Goal: Task Accomplishment & Management: Manage account settings

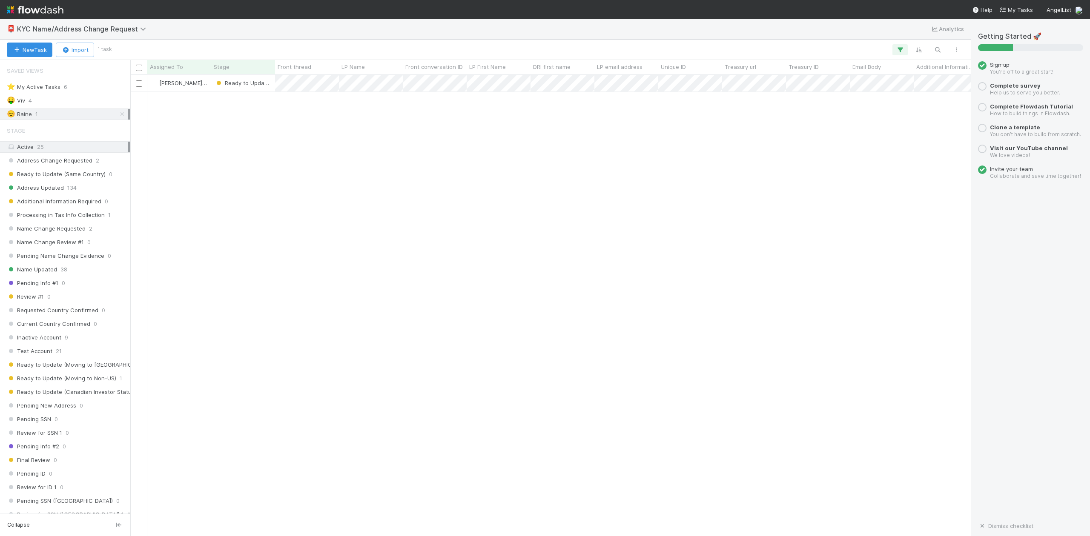
scroll to position [453, 831]
click at [49, 88] on div "⭐ My Active Tasks" at bounding box center [34, 87] width 54 height 11
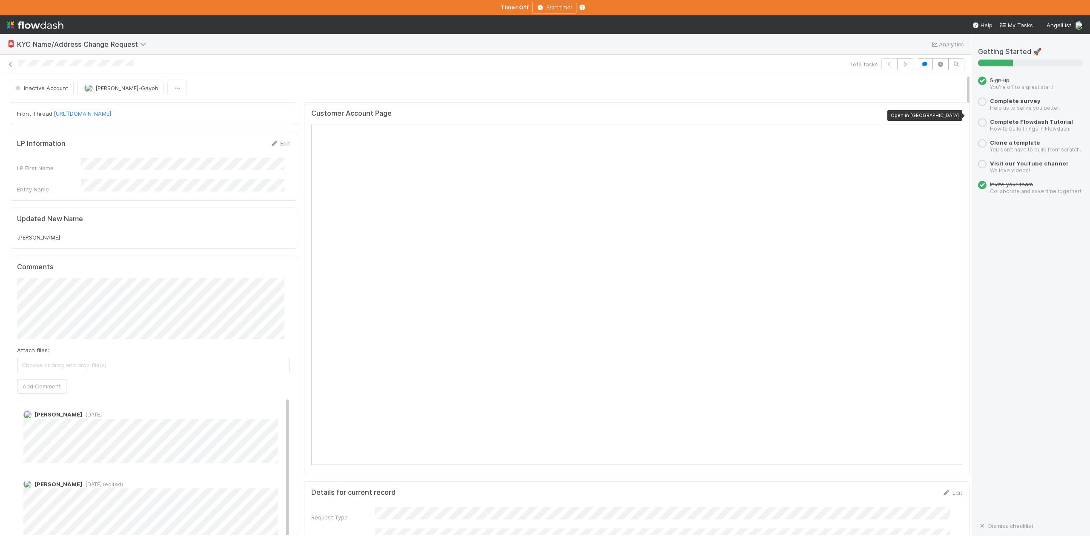
click at [953, 116] on icon at bounding box center [957, 116] width 9 height 6
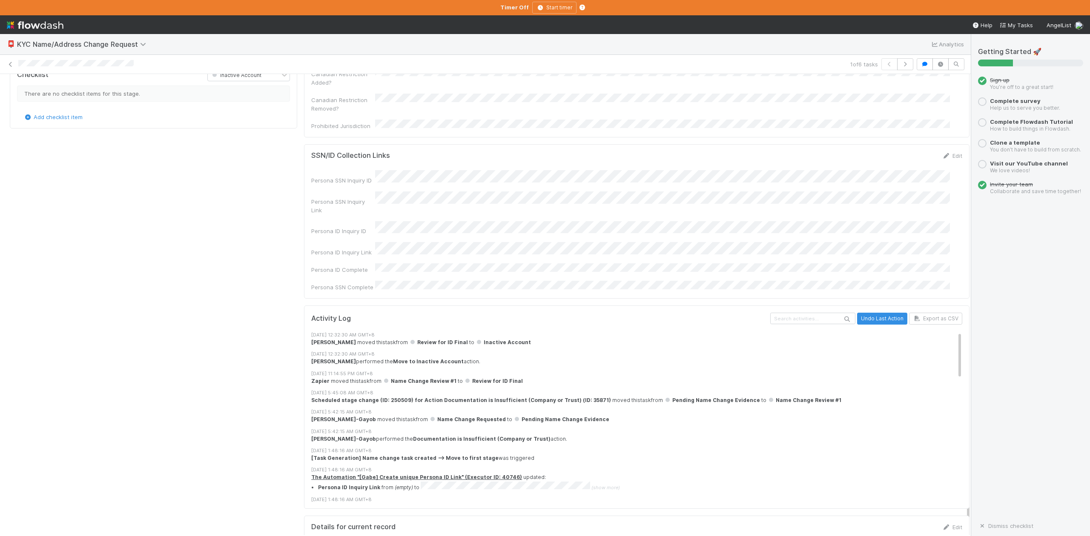
scroll to position [624, 0]
click at [12, 65] on icon at bounding box center [10, 65] width 9 height 6
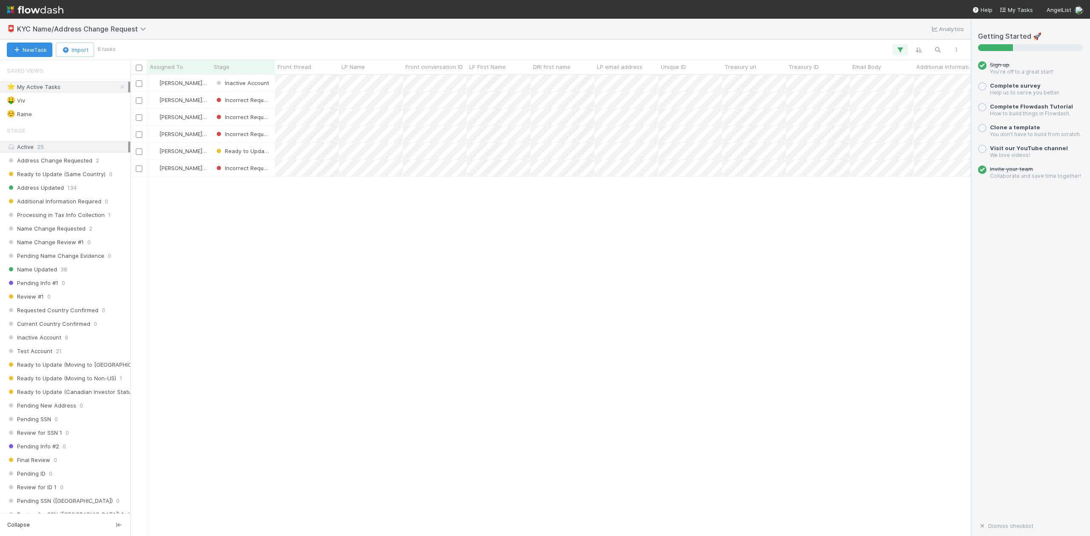
scroll to position [453, 831]
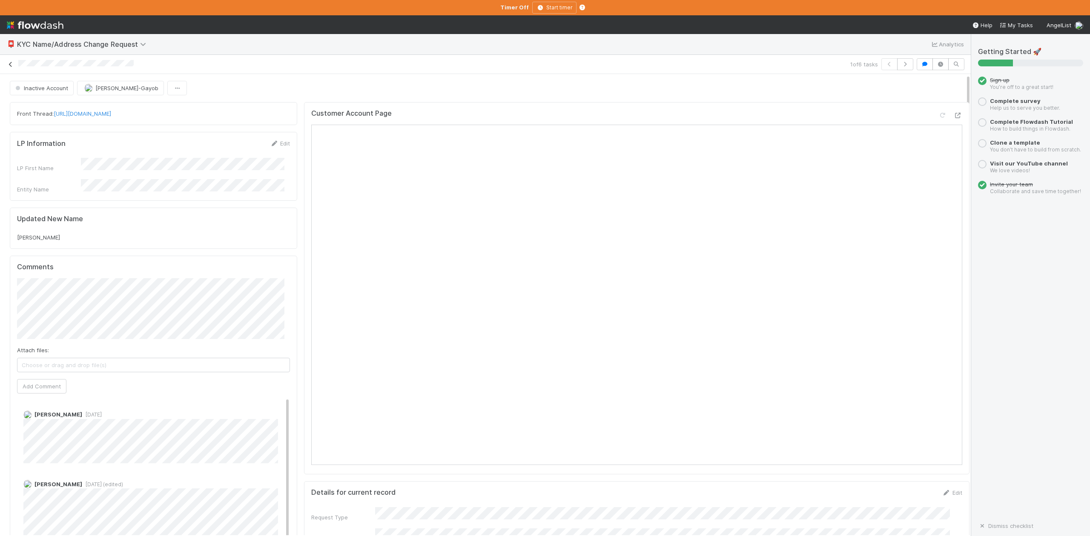
click at [12, 65] on icon at bounding box center [10, 65] width 9 height 6
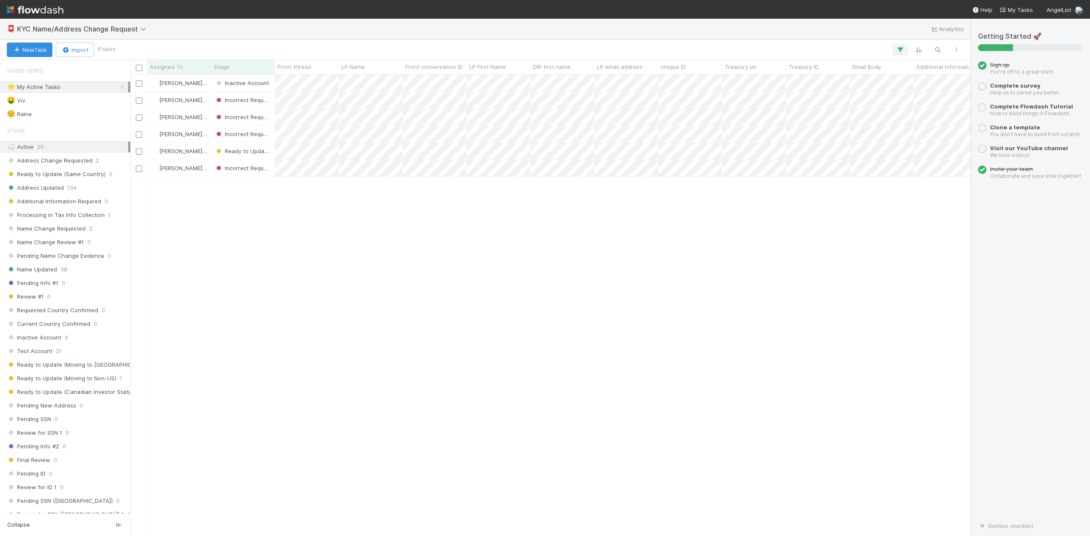
scroll to position [453, 831]
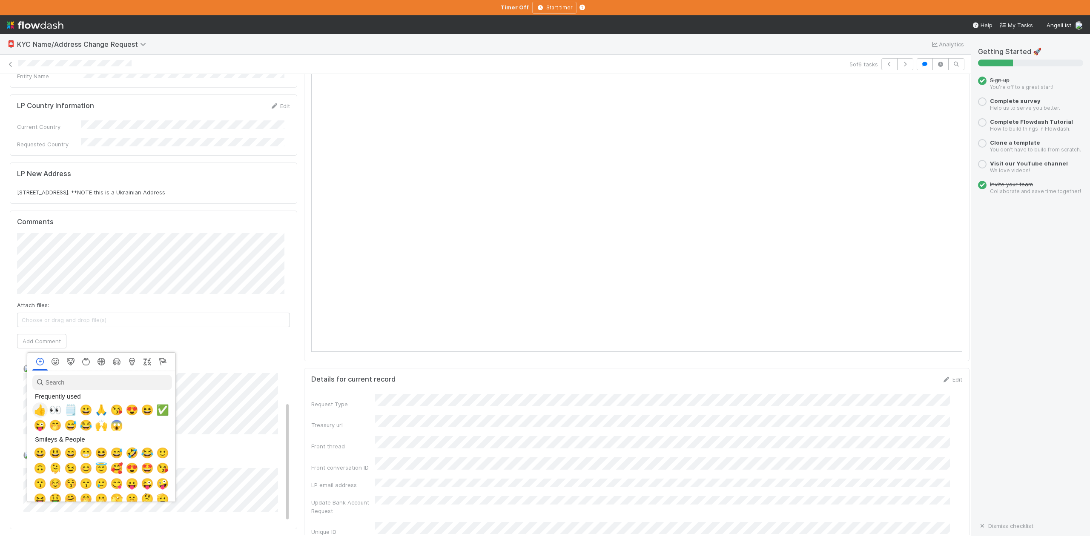
scroll to position [0, 5]
click at [49, 411] on span "👀" at bounding box center [53, 410] width 13 height 12
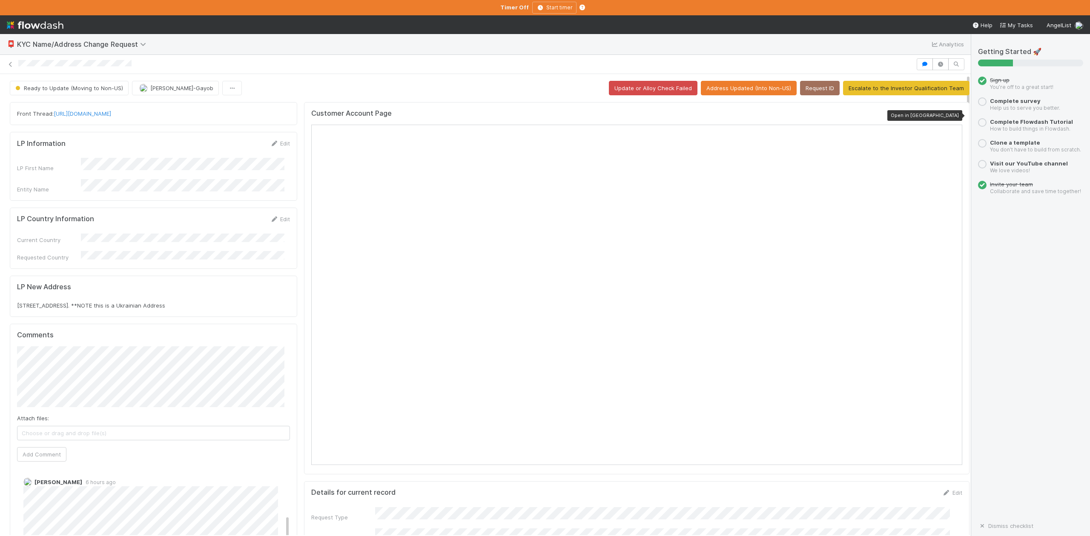
click at [953, 115] on icon at bounding box center [957, 116] width 9 height 6
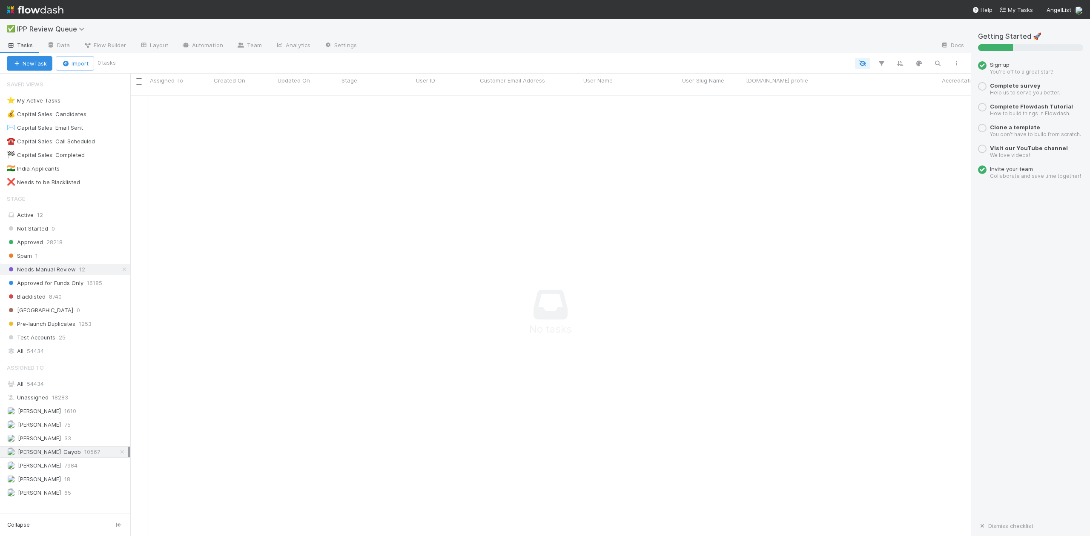
scroll to position [431, 823]
click at [23, 257] on span "Spam" at bounding box center [19, 256] width 25 height 11
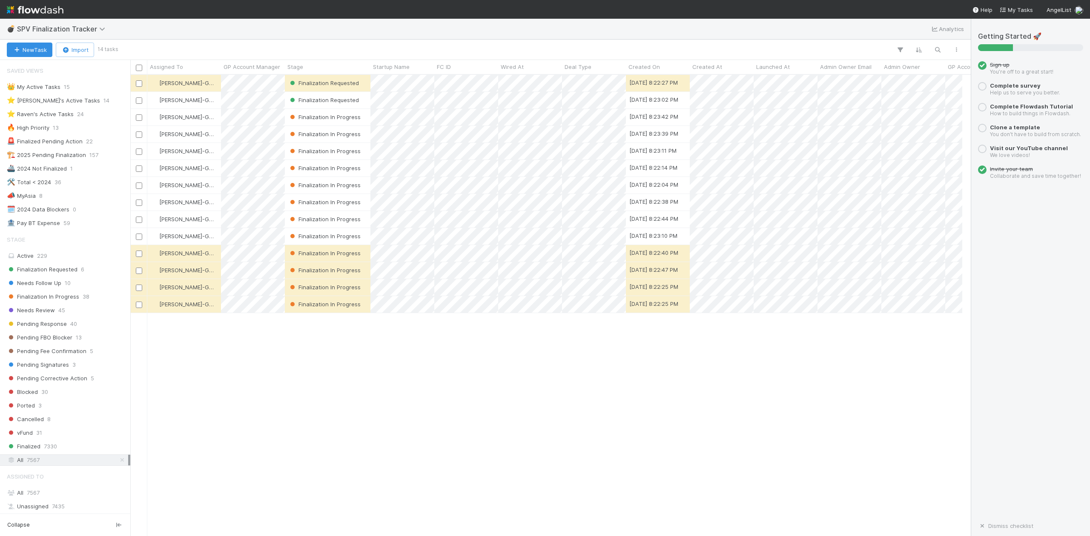
scroll to position [9, 9]
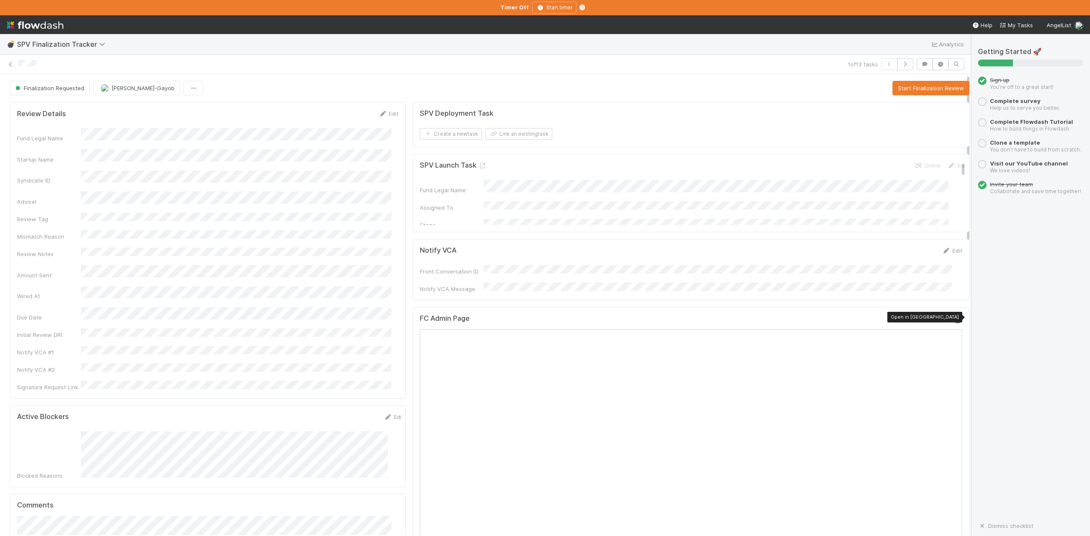
click at [953, 318] on icon at bounding box center [957, 321] width 9 height 6
click at [920, 89] on button "Start Finalization Review" at bounding box center [930, 88] width 77 height 14
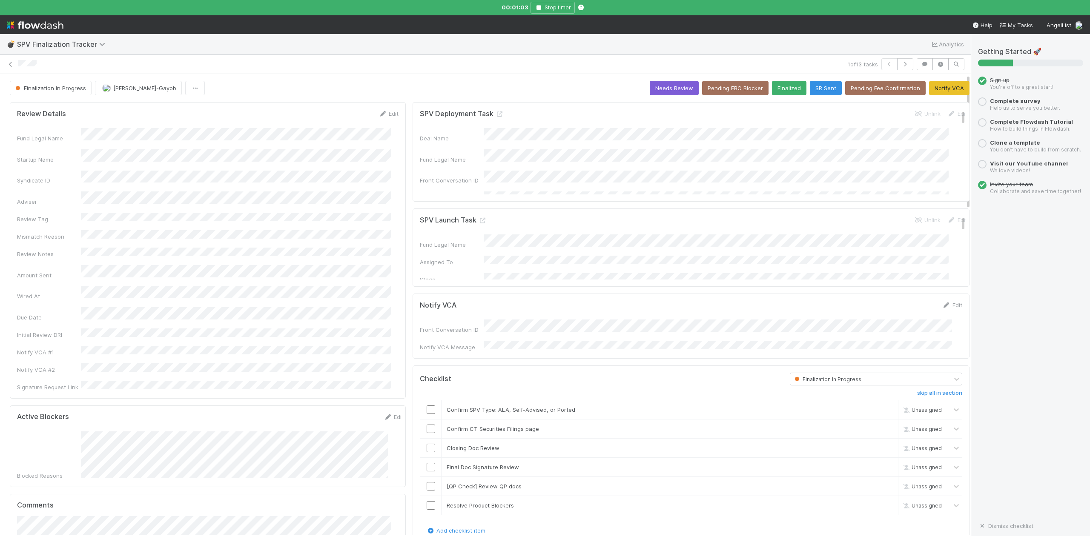
click at [390, 115] on link "Edit" at bounding box center [388, 113] width 20 height 7
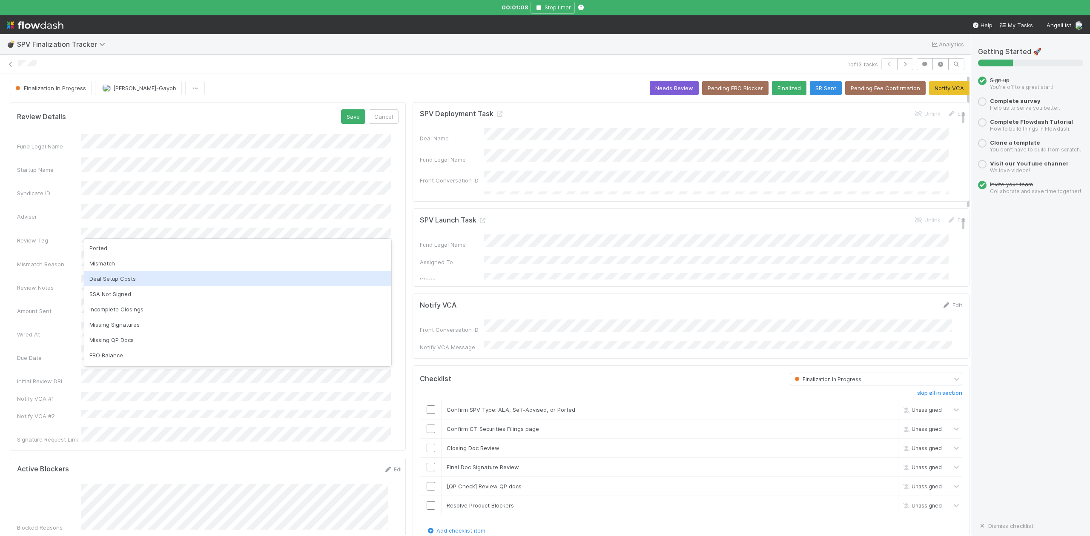
click at [125, 281] on div "Deal Setup Costs" at bounding box center [237, 278] width 307 height 15
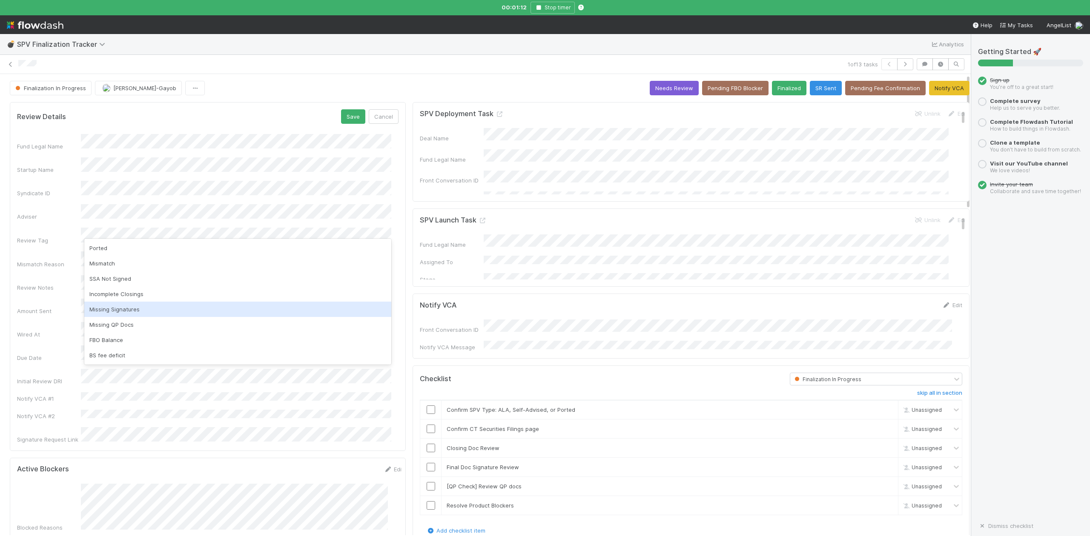
click at [134, 307] on div "Missing Signatures" at bounding box center [237, 309] width 307 height 15
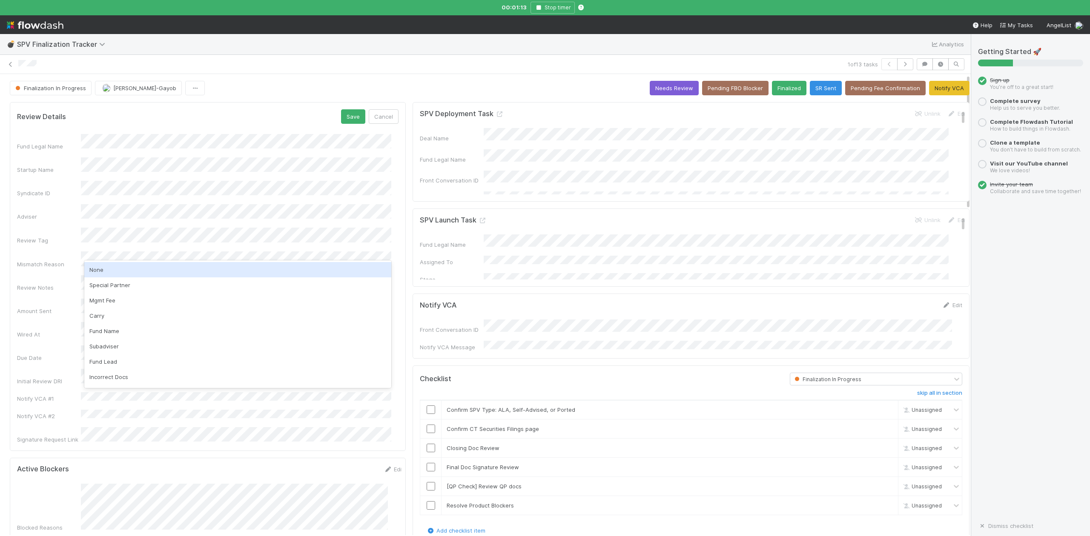
click at [109, 266] on div "None" at bounding box center [237, 269] width 307 height 15
click at [348, 116] on button "Save" at bounding box center [353, 116] width 24 height 14
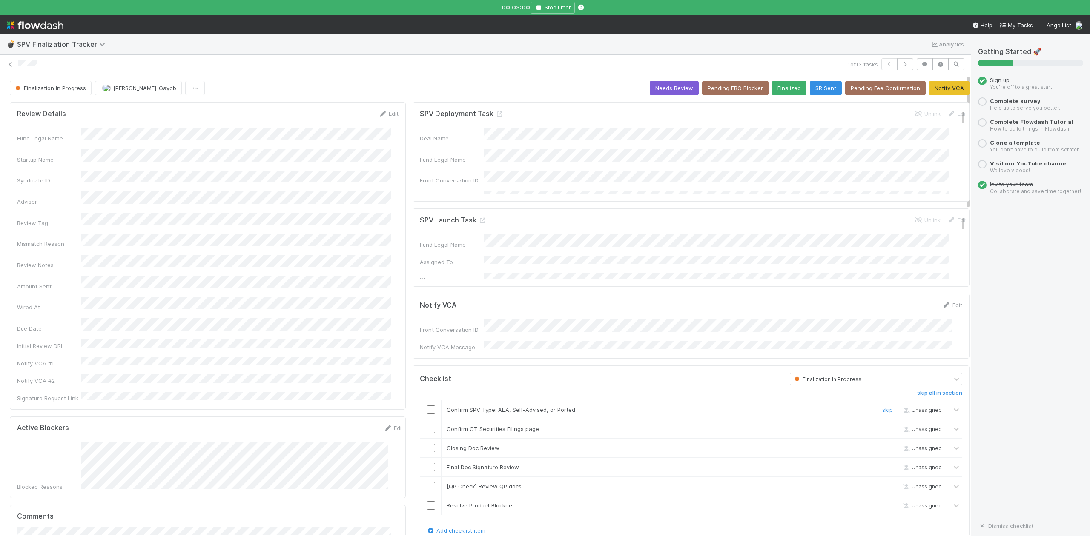
click at [426, 407] on input "checkbox" at bounding box center [430, 410] width 9 height 9
click at [426, 426] on input "checkbox" at bounding box center [430, 429] width 9 height 9
click at [426, 444] on input "checkbox" at bounding box center [430, 448] width 9 height 9
click at [541, 373] on div "Checklist" at bounding box center [598, 379] width 370 height 13
click at [541, 9] on icon "button" at bounding box center [538, 7] width 9 height 5
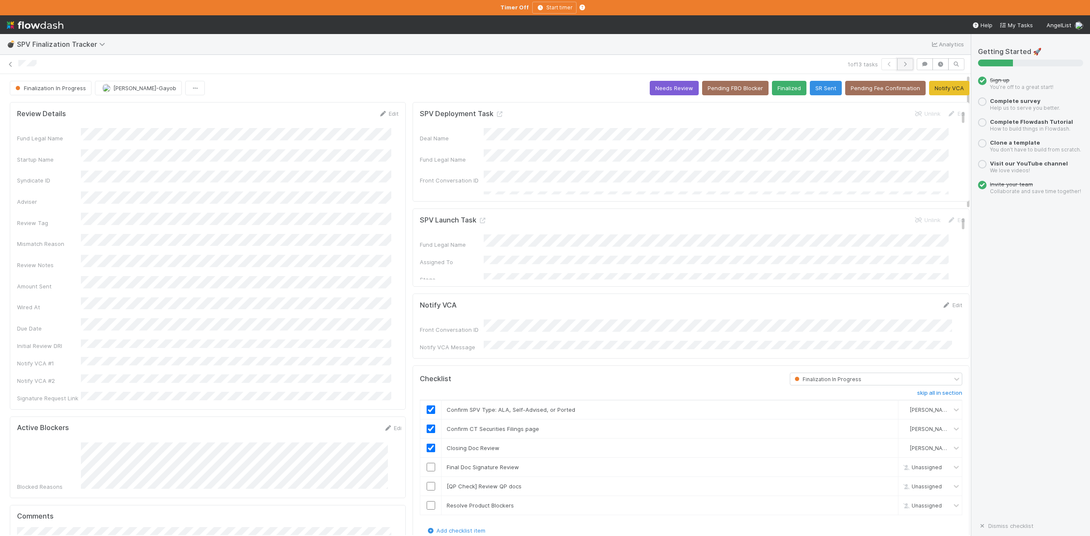
click at [901, 64] on icon "button" at bounding box center [905, 64] width 9 height 5
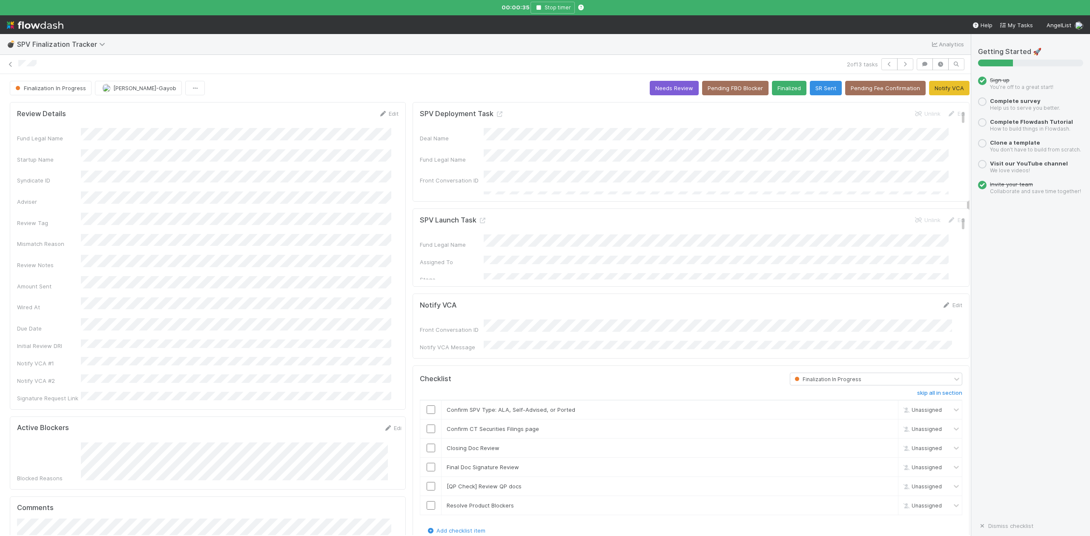
scroll to position [283, 0]
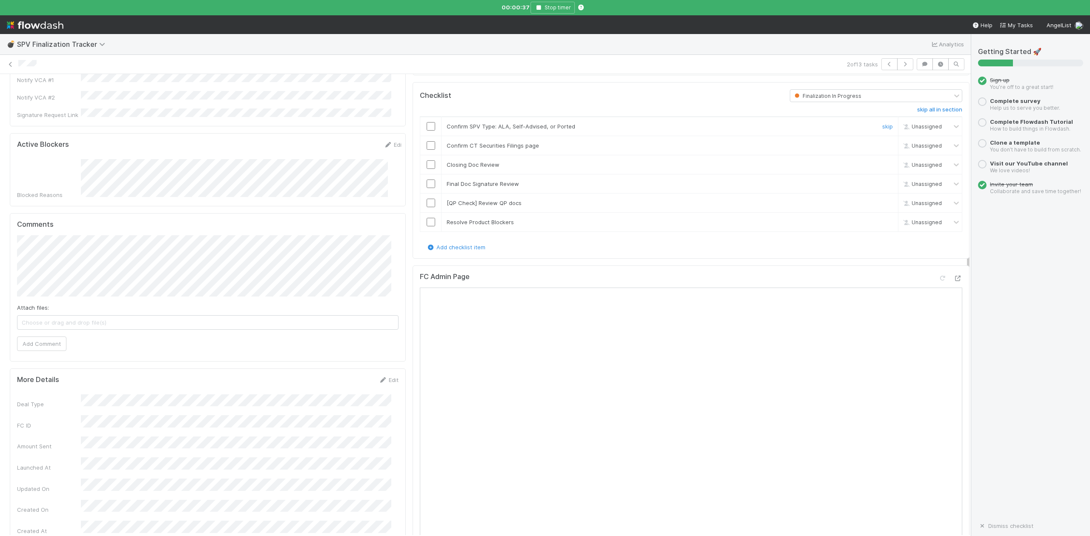
click at [426, 125] on input "checkbox" at bounding box center [430, 126] width 9 height 9
drag, startPoint x: 424, startPoint y: 140, endPoint x: 424, endPoint y: 148, distance: 7.7
click at [426, 141] on input "checkbox" at bounding box center [430, 145] width 9 height 9
click at [426, 162] on input "checkbox" at bounding box center [430, 164] width 9 height 9
click at [555, 267] on div "FC Admin Page" at bounding box center [690, 495] width 557 height 458
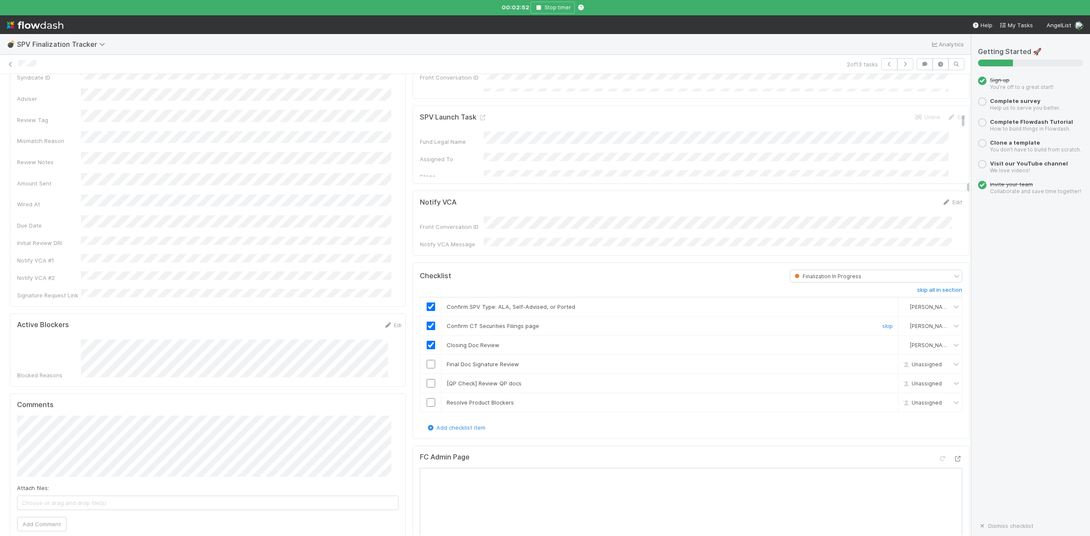
scroll to position [0, 0]
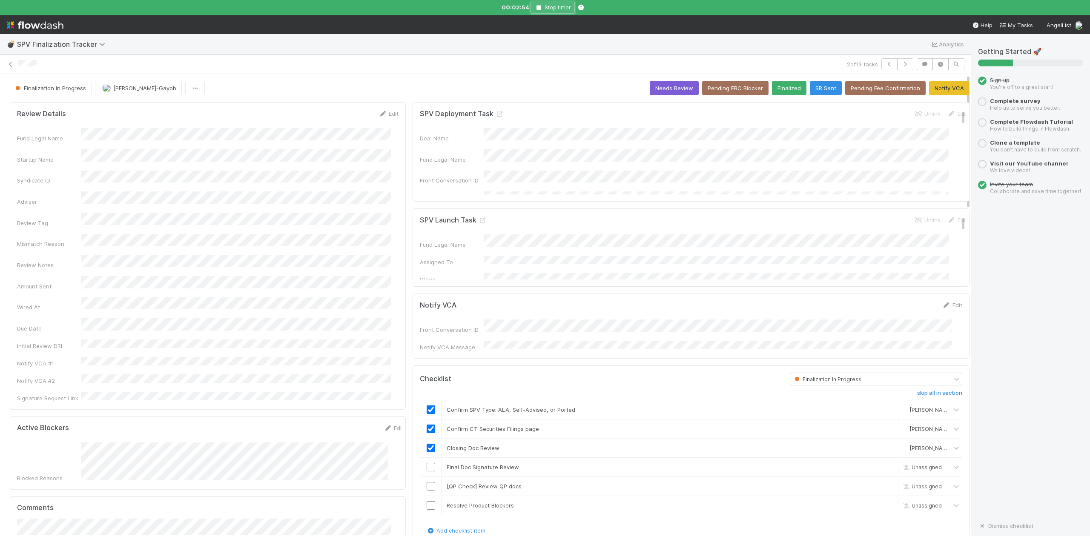
click at [538, 6] on icon "button" at bounding box center [538, 7] width 9 height 5
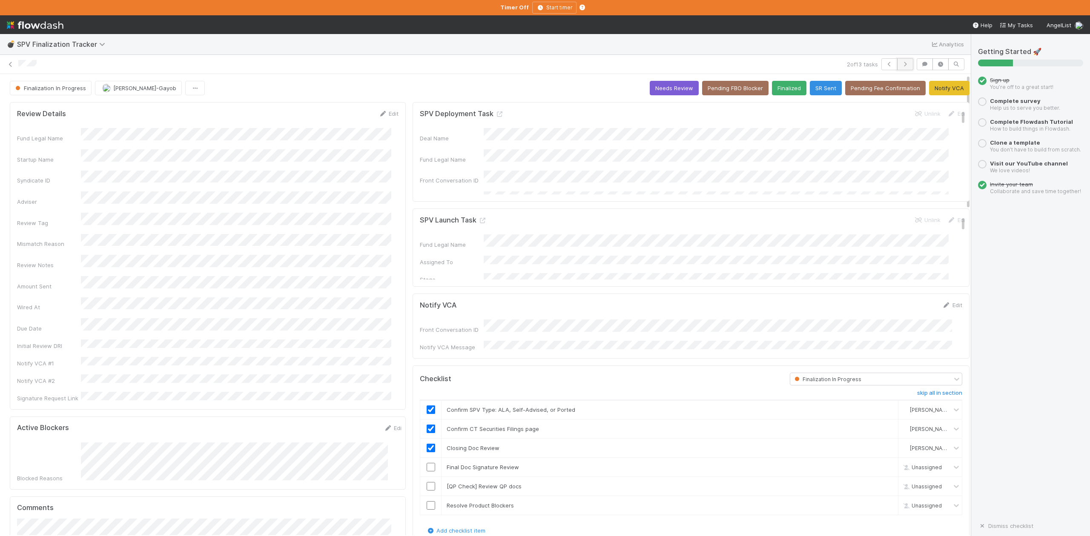
click at [901, 66] on icon "button" at bounding box center [905, 64] width 9 height 5
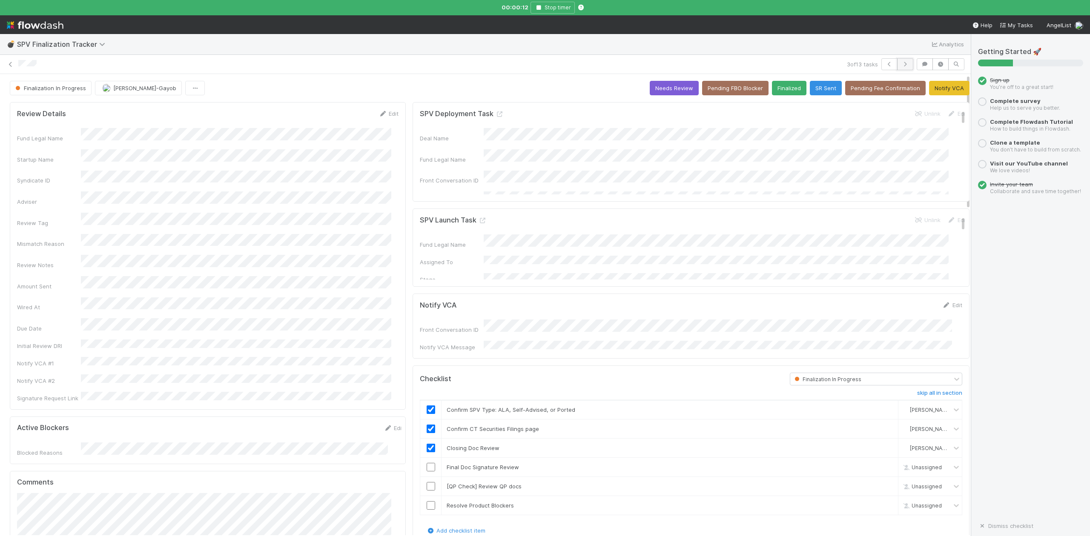
click at [901, 66] on icon "button" at bounding box center [905, 64] width 9 height 5
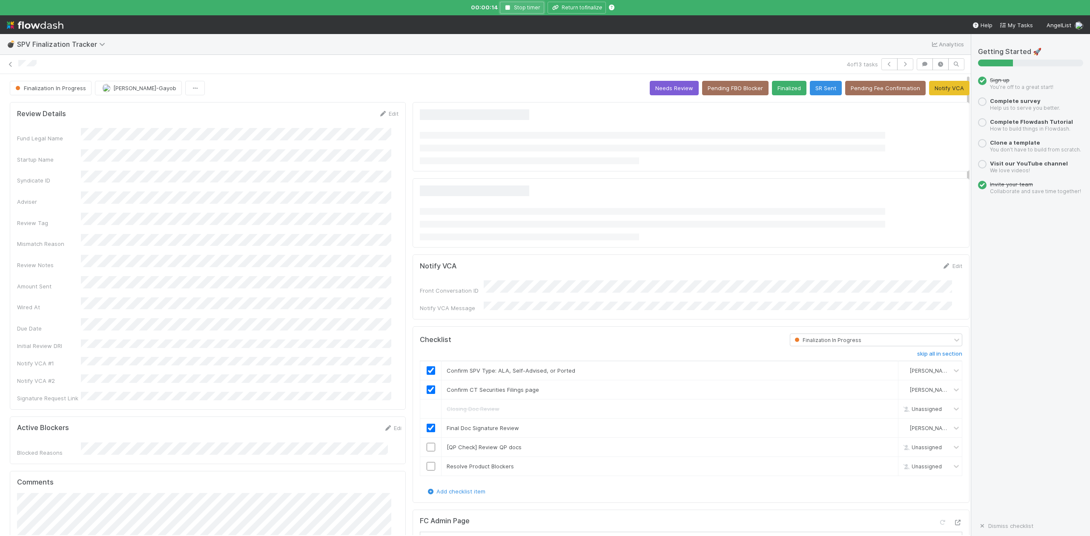
click at [508, 8] on icon "button" at bounding box center [508, 7] width 9 height 5
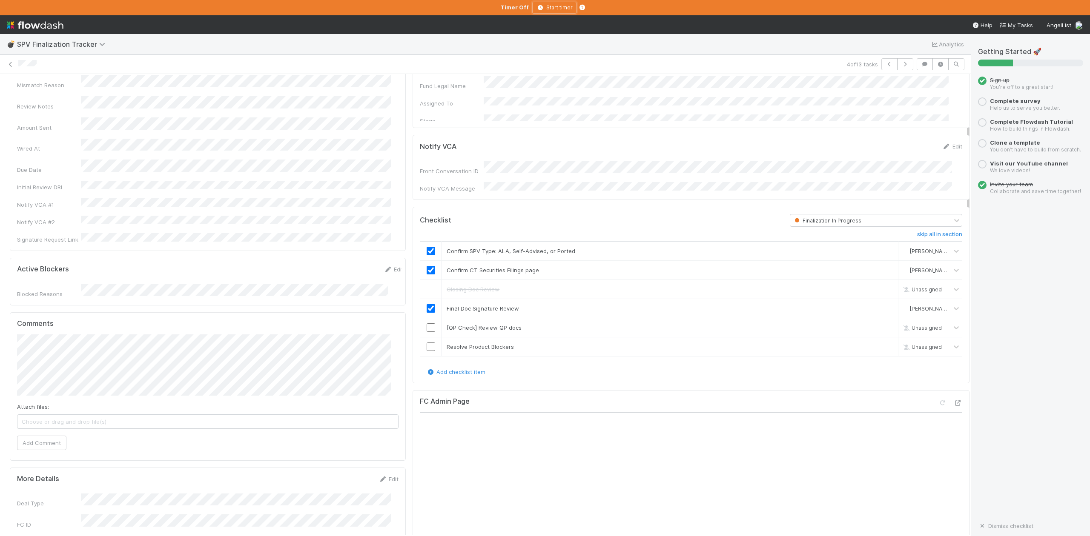
scroll to position [170, 0]
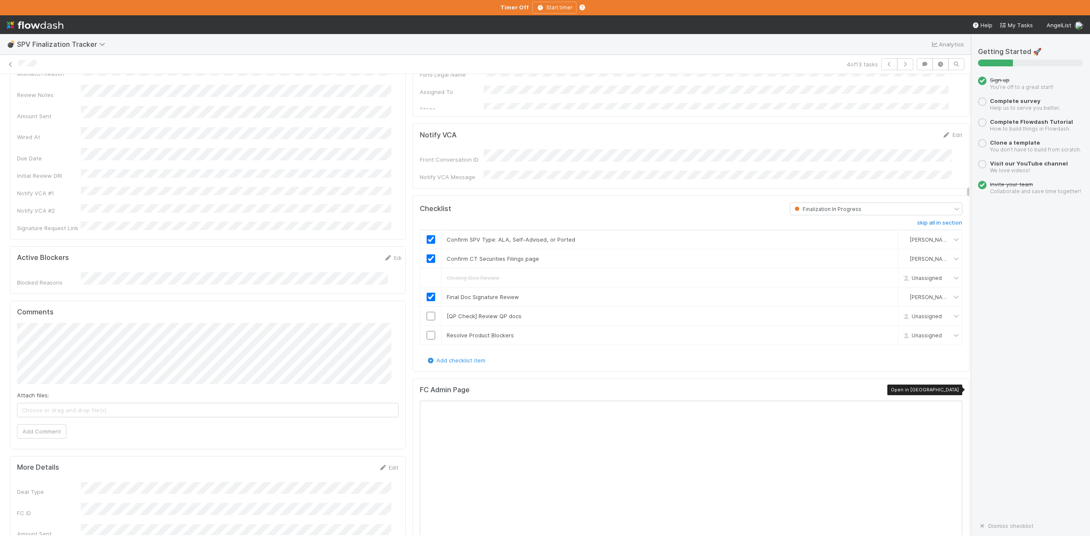
click at [953, 393] on icon at bounding box center [957, 392] width 9 height 6
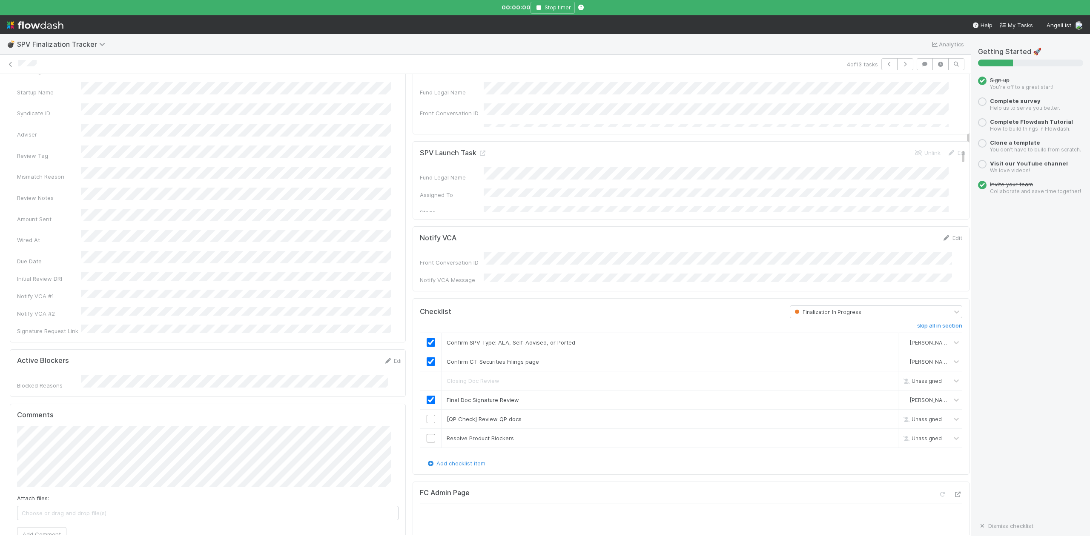
scroll to position [0, 0]
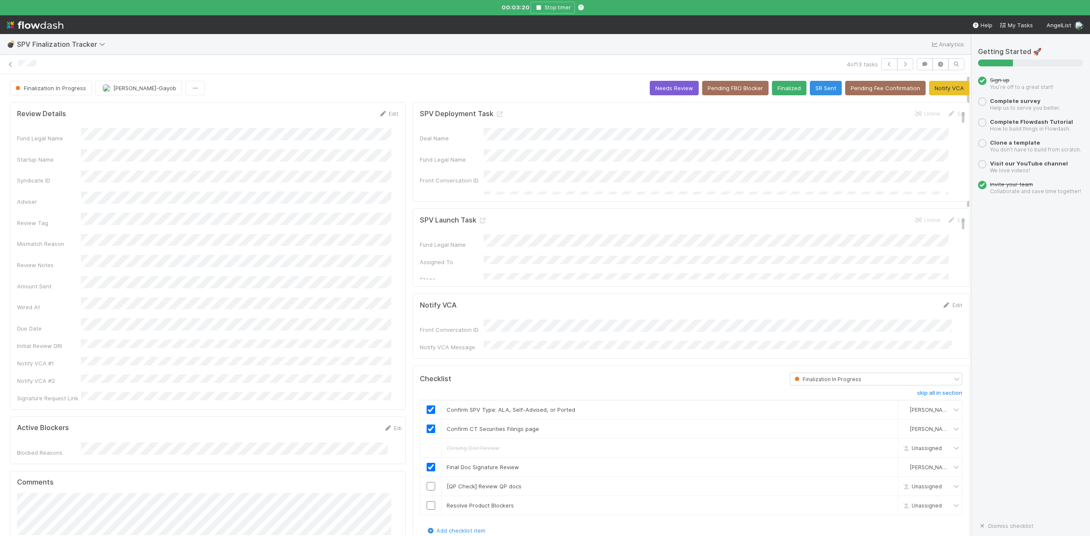
drag, startPoint x: 584, startPoint y: 293, endPoint x: 576, endPoint y: 318, distance: 25.4
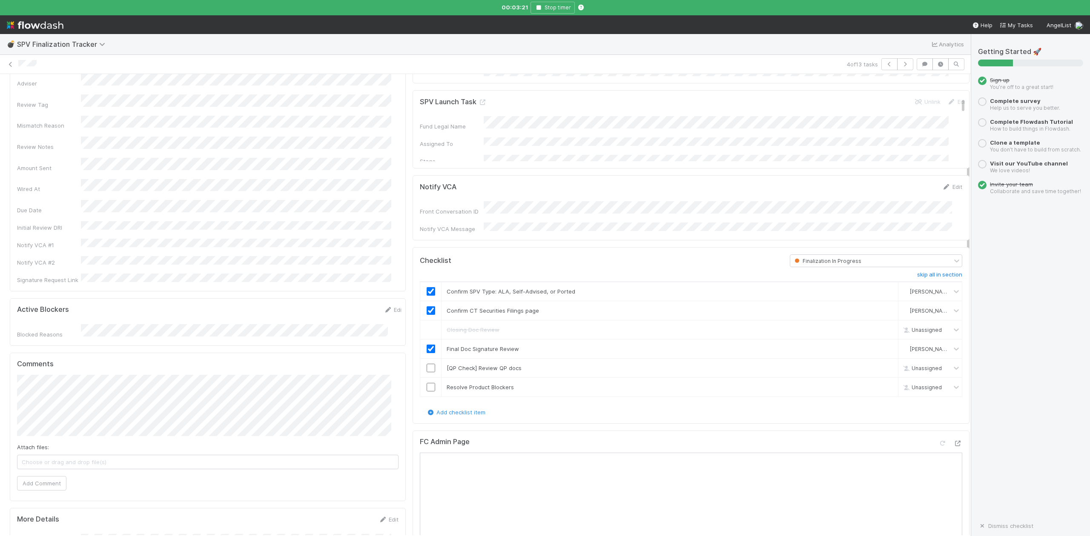
scroll to position [227, 0]
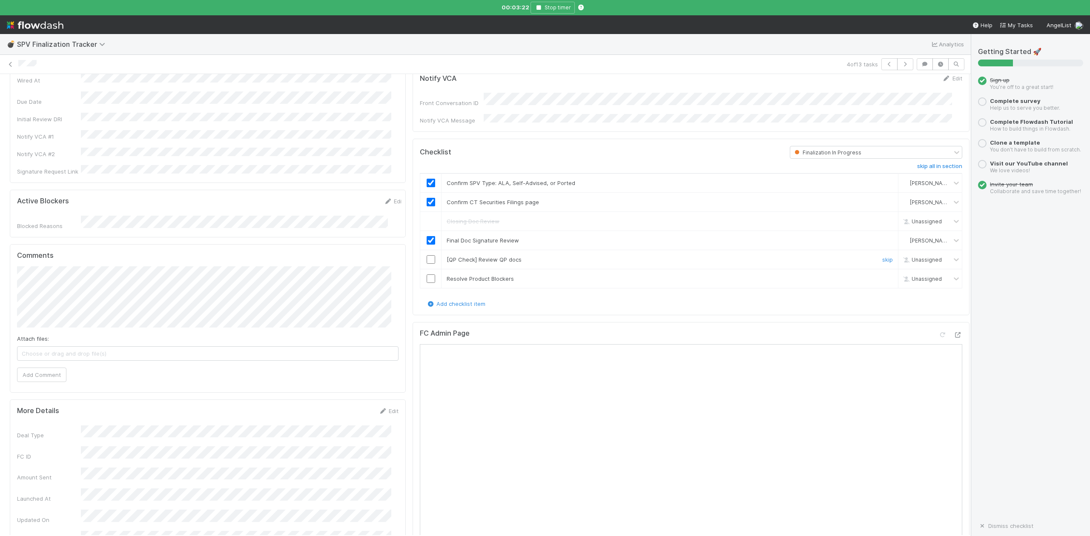
drag, startPoint x: 873, startPoint y: 257, endPoint x: 640, endPoint y: 295, distance: 235.5
click at [882, 257] on link "skip" at bounding box center [887, 259] width 11 height 7
click at [426, 278] on input "checkbox" at bounding box center [430, 279] width 9 height 9
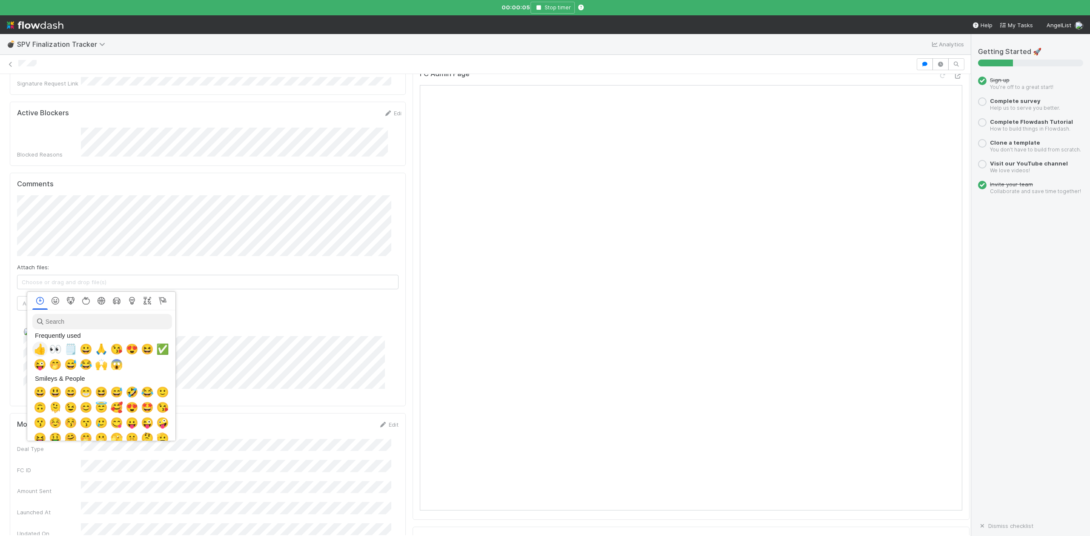
scroll to position [0, 5]
click at [50, 352] on span "👀" at bounding box center [53, 349] width 13 height 12
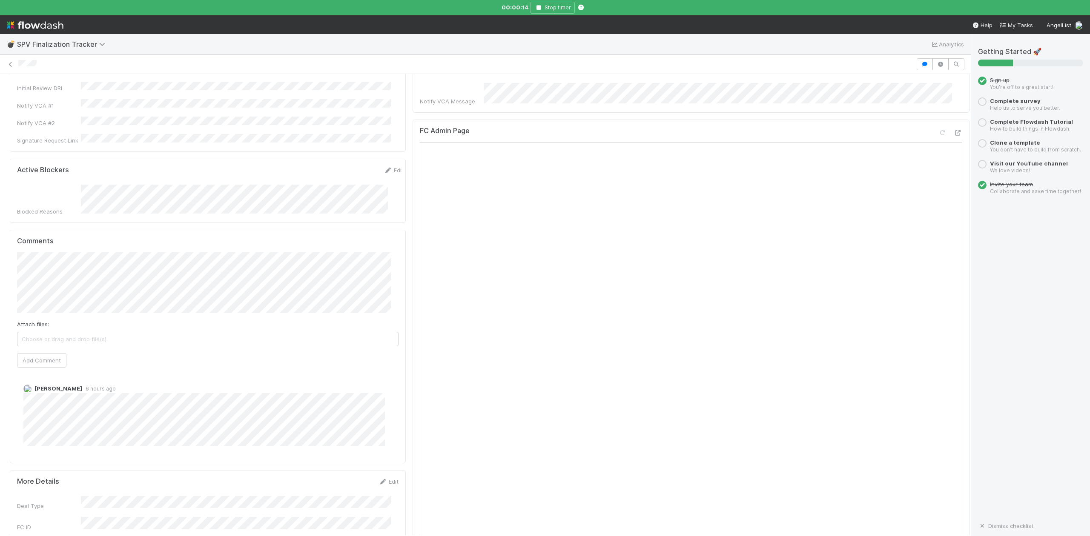
scroll to position [0, 0]
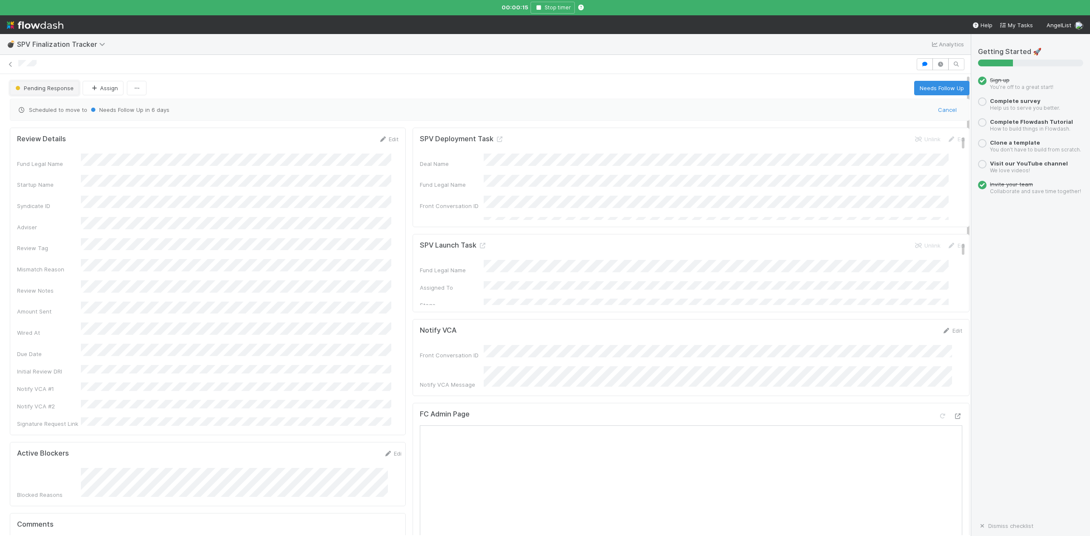
click at [54, 92] on span "Pending Response" at bounding box center [44, 88] width 60 height 7
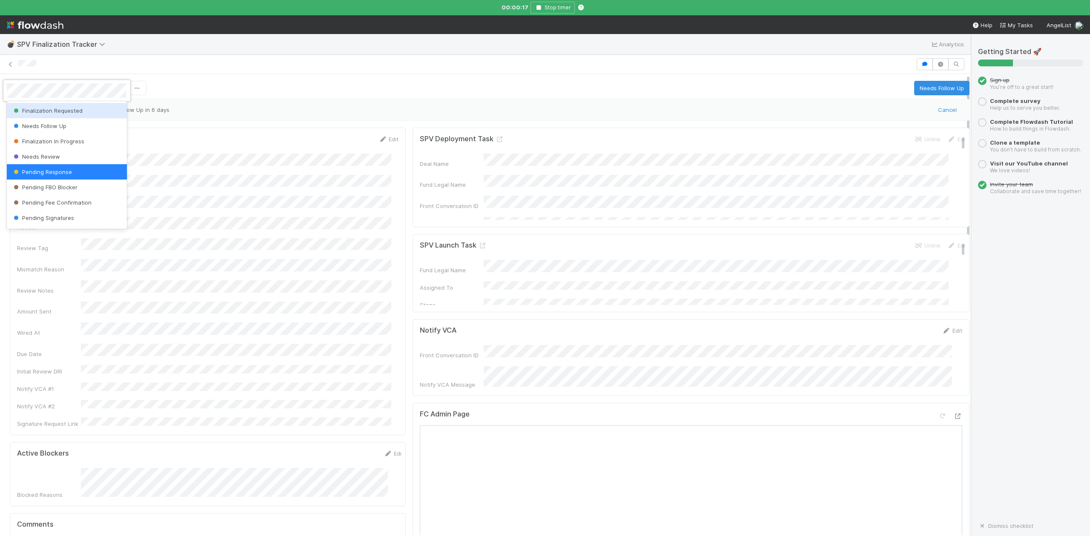
click at [57, 112] on span "Finalization Requested" at bounding box center [47, 110] width 71 height 7
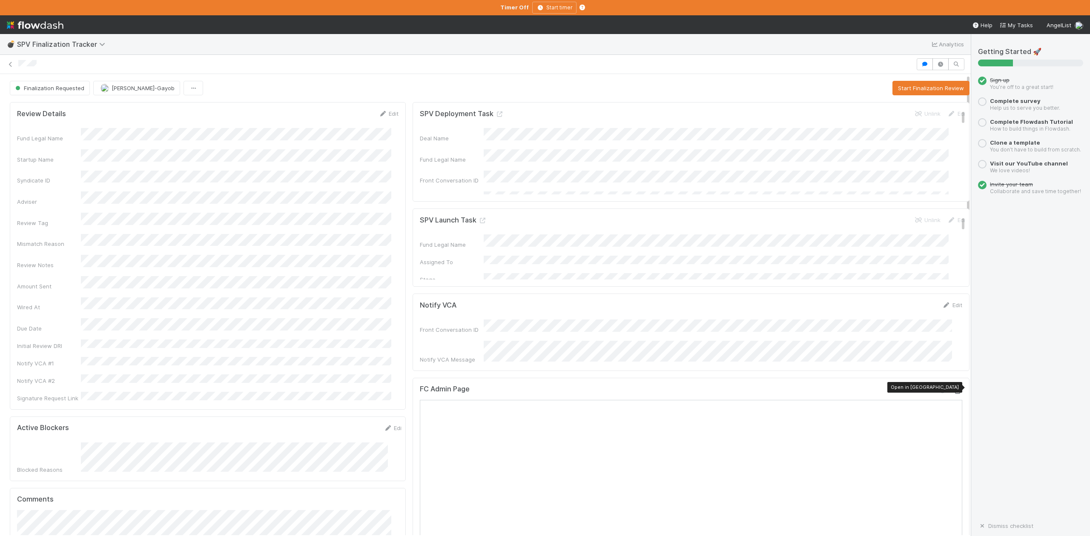
click at [953, 389] on icon at bounding box center [957, 392] width 9 height 6
click at [892, 89] on button "Start Finalization Review" at bounding box center [930, 88] width 77 height 14
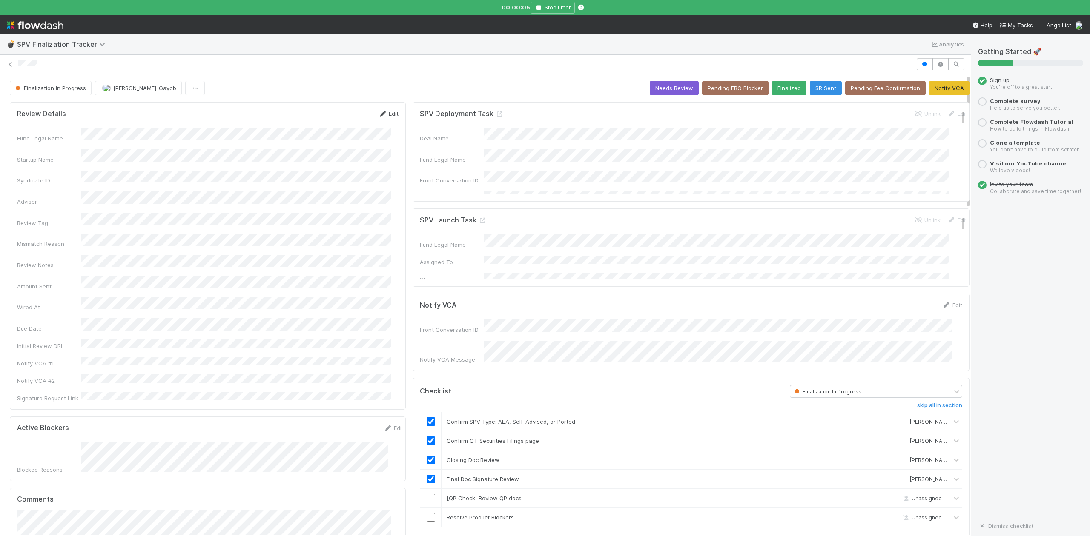
click at [385, 116] on link "Edit" at bounding box center [388, 113] width 20 height 7
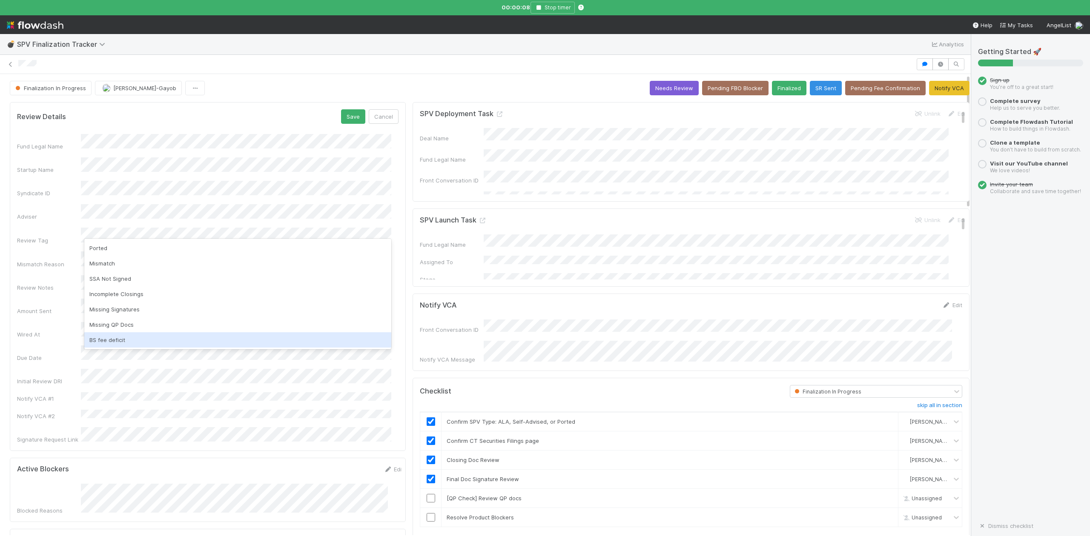
click at [116, 342] on div "BS fee deficit" at bounding box center [237, 339] width 307 height 15
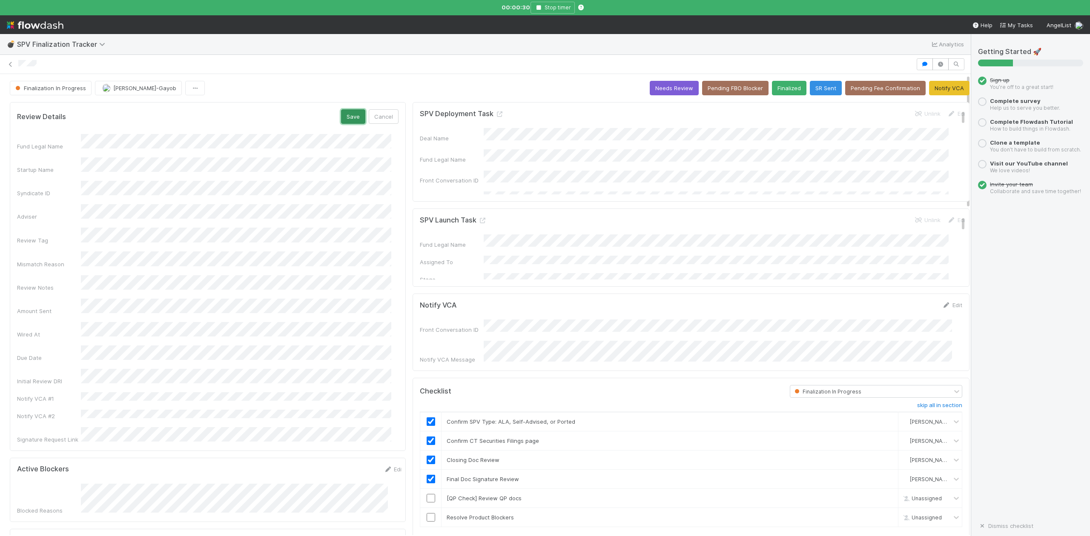
click at [345, 117] on button "Save" at bounding box center [353, 116] width 24 height 14
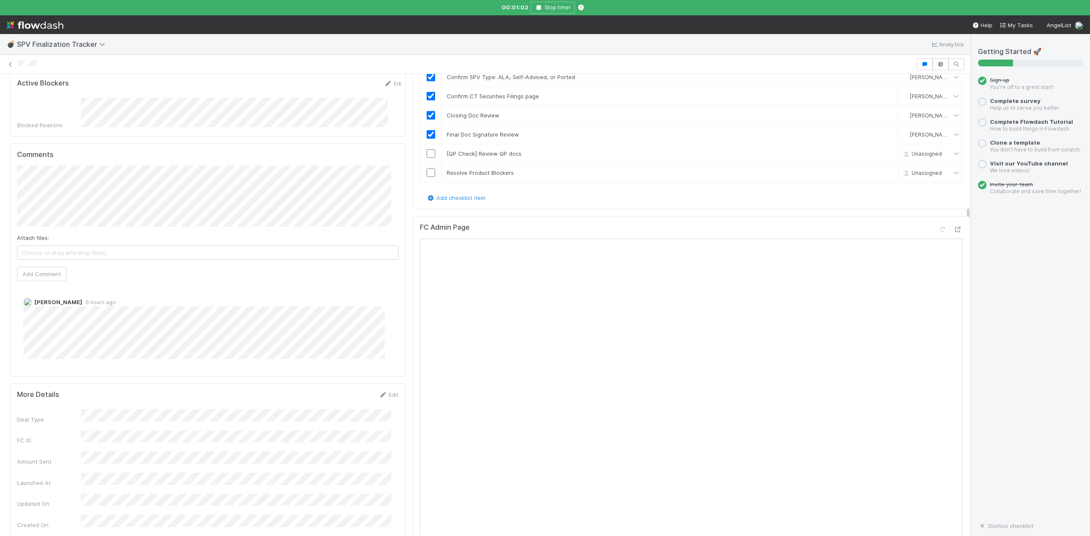
scroll to position [340, 0]
click at [882, 154] on link "skip" at bounding box center [887, 157] width 11 height 7
click at [426, 177] on input "checkbox" at bounding box center [430, 177] width 9 height 9
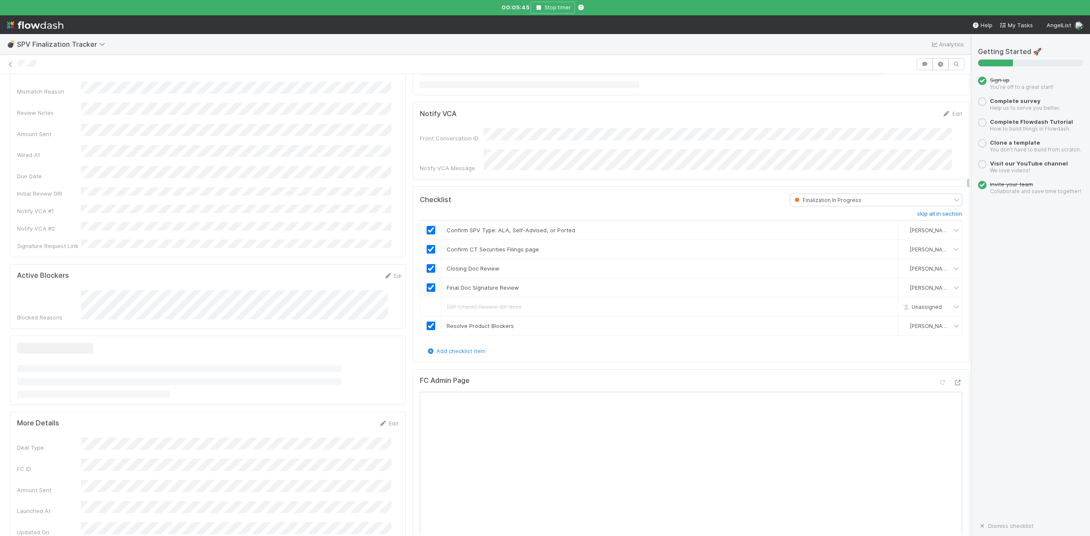
scroll to position [227, 0]
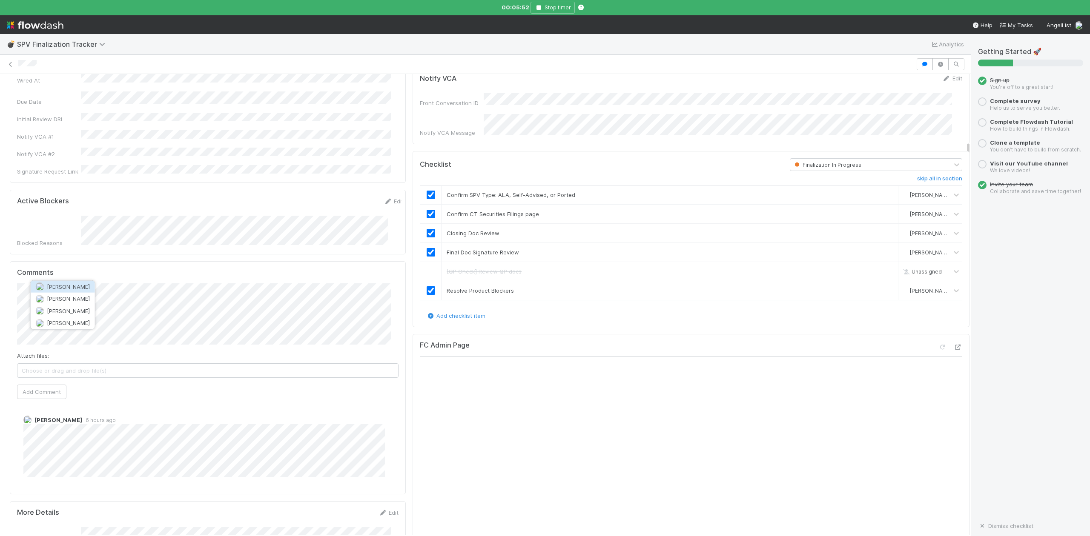
click at [77, 288] on span "[PERSON_NAME]" at bounding box center [68, 286] width 43 height 7
click at [40, 385] on button "Add Comment" at bounding box center [41, 392] width 49 height 14
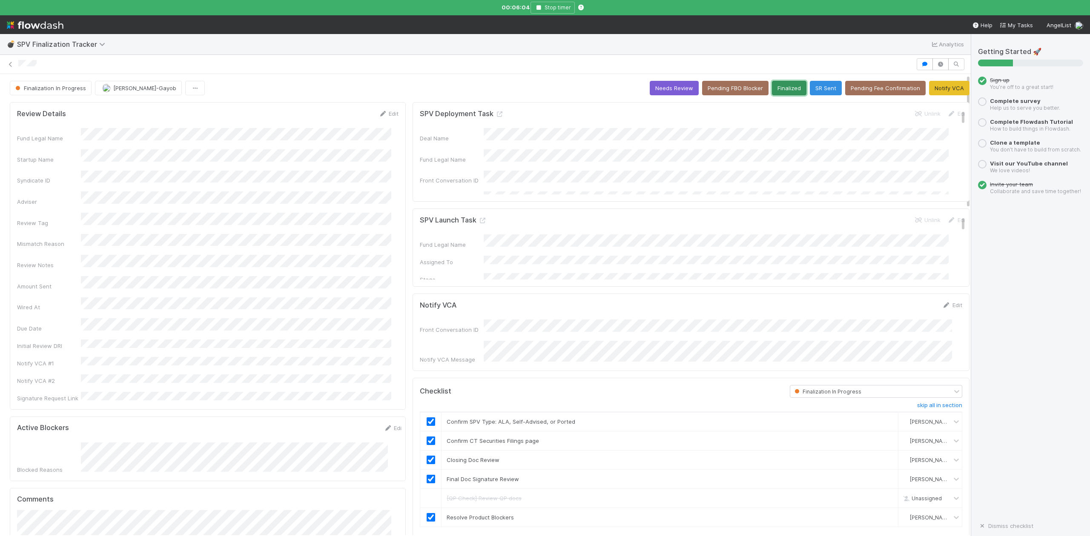
click at [775, 89] on button "Finalized" at bounding box center [789, 88] width 34 height 14
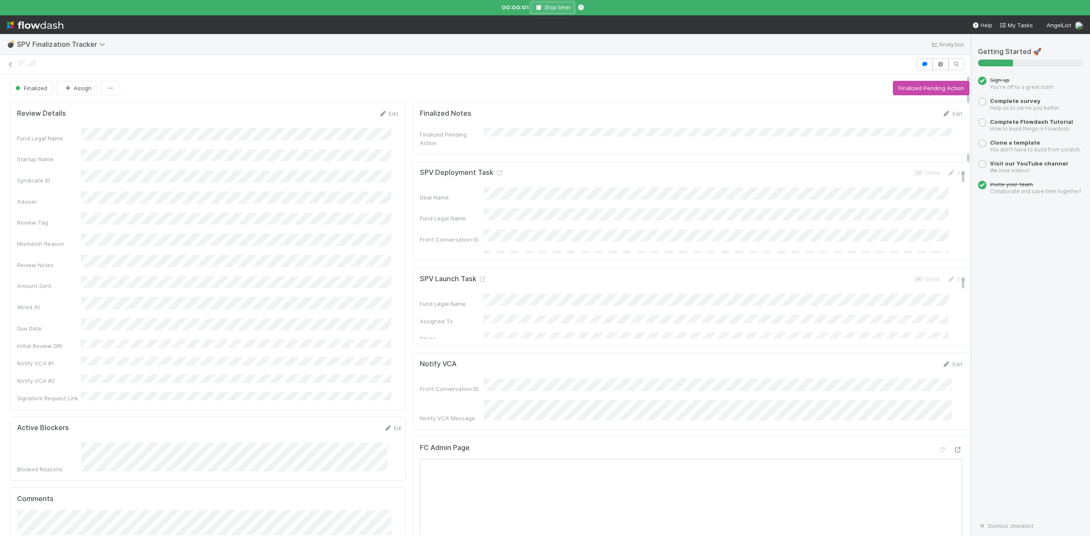
click at [540, 9] on icon "button" at bounding box center [538, 7] width 9 height 5
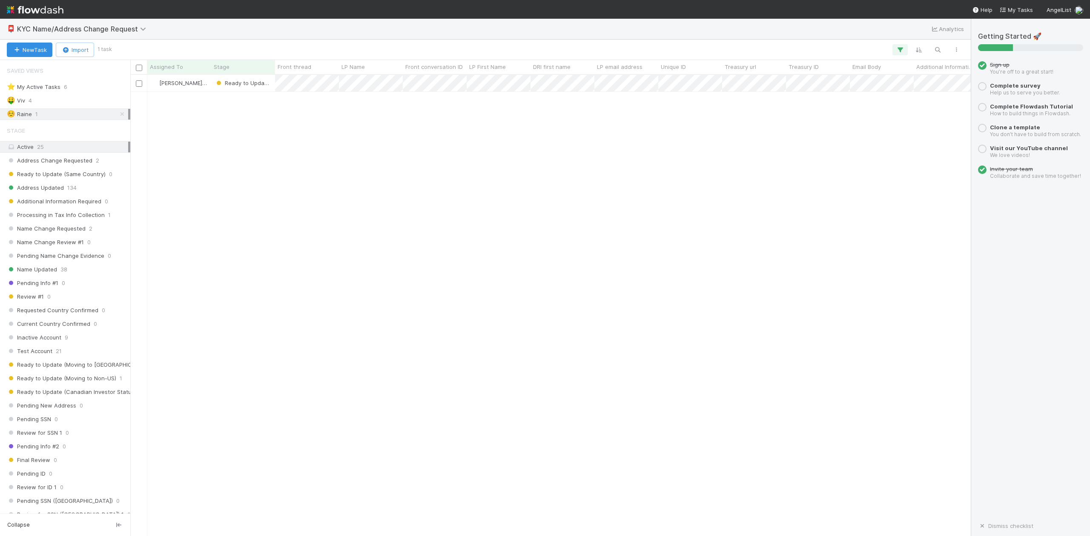
scroll to position [453, 831]
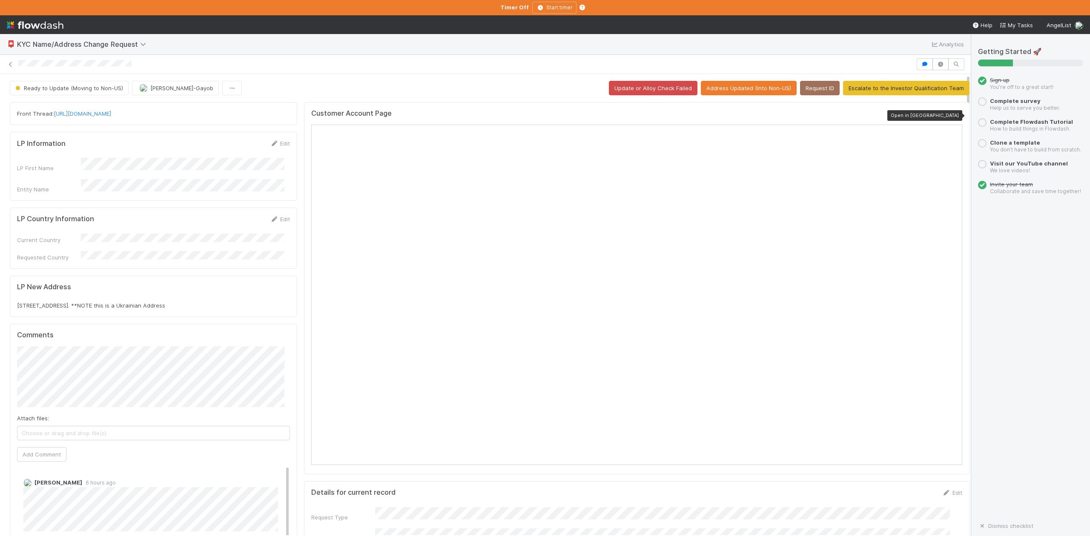
click at [953, 114] on icon at bounding box center [957, 116] width 9 height 6
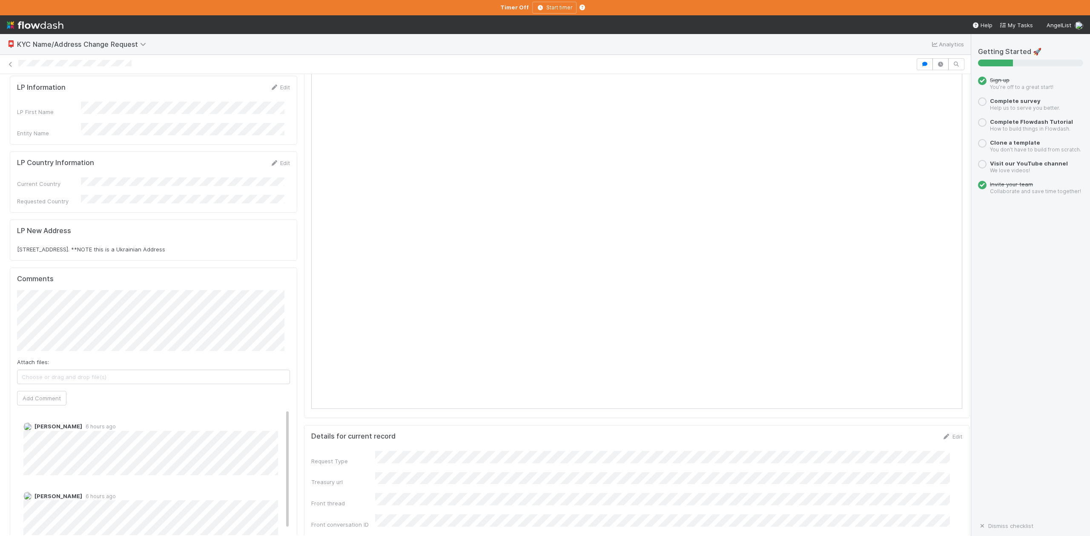
scroll to position [170, 0]
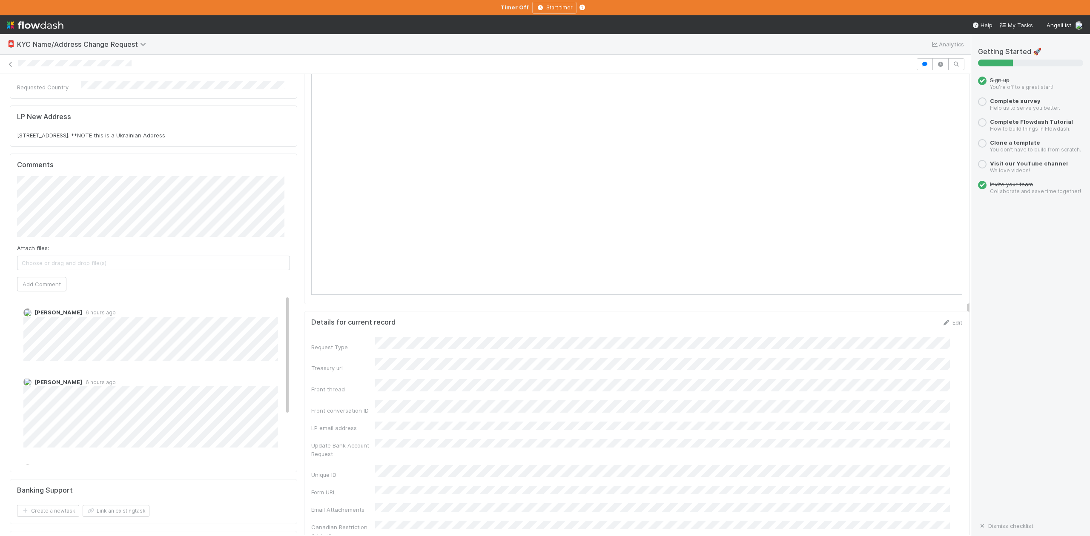
click at [78, 414] on div "Viv Hong 6 hours ago" at bounding box center [157, 410] width 281 height 76
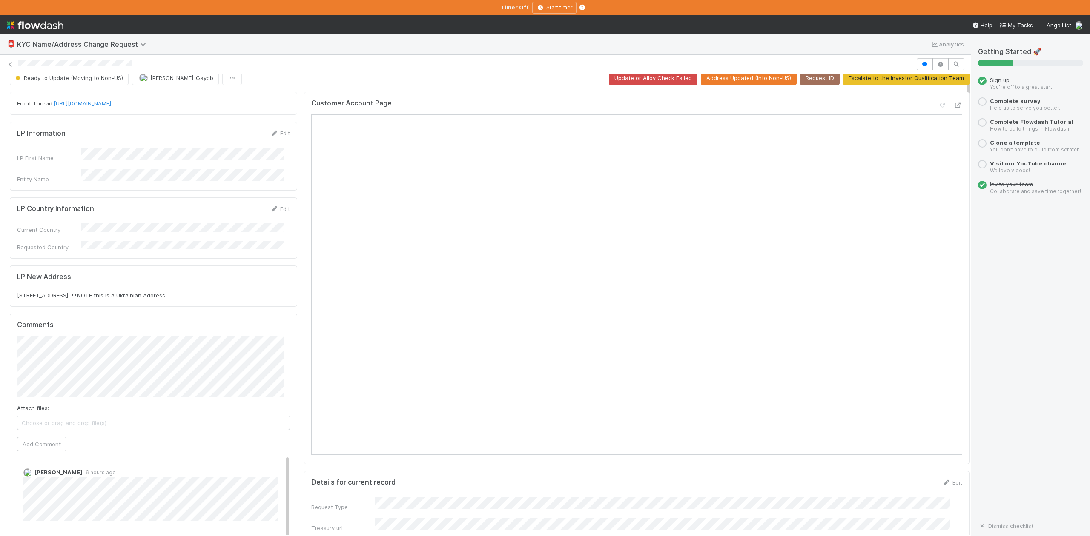
scroll to position [0, 0]
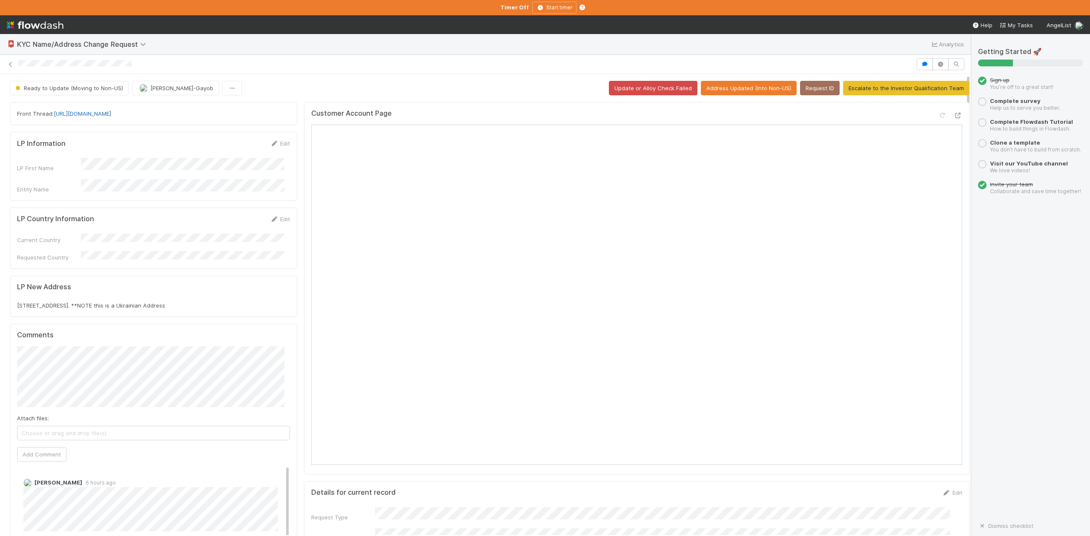
click at [111, 114] on link "https://app.frontapp.com/open/cnv_qpn1jt3" at bounding box center [82, 113] width 57 height 7
click at [62, 375] on span "Viv Hong" at bounding box center [68, 373] width 43 height 7
click at [44, 499] on button "Add Comment" at bounding box center [41, 504] width 49 height 14
click at [640, 90] on button "Update or Alloy Check Failed" at bounding box center [653, 88] width 89 height 14
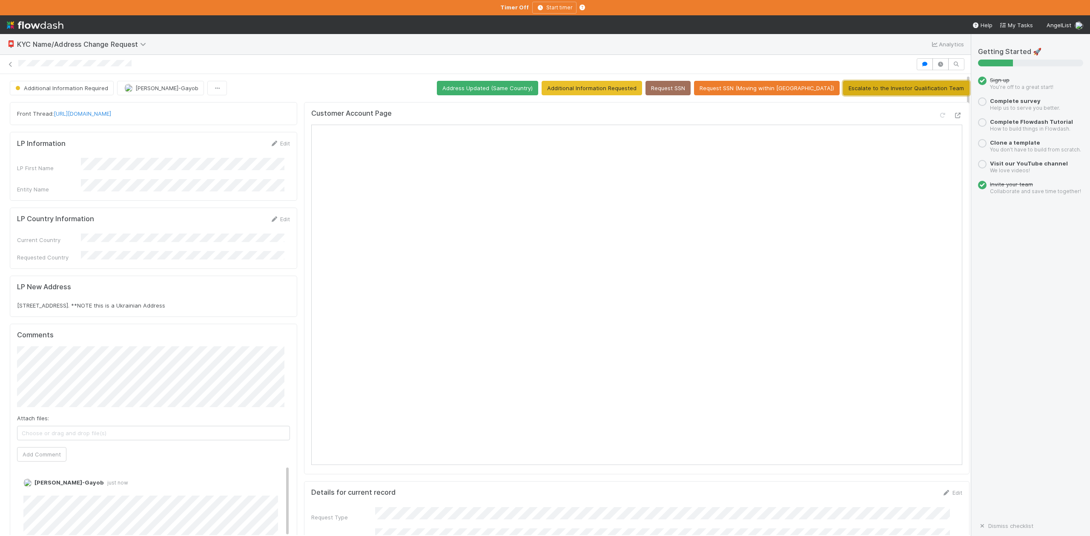
click at [881, 86] on button "Escalate to the Investor Qualification Team" at bounding box center [906, 88] width 126 height 14
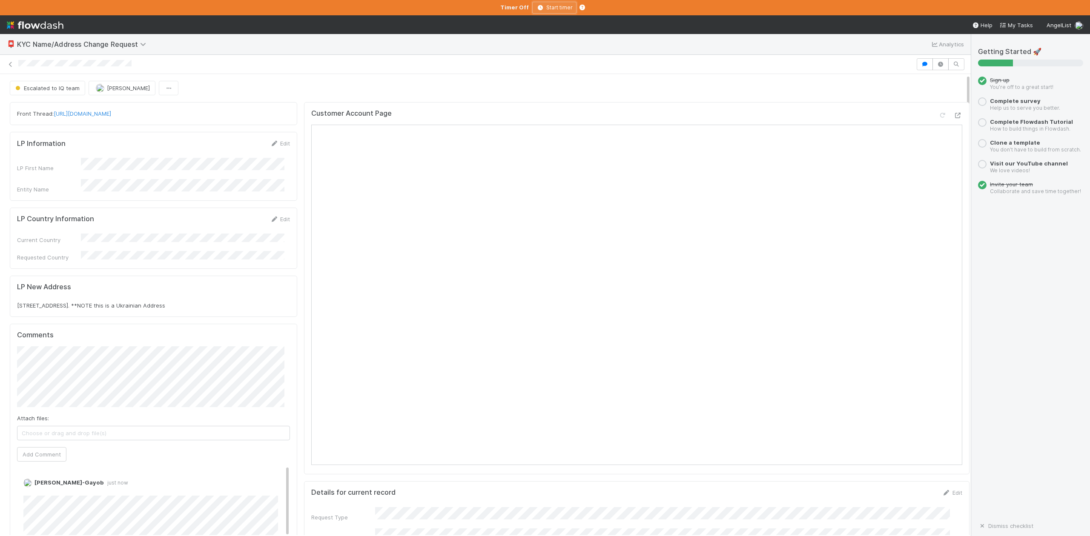
click at [537, 11] on button "Start timer" at bounding box center [554, 8] width 44 height 12
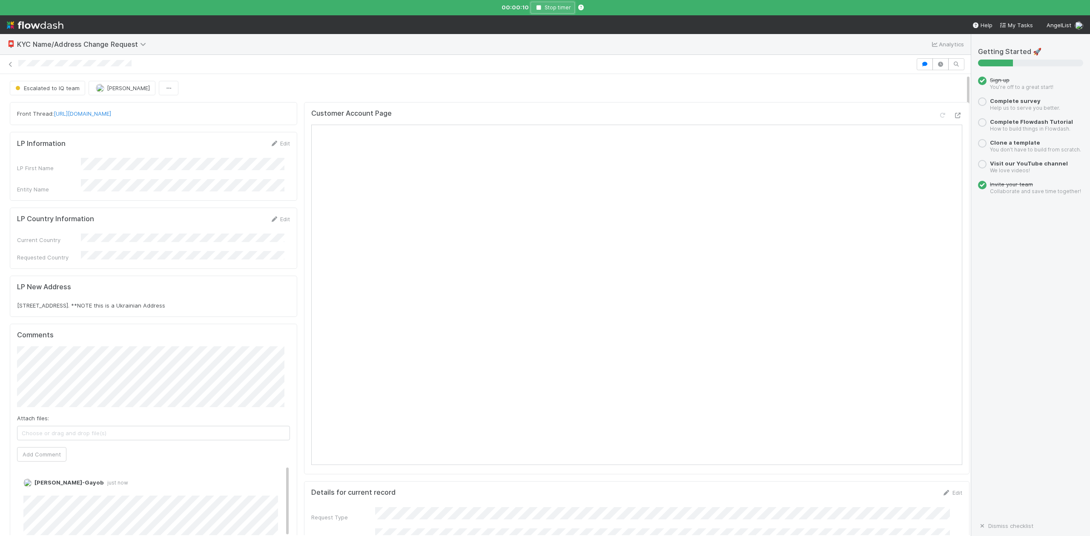
click at [540, 7] on icon "button" at bounding box center [538, 7] width 9 height 5
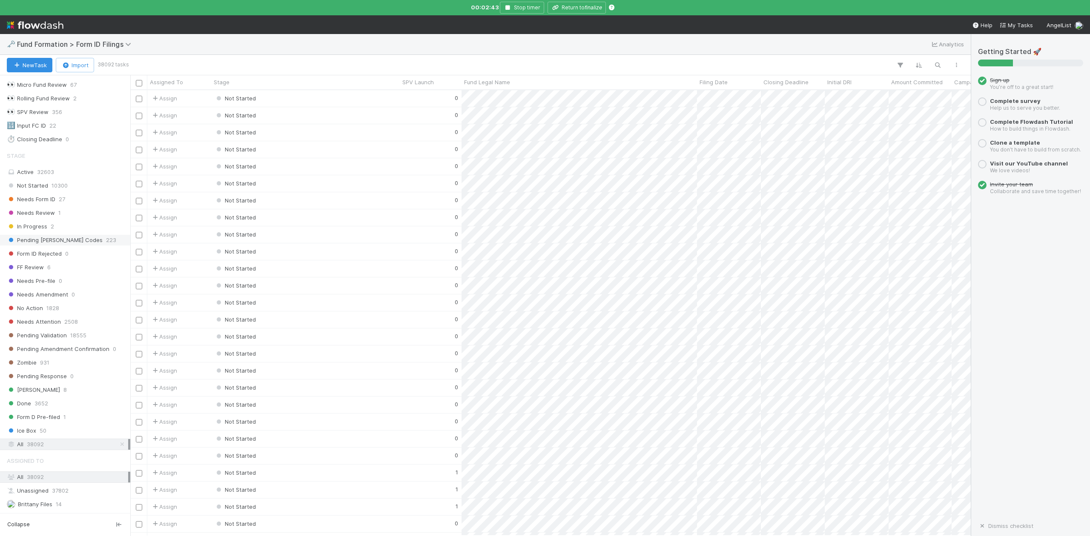
scroll to position [150, 0]
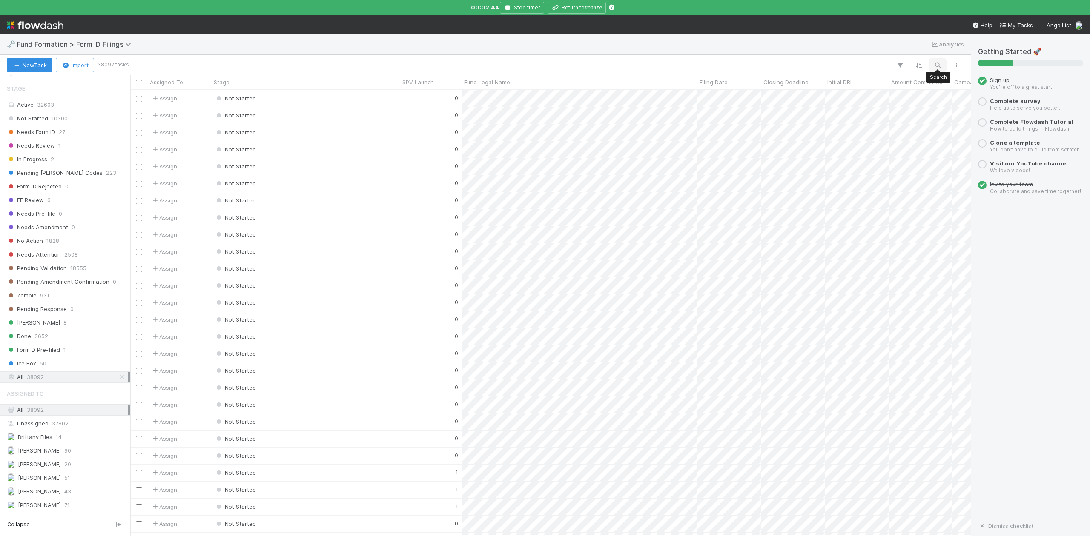
click at [937, 63] on icon "button" at bounding box center [937, 65] width 9 height 8
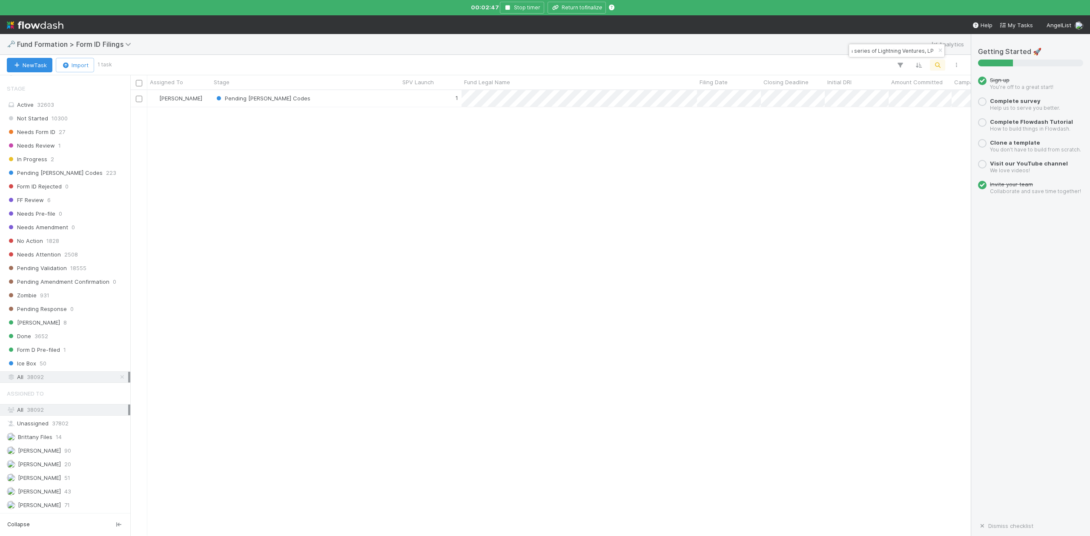
scroll to position [437, 831]
type input "VI-0710 Fund III, a series of Lightning Ventures, LP"
drag, startPoint x: 941, startPoint y: 50, endPoint x: 936, endPoint y: 74, distance: 23.8
click at [941, 51] on icon "button" at bounding box center [940, 50] width 9 height 5
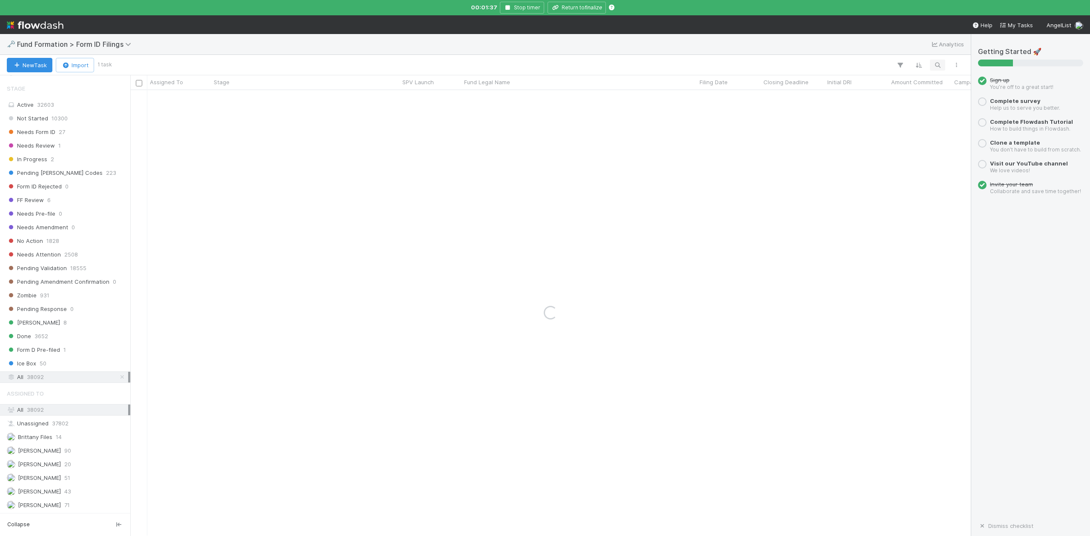
click at [935, 59] on div "New Task Import 1 task Search Search Search" at bounding box center [485, 65] width 970 height 20
click at [937, 63] on icon "button" at bounding box center [937, 65] width 9 height 8
type input "[PERSON_NAME] Capital Burst CLXV, a series of [PERSON_NAME] Capital Burst, LP"
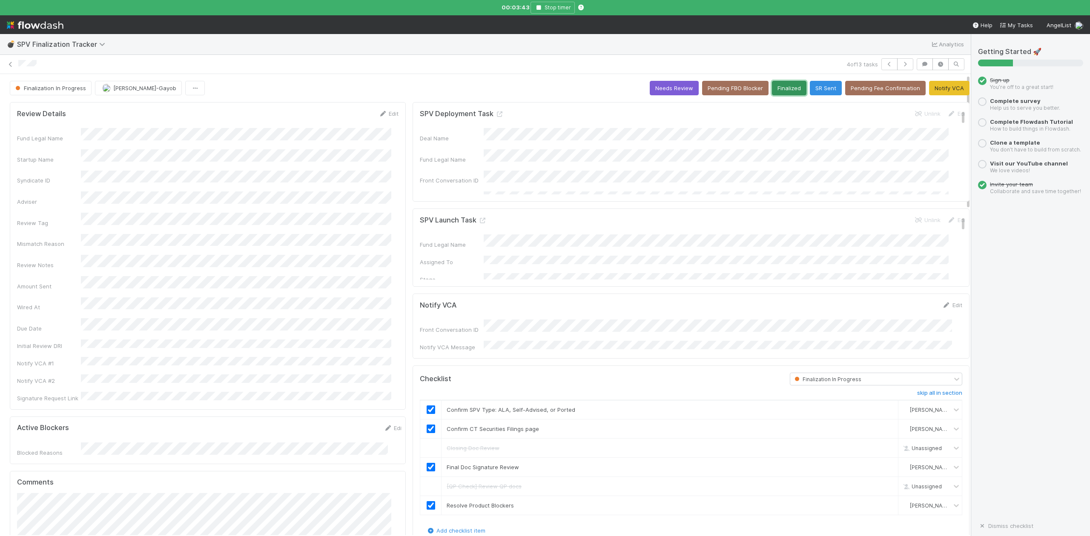
click at [772, 89] on button "Finalized" at bounding box center [789, 88] width 34 height 14
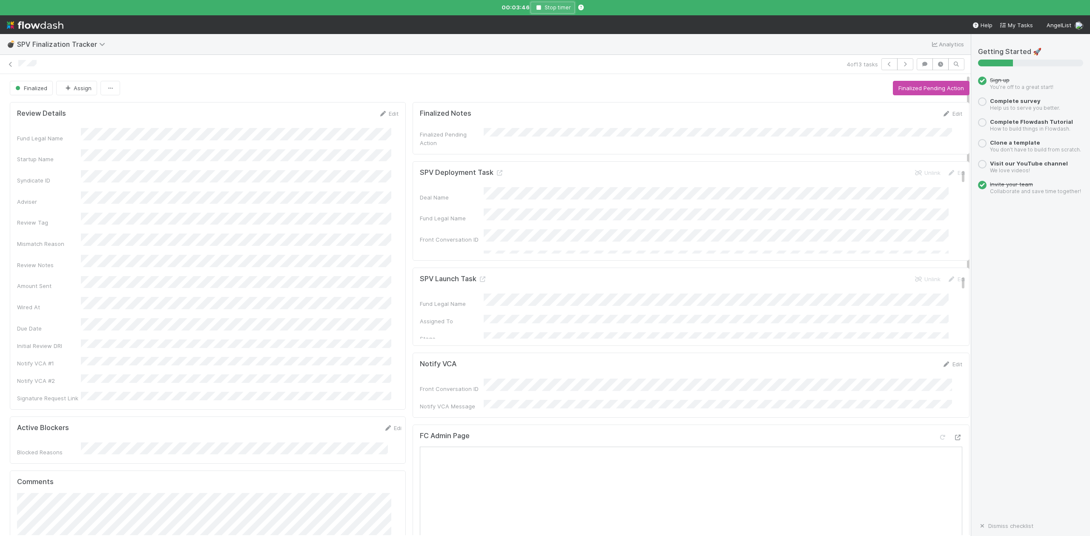
click at [537, 8] on icon "button" at bounding box center [538, 7] width 9 height 5
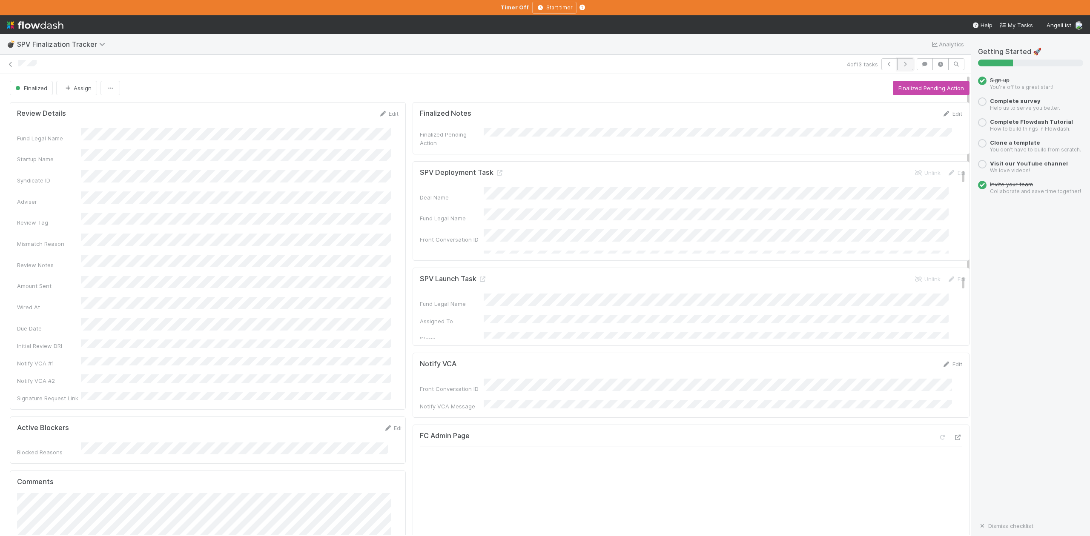
click at [898, 61] on button "button" at bounding box center [905, 64] width 16 height 12
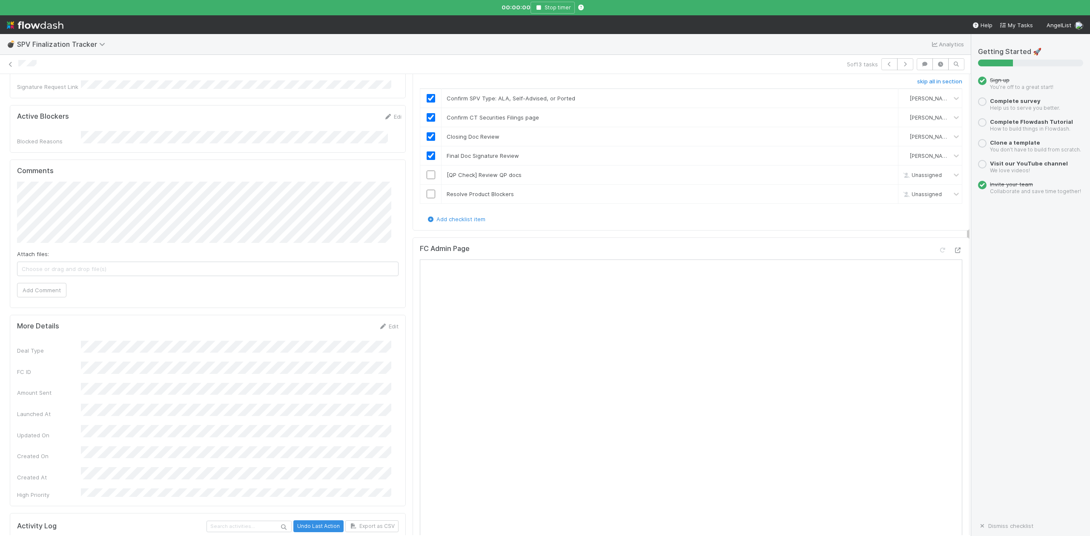
scroll to position [340, 0]
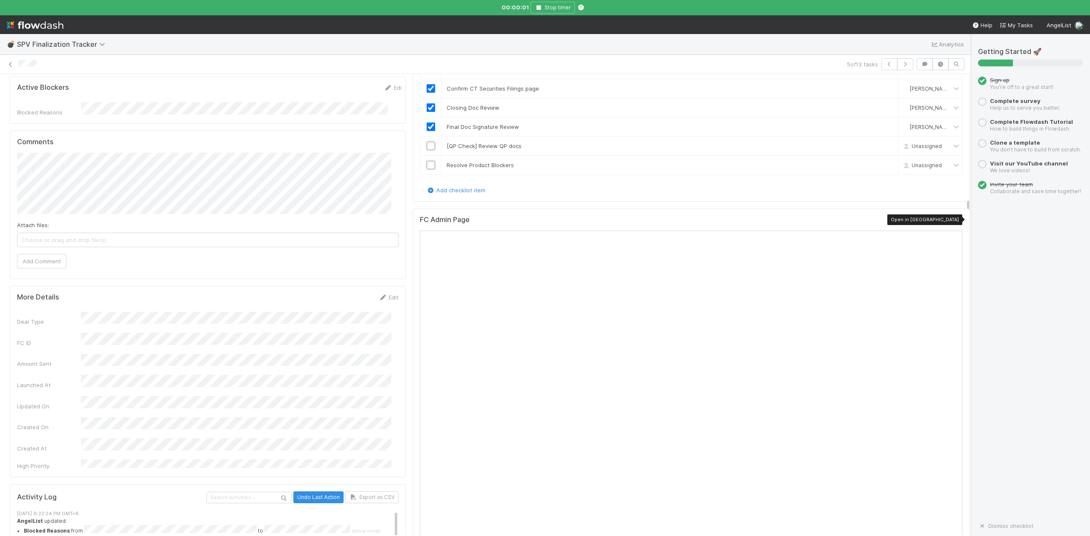
click at [953, 220] on icon at bounding box center [957, 222] width 9 height 6
click at [626, 201] on div "SPV Deployment Task Unlink Edit Deal Name Fund Legal Name Front Conversation ID…" at bounding box center [691, 529] width 564 height 1542
click at [882, 143] on link "skip" at bounding box center [887, 146] width 11 height 7
click at [426, 167] on input "checkbox" at bounding box center [430, 165] width 9 height 9
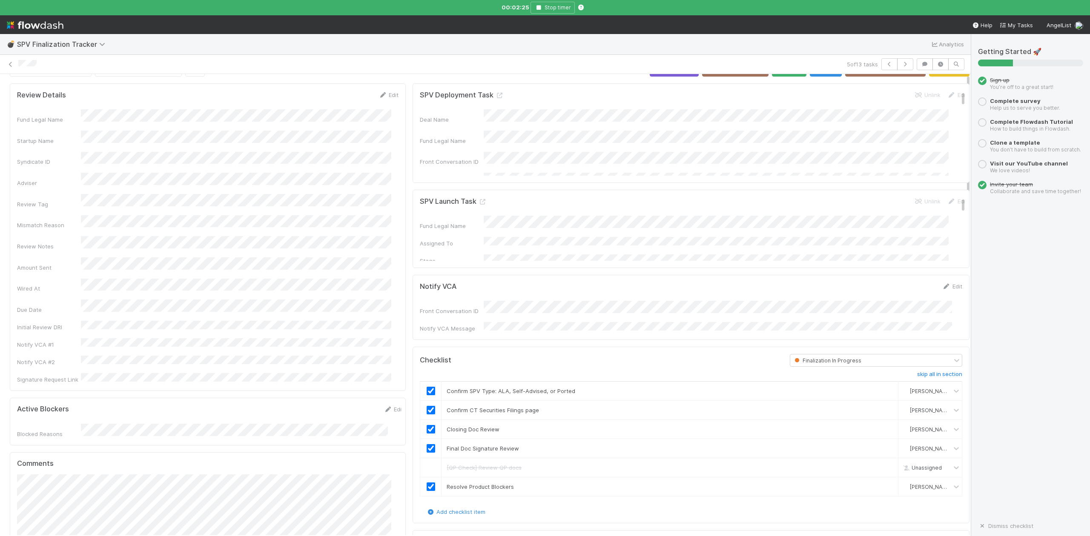
scroll to position [0, 0]
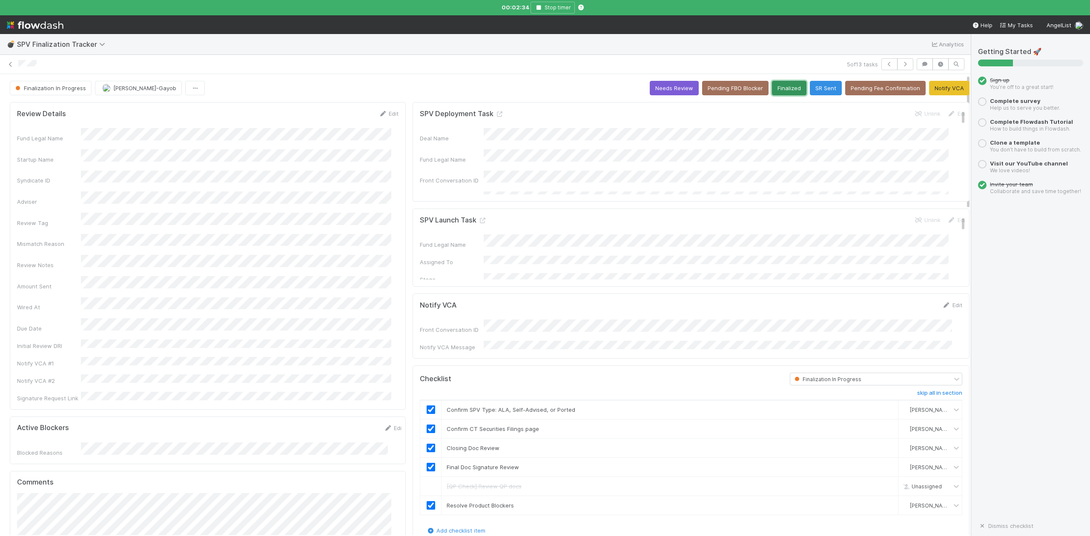
click at [775, 89] on button "Finalized" at bounding box center [789, 88] width 34 height 14
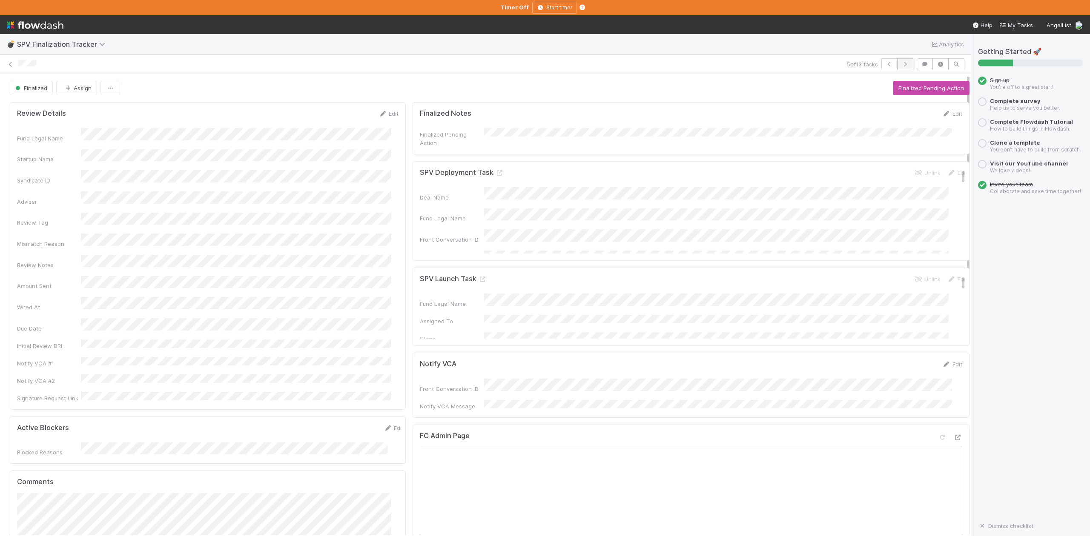
click at [901, 63] on icon "button" at bounding box center [905, 64] width 9 height 5
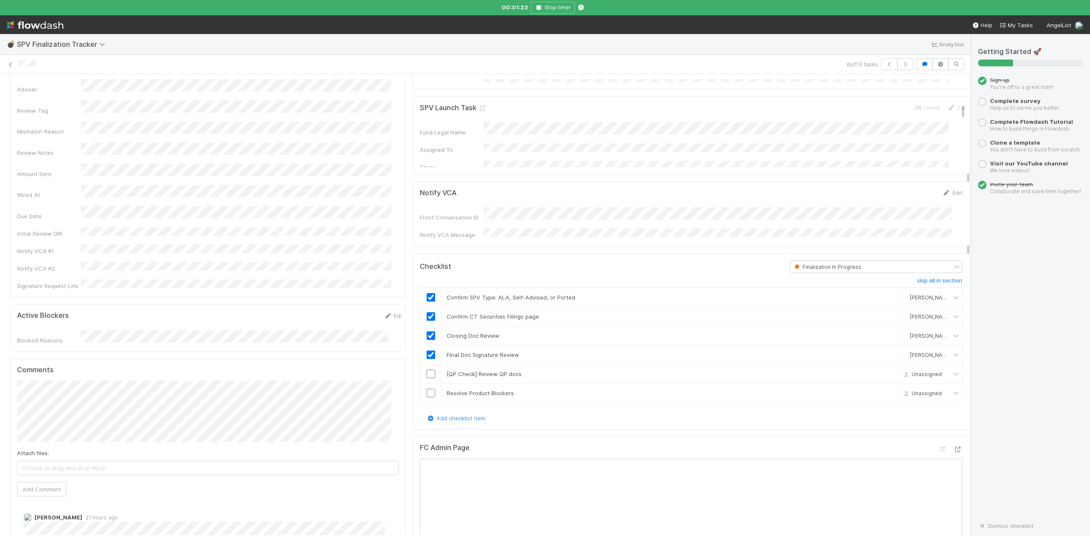
scroll to position [283, 0]
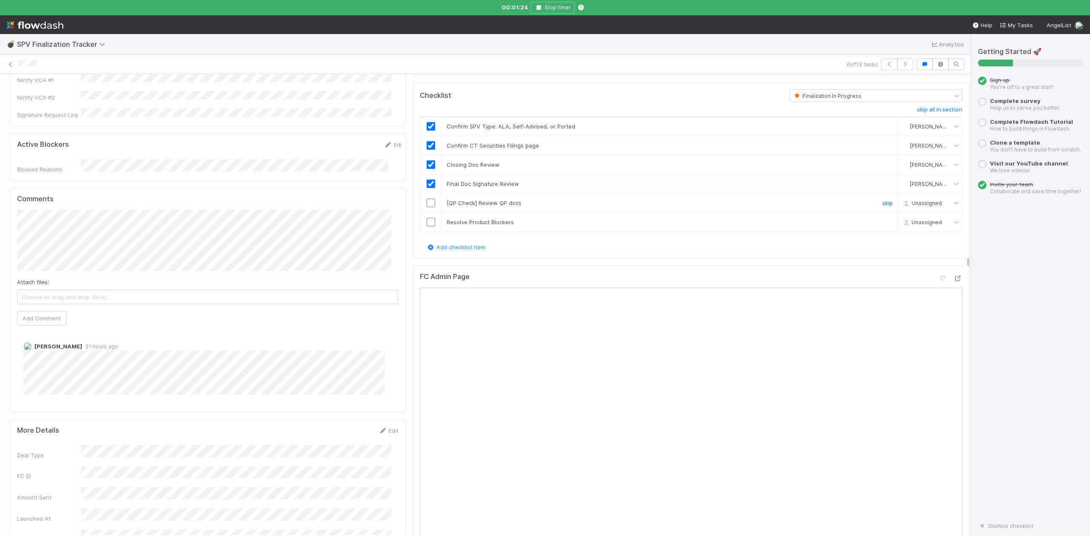
click at [882, 201] on link "skip" at bounding box center [887, 203] width 11 height 7
click at [426, 220] on input "checkbox" at bounding box center [430, 222] width 9 height 9
checkbox input "true"
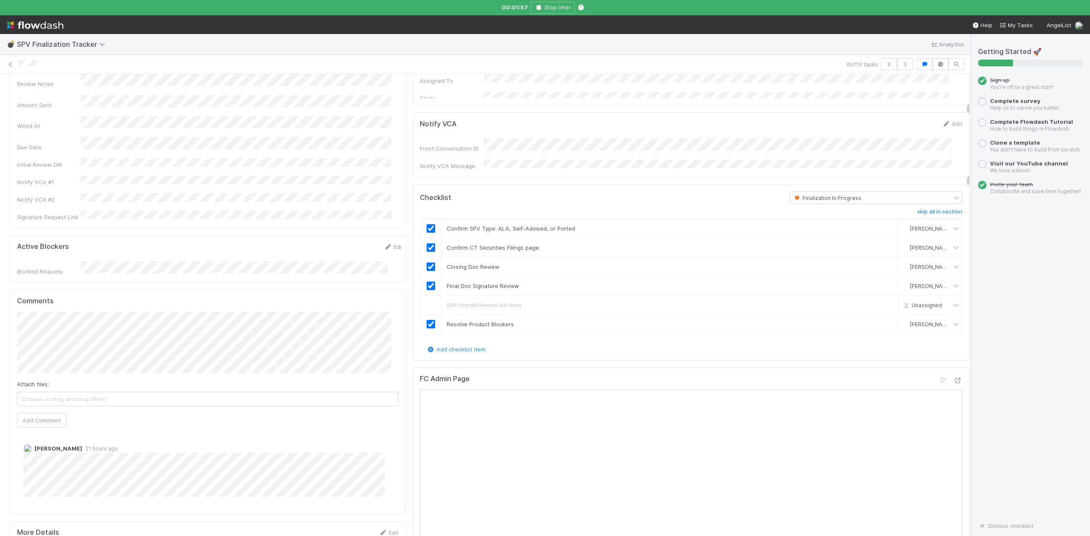
scroll to position [0, 0]
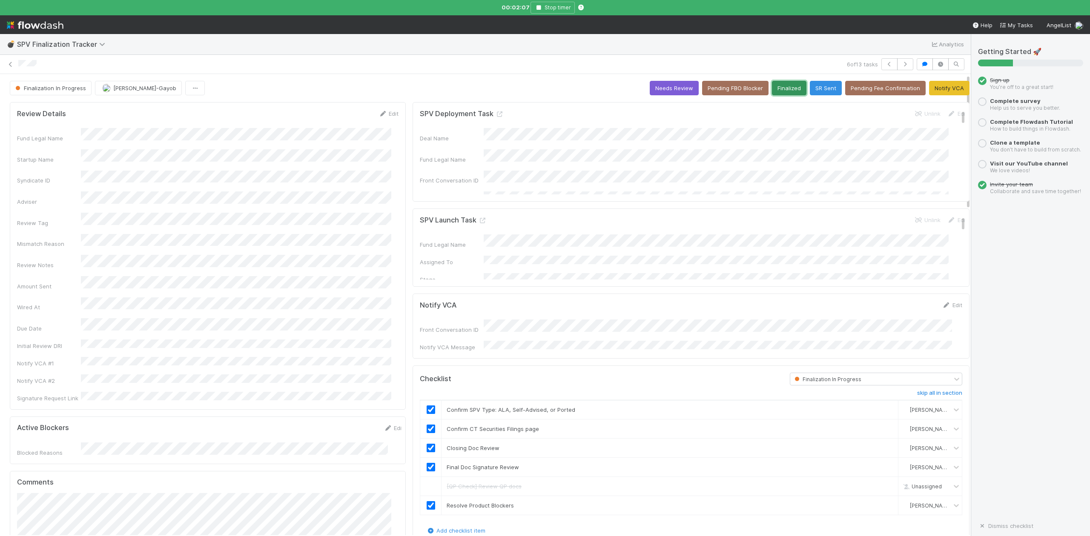
click at [772, 92] on button "Finalized" at bounding box center [789, 88] width 34 height 14
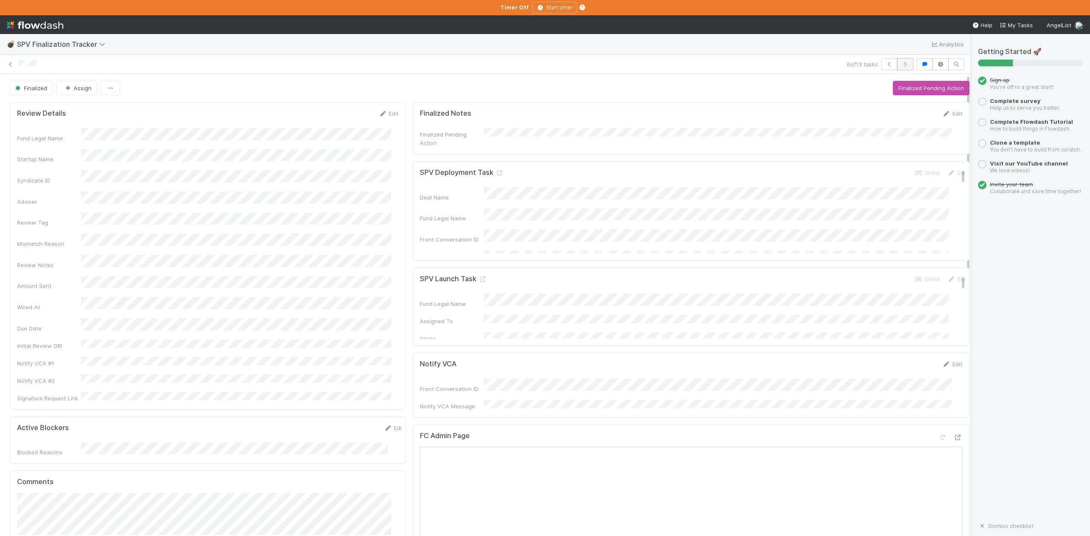
click at [901, 65] on icon "button" at bounding box center [905, 64] width 9 height 5
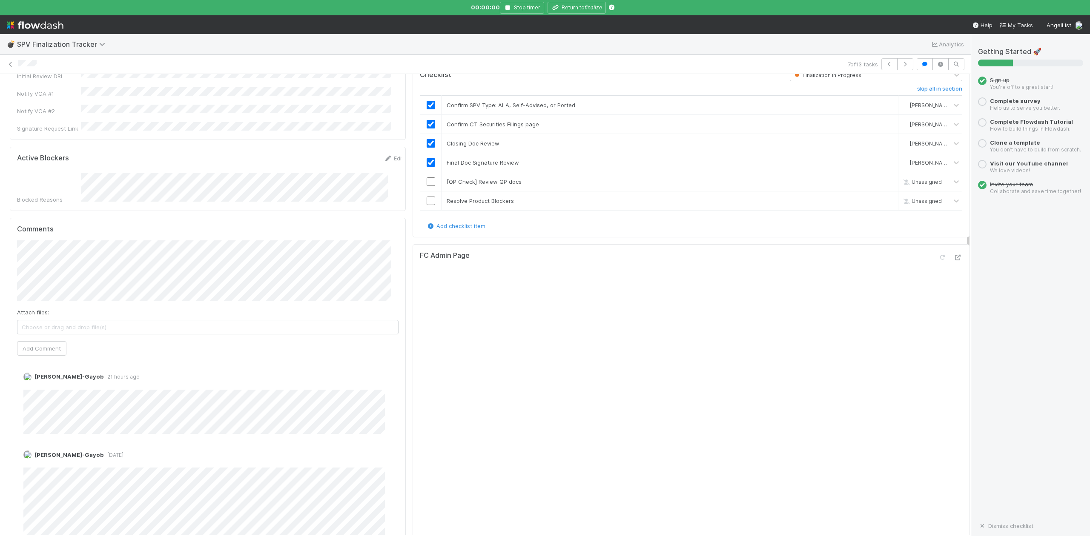
scroll to position [283, 0]
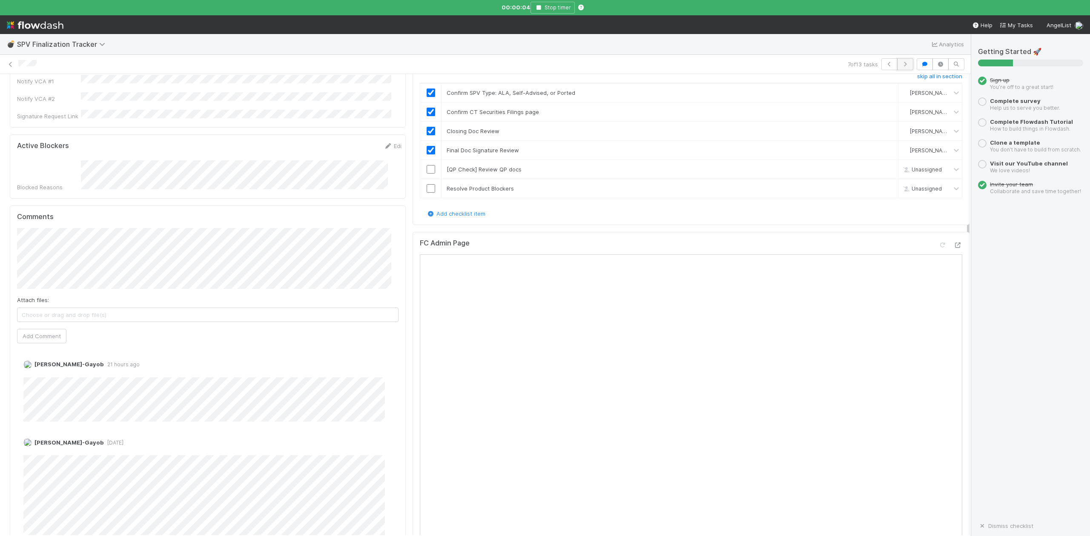
click at [901, 64] on icon "button" at bounding box center [905, 64] width 9 height 5
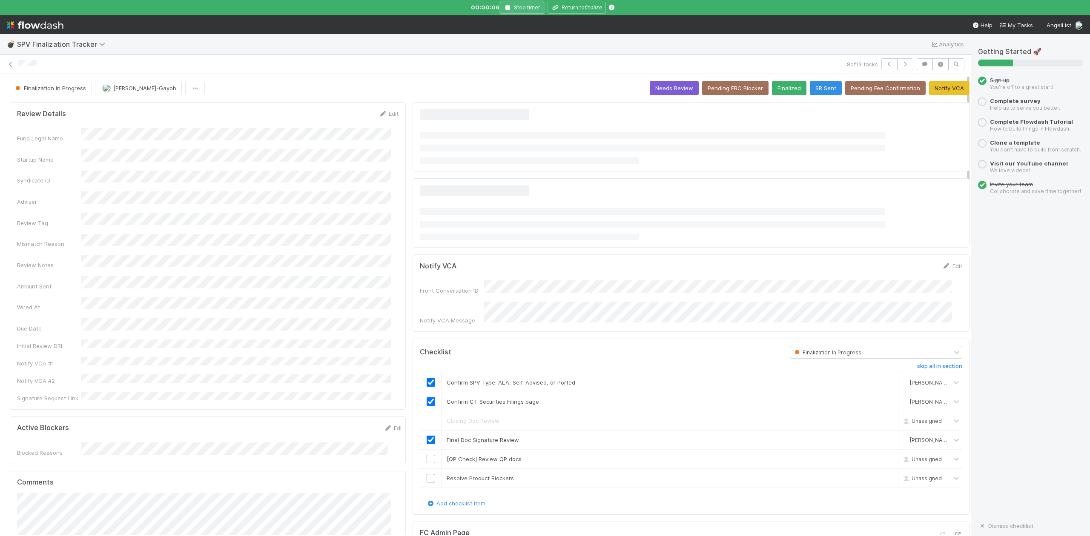
click at [509, 9] on icon "button" at bounding box center [508, 7] width 9 height 5
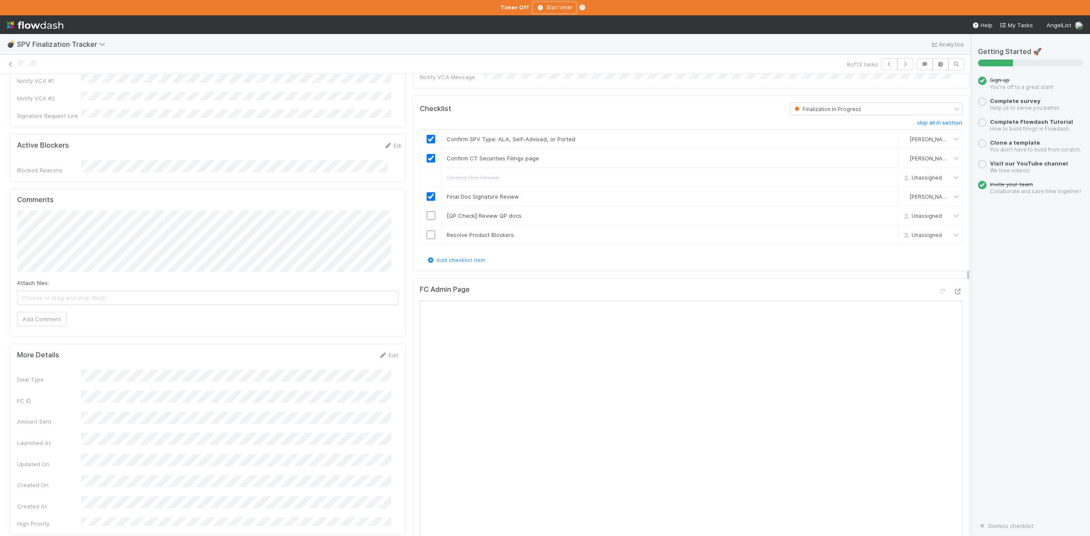
scroll to position [283, 0]
click at [531, 268] on div "Checklist Finalization In Progress skip all in section Confirm SPV Type: ALA, S…" at bounding box center [690, 182] width 557 height 177
click at [882, 213] on link "skip" at bounding box center [887, 215] width 11 height 7
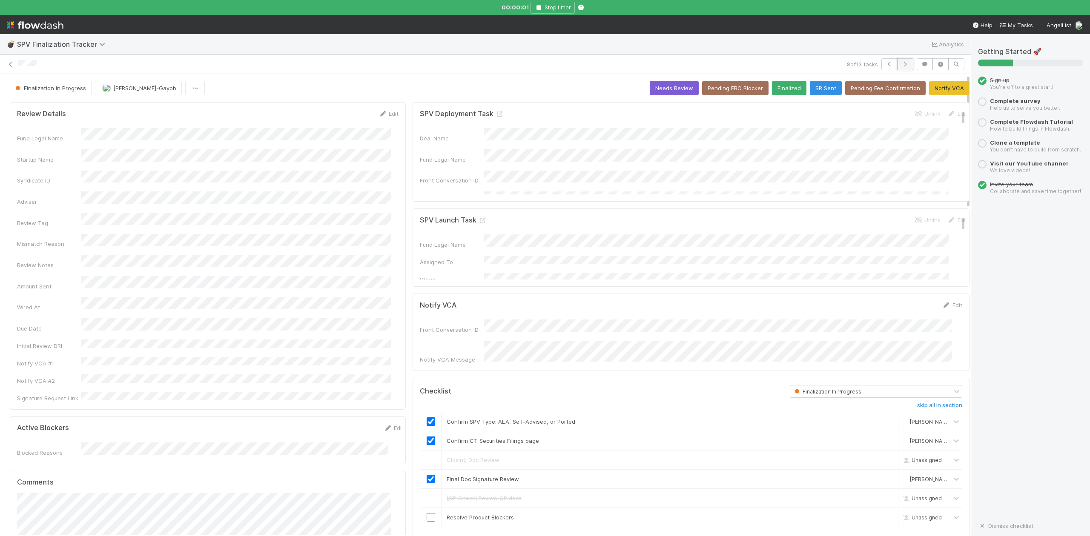
click at [901, 65] on icon "button" at bounding box center [905, 64] width 9 height 5
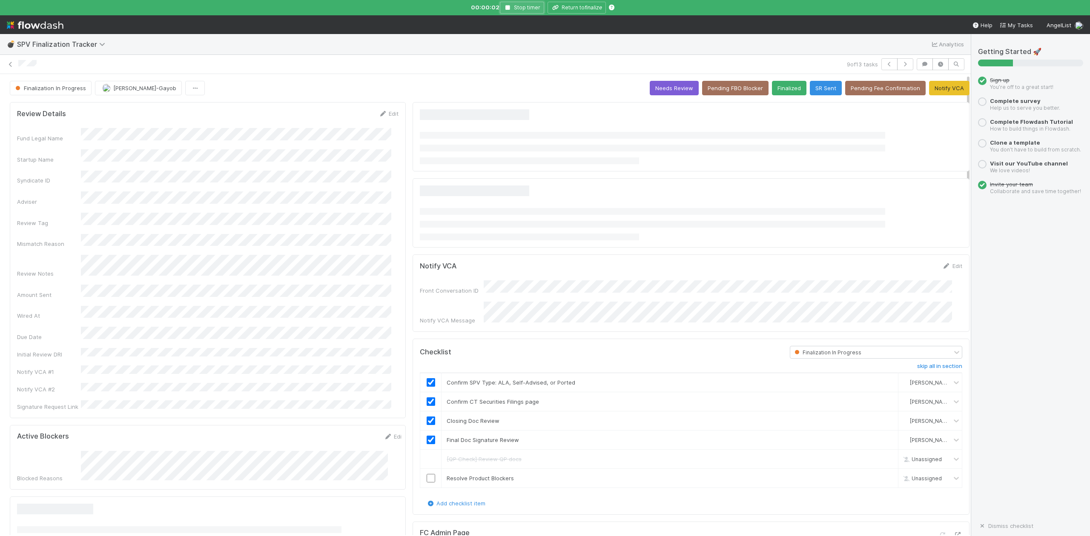
click at [506, 7] on icon "button" at bounding box center [508, 7] width 9 height 5
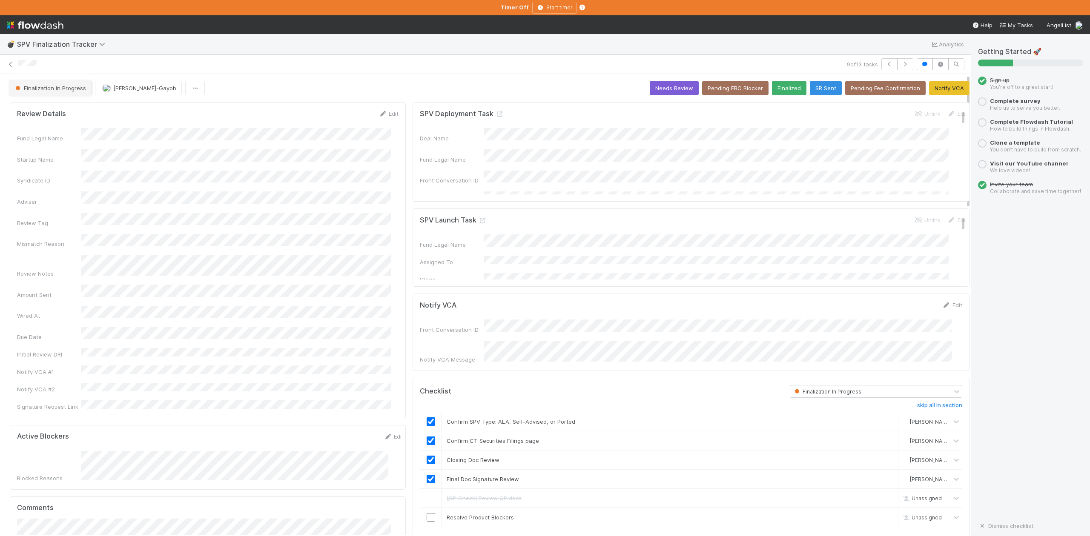
click at [81, 92] on span "Finalization In Progress" at bounding box center [50, 88] width 72 height 7
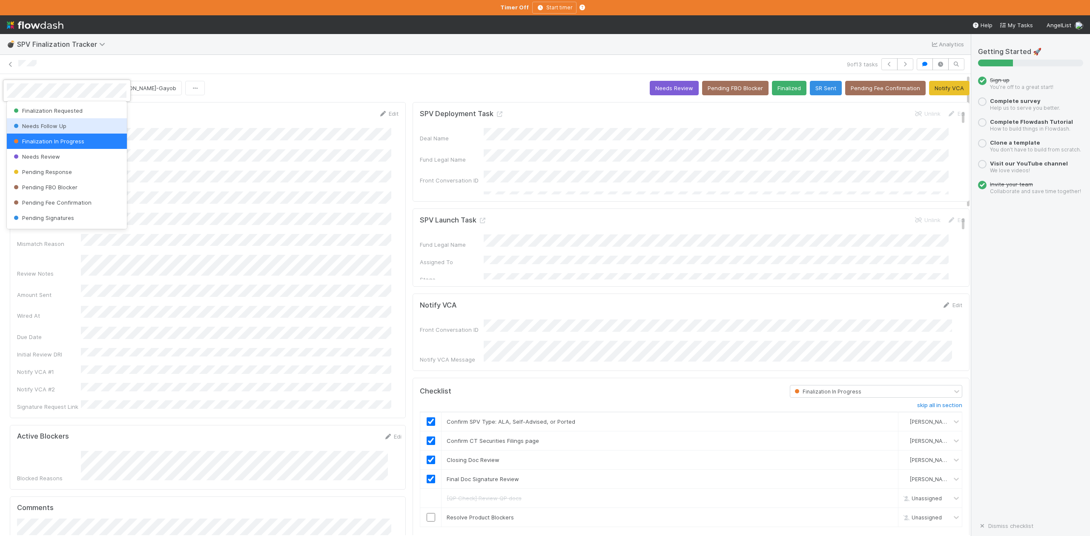
click at [62, 122] on div "Needs Follow Up" at bounding box center [67, 125] width 120 height 15
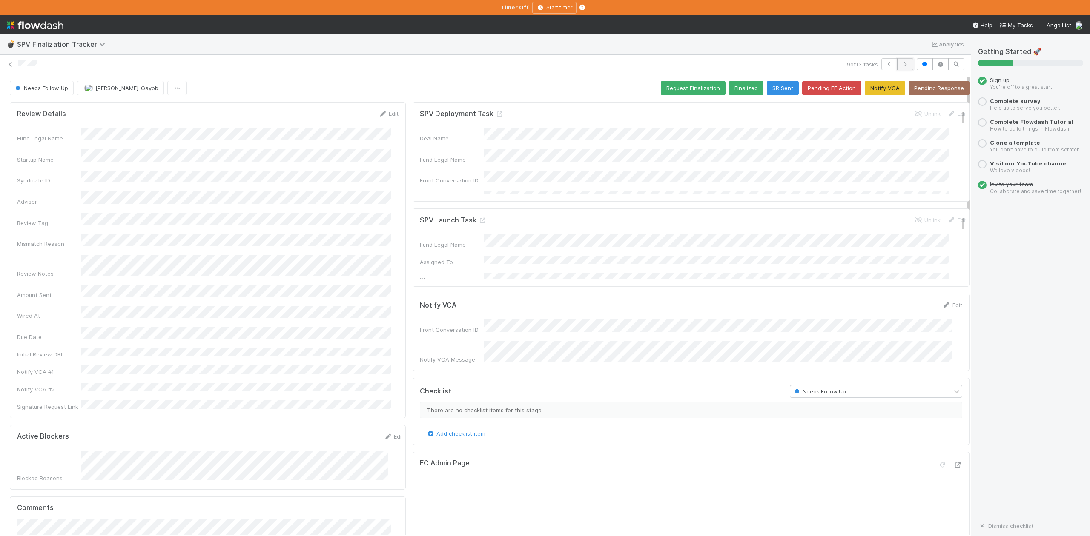
click at [901, 63] on icon "button" at bounding box center [905, 64] width 9 height 5
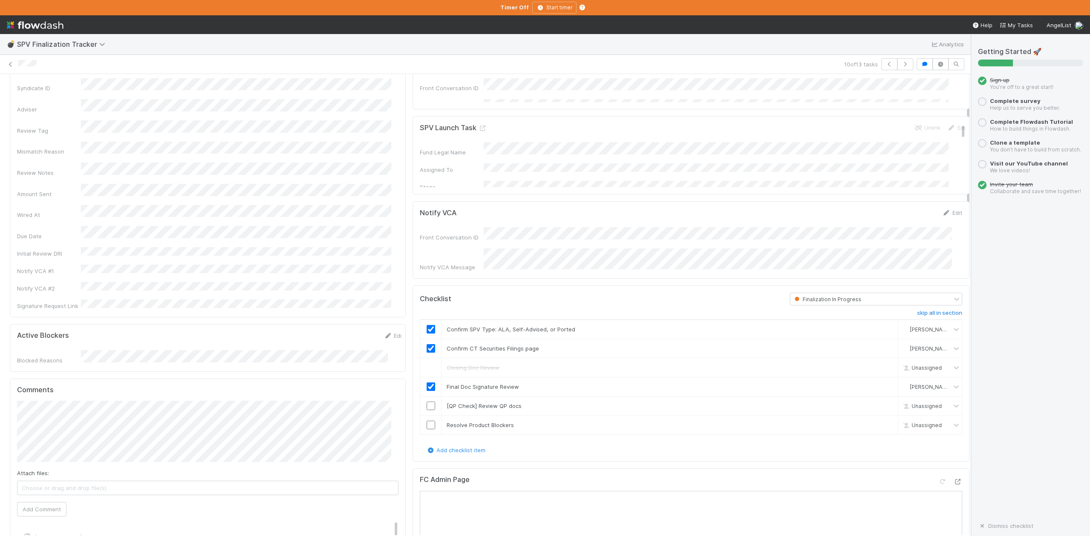
scroll to position [283, 0]
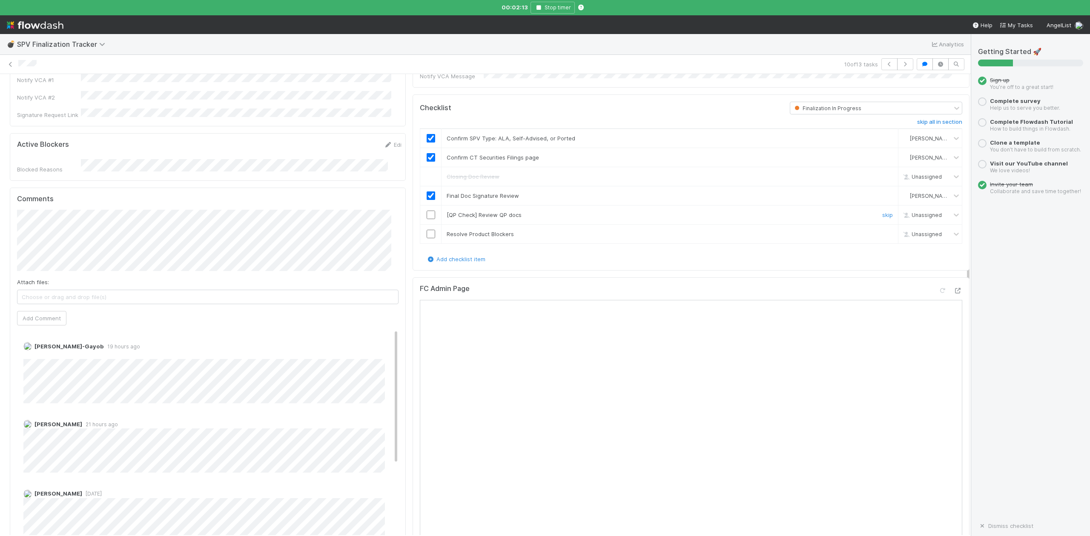
drag, startPoint x: 869, startPoint y: 212, endPoint x: 624, endPoint y: 224, distance: 245.0
click at [882, 212] on link "skip" at bounding box center [887, 215] width 11 height 7
click at [426, 232] on input "checkbox" at bounding box center [430, 234] width 9 height 9
click at [595, 260] on div "Add checklist item" at bounding box center [691, 259] width 542 height 9
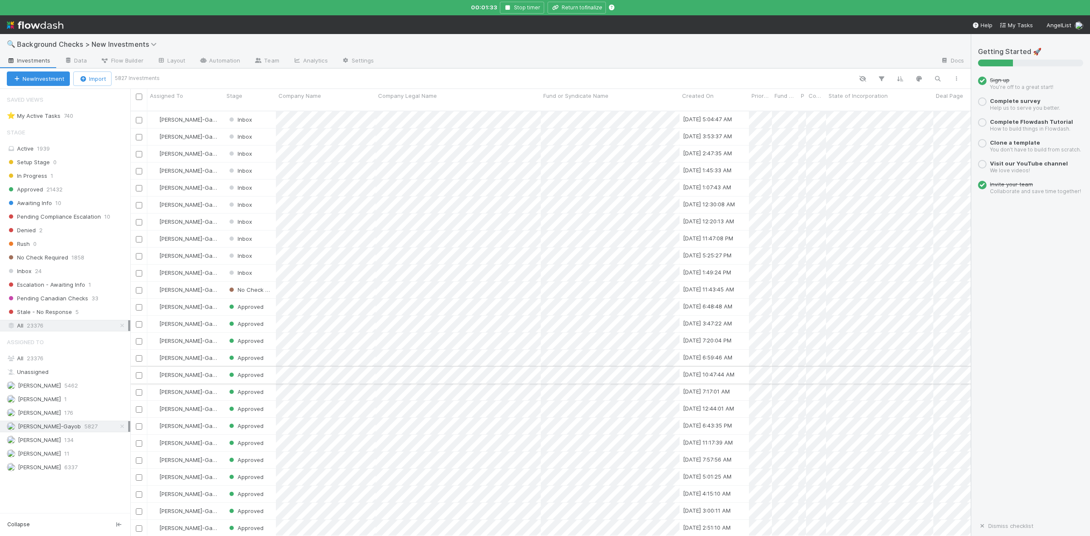
scroll to position [9, 9]
click at [23, 276] on span "Inbox" at bounding box center [19, 271] width 25 height 11
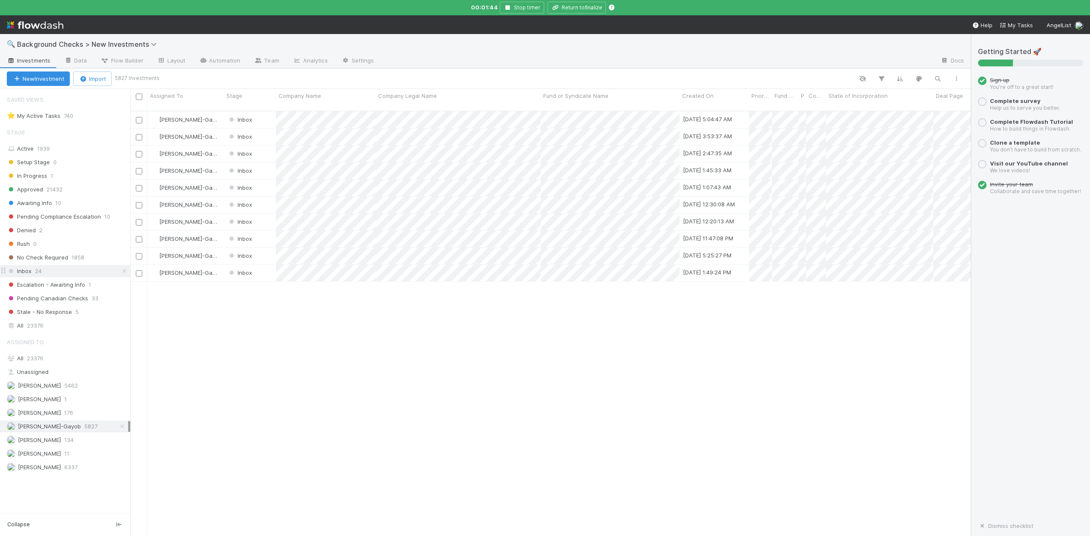
scroll to position [423, 831]
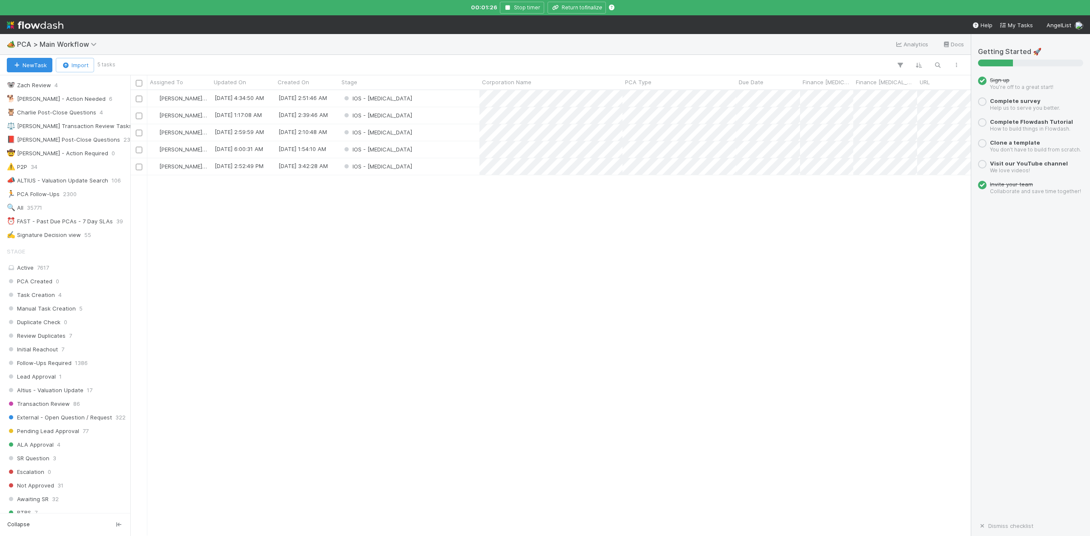
scroll to position [283, 0]
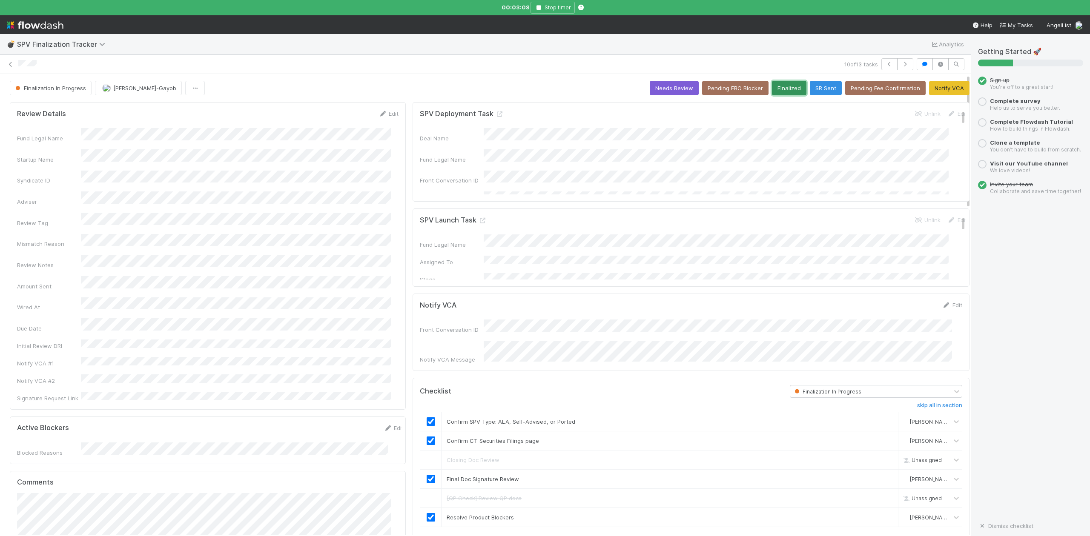
click at [776, 91] on button "Finalized" at bounding box center [789, 88] width 34 height 14
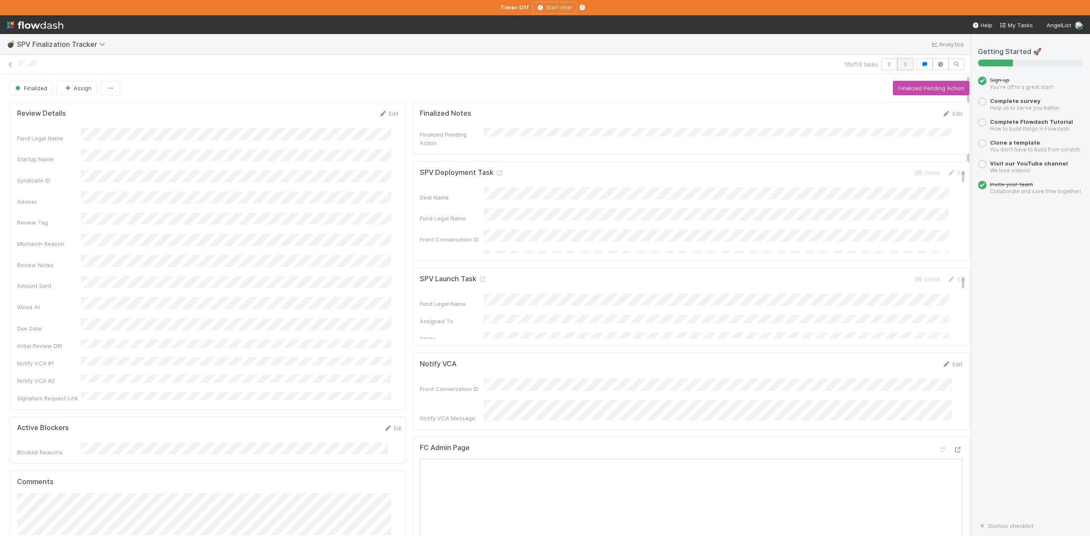
click at [901, 64] on icon "button" at bounding box center [905, 64] width 9 height 5
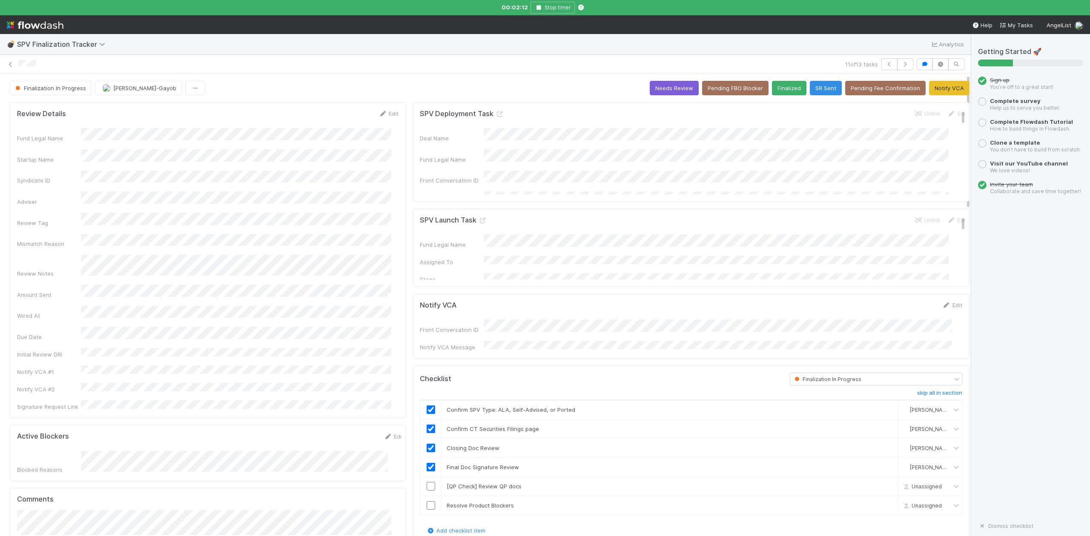
click at [587, 374] on div "Checklist" at bounding box center [598, 379] width 370 height 13
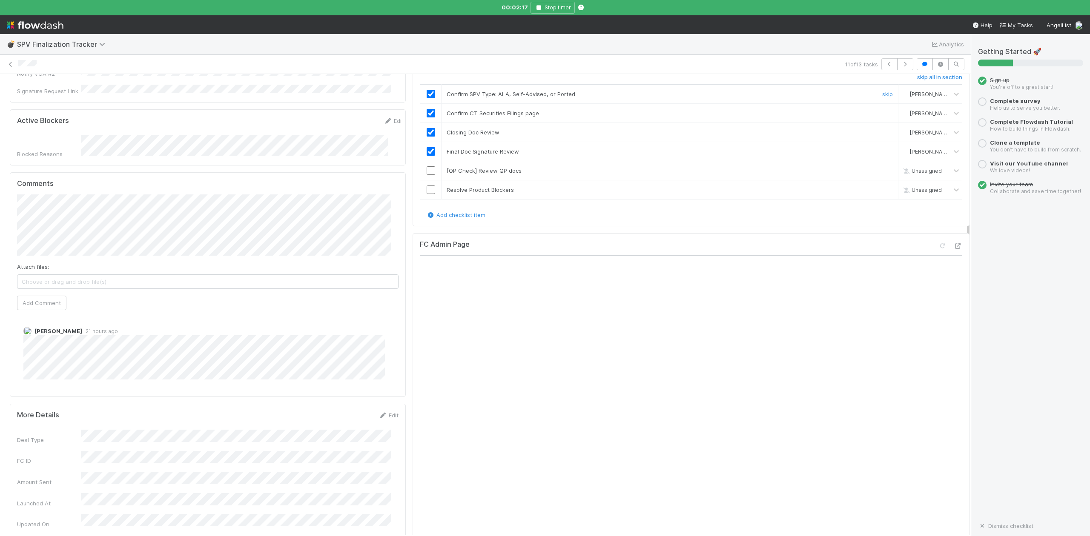
scroll to position [227, 0]
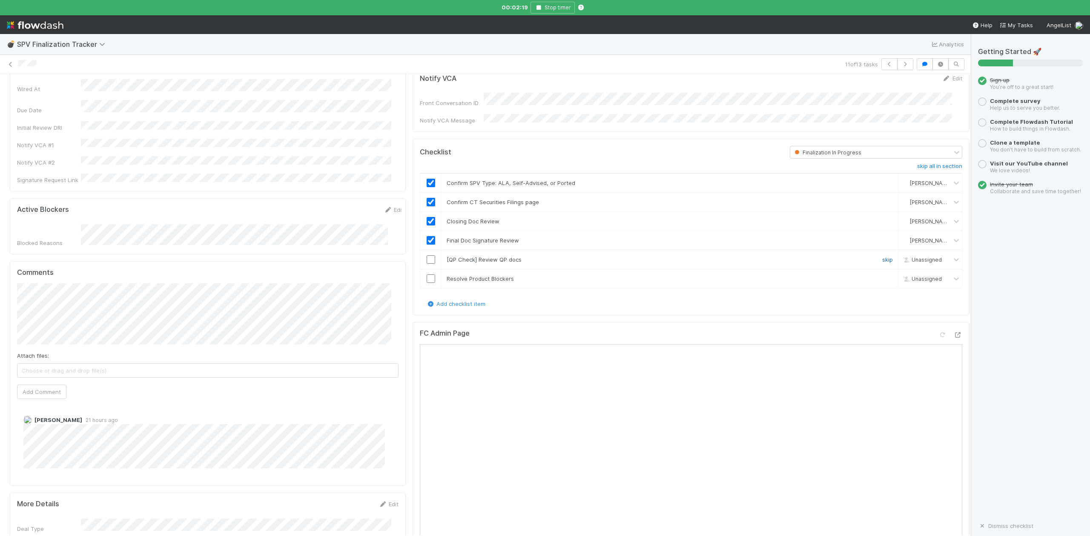
click at [882, 259] on link "skip" at bounding box center [887, 259] width 11 height 7
click at [426, 278] on input "checkbox" at bounding box center [430, 279] width 9 height 9
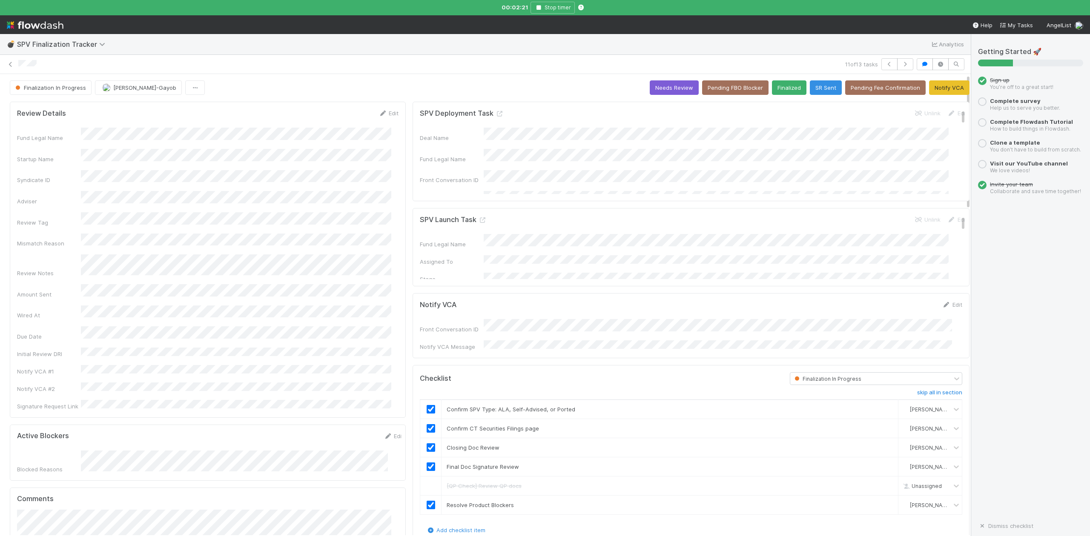
scroll to position [0, 0]
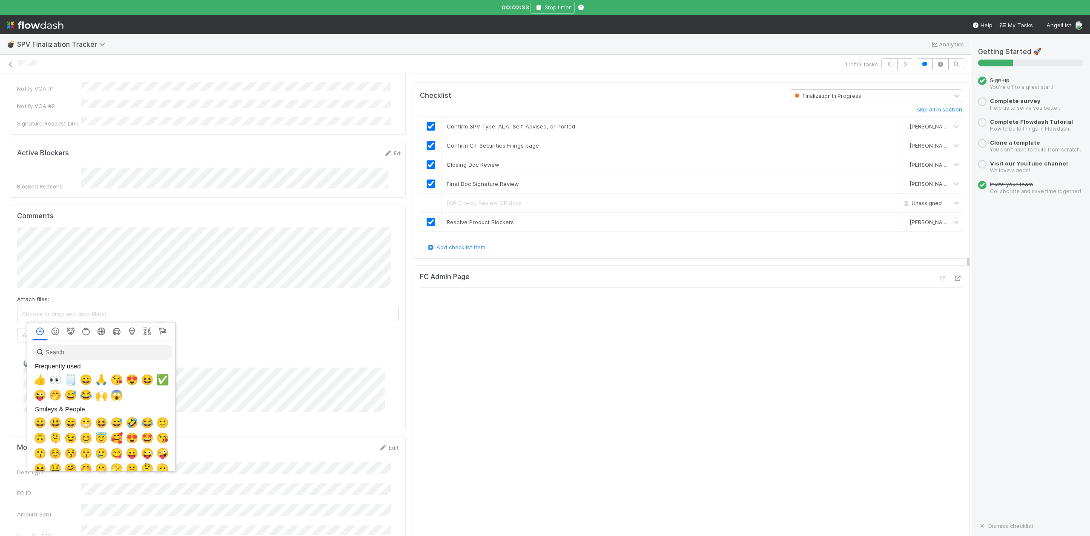
scroll to position [0, 5]
click at [63, 381] on span "🗒️" at bounding box center [69, 380] width 13 height 12
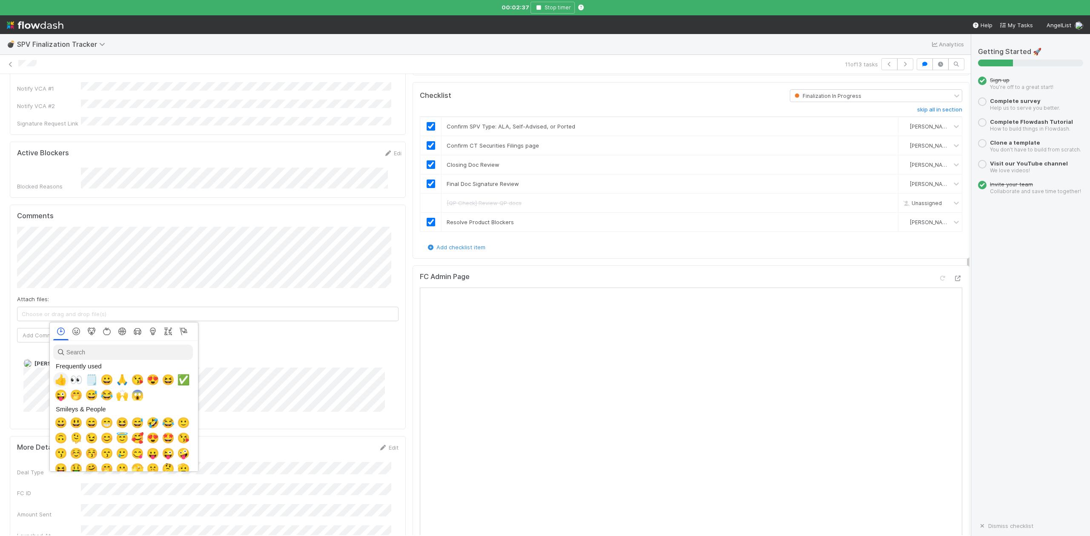
click at [57, 381] on span "👍" at bounding box center [60, 380] width 13 height 12
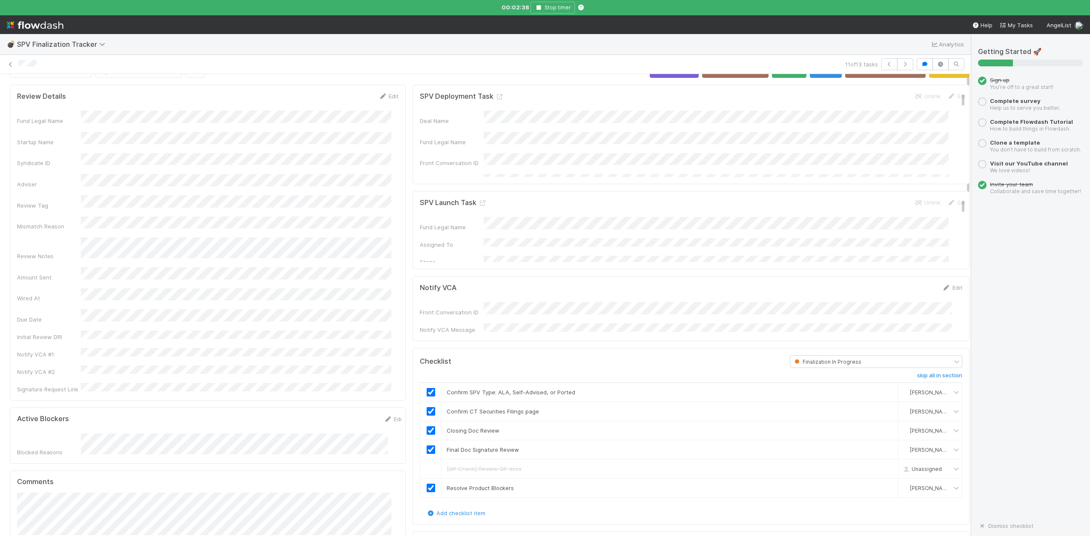
scroll to position [0, 0]
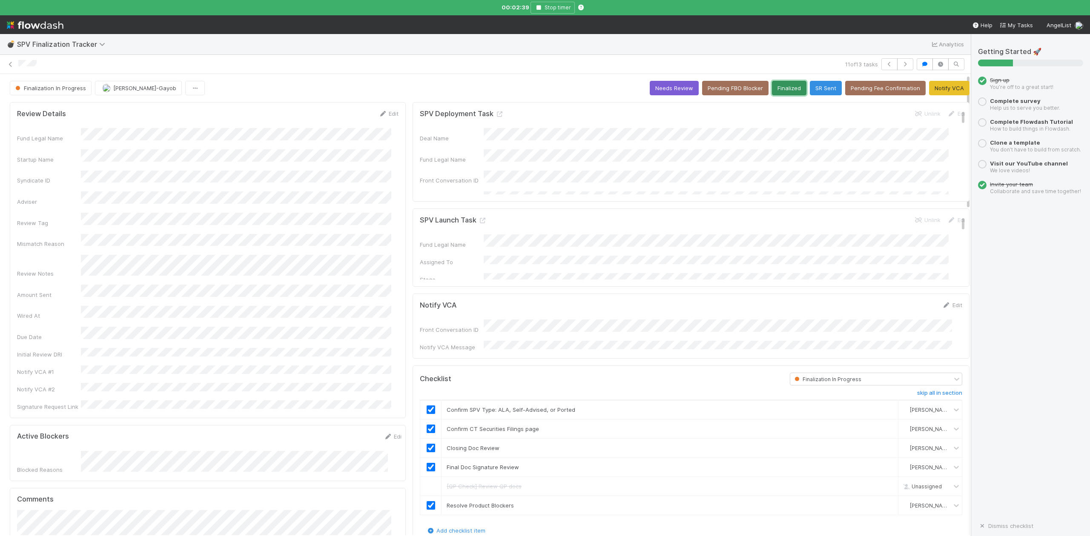
click at [775, 87] on button "Finalized" at bounding box center [789, 88] width 34 height 14
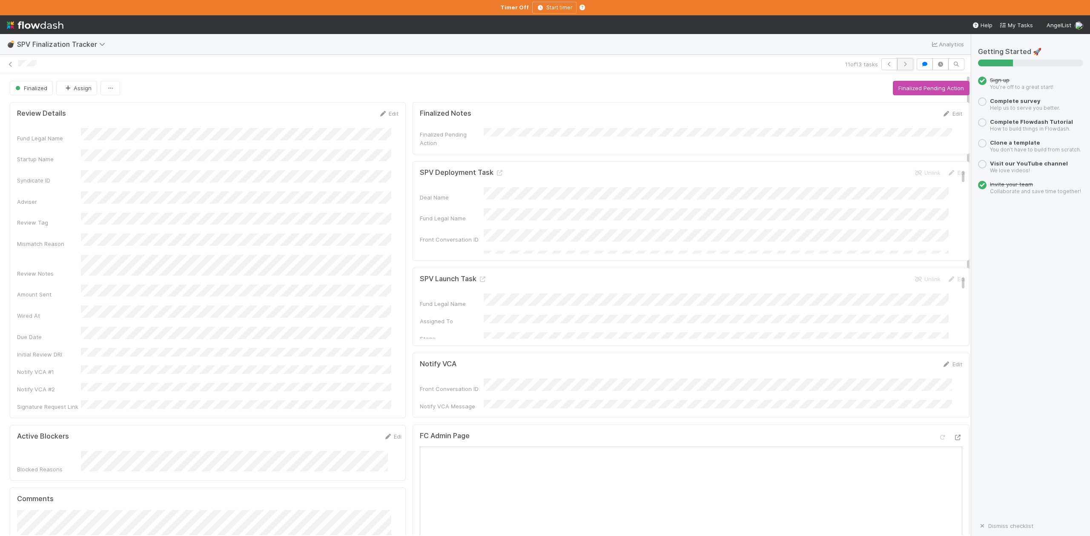
click at [901, 63] on icon "button" at bounding box center [905, 64] width 9 height 5
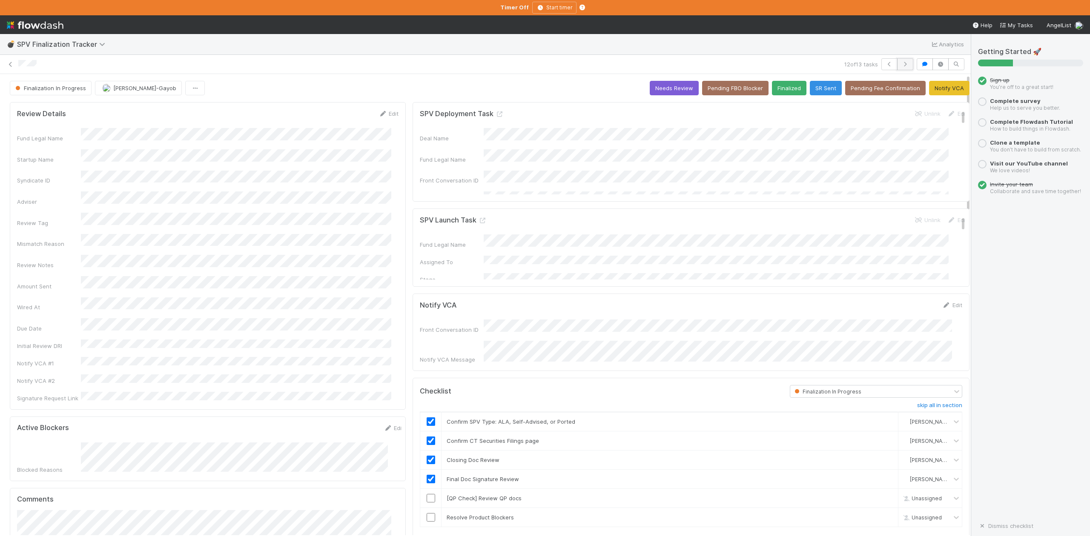
click at [901, 63] on icon "button" at bounding box center [905, 64] width 9 height 5
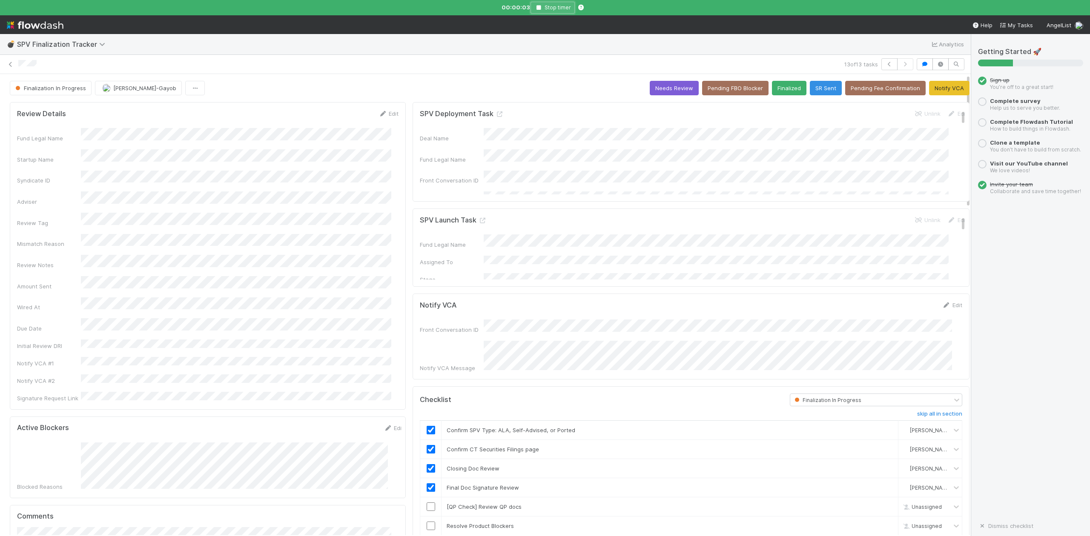
click at [540, 8] on icon "button" at bounding box center [538, 7] width 9 height 5
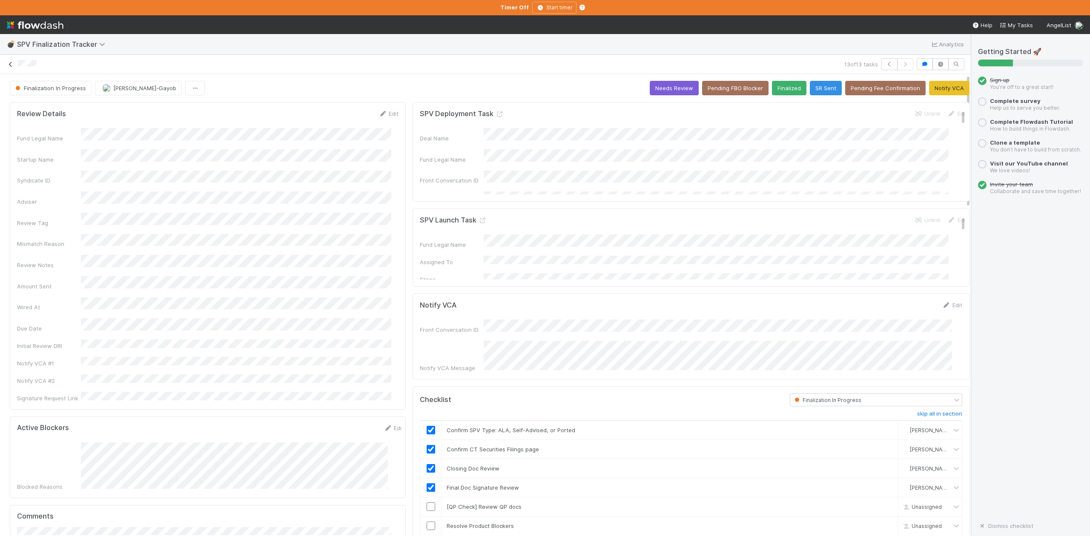
click at [9, 65] on icon at bounding box center [10, 65] width 9 height 6
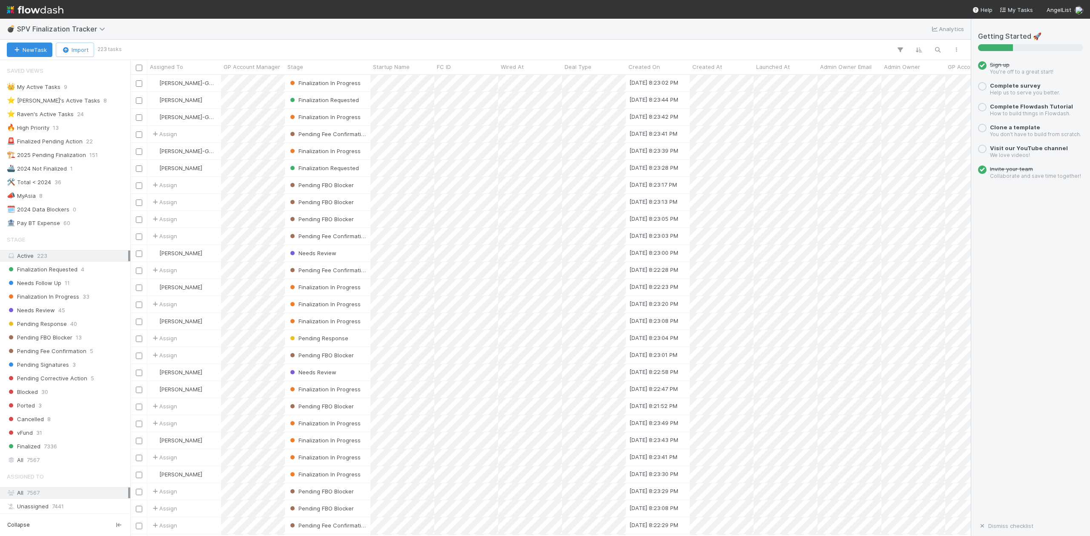
scroll to position [453, 831]
drag, startPoint x: 65, startPoint y: 98, endPoint x: 70, endPoint y: 101, distance: 5.9
click at [65, 98] on div "⭐ Loraine's Active Tasks" at bounding box center [53, 100] width 93 height 11
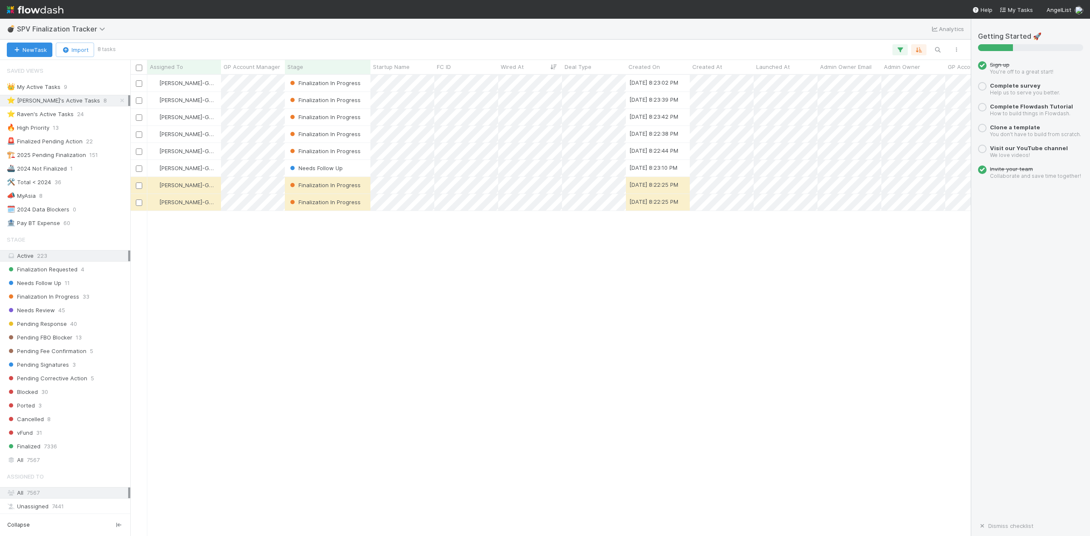
scroll to position [453, 831]
click at [37, 316] on span "Needs Review" at bounding box center [31, 310] width 48 height 11
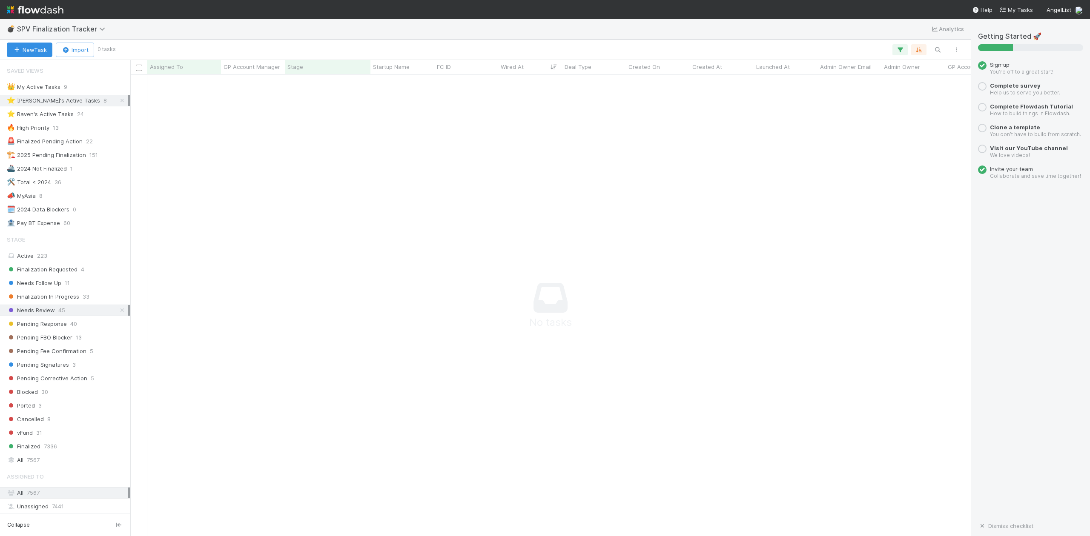
scroll to position [444, 823]
click at [118, 103] on icon at bounding box center [122, 101] width 9 height 6
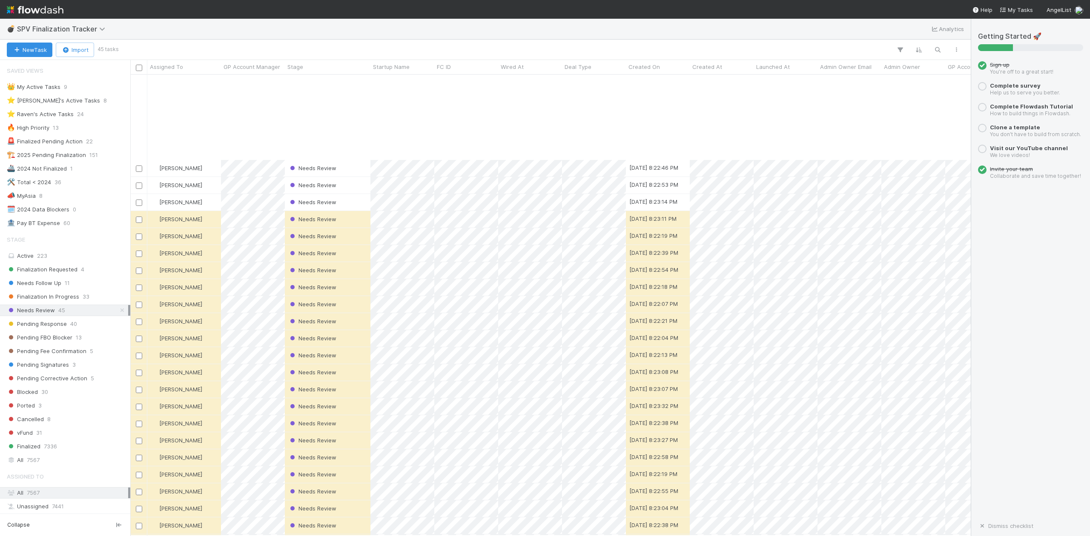
scroll to position [314, 0]
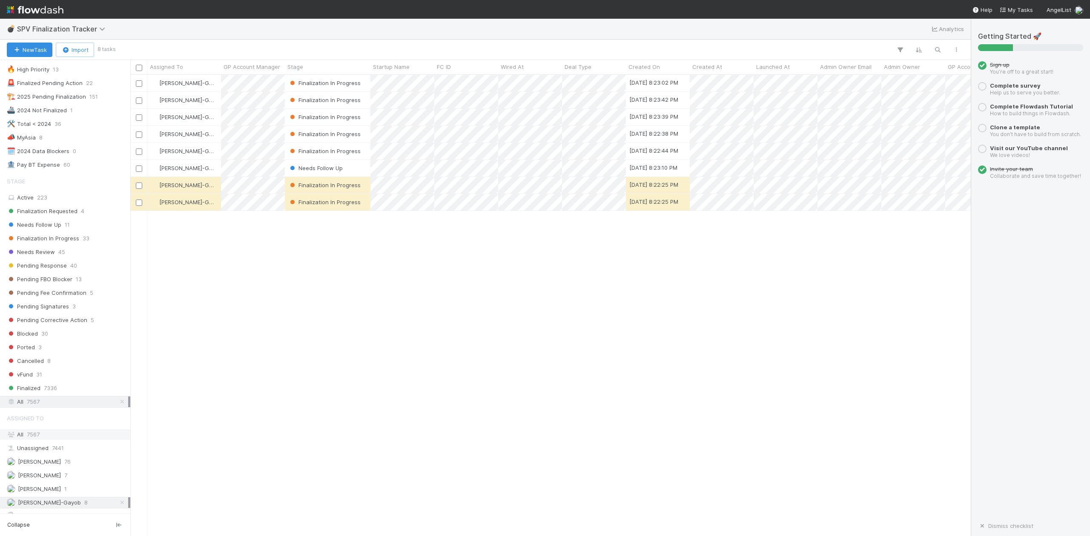
scroll to position [121, 0]
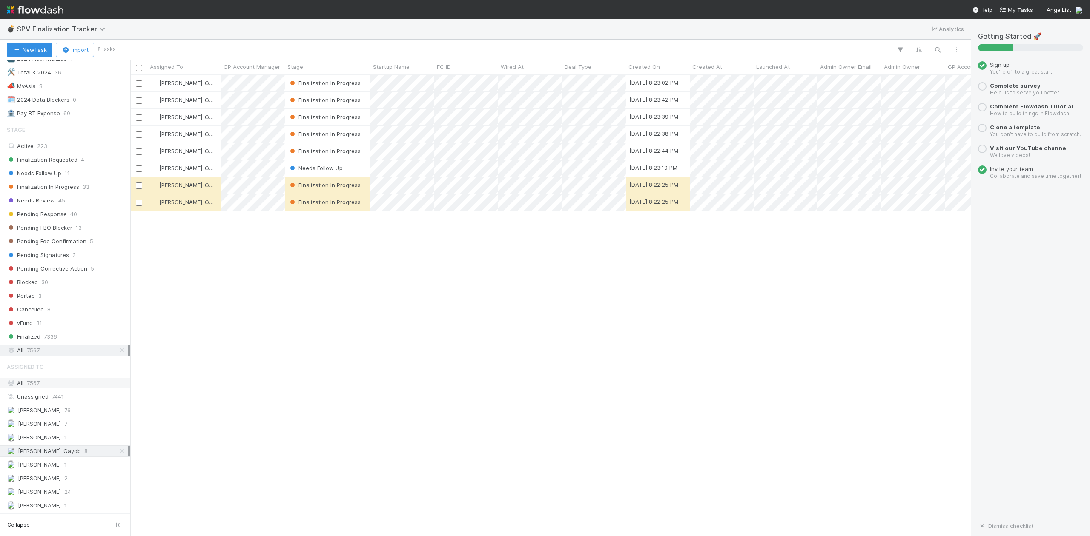
click at [31, 380] on span "7567" at bounding box center [33, 383] width 13 height 7
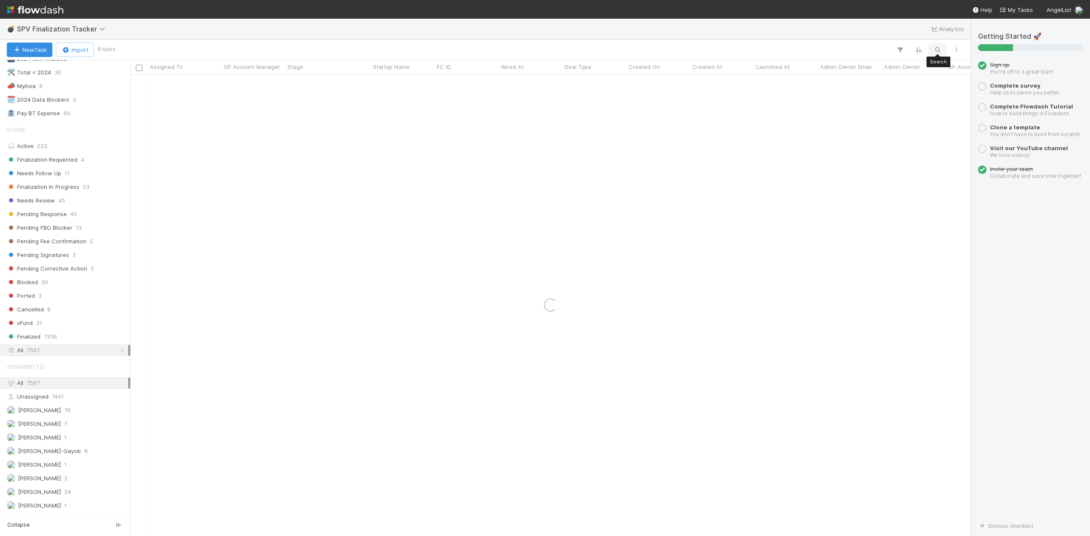
click at [935, 49] on icon "button" at bounding box center [937, 50] width 9 height 8
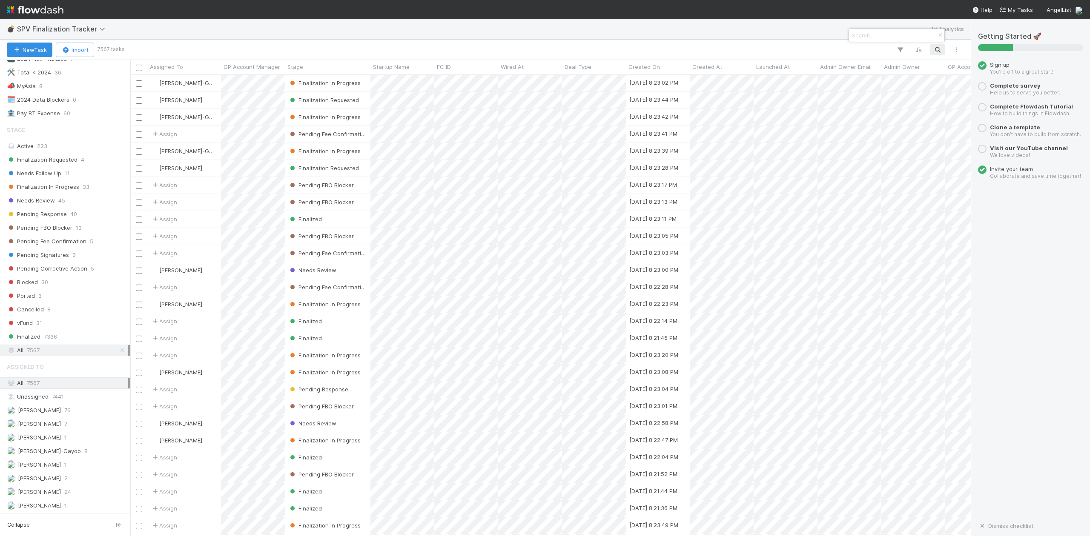
scroll to position [453, 831]
paste input "VI-0710 Fund III, a series of Lightning Ventures, LP"
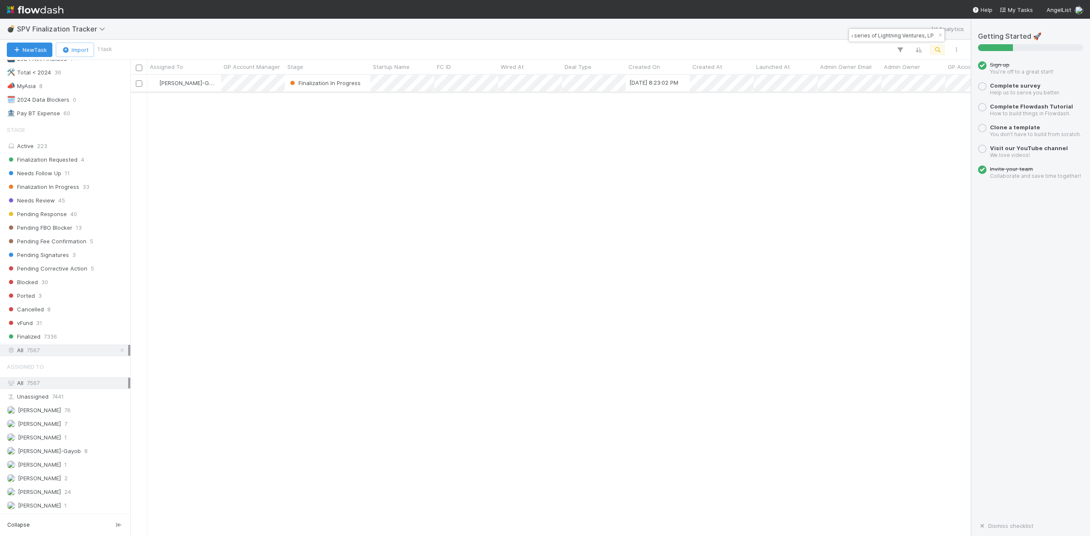
type input "VI-0710 Fund III, a series of Lightning Ventures, LP"
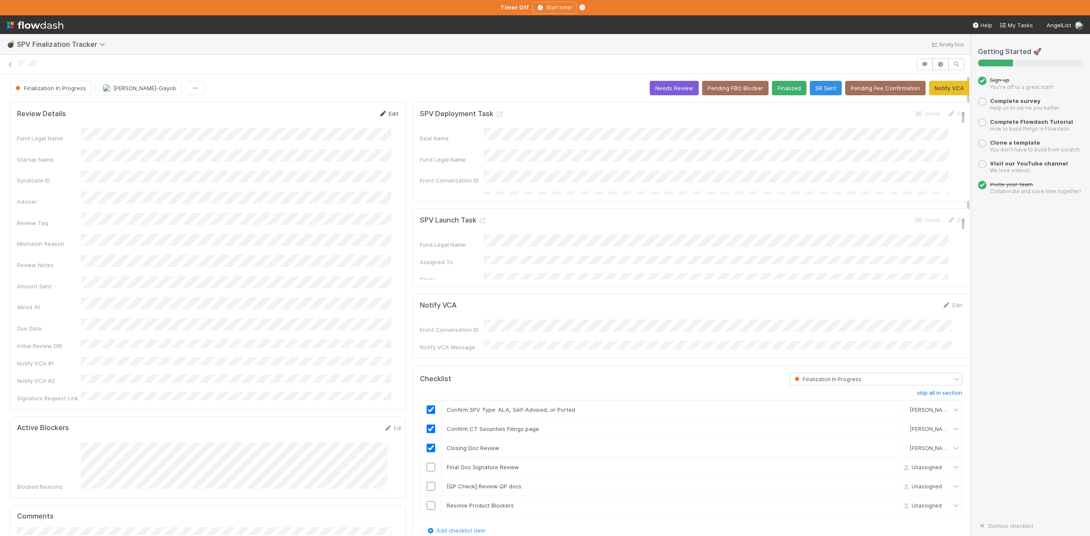
click at [385, 116] on link "Edit" at bounding box center [388, 113] width 20 height 7
click at [344, 121] on button "Save" at bounding box center [353, 116] width 24 height 14
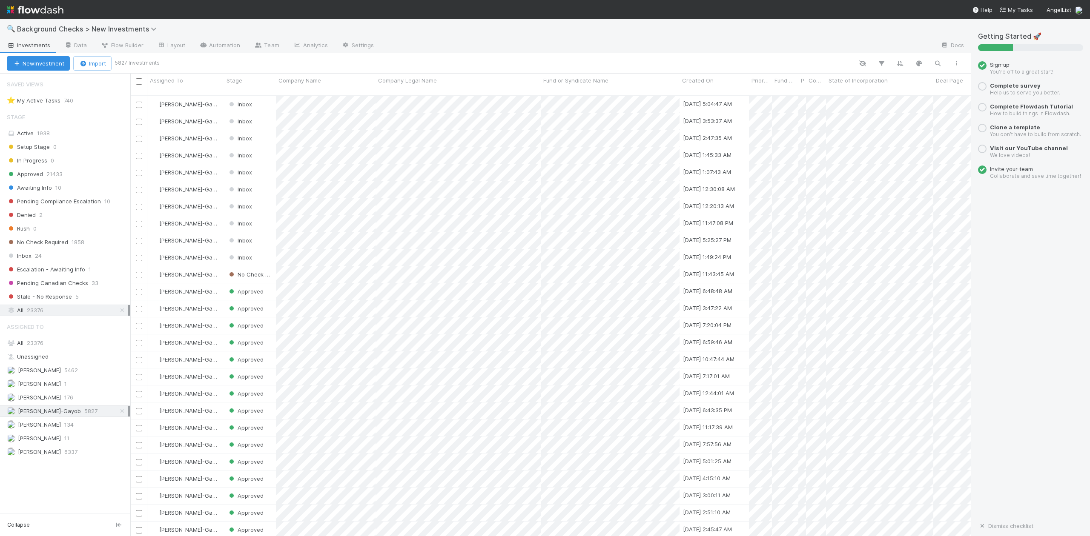
scroll to position [439, 831]
click at [31, 346] on span "23376" at bounding box center [35, 343] width 17 height 7
click at [936, 63] on icon "button" at bounding box center [937, 64] width 9 height 8
click at [879, 48] on input "Trace" at bounding box center [892, 49] width 85 height 10
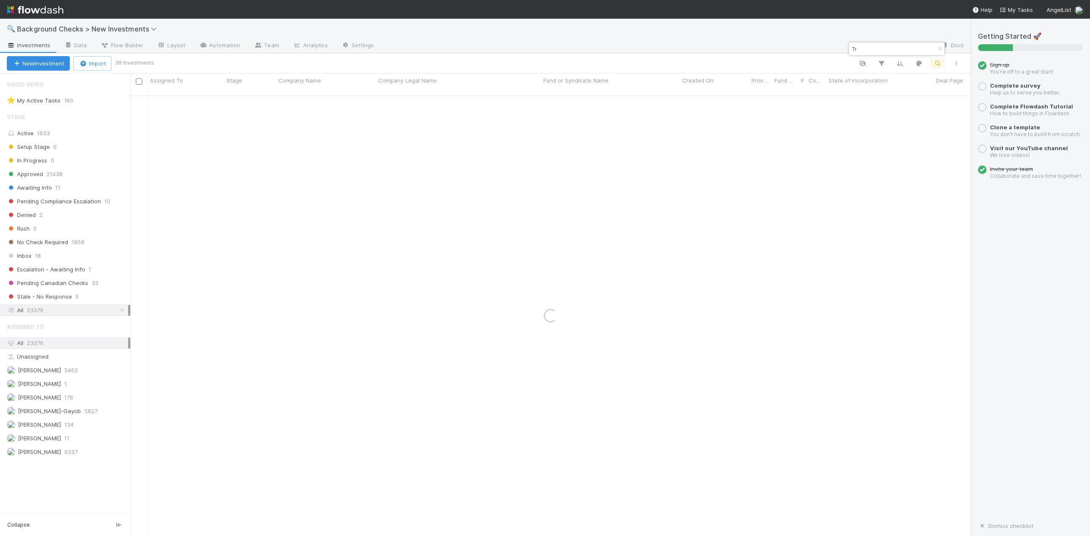
type input "T"
paste input "Argos Solutions"
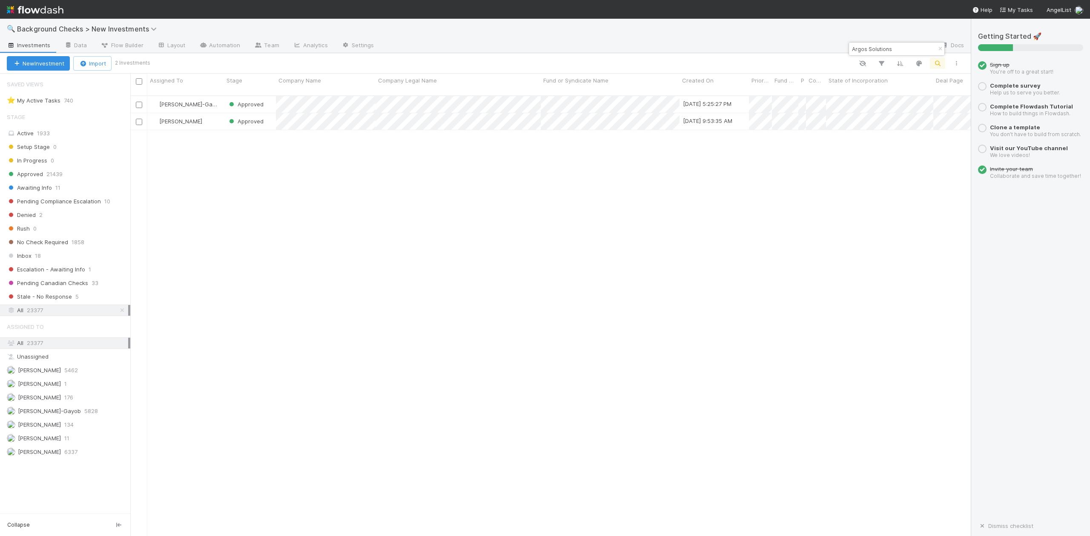
click at [906, 51] on input "Argos Solutions" at bounding box center [892, 49] width 85 height 10
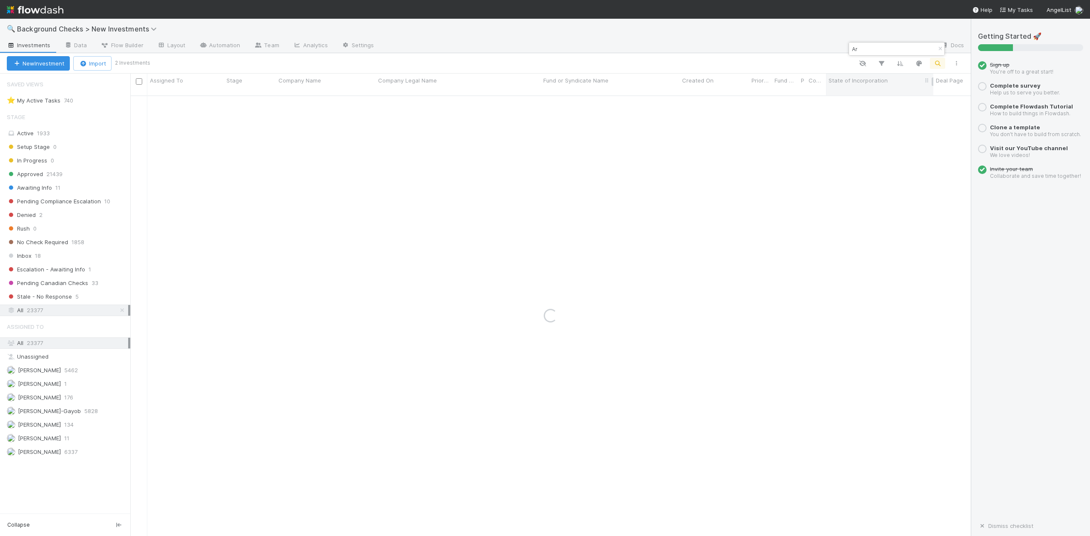
type input "A"
paste input "Aesthetic"
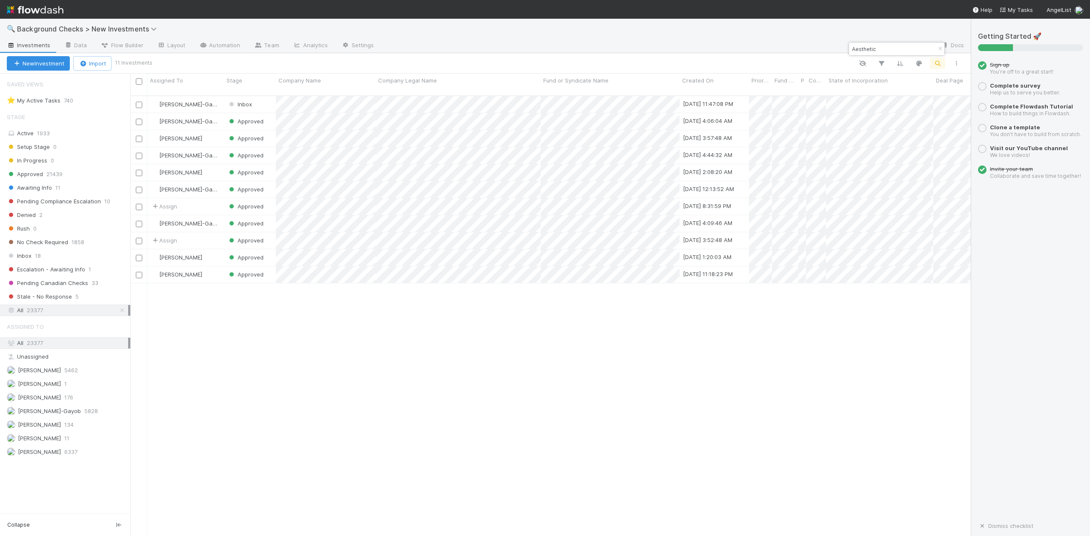
drag, startPoint x: 890, startPoint y: 50, endPoint x: 848, endPoint y: 54, distance: 41.5
click at [849, 54] on div "Aesthetic" at bounding box center [896, 49] width 95 height 13
paste input "TUNL, INC."
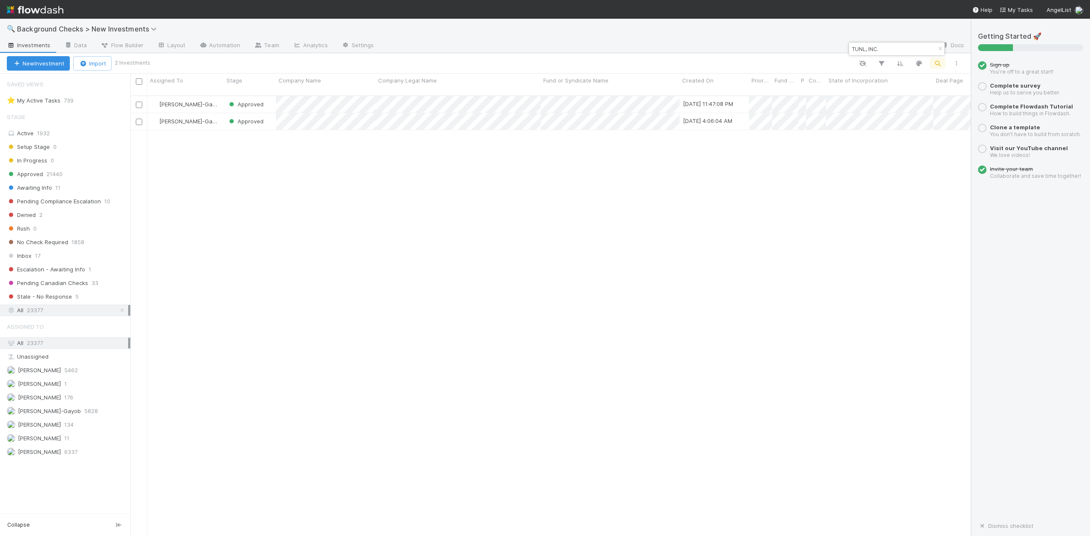
click at [893, 44] on input "TUNL, INC." at bounding box center [892, 49] width 85 height 10
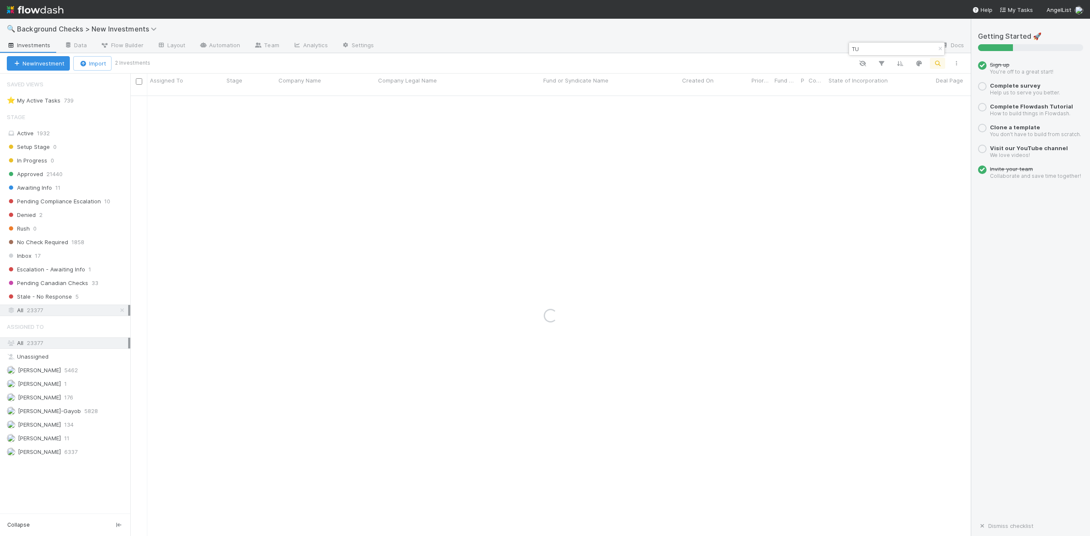
type input "T"
paste input "Nox Metals"
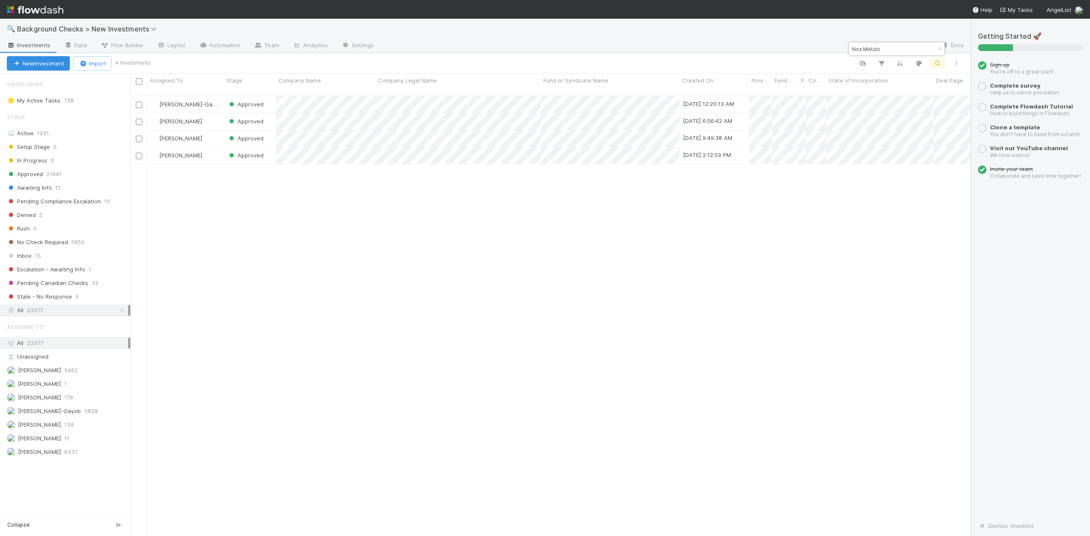
click at [890, 54] on div "Nox Metals" at bounding box center [896, 49] width 95 height 13
click at [890, 50] on input "Nox Metals" at bounding box center [892, 49] width 85 height 10
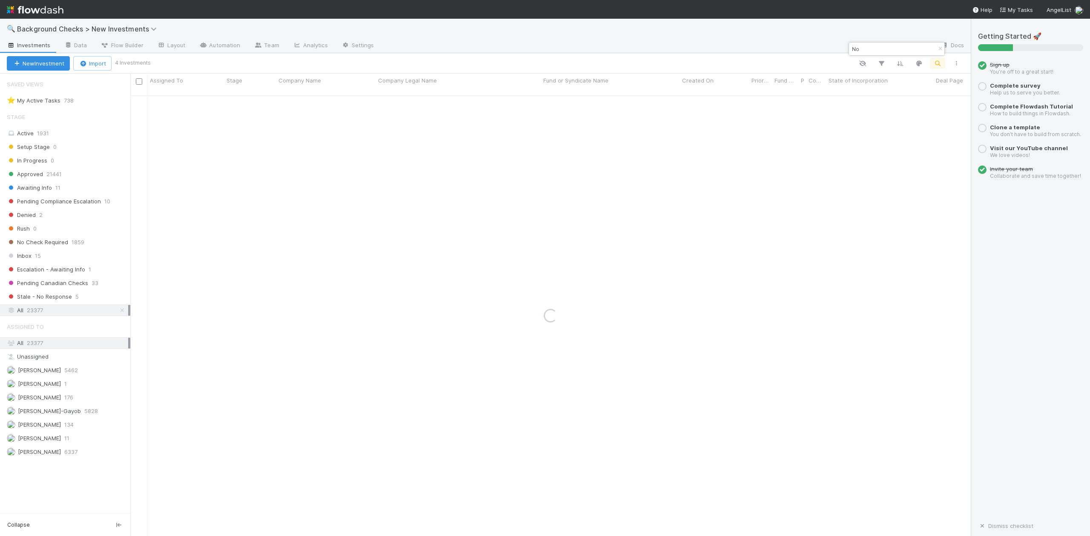
type input "N"
paste input "Magnefy"
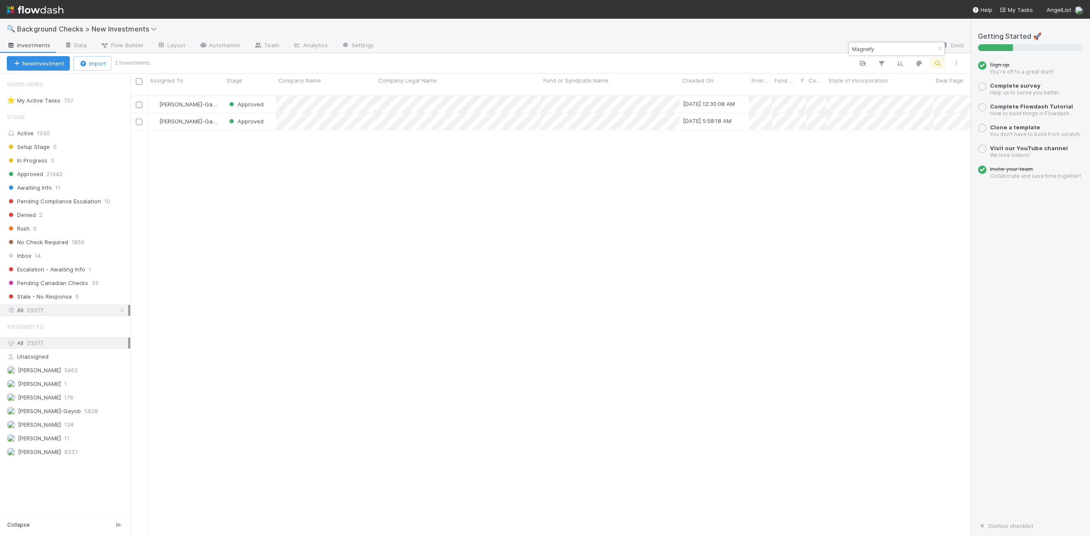
click at [884, 51] on input "Magnefy" at bounding box center [892, 49] width 85 height 10
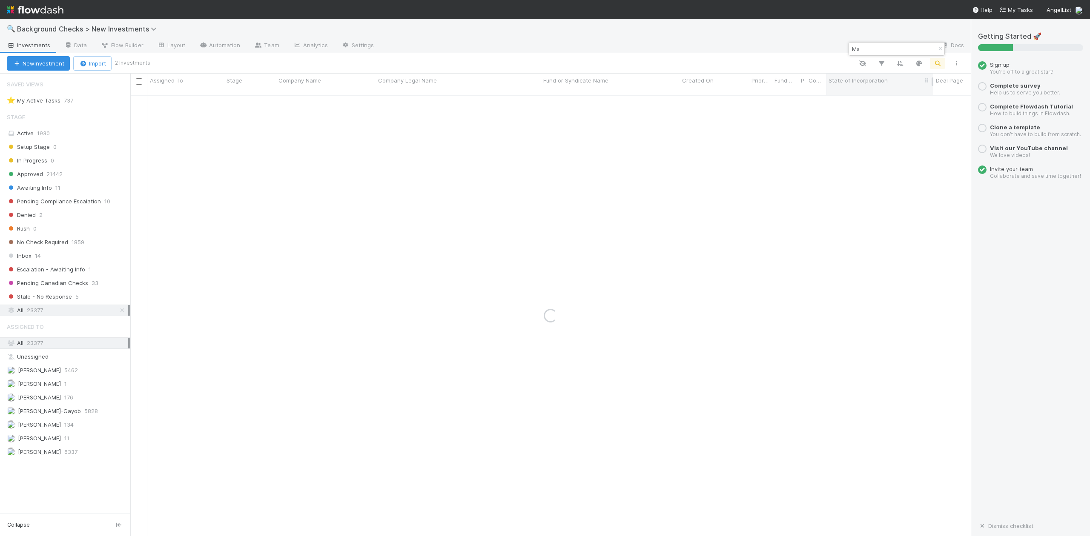
type input "M"
paste input "Beren Therapeutics"
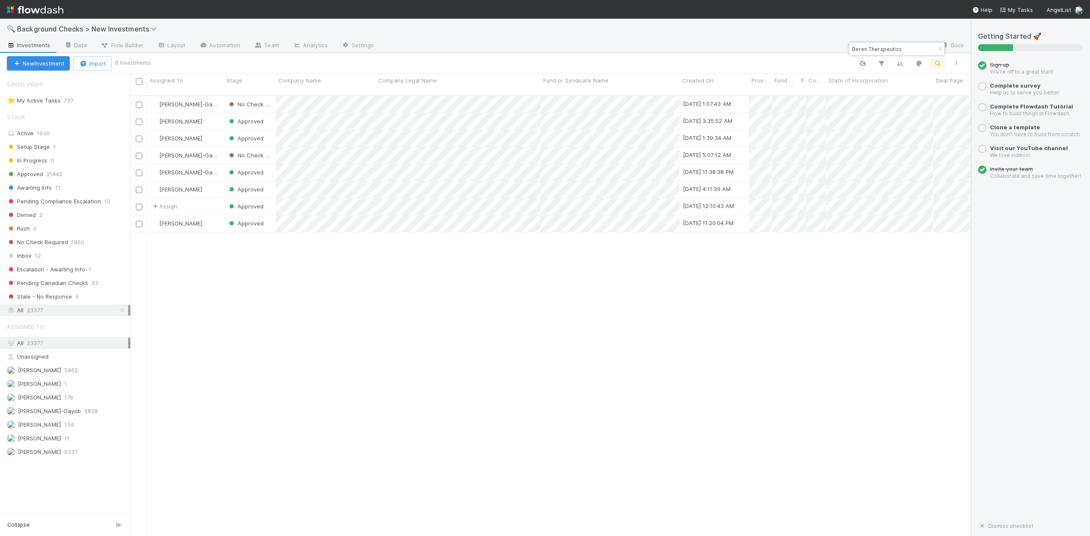
click at [917, 48] on input "Beren Therapeutics" at bounding box center [892, 49] width 85 height 10
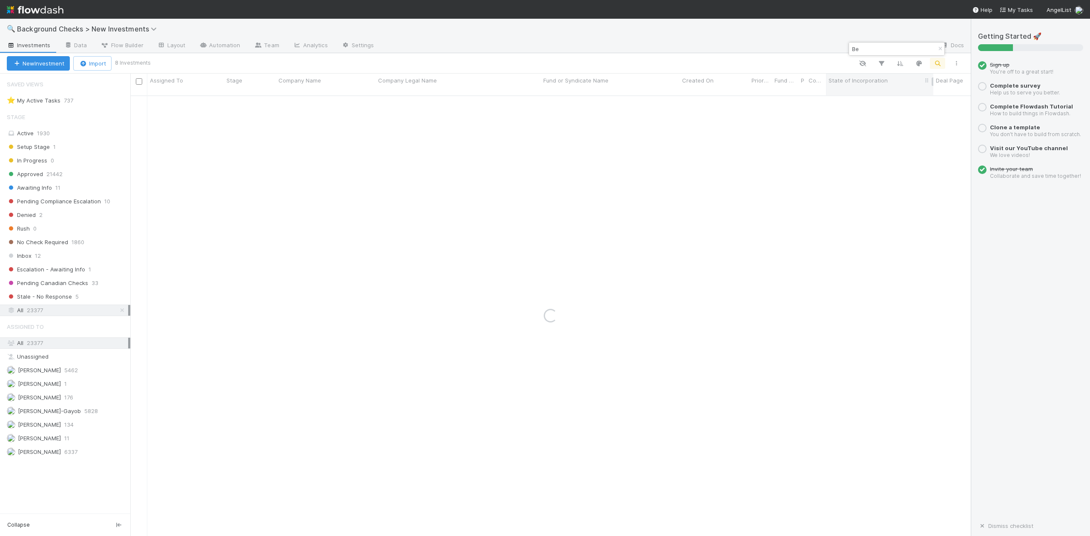
type input "B"
paste input "Firecrawl"
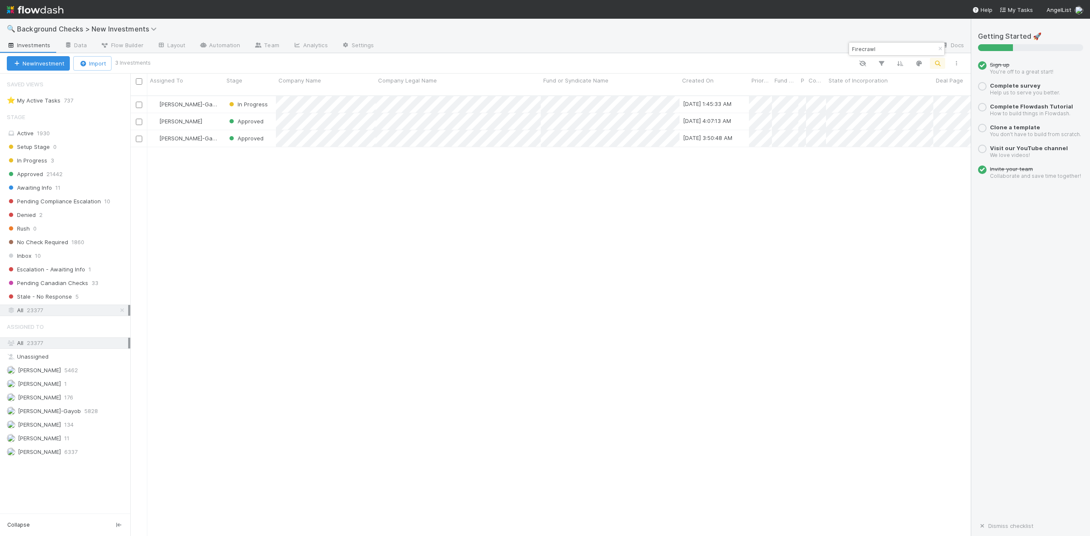
click at [874, 49] on input "Firecrawl" at bounding box center [892, 49] width 85 height 10
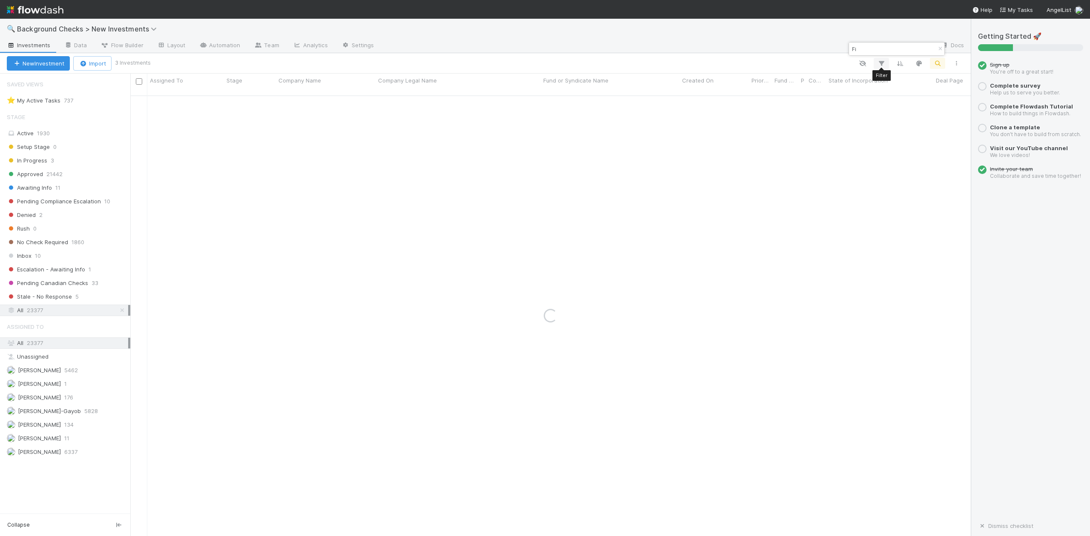
type input "F"
paste input "Visual Capitalist"
click at [897, 49] on input "Visual Capitalist" at bounding box center [892, 49] width 85 height 10
type input "V"
paste input "Runway"
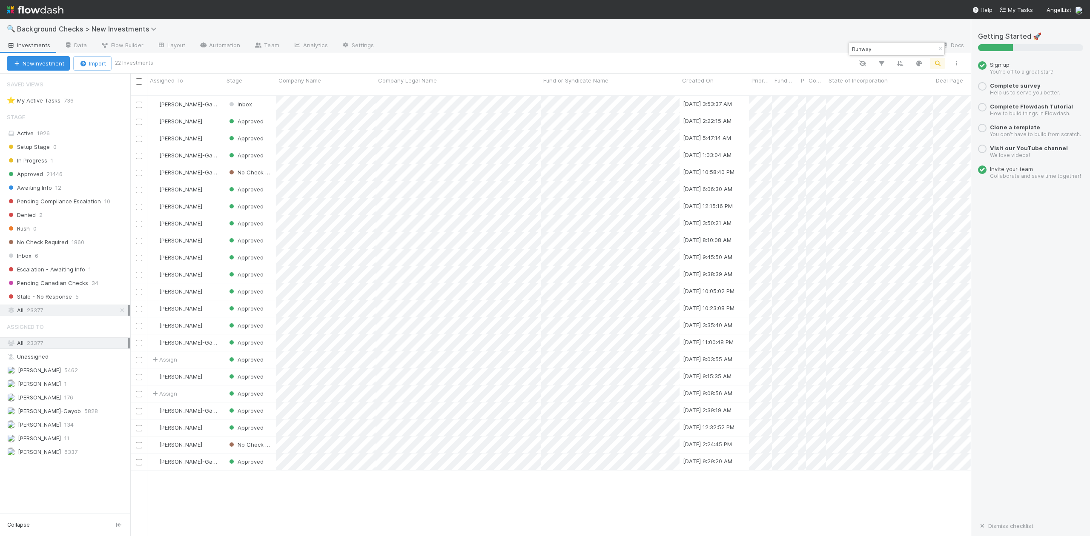
click at [901, 48] on input "Runway" at bounding box center [892, 49] width 85 height 10
type input "R"
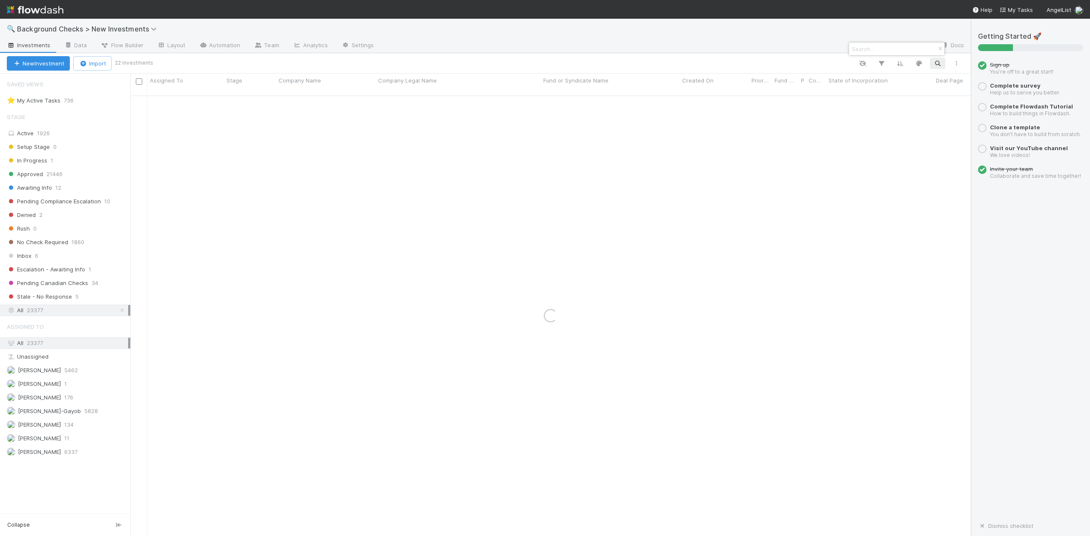
paste input "TheHouse, Inc"
click at [885, 48] on input "TheHouse" at bounding box center [892, 49] width 85 height 10
type input "T"
paste input "vPOP"
click at [883, 47] on input "vPOP" at bounding box center [892, 49] width 85 height 10
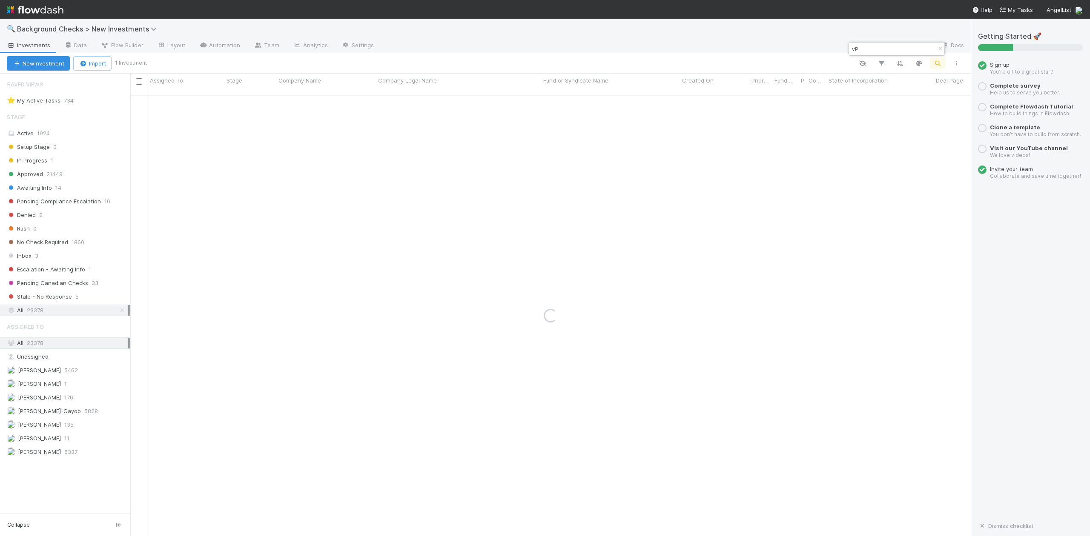
type input "v"
paste input "Lanesurf"
click at [883, 47] on input "Lanesurf" at bounding box center [892, 49] width 85 height 10
type input "L"
paste input "Ambinet Inc."
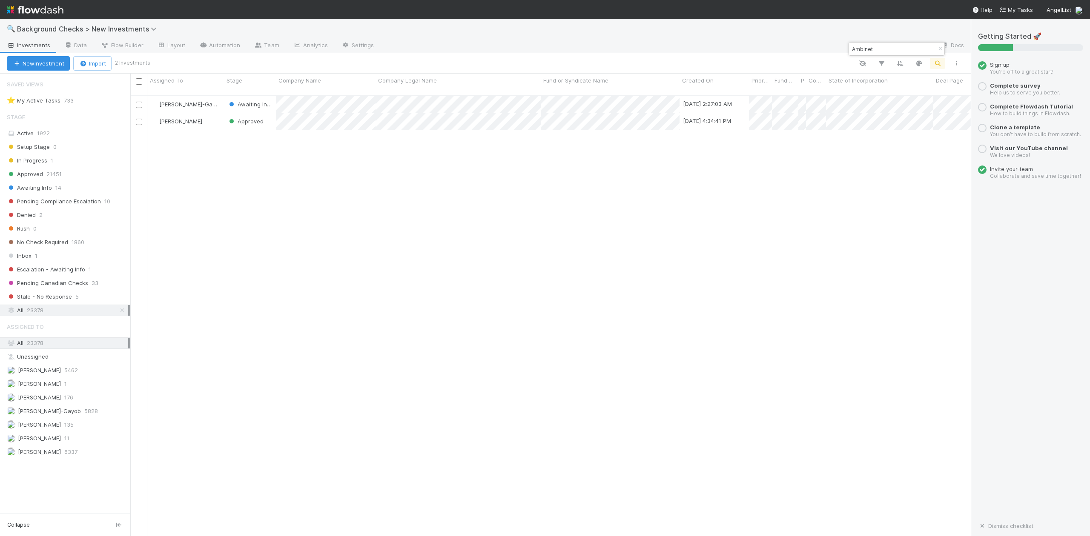
click at [893, 50] on input "Ambinet" at bounding box center [892, 49] width 85 height 10
type input "A"
paste input "DeepAware AI"
type input "DeepAware"
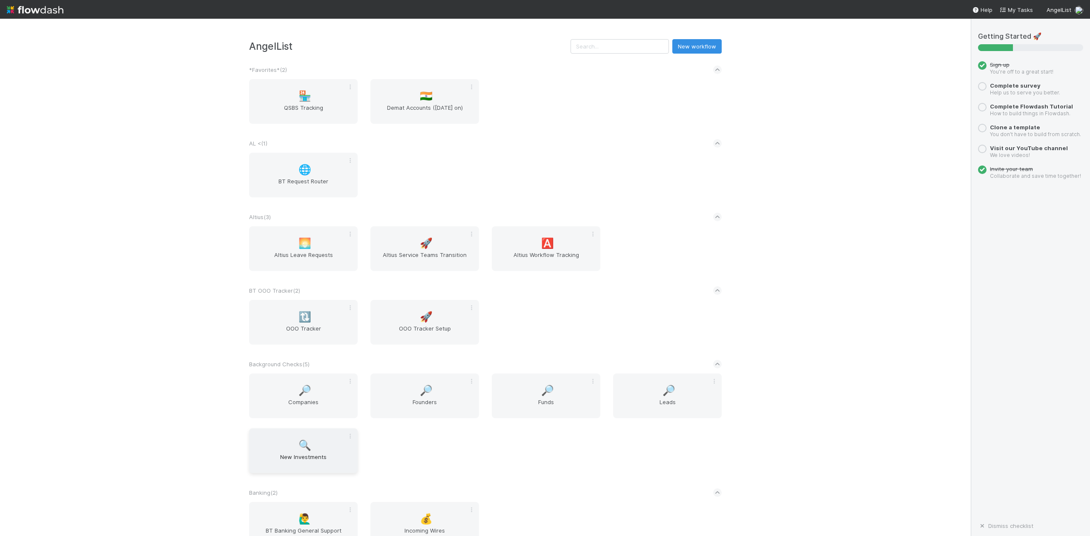
click at [297, 454] on span "New Investments" at bounding box center [303, 461] width 102 height 17
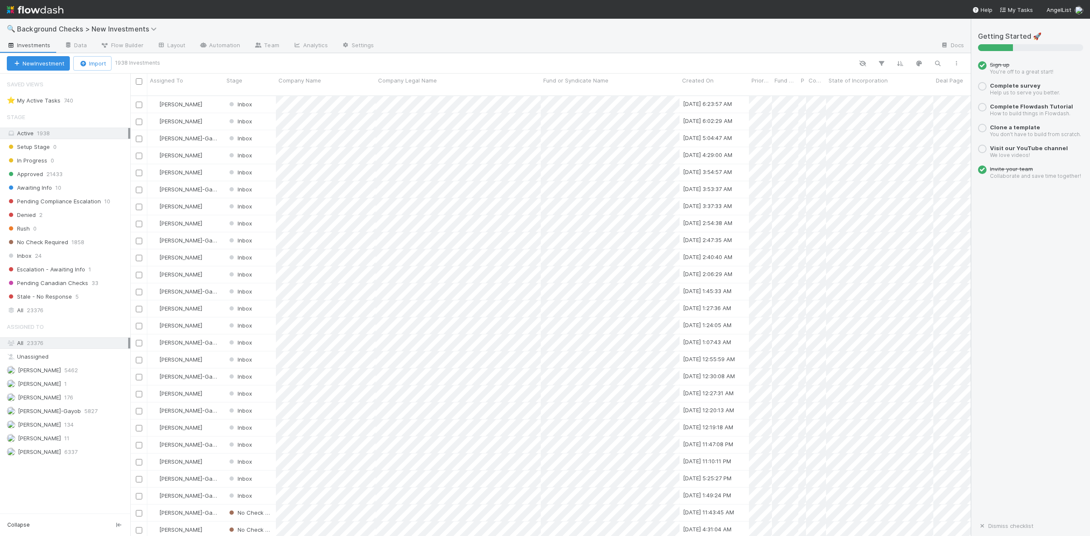
scroll to position [439, 831]
click at [37, 259] on span "24" at bounding box center [38, 256] width 7 height 11
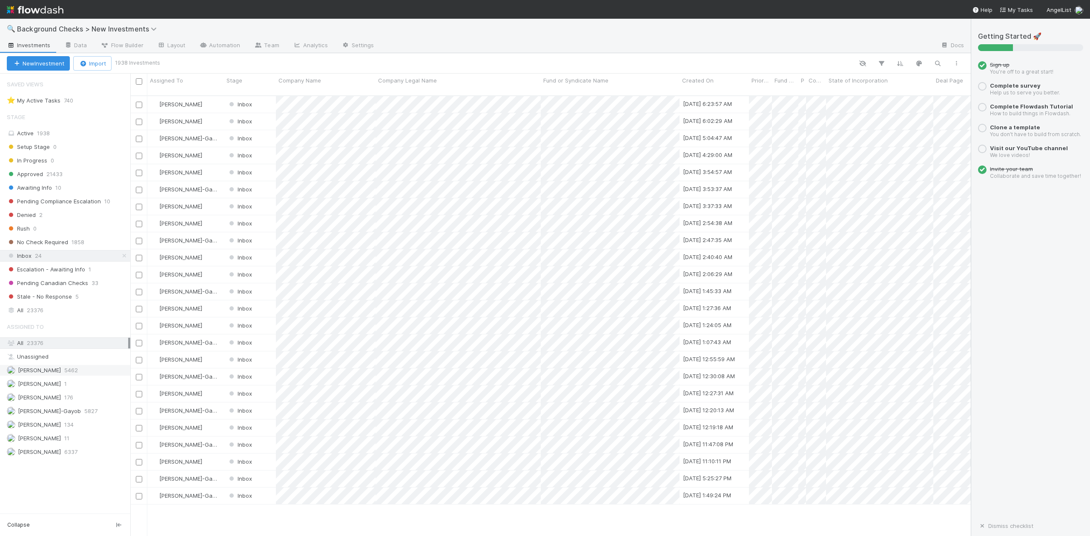
scroll to position [439, 831]
click at [55, 415] on span "[PERSON_NAME]-Gayob" at bounding box center [49, 411] width 63 height 7
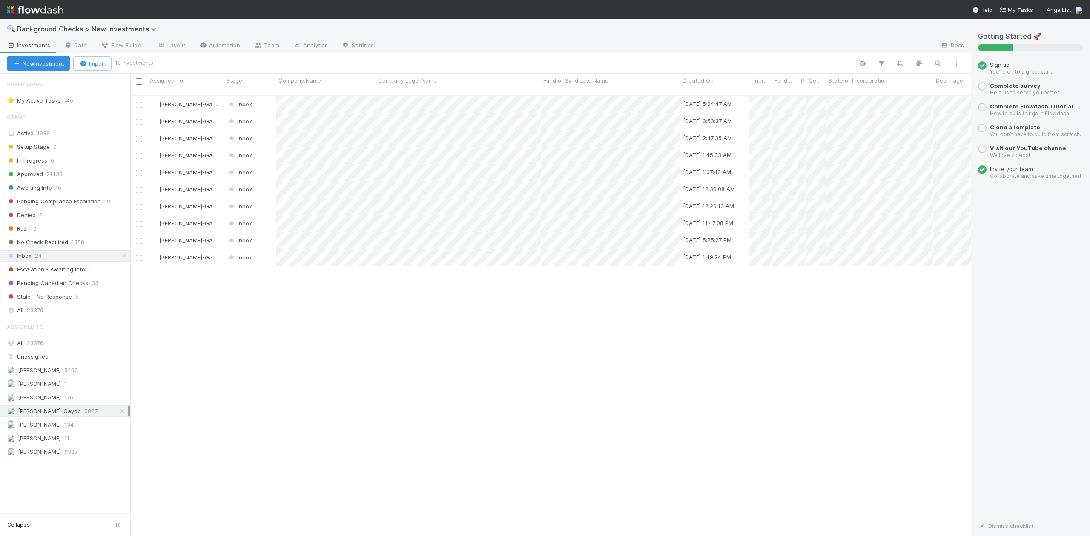
scroll to position [439, 831]
click at [315, 317] on div at bounding box center [545, 268] width 1090 height 536
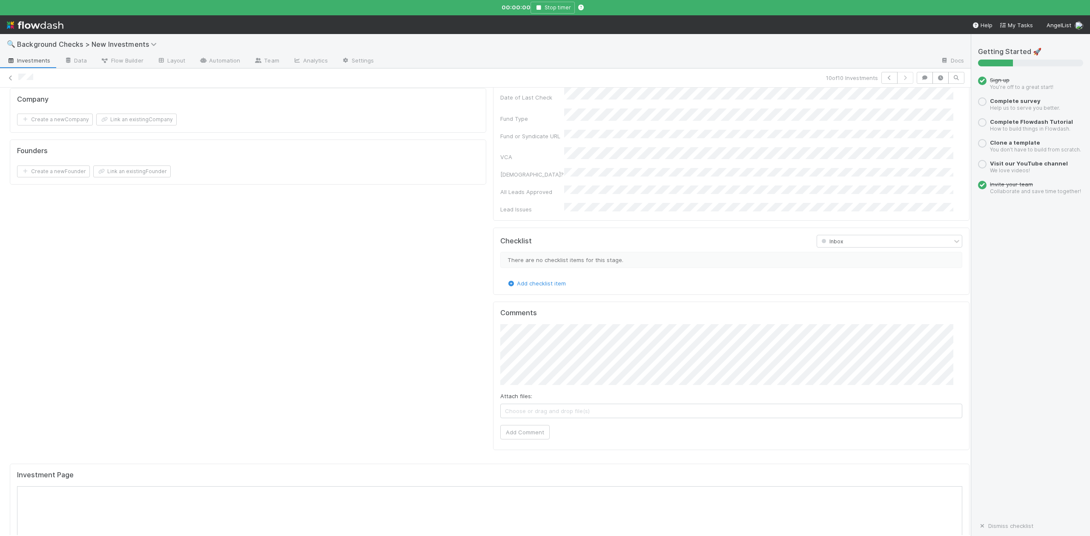
scroll to position [511, 0]
click at [525, 368] on button "Add Comment" at bounding box center [524, 375] width 49 height 14
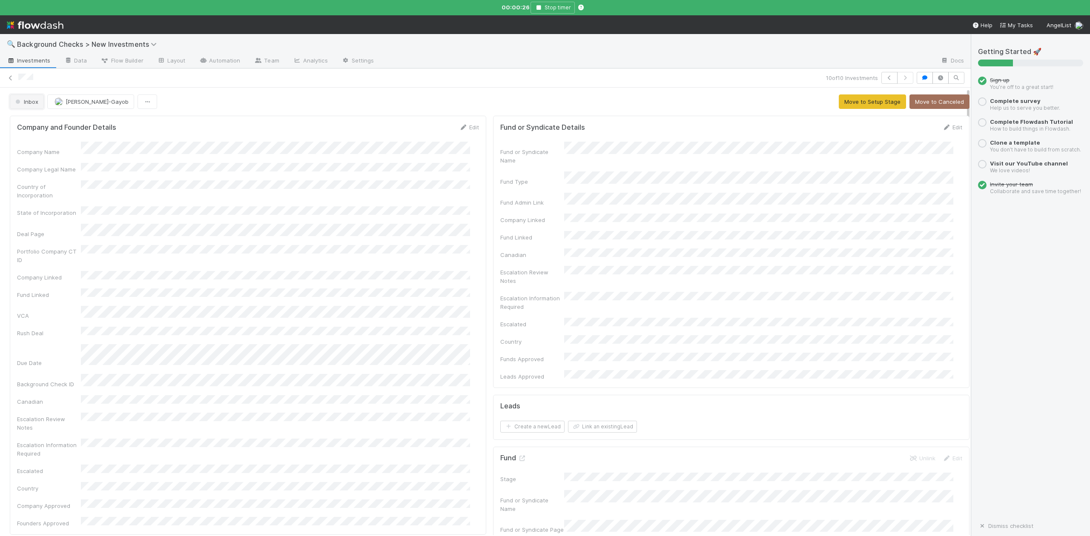
click at [36, 104] on span "Inbox" at bounding box center [26, 101] width 25 height 7
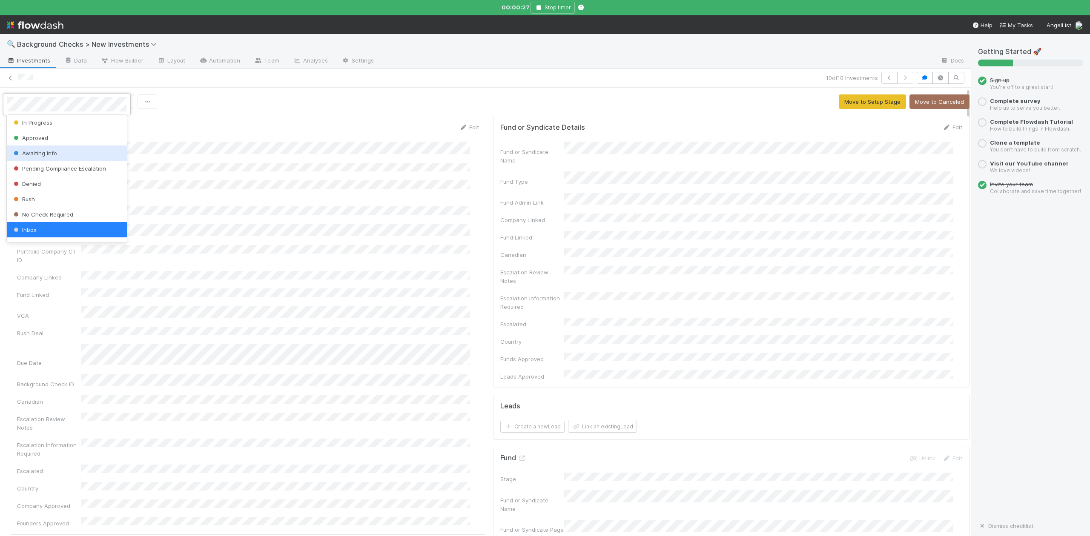
click at [31, 154] on span "Awaiting Info" at bounding box center [34, 153] width 45 height 7
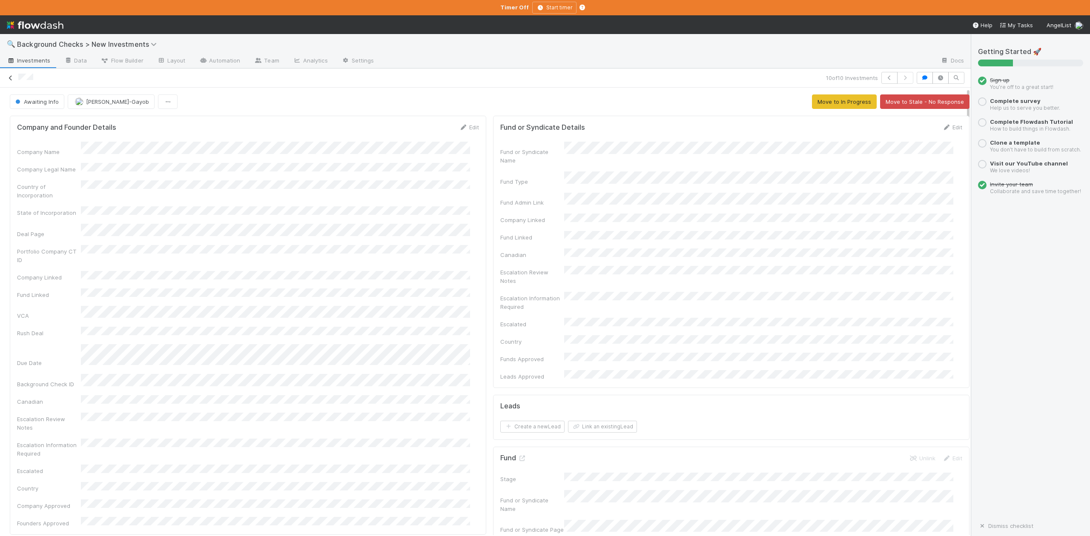
click at [9, 80] on icon at bounding box center [10, 78] width 9 height 6
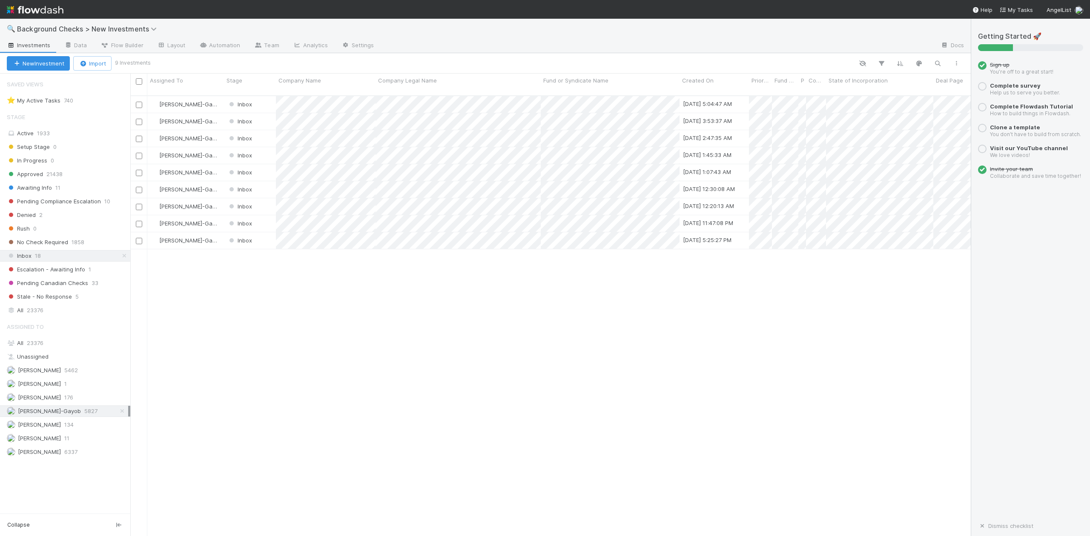
scroll to position [439, 831]
click at [358, 293] on div at bounding box center [545, 268] width 1090 height 536
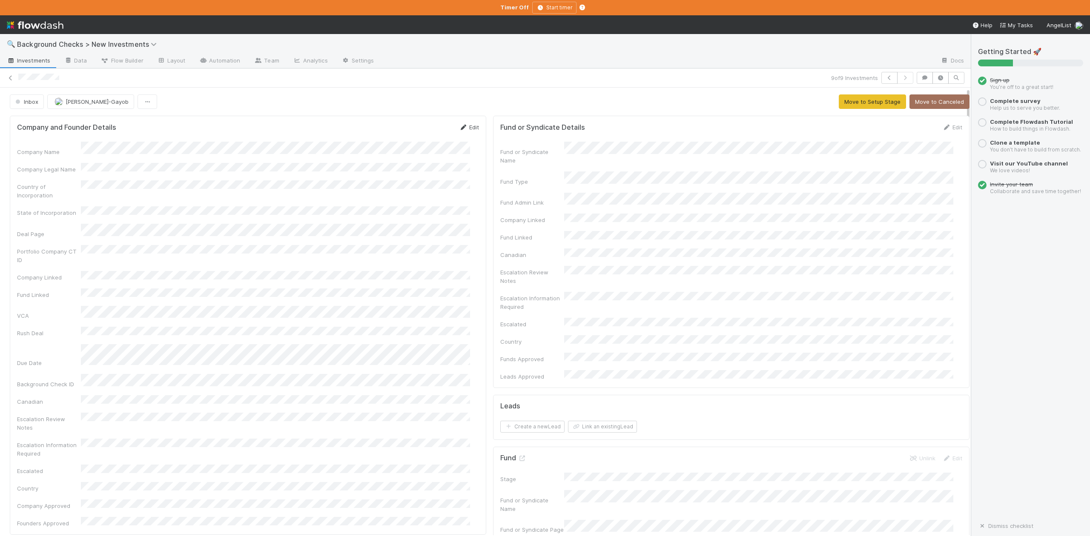
click at [466, 129] on link "Edit" at bounding box center [469, 127] width 20 height 7
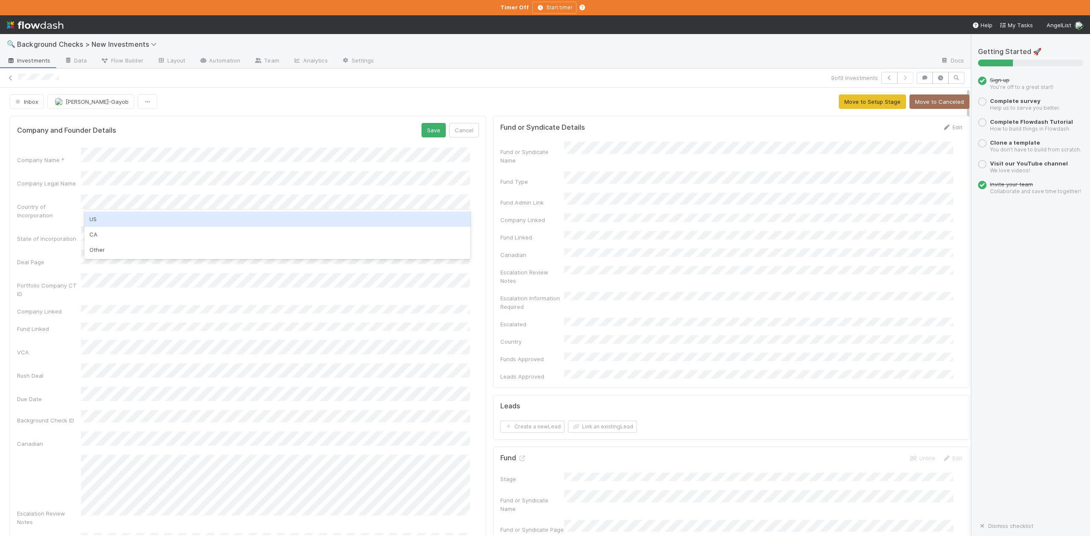
click at [106, 218] on div "US" at bounding box center [277, 219] width 386 height 15
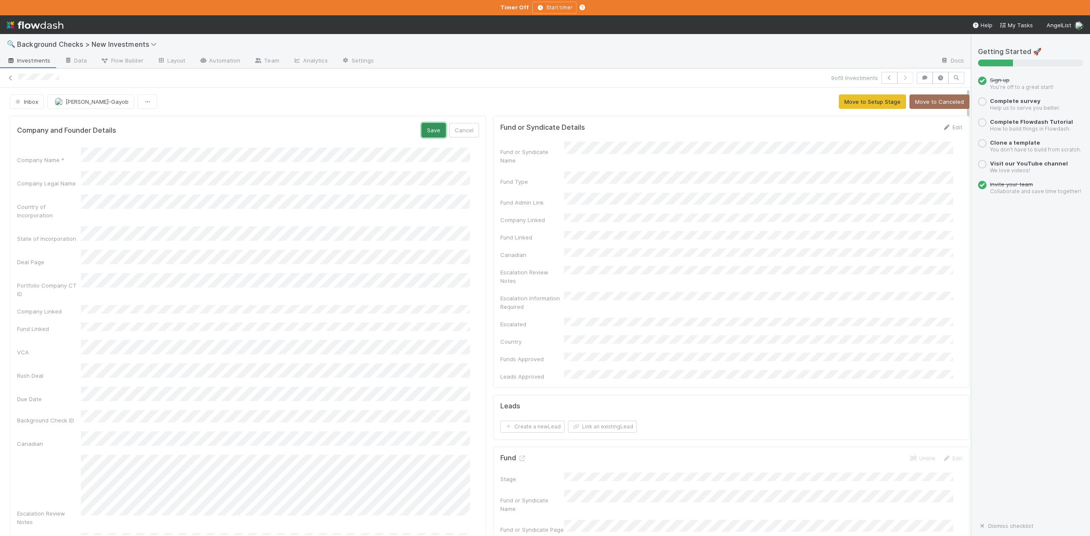
click at [421, 131] on button "Save" at bounding box center [433, 130] width 24 height 14
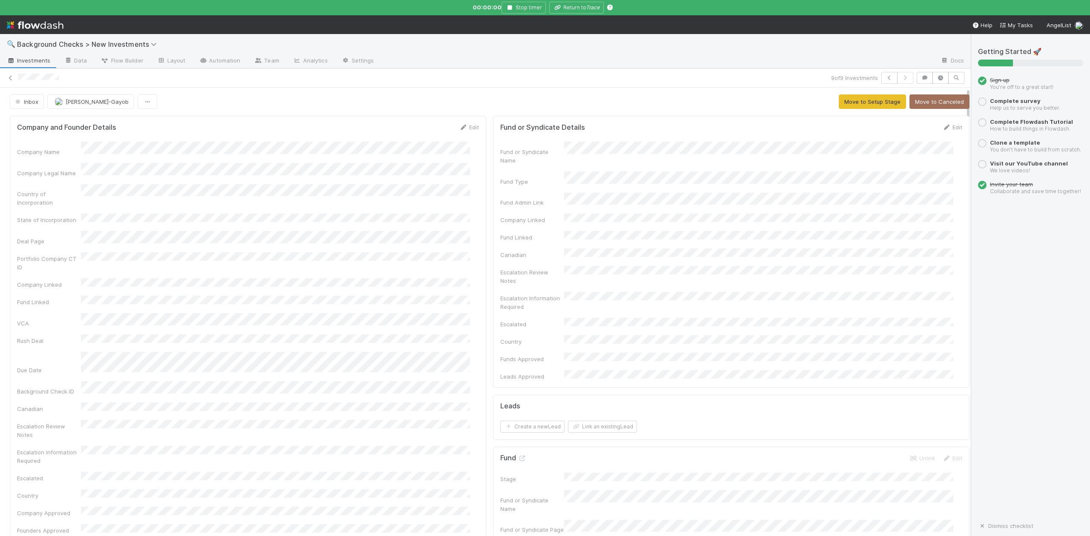
scroll to position [170, 0]
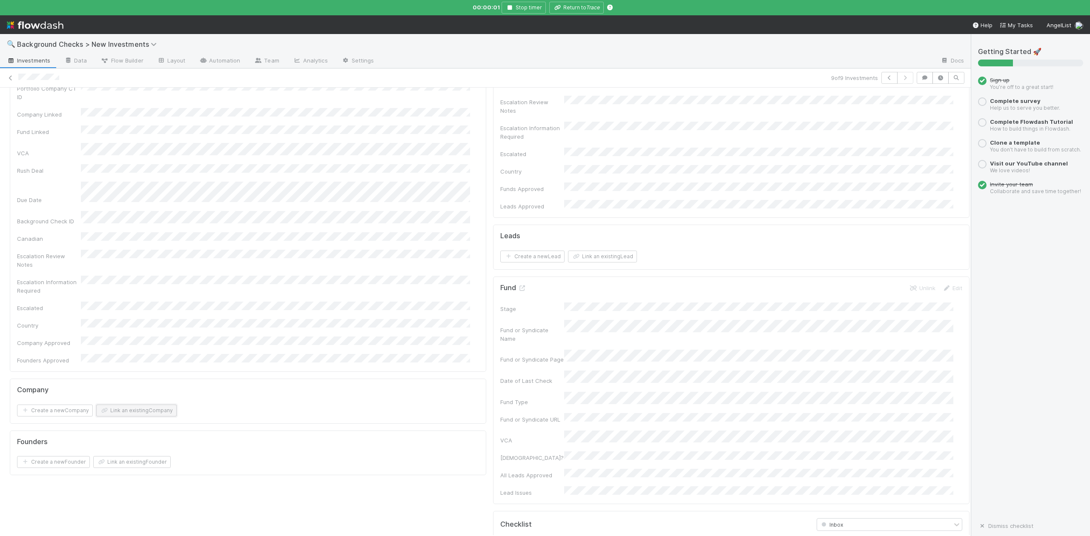
click at [149, 405] on button "Link an existing Company" at bounding box center [136, 411] width 80 height 12
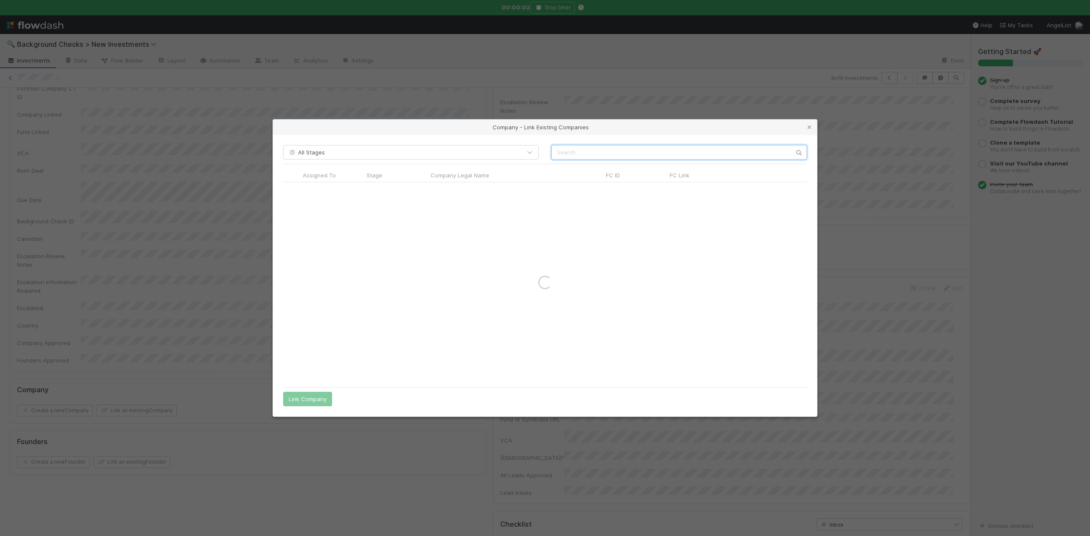
click at [566, 152] on input "text" at bounding box center [678, 152] width 255 height 14
paste input "Argos Solutions, Inc."
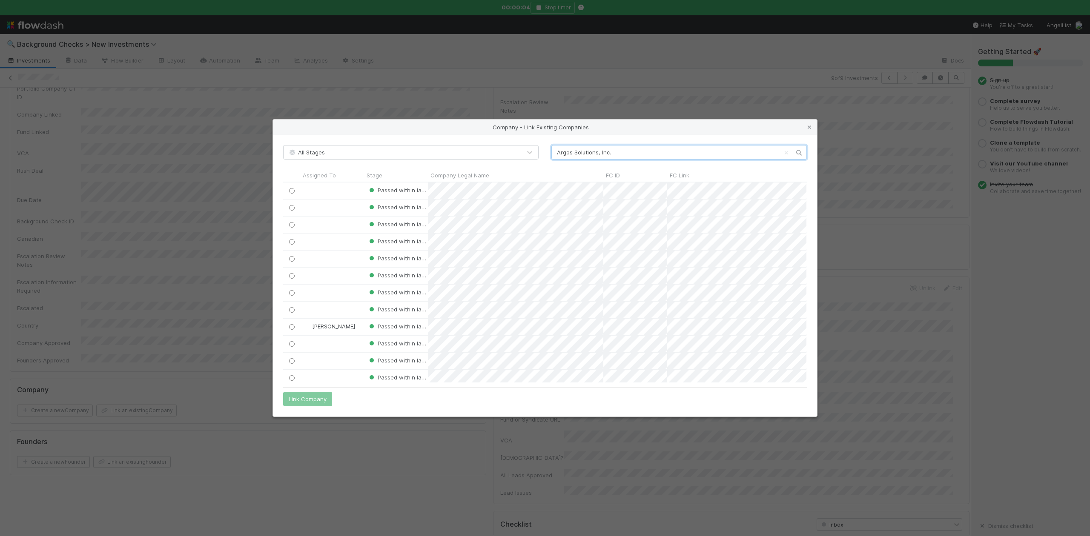
scroll to position [192, 515]
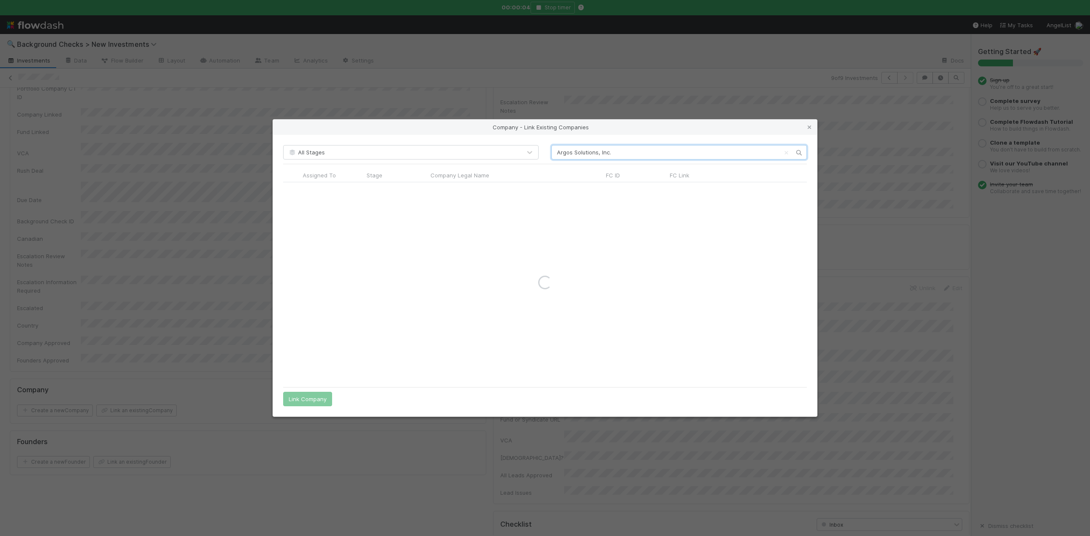
click at [555, 151] on input "Argos Solutions, Inc." at bounding box center [678, 152] width 255 height 14
type input "Argos Solutions, Inc."
click at [291, 189] on input "radio" at bounding box center [292, 191] width 6 height 6
click at [312, 399] on button "Link Company" at bounding box center [307, 399] width 49 height 14
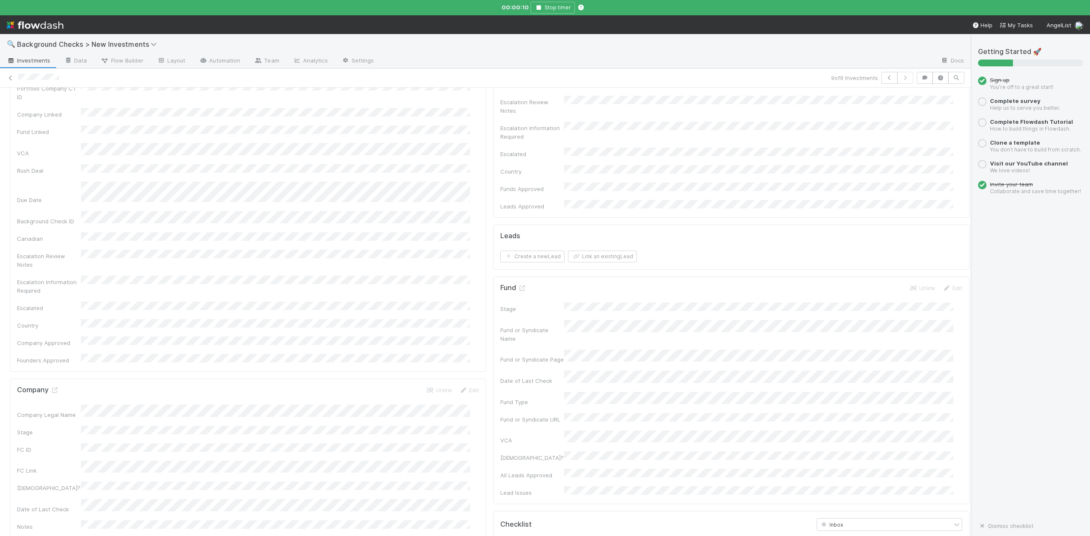
scroll to position [0, 0]
click at [858, 100] on button "Move to Setup Stage" at bounding box center [871, 101] width 67 height 14
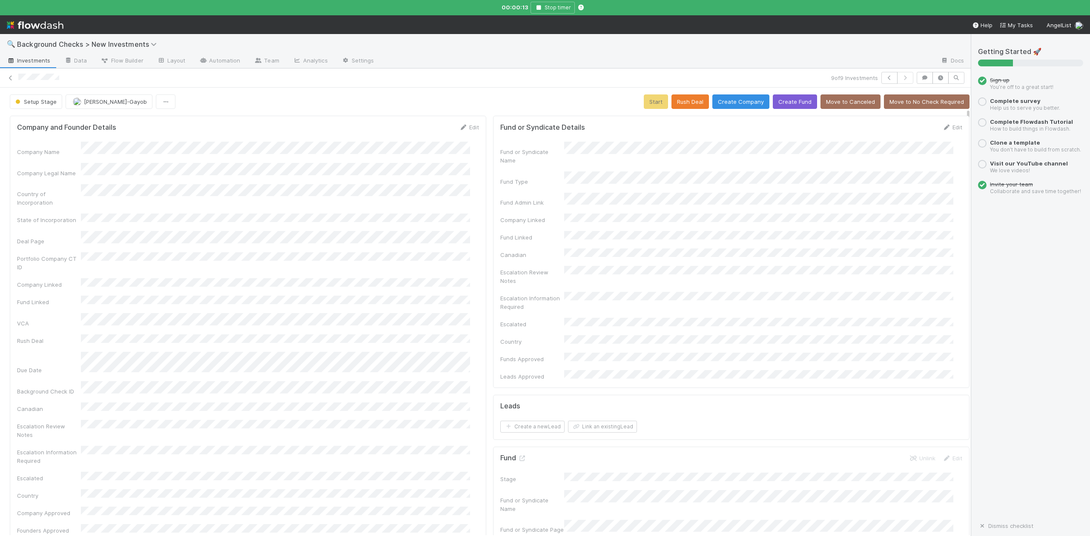
scroll to position [283, 0]
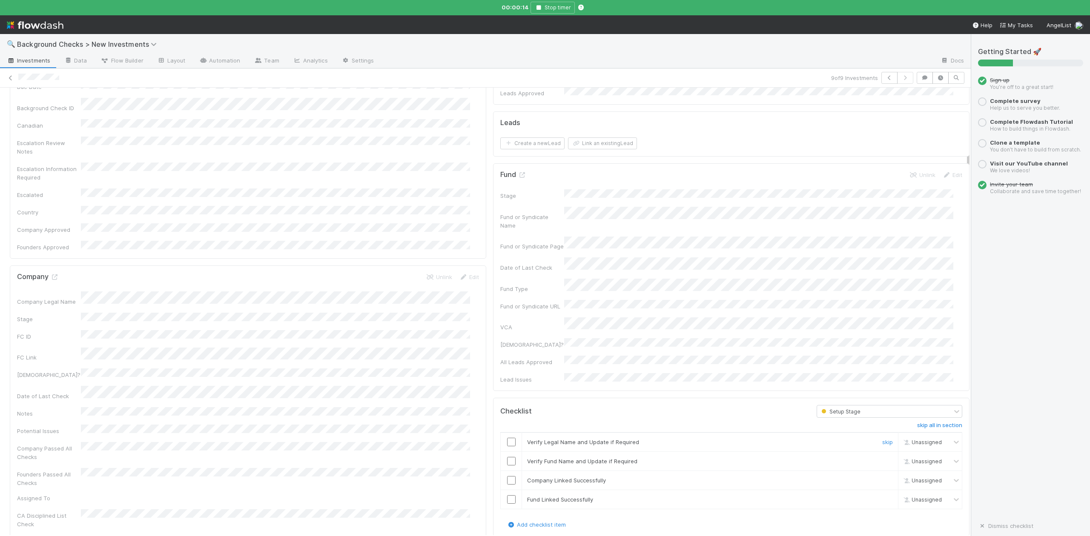
click at [507, 438] on input "checkbox" at bounding box center [511, 442] width 9 height 9
click at [507, 457] on input "checkbox" at bounding box center [511, 461] width 9 height 9
click at [507, 476] on input "checkbox" at bounding box center [511, 480] width 9 height 9
click at [507, 495] on input "checkbox" at bounding box center [511, 499] width 9 height 9
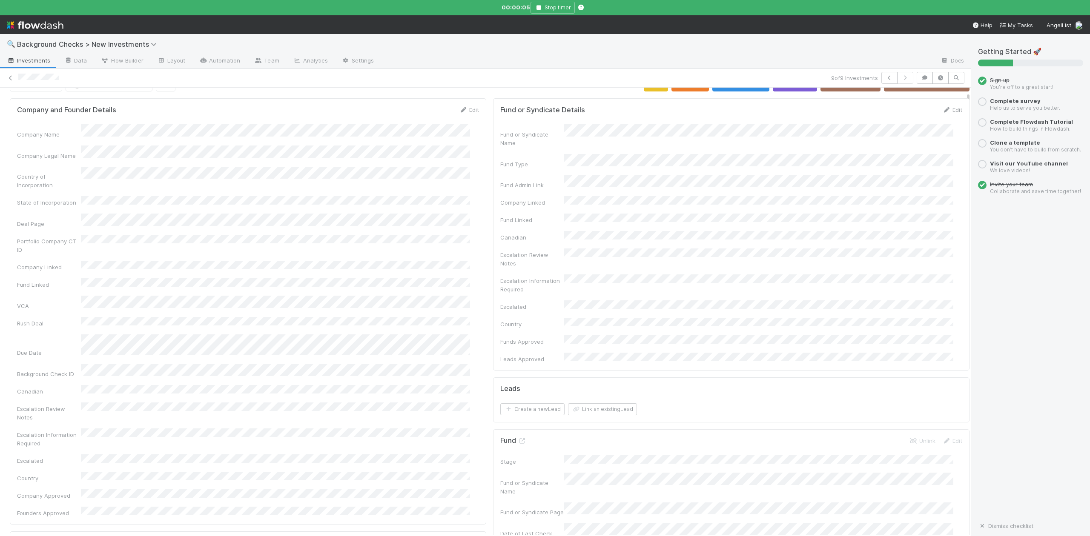
scroll to position [0, 0]
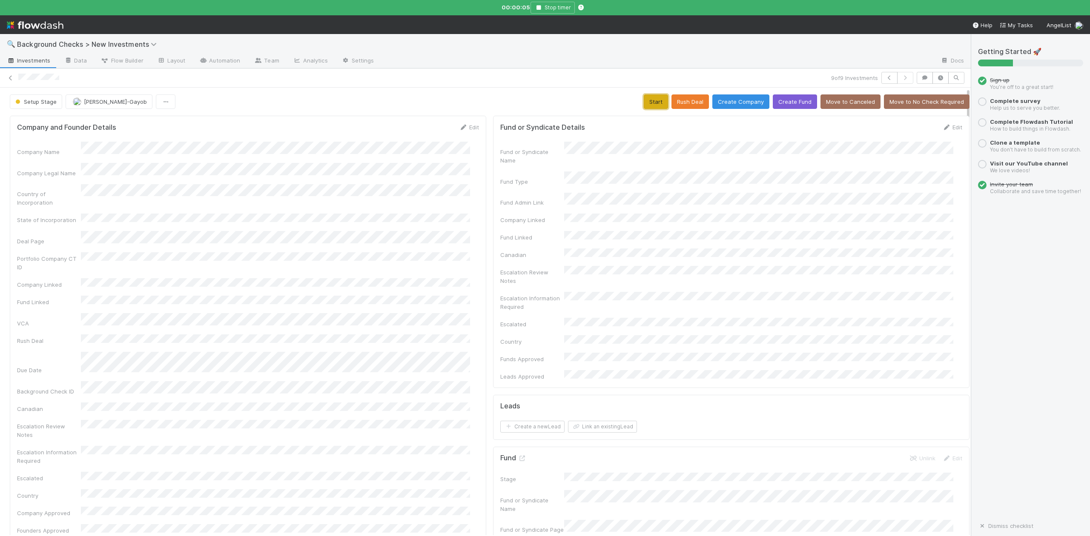
click at [644, 102] on button "Start" at bounding box center [656, 101] width 24 height 14
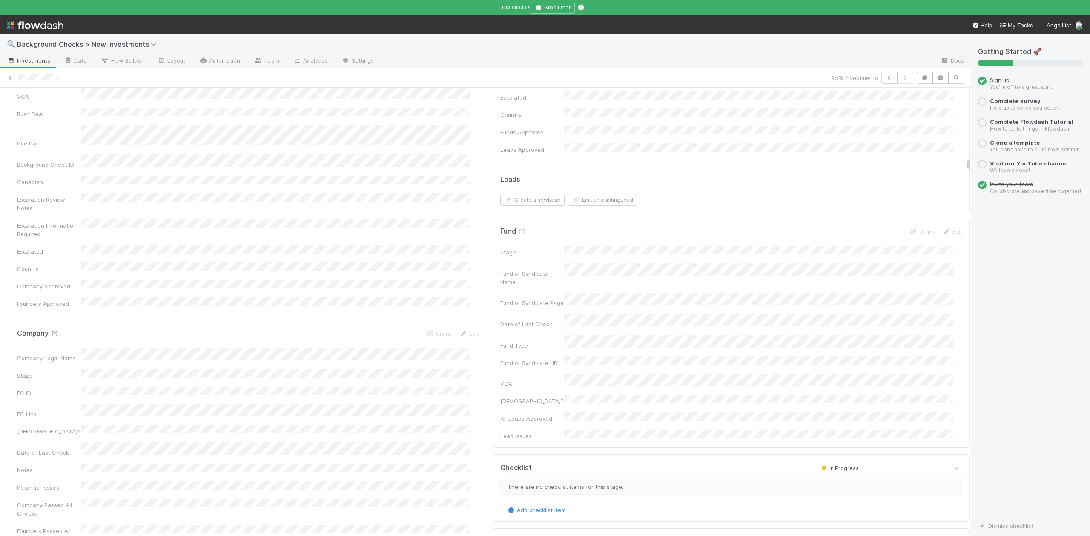
click at [52, 331] on icon at bounding box center [54, 334] width 9 height 6
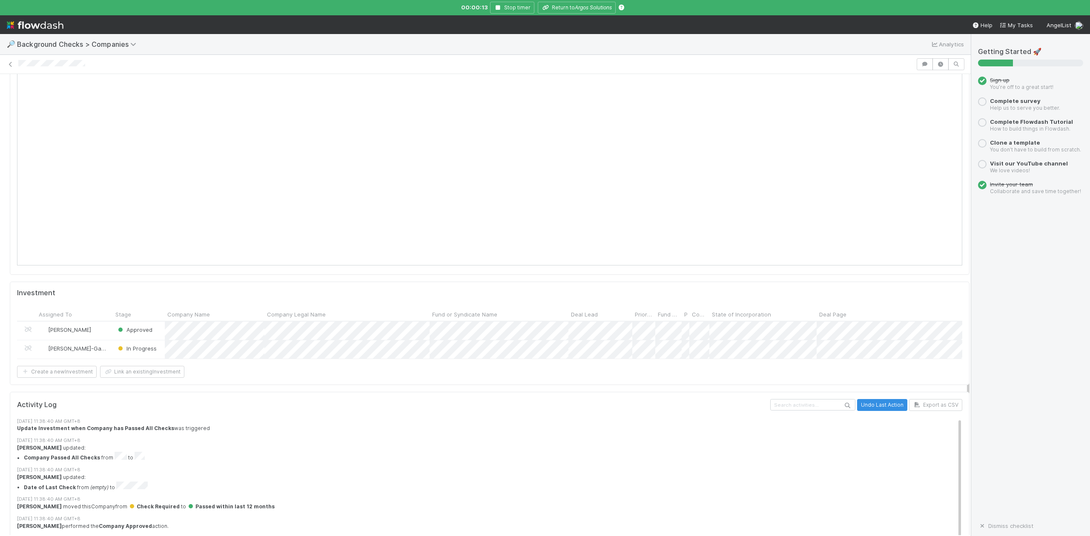
scroll to position [847, 0]
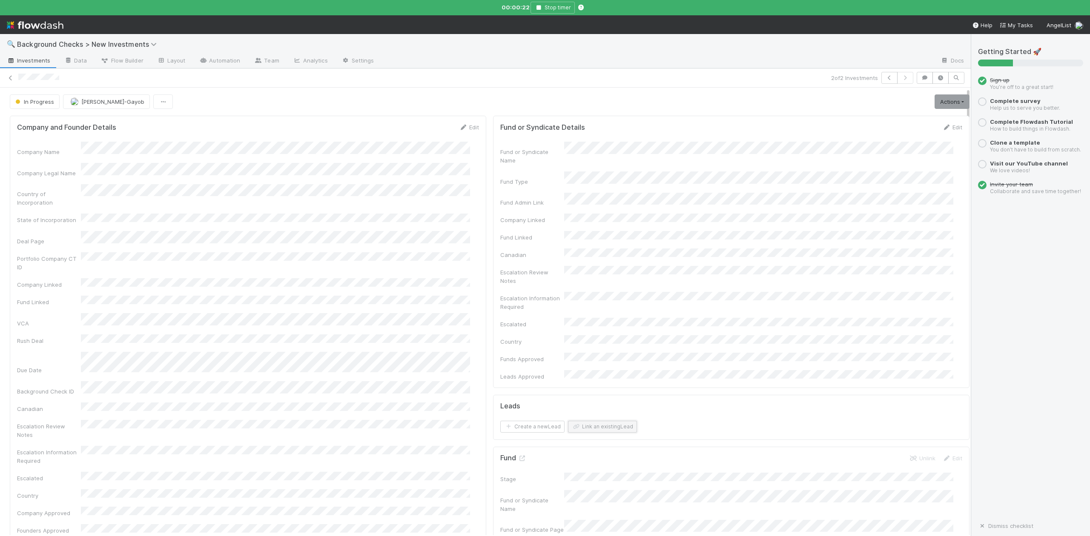
click at [592, 421] on button "Link an existing Lead" at bounding box center [602, 427] width 69 height 12
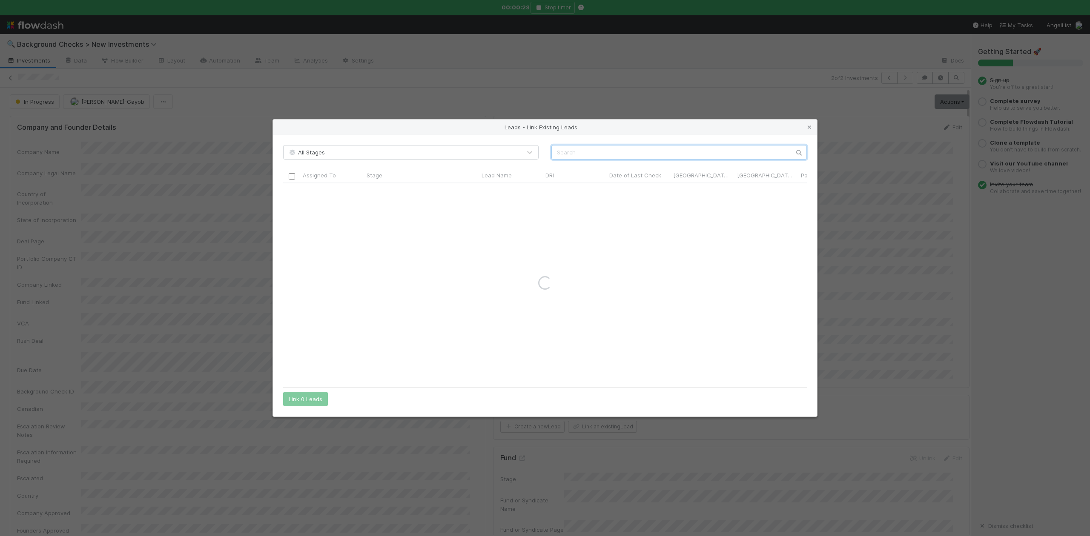
click at [559, 152] on input "text" at bounding box center [678, 152] width 255 height 14
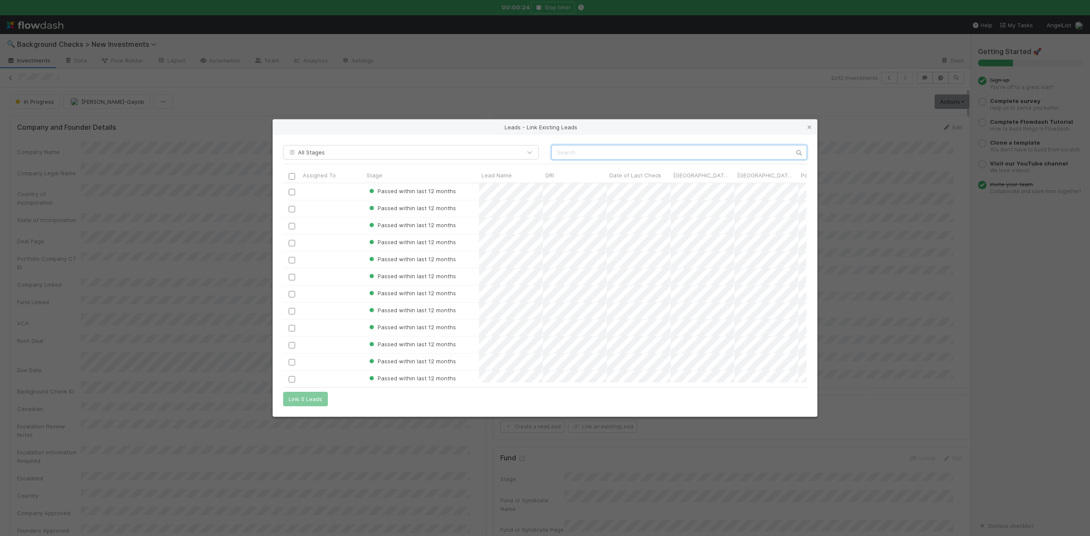
scroll to position [191, 515]
paste input "Alexander Bricken"
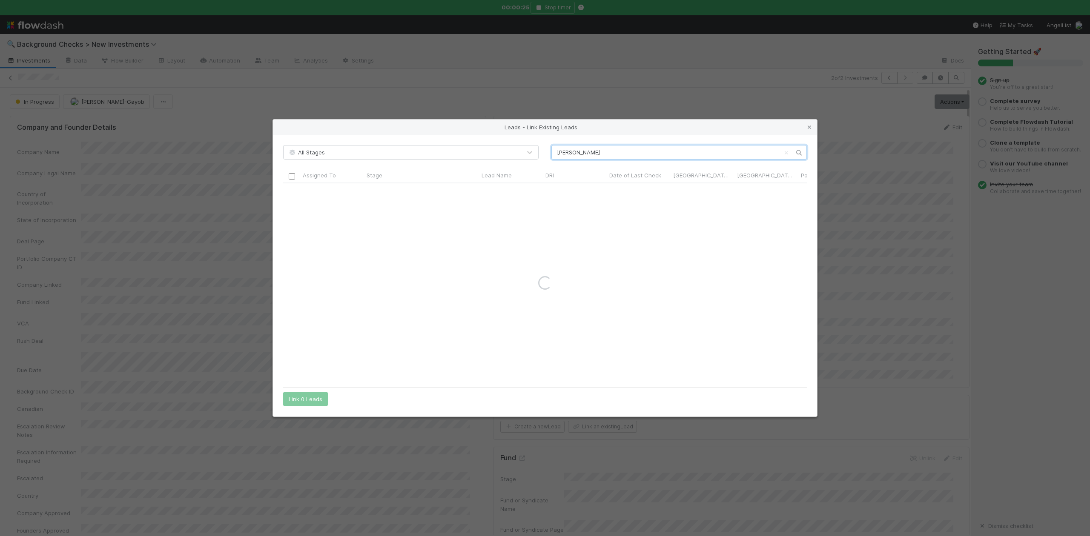
click at [555, 151] on input "Alexander Bricken" at bounding box center [678, 152] width 255 height 14
type input "Alexander Bricken"
click at [293, 189] on input "checkbox" at bounding box center [292, 192] width 6 height 6
click at [298, 401] on button "Link 1 Lead" at bounding box center [303, 399] width 41 height 14
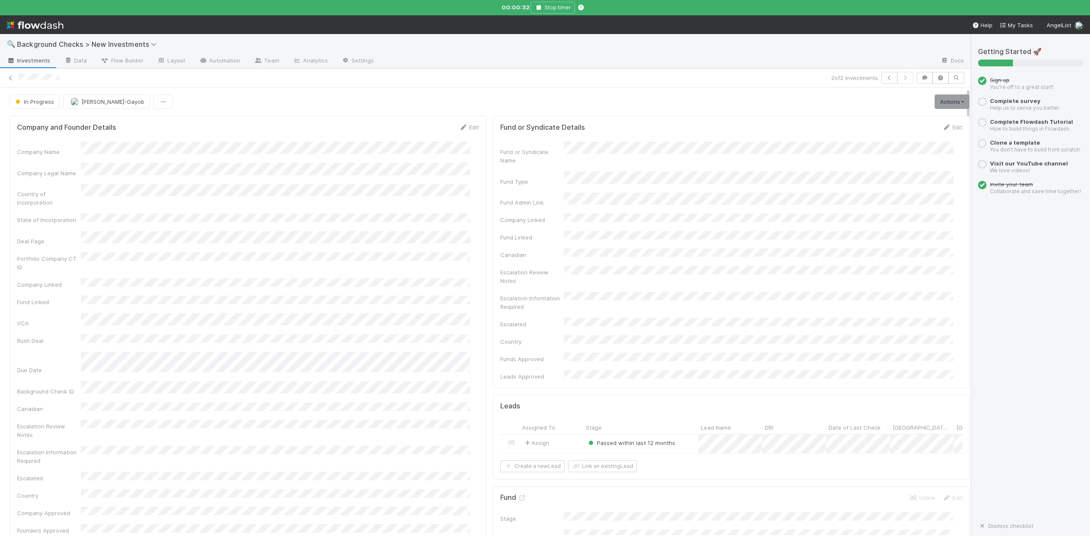
click at [683, 435] on div "Passed within last 12 months" at bounding box center [640, 444] width 115 height 18
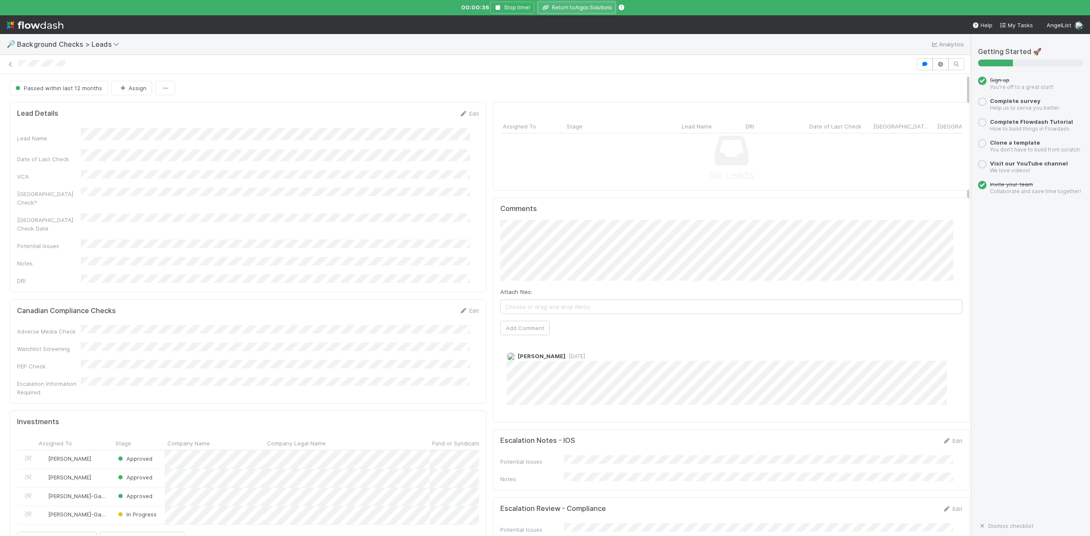
click at [577, 6] on icon "Argos Solutions" at bounding box center [593, 7] width 37 height 6
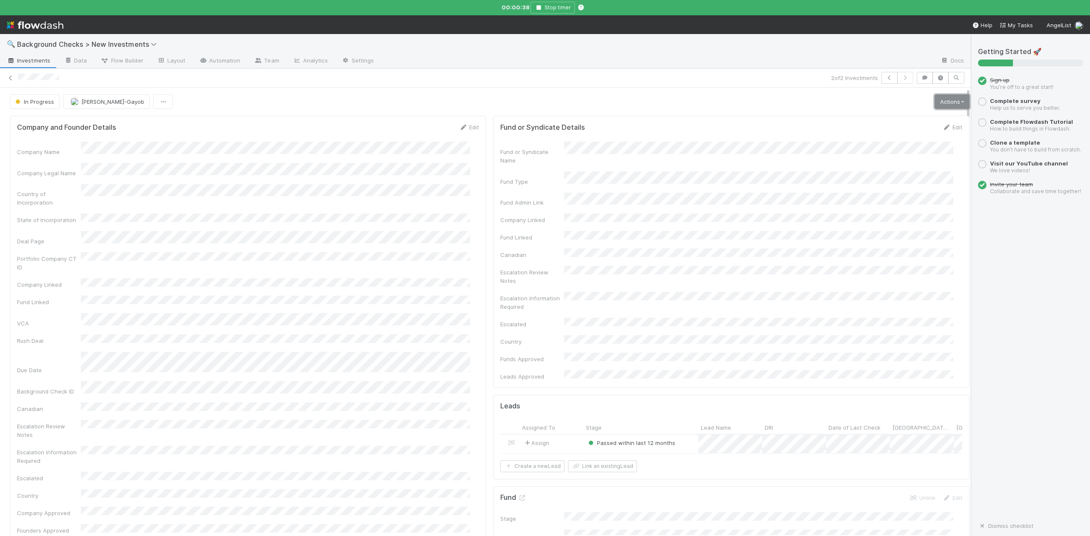
click at [934, 103] on link "Actions" at bounding box center [951, 101] width 35 height 14
click at [877, 121] on button "Finish" at bounding box center [922, 120] width 95 height 12
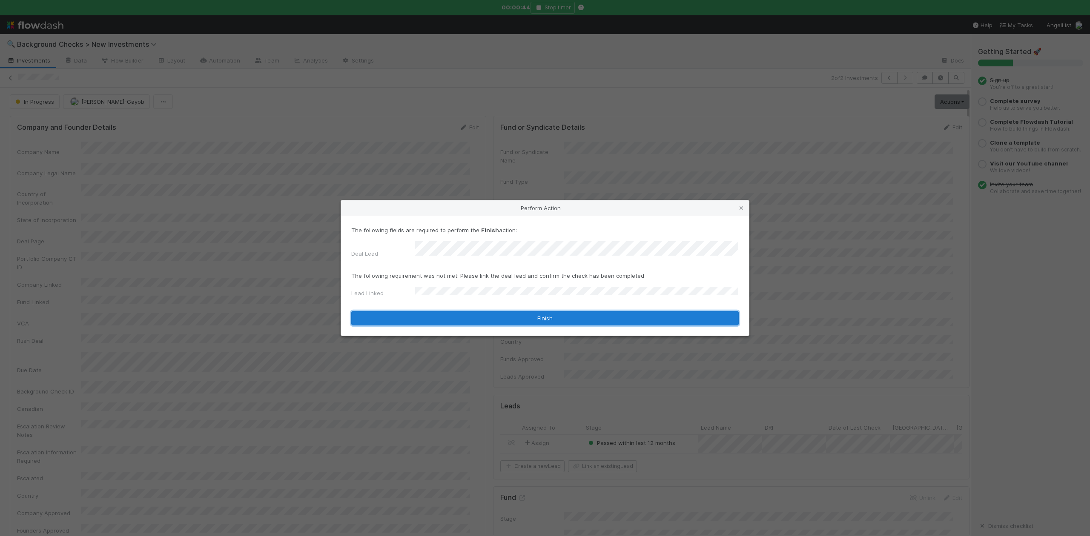
click at [431, 315] on button "Finish" at bounding box center [544, 318] width 387 height 14
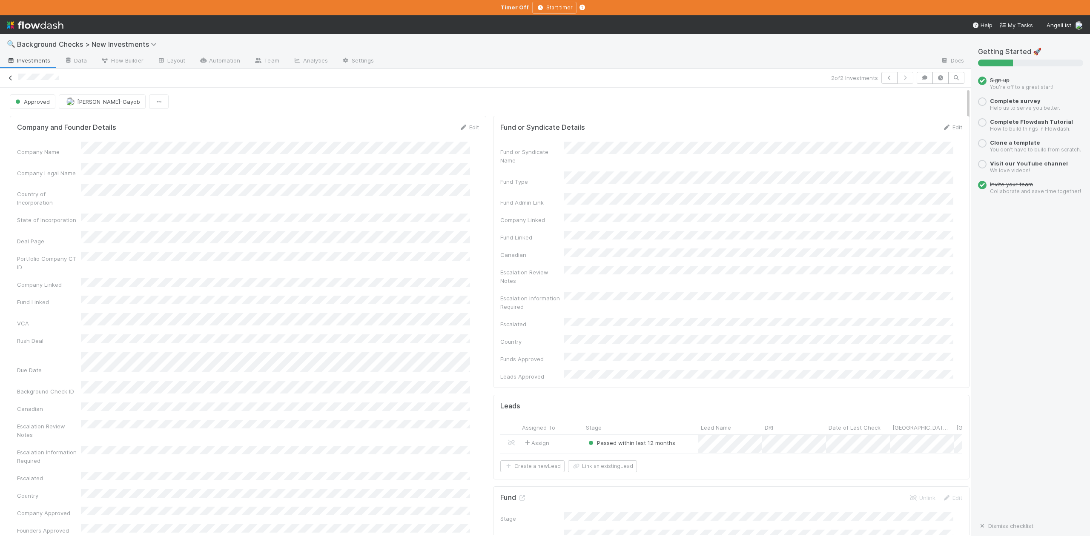
click at [13, 79] on icon at bounding box center [10, 78] width 9 height 6
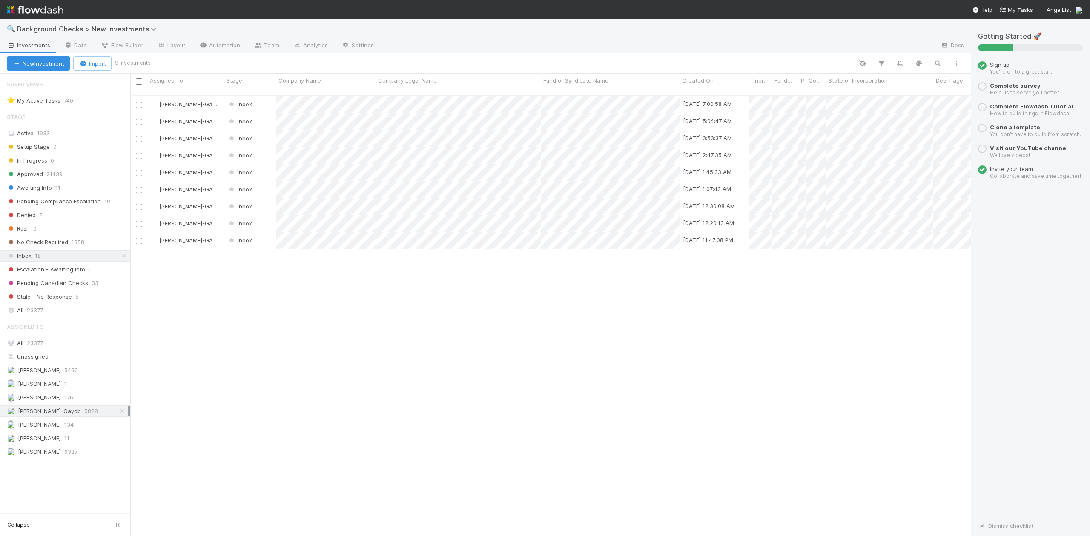
scroll to position [439, 831]
click at [295, 311] on div at bounding box center [545, 268] width 1090 height 536
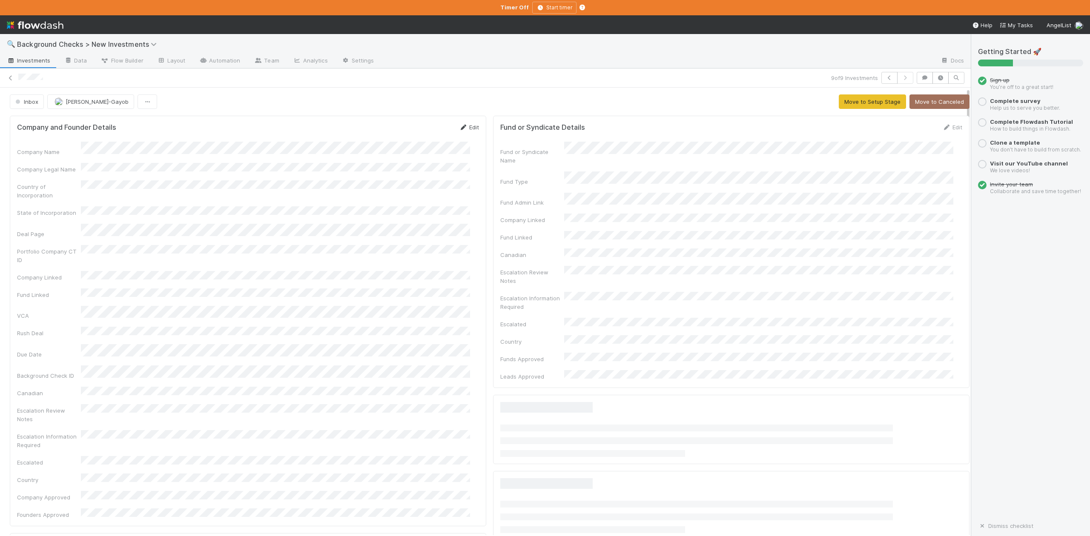
click at [462, 129] on link "Edit" at bounding box center [469, 127] width 20 height 7
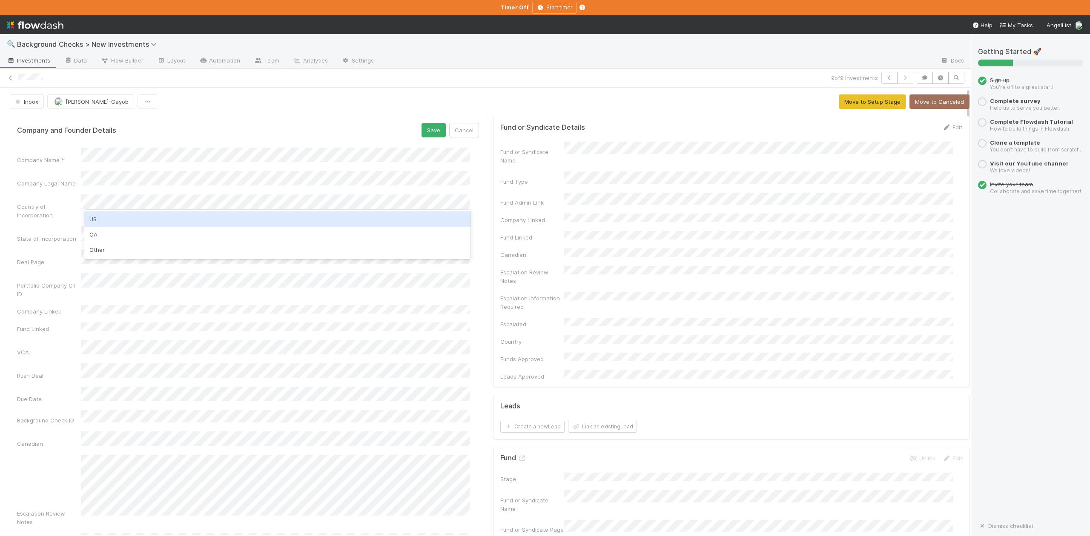
click at [94, 217] on div "US" at bounding box center [277, 219] width 386 height 15
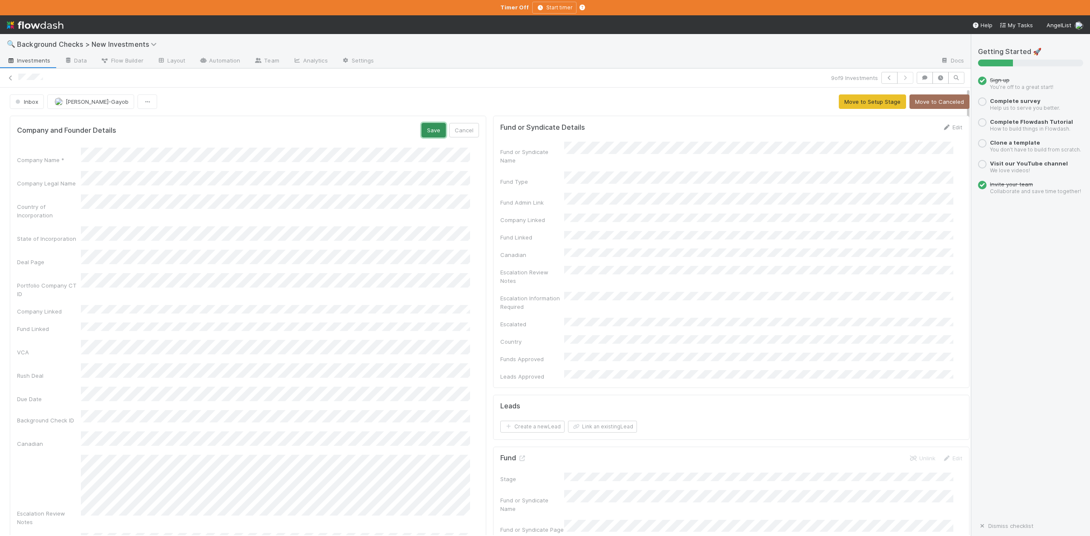
click at [423, 132] on button "Save" at bounding box center [433, 130] width 24 height 14
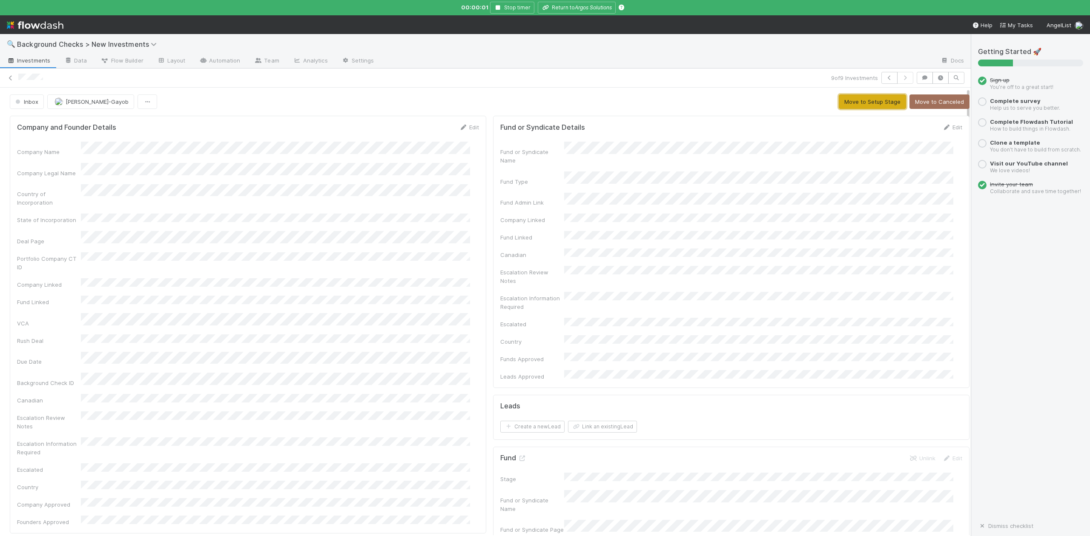
click at [847, 99] on button "Move to Setup Stage" at bounding box center [871, 101] width 67 height 14
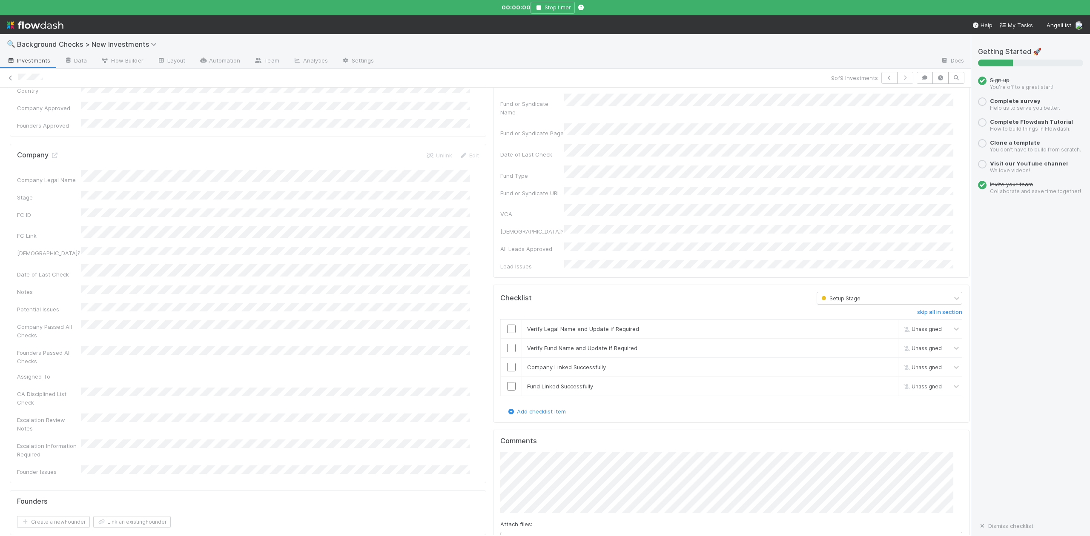
scroll to position [511, 0]
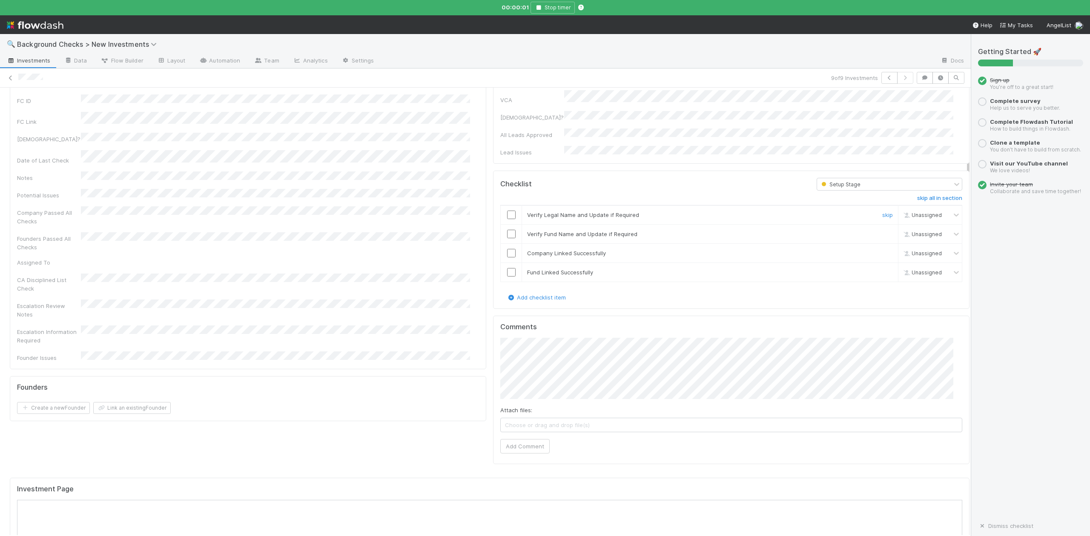
click at [507, 211] on input "checkbox" at bounding box center [511, 215] width 9 height 9
click at [507, 230] on input "checkbox" at bounding box center [511, 234] width 9 height 9
click at [507, 249] on input "checkbox" at bounding box center [511, 253] width 9 height 9
click at [507, 268] on input "checkbox" at bounding box center [511, 272] width 9 height 9
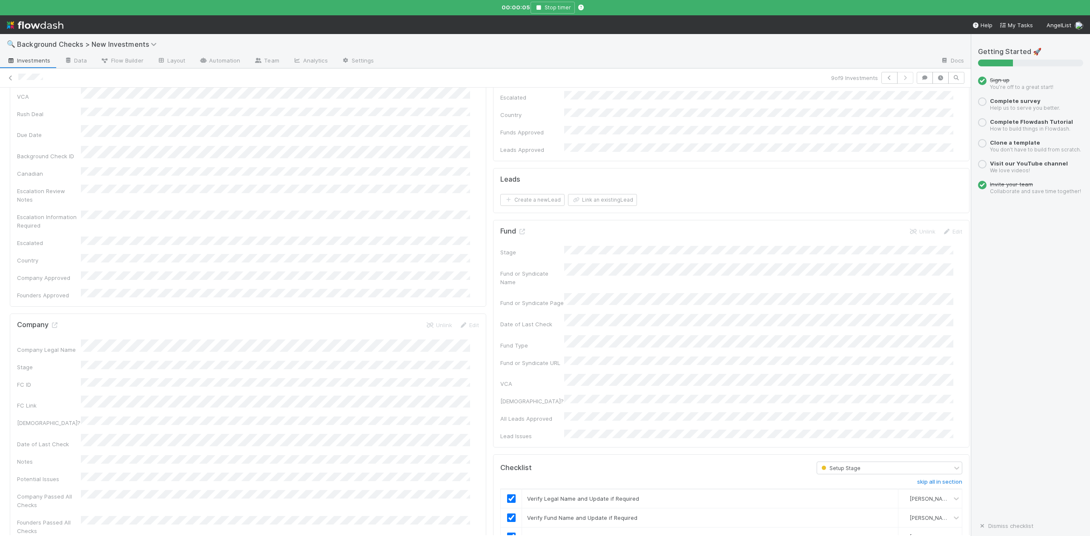
scroll to position [0, 0]
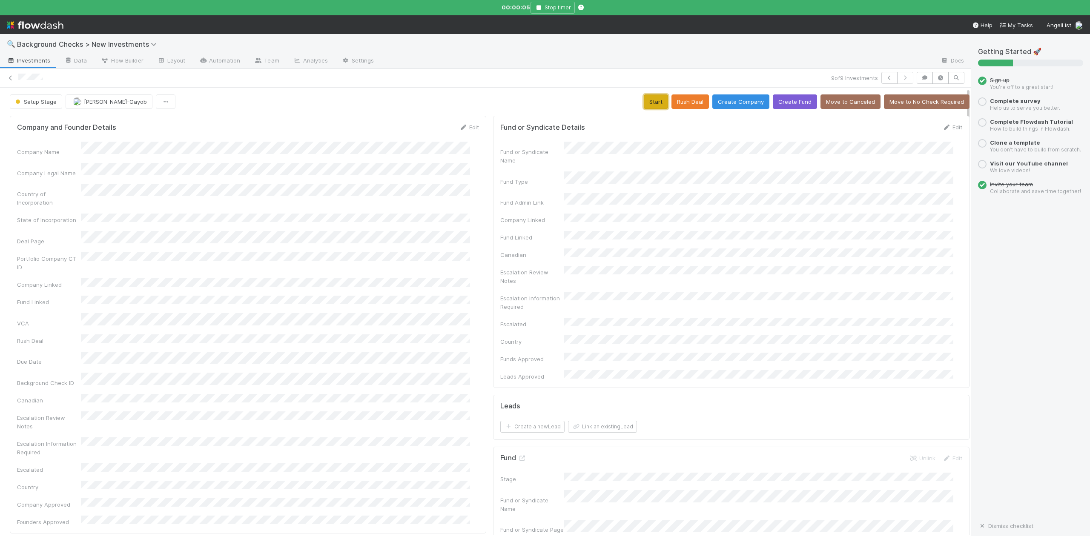
click at [644, 106] on button "Start" at bounding box center [656, 101] width 24 height 14
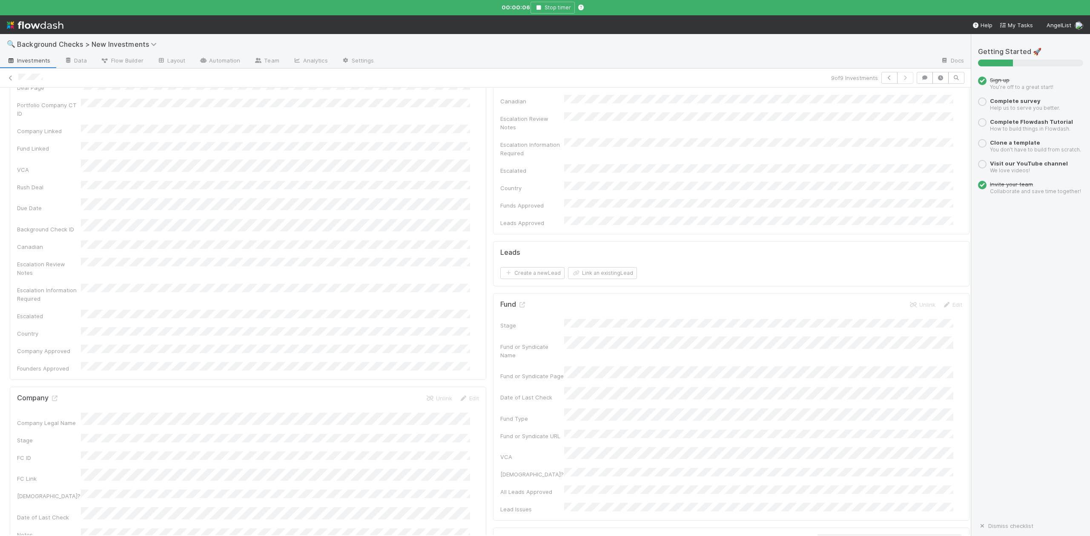
scroll to position [227, 0]
click at [54, 321] on h5 "Company" at bounding box center [38, 325] width 42 height 9
click at [54, 323] on icon at bounding box center [54, 326] width 9 height 6
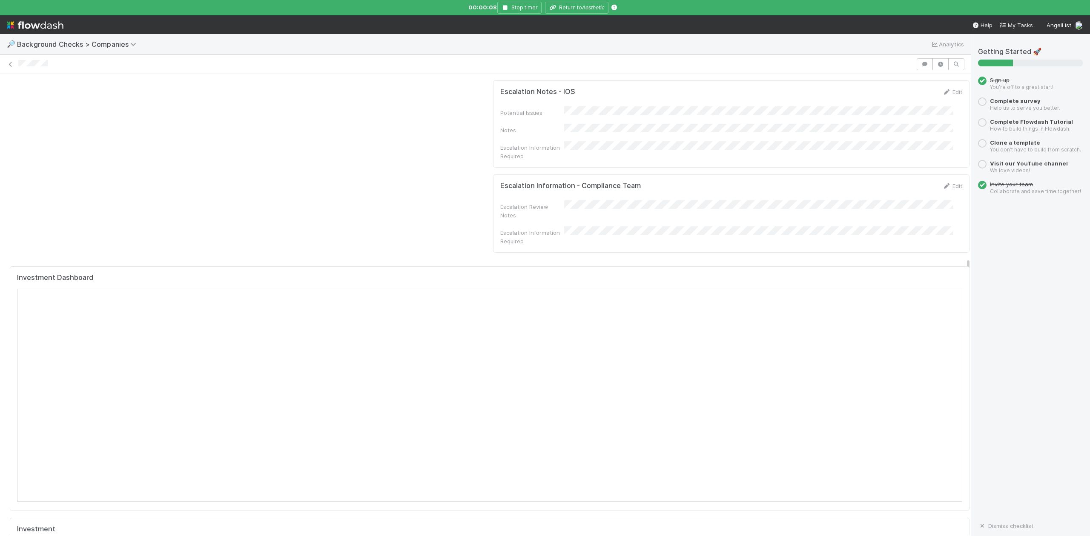
scroll to position [681, 0]
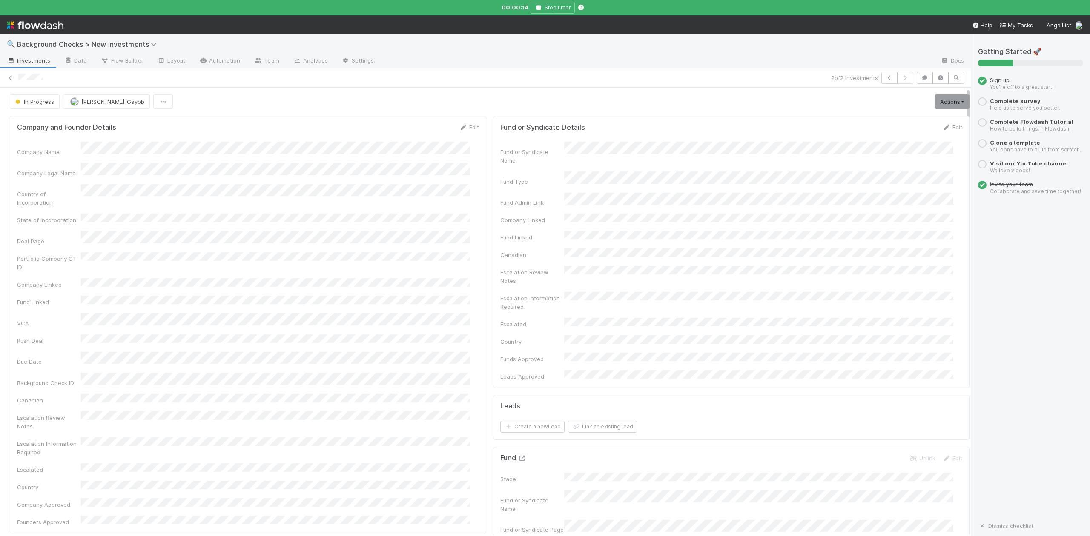
click at [518, 456] on icon at bounding box center [522, 459] width 9 height 6
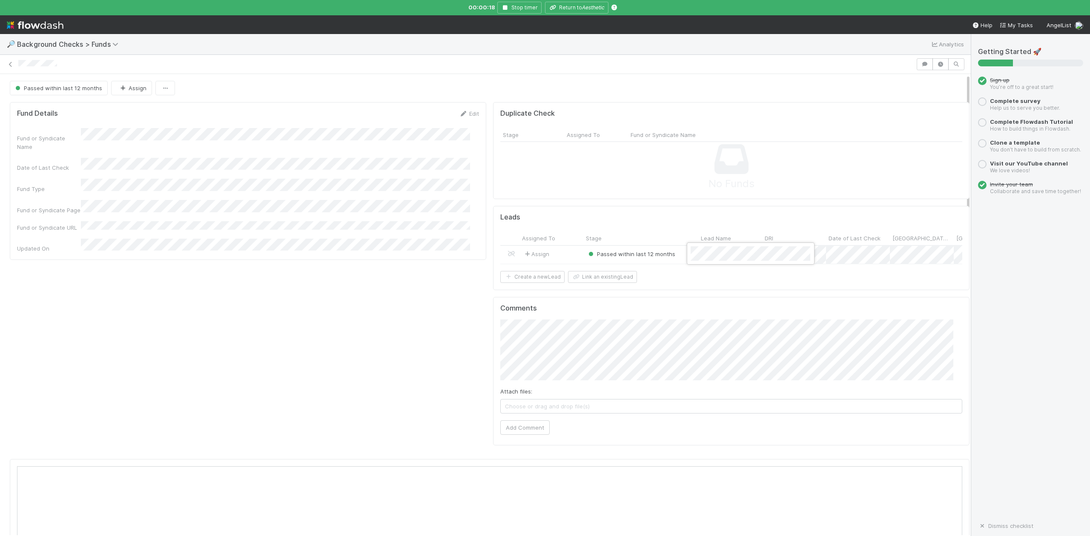
click at [569, 3] on div at bounding box center [545, 268] width 1090 height 536
click at [574, 6] on button "Return to Aesthetic" at bounding box center [576, 8] width 63 height 12
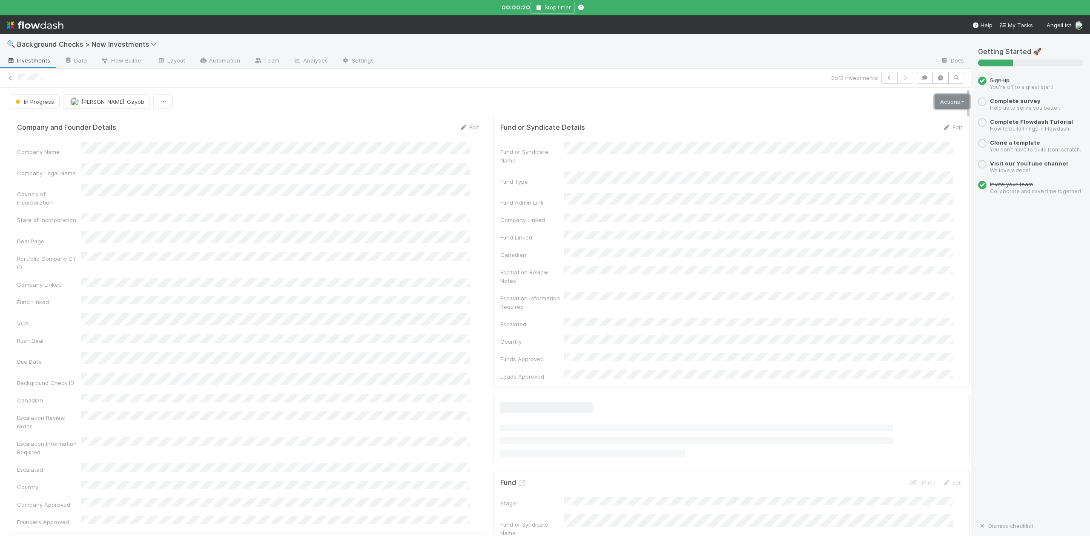
click at [934, 106] on link "Actions" at bounding box center [951, 101] width 35 height 14
click at [875, 123] on button "Finish" at bounding box center [922, 120] width 95 height 12
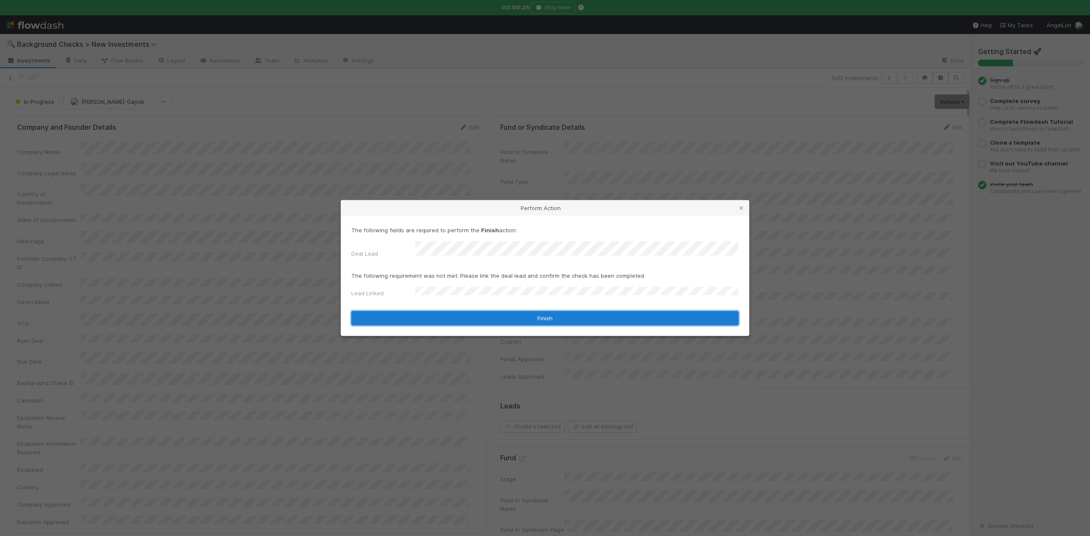
click at [457, 311] on button "Finish" at bounding box center [544, 318] width 387 height 14
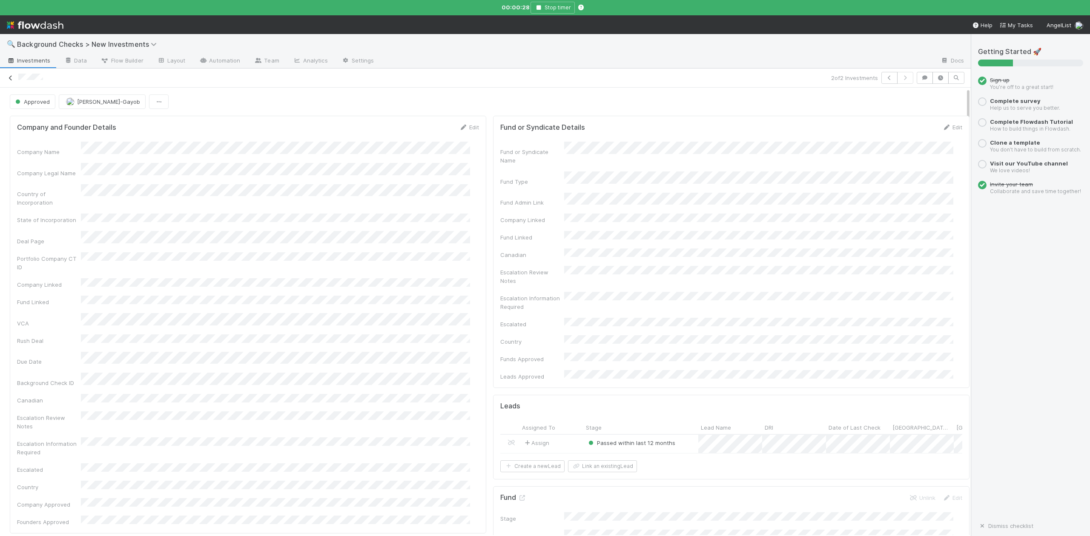
click at [8, 77] on icon at bounding box center [10, 78] width 9 height 6
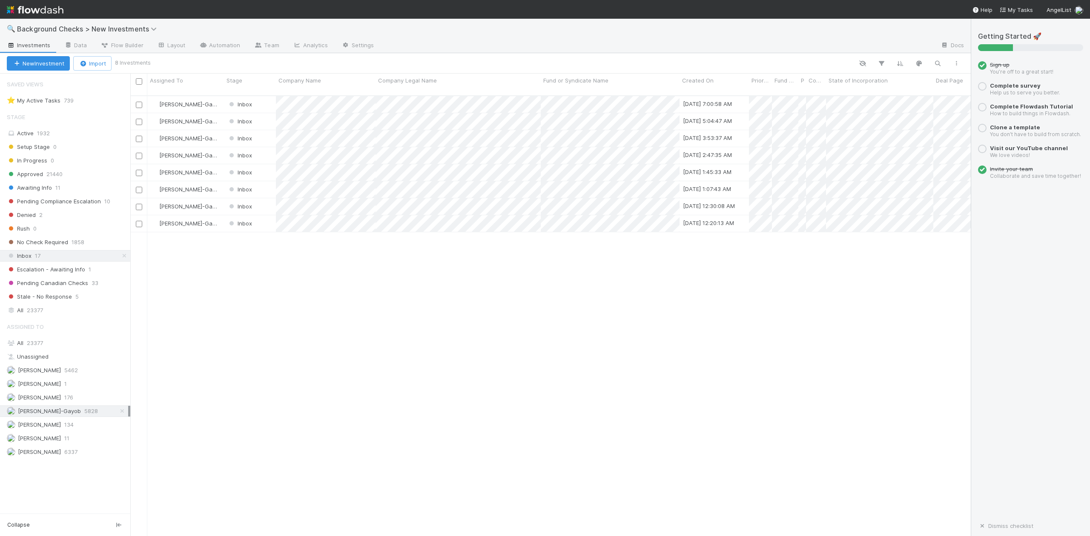
scroll to position [439, 831]
click at [264, 273] on div at bounding box center [545, 268] width 1090 height 536
click at [264, 215] on div "Inbox" at bounding box center [250, 223] width 52 height 17
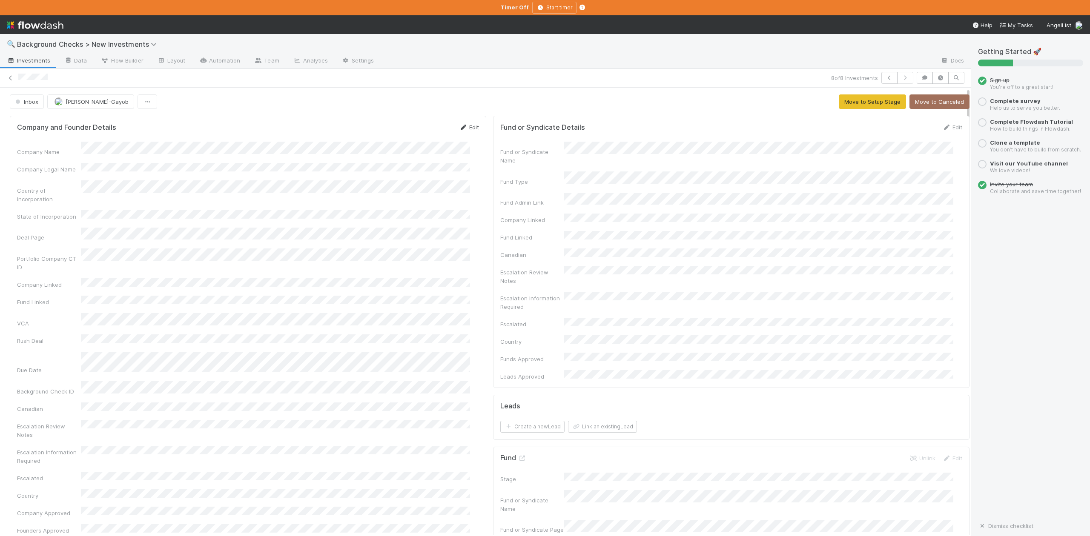
click at [465, 128] on link "Edit" at bounding box center [469, 127] width 20 height 7
click at [421, 133] on button "Save" at bounding box center [433, 130] width 24 height 14
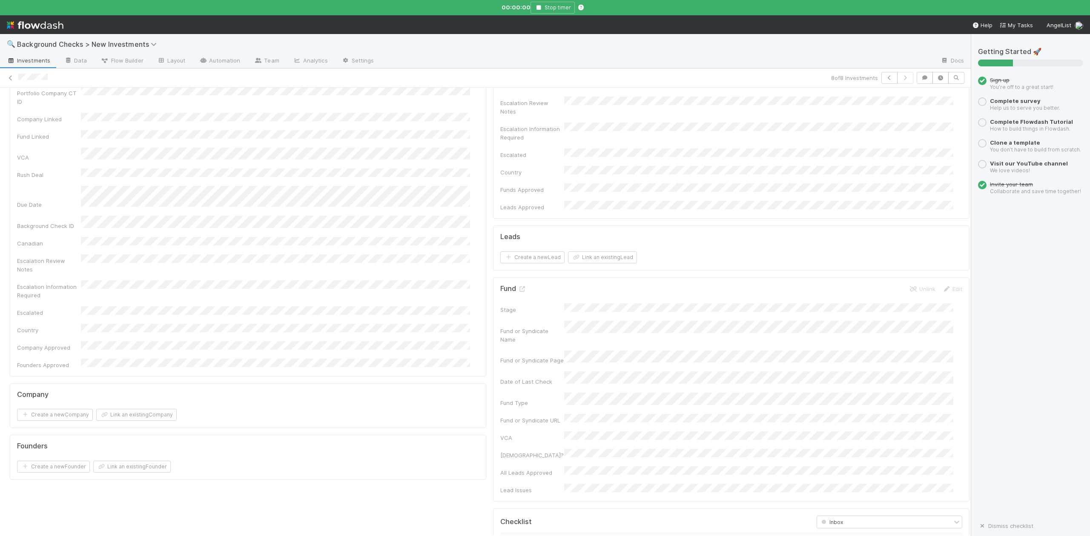
scroll to position [170, 0]
click at [152, 408] on button "Link an existing Company" at bounding box center [136, 414] width 80 height 12
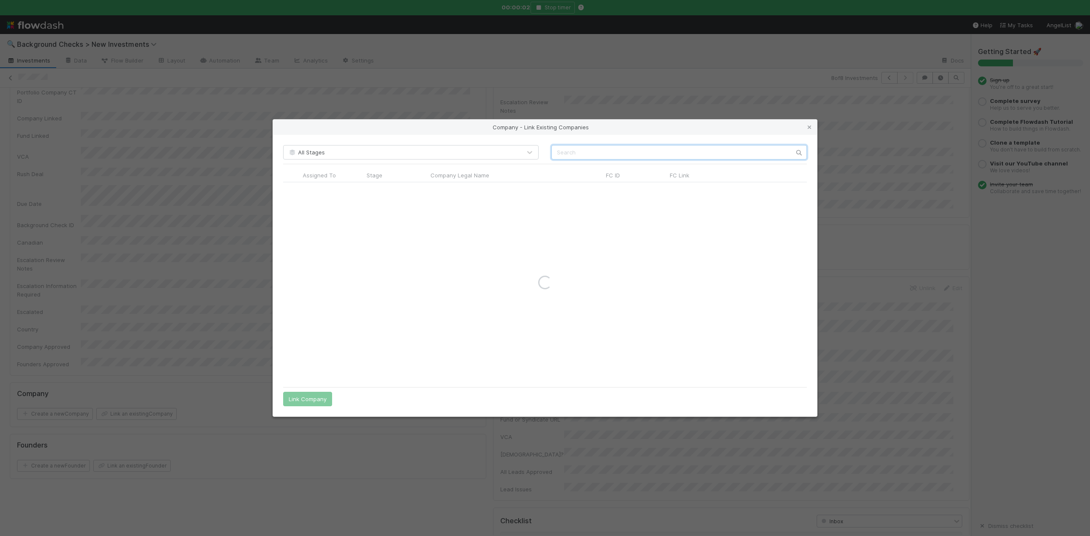
click at [554, 152] on input "text" at bounding box center [678, 152] width 255 height 14
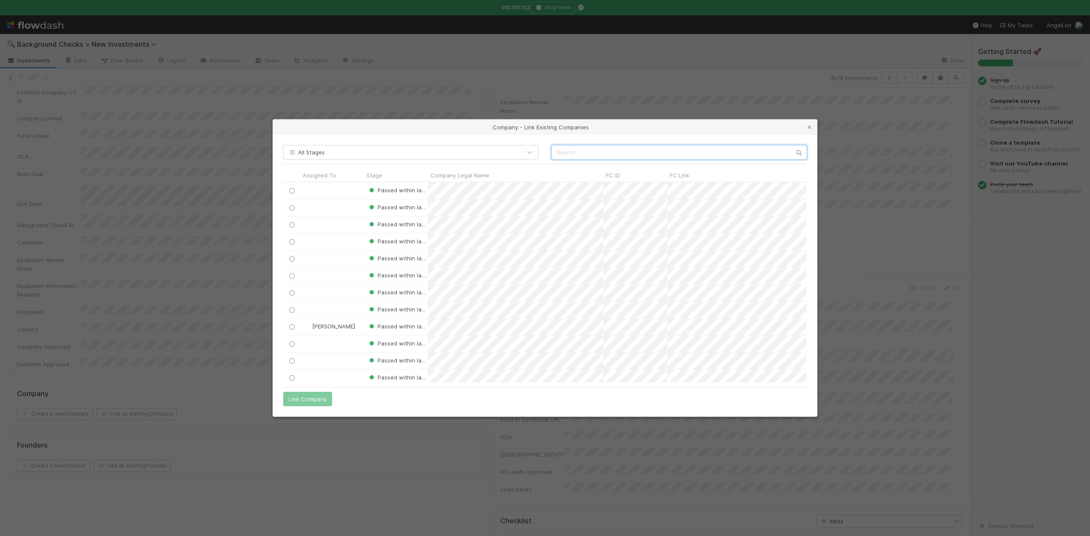
paste input "Nox Metals Inc."
click at [554, 152] on input "Nox Metals Inc." at bounding box center [678, 152] width 255 height 14
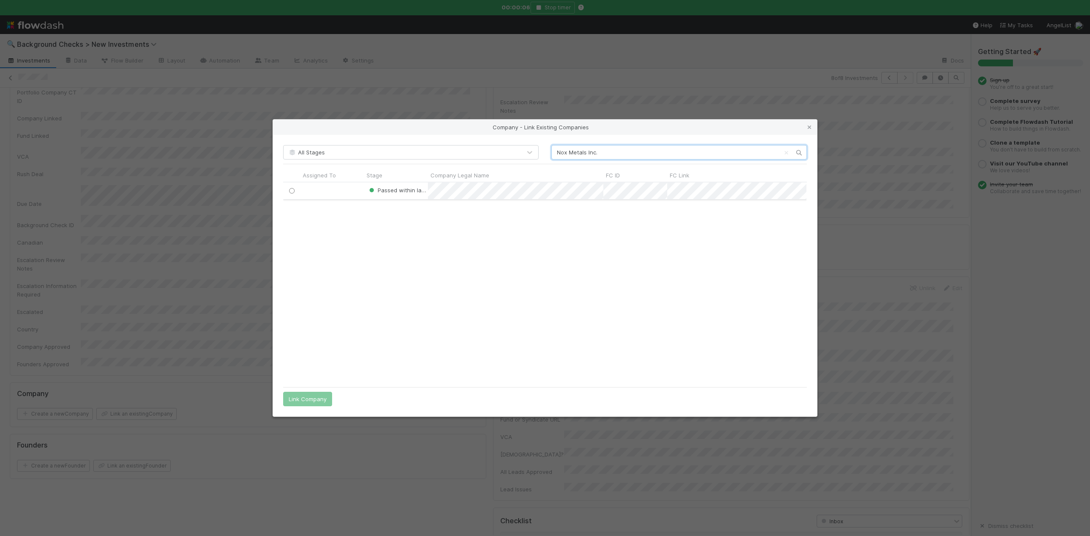
type input "Nox Metals Inc."
click at [290, 189] on input "radio" at bounding box center [292, 191] width 6 height 6
click at [312, 403] on button "Link Company" at bounding box center [307, 399] width 49 height 14
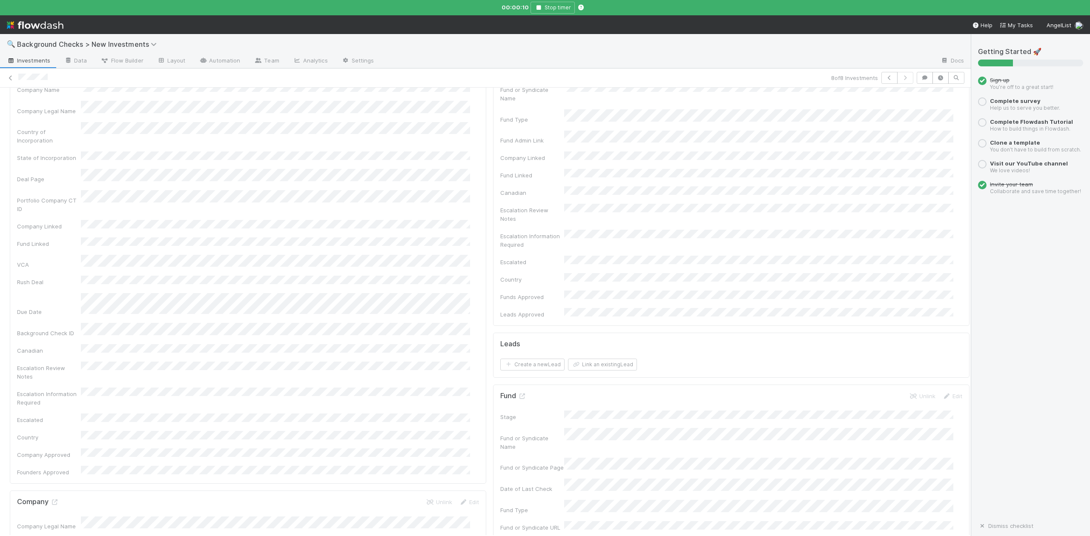
scroll to position [0, 0]
click at [838, 103] on button "Move to Setup Stage" at bounding box center [871, 101] width 67 height 14
click at [507, 264] on input "checkbox" at bounding box center [511, 268] width 9 height 9
click at [507, 283] on input "checkbox" at bounding box center [511, 287] width 9 height 9
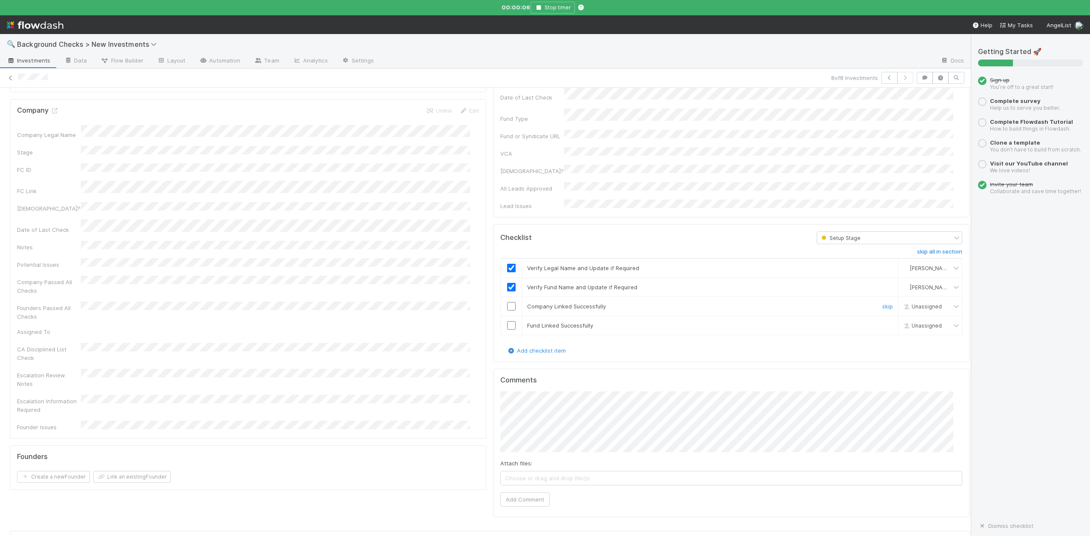
click at [507, 302] on input "checkbox" at bounding box center [511, 306] width 9 height 9
click at [507, 321] on input "checkbox" at bounding box center [511, 325] width 9 height 9
checkbox input "true"
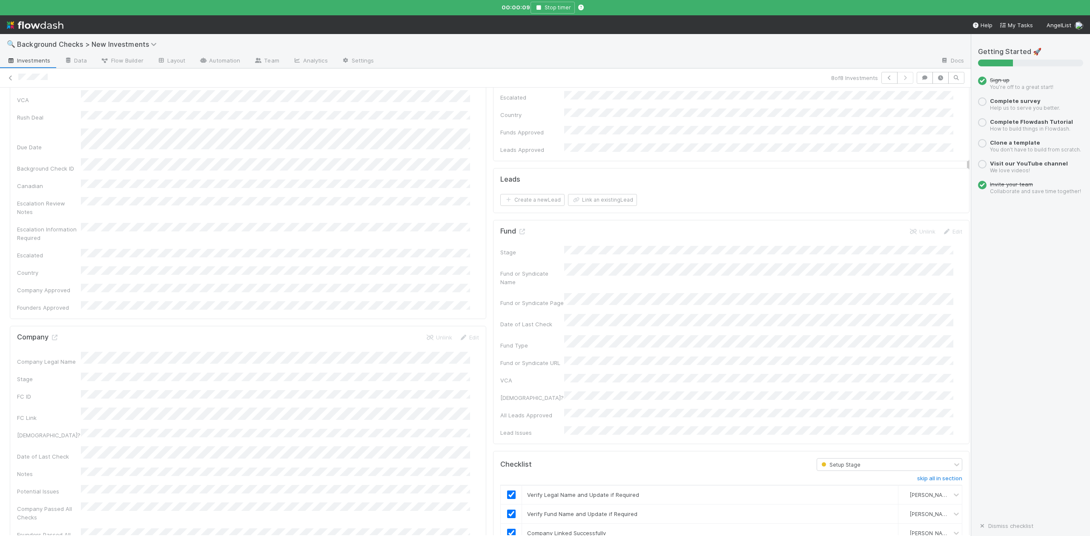
scroll to position [0, 0]
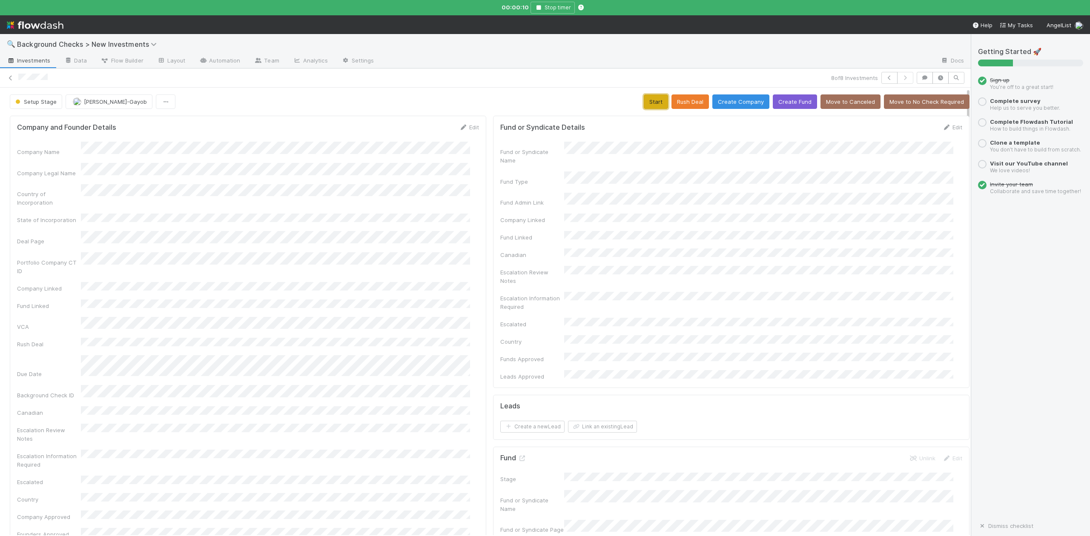
click at [644, 99] on button "Start" at bounding box center [656, 101] width 24 height 14
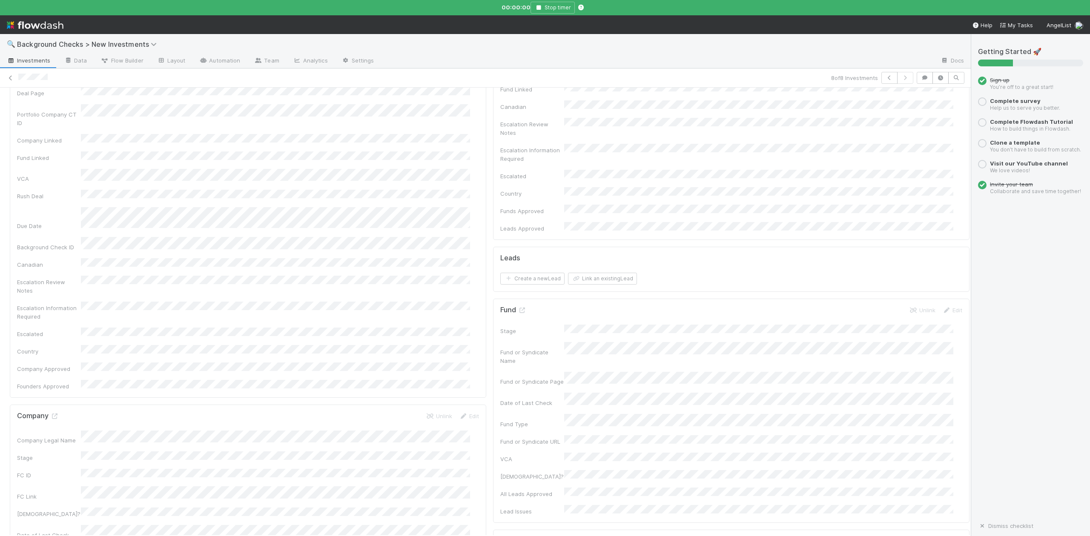
scroll to position [227, 0]
click at [54, 335] on icon at bounding box center [54, 338] width 9 height 6
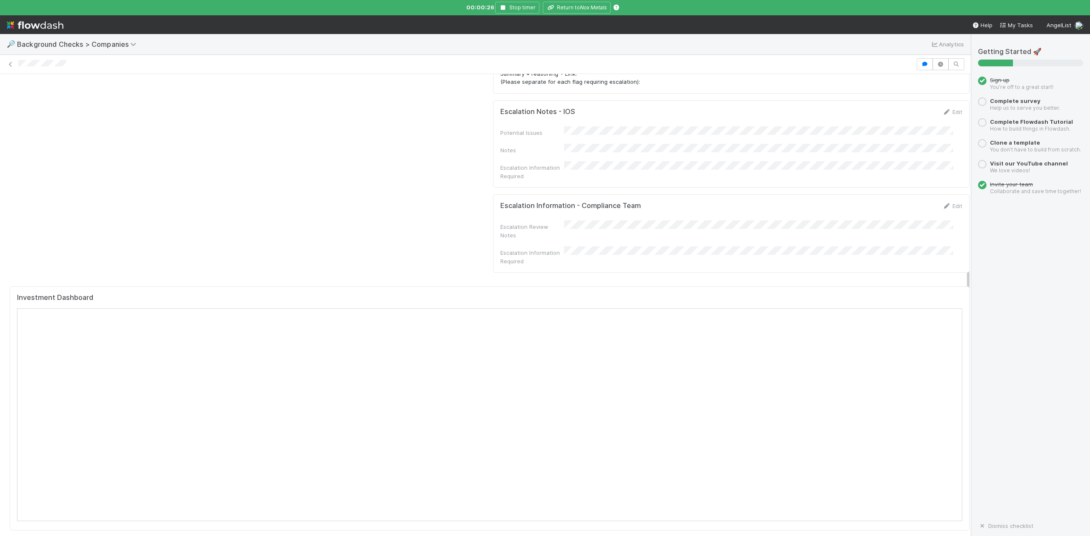
scroll to position [794, 0]
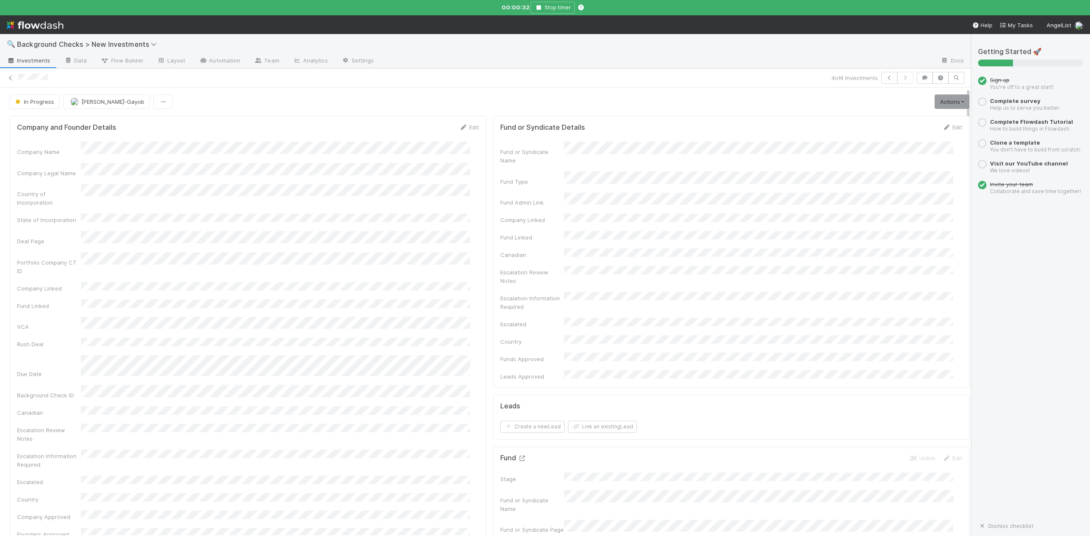
click at [518, 456] on icon at bounding box center [522, 459] width 9 height 6
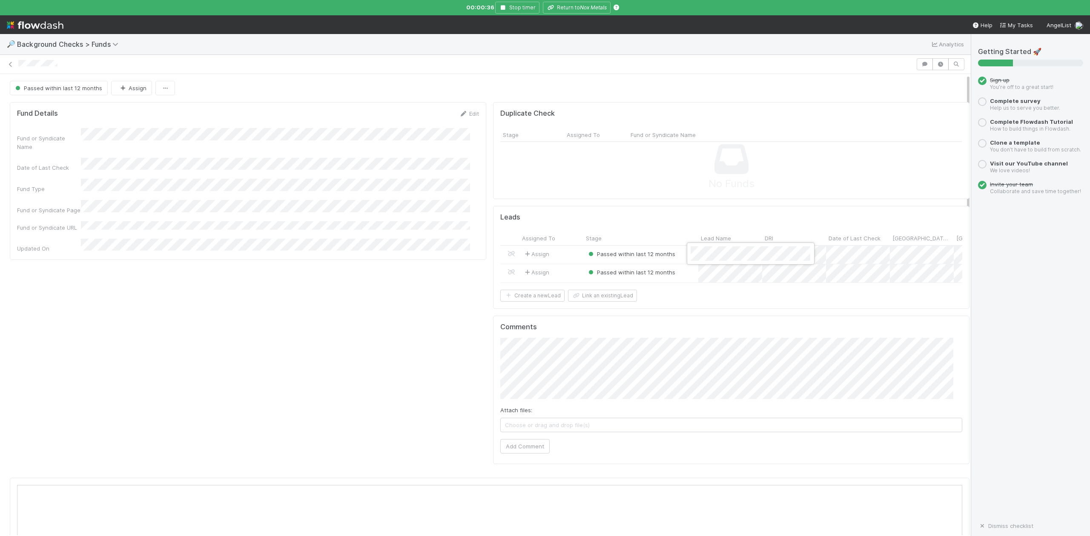
scroll to position [164, 918]
click at [568, 7] on div at bounding box center [545, 268] width 1090 height 536
click at [578, 11] on button "Return to Nox Metals" at bounding box center [577, 8] width 68 height 12
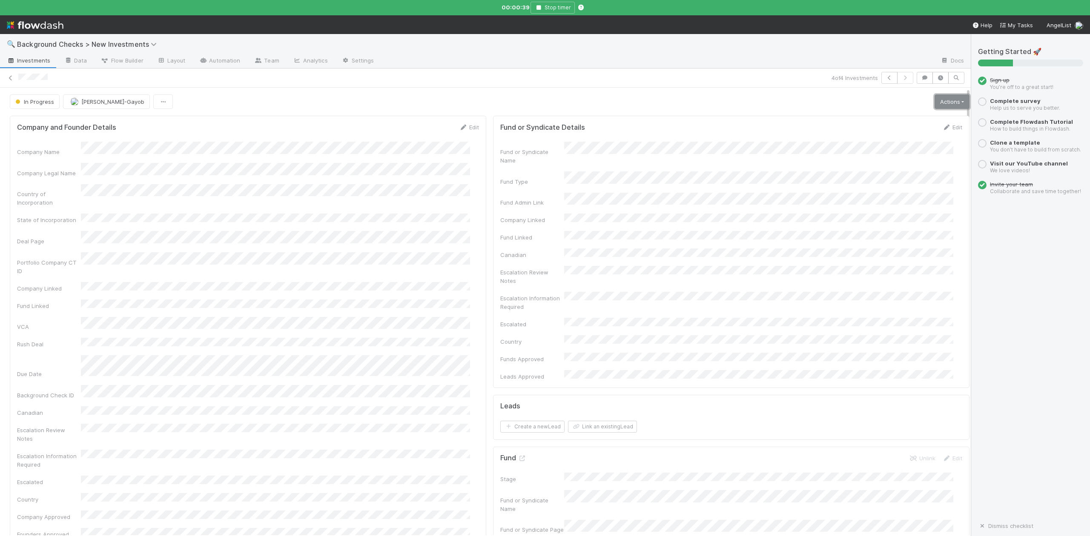
click at [934, 104] on link "Actions" at bounding box center [951, 101] width 35 height 14
click at [875, 123] on button "Finish" at bounding box center [922, 120] width 95 height 12
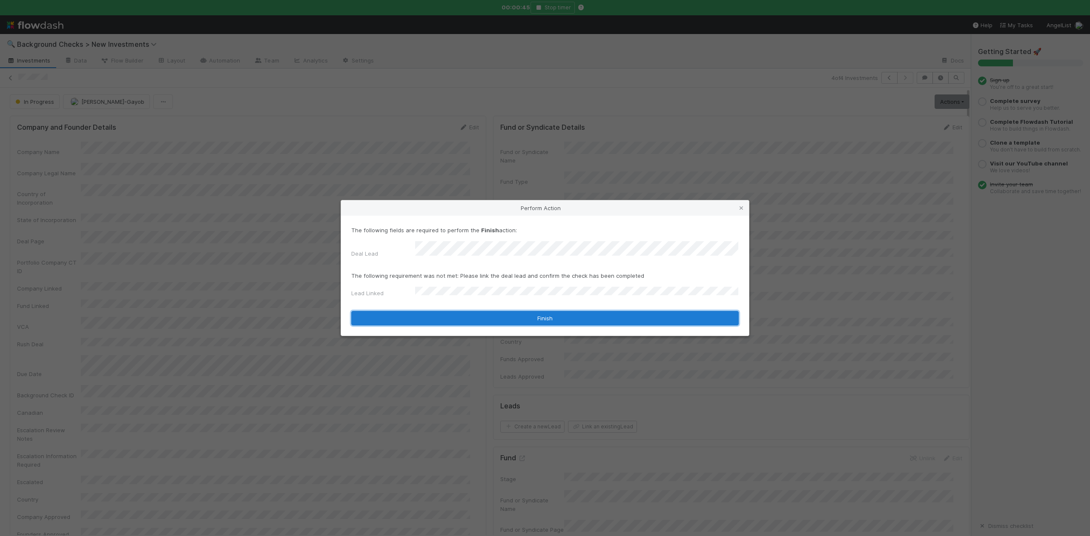
click at [426, 312] on button "Finish" at bounding box center [544, 318] width 387 height 14
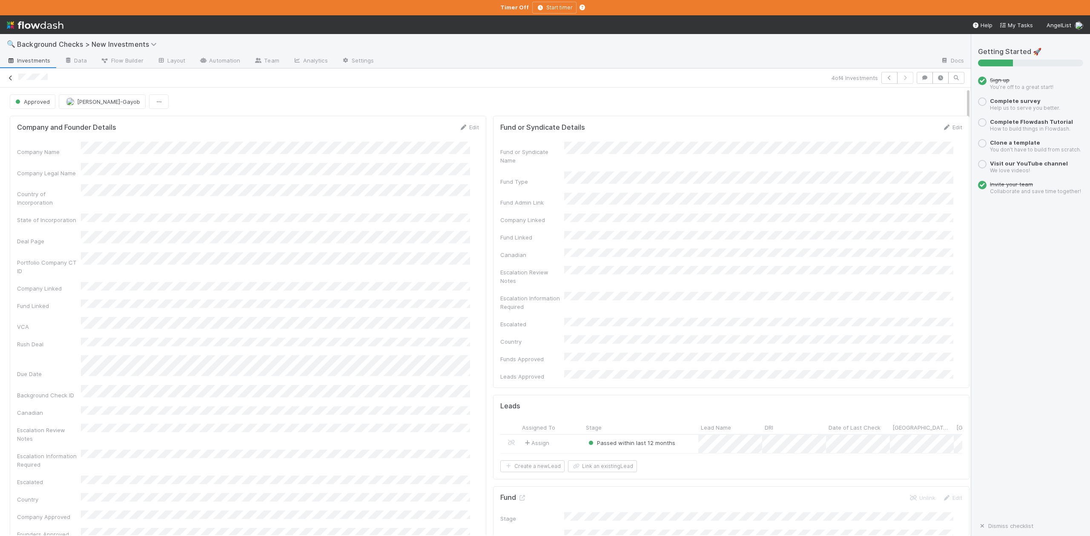
click at [12, 79] on icon at bounding box center [10, 78] width 9 height 6
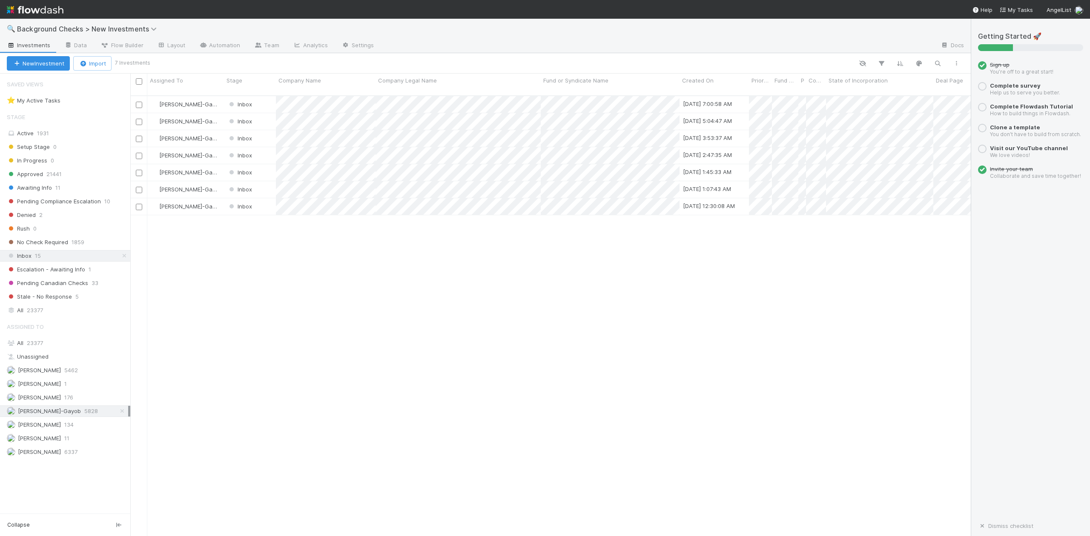
scroll to position [439, 831]
click at [225, 262] on div at bounding box center [545, 268] width 1090 height 536
click at [266, 201] on div "Inbox" at bounding box center [250, 206] width 52 height 17
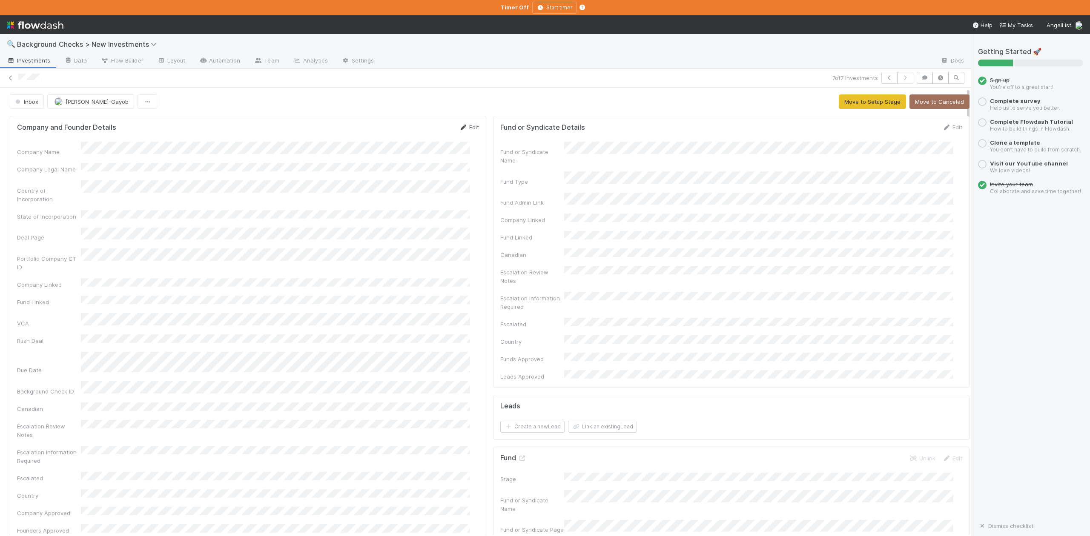
click at [463, 128] on link "Edit" at bounding box center [469, 127] width 20 height 7
click at [427, 130] on button "Save" at bounding box center [433, 130] width 24 height 14
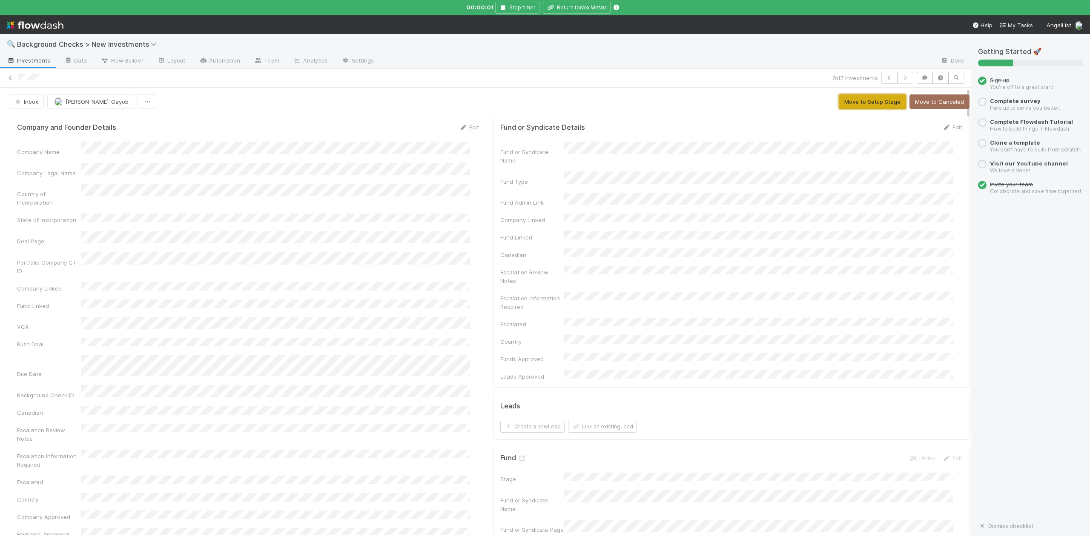
click at [841, 103] on button "Move to Setup Stage" at bounding box center [871, 101] width 67 height 14
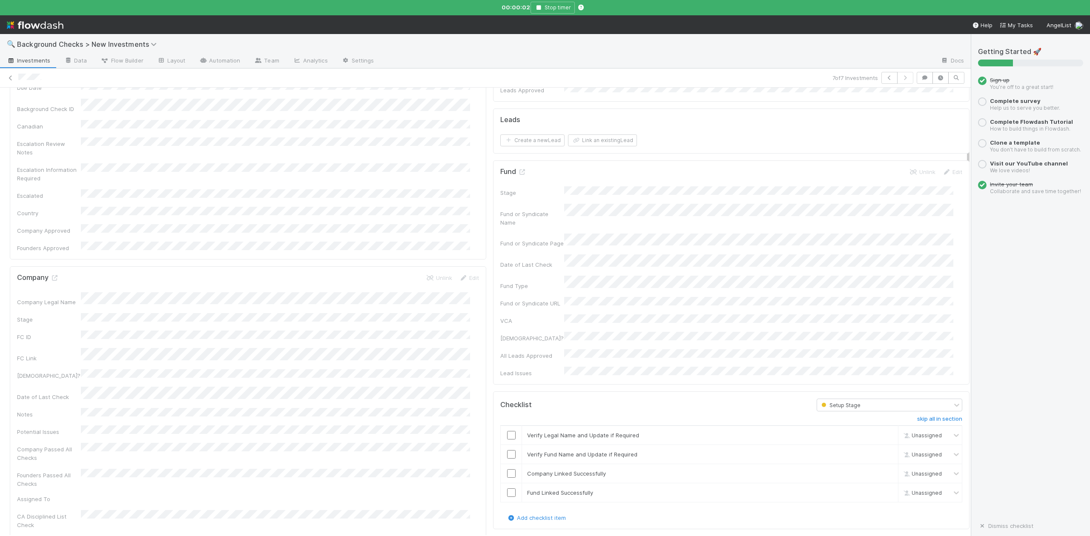
scroll to position [397, 0]
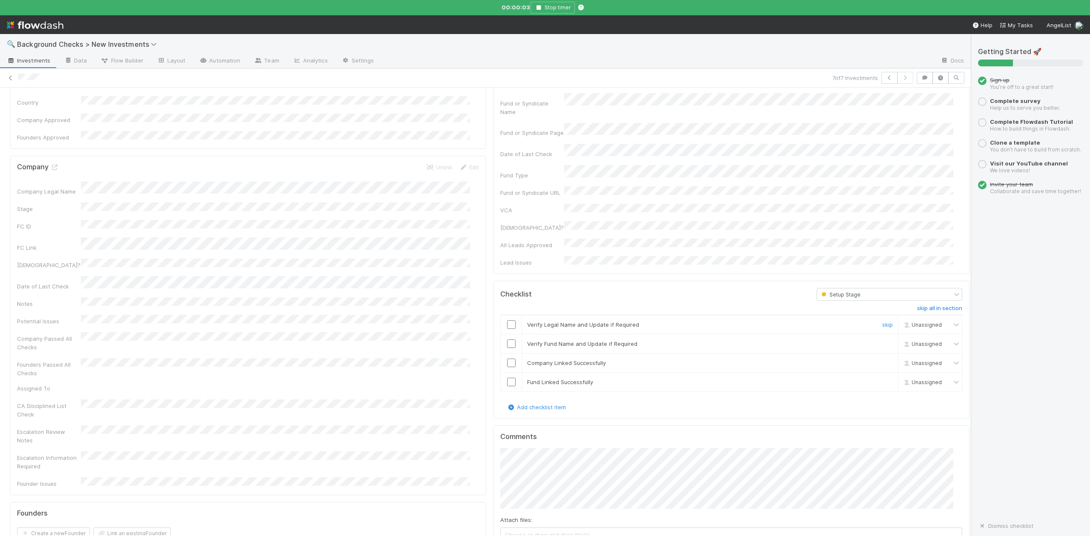
click at [507, 320] on input "checkbox" at bounding box center [511, 324] width 9 height 9
click at [507, 340] on input "checkbox" at bounding box center [511, 344] width 9 height 9
click at [507, 359] on input "checkbox" at bounding box center [511, 363] width 9 height 9
click at [507, 378] on input "checkbox" at bounding box center [511, 382] width 9 height 9
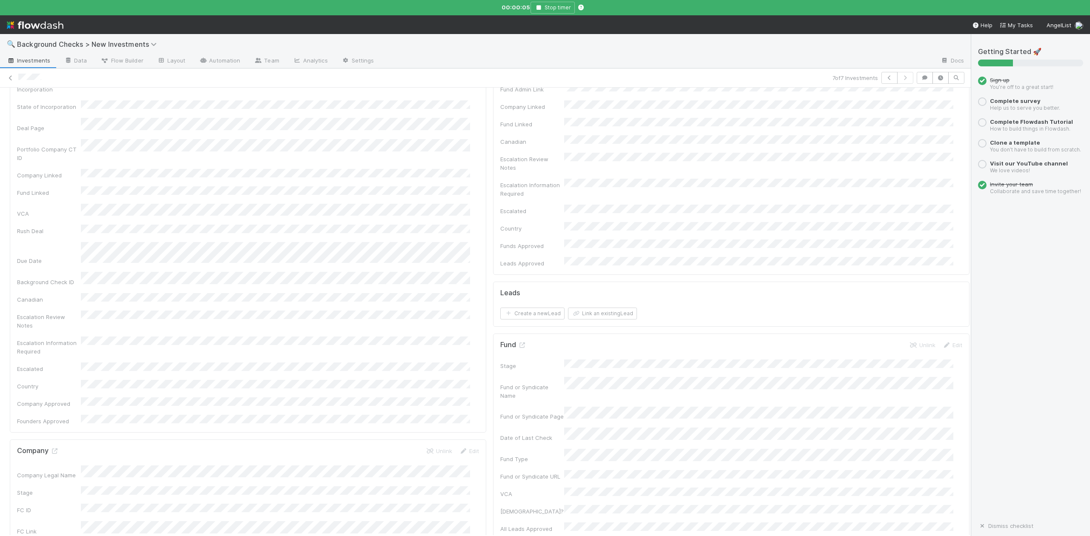
scroll to position [0, 0]
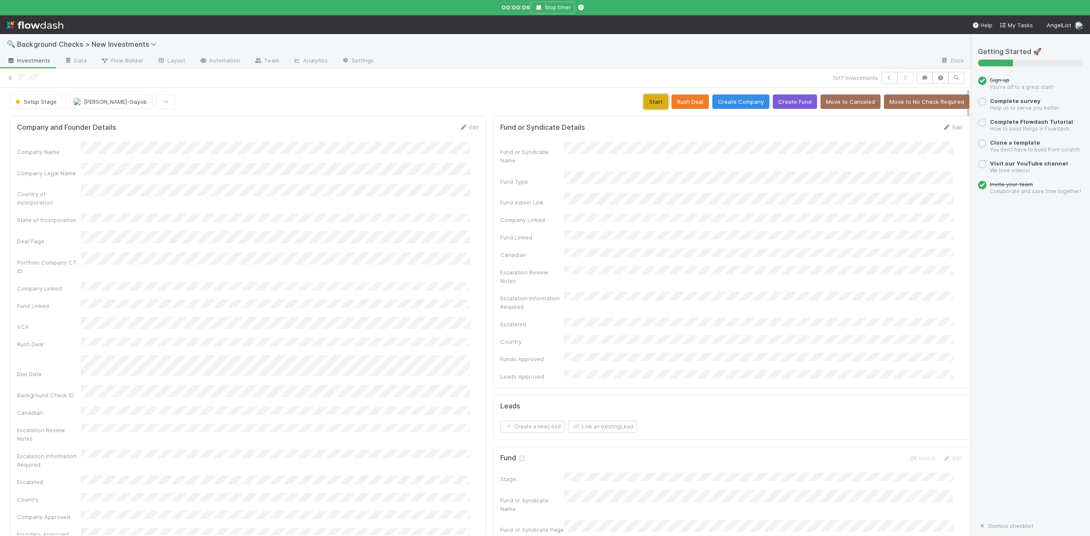
click at [644, 101] on button "Start" at bounding box center [656, 101] width 24 height 14
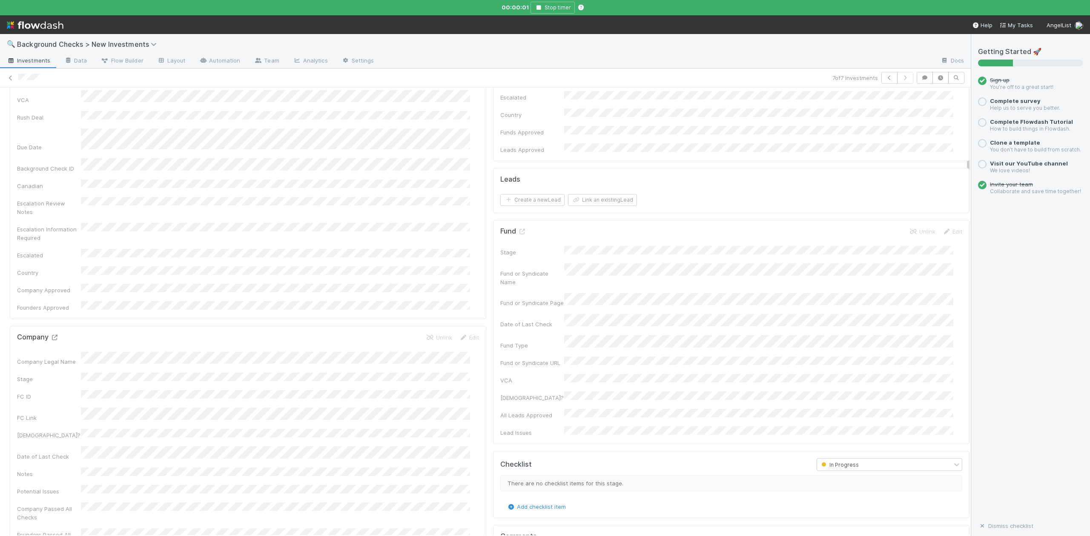
click at [51, 335] on icon at bounding box center [54, 338] width 9 height 6
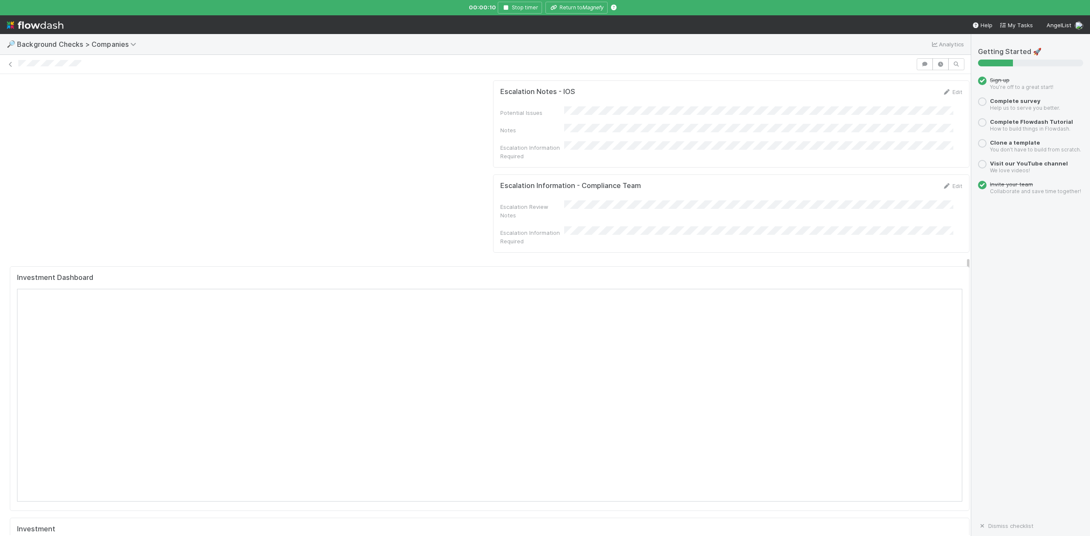
scroll to position [738, 0]
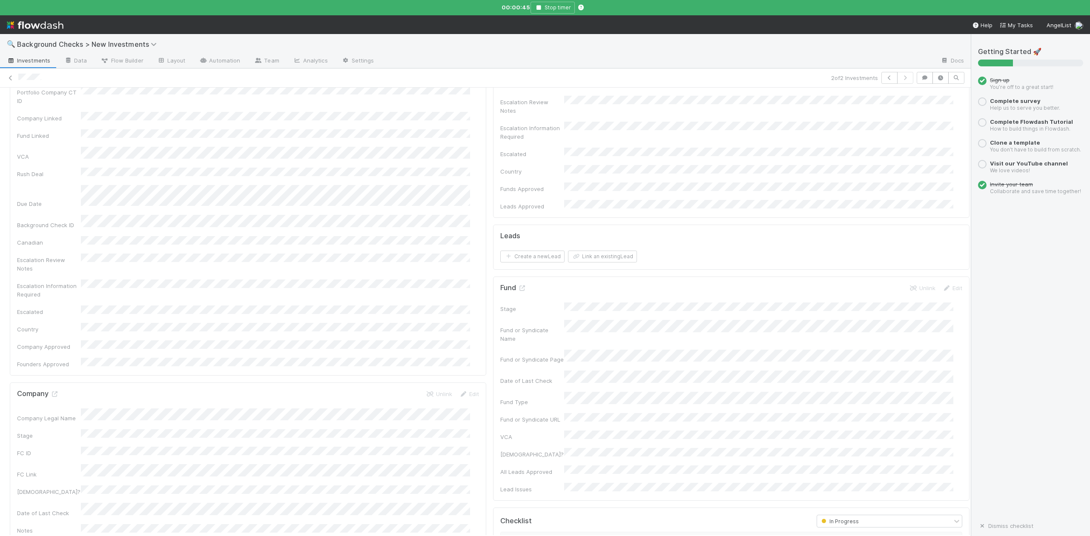
scroll to position [57, 0]
click at [518, 399] on icon at bounding box center [522, 402] width 9 height 6
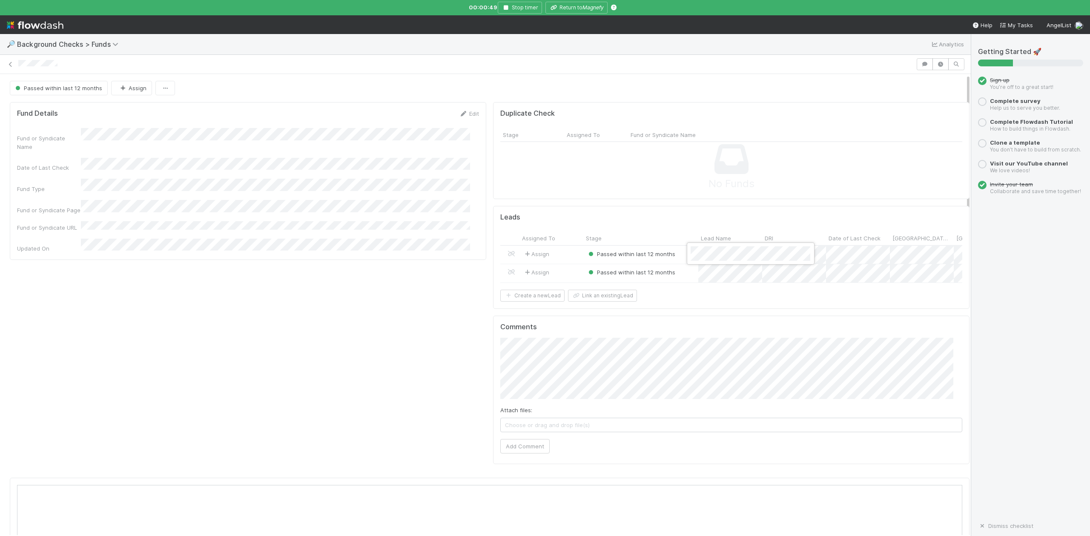
scroll to position [164, 918]
click at [571, 5] on div at bounding box center [545, 268] width 1090 height 536
click at [574, 7] on button "Return to Magnefy" at bounding box center [576, 8] width 62 height 12
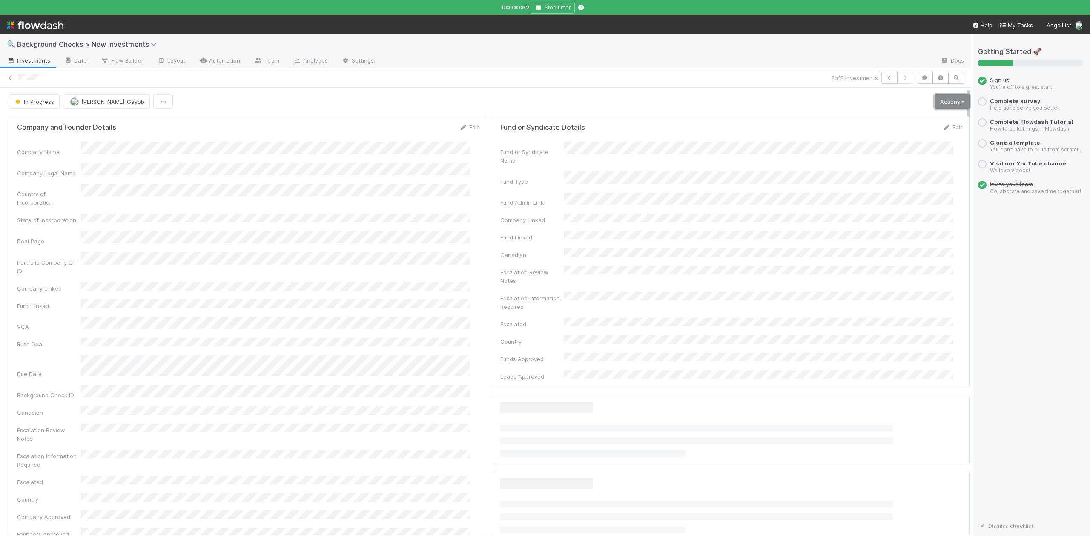
click at [934, 99] on link "Actions" at bounding box center [951, 101] width 35 height 14
click at [877, 118] on button "Finish" at bounding box center [922, 120] width 95 height 12
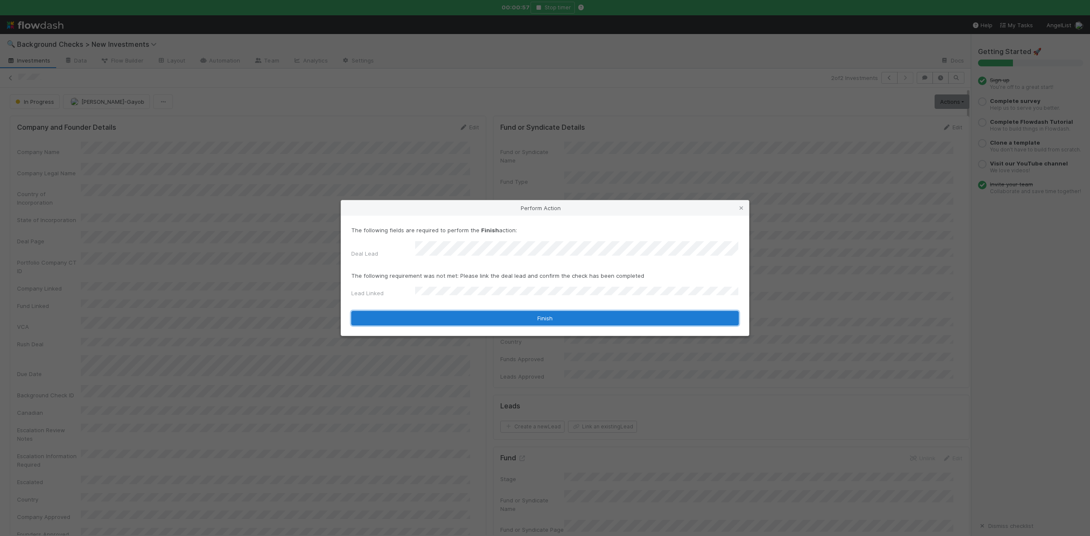
click at [439, 313] on button "Finish" at bounding box center [544, 318] width 387 height 14
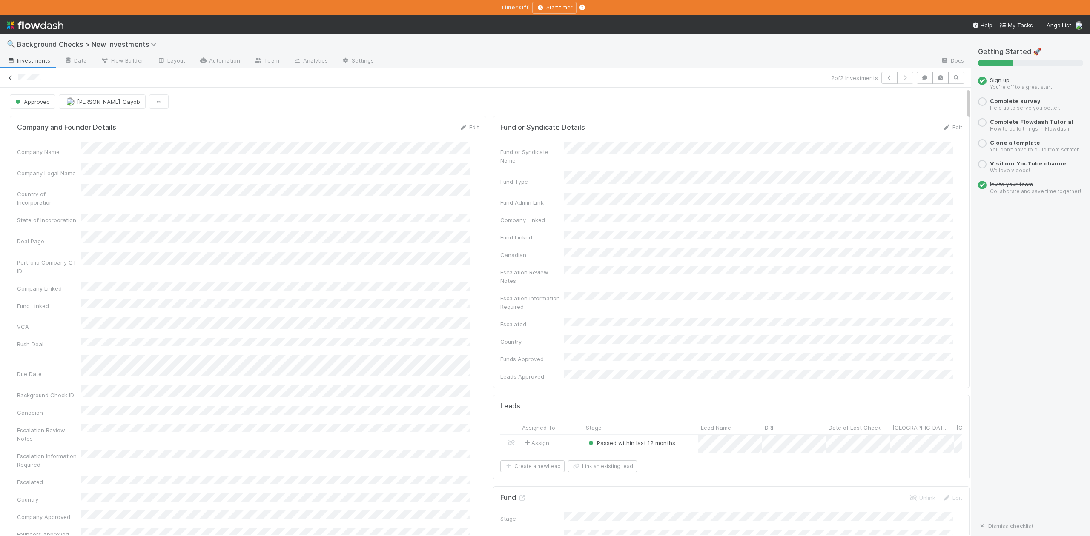
click at [9, 79] on icon at bounding box center [10, 78] width 9 height 6
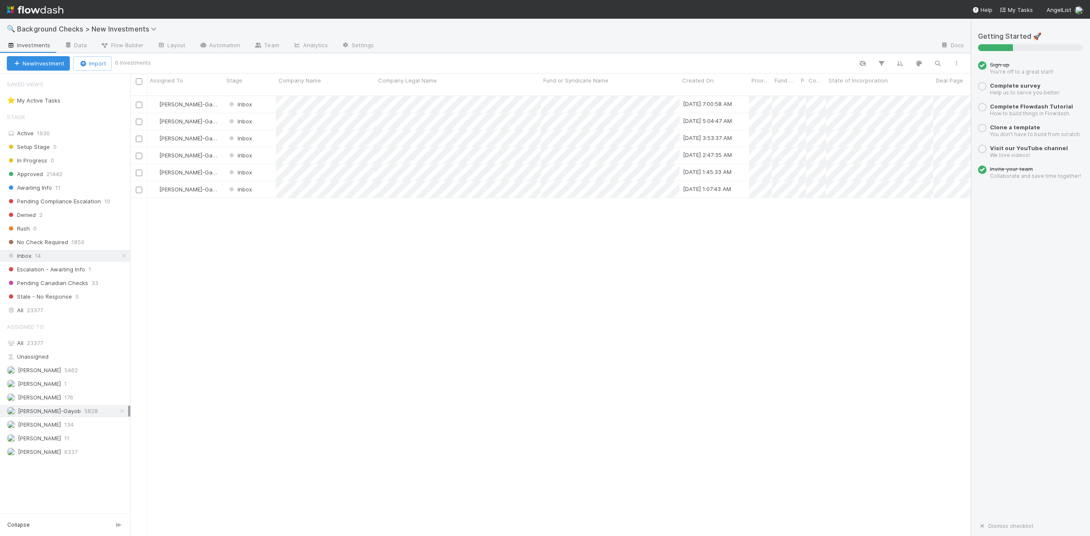
scroll to position [439, 831]
click at [333, 348] on div at bounding box center [545, 268] width 1090 height 536
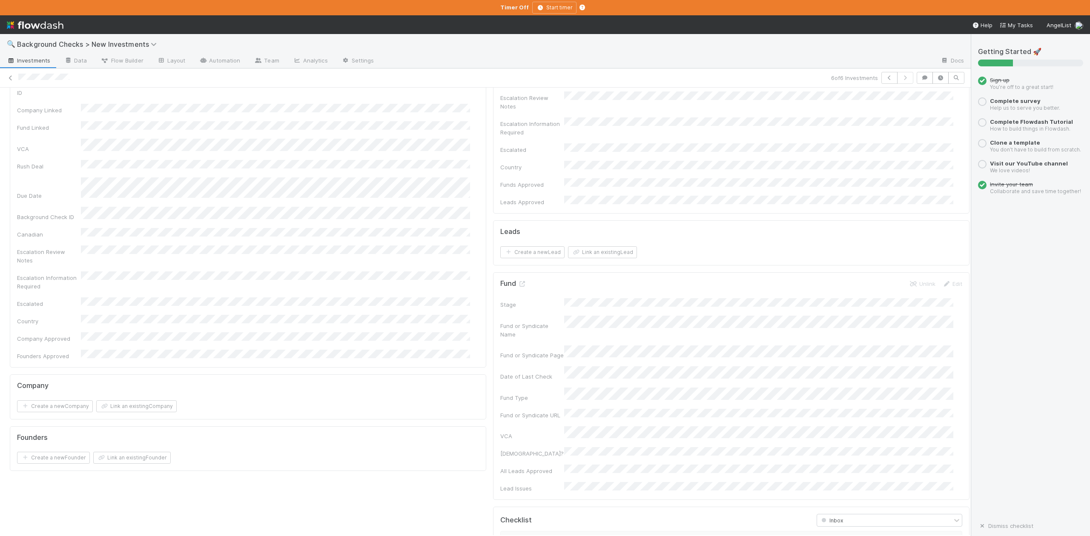
scroll to position [283, 0]
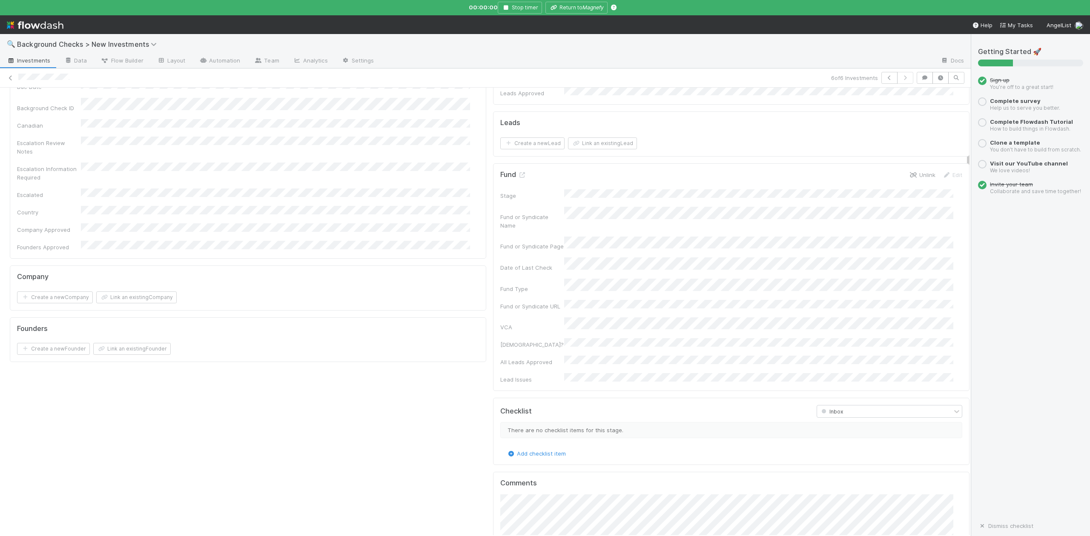
click at [909, 172] on icon at bounding box center [913, 175] width 9 height 6
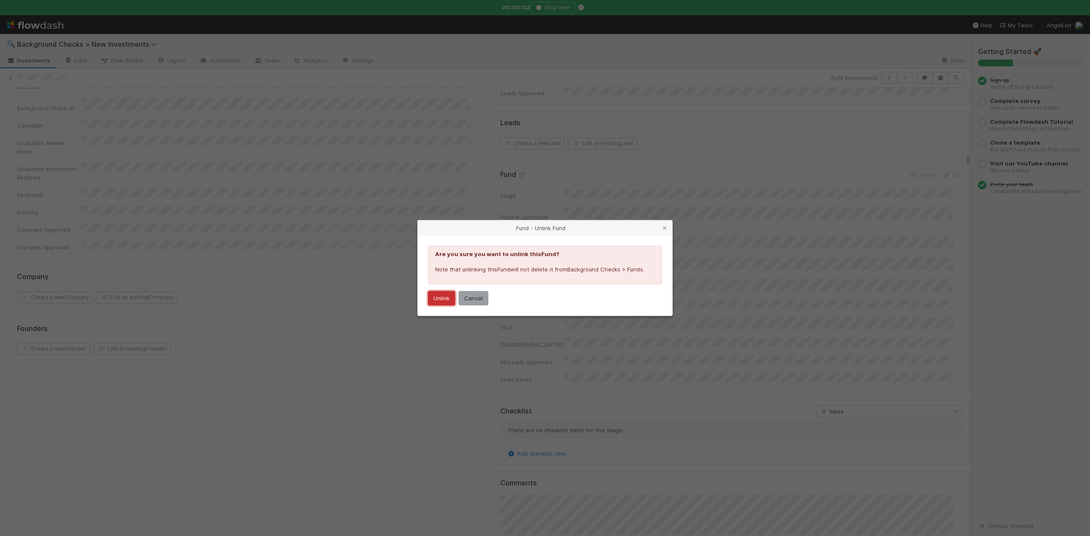
click at [443, 298] on button "Unlink" at bounding box center [441, 298] width 27 height 14
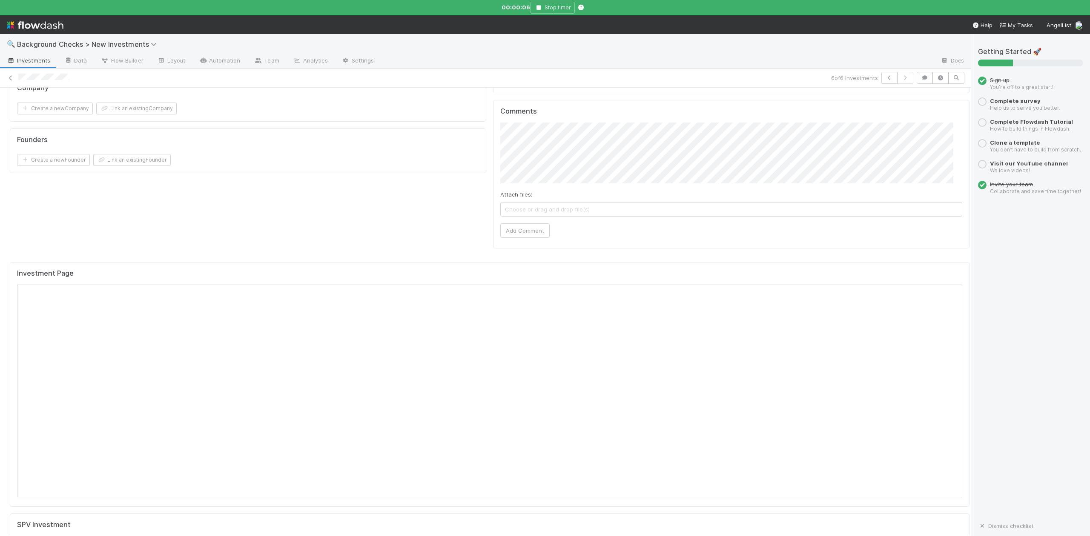
scroll to position [454, 0]
click at [518, 242] on button "Add Comment" at bounding box center [524, 249] width 49 height 14
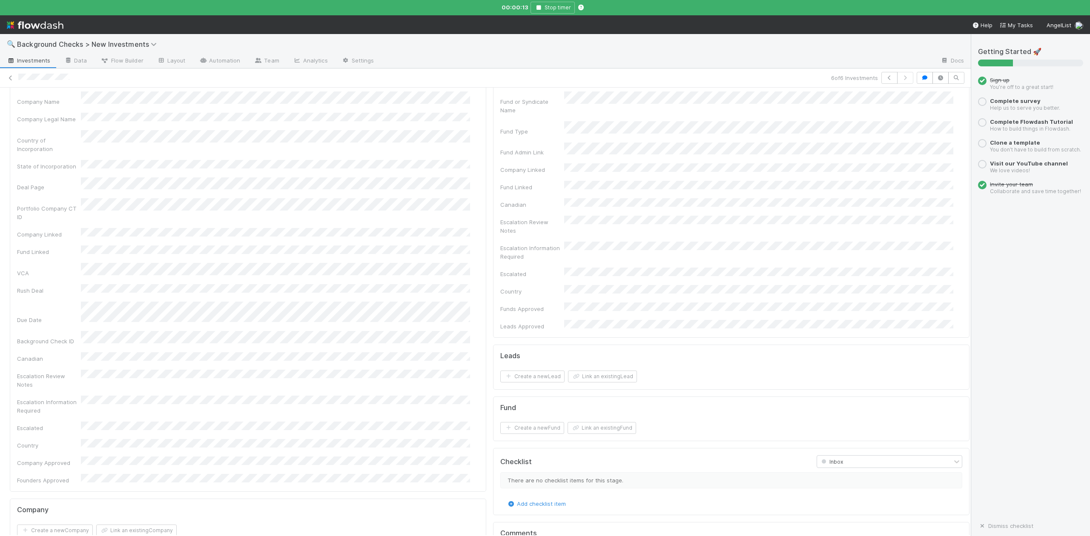
scroll to position [0, 0]
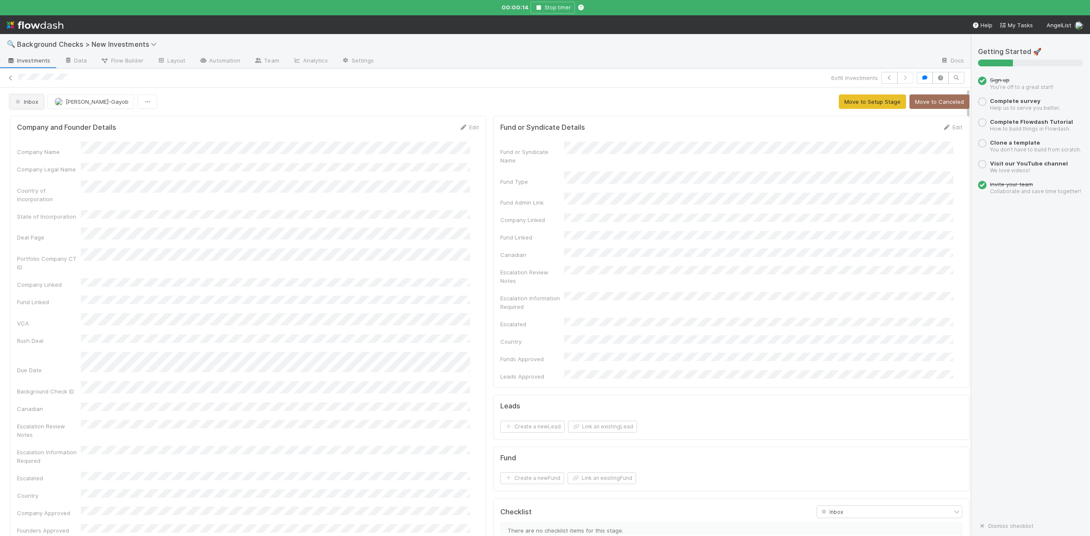
click at [32, 103] on span "Inbox" at bounding box center [26, 101] width 25 height 7
click at [52, 215] on span "No Check Required" at bounding box center [42, 214] width 61 height 7
click at [11, 77] on icon at bounding box center [10, 78] width 9 height 6
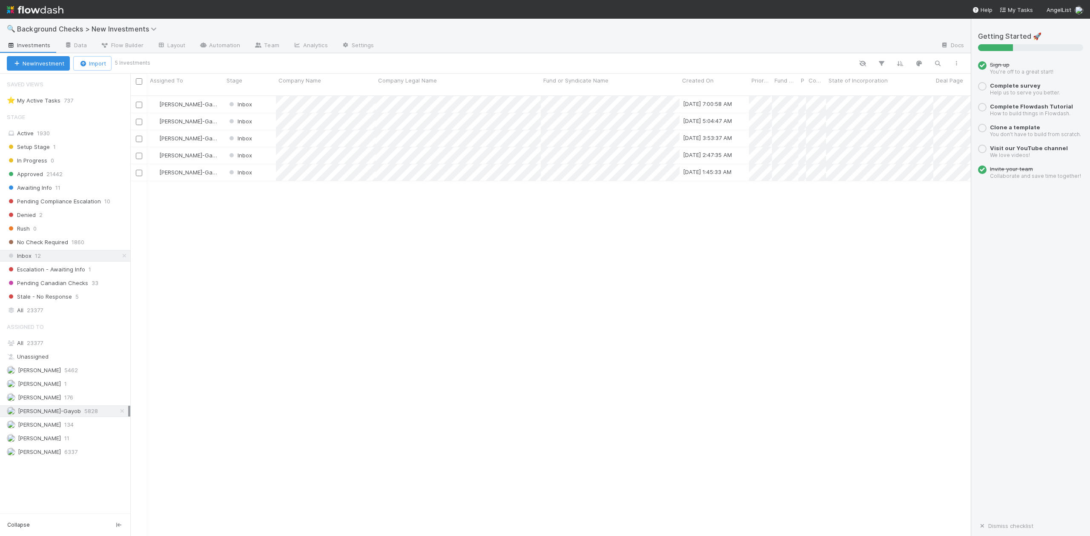
scroll to position [439, 831]
click at [324, 243] on div at bounding box center [545, 268] width 1090 height 536
click at [268, 165] on div "Inbox" at bounding box center [250, 172] width 52 height 17
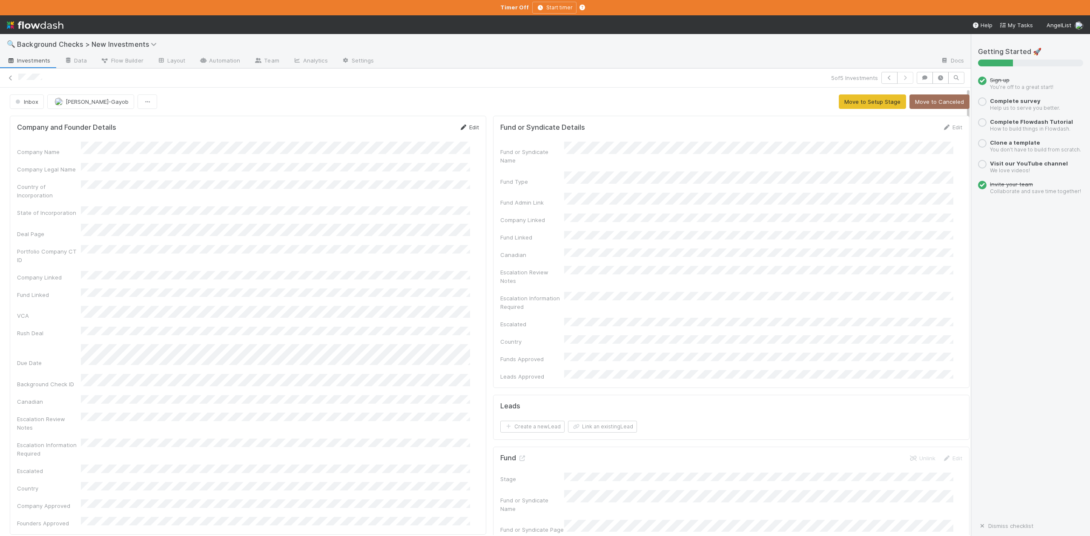
click at [461, 126] on link "Edit" at bounding box center [469, 127] width 20 height 7
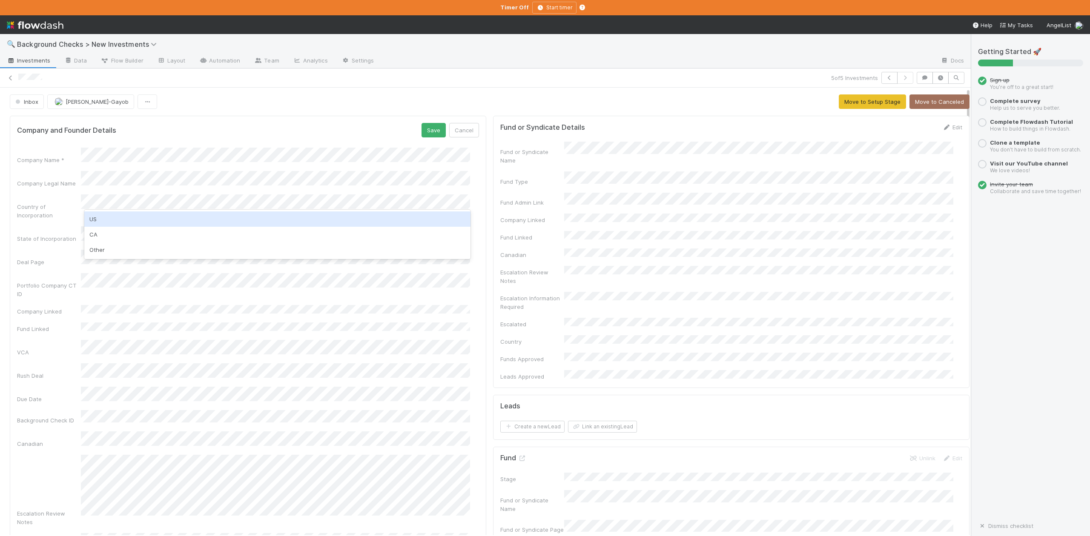
click at [94, 221] on div "US" at bounding box center [277, 219] width 386 height 15
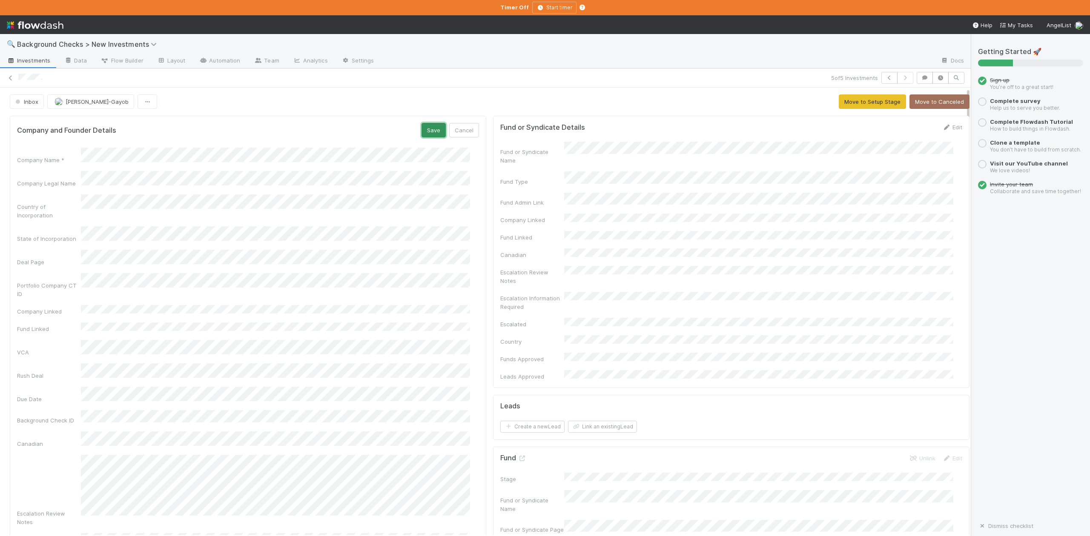
click at [426, 132] on button "Save" at bounding box center [433, 130] width 24 height 14
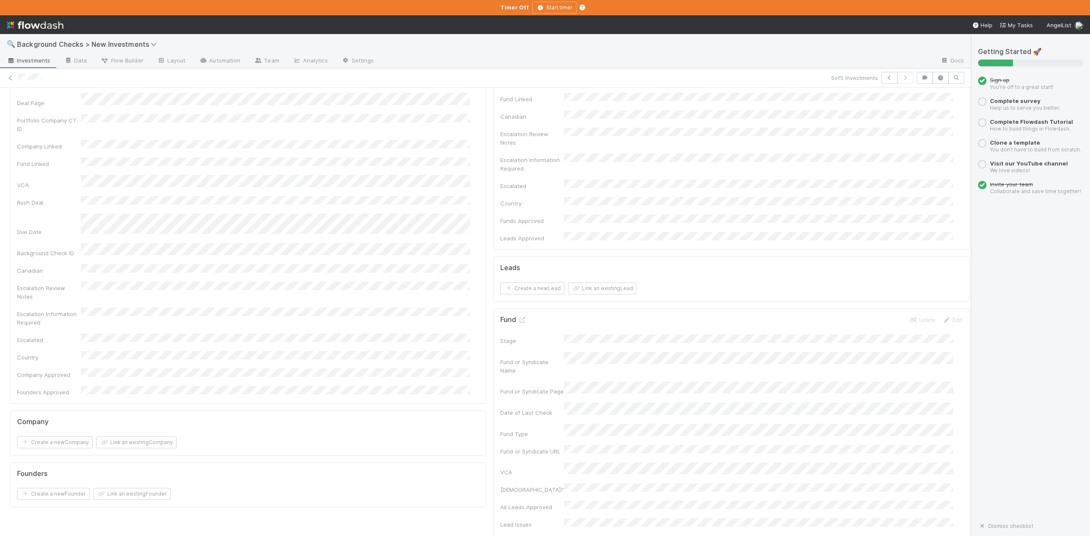
scroll to position [227, 0]
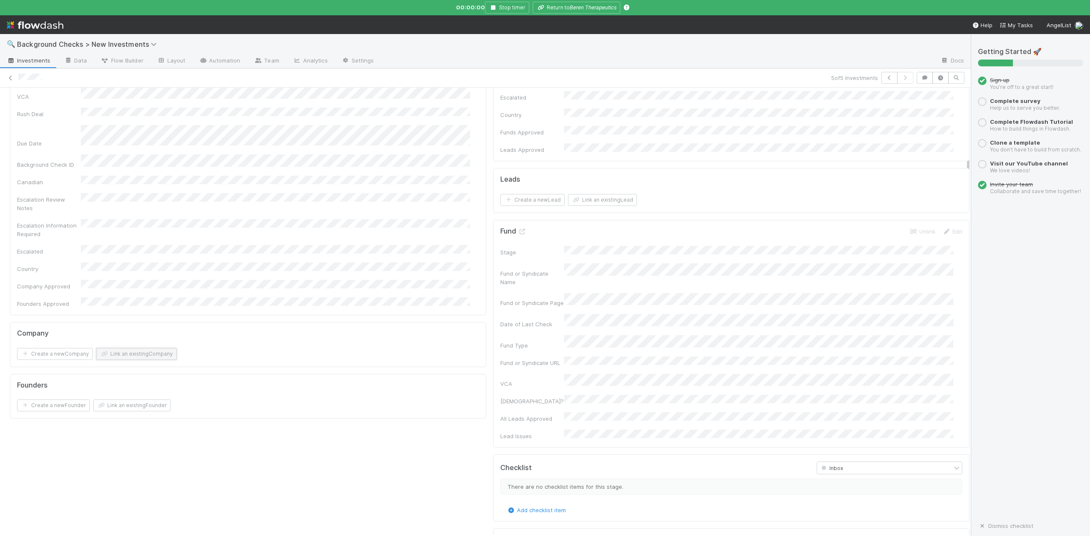
click at [161, 348] on button "Link an existing Company" at bounding box center [136, 354] width 80 height 12
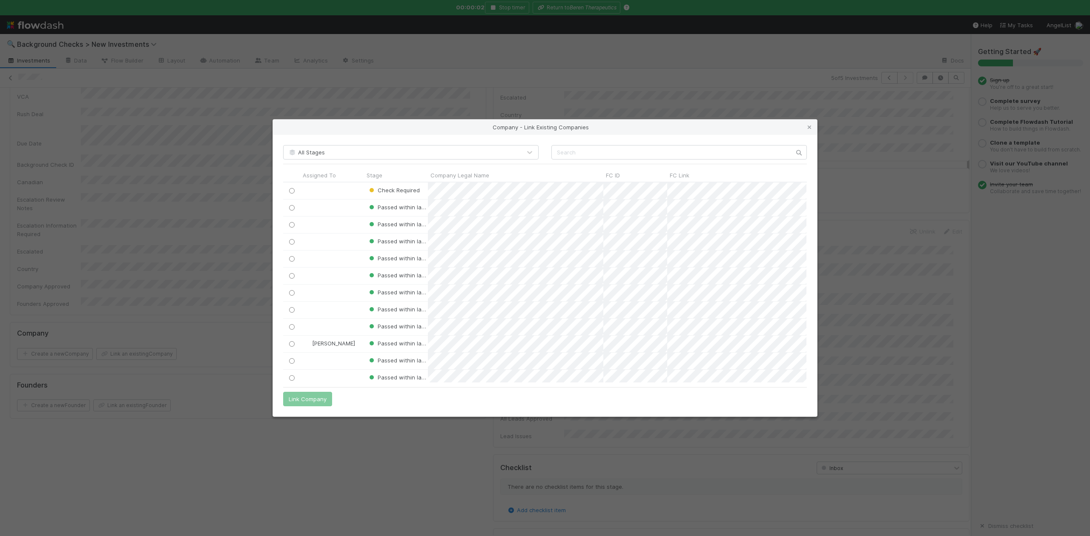
scroll to position [192, 515]
click at [555, 154] on input "text" at bounding box center [678, 152] width 255 height 14
paste input "SideGuide Technologies Inc."
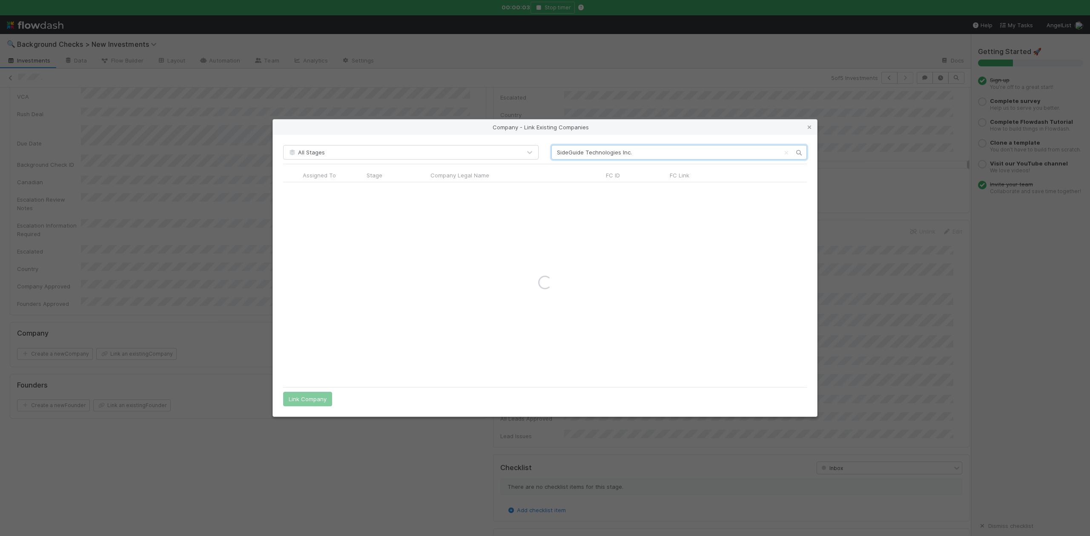
click at [555, 154] on input "SideGuide Technologies Inc." at bounding box center [678, 152] width 255 height 14
type input "SideGuide Technologies Inc."
click at [292, 192] on input "radio" at bounding box center [292, 191] width 6 height 6
click at [315, 396] on button "Link Company" at bounding box center [307, 399] width 49 height 14
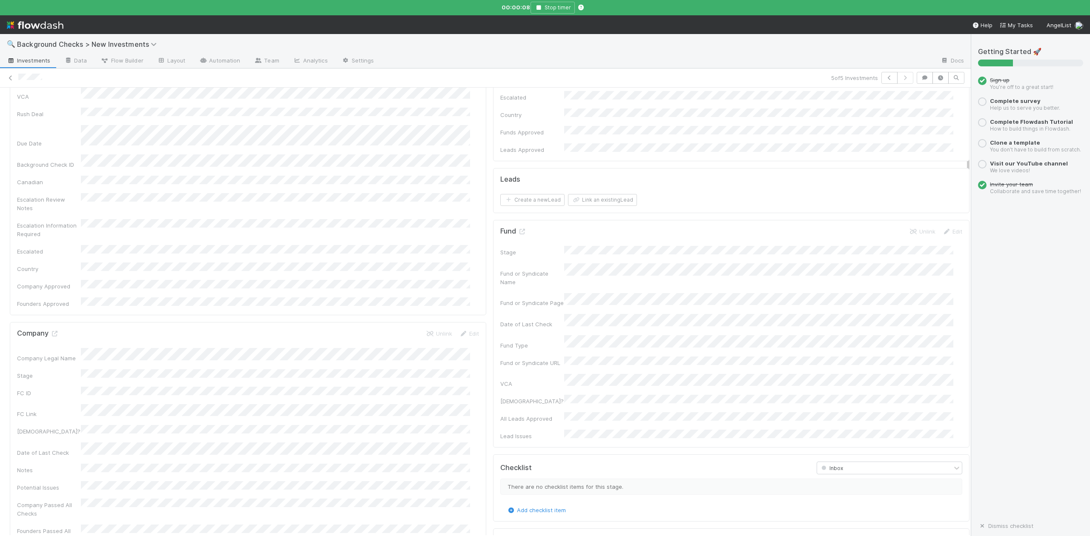
scroll to position [0, 0]
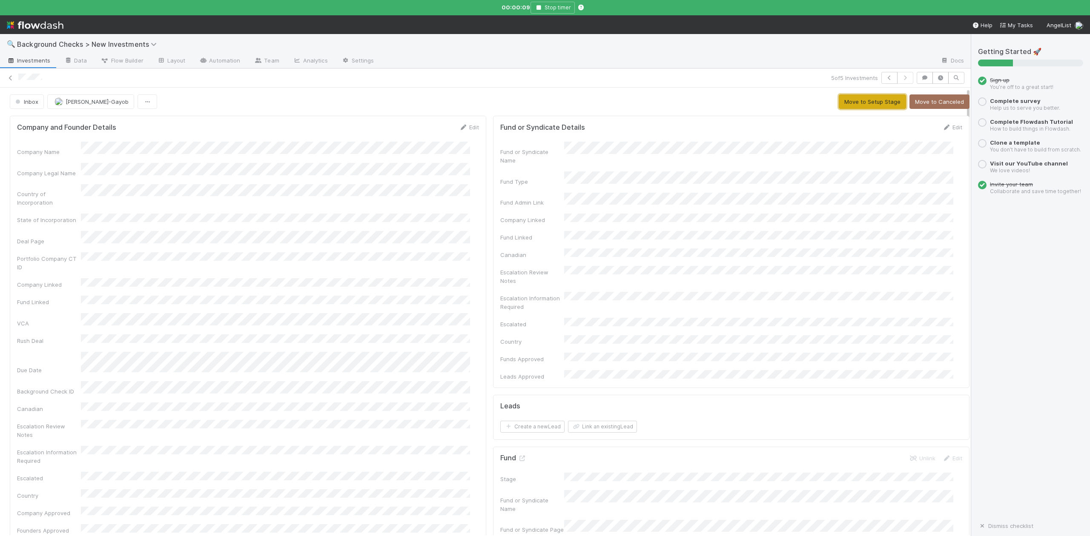
click at [863, 104] on button "Move to Setup Stage" at bounding box center [871, 101] width 67 height 14
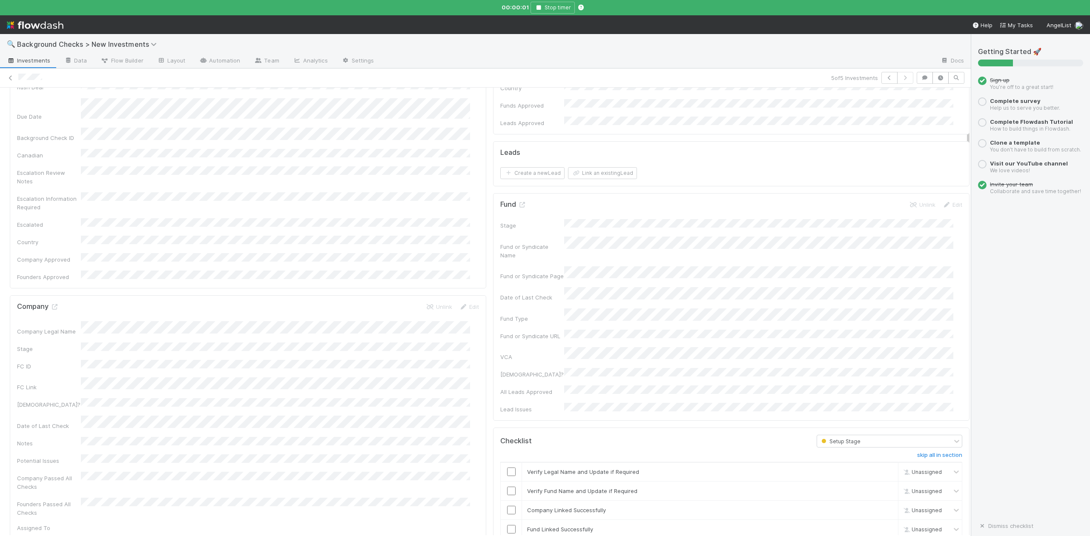
scroll to position [340, 0]
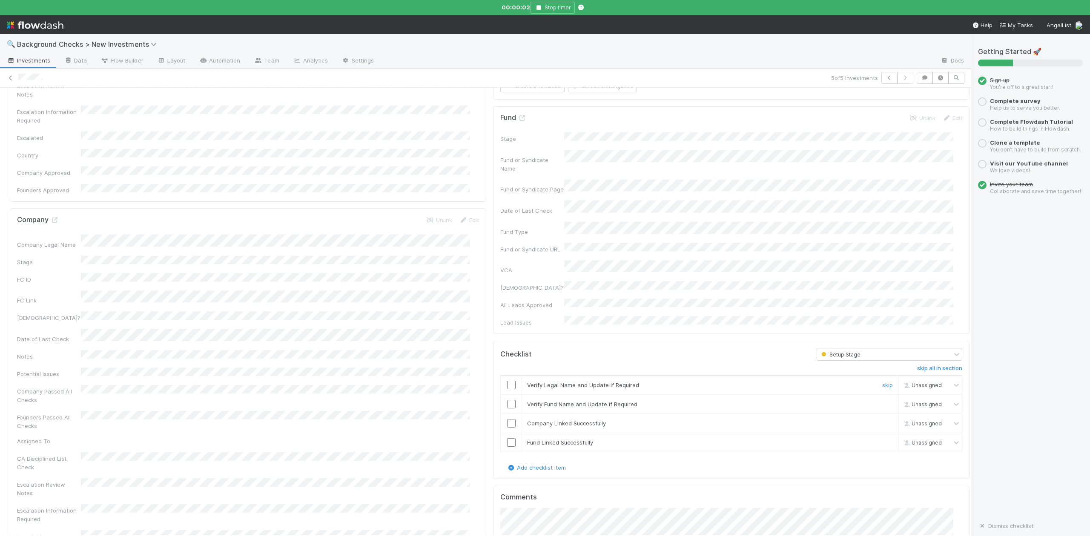
click at [507, 381] on input "checkbox" at bounding box center [511, 385] width 9 height 9
click at [503, 395] on td at bounding box center [511, 404] width 21 height 19
click at [507, 400] on input "checkbox" at bounding box center [511, 404] width 9 height 9
click at [507, 419] on input "checkbox" at bounding box center [511, 423] width 9 height 9
click at [507, 438] on input "checkbox" at bounding box center [511, 442] width 9 height 9
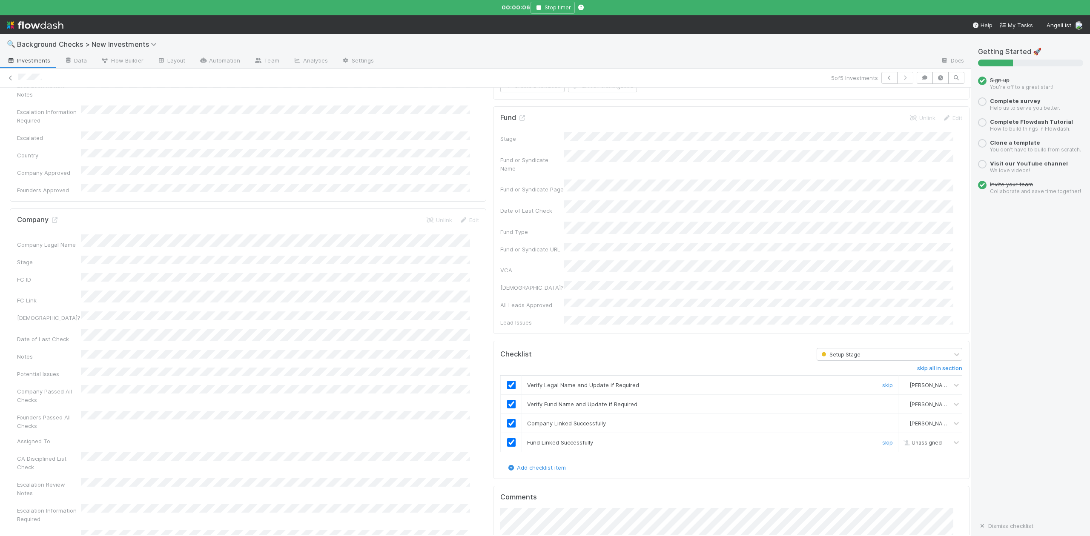
checkbox input "true"
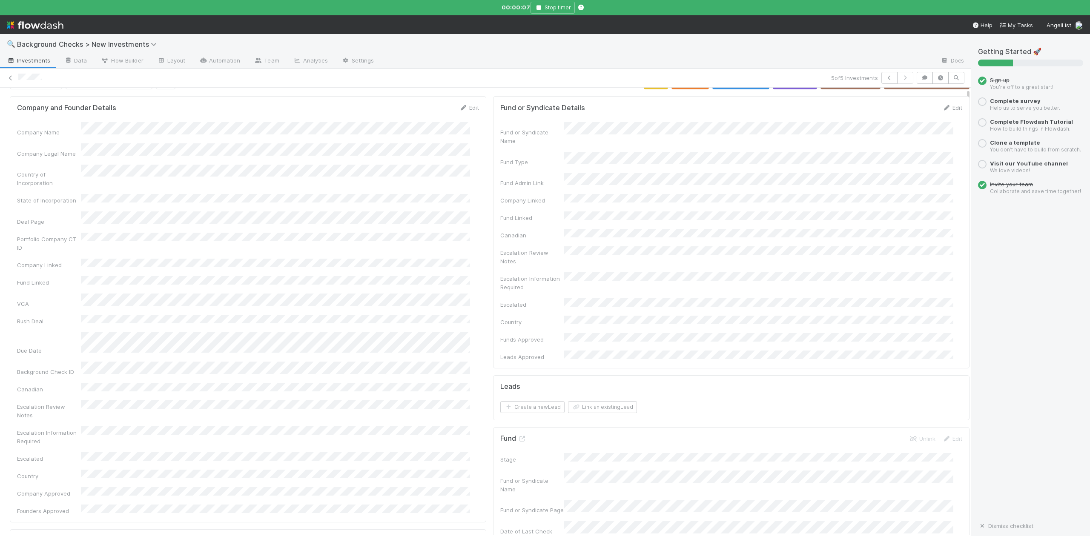
scroll to position [0, 0]
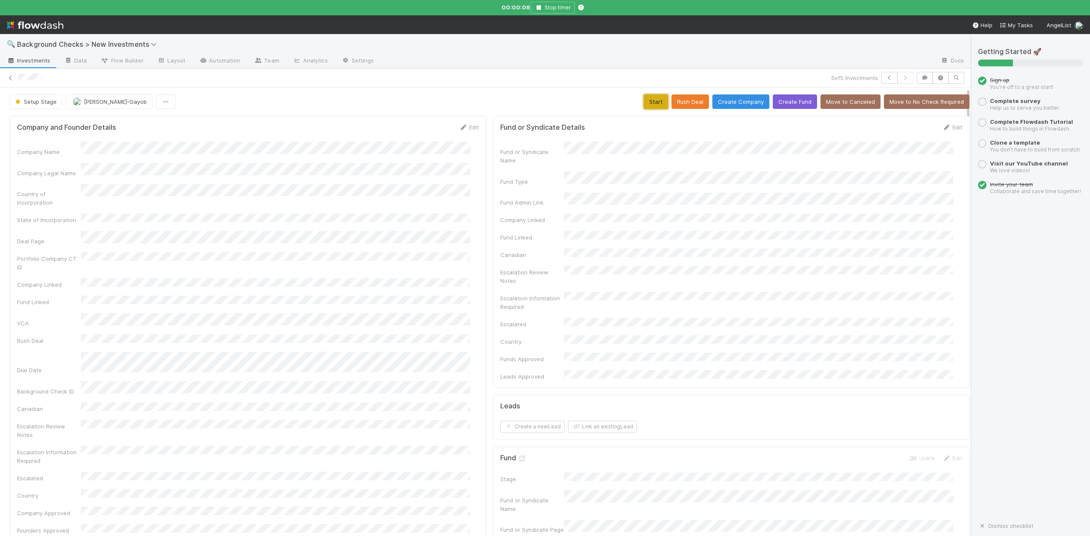
click at [644, 103] on button "Start" at bounding box center [656, 101] width 24 height 14
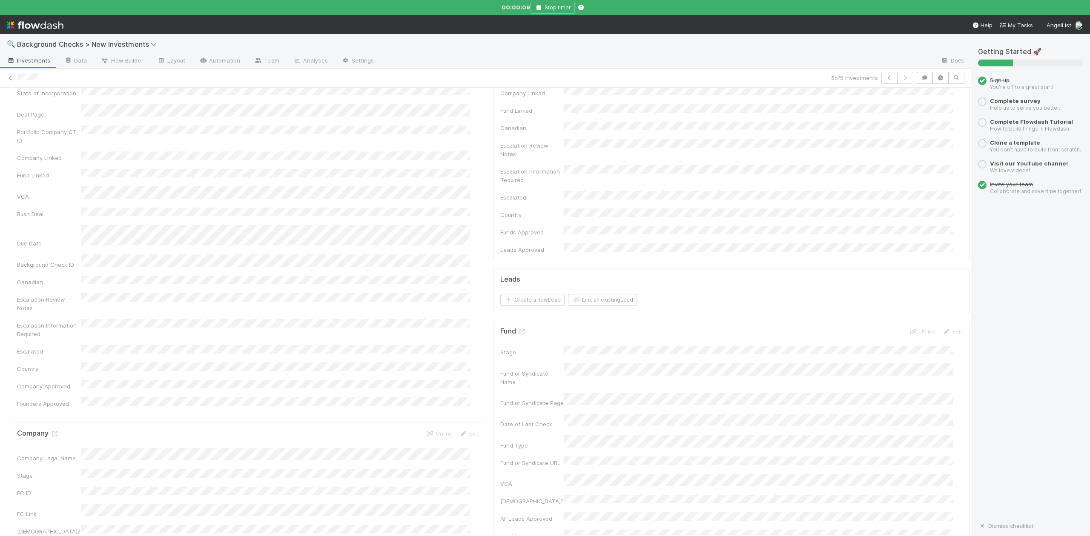
scroll to position [170, 0]
click at [56, 388] on icon at bounding box center [54, 391] width 9 height 6
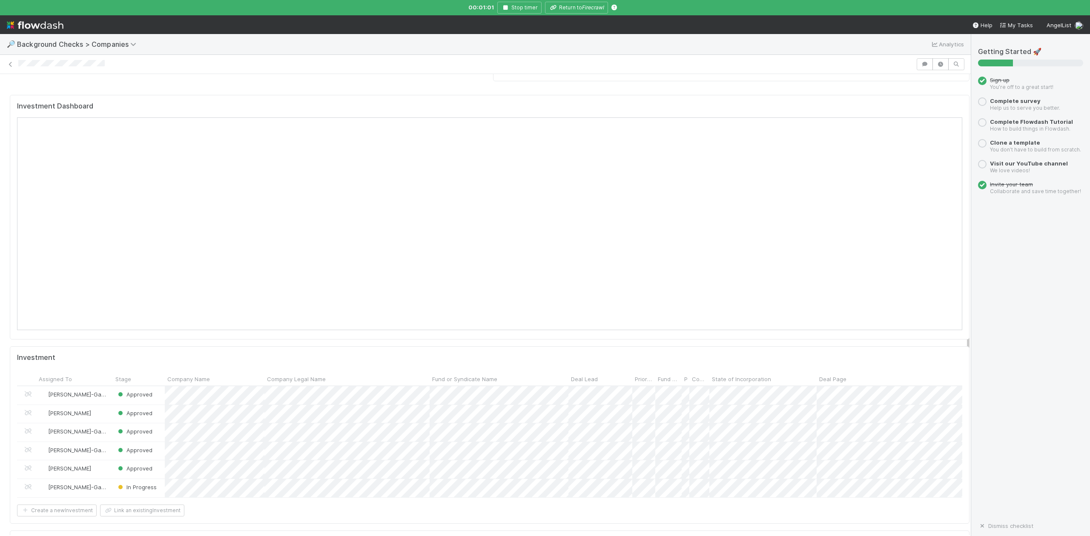
scroll to position [794, 0]
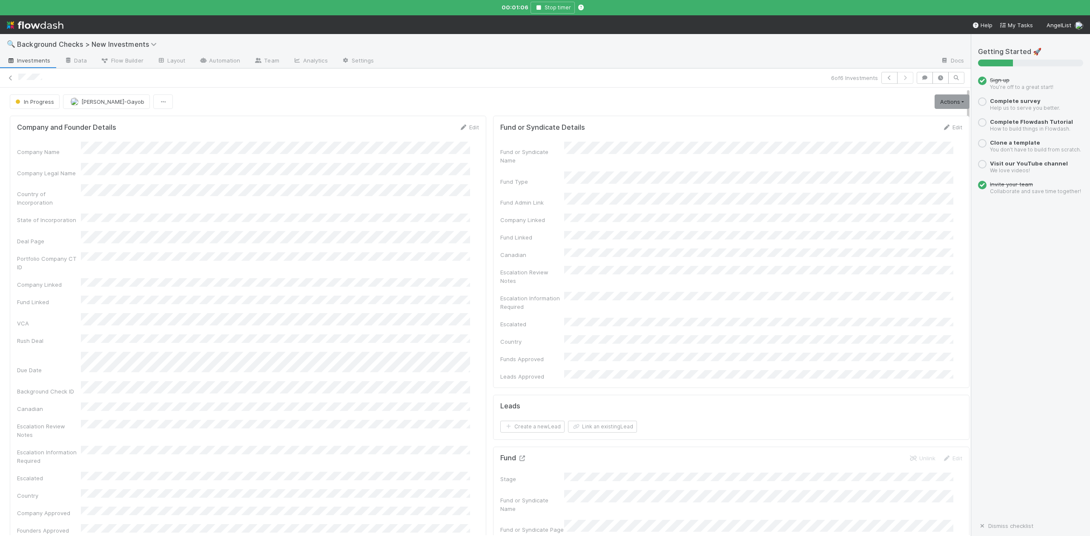
click at [518, 456] on icon at bounding box center [522, 459] width 9 height 6
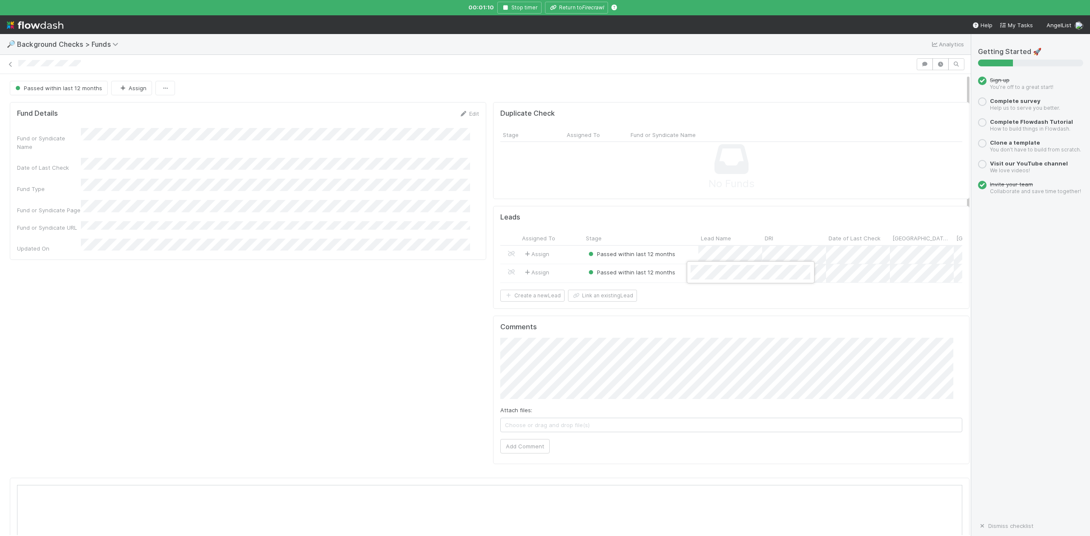
click at [572, 9] on div at bounding box center [545, 268] width 1090 height 536
click at [580, 9] on button "Return to Firecrawl" at bounding box center [576, 8] width 63 height 12
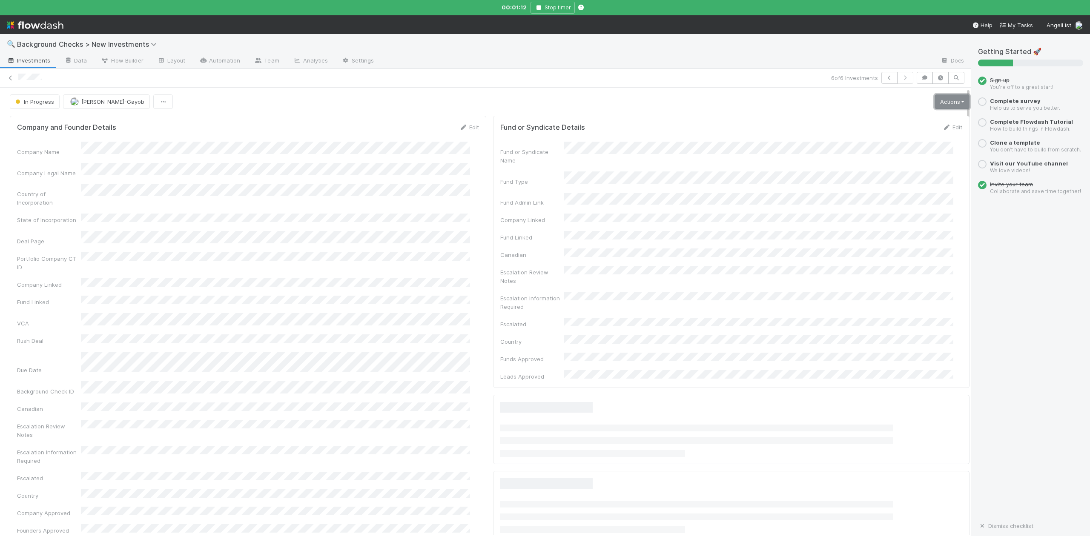
click at [934, 103] on link "Actions" at bounding box center [951, 101] width 35 height 14
click at [876, 122] on button "Finish" at bounding box center [922, 120] width 95 height 12
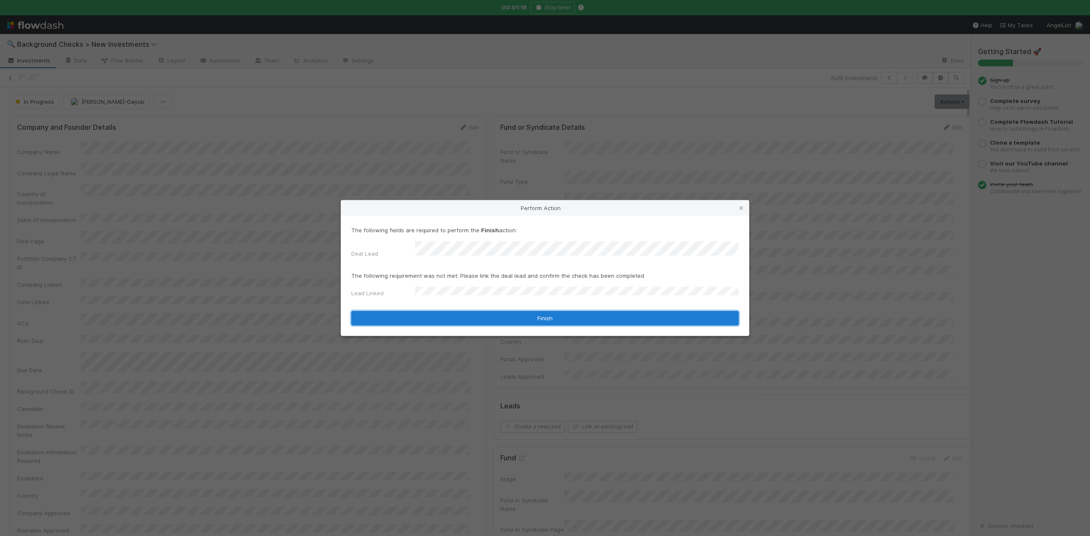
click at [430, 312] on button "Finish" at bounding box center [544, 318] width 387 height 14
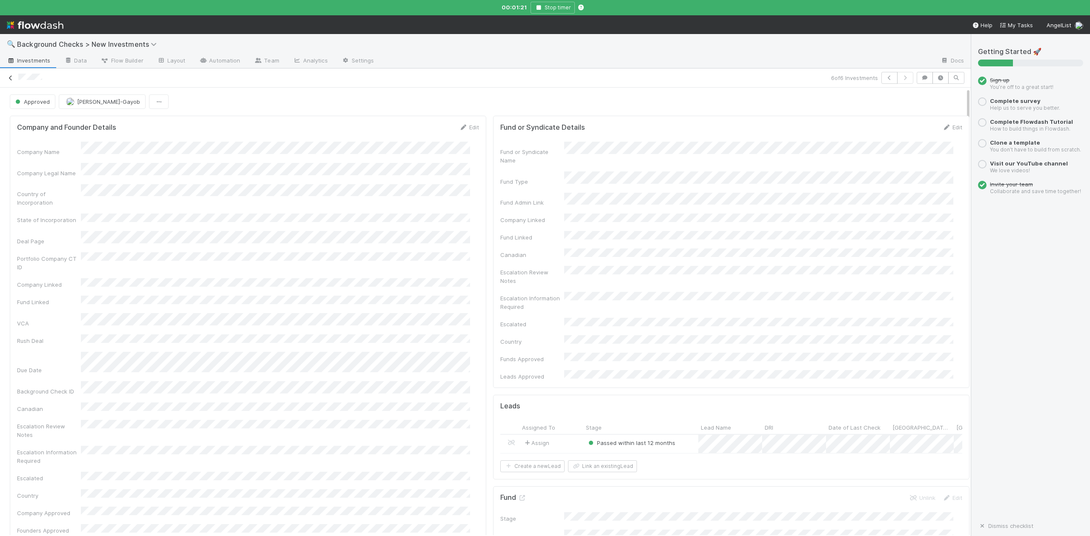
click at [9, 79] on icon at bounding box center [10, 78] width 9 height 6
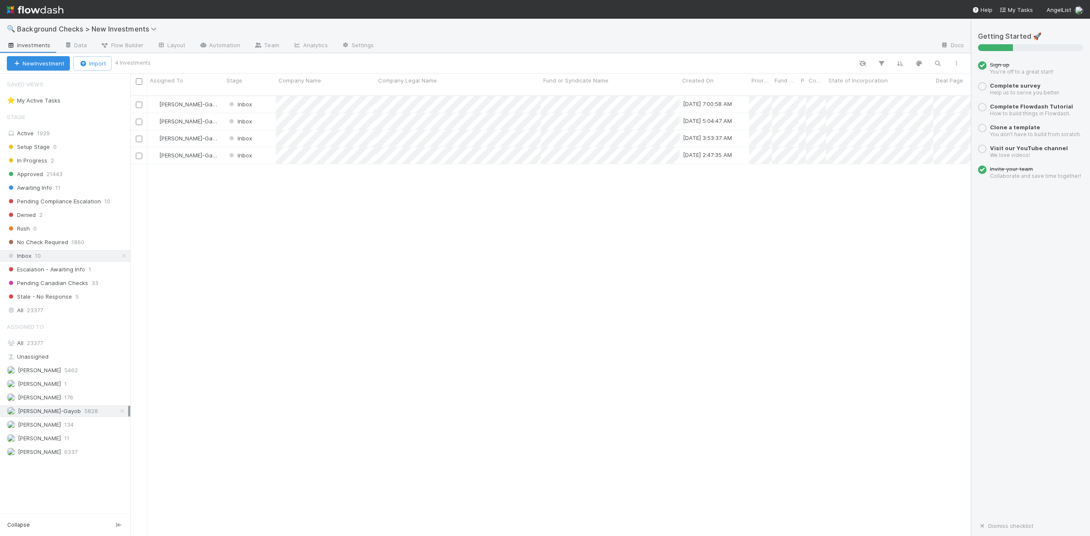
scroll to position [439, 831]
click at [376, 208] on div at bounding box center [545, 268] width 1090 height 536
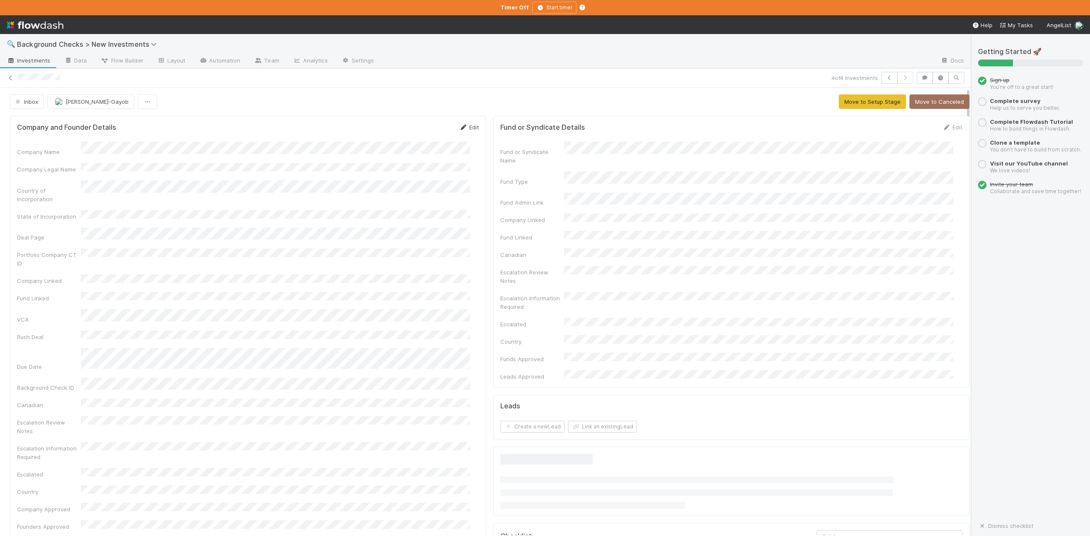
click at [461, 129] on link "Edit" at bounding box center [469, 127] width 20 height 7
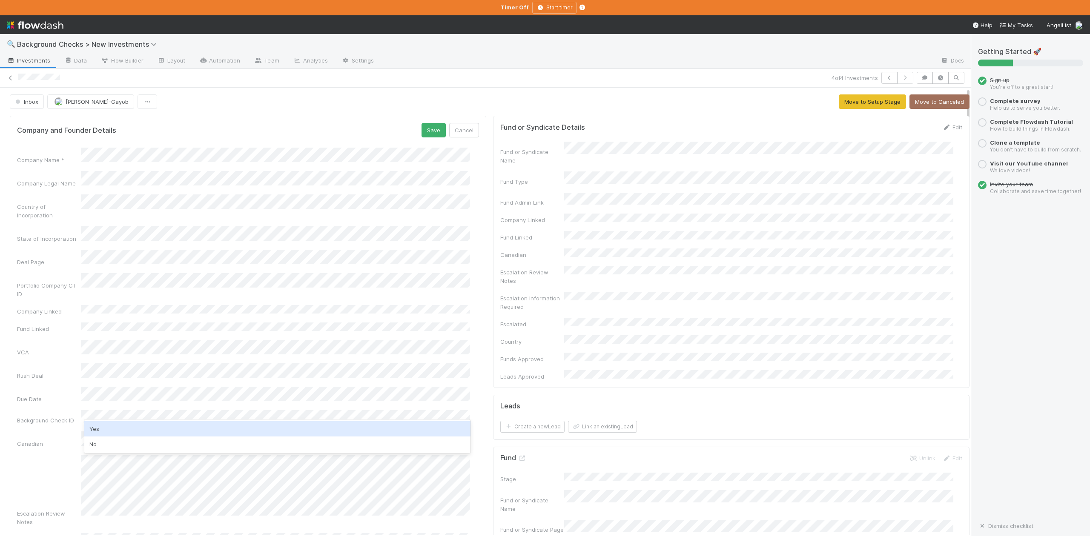
click at [97, 425] on div "Yes" at bounding box center [277, 428] width 386 height 15
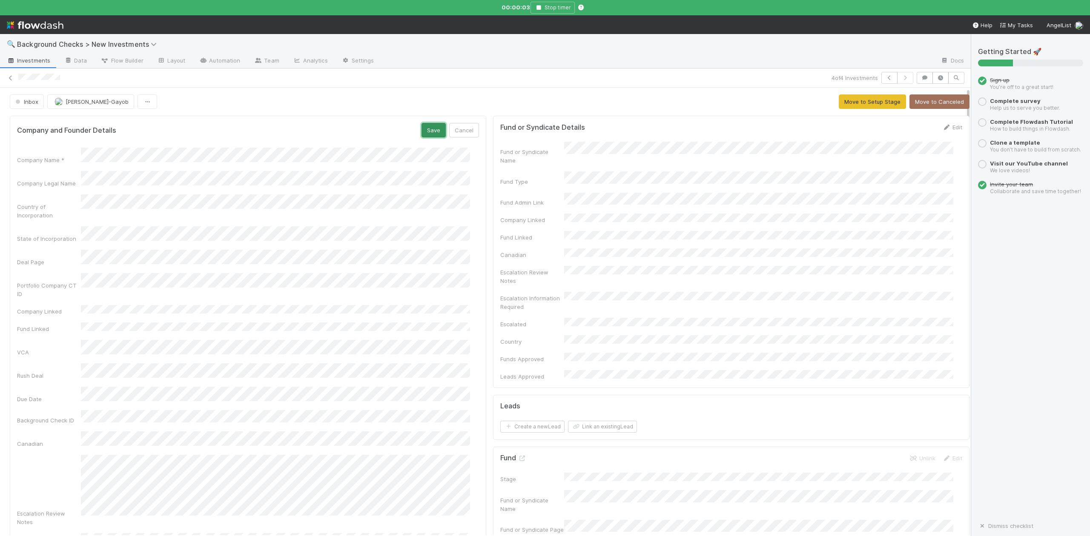
click at [421, 129] on button "Save" at bounding box center [433, 130] width 24 height 14
click at [846, 99] on button "Move to Setup Stage" at bounding box center [871, 101] width 67 height 14
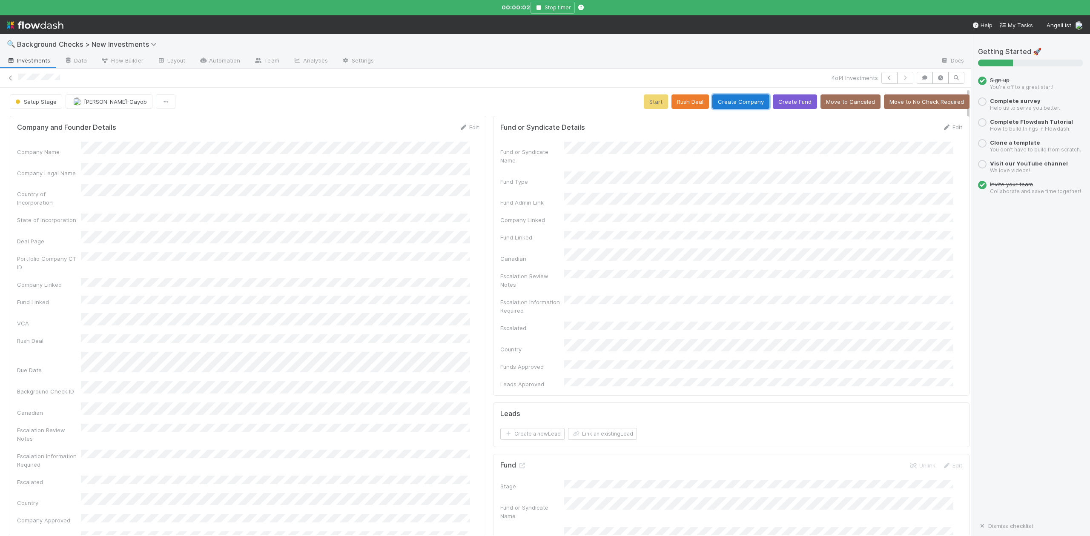
click at [725, 104] on button "Create Company" at bounding box center [740, 101] width 57 height 14
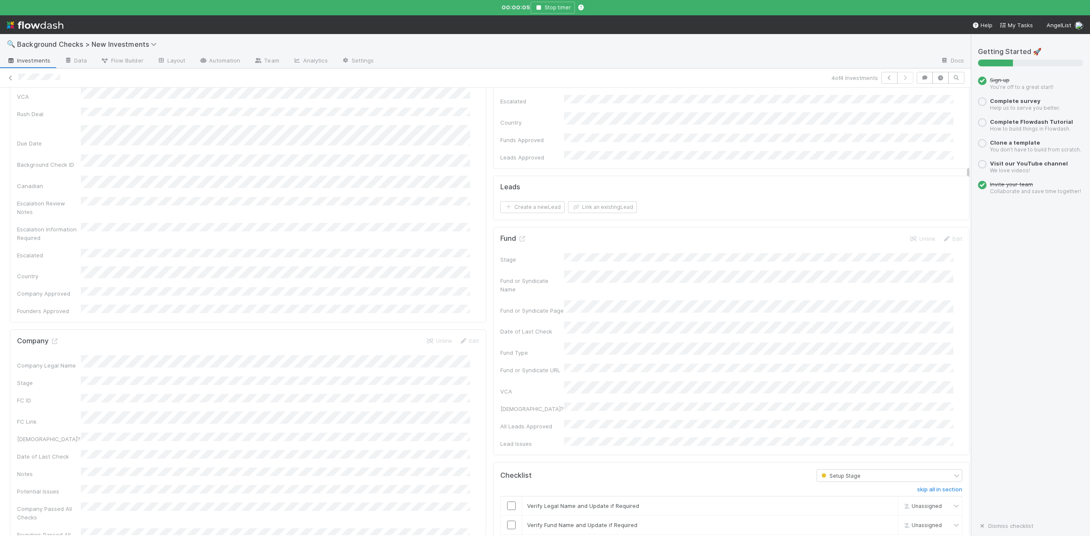
scroll to position [511, 0]
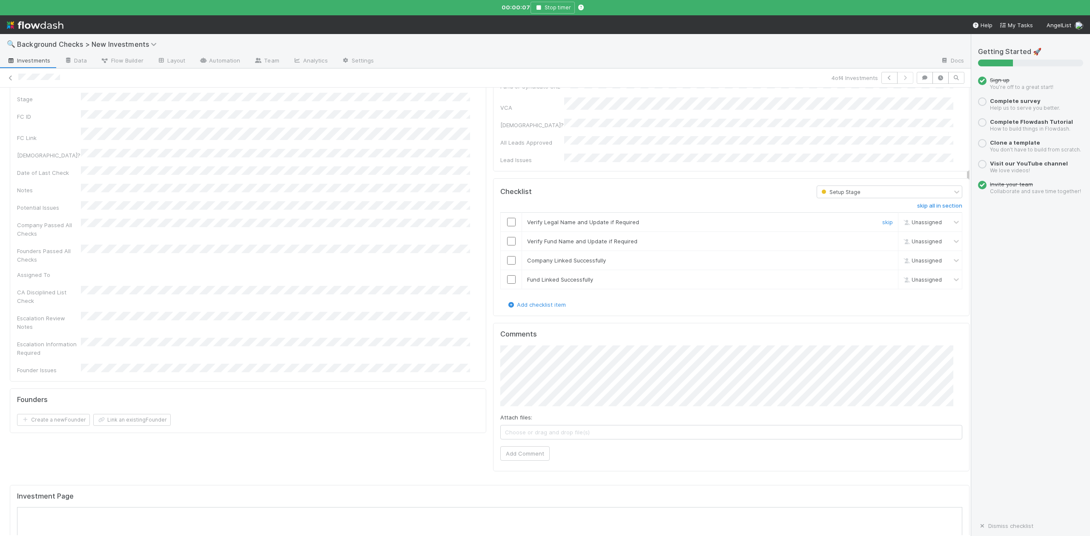
click at [507, 218] on input "checkbox" at bounding box center [511, 222] width 9 height 9
click at [507, 237] on input "checkbox" at bounding box center [511, 241] width 9 height 9
click at [507, 256] on input "checkbox" at bounding box center [511, 260] width 9 height 9
click at [507, 275] on input "checkbox" at bounding box center [511, 279] width 9 height 9
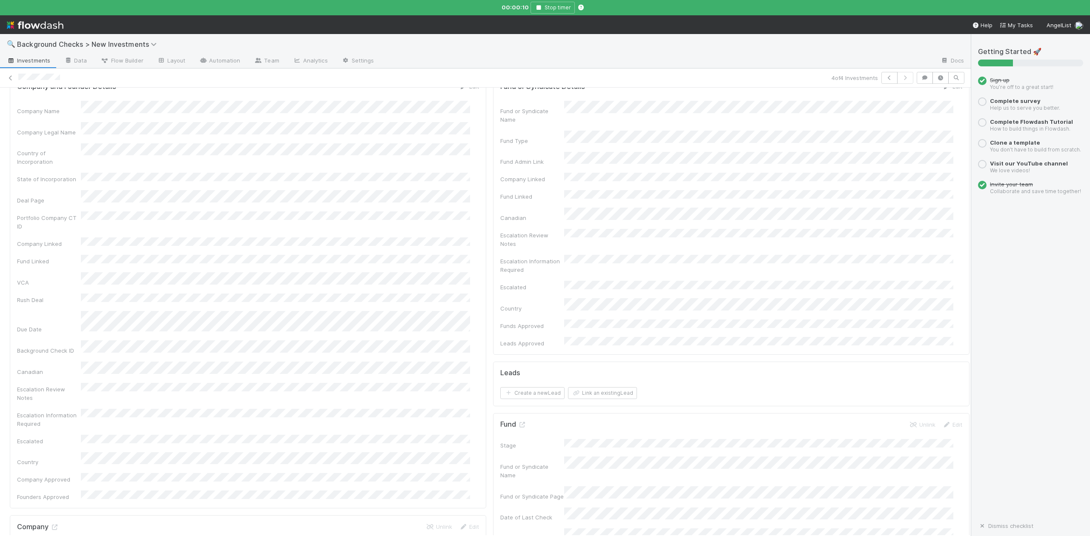
scroll to position [0, 0]
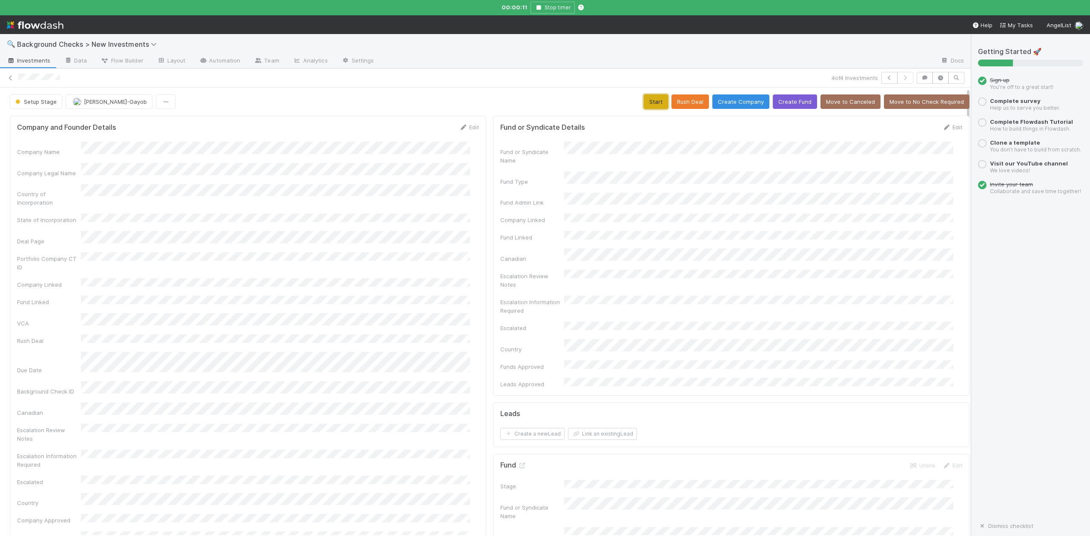
click at [644, 103] on button "Start" at bounding box center [656, 101] width 24 height 14
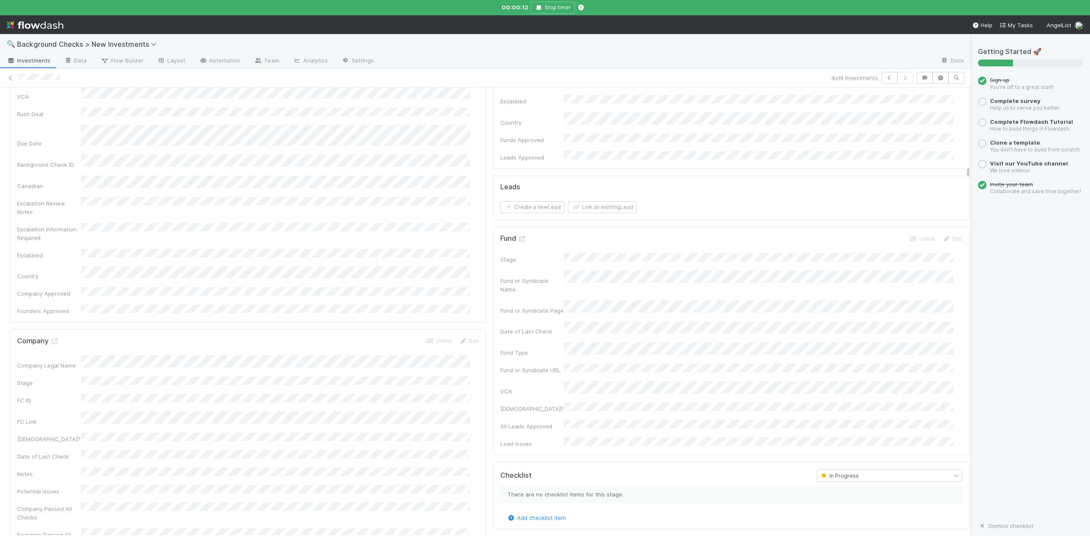
scroll to position [397, 0]
click at [55, 169] on icon at bounding box center [54, 172] width 9 height 6
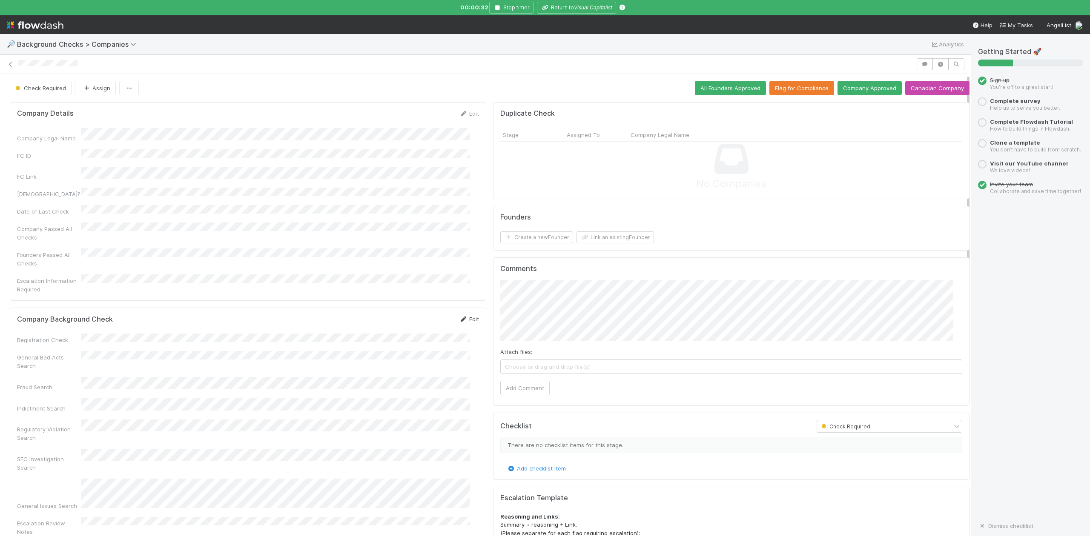
click at [463, 316] on link "Edit" at bounding box center [469, 319] width 20 height 7
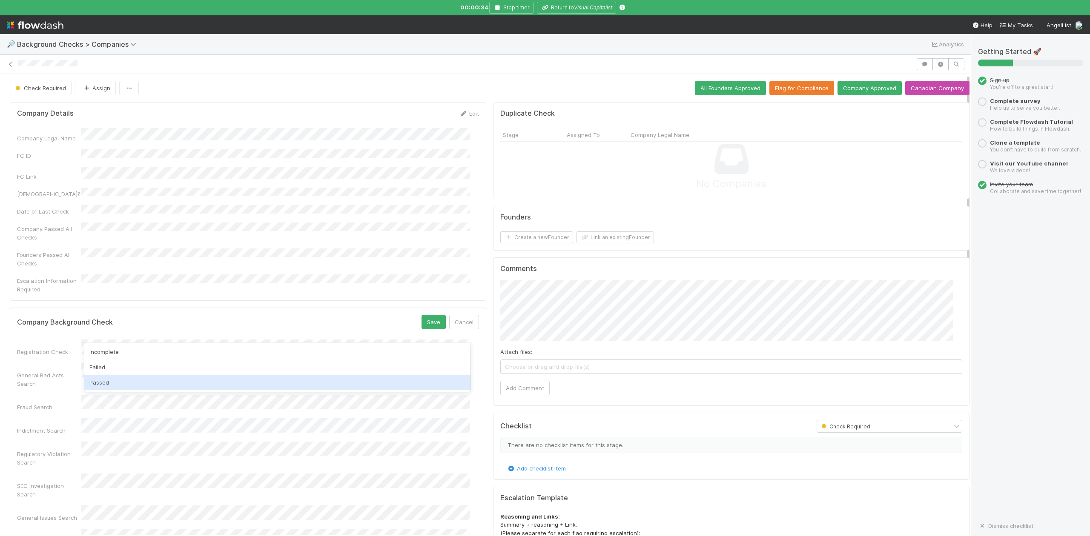
click at [104, 381] on div "Passed" at bounding box center [277, 382] width 386 height 15
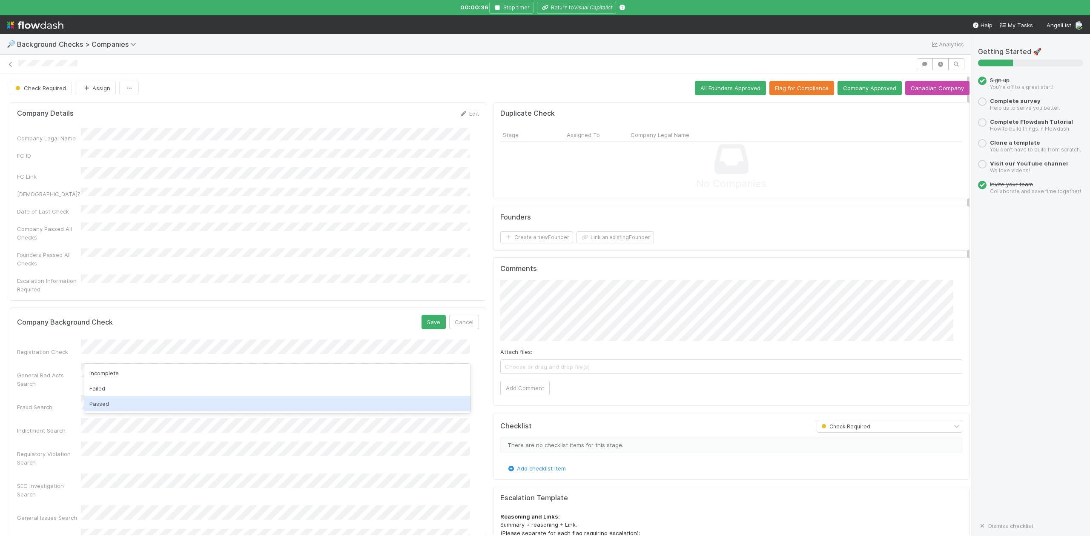
click at [111, 403] on div "Passed" at bounding box center [277, 403] width 386 height 15
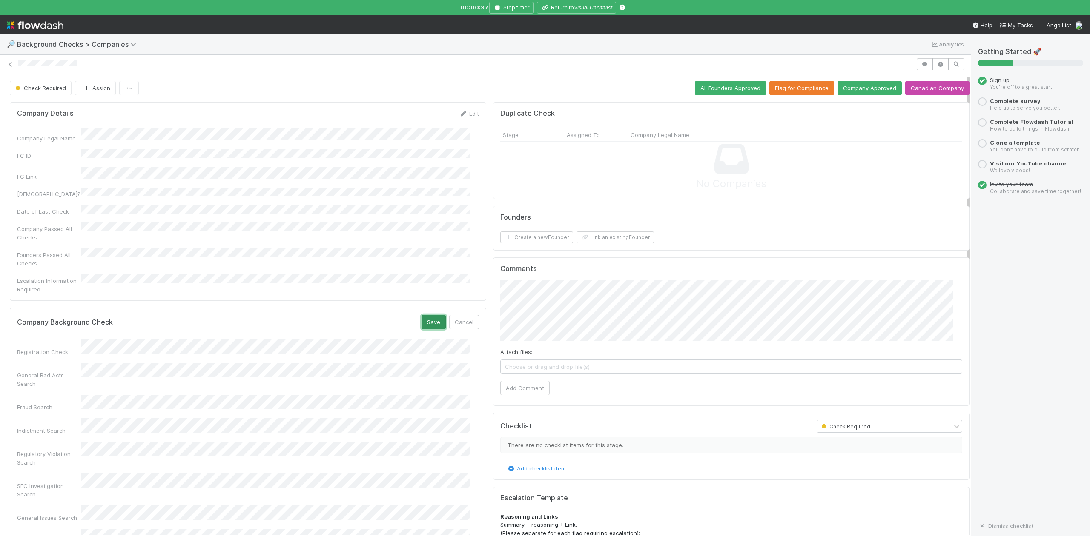
click at [426, 315] on button "Save" at bounding box center [433, 322] width 24 height 14
click at [466, 111] on div "Edit" at bounding box center [469, 113] width 20 height 9
click at [465, 114] on link "Edit" at bounding box center [469, 113] width 20 height 7
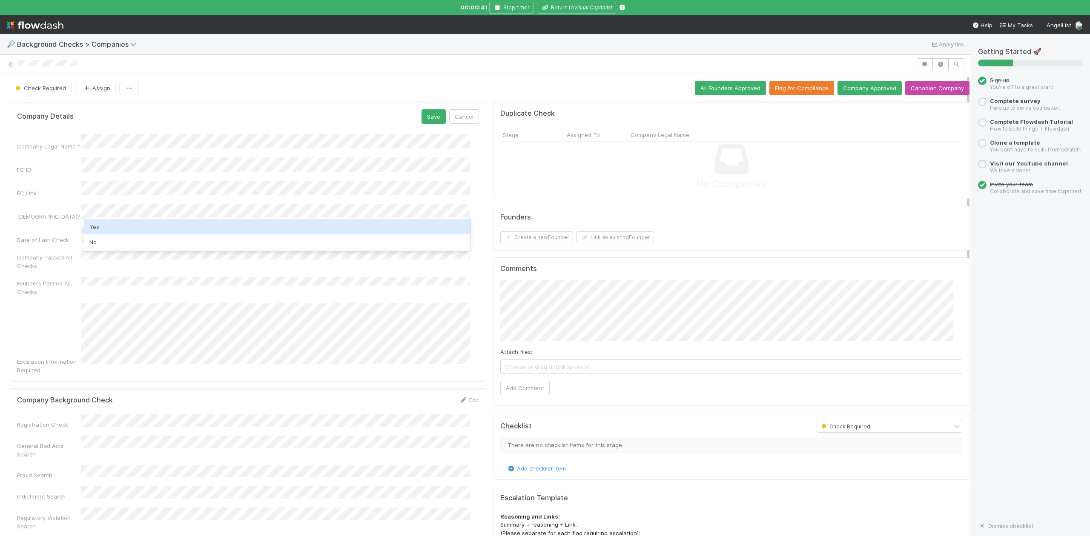
click at [105, 227] on div "Yes" at bounding box center [277, 226] width 386 height 15
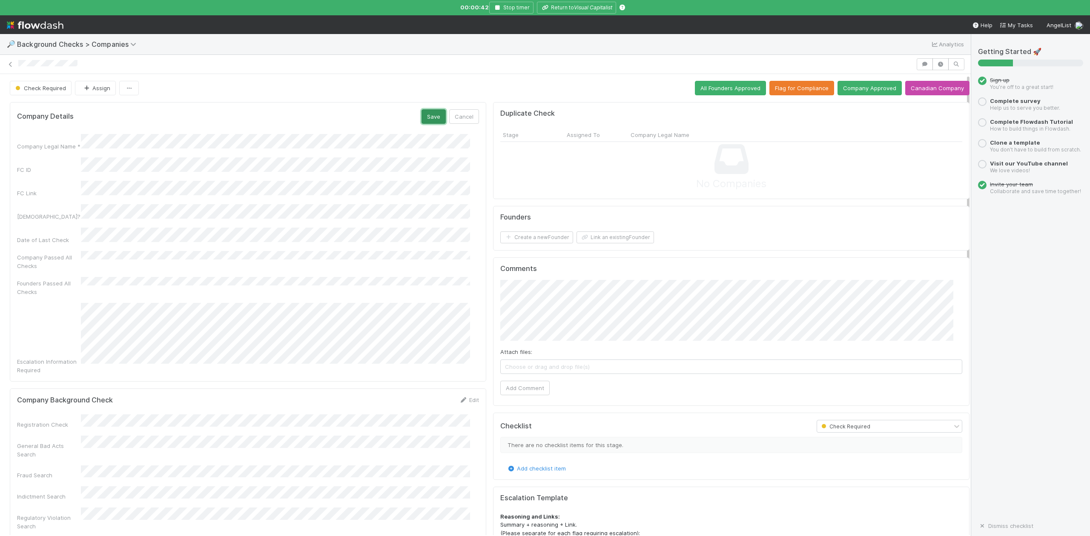
click at [423, 120] on button "Save" at bounding box center [433, 116] width 24 height 14
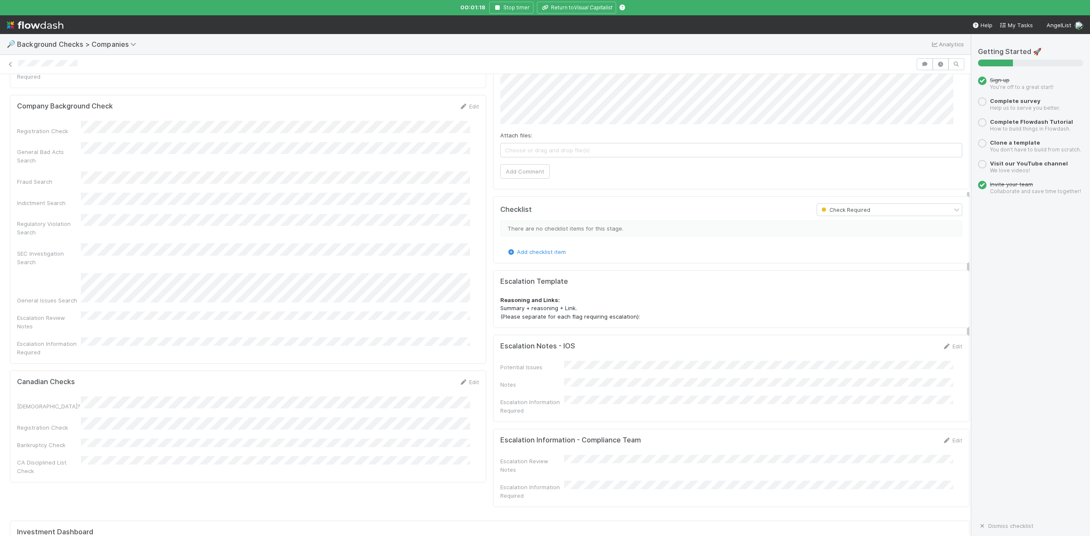
scroll to position [283, 0]
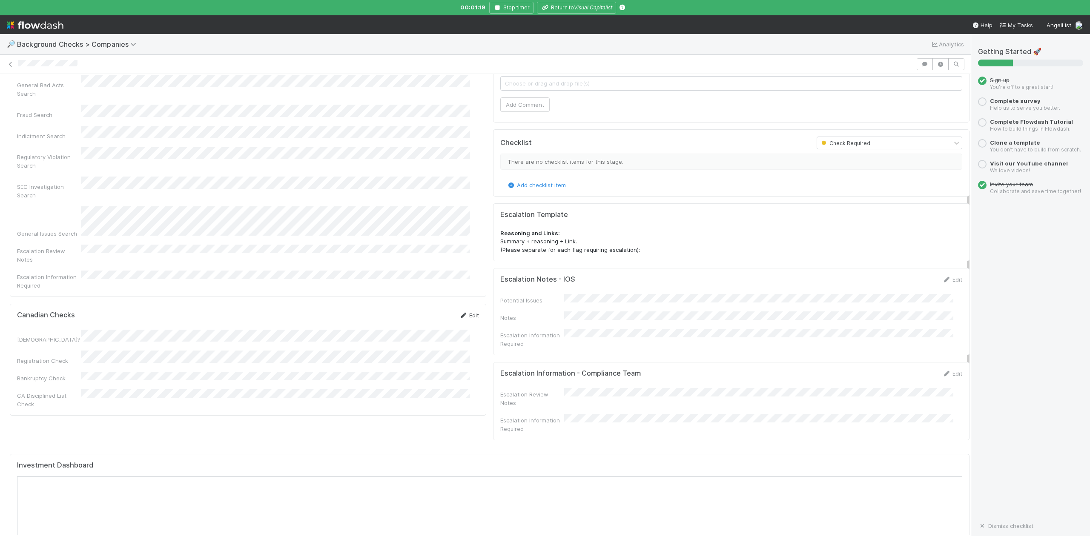
click at [467, 312] on link "Edit" at bounding box center [469, 315] width 20 height 7
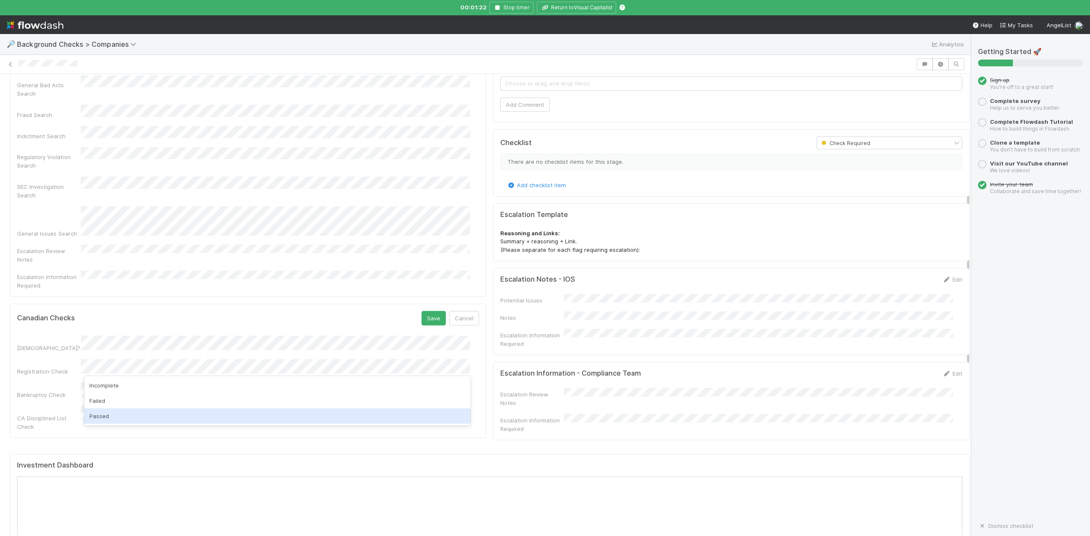
click at [104, 413] on div "Passed" at bounding box center [277, 416] width 386 height 15
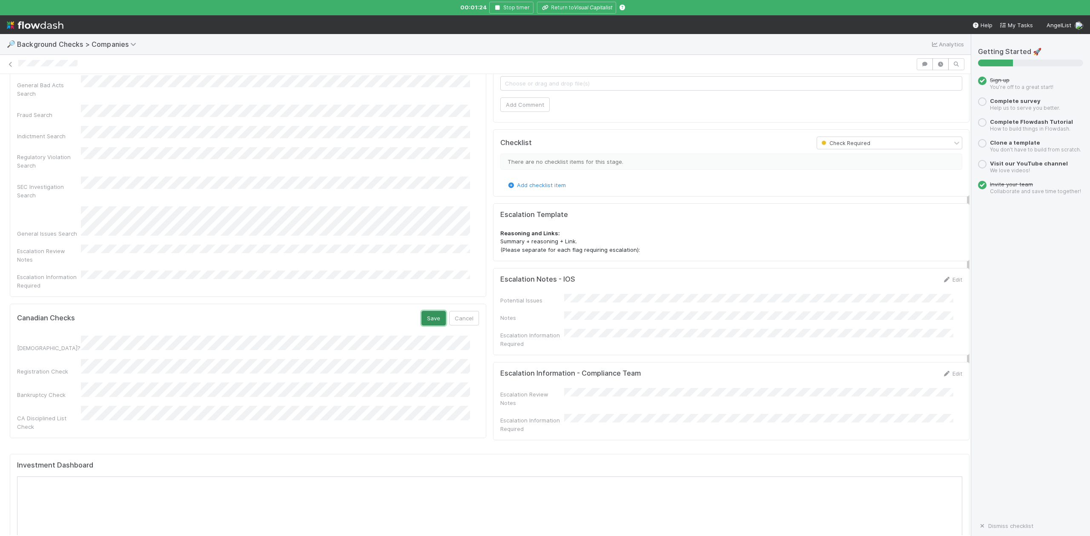
click at [421, 311] on button "Save" at bounding box center [433, 318] width 24 height 14
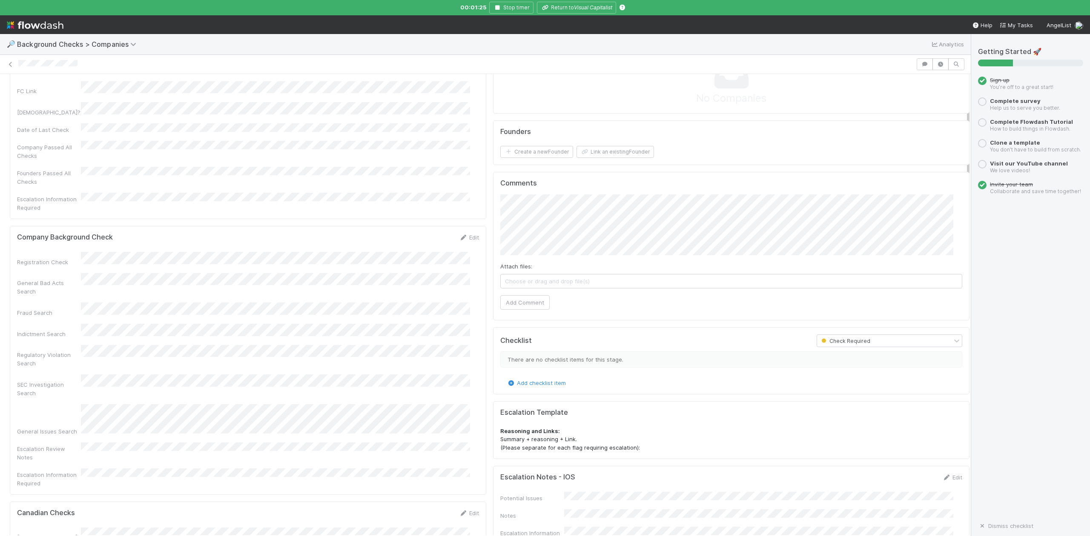
scroll to position [0, 0]
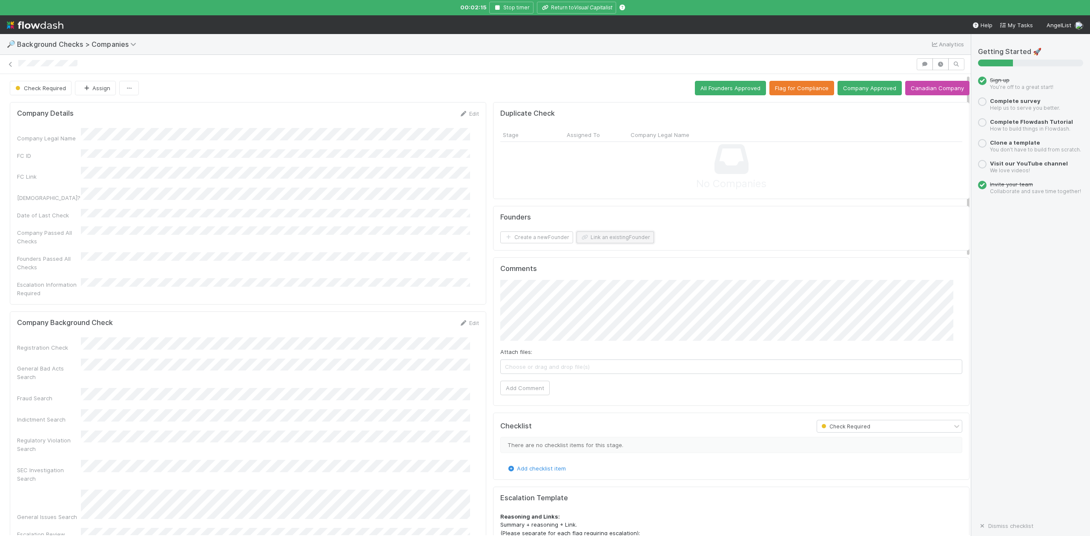
click at [597, 241] on button "Link an existing Founder" at bounding box center [614, 238] width 77 height 12
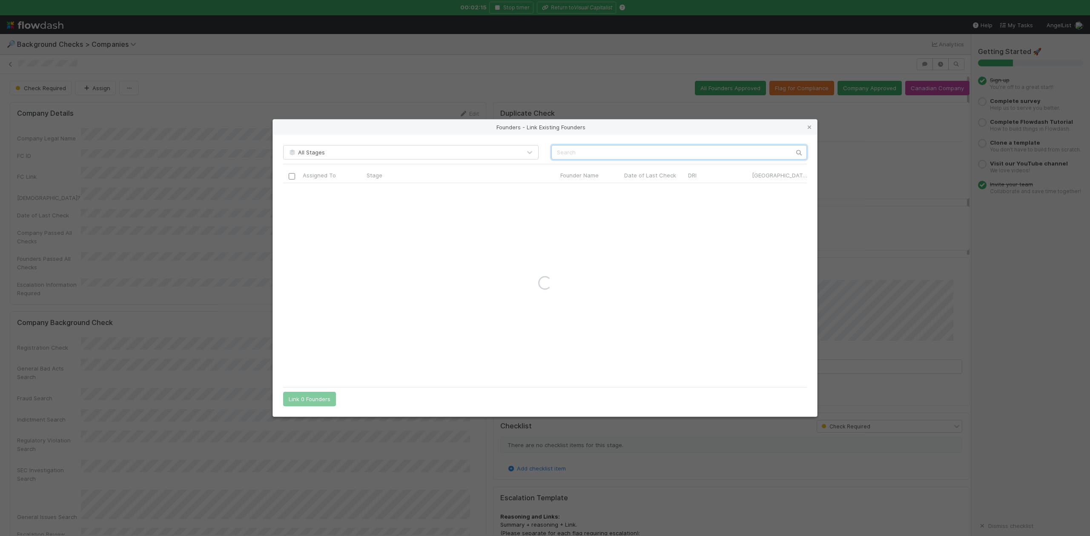
click at [561, 151] on input "text" at bounding box center [678, 152] width 255 height 14
paste input "Jeff Desjardins"
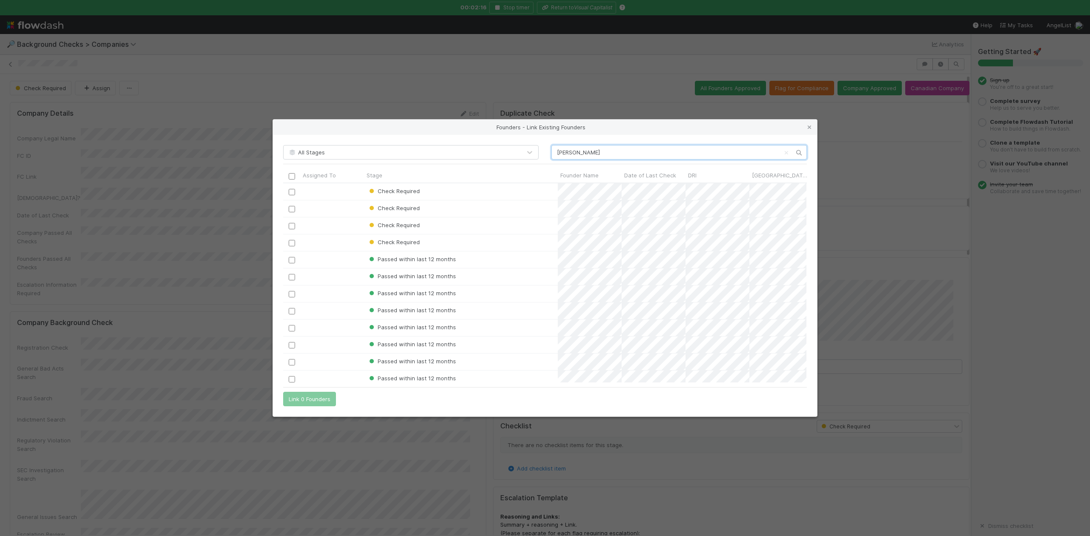
scroll to position [191, 515]
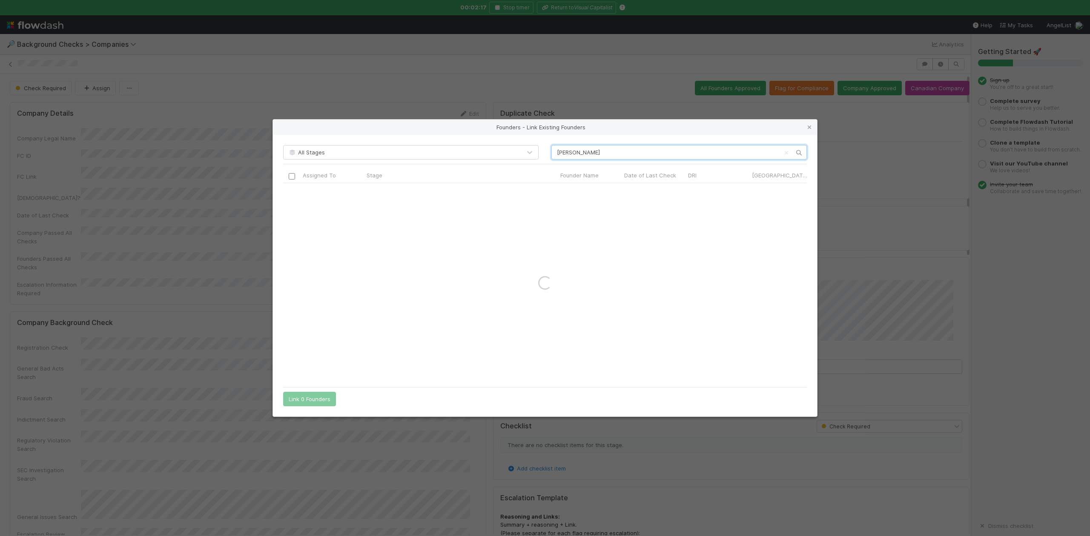
click at [556, 153] on input "Jeff Desjardins" at bounding box center [678, 152] width 255 height 14
type input "Jeff Desjardins"
click at [810, 128] on icon at bounding box center [809, 128] width 9 height 6
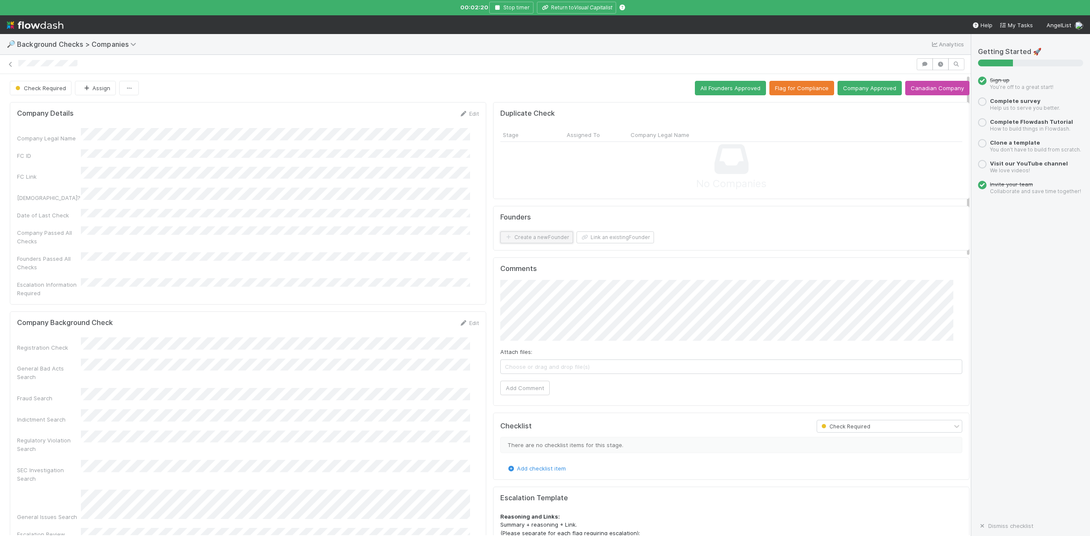
click at [523, 241] on button "Create a new Founder" at bounding box center [536, 238] width 73 height 12
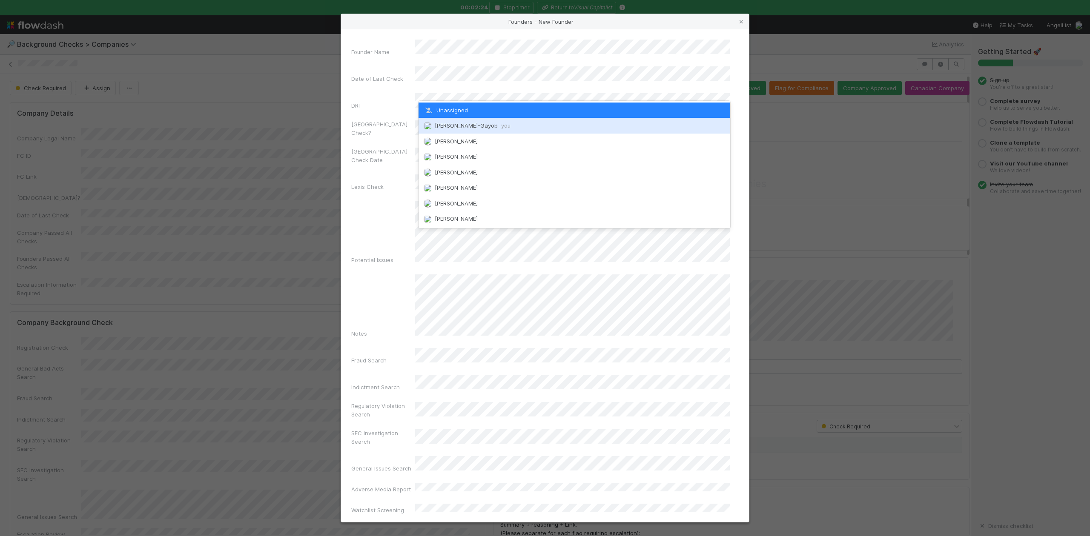
click at [455, 124] on span "Loraine Pati-Gayob you" at bounding box center [473, 125] width 76 height 7
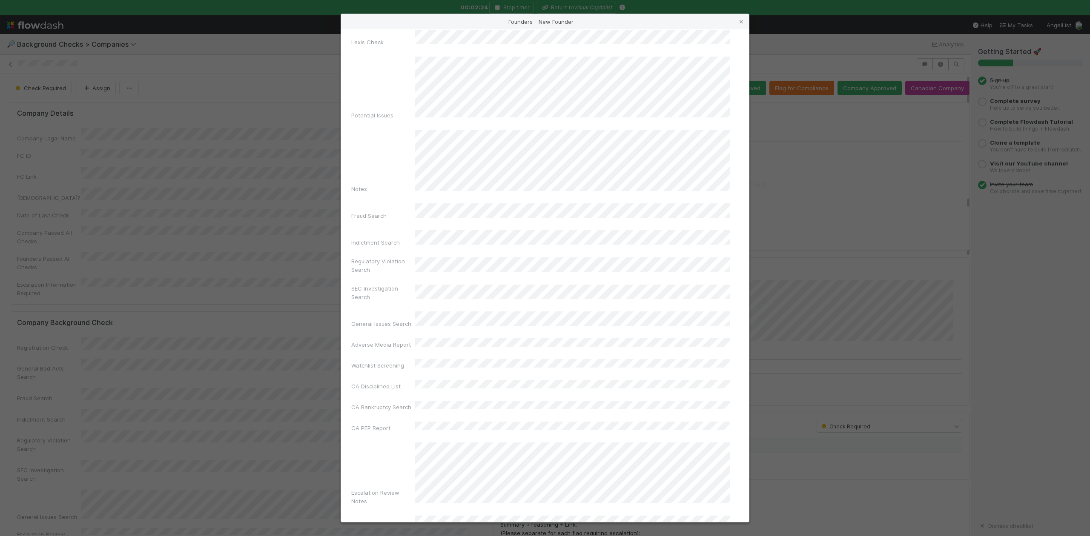
scroll to position [197, 0]
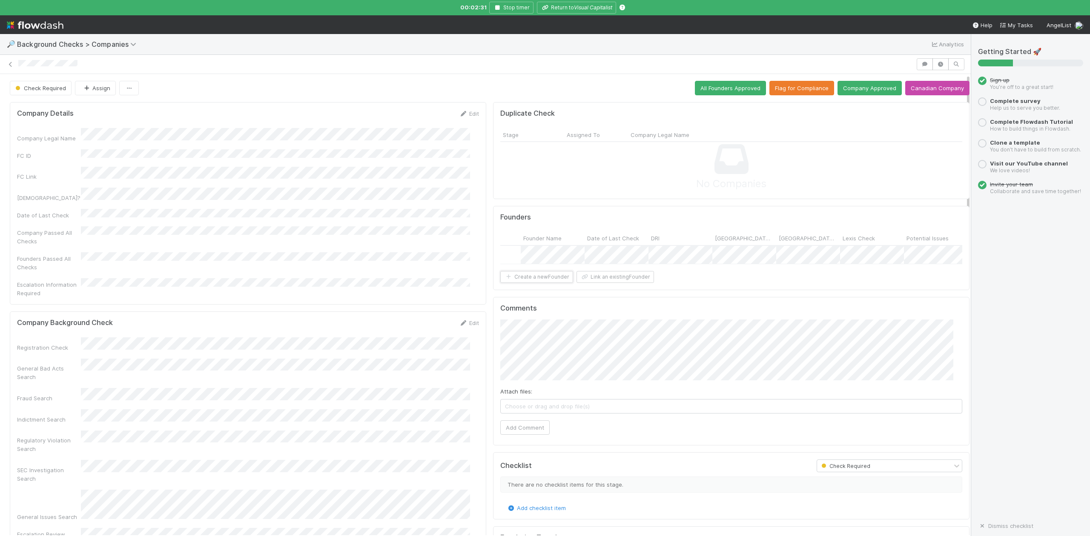
scroll to position [0, 256]
click at [715, 275] on div "Yes" at bounding box center [764, 273] width 120 height 15
click at [666, 255] on div "Check Required" at bounding box center [680, 255] width 194 height 18
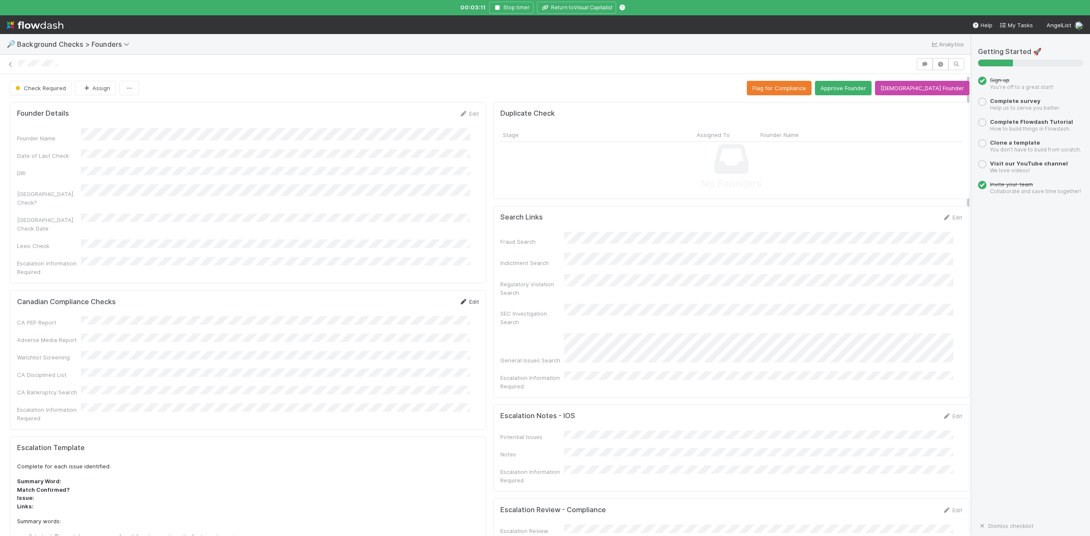
click at [462, 298] on link "Edit" at bounding box center [469, 301] width 20 height 7
click at [424, 298] on button "Save" at bounding box center [433, 305] width 24 height 14
click at [465, 298] on link "Edit" at bounding box center [469, 301] width 20 height 7
click at [423, 298] on button "Save" at bounding box center [433, 305] width 24 height 14
click at [942, 413] on link "Edit" at bounding box center [952, 416] width 20 height 7
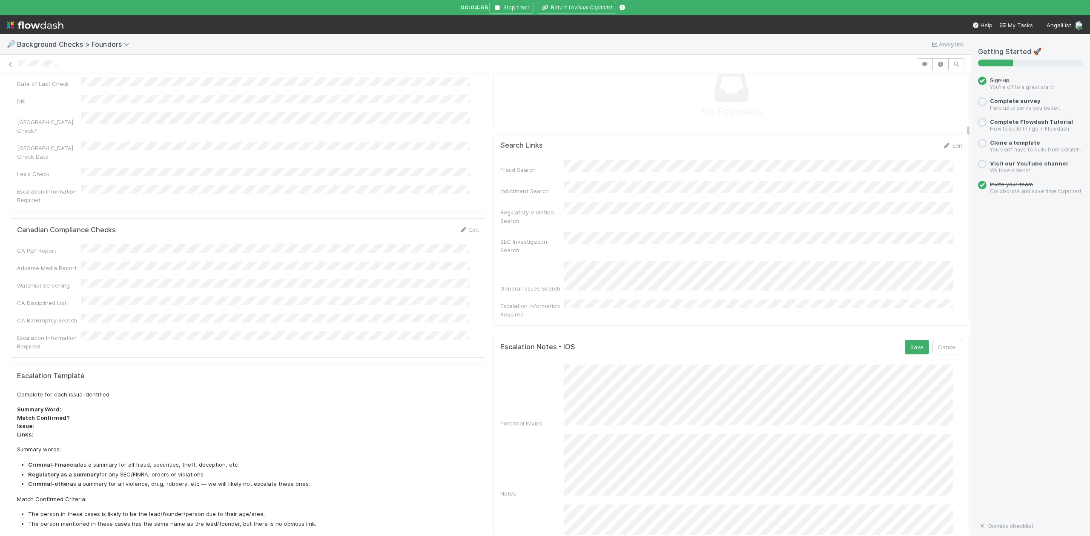
scroll to position [113, 0]
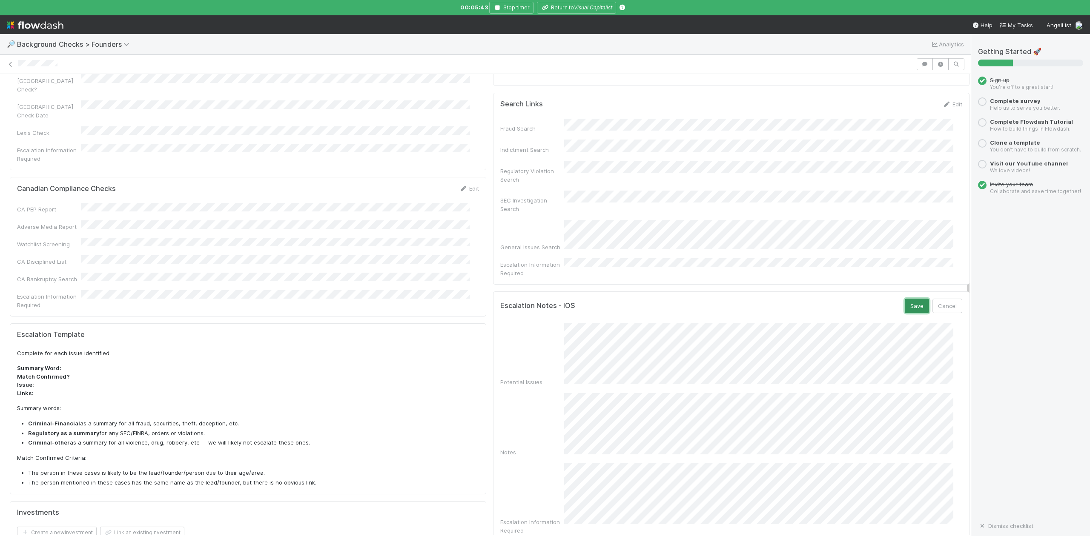
click at [904, 299] on button "Save" at bounding box center [916, 306] width 24 height 14
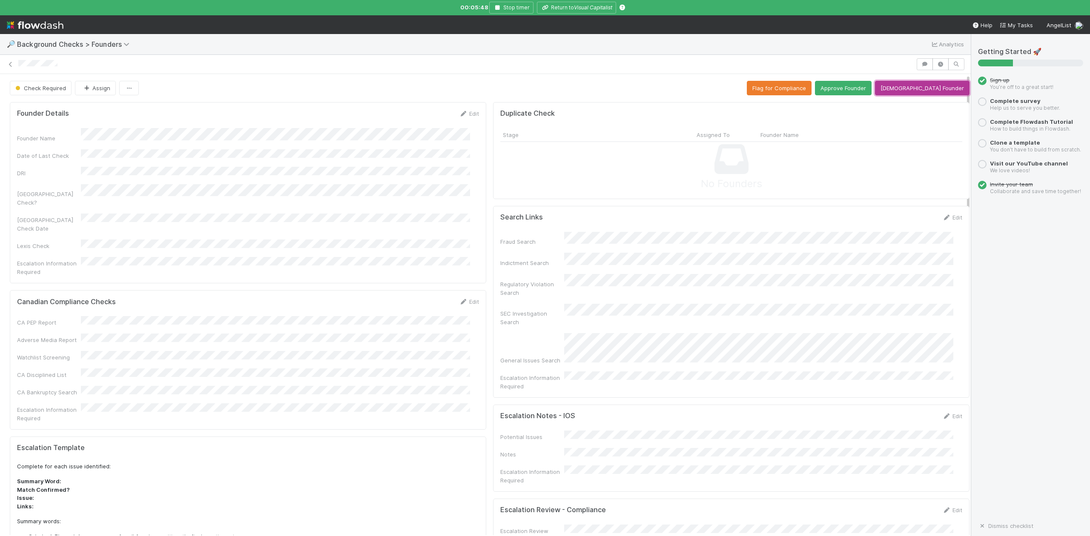
click at [918, 90] on button "Canadian Founder" at bounding box center [922, 88] width 94 height 14
click at [115, 92] on span "Emily Richards" at bounding box center [121, 88] width 43 height 7
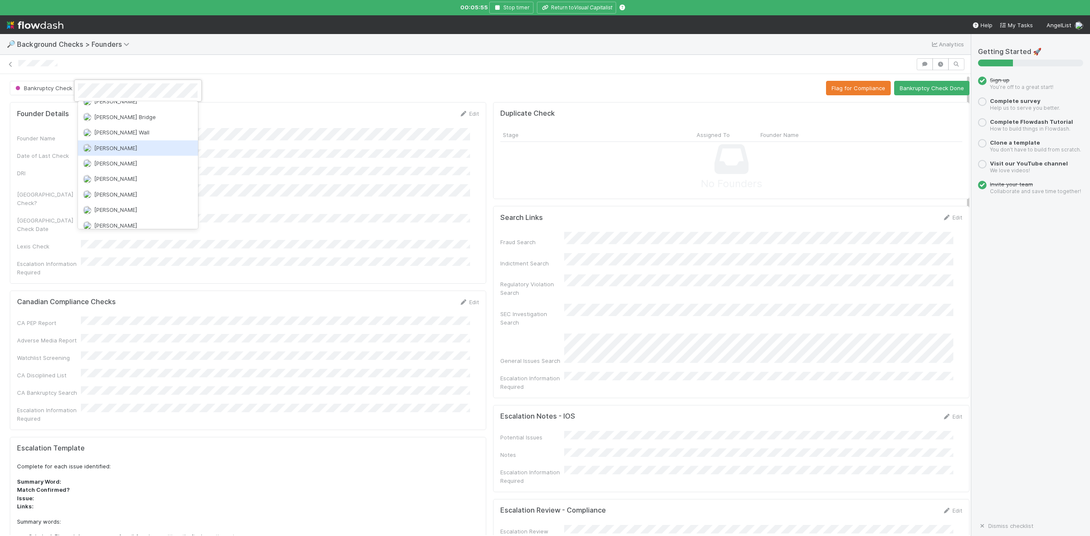
scroll to position [244, 0]
click at [117, 173] on span "Nate Richards" at bounding box center [115, 176] width 43 height 7
click at [243, 266] on div at bounding box center [545, 268] width 1090 height 536
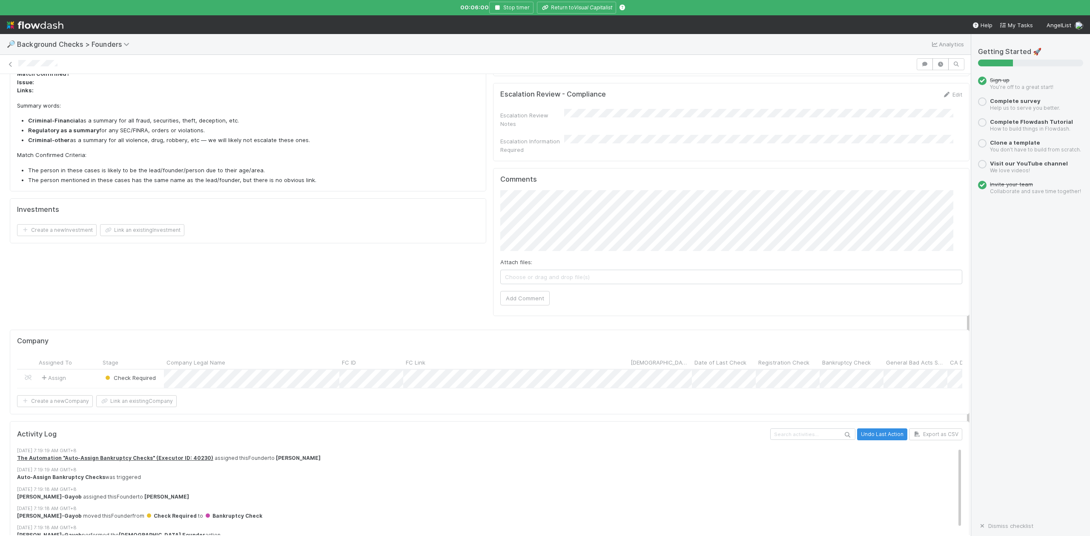
scroll to position [499, 0]
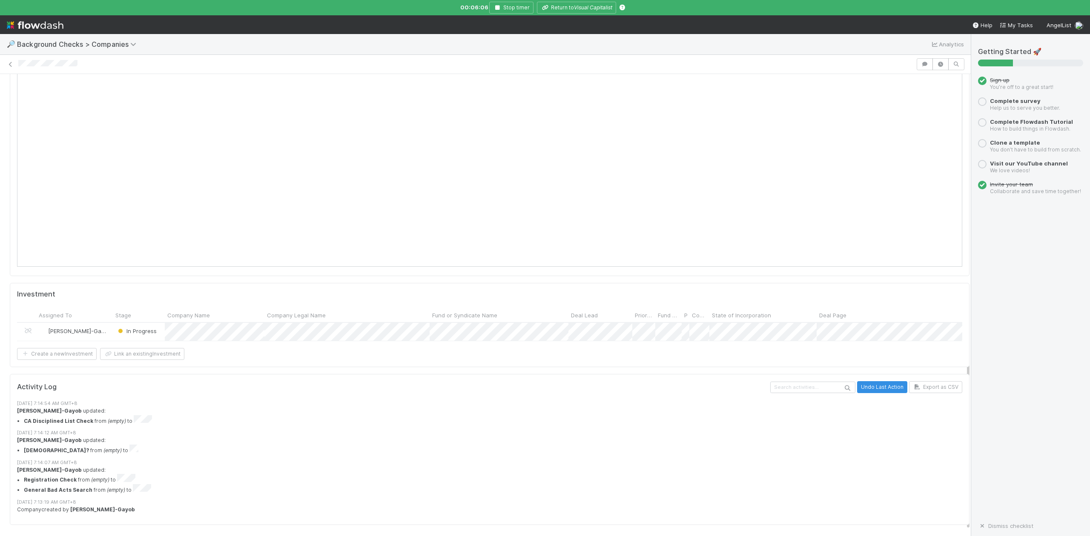
scroll to position [748, 0]
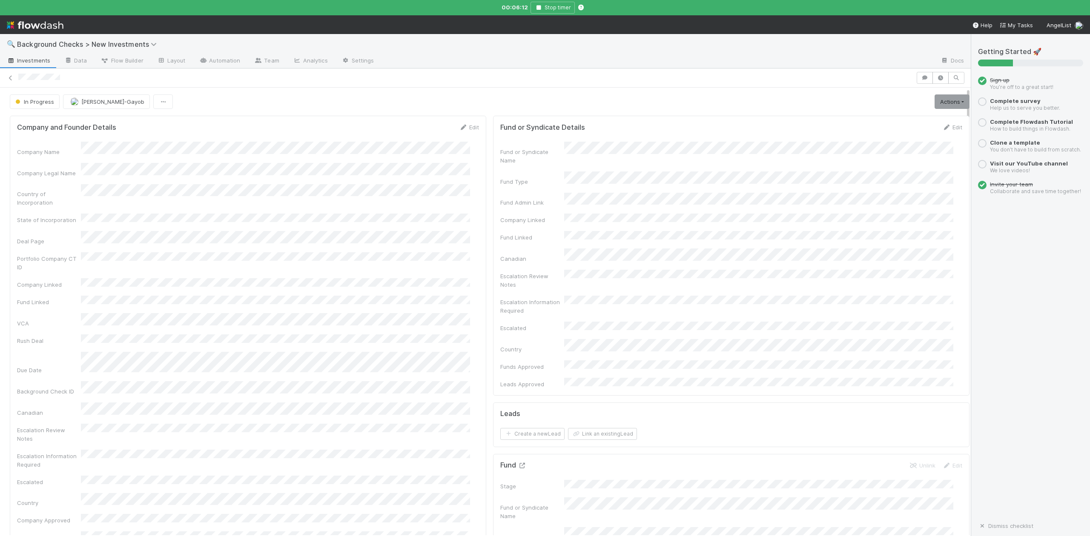
click at [518, 463] on icon at bounding box center [522, 466] width 9 height 6
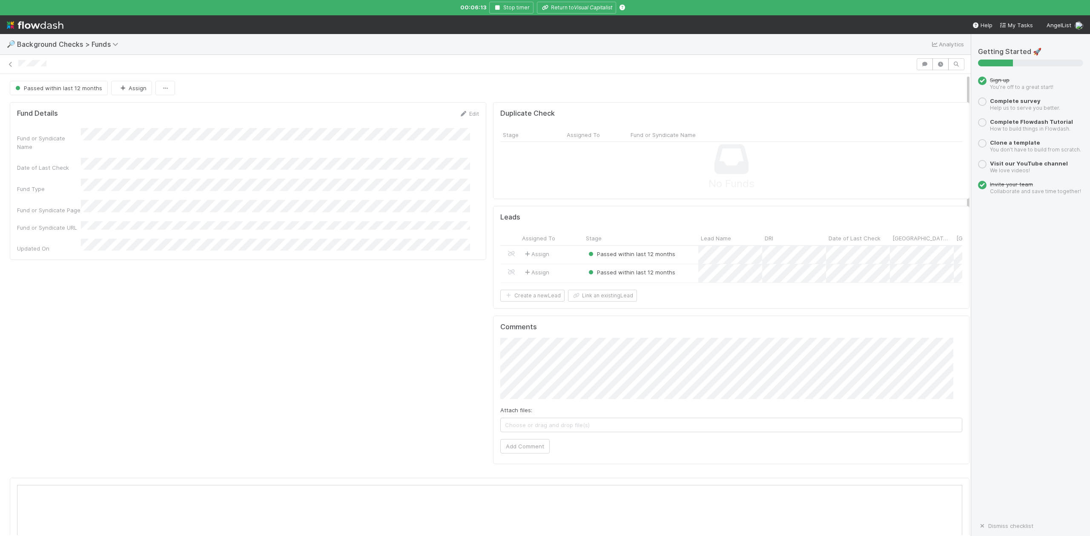
scroll to position [164, 918]
click at [892, 275] on div "Yes" at bounding box center [942, 273] width 120 height 15
click at [806, 300] on div "3" at bounding box center [808, 300] width 11 height 11
click at [721, 255] on div at bounding box center [545, 268] width 1090 height 536
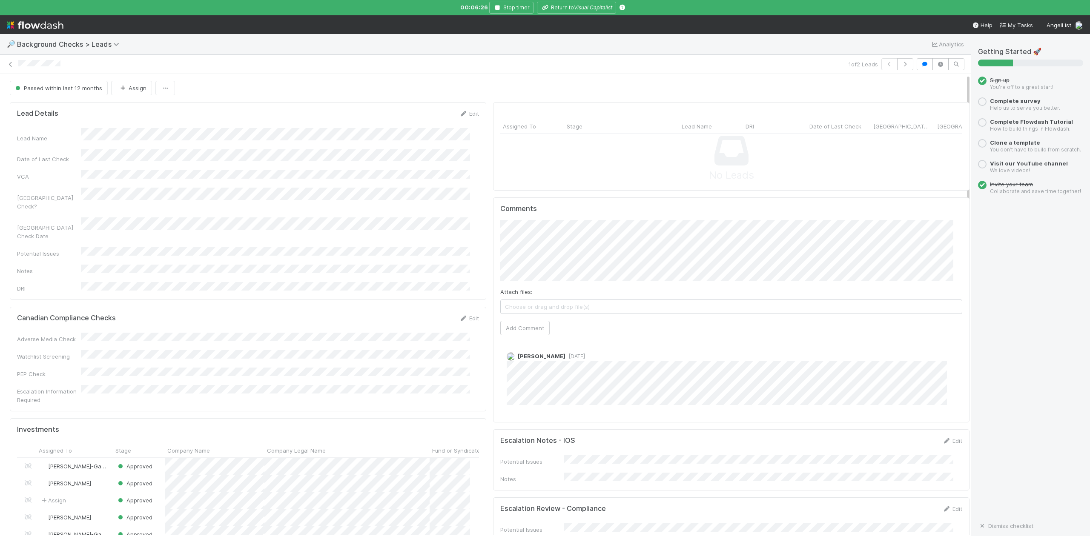
scroll to position [164, 445]
click at [513, 333] on button "Add Comment" at bounding box center [524, 328] width 49 height 14
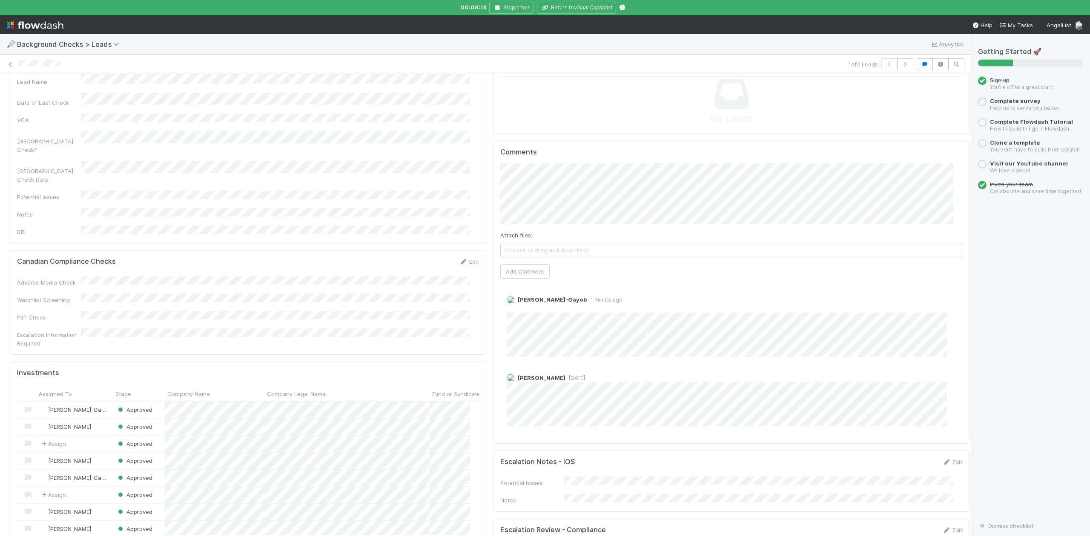
scroll to position [170, 0]
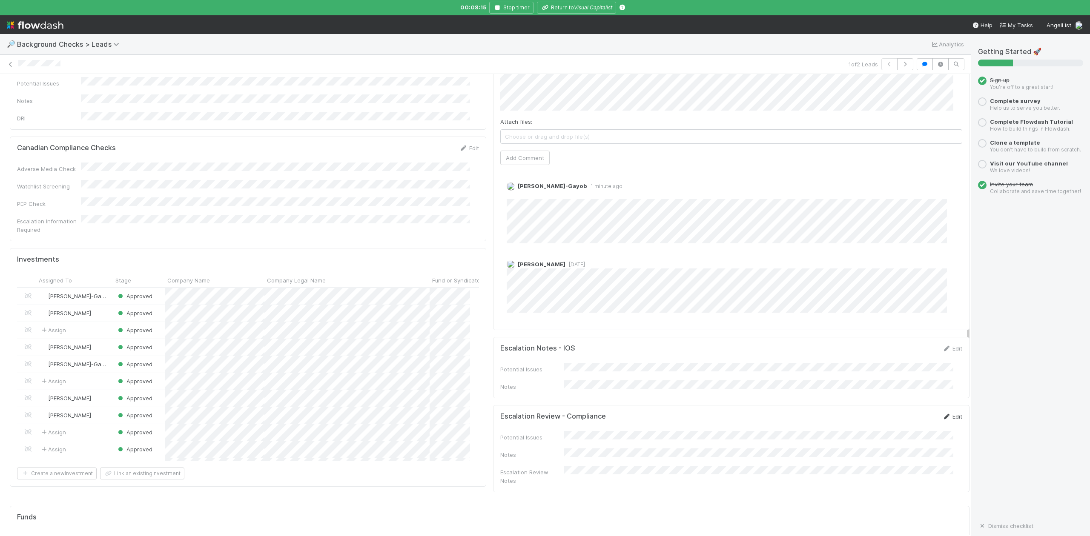
click at [942, 414] on link "Edit" at bounding box center [952, 416] width 20 height 7
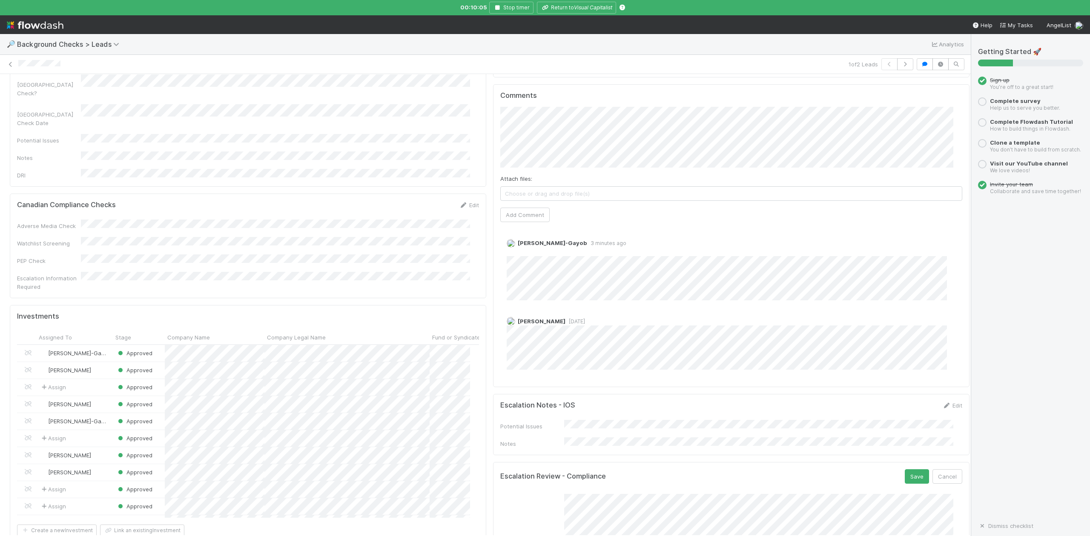
scroll to position [0, 0]
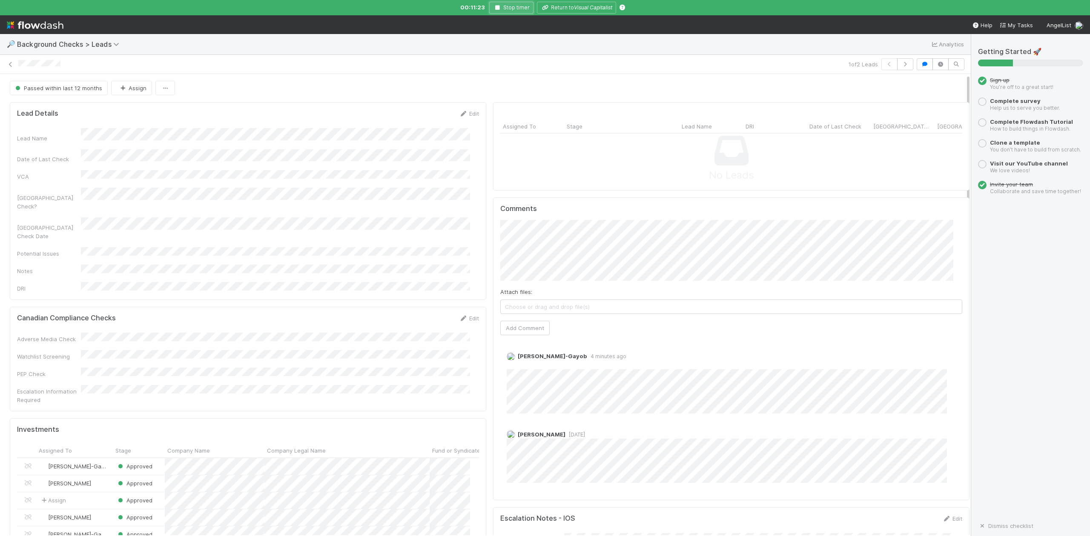
click at [498, 7] on icon "button" at bounding box center [497, 7] width 9 height 5
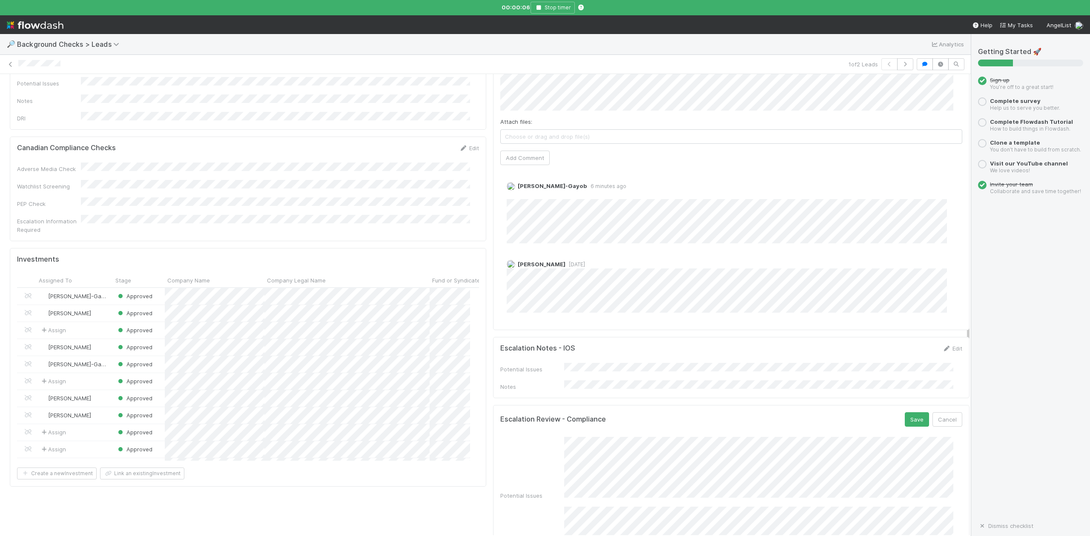
scroll to position [113, 0]
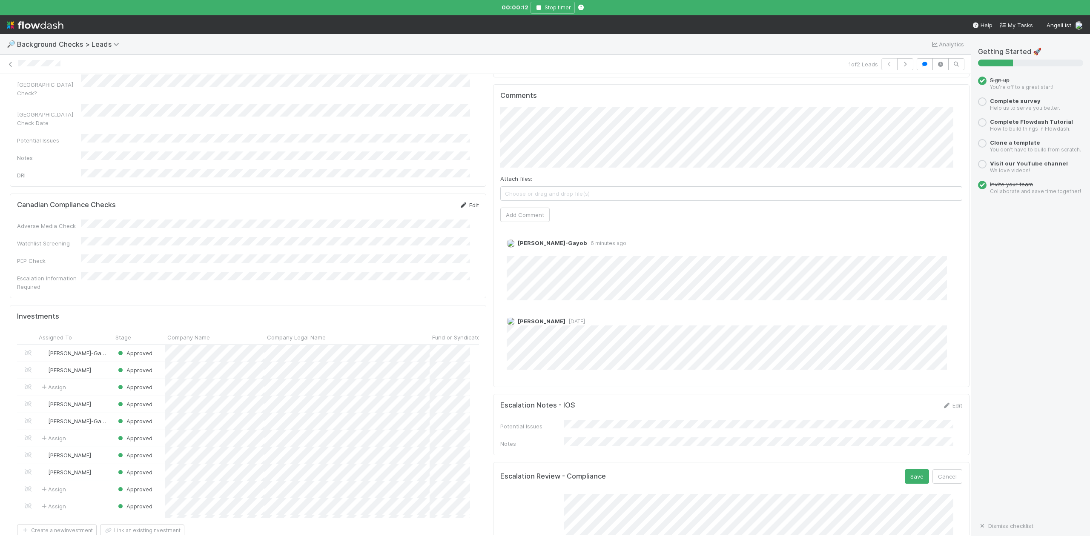
click at [463, 202] on link "Edit" at bounding box center [469, 205] width 20 height 7
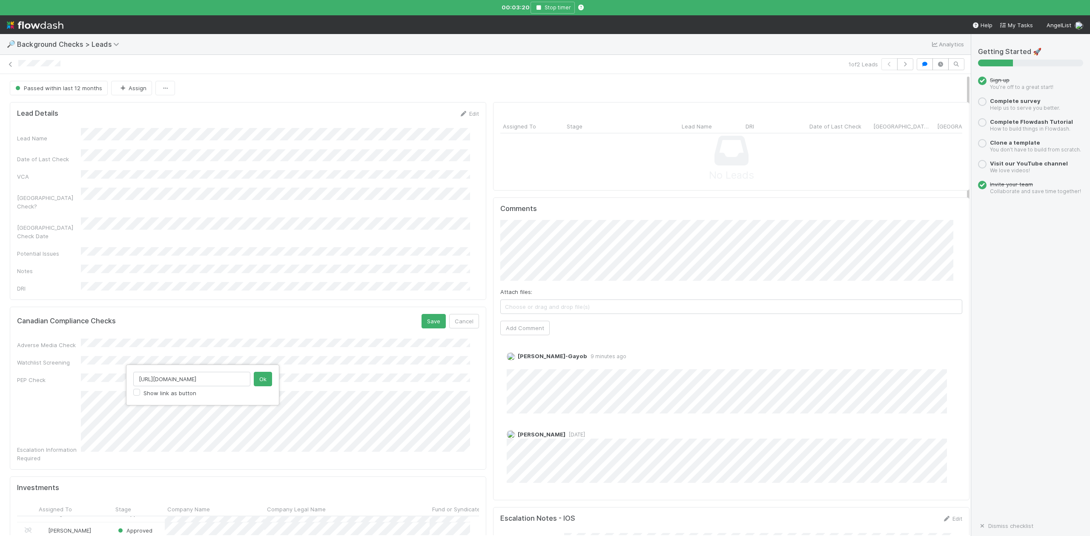
scroll to position [0, 82]
type input "https://venture.angellist.com/v/admin/rolling-funds/funds/273/overview"
click at [261, 380] on button "Ok" at bounding box center [263, 379] width 18 height 14
type input "h"
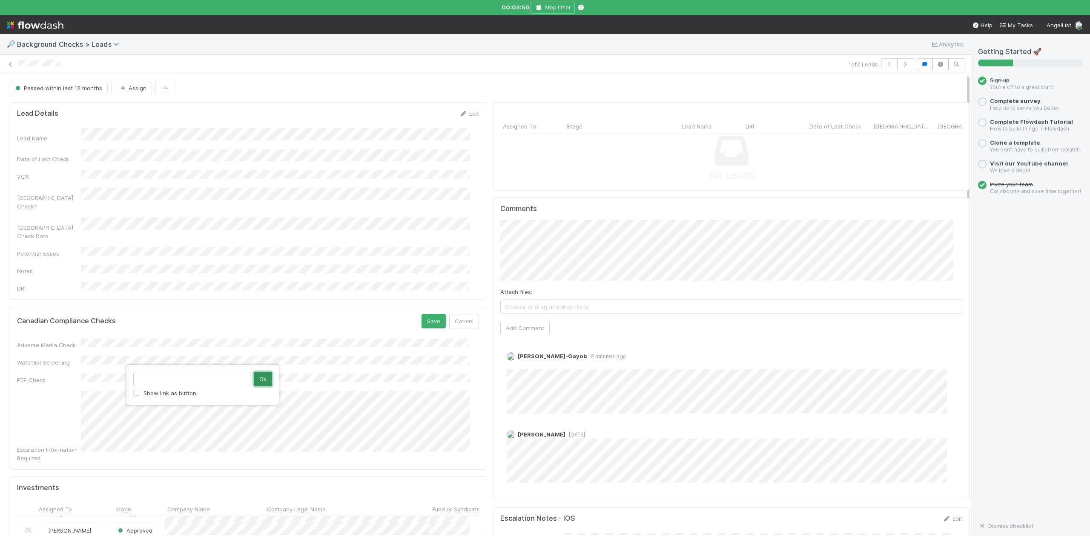
click at [265, 383] on button "Ok" at bounding box center [263, 379] width 18 height 14
type input "https://venture.angellist.com/v/admin/rolling-funds/funds/273/overview"
click at [263, 384] on button "Ok" at bounding box center [263, 379] width 18 height 14
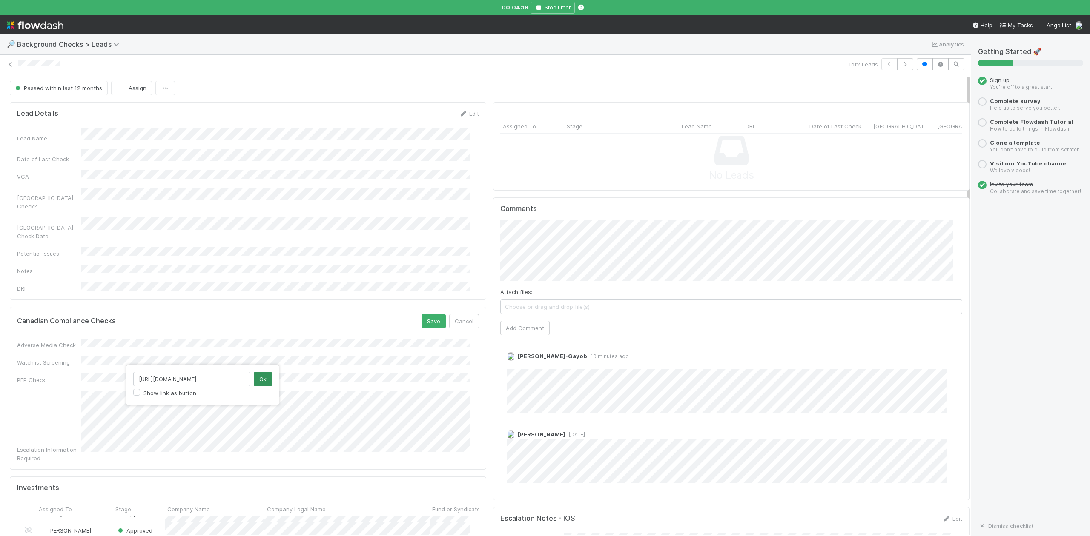
type input "https://balajis.com/about"
click at [266, 380] on button "Ok" at bounding box center [263, 379] width 18 height 14
type input "https://app.withpersona.com/dashboard/reports/rep_HPhtFdQAevLwaXDzJPXNLNqxwKcf?…"
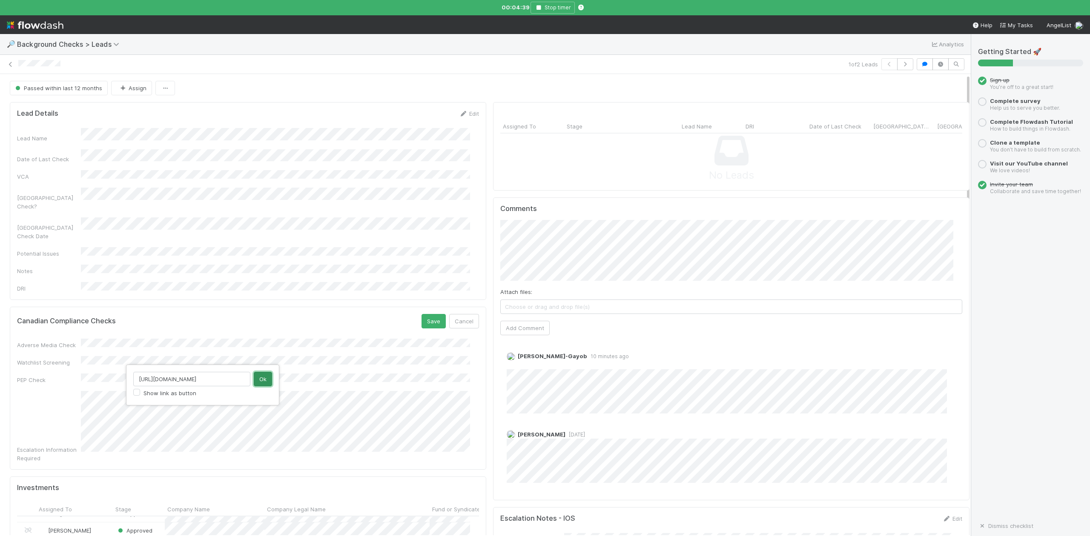
click at [263, 380] on button "Ok" at bounding box center [263, 379] width 18 height 14
click at [426, 314] on button "Save" at bounding box center [433, 321] width 24 height 14
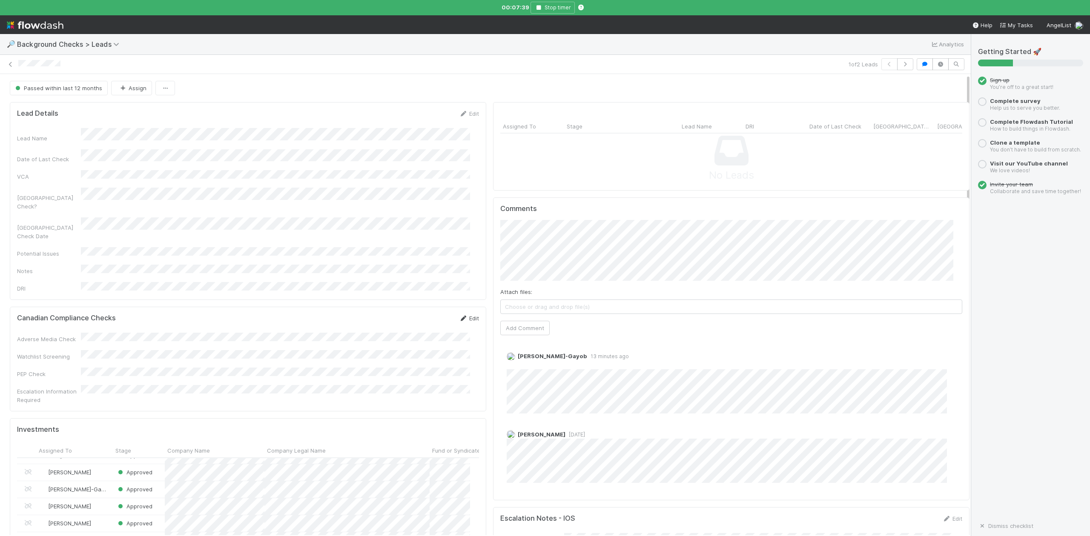
click at [463, 315] on link "Edit" at bounding box center [469, 318] width 20 height 7
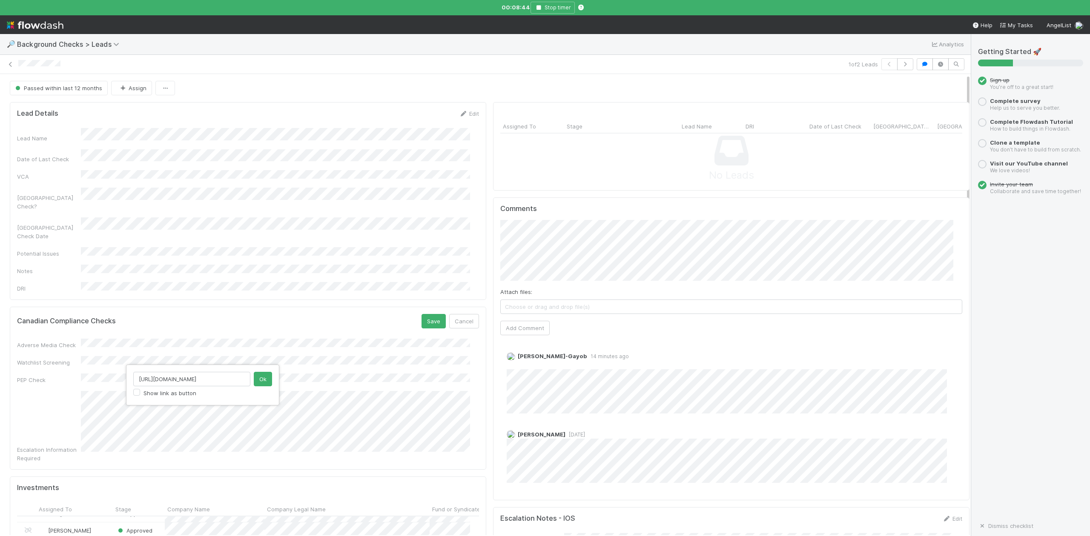
scroll to position [0, 121]
type input "https://app.withpersona.com/dashboard/reports/rep_jy7gcJtcjFzD3kaoZJB3kzwTgx5H"
click at [263, 379] on button "Ok" at bounding box center [263, 379] width 18 height 14
click at [424, 314] on button "Save" at bounding box center [433, 321] width 24 height 14
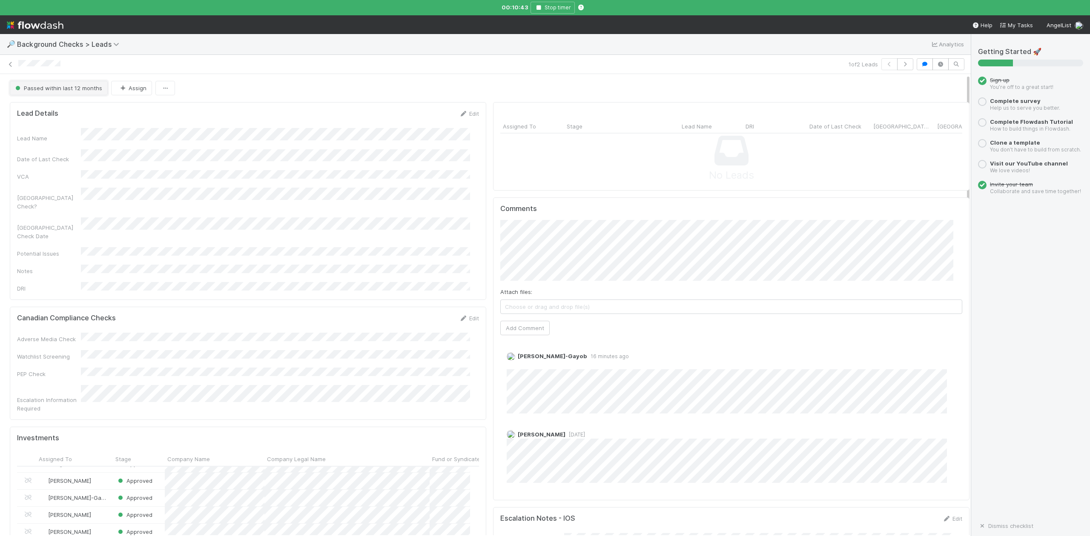
click at [59, 90] on span "Passed within last 12 months" at bounding box center [58, 88] width 89 height 7
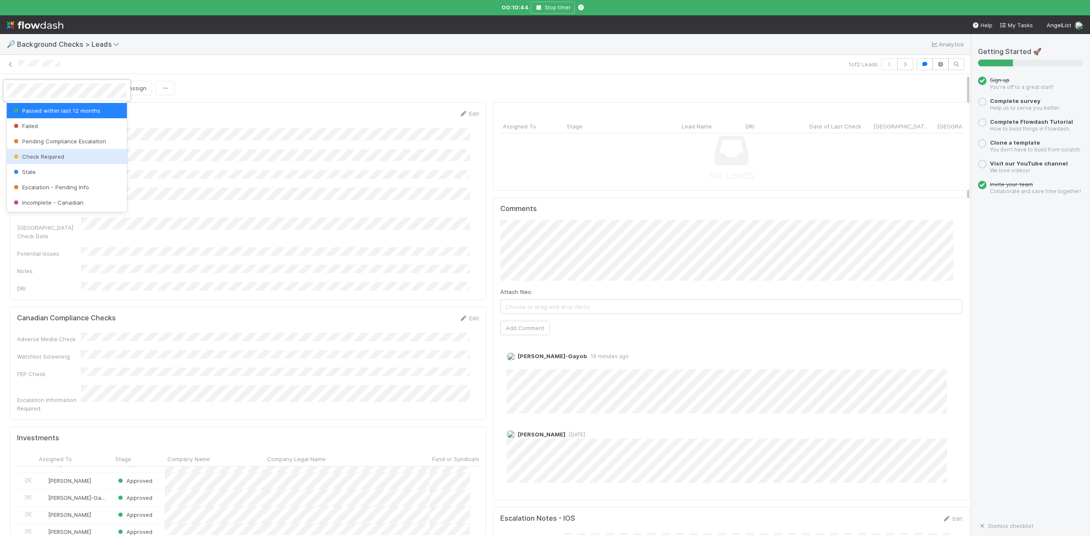
click at [58, 158] on span "Check Required" at bounding box center [38, 156] width 52 height 7
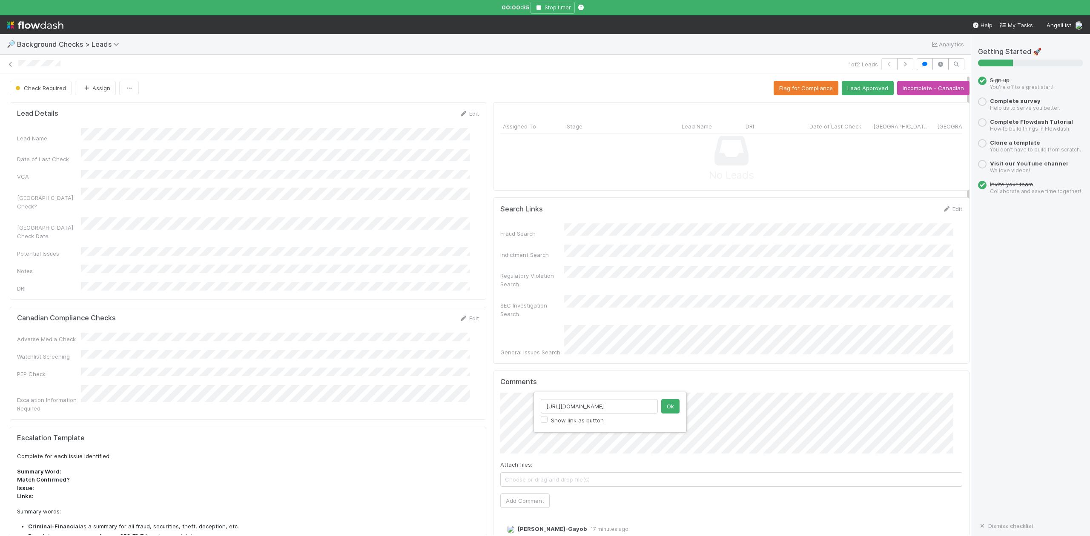
scroll to position [0, 288]
type input "https://treasury.internal.angellist.com/v/entities/30cd53d56cbe4f1492b2c50f4b09…"
click at [669, 406] on button "Ok" at bounding box center [670, 406] width 18 height 14
click at [512, 494] on button "Add Comment" at bounding box center [524, 501] width 49 height 14
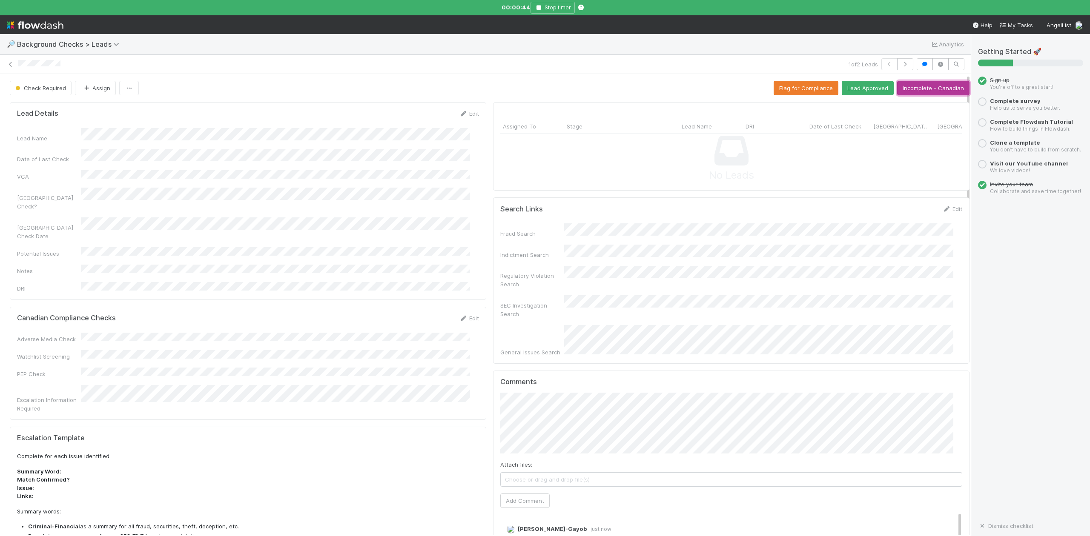
click at [916, 88] on button "Incomplete - Canadian" at bounding box center [933, 88] width 72 height 14
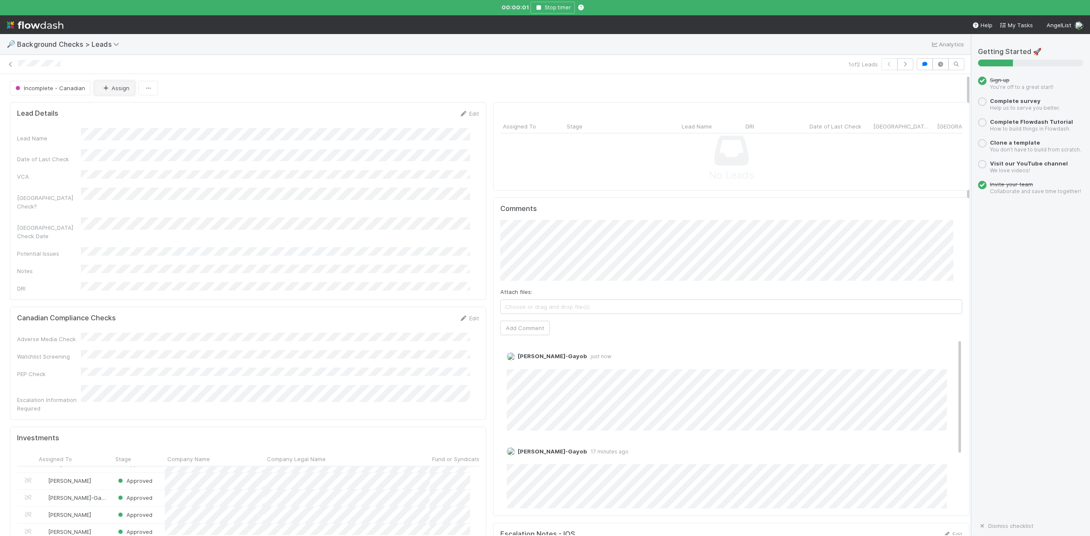
click at [111, 90] on button "Assign" at bounding box center [114, 88] width 41 height 14
click at [129, 170] on span "Nate Richards" at bounding box center [127, 173] width 43 height 7
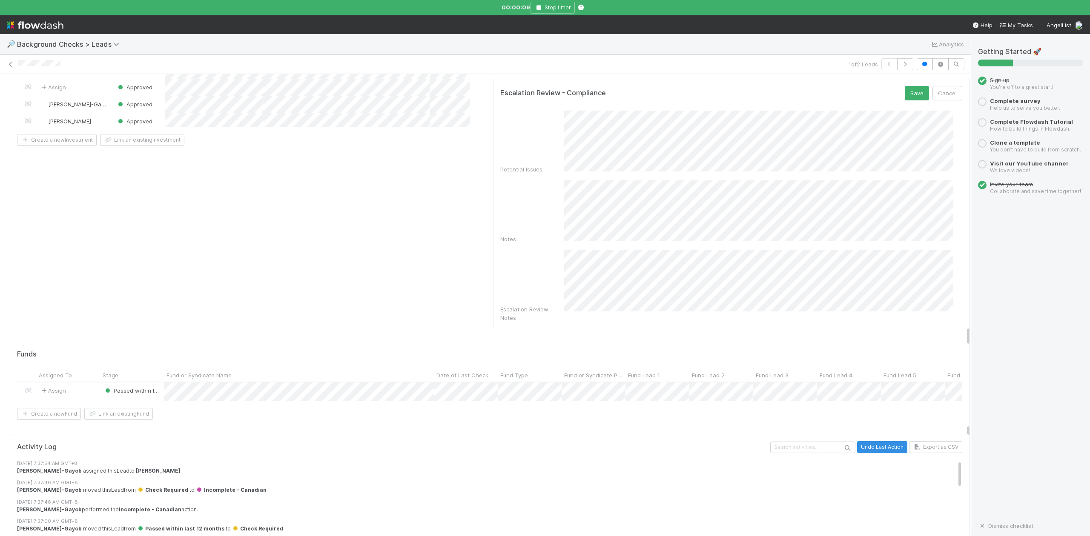
scroll to position [618, 0]
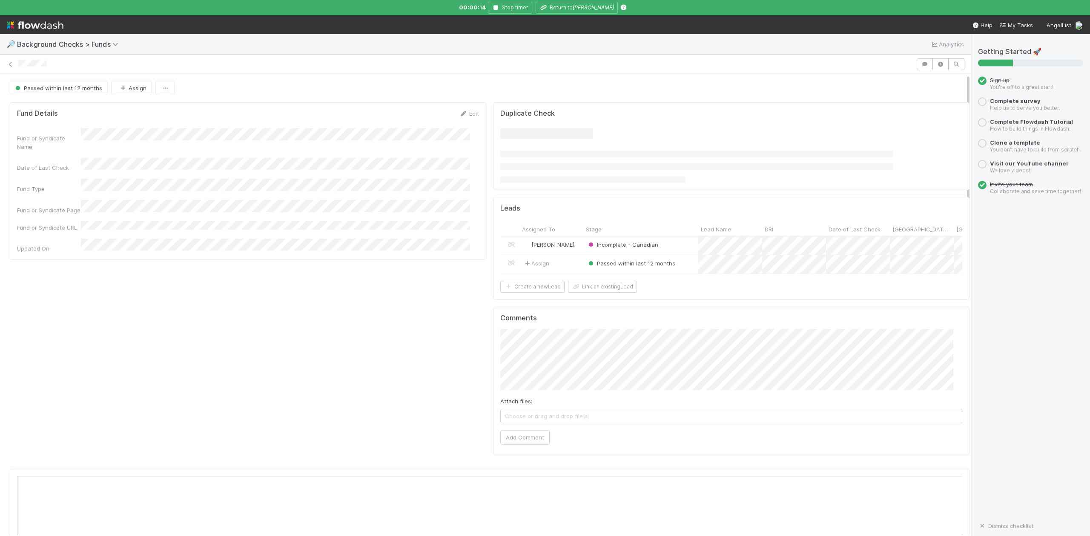
scroll to position [164, 918]
click at [577, 4] on div at bounding box center [545, 268] width 1090 height 536
click at [575, 6] on icon "Balaji Srinivasan" at bounding box center [592, 7] width 41 height 6
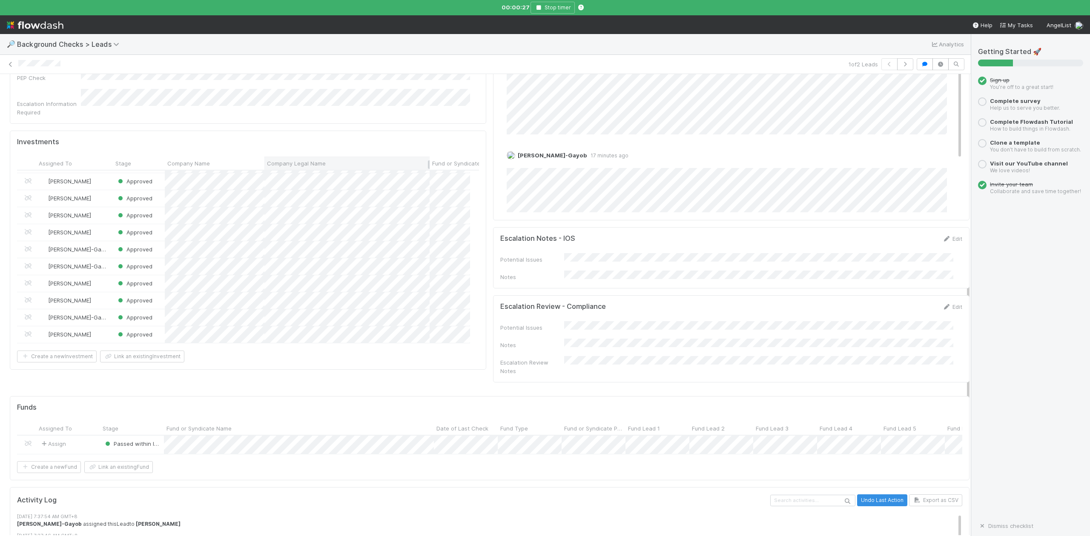
scroll to position [307, 0]
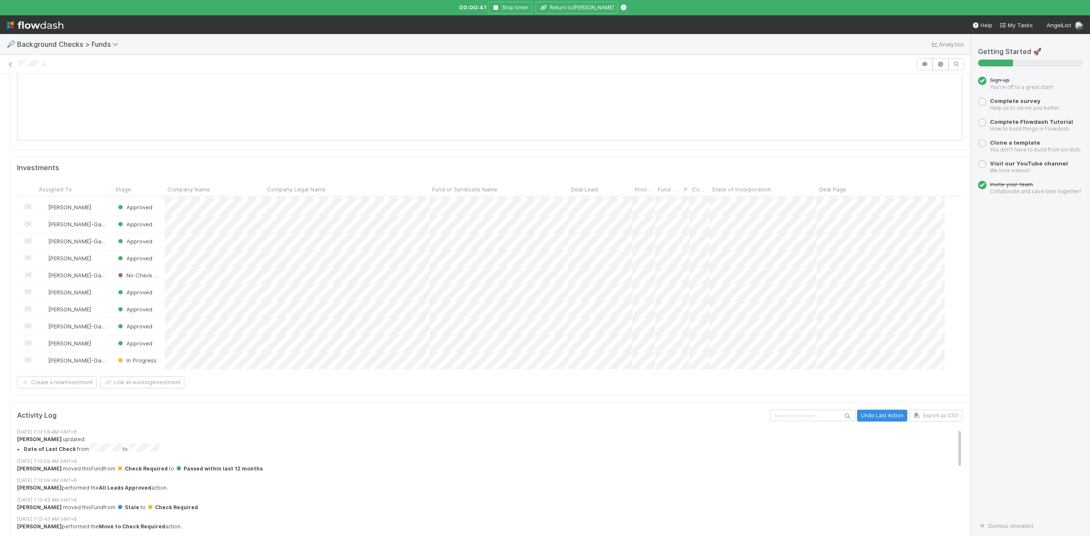
scroll to position [9, 0]
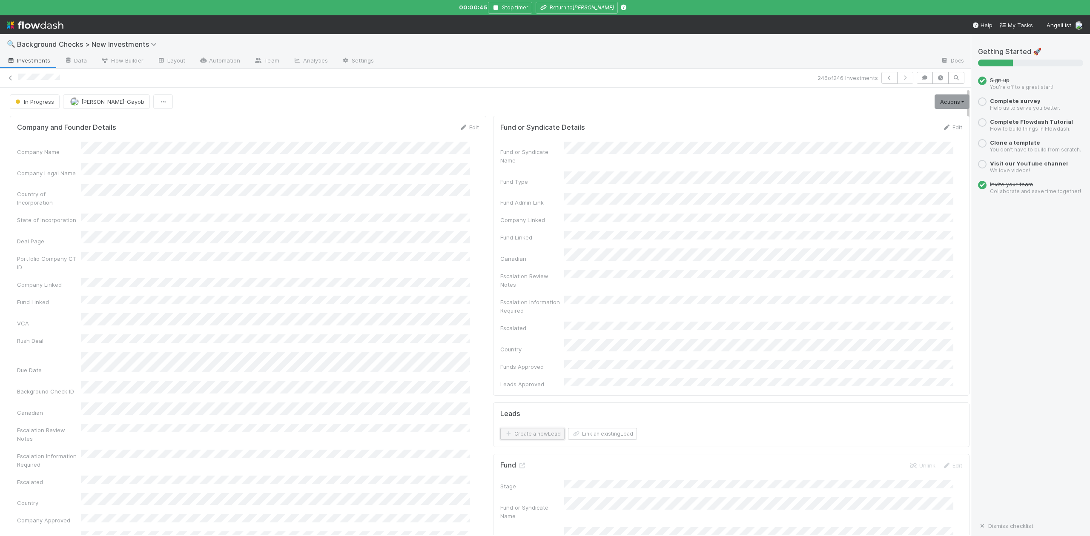
click at [541, 428] on button "Create a new Lead" at bounding box center [532, 434] width 64 height 12
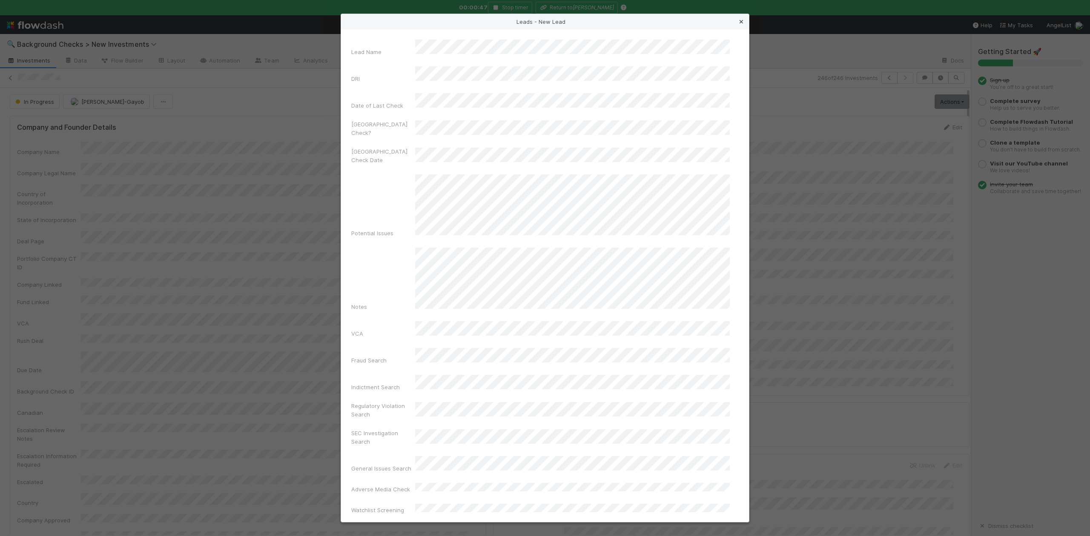
click at [743, 23] on icon at bounding box center [741, 22] width 9 height 6
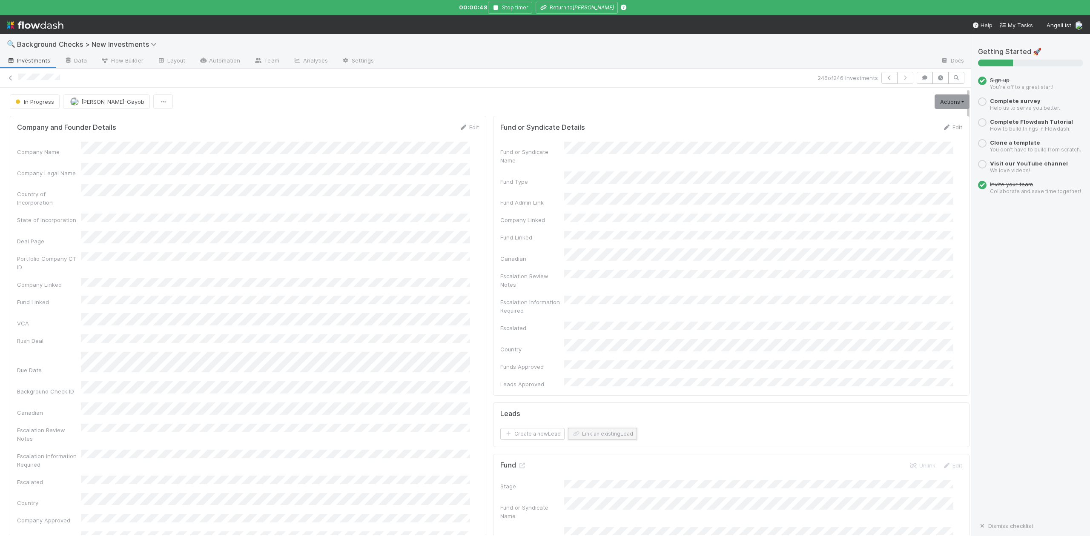
click at [592, 428] on button "Link an existing Lead" at bounding box center [602, 434] width 69 height 12
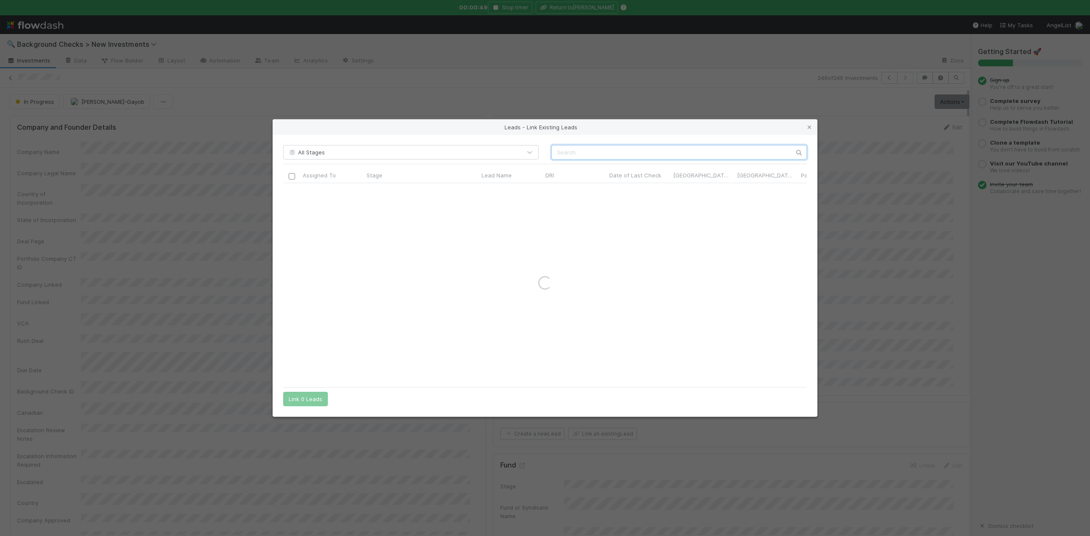
click at [585, 147] on input "text" at bounding box center [678, 152] width 255 height 14
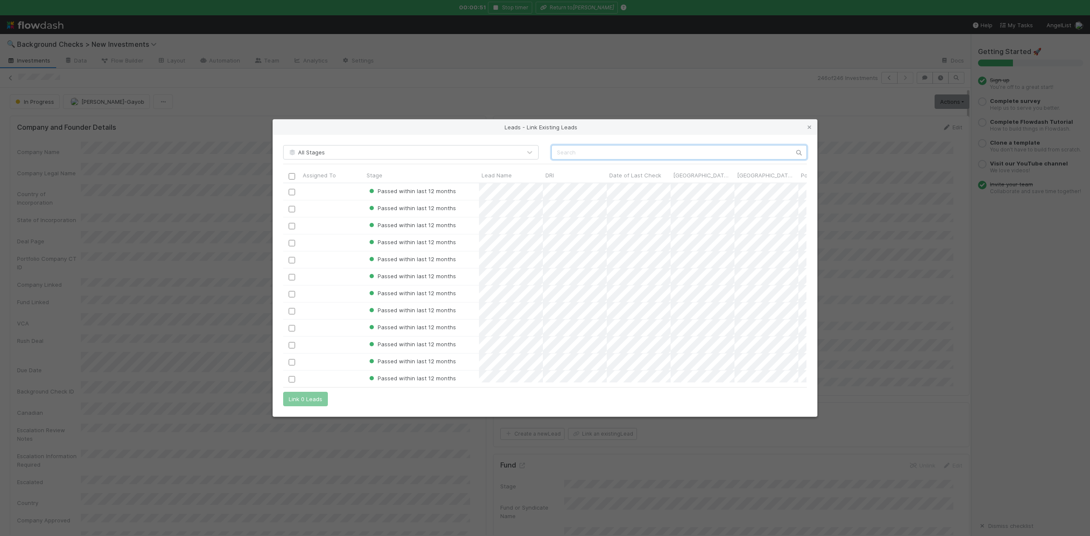
scroll to position [191, 515]
paste input "Balaji Srinivasan"
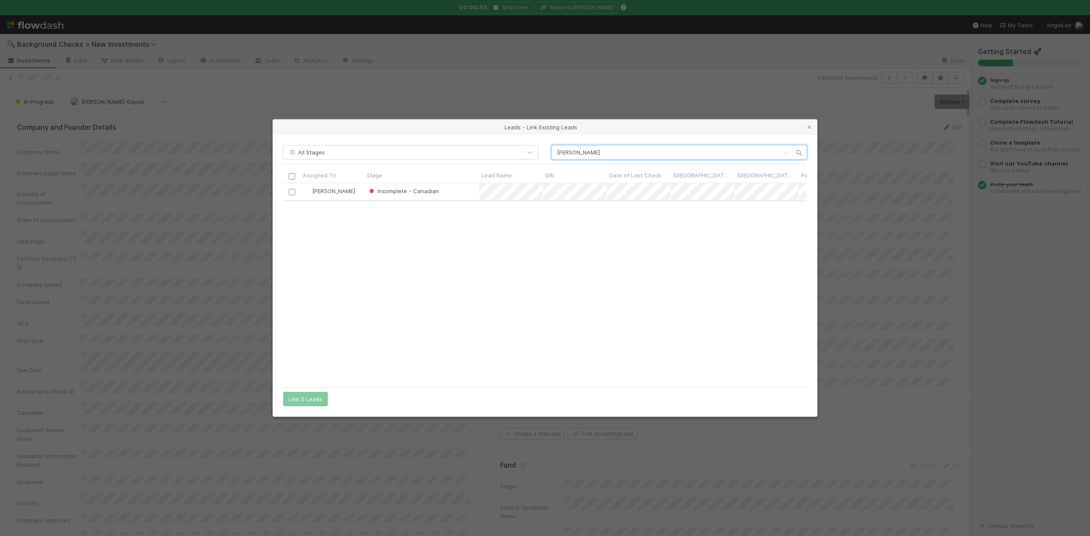
type input "Balaji Srinivasan"
click at [291, 193] on input "checkbox" at bounding box center [292, 192] width 6 height 6
click at [305, 402] on button "Link 1 Lead" at bounding box center [303, 399] width 41 height 14
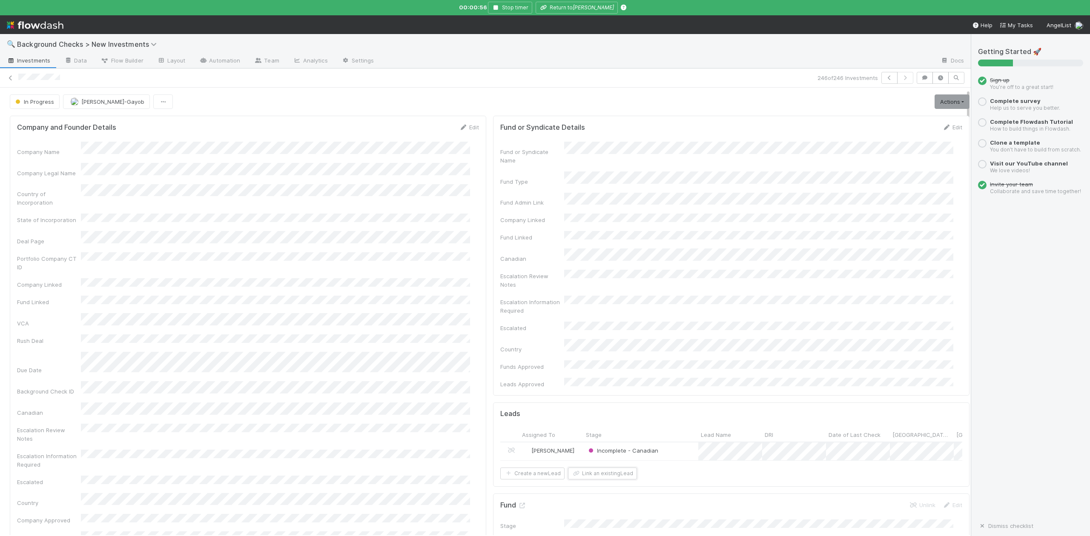
scroll to position [283, 0]
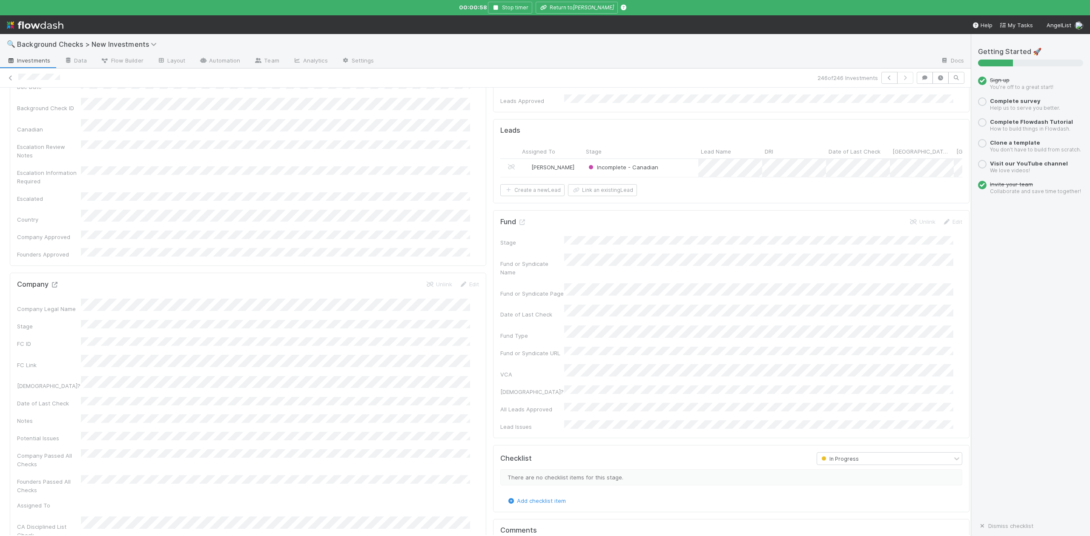
click at [55, 282] on icon at bounding box center [54, 285] width 9 height 6
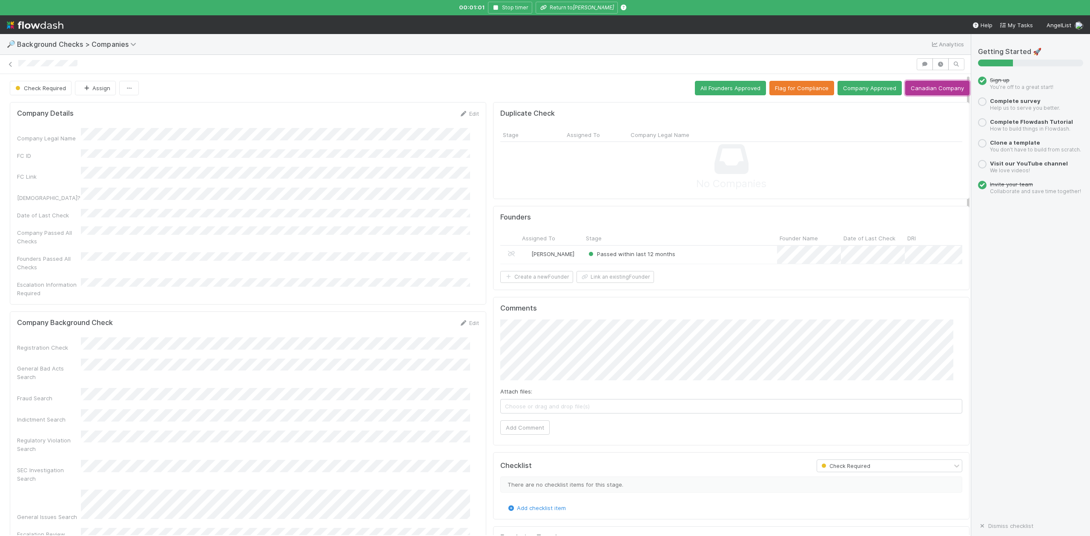
click at [920, 89] on button "Canadian Company" at bounding box center [937, 88] width 64 height 14
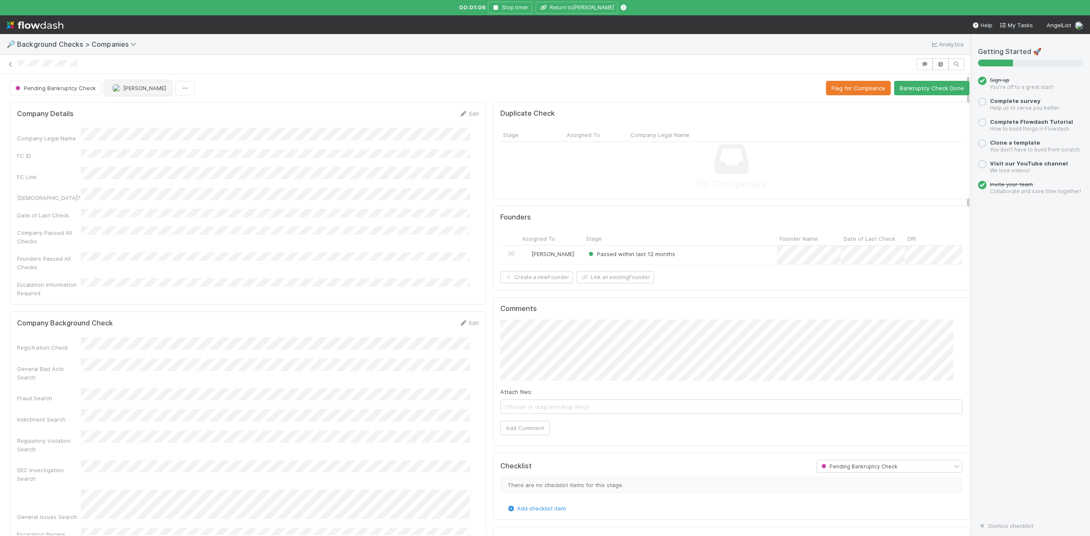
click at [149, 91] on span "Emily Richards" at bounding box center [144, 88] width 43 height 7
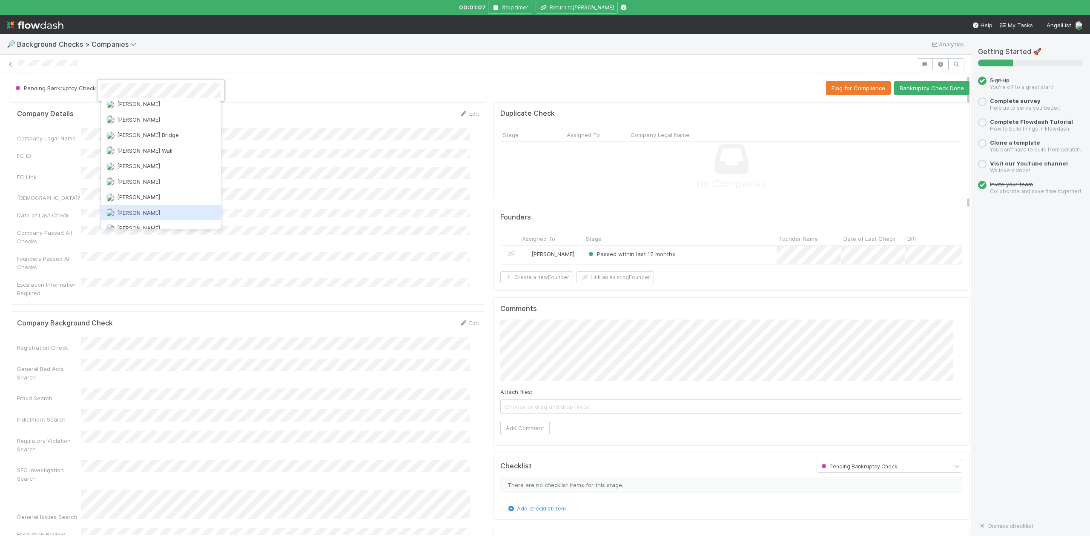
scroll to position [198, 0]
click at [146, 173] on span "Nate Richards" at bounding box center [138, 176] width 43 height 7
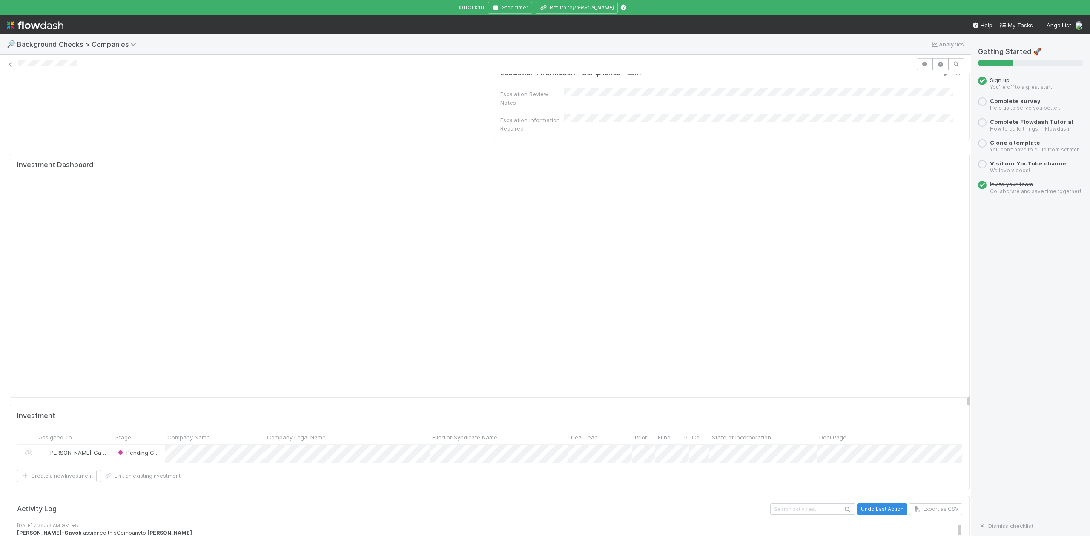
scroll to position [810, 0]
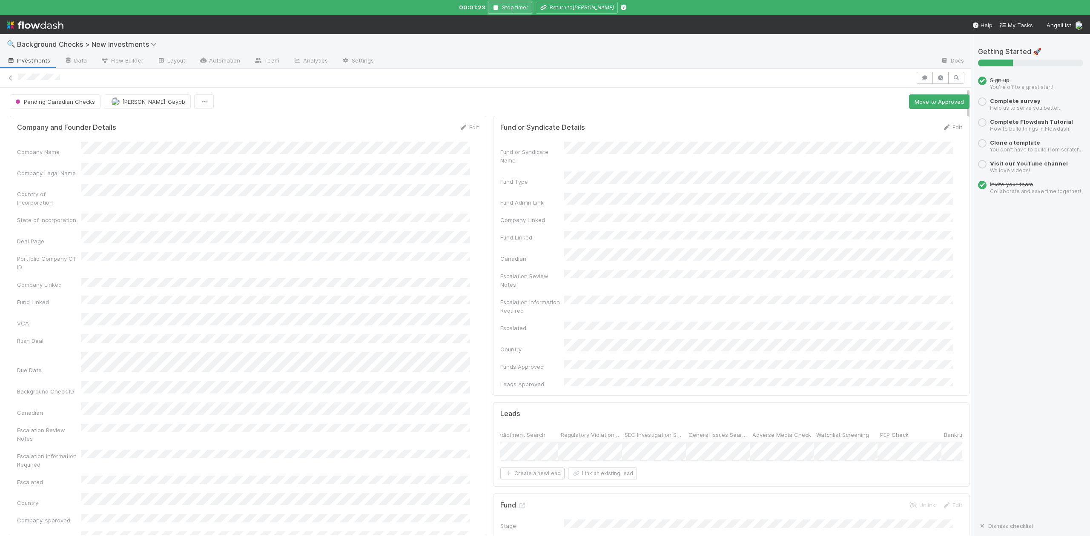
click at [496, 9] on icon "button" at bounding box center [496, 7] width 9 height 5
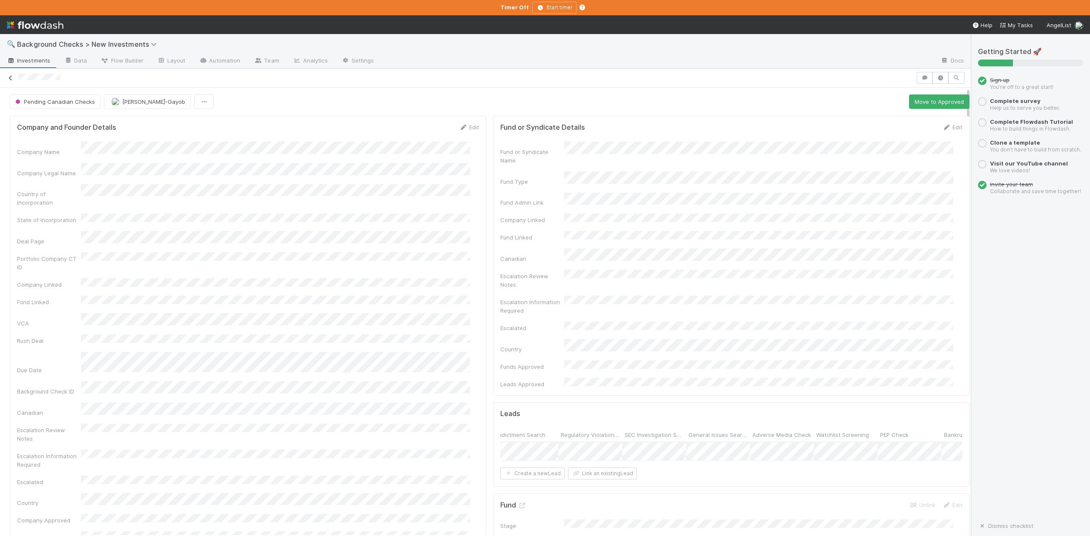
click at [13, 78] on icon at bounding box center [10, 78] width 9 height 6
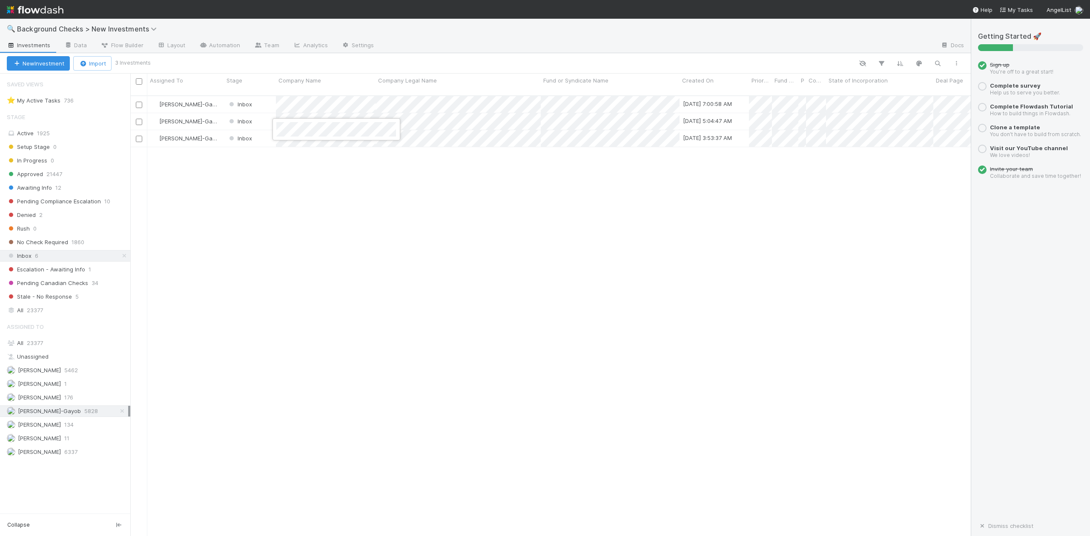
click at [319, 176] on div at bounding box center [545, 268] width 1090 height 536
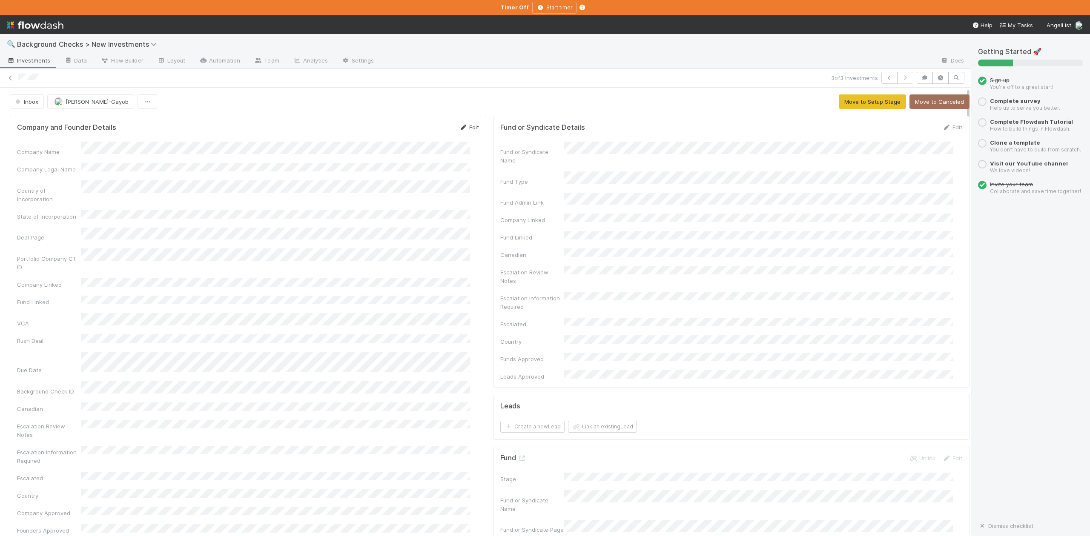
click at [465, 129] on link "Edit" at bounding box center [469, 127] width 20 height 7
click at [423, 133] on button "Save" at bounding box center [433, 130] width 24 height 14
click at [91, 179] on div "Company Name Company Legal Name Country of Incorporation State of Incorporation…" at bounding box center [248, 340] width 462 height 397
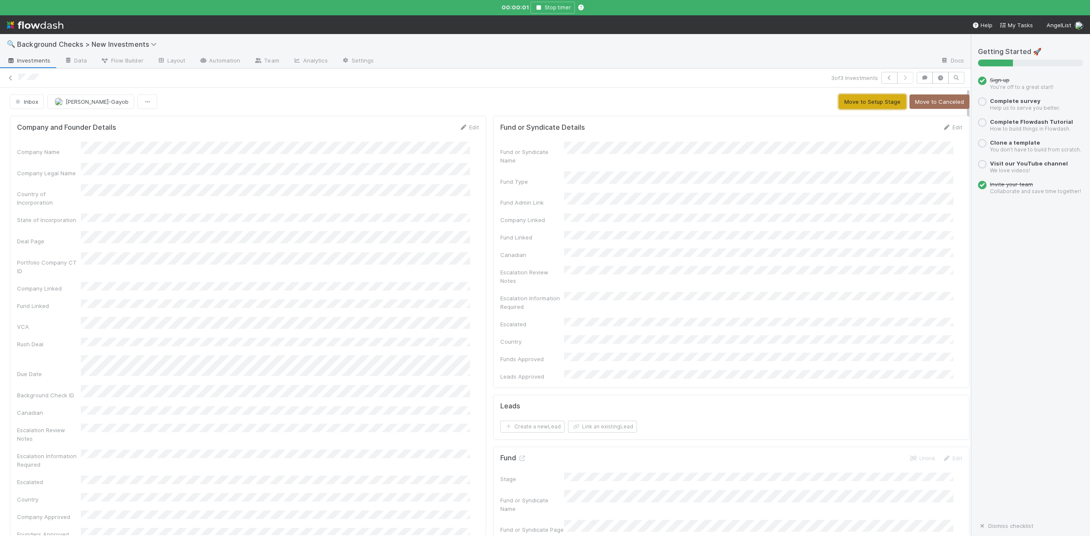
click at [838, 104] on button "Move to Setup Stage" at bounding box center [871, 101] width 67 height 14
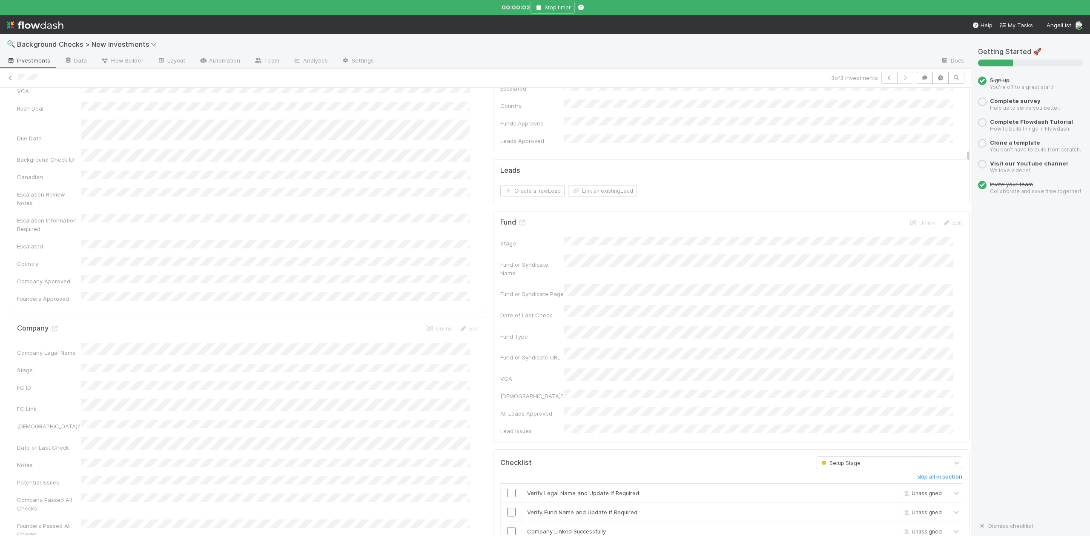
scroll to position [283, 0]
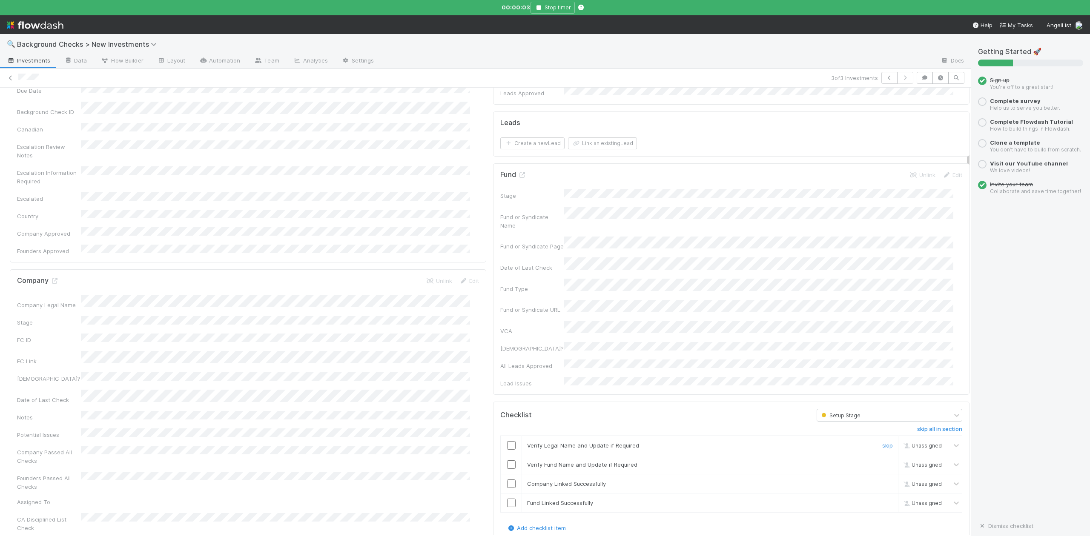
drag, startPoint x: 504, startPoint y: 397, endPoint x: 503, endPoint y: 402, distance: 5.6
click at [507, 441] on input "checkbox" at bounding box center [511, 445] width 9 height 9
click at [507, 461] on input "checkbox" at bounding box center [511, 465] width 9 height 9
click at [507, 480] on input "checkbox" at bounding box center [511, 484] width 9 height 9
click at [507, 499] on input "checkbox" at bounding box center [511, 503] width 9 height 9
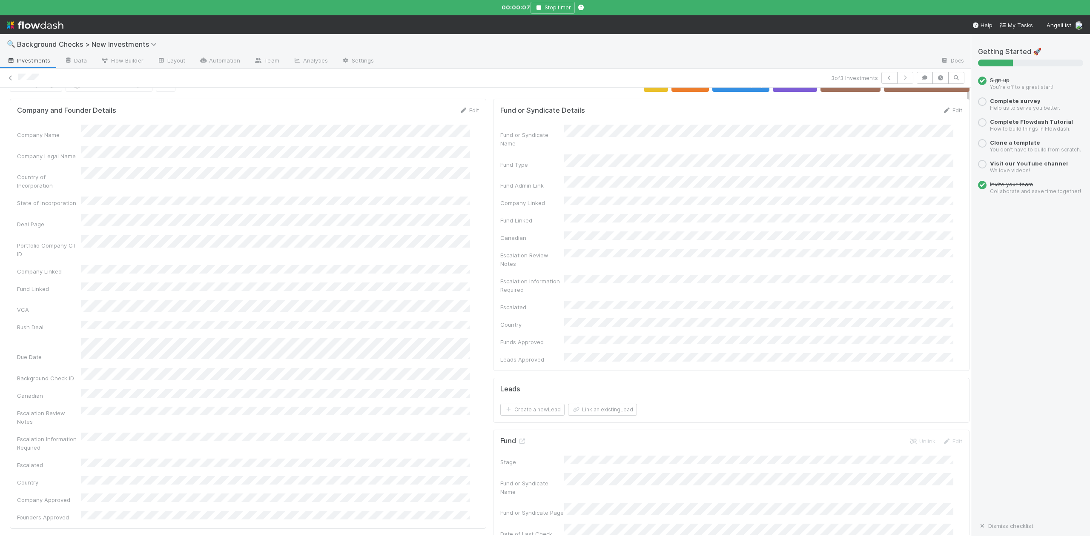
scroll to position [0, 0]
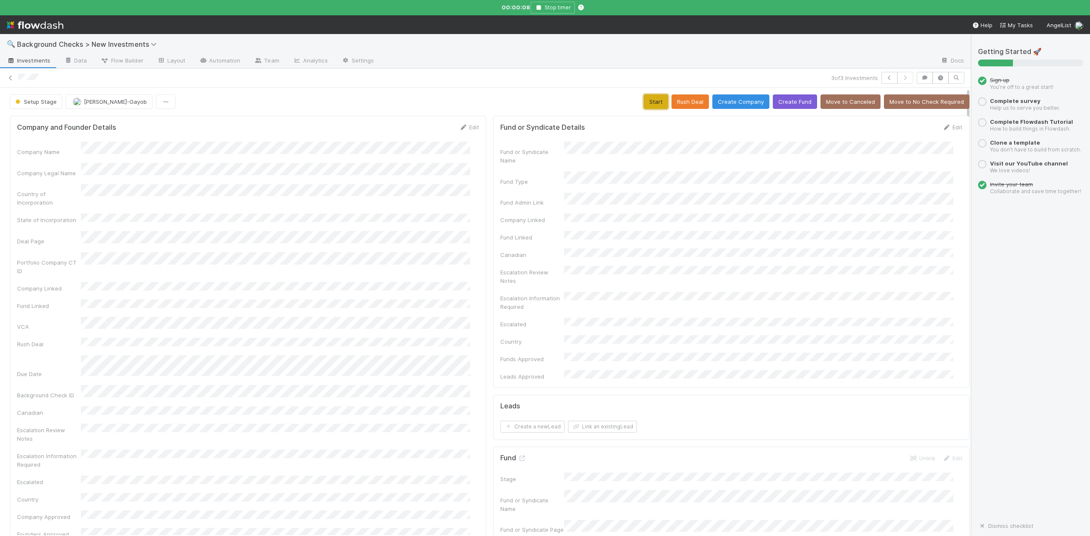
click at [644, 104] on button "Start" at bounding box center [656, 101] width 24 height 14
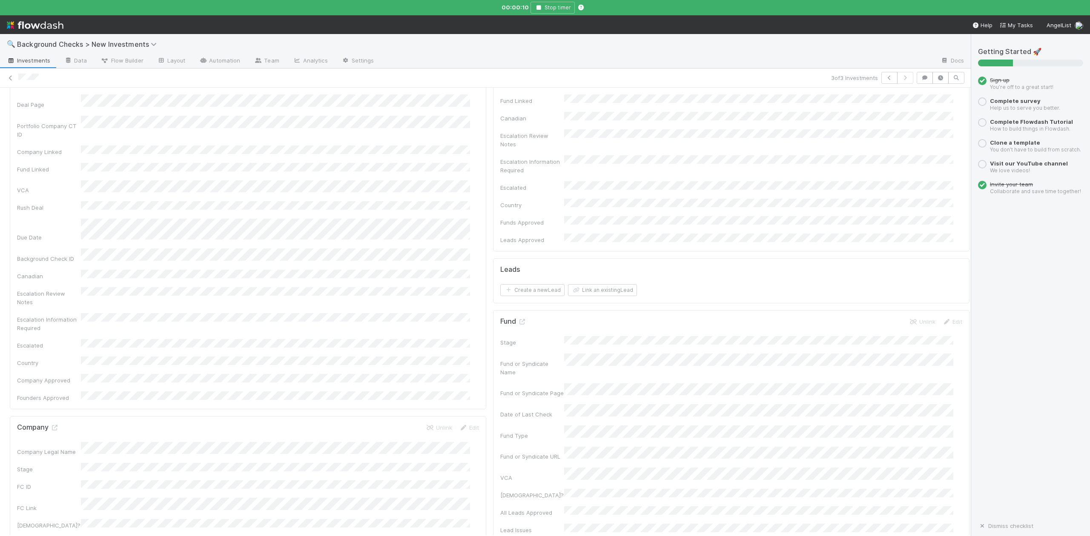
scroll to position [227, 0]
click at [53, 335] on icon at bounding box center [54, 338] width 9 height 6
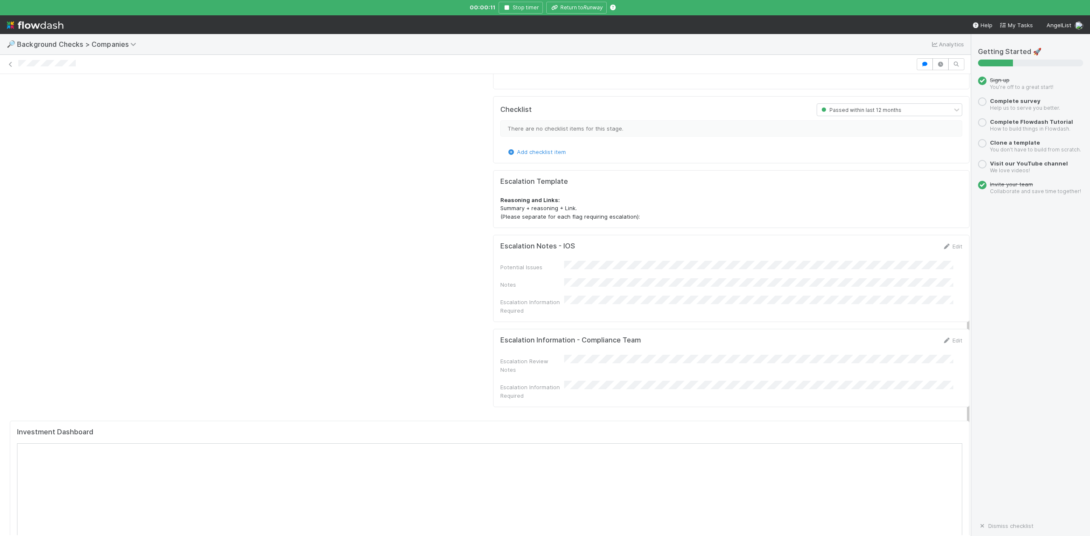
scroll to position [794, 0]
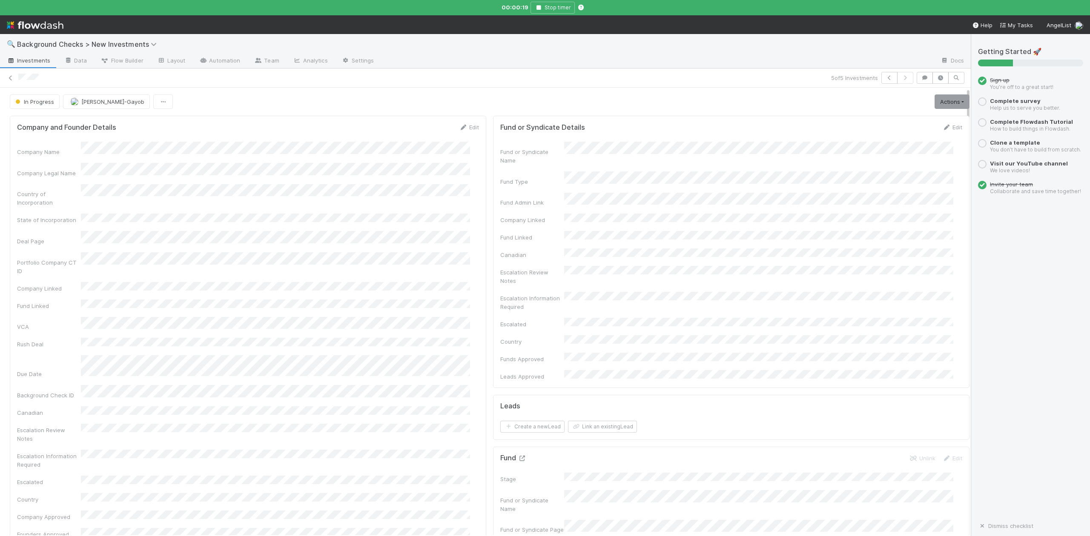
click at [518, 456] on icon at bounding box center [522, 459] width 9 height 6
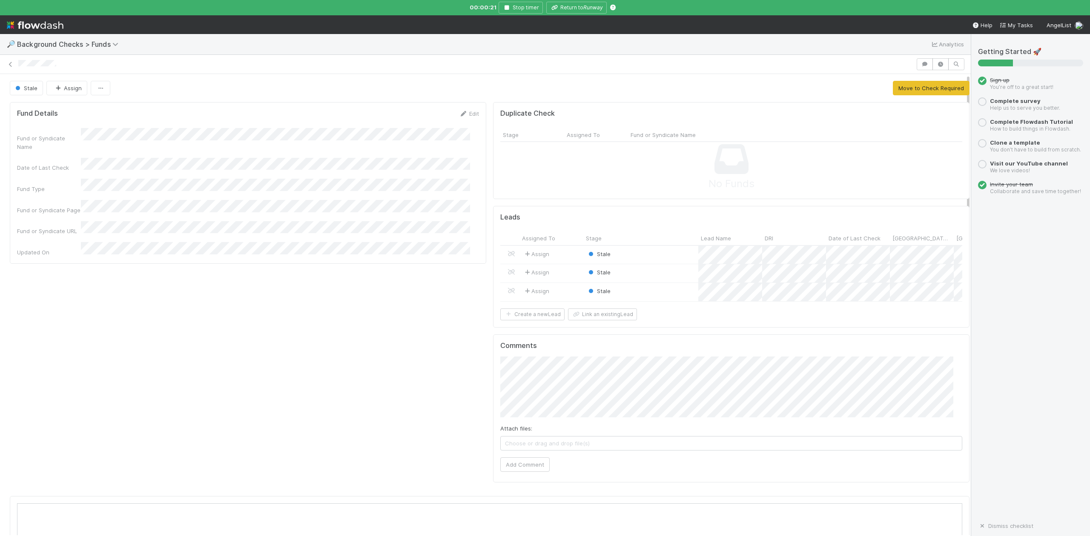
scroll to position [164, 918]
click at [901, 89] on button "Move to Check Required" at bounding box center [931, 88] width 77 height 14
click at [640, 254] on div "Stale" at bounding box center [640, 255] width 115 height 18
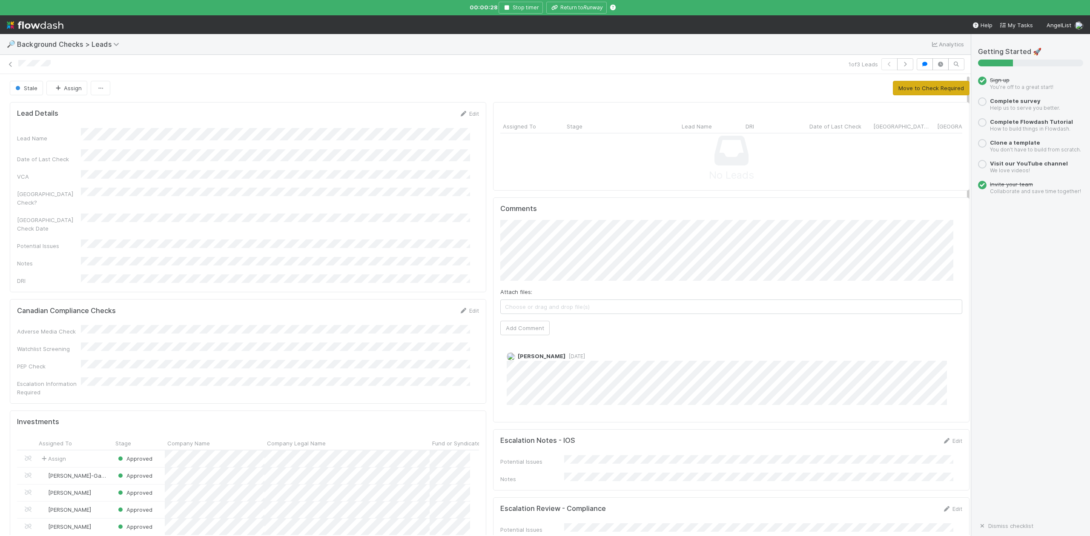
scroll to position [164, 445]
click at [898, 88] on button "Move to Check Required" at bounding box center [931, 88] width 77 height 14
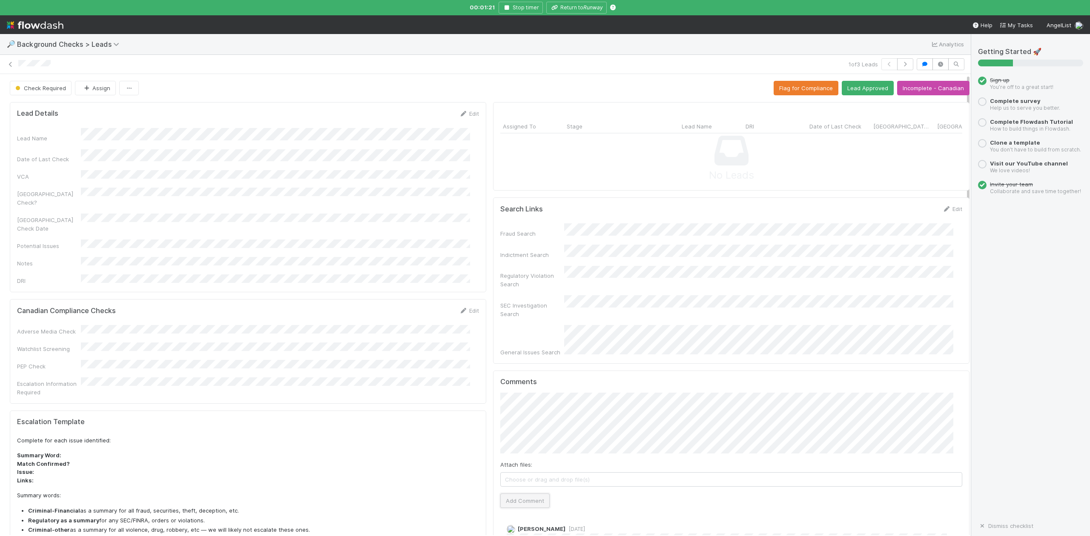
click at [515, 494] on button "Add Comment" at bounding box center [524, 501] width 49 height 14
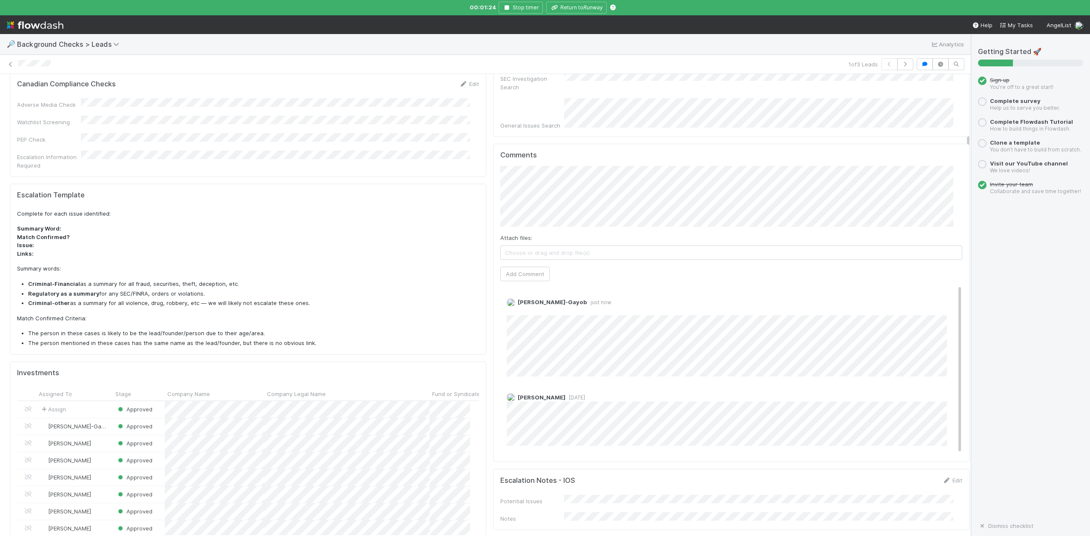
scroll to position [0, 0]
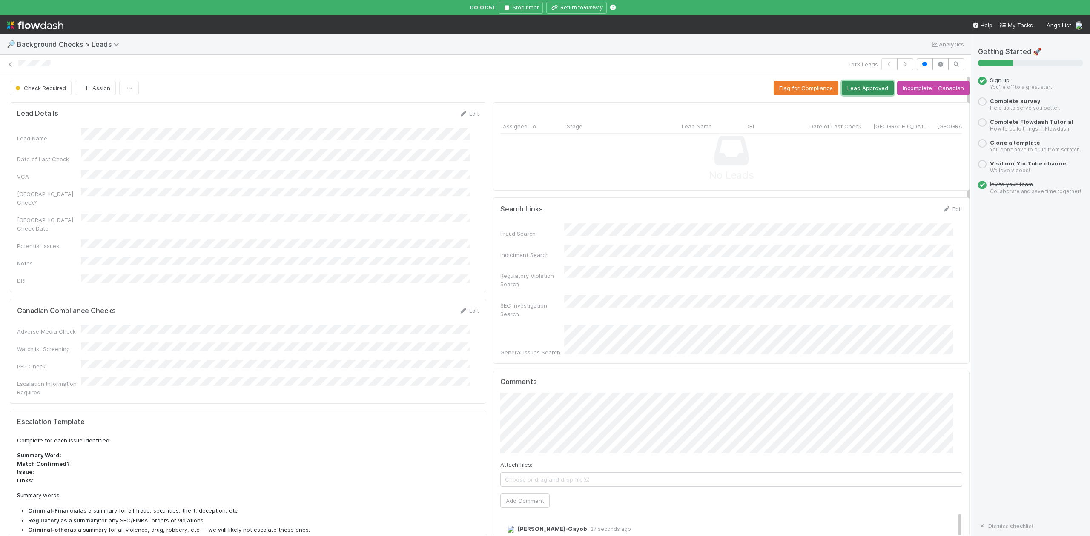
click at [846, 89] on button "Lead Approved" at bounding box center [867, 88] width 52 height 14
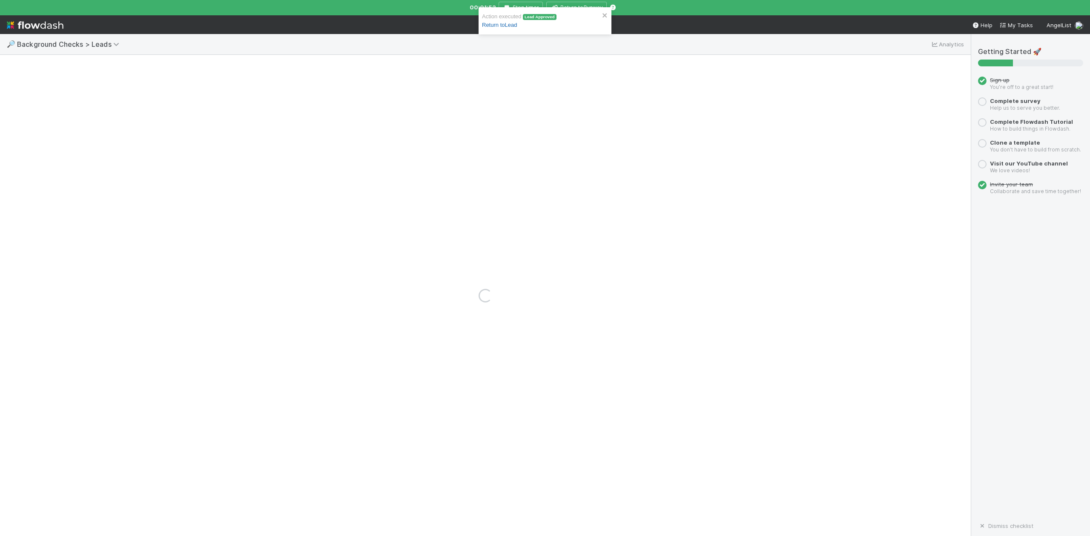
click at [503, 26] on link "Return to Lead" at bounding box center [499, 25] width 35 height 6
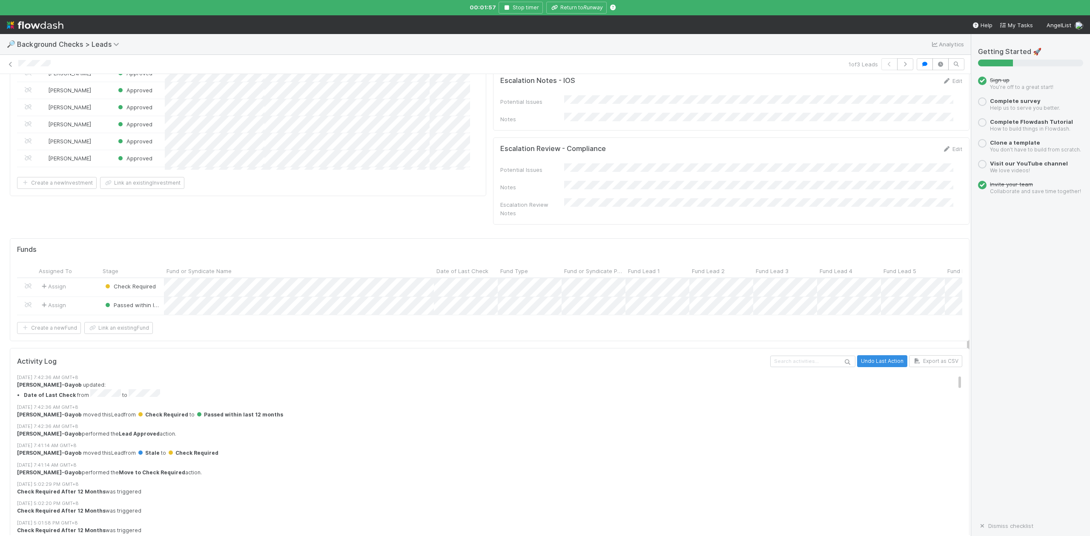
scroll to position [481, 0]
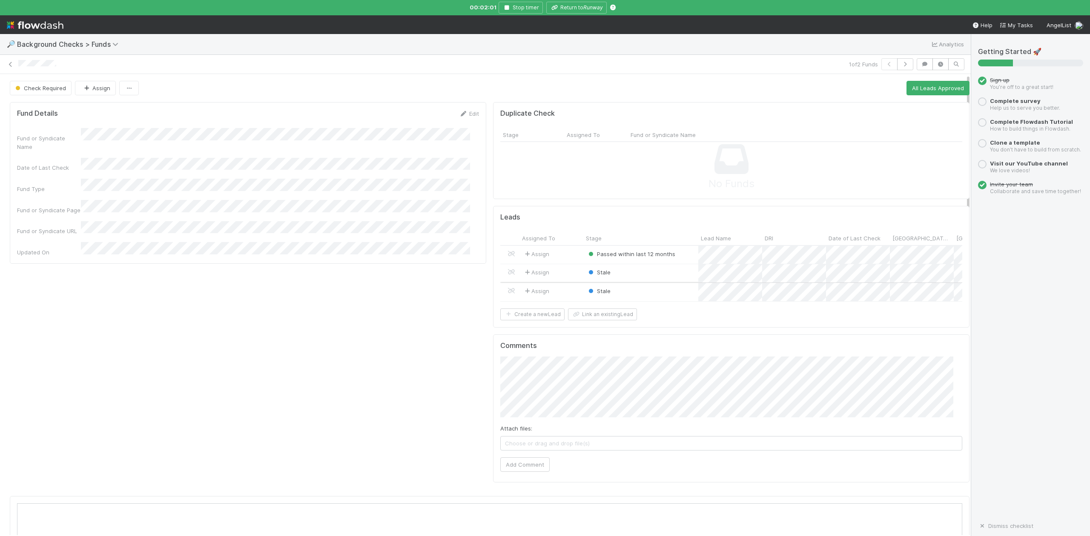
scroll to position [164, 918]
click at [659, 276] on div "Stale" at bounding box center [640, 273] width 115 height 18
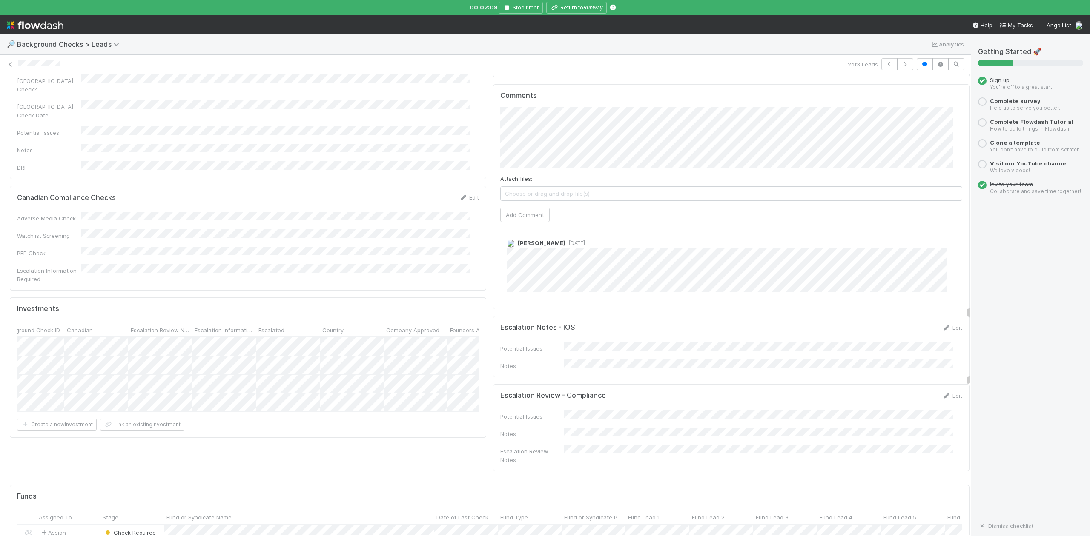
scroll to position [0, 1357]
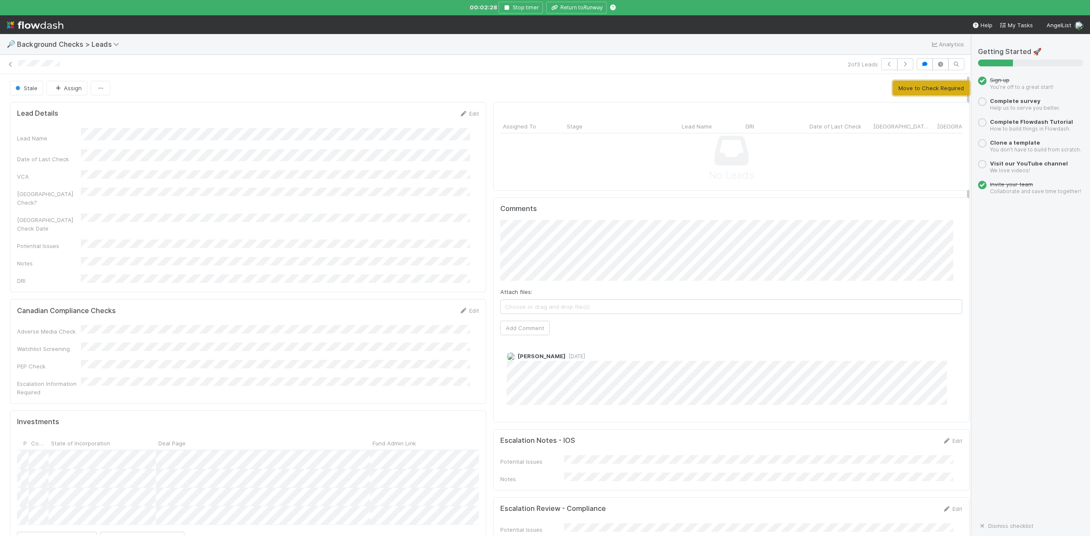
click at [908, 89] on button "Move to Check Required" at bounding box center [931, 88] width 77 height 14
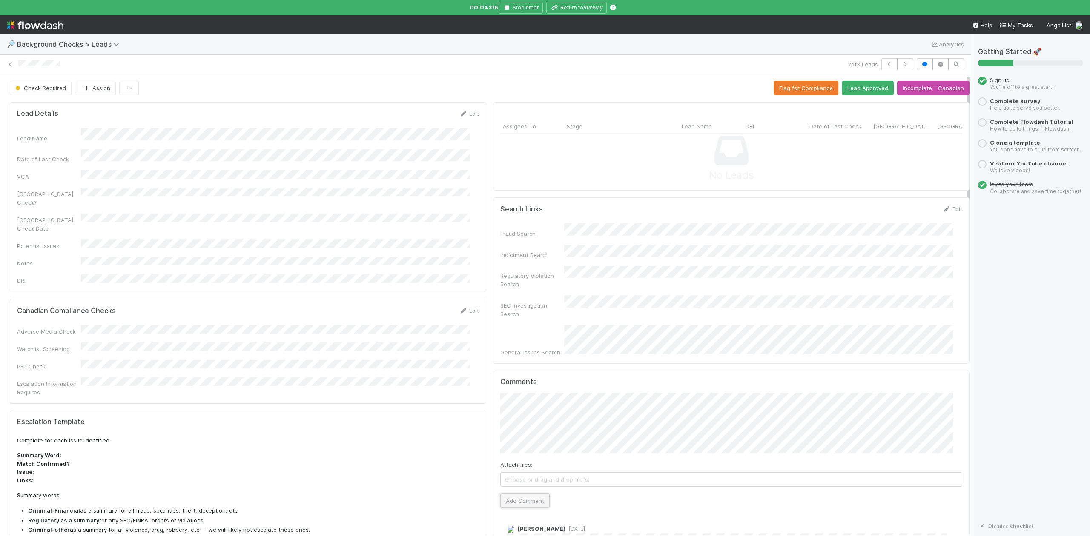
click at [523, 494] on button "Add Comment" at bounding box center [524, 501] width 49 height 14
click at [847, 87] on button "Lead Approved" at bounding box center [867, 88] width 52 height 14
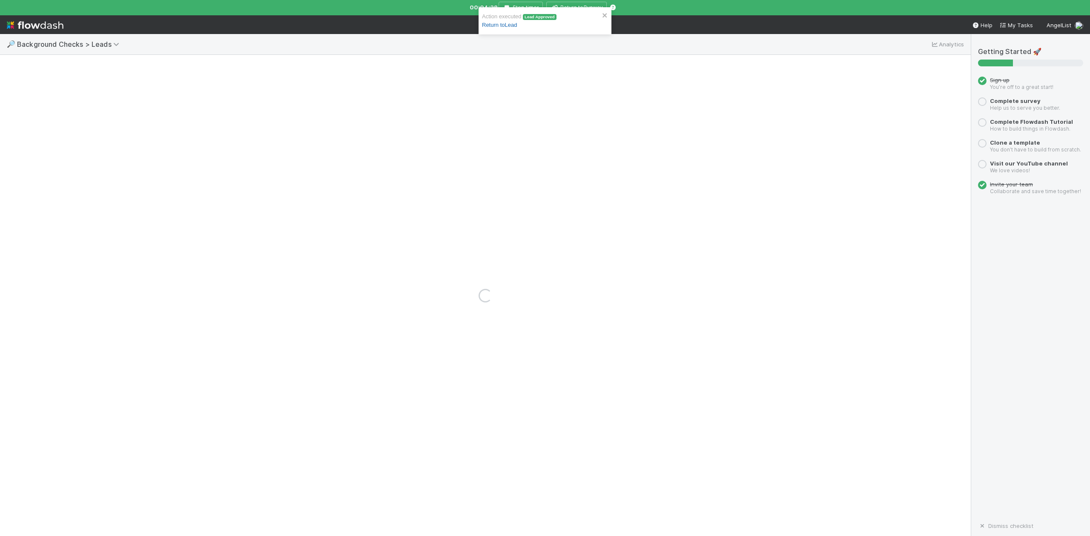
click at [513, 24] on link "Return to Lead" at bounding box center [499, 25] width 35 height 6
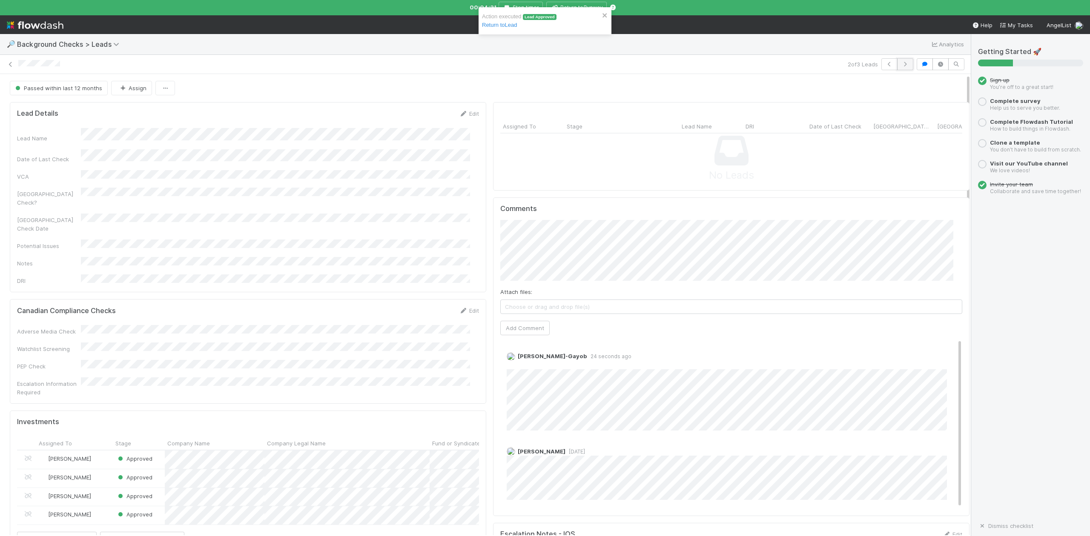
click at [897, 69] on button "button" at bounding box center [905, 64] width 16 height 12
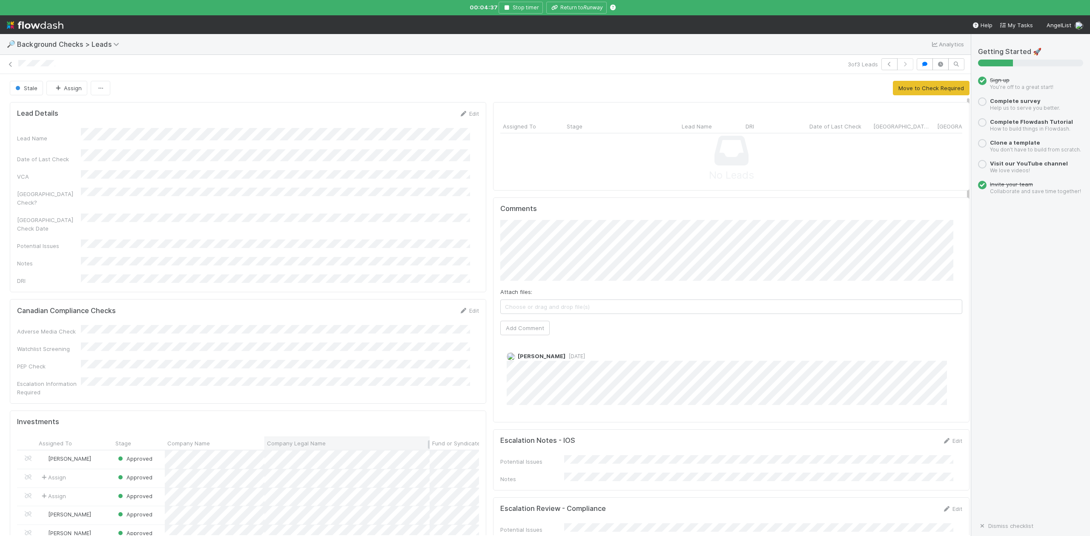
scroll to position [170, 0]
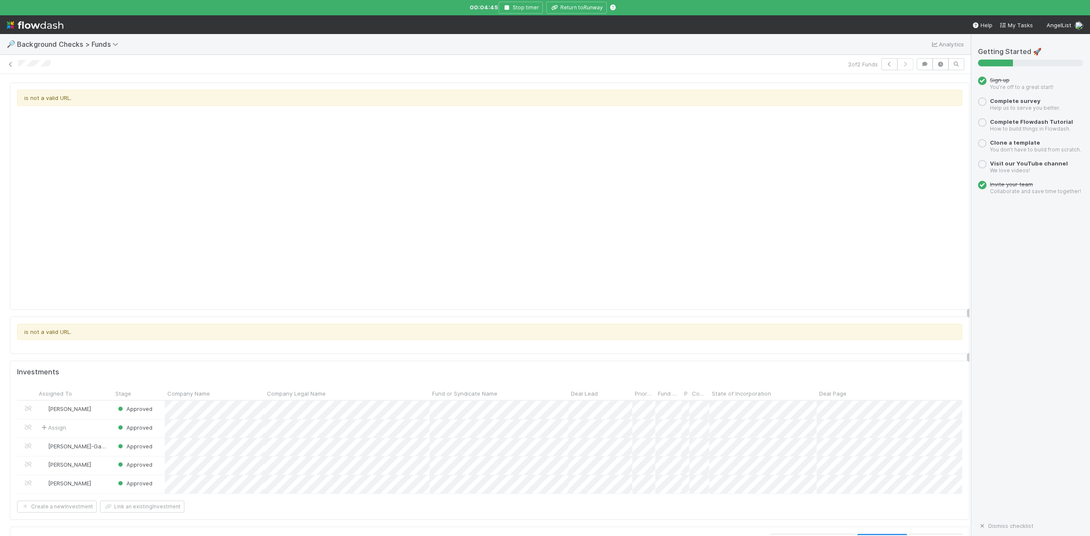
scroll to position [243, 0]
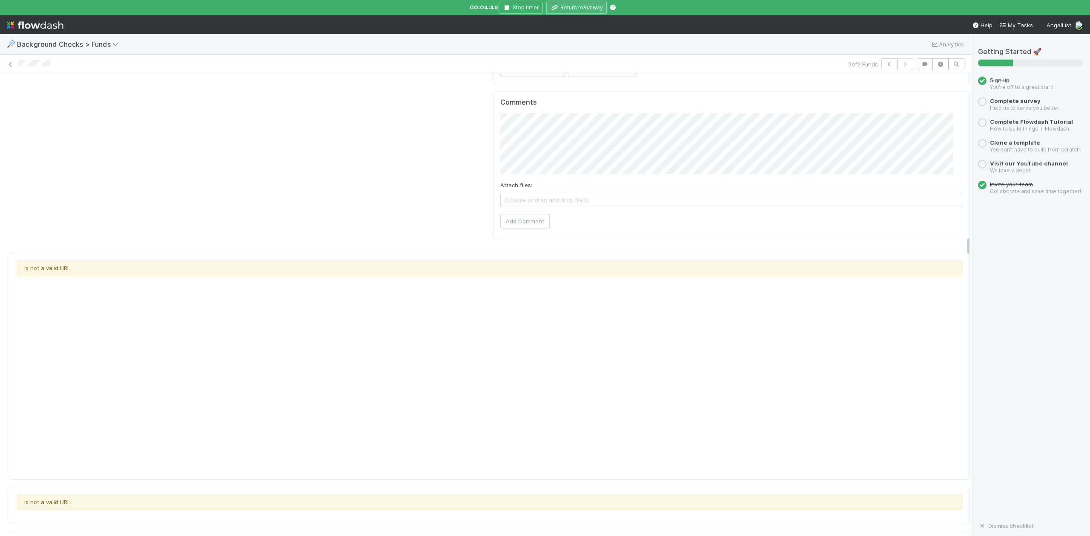
click at [585, 4] on icon "Runway" at bounding box center [593, 7] width 20 height 6
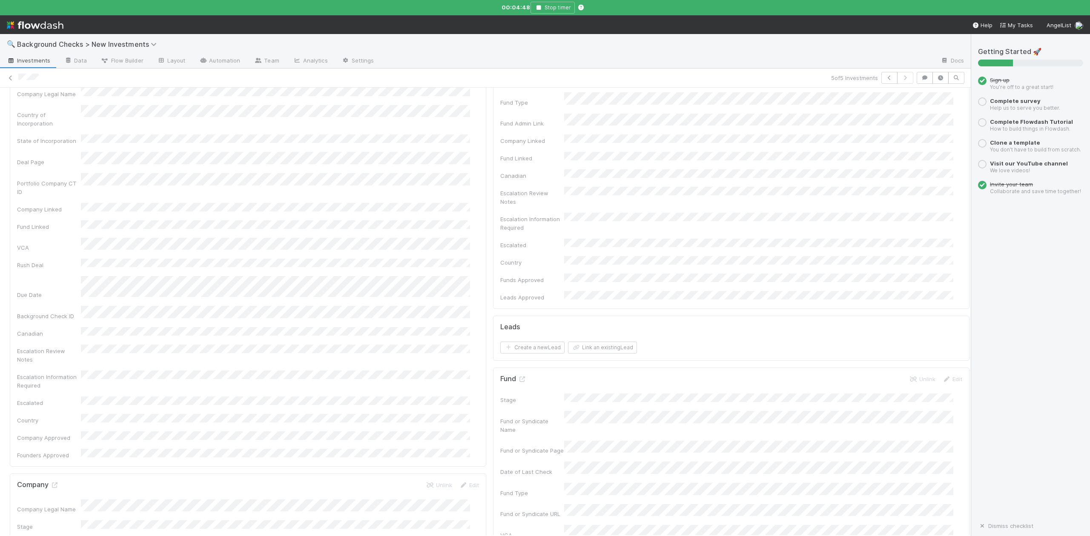
scroll to position [113, 0]
click at [518, 343] on icon at bounding box center [522, 346] width 9 height 6
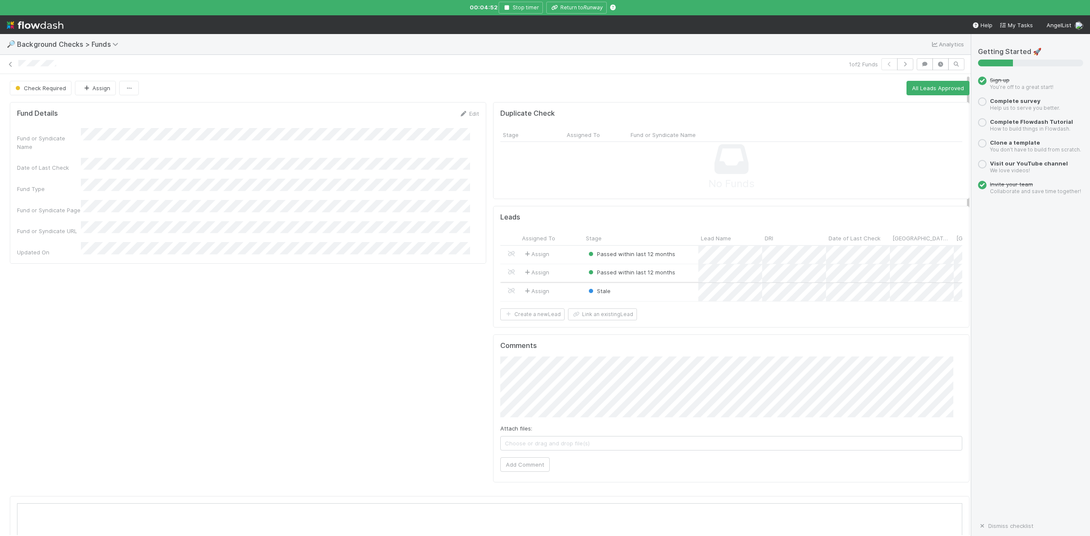
scroll to position [164, 918]
drag, startPoint x: 169, startPoint y: 197, endPoint x: 149, endPoint y: 215, distance: 27.5
click at [149, 215] on div at bounding box center [545, 268] width 1090 height 536
click at [526, 387] on div at bounding box center [545, 268] width 1090 height 536
click at [524, 472] on button "Add Comment" at bounding box center [524, 465] width 49 height 14
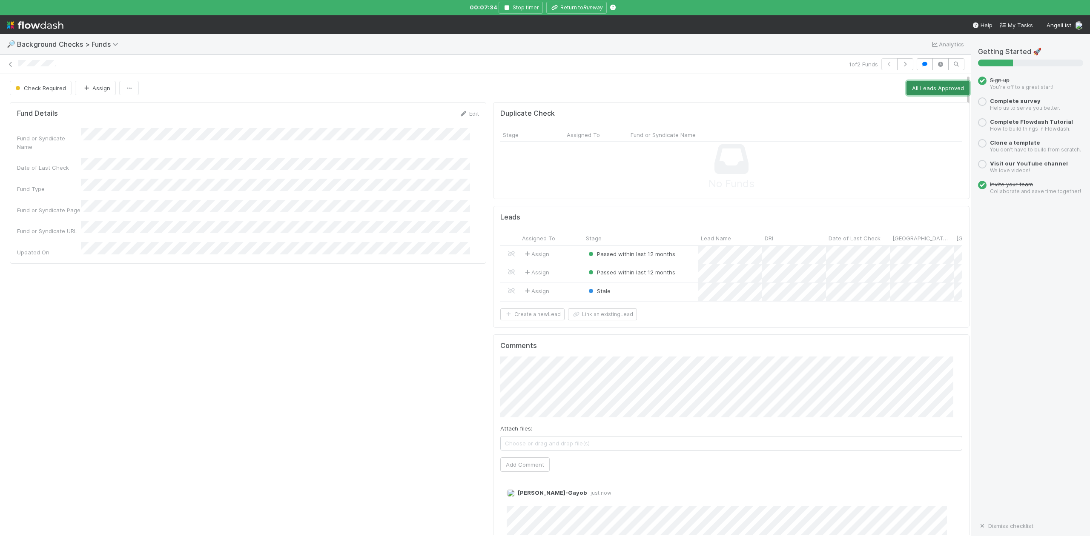
click at [911, 82] on button "All Leads Approved" at bounding box center [937, 88] width 63 height 14
click at [300, 350] on div at bounding box center [545, 268] width 1090 height 536
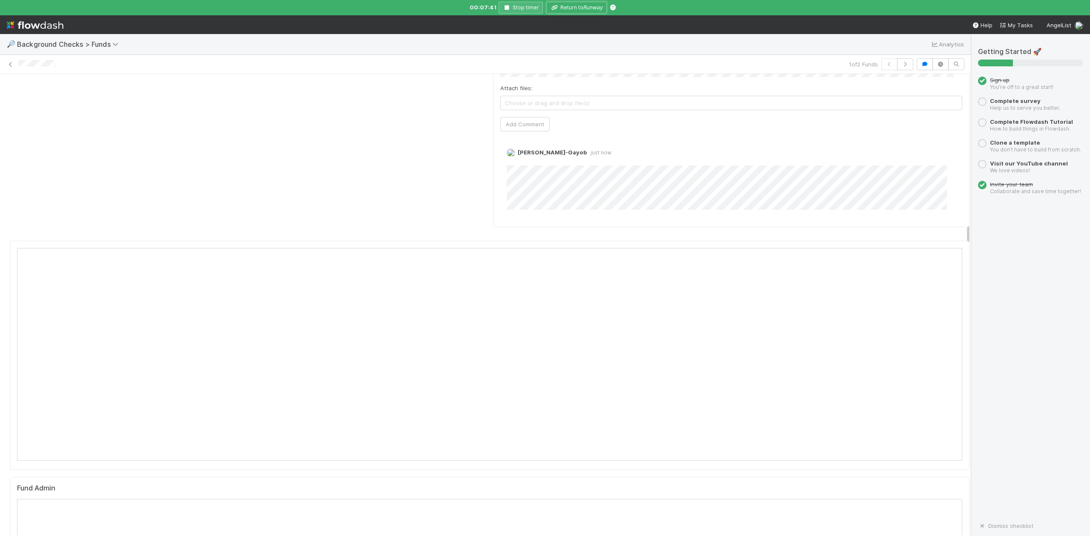
click at [570, 6] on button "Return to Runway" at bounding box center [576, 8] width 60 height 12
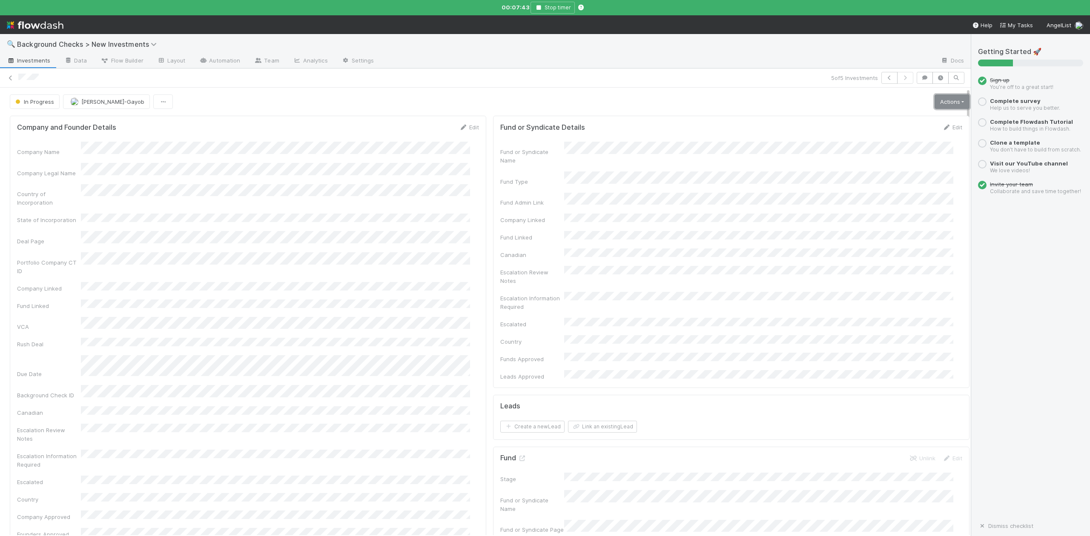
click at [934, 106] on link "Actions" at bounding box center [951, 101] width 35 height 14
click at [875, 120] on button "Finish" at bounding box center [922, 120] width 95 height 12
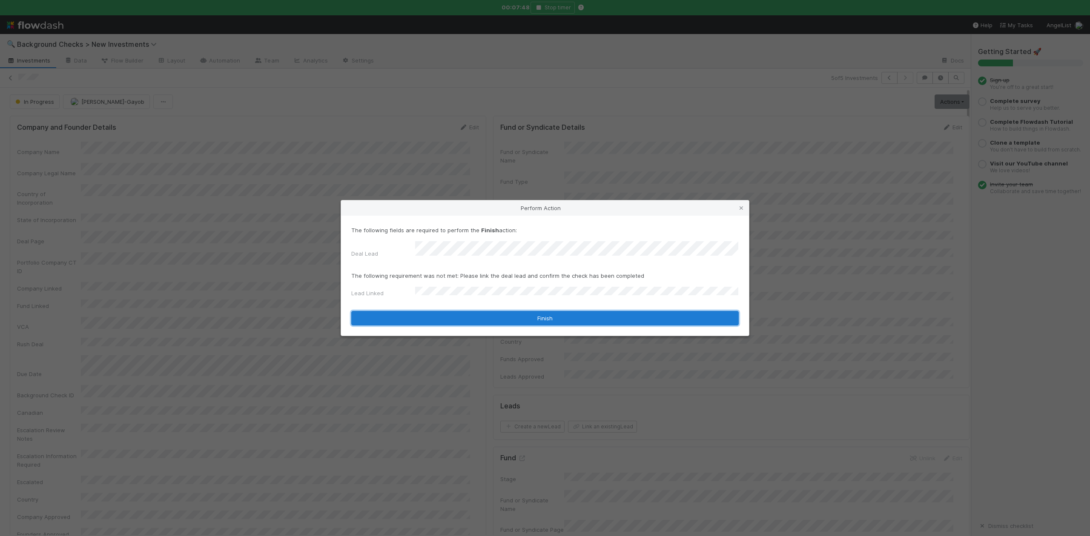
click at [431, 311] on button "Finish" at bounding box center [544, 318] width 387 height 14
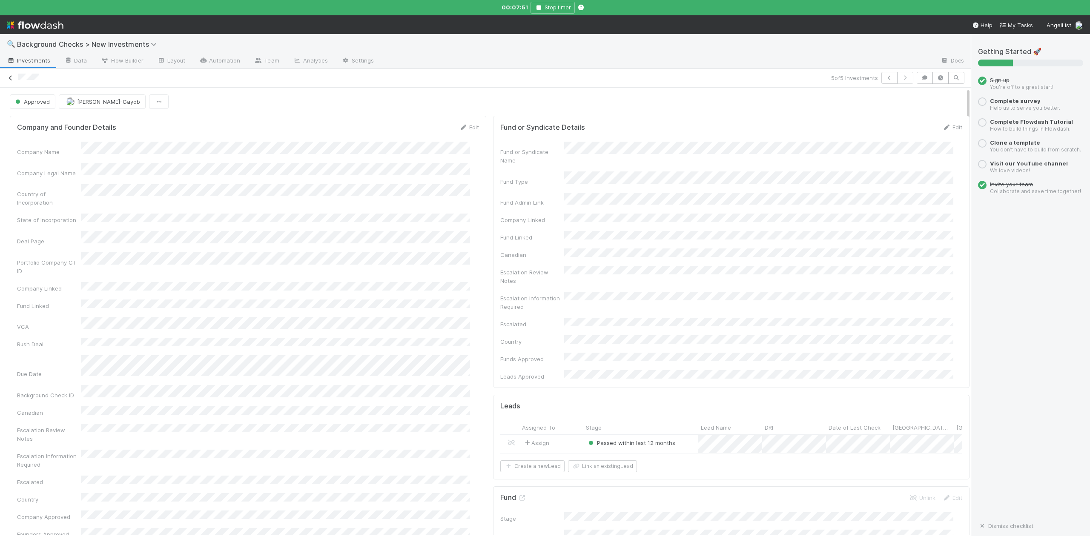
click at [12, 79] on icon at bounding box center [10, 78] width 9 height 6
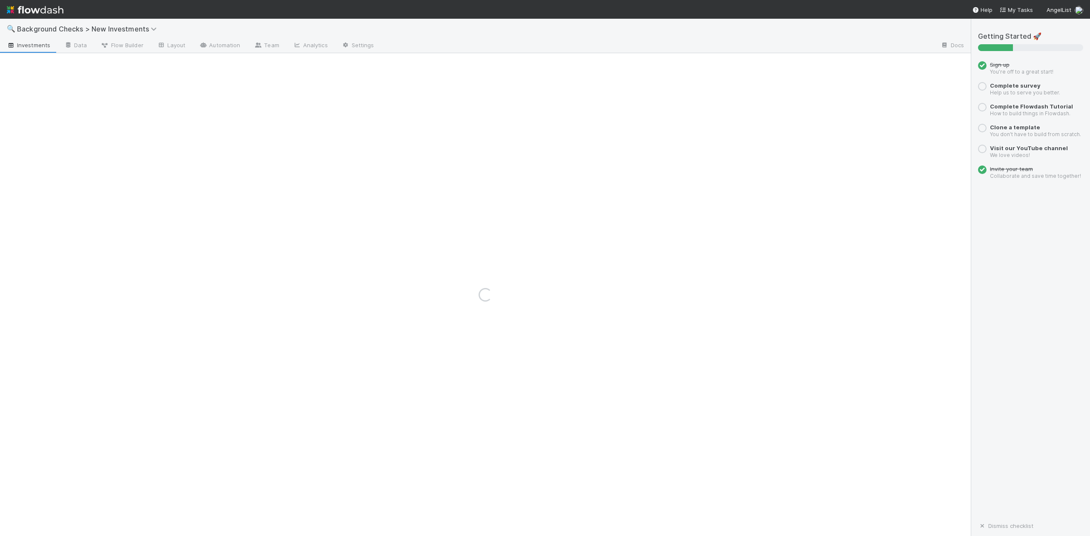
click at [508, 10] on nav "Help My Tasks AngelList" at bounding box center [545, 9] width 1090 height 19
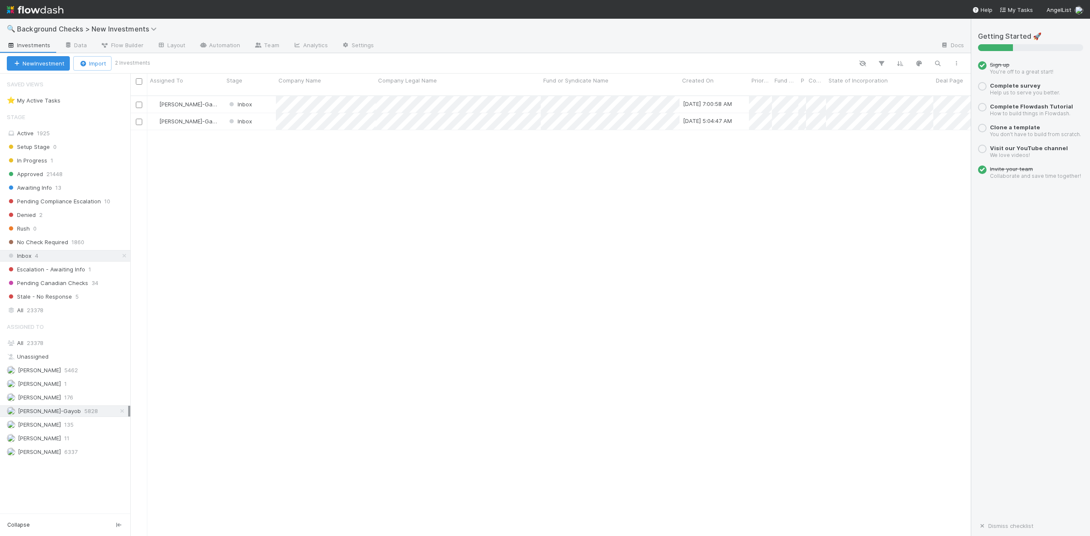
scroll to position [439, 831]
click at [252, 160] on div at bounding box center [545, 268] width 1090 height 536
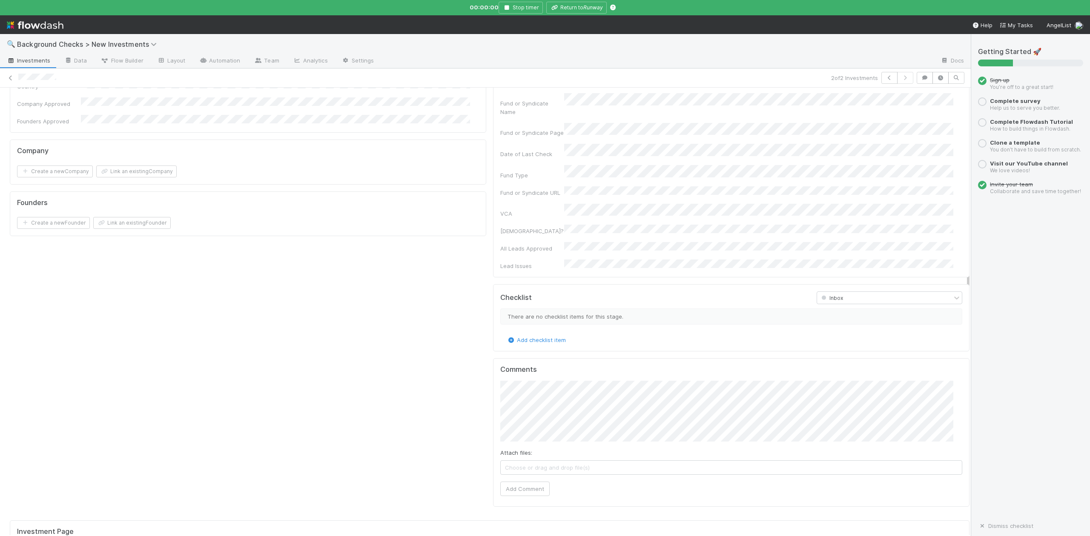
scroll to position [511, 0]
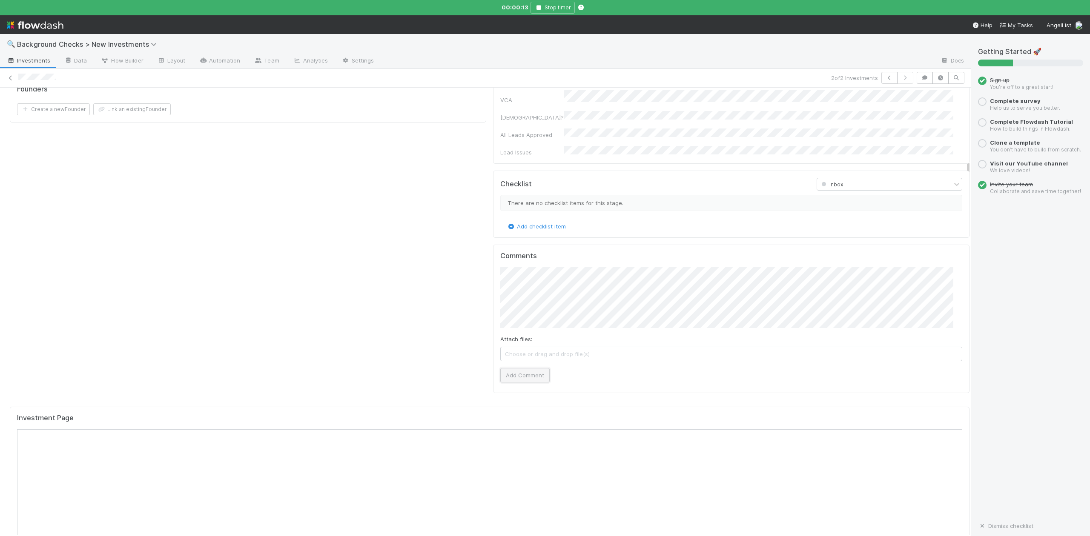
click at [525, 368] on button "Add Comment" at bounding box center [524, 375] width 49 height 14
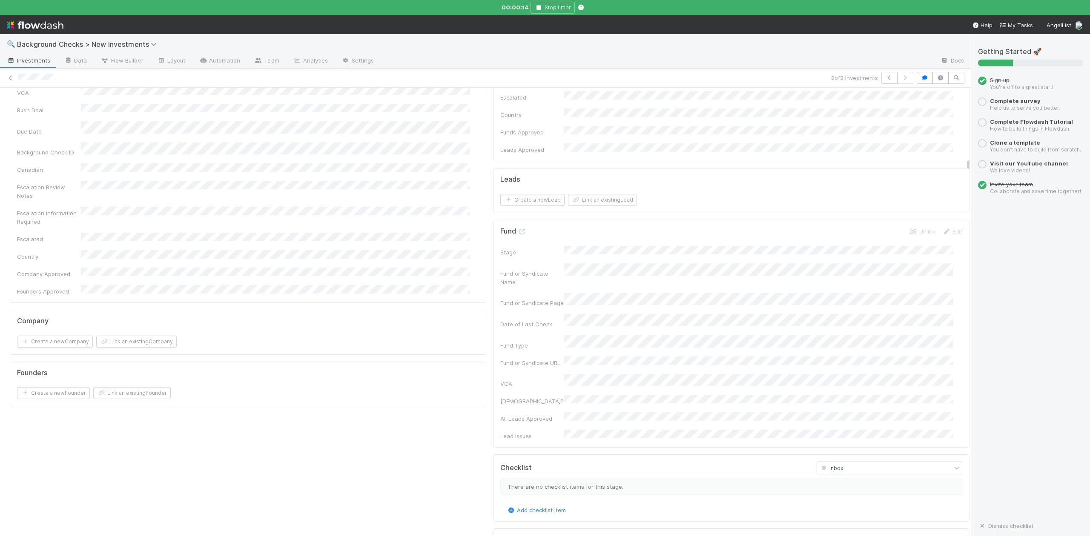
scroll to position [0, 0]
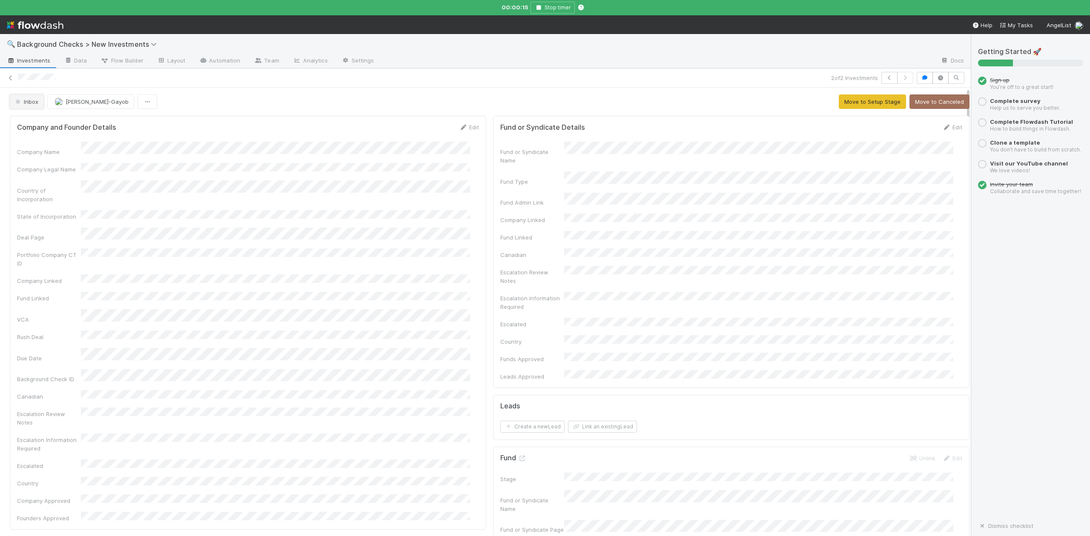
click at [39, 101] on button "Inbox" at bounding box center [27, 101] width 34 height 14
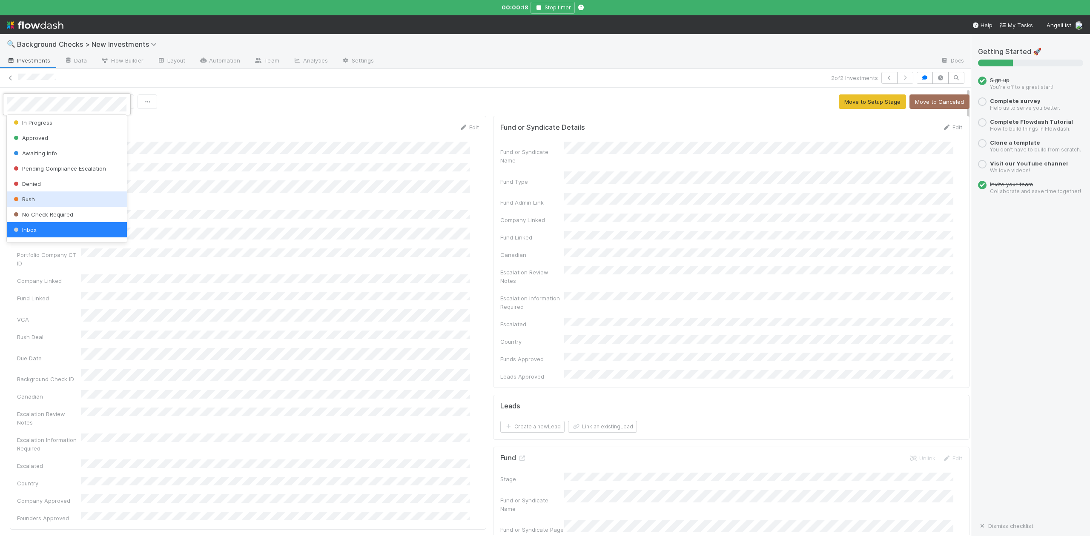
click at [278, 273] on div at bounding box center [545, 268] width 1090 height 536
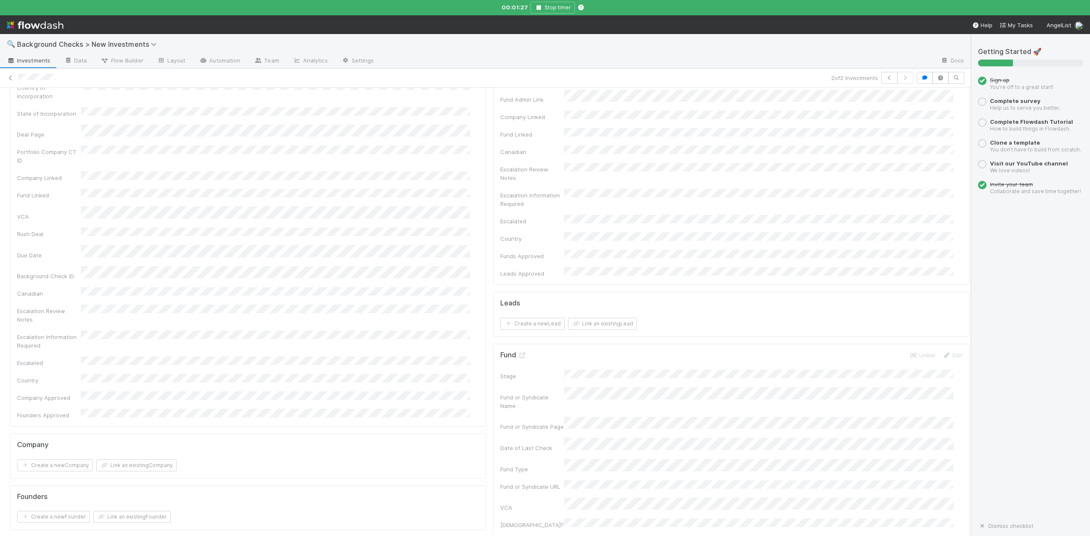
scroll to position [0, 0]
click at [25, 106] on button "Inbox" at bounding box center [27, 101] width 34 height 14
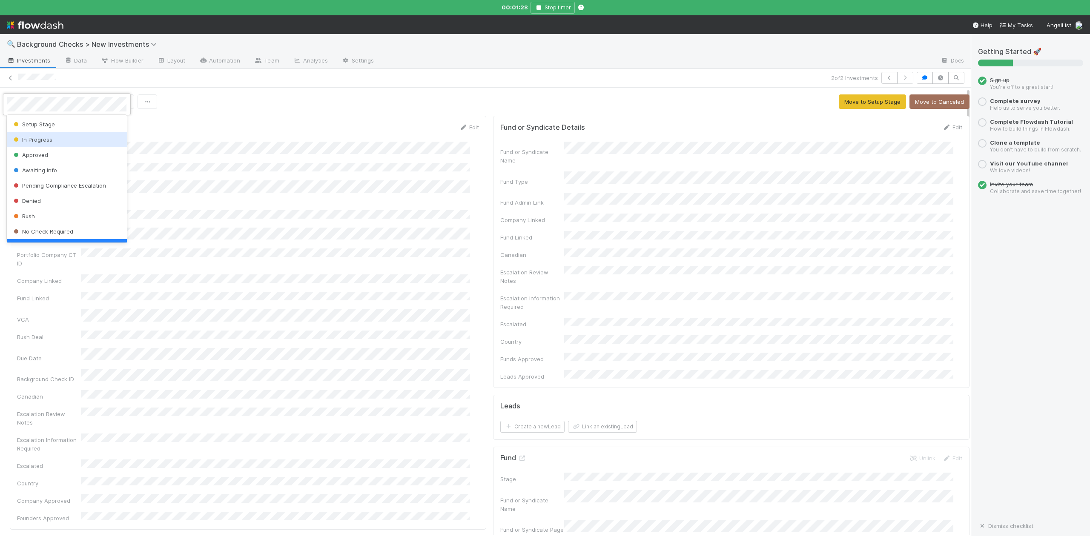
scroll to position [17, 0]
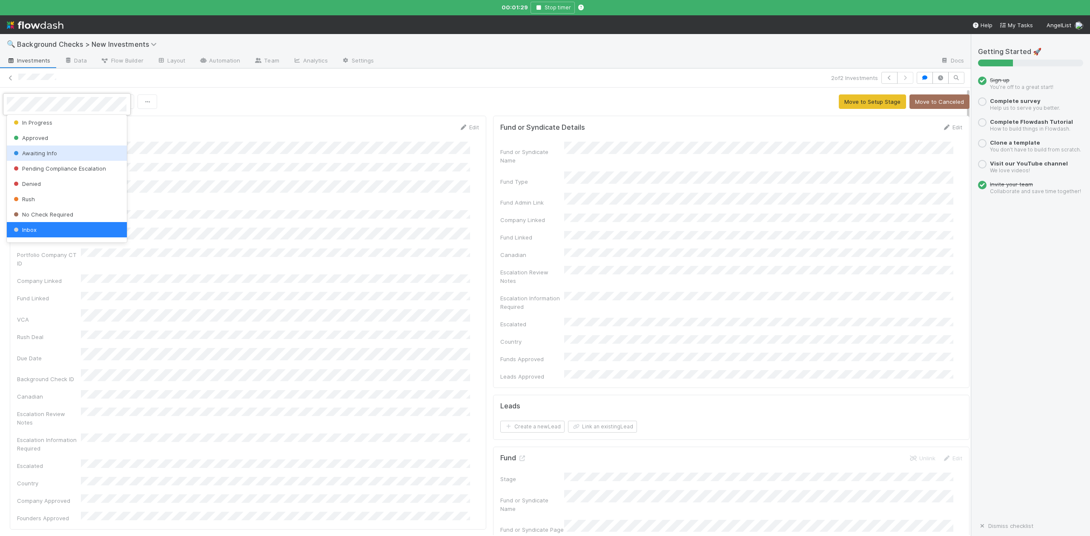
click at [36, 152] on span "Awaiting Info" at bounding box center [34, 153] width 45 height 7
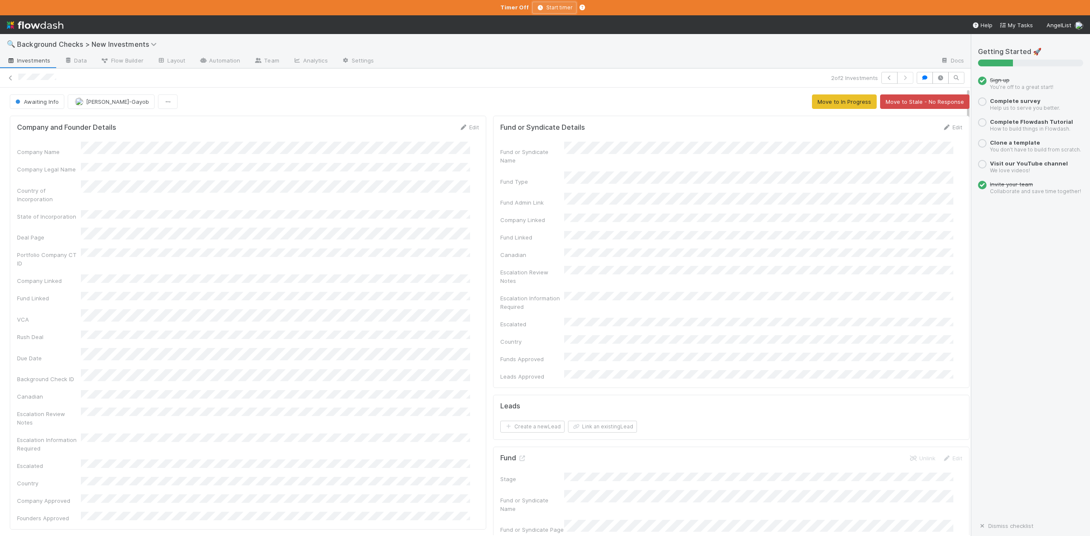
click at [539, 8] on icon "button" at bounding box center [540, 7] width 9 height 5
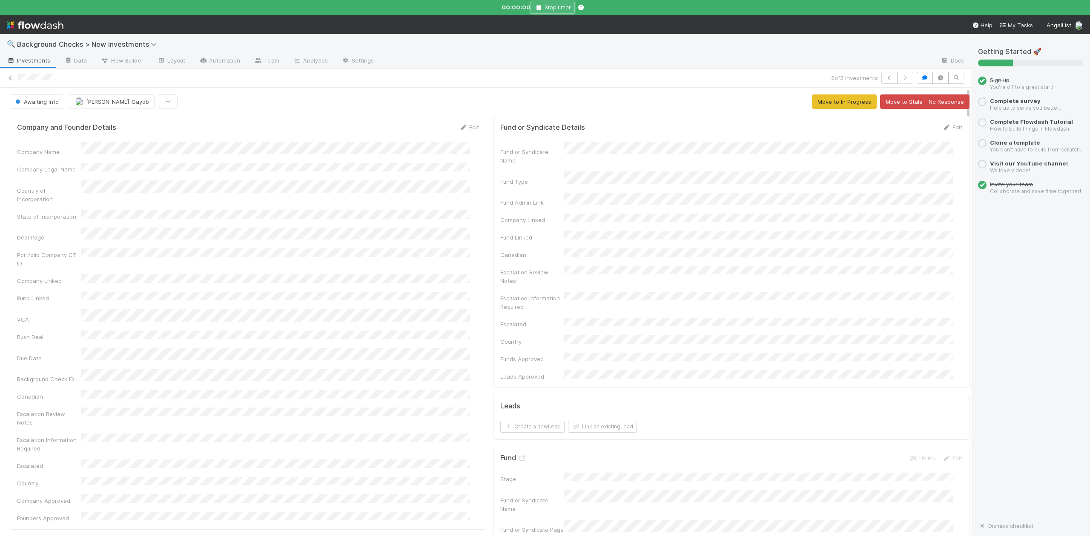
click at [539, 8] on icon "button" at bounding box center [538, 7] width 9 height 5
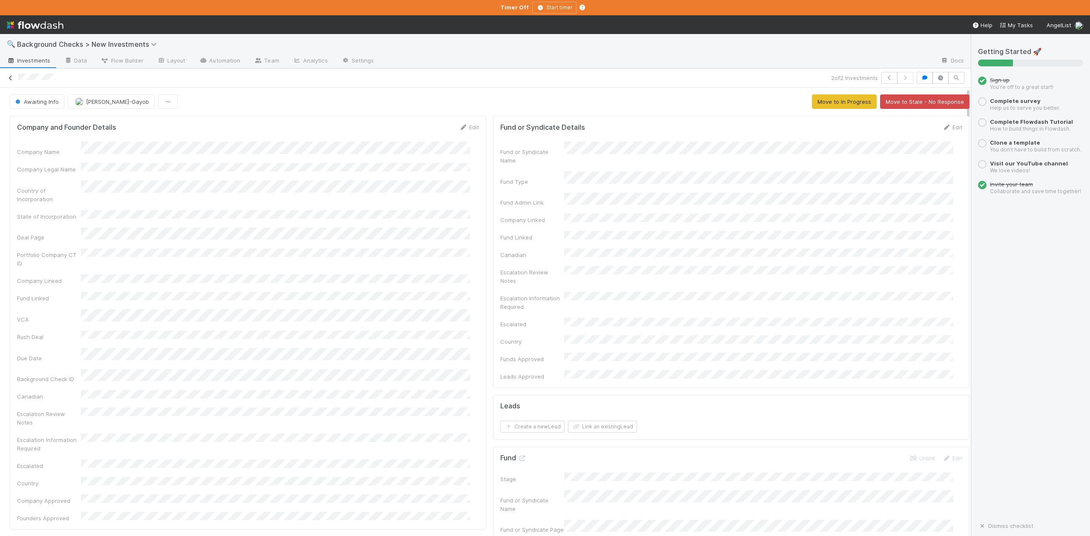
click at [13, 80] on icon at bounding box center [10, 78] width 9 height 6
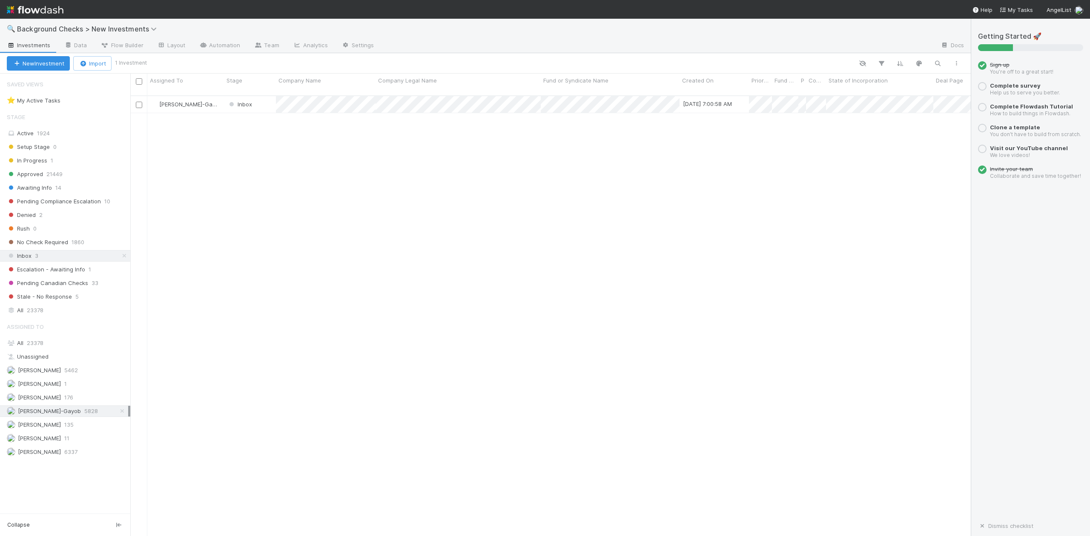
scroll to position [439, 831]
click at [348, 132] on div at bounding box center [545, 268] width 1090 height 536
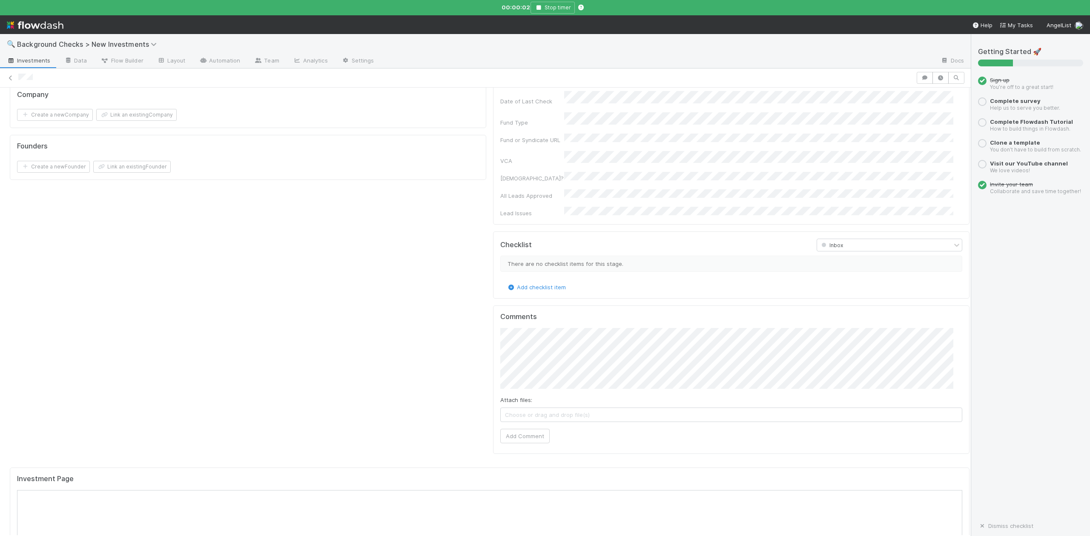
scroll to position [511, 0]
click at [523, 368] on button "Add Comment" at bounding box center [524, 375] width 49 height 14
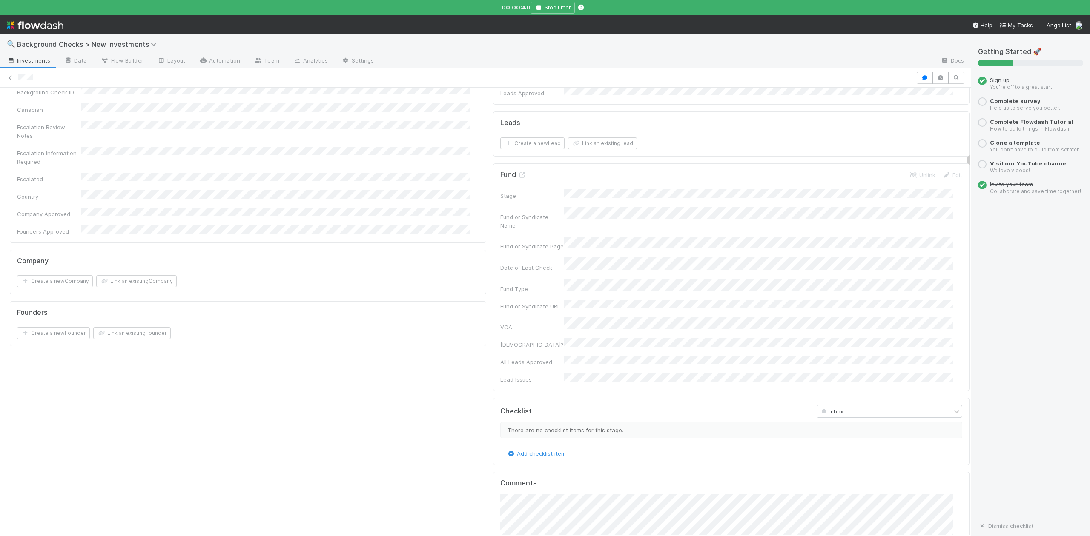
scroll to position [0, 0]
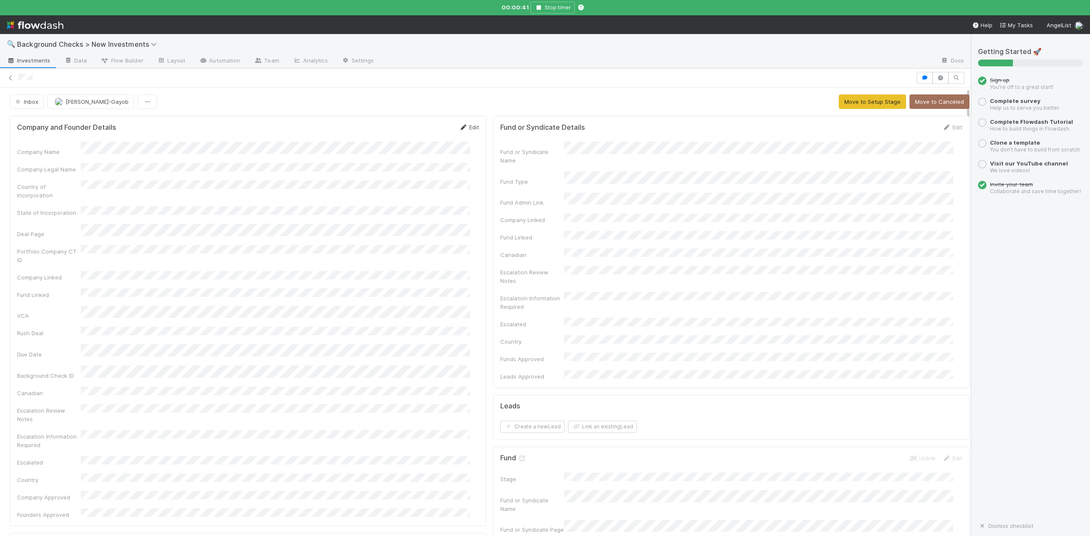
click at [461, 129] on link "Edit" at bounding box center [469, 127] width 20 height 7
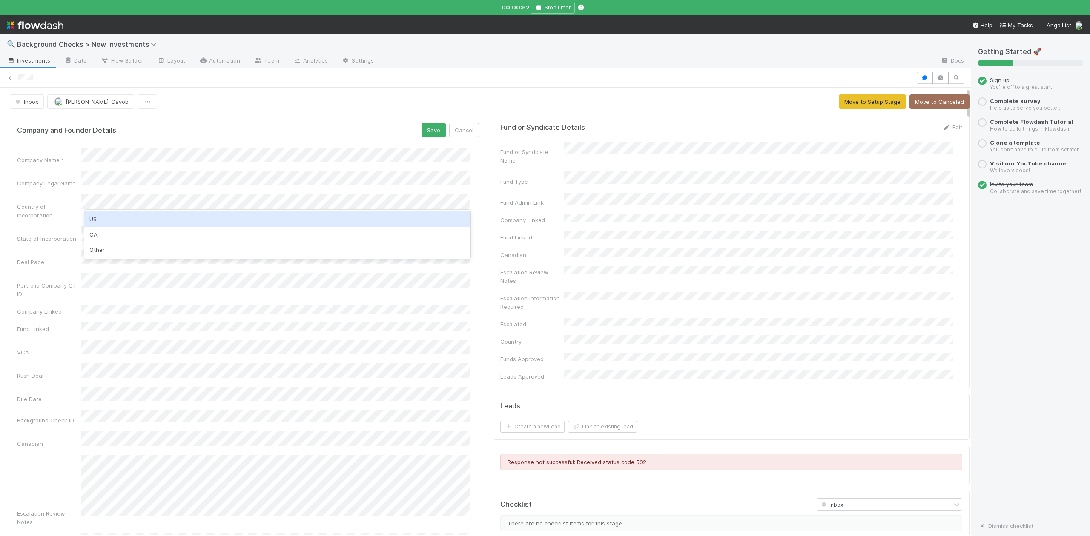
click at [93, 219] on div "US" at bounding box center [277, 219] width 386 height 15
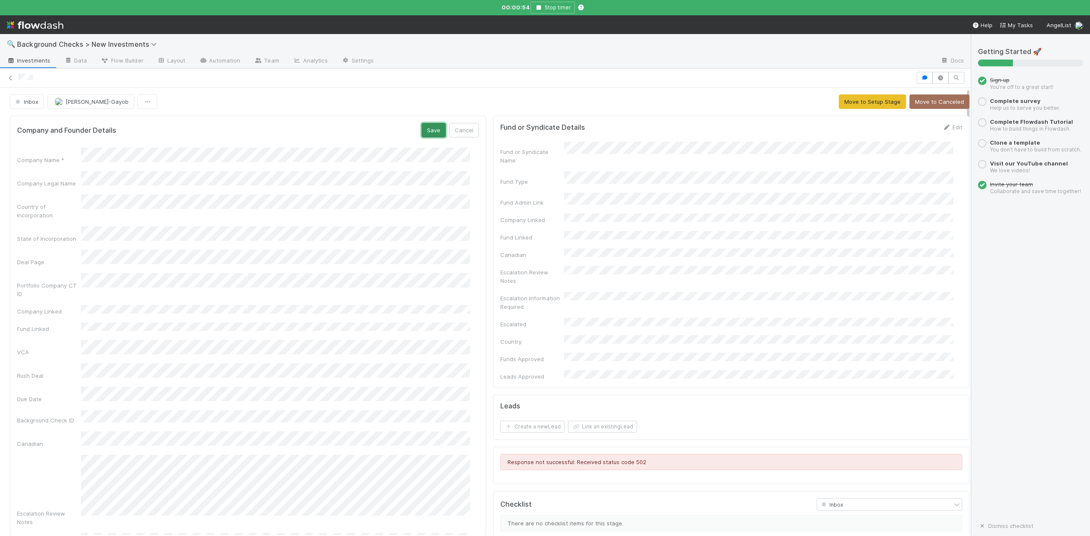
click at [423, 130] on button "Save" at bounding box center [433, 130] width 24 height 14
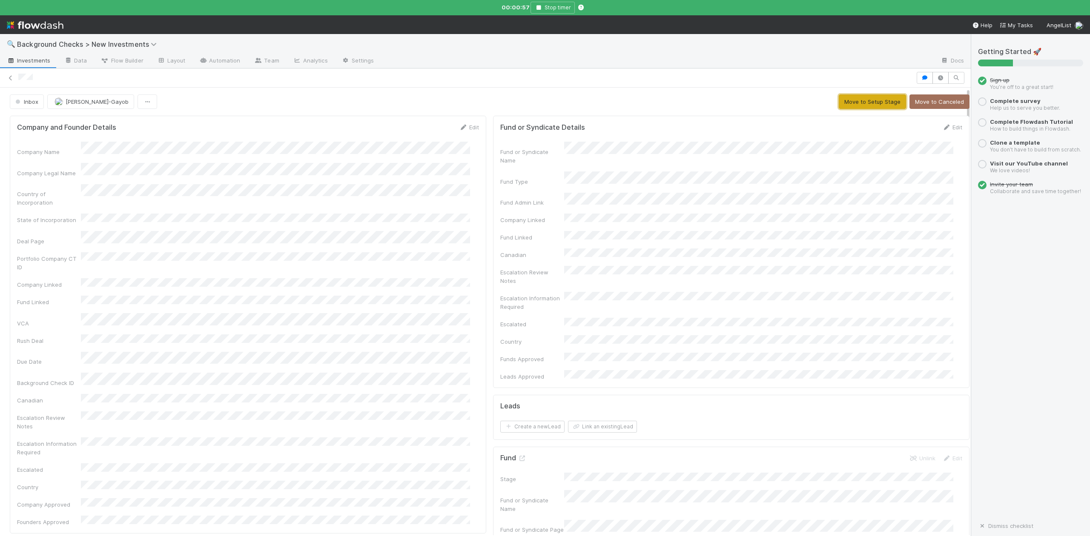
click at [839, 104] on button "Move to Setup Stage" at bounding box center [871, 101] width 67 height 14
click at [727, 103] on button "Create Company" at bounding box center [740, 101] width 57 height 14
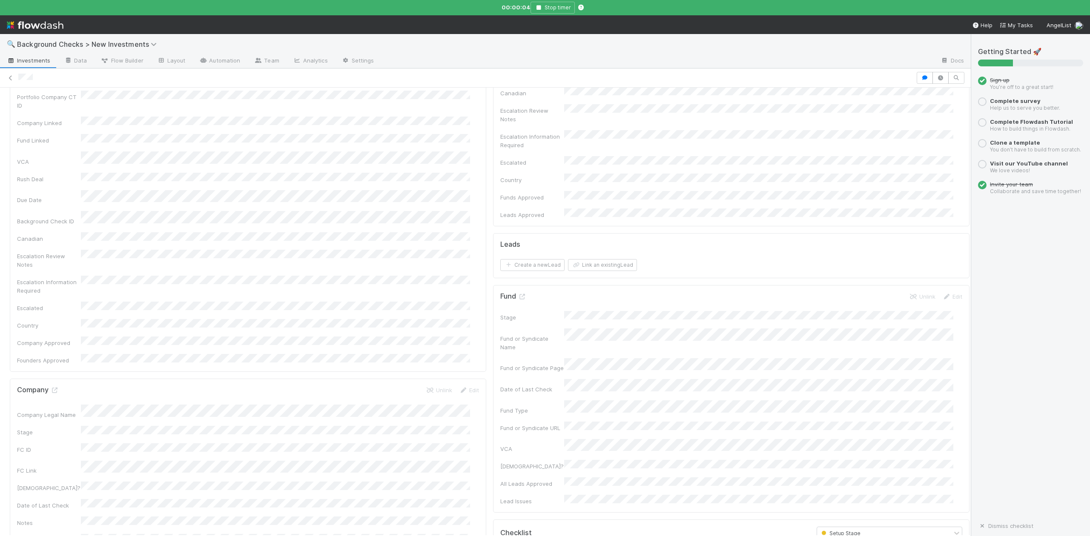
scroll to position [283, 0]
click at [507, 438] on input "checkbox" at bounding box center [511, 442] width 9 height 9
click at [507, 457] on input "checkbox" at bounding box center [511, 461] width 9 height 9
click at [507, 476] on input "checkbox" at bounding box center [511, 480] width 9 height 9
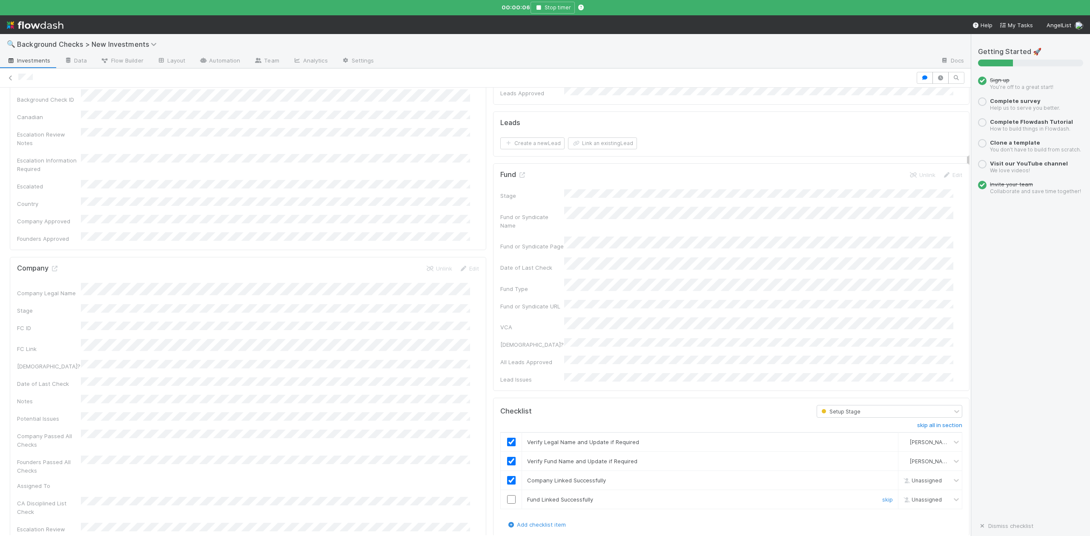
click at [507, 495] on input "checkbox" at bounding box center [511, 499] width 9 height 9
checkbox input "true"
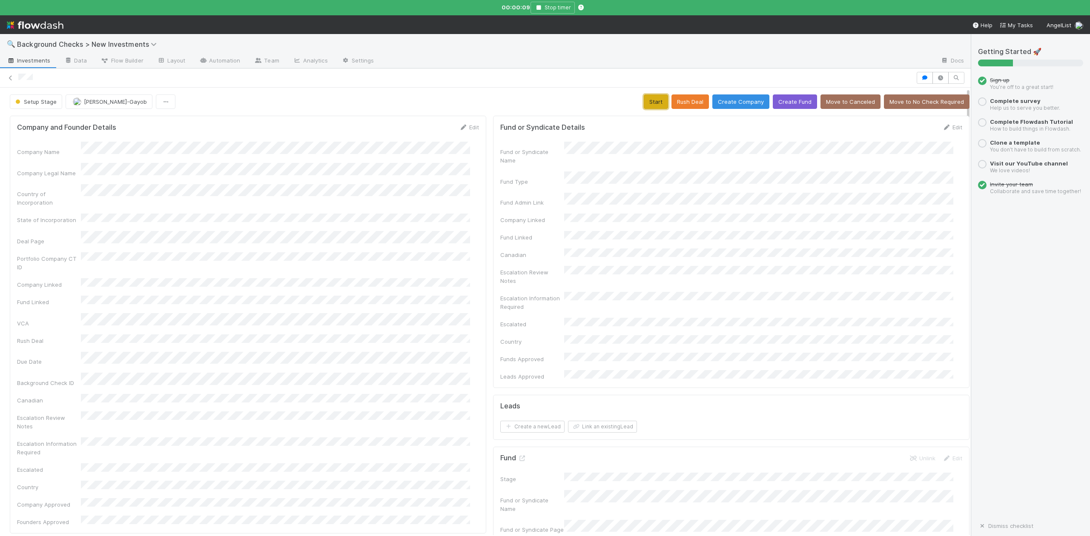
click at [644, 104] on button "Start" at bounding box center [656, 101] width 24 height 14
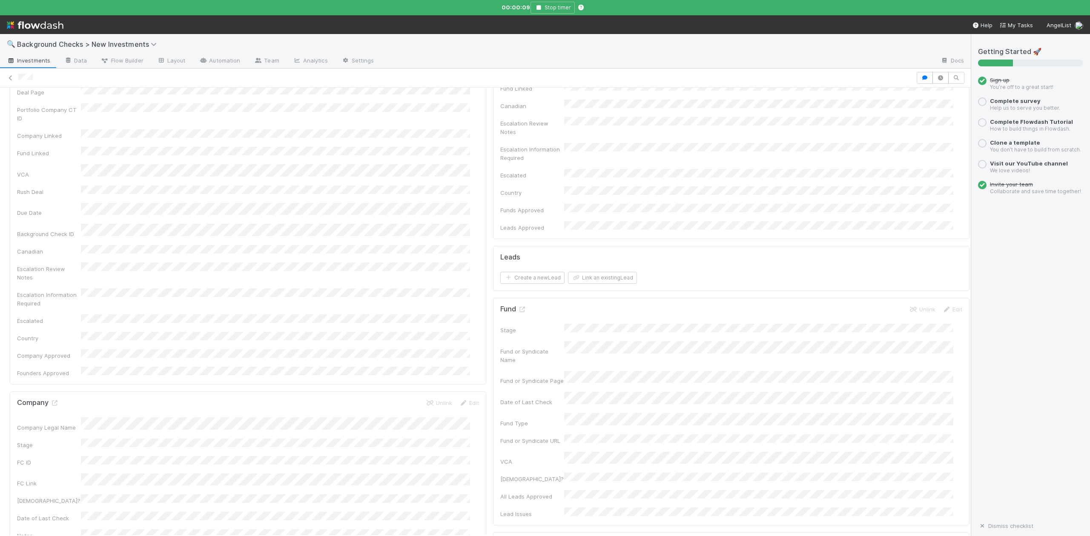
scroll to position [227, 0]
click at [55, 323] on icon at bounding box center [54, 326] width 9 height 6
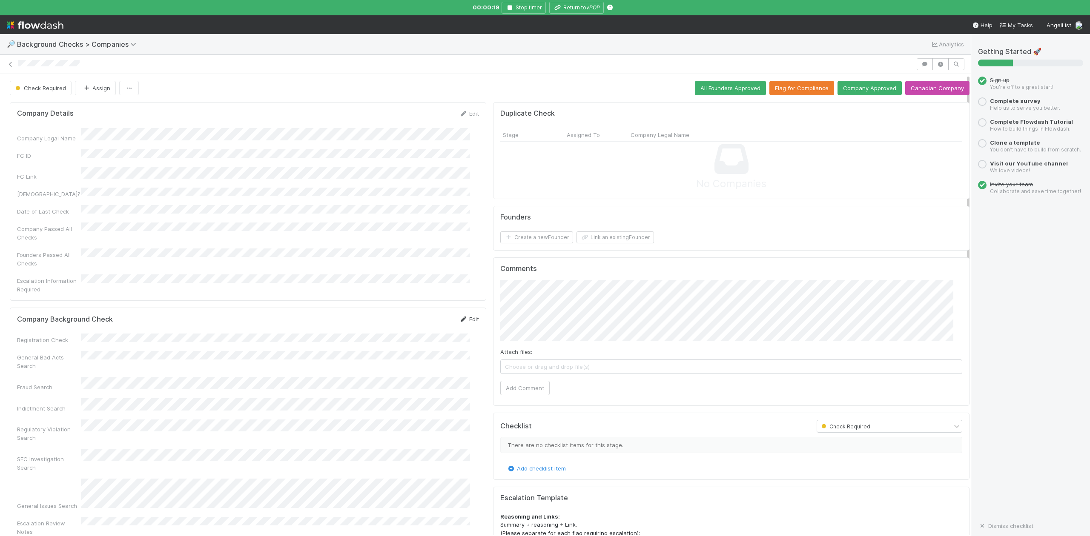
click at [460, 316] on link "Edit" at bounding box center [469, 319] width 20 height 7
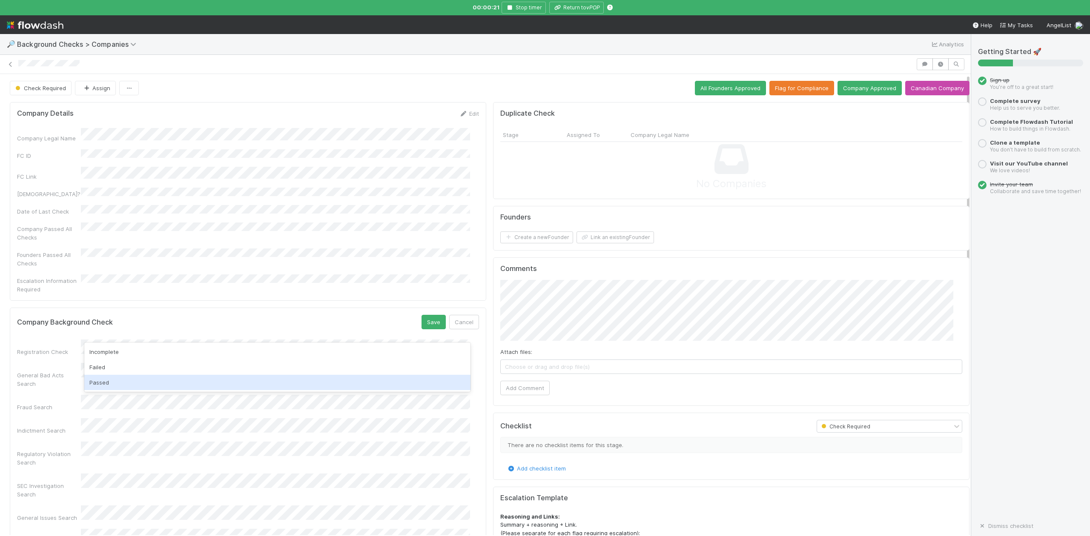
click at [102, 386] on div "Passed" at bounding box center [277, 382] width 386 height 15
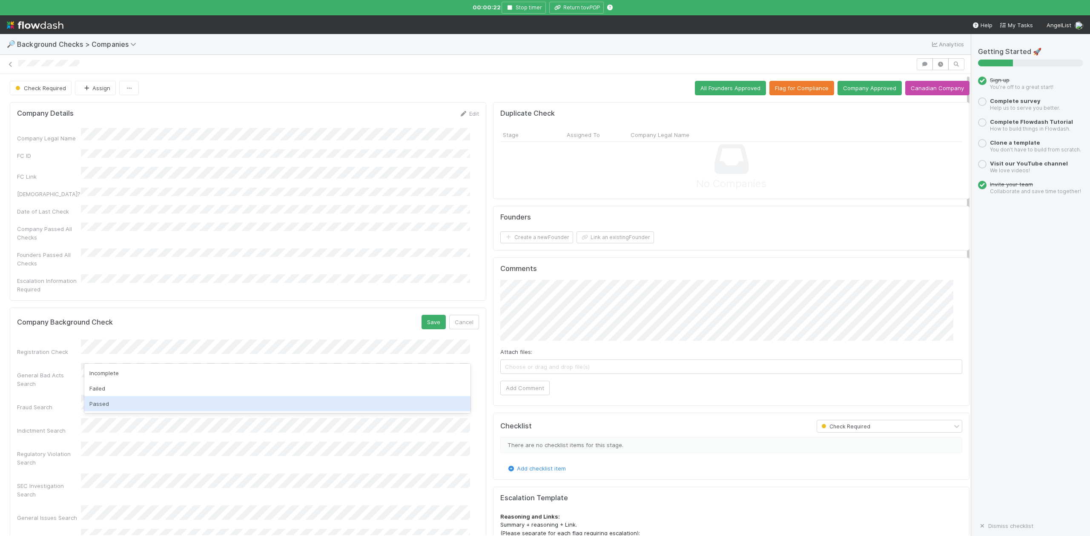
click at [110, 404] on div "Passed" at bounding box center [277, 403] width 386 height 15
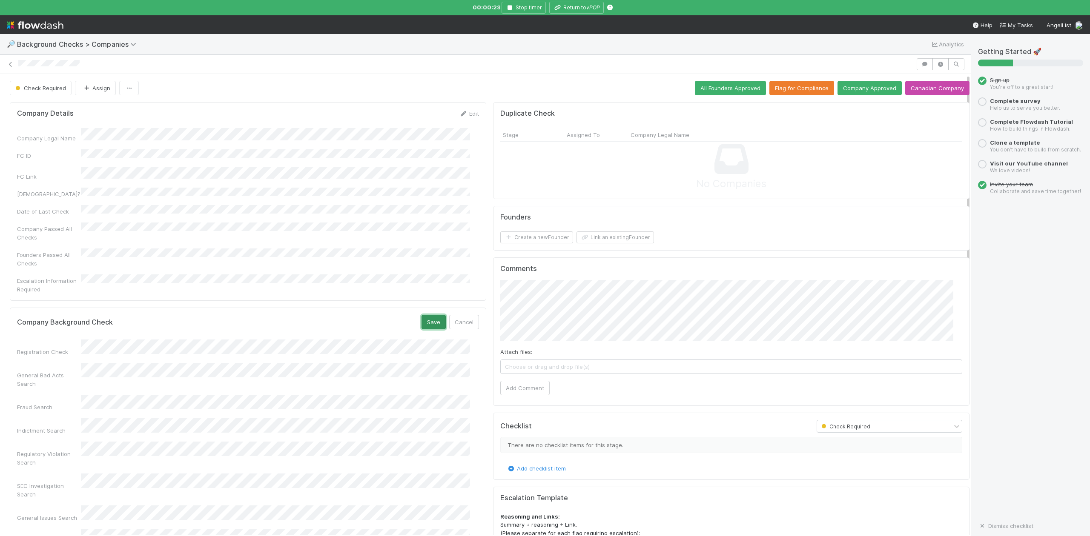
click at [421, 315] on button "Save" at bounding box center [433, 322] width 24 height 14
click at [526, 390] on button "Add Comment" at bounding box center [524, 388] width 49 height 14
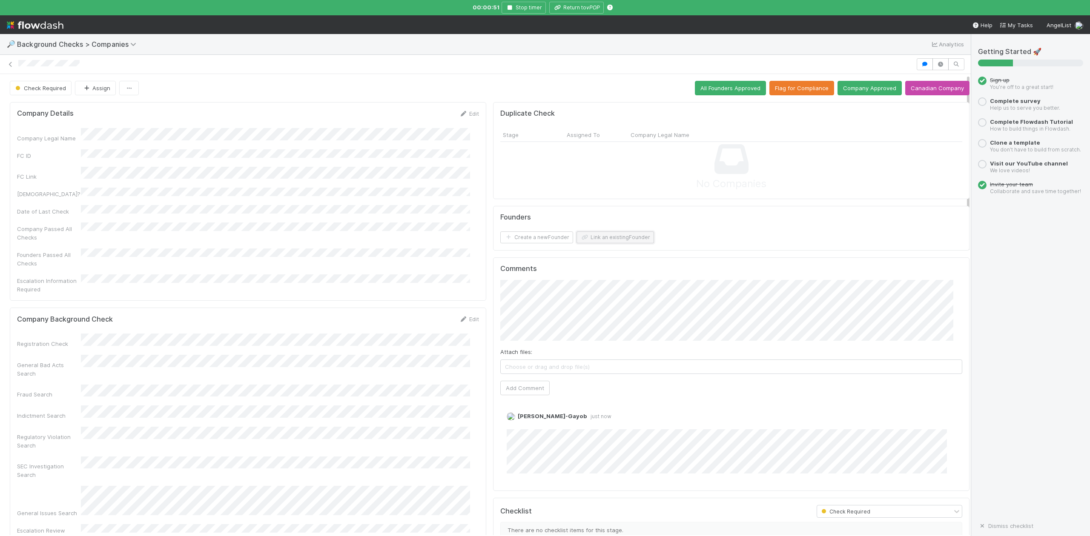
click at [596, 237] on button "Link an existing Founder" at bounding box center [614, 238] width 77 height 12
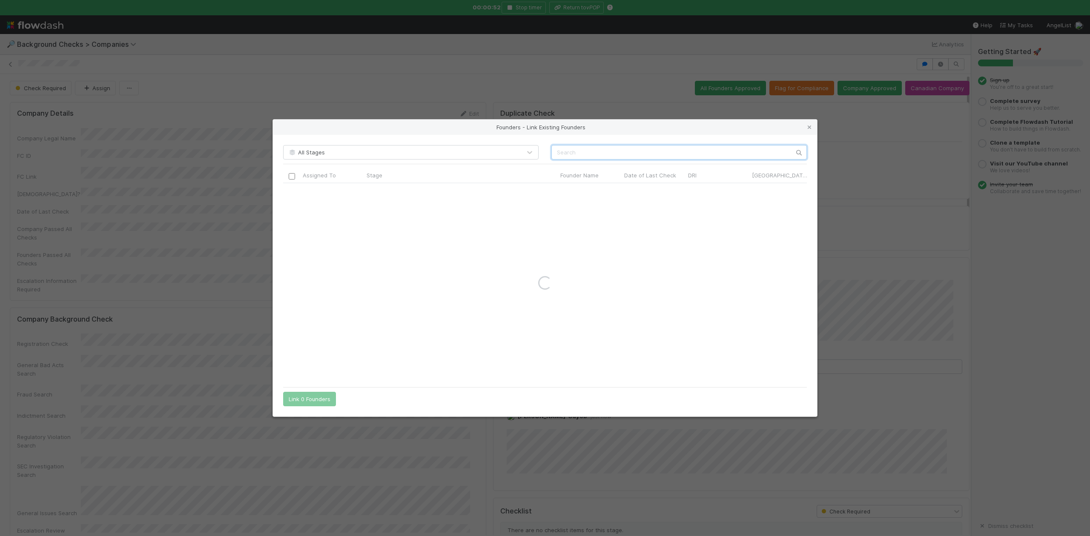
click at [572, 153] on input "text" at bounding box center [678, 152] width 255 height 14
paste input "Matthew Chivers"
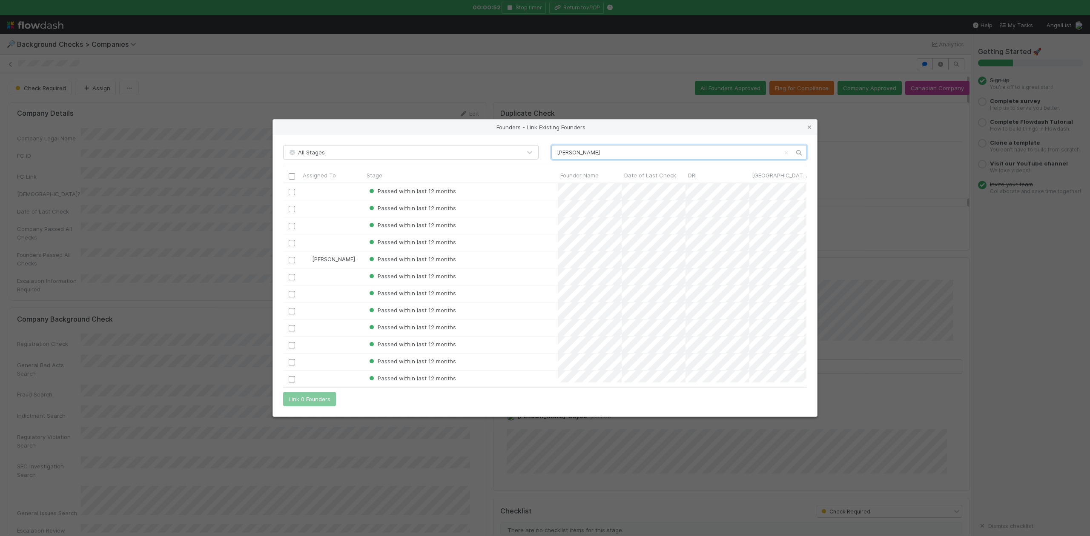
scroll to position [191, 515]
click at [558, 150] on input "Matthew Chivers" at bounding box center [678, 152] width 255 height 14
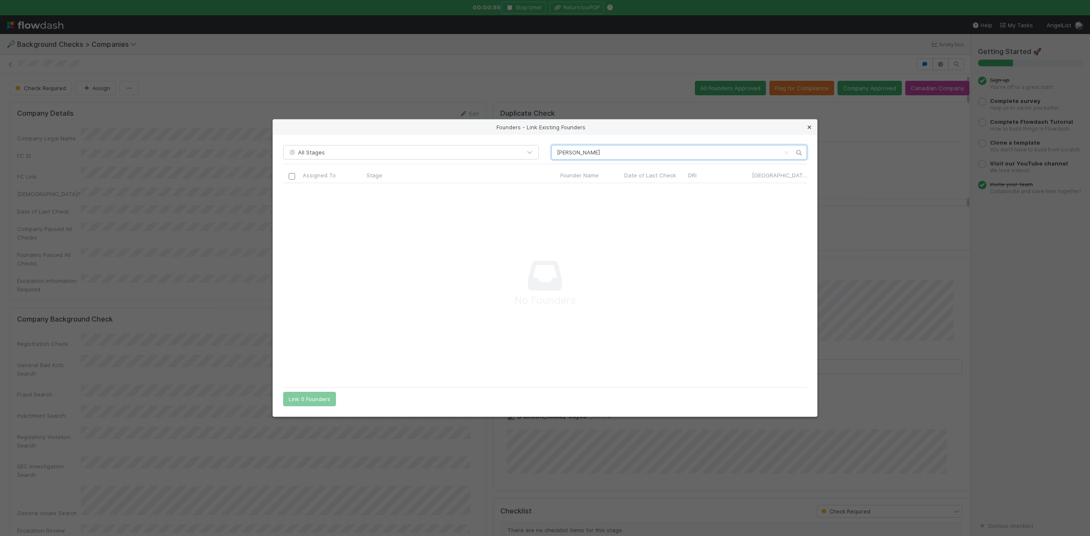
scroll to position [183, 506]
type input "Matthew Chivers"
drag, startPoint x: 810, startPoint y: 127, endPoint x: 801, endPoint y: 127, distance: 9.4
click at [810, 127] on icon at bounding box center [809, 128] width 9 height 6
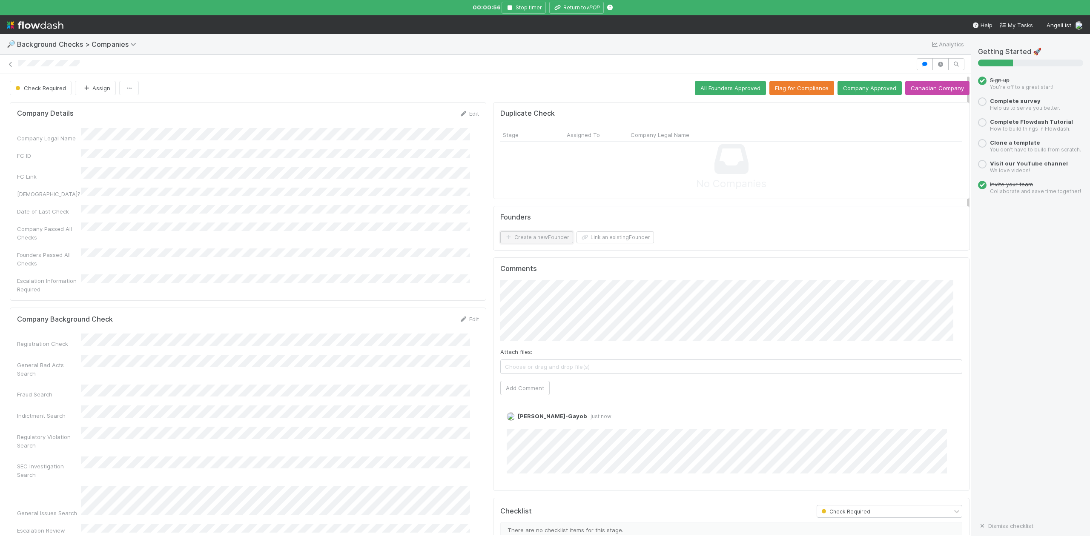
click at [543, 235] on button "Create a new Founder" at bounding box center [536, 238] width 73 height 12
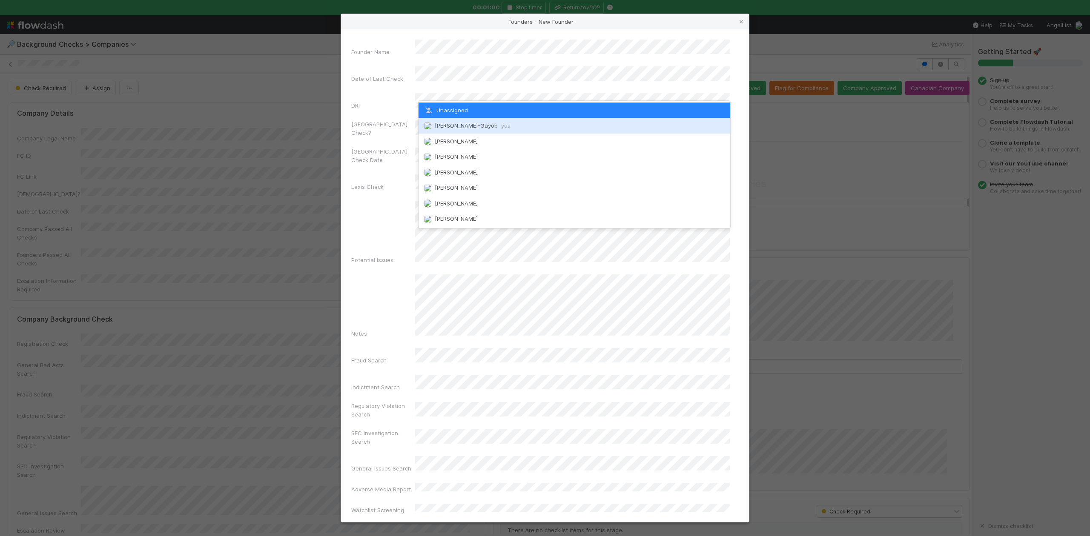
click at [452, 121] on div "Loraine Pati-Gayob you" at bounding box center [573, 125] width 311 height 15
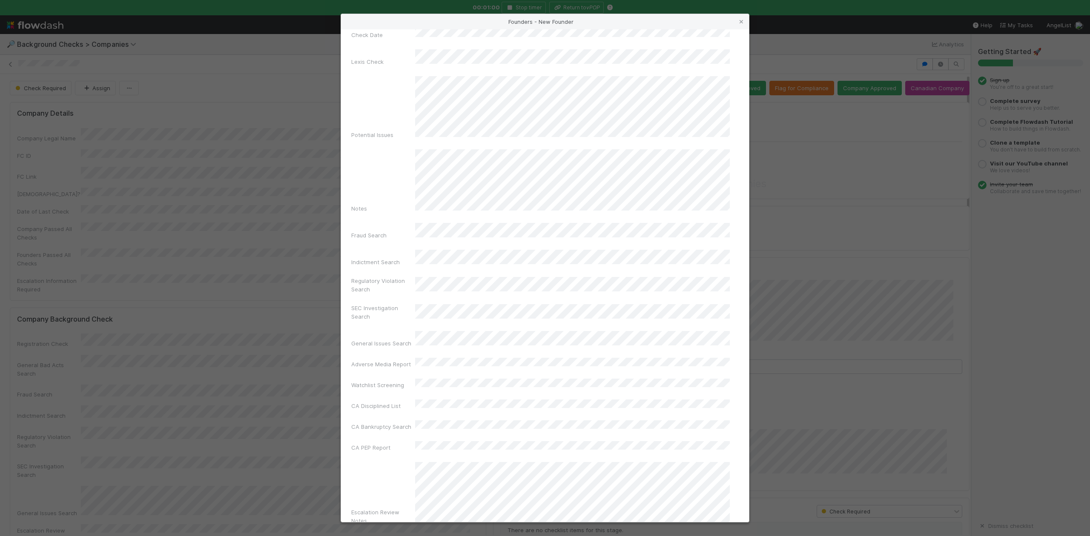
scroll to position [197, 0]
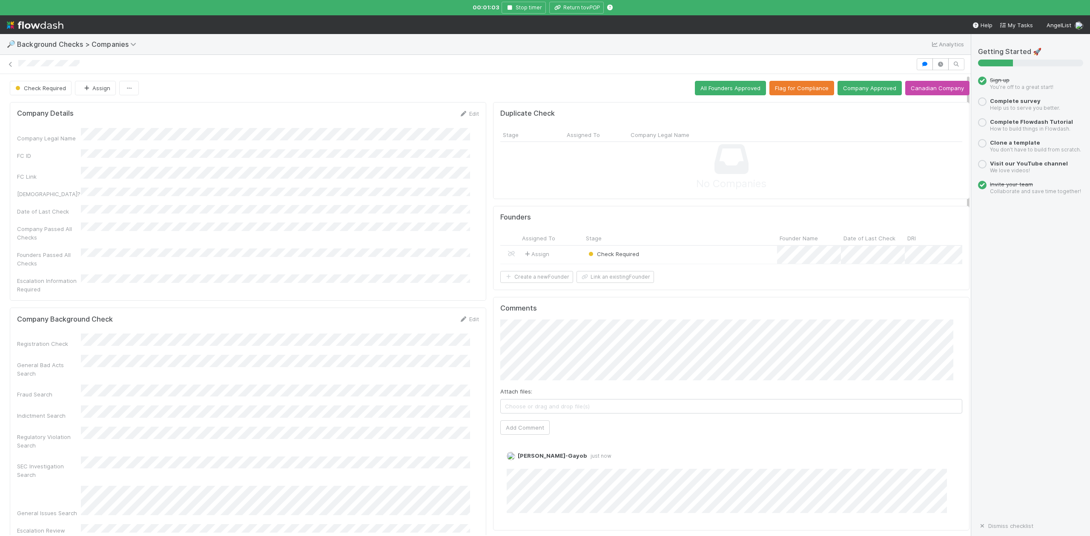
click at [661, 254] on div "Check Required" at bounding box center [680, 255] width 194 height 18
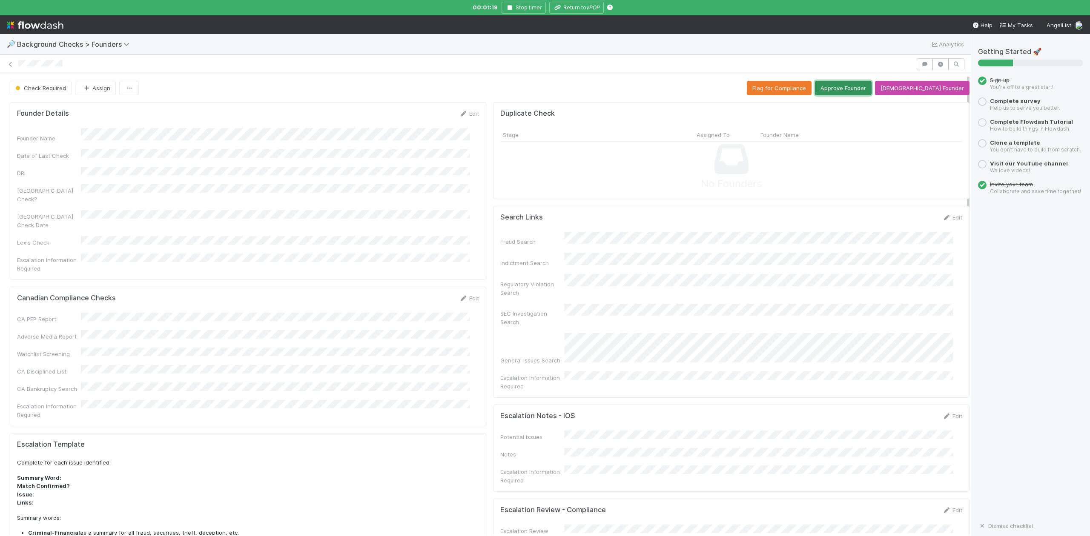
click at [861, 89] on button "Approve Founder" at bounding box center [843, 88] width 57 height 14
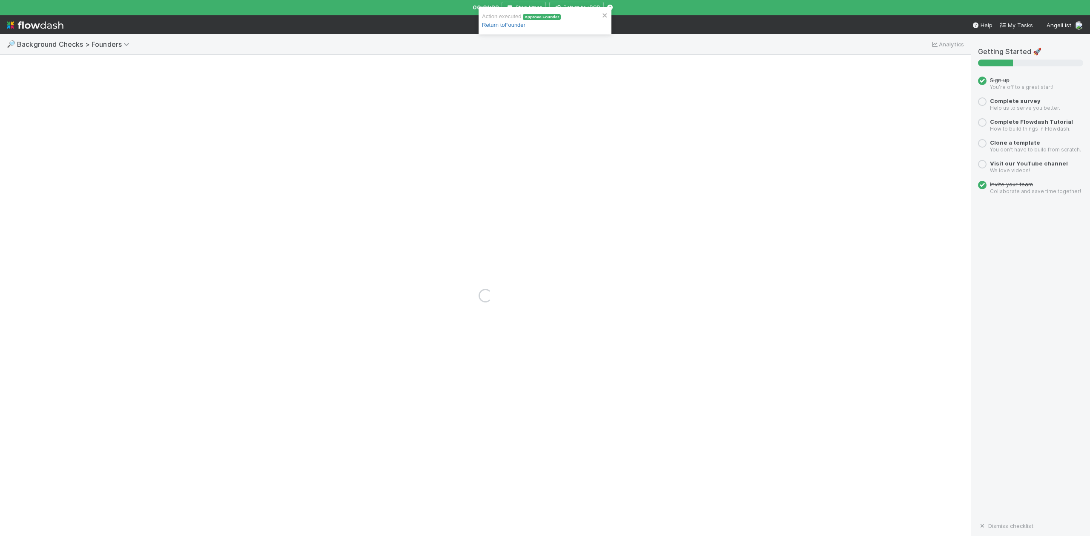
click at [502, 26] on link "Return to Founder" at bounding box center [503, 25] width 43 height 6
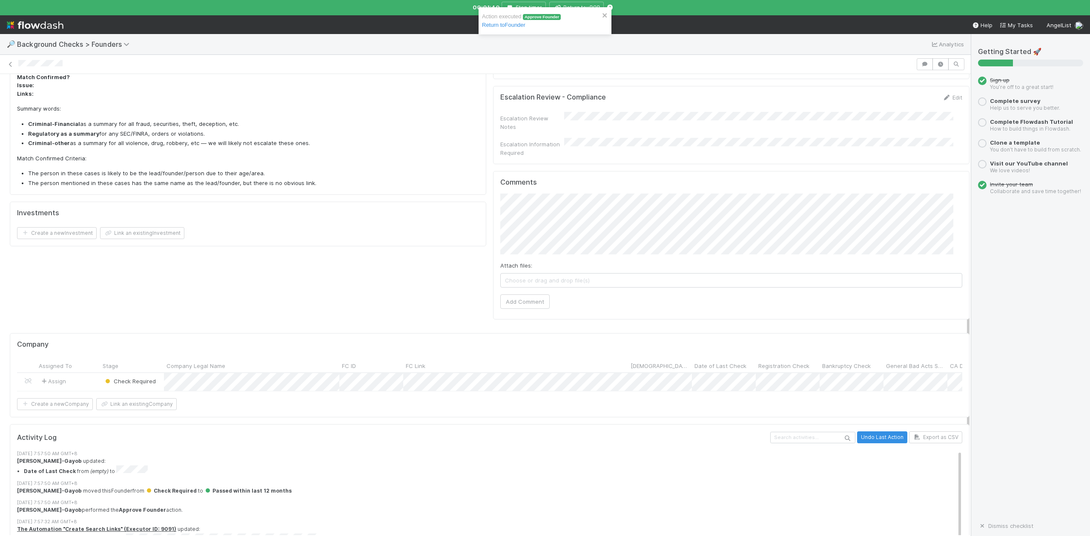
scroll to position [499, 0]
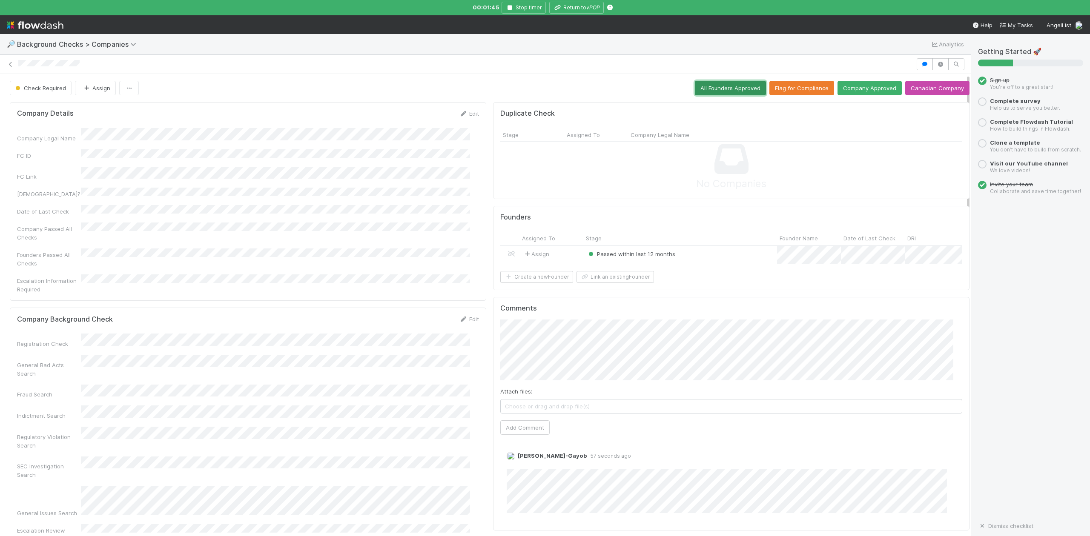
click at [714, 89] on button "All Founders Approved" at bounding box center [730, 88] width 71 height 14
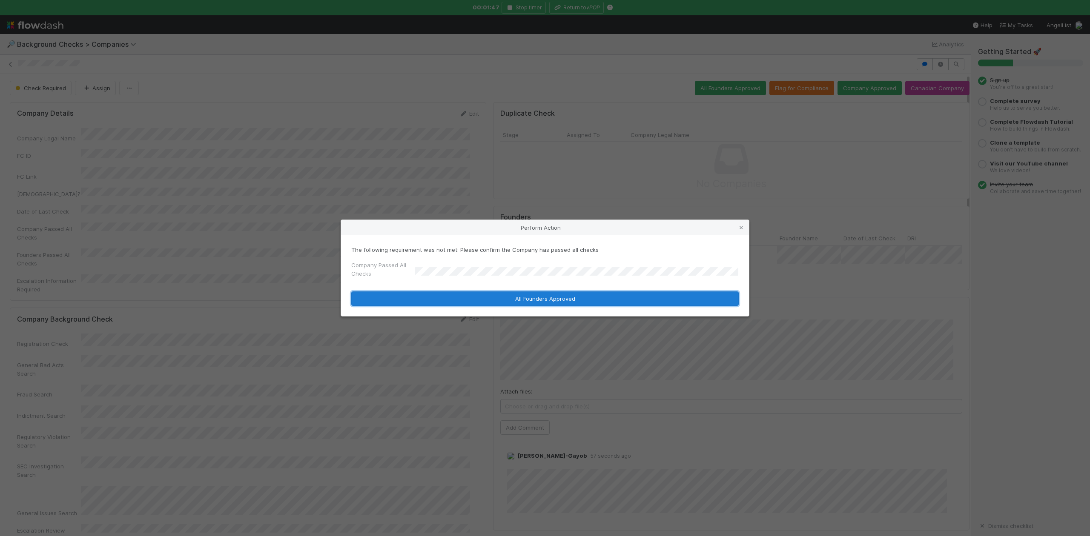
click at [434, 297] on button "All Founders Approved" at bounding box center [544, 299] width 387 height 14
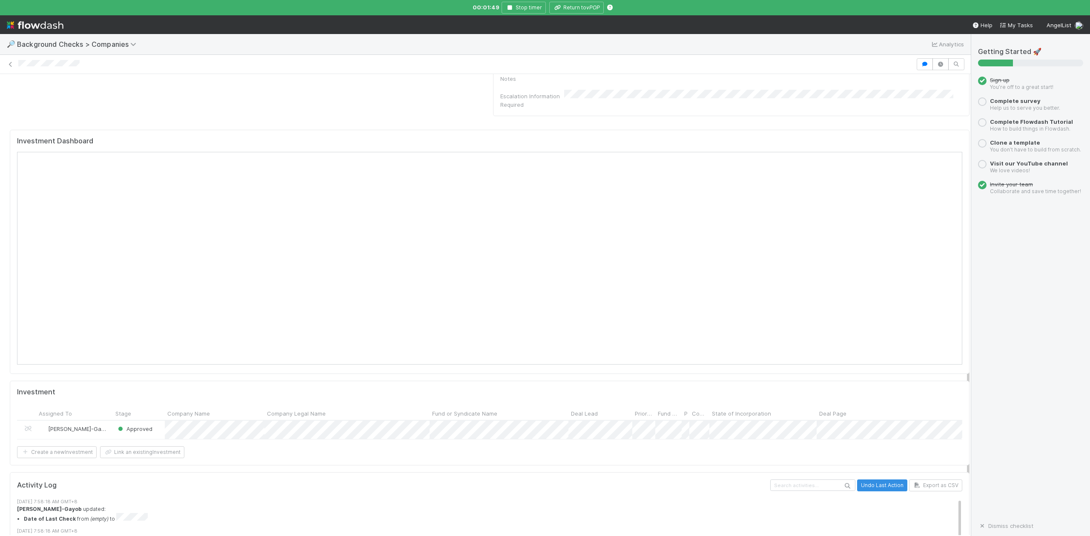
scroll to position [798, 0]
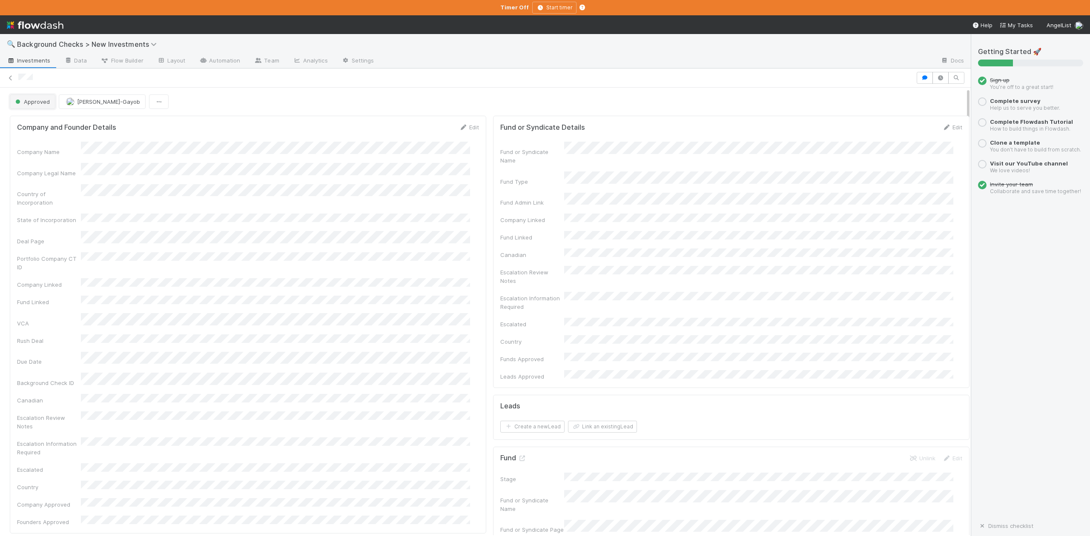
click at [37, 108] on button "Approved" at bounding box center [33, 101] width 46 height 14
click at [43, 140] on span "In Progress" at bounding box center [32, 139] width 40 height 7
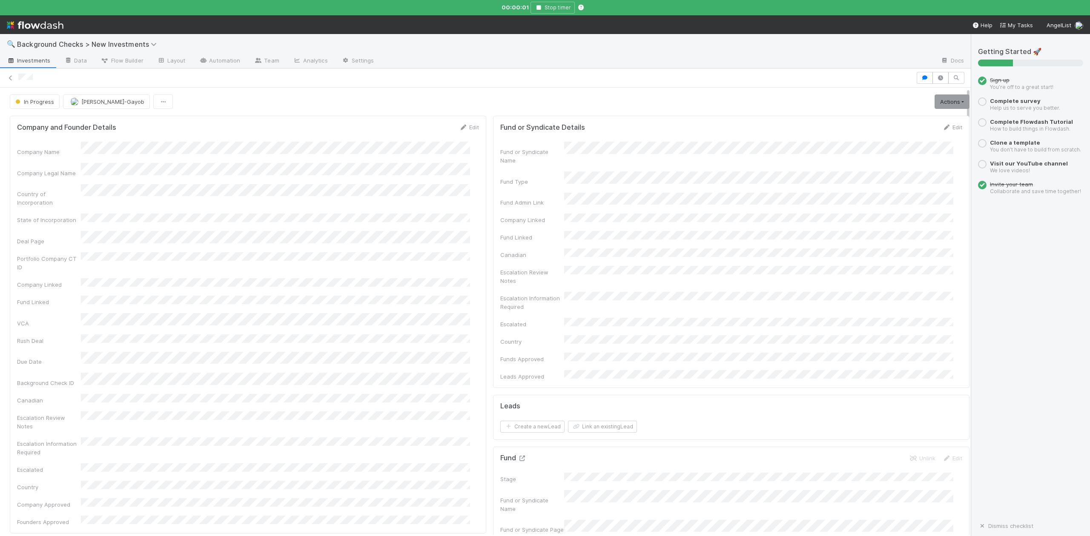
click at [518, 456] on icon at bounding box center [522, 459] width 9 height 6
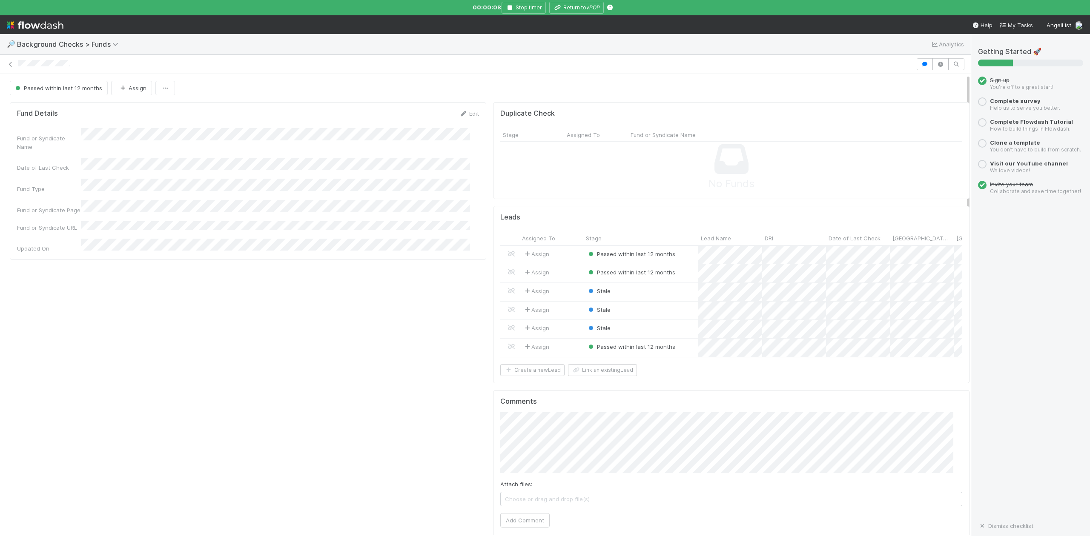
scroll to position [164, 918]
click at [586, 10] on div at bounding box center [545, 268] width 1090 height 536
click at [580, 9] on button "Return to vPOP" at bounding box center [576, 8] width 54 height 12
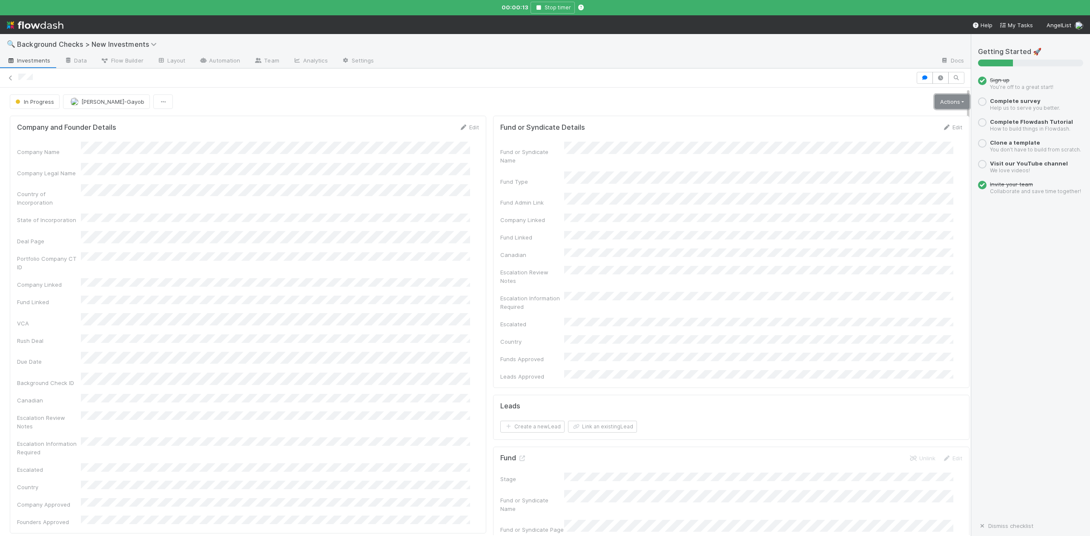
click at [934, 103] on link "Actions" at bounding box center [951, 101] width 35 height 14
click at [884, 118] on button "Finish" at bounding box center [922, 120] width 95 height 12
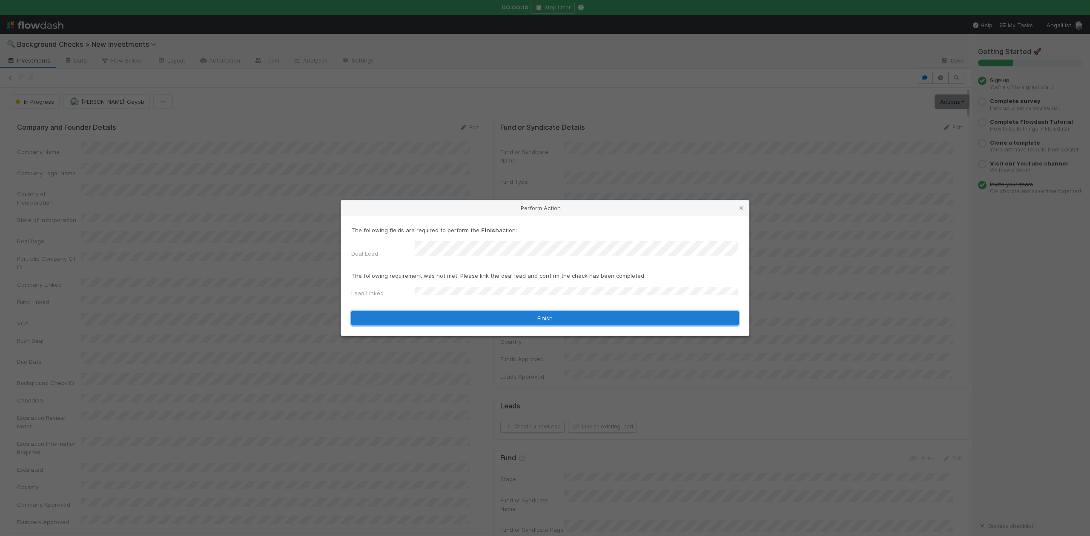
click at [443, 311] on button "Finish" at bounding box center [544, 318] width 387 height 14
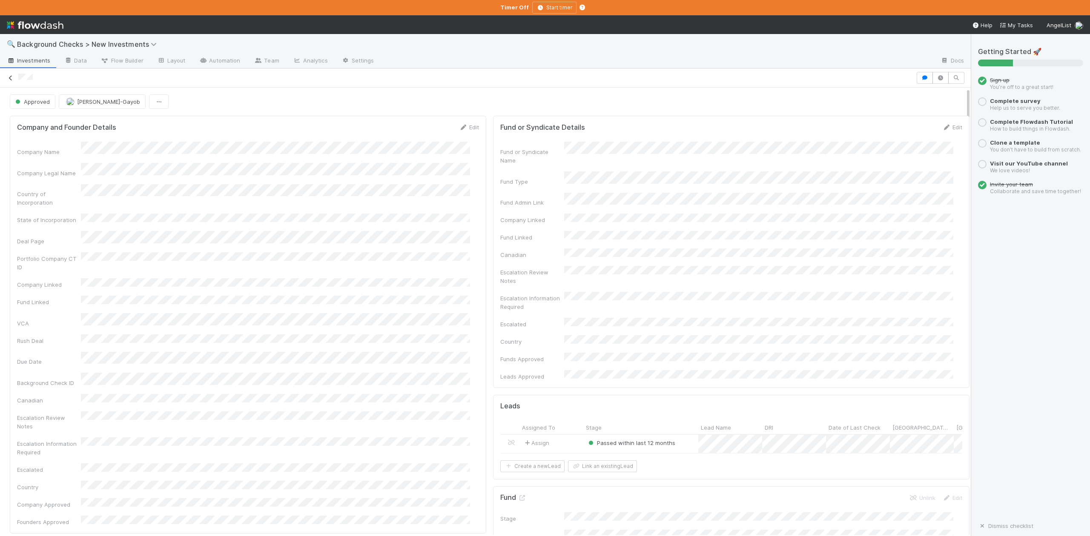
click at [11, 79] on icon at bounding box center [10, 78] width 9 height 6
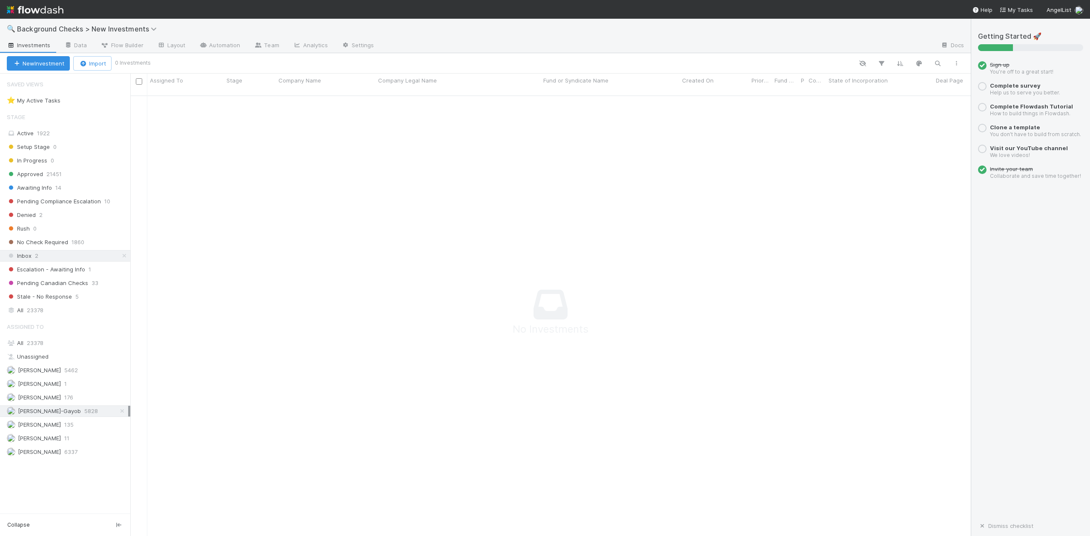
scroll to position [9, 9]
click at [43, 189] on span "Awaiting Info" at bounding box center [29, 188] width 45 height 11
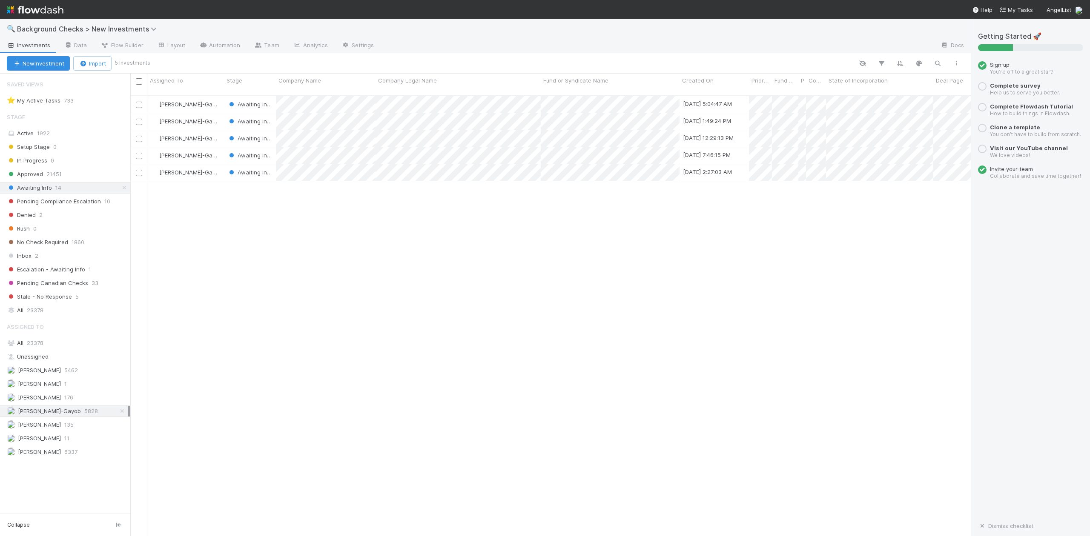
scroll to position [439, 831]
click at [411, 271] on div at bounding box center [545, 268] width 1090 height 536
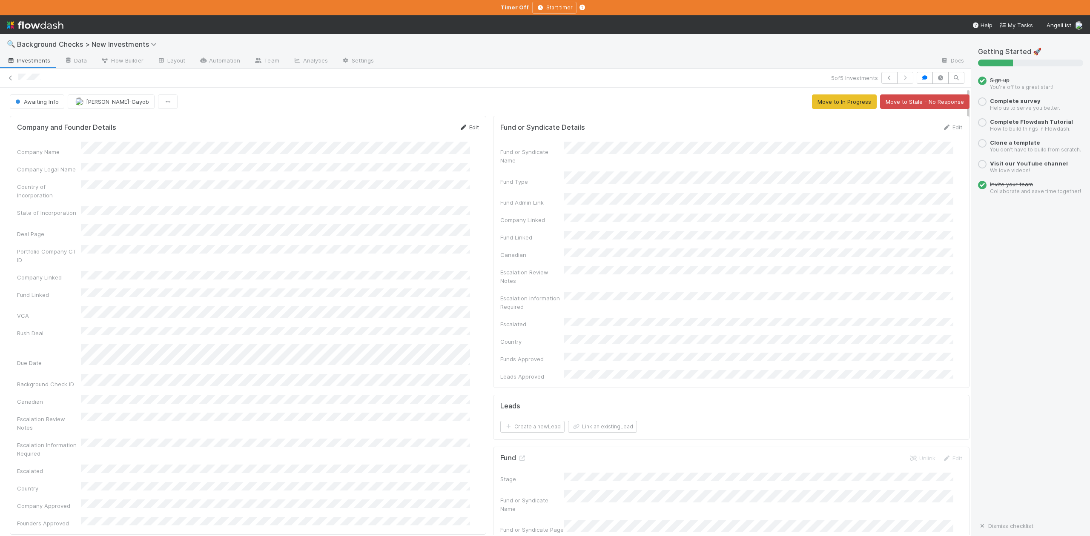
click at [462, 128] on link "Edit" at bounding box center [469, 127] width 20 height 7
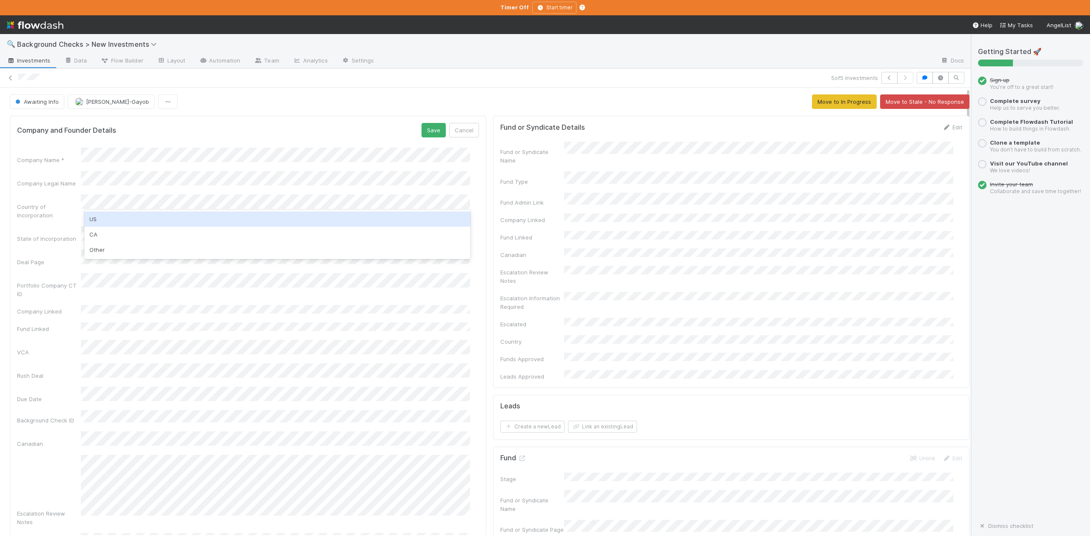
click at [95, 220] on div "US" at bounding box center [277, 219] width 386 height 15
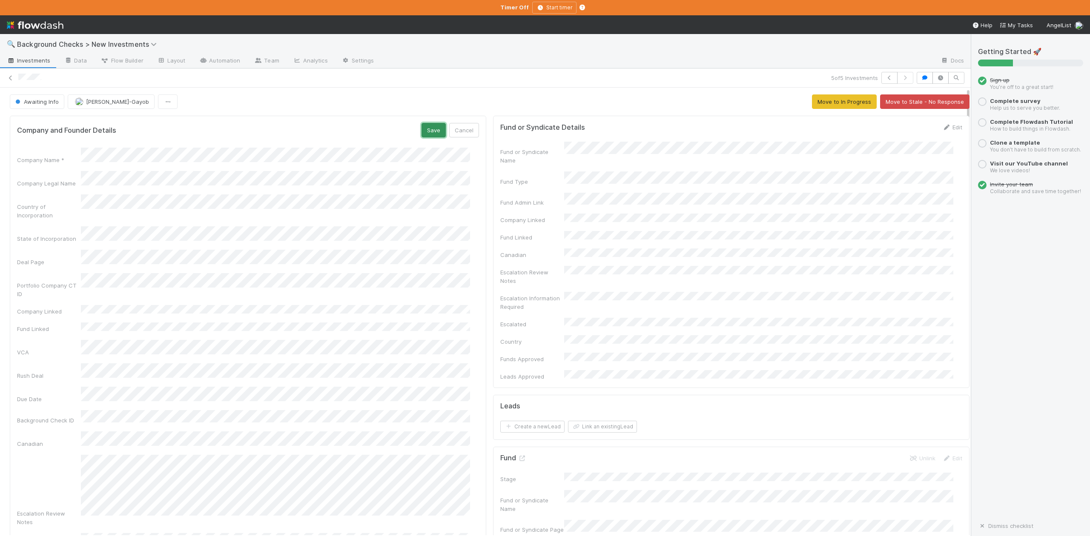
click at [426, 130] on button "Save" at bounding box center [433, 130] width 24 height 14
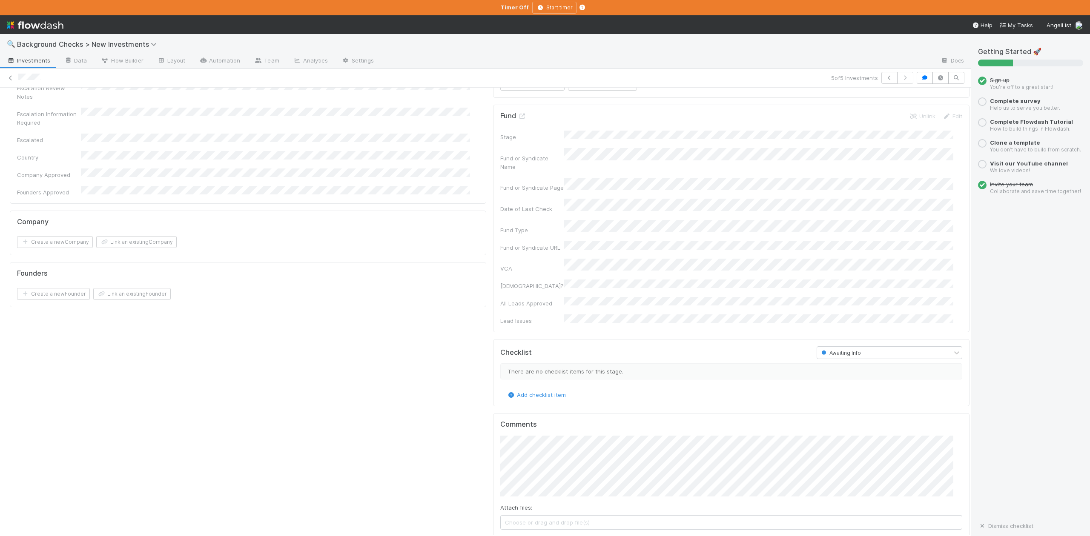
scroll to position [454, 0]
click at [524, 425] on button "Add Comment" at bounding box center [524, 432] width 49 height 14
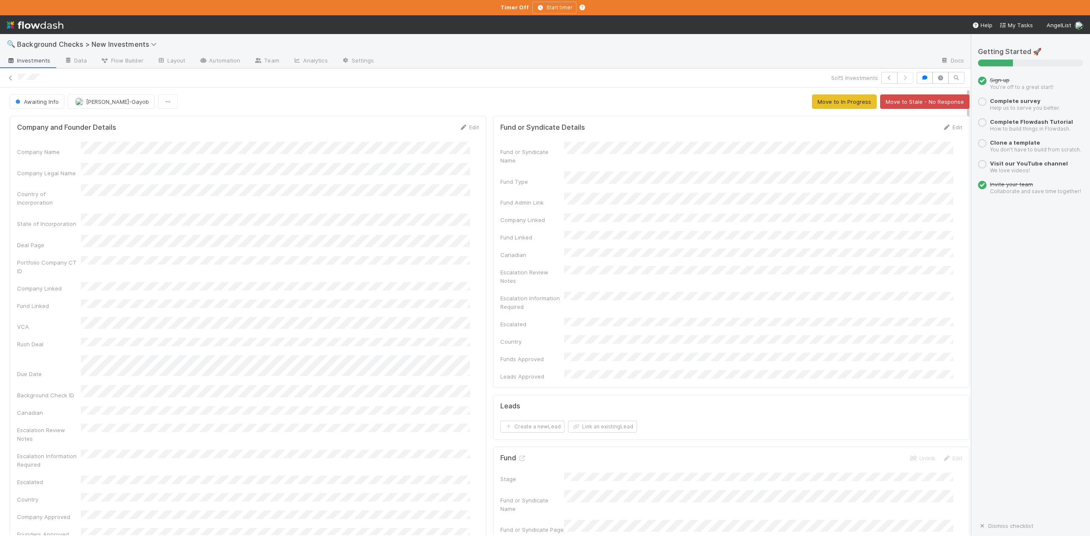
click at [632, 66] on div at bounding box center [657, 61] width 552 height 14
click at [284, 329] on div "Company Name Company Legal Name Country of Incorporation State of Incorporation…" at bounding box center [248, 340] width 462 height 397
click at [36, 106] on button "Awaiting Info" at bounding box center [37, 101] width 54 height 14
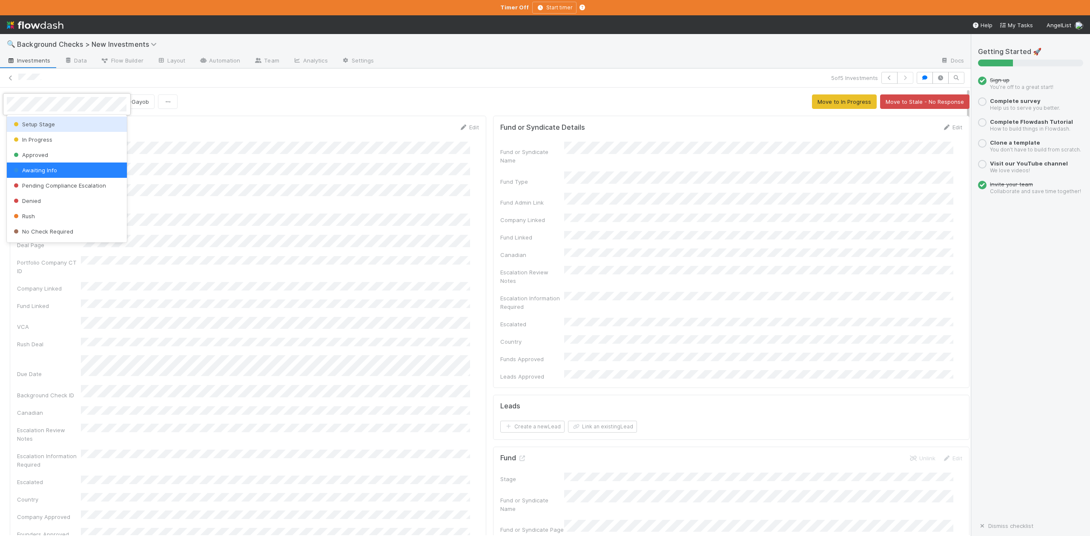
click at [40, 131] on div "Setup Stage" at bounding box center [67, 124] width 120 height 15
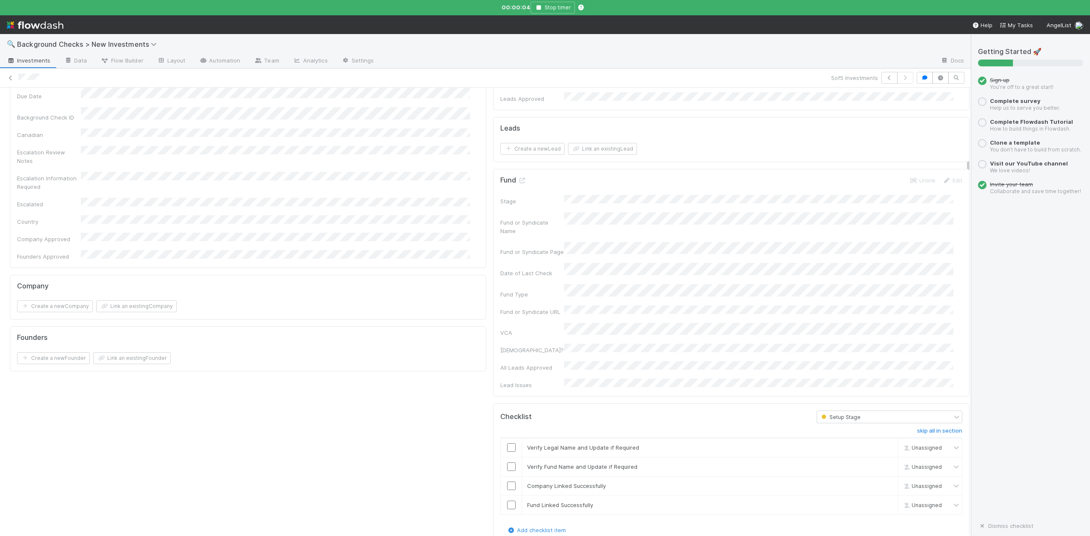
scroll to position [283, 0]
click at [145, 295] on button "Link an existing Company" at bounding box center [136, 301] width 80 height 12
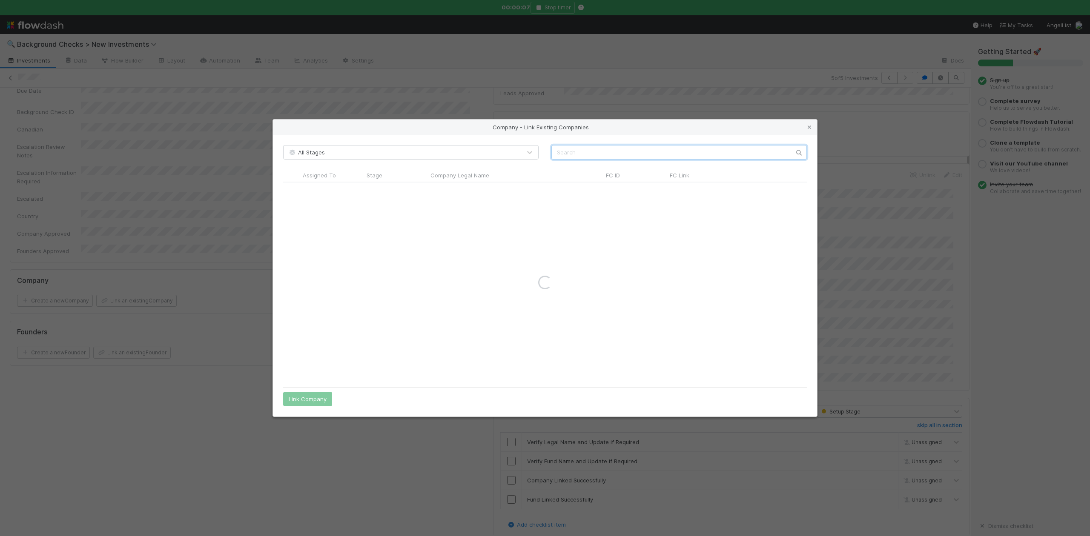
click at [562, 157] on input "text" at bounding box center [678, 152] width 255 height 14
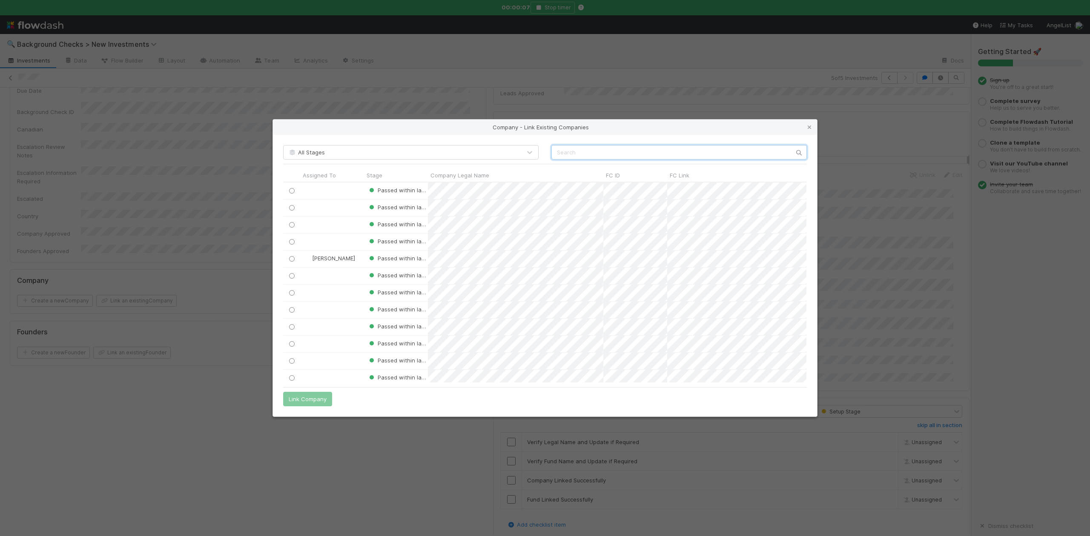
scroll to position [192, 515]
paste input "Ambinet Inc."
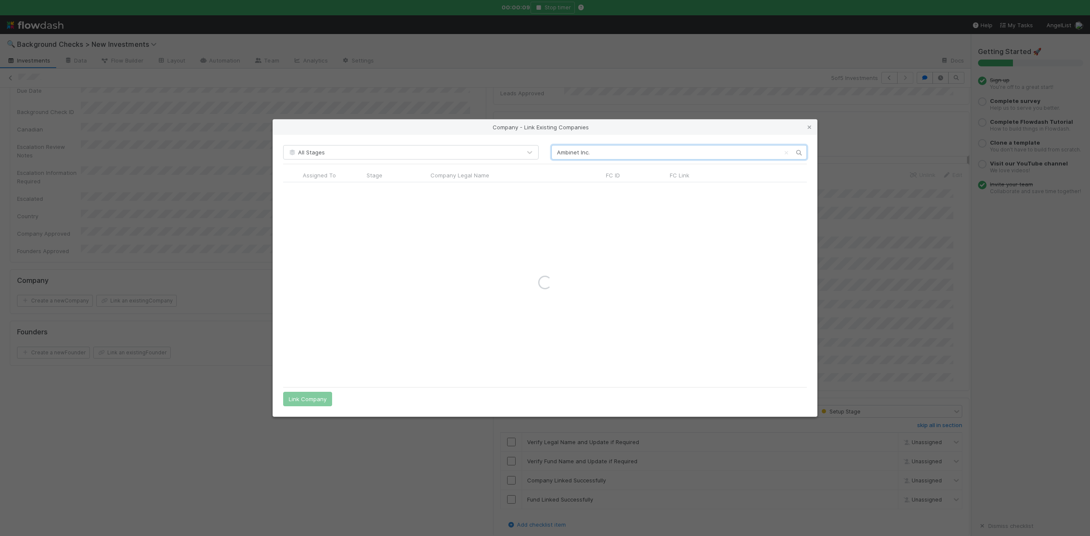
click at [555, 154] on input "Ambinet Inc." at bounding box center [678, 152] width 255 height 14
click at [622, 154] on input "Ambinet Inc." at bounding box center [678, 152] width 255 height 14
type input "Ambinet"
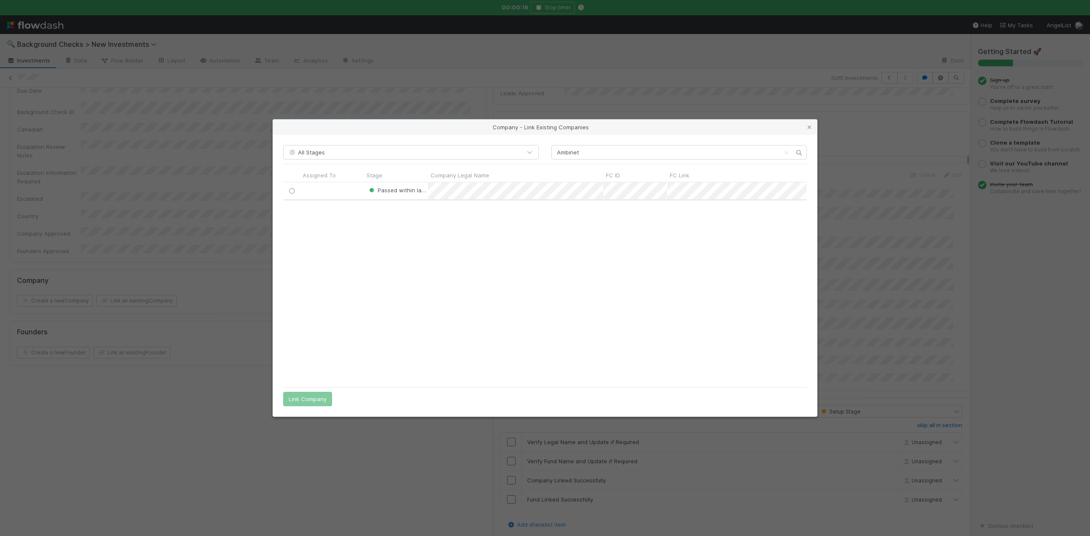
click at [290, 192] on input "radio" at bounding box center [292, 191] width 6 height 6
click at [309, 401] on button "Link Company" at bounding box center [307, 399] width 49 height 14
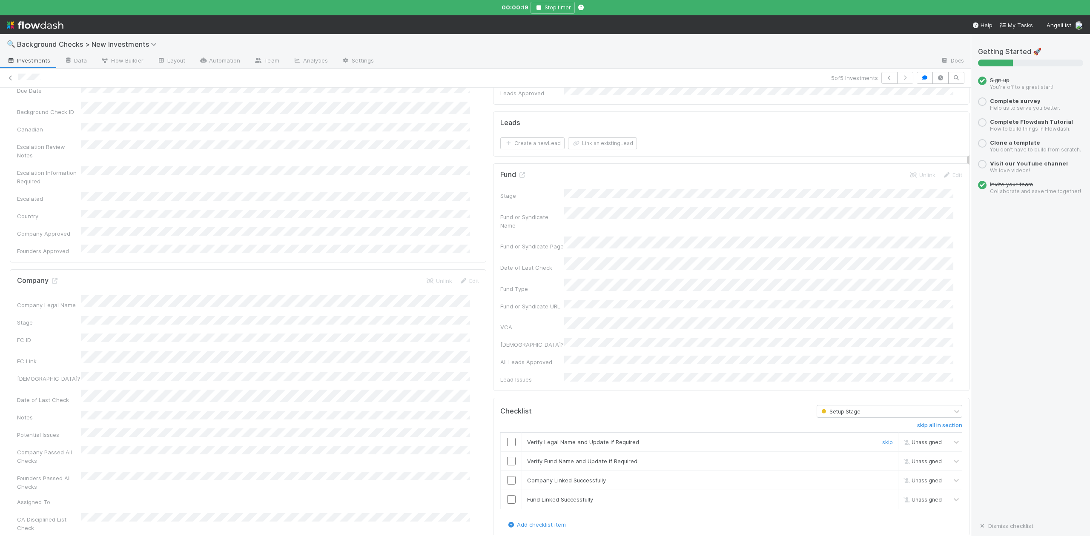
click at [507, 438] on input "checkbox" at bounding box center [511, 442] width 9 height 9
click at [507, 457] on input "checkbox" at bounding box center [511, 461] width 9 height 9
click at [507, 476] on input "checkbox" at bounding box center [511, 480] width 9 height 9
click at [507, 495] on input "checkbox" at bounding box center [511, 499] width 9 height 9
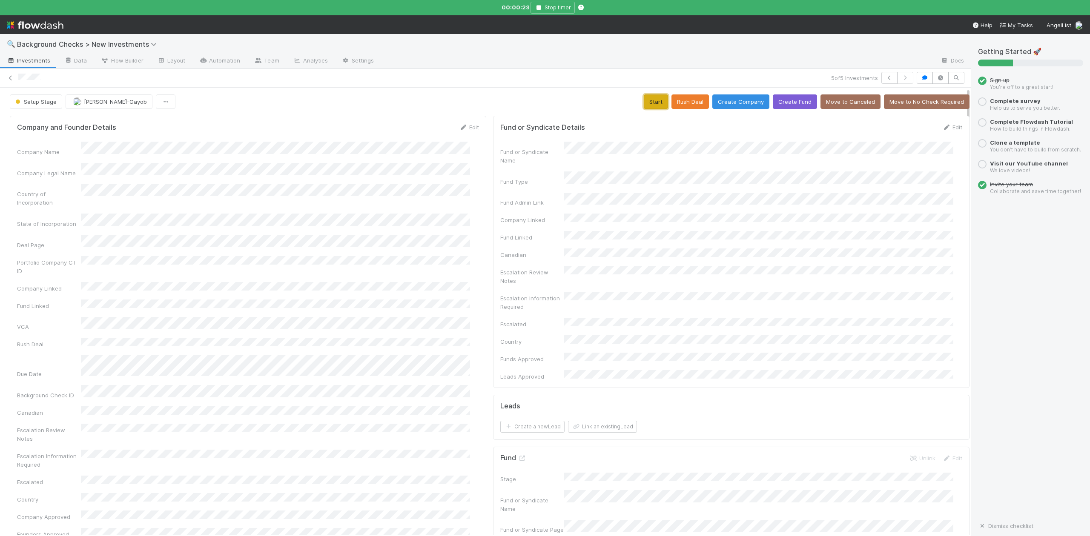
click at [644, 103] on button "Start" at bounding box center [656, 101] width 24 height 14
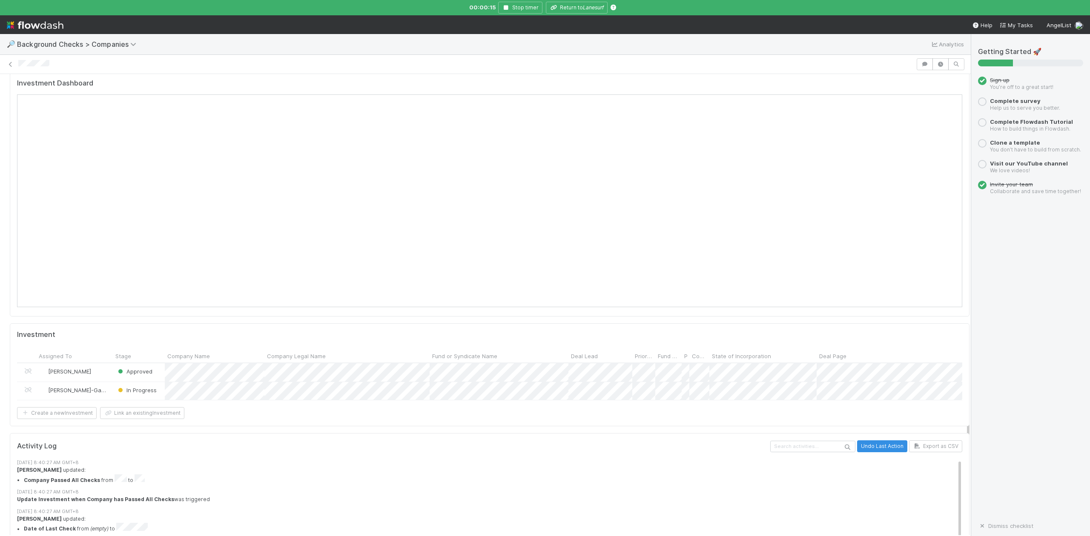
scroll to position [866, 0]
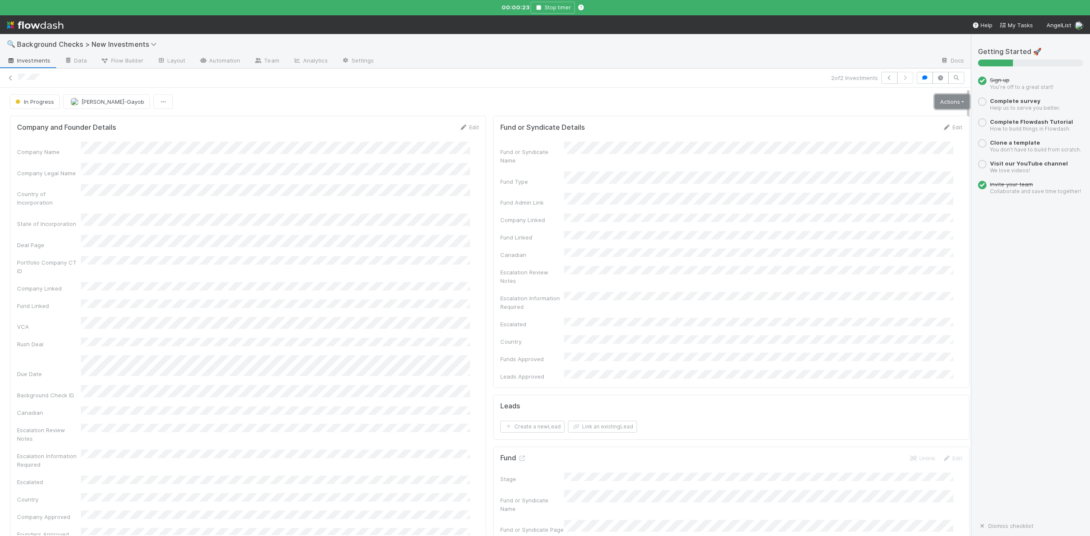
click at [934, 106] on link "Actions" at bounding box center [951, 101] width 35 height 14
click at [875, 118] on button "Finish" at bounding box center [922, 120] width 95 height 12
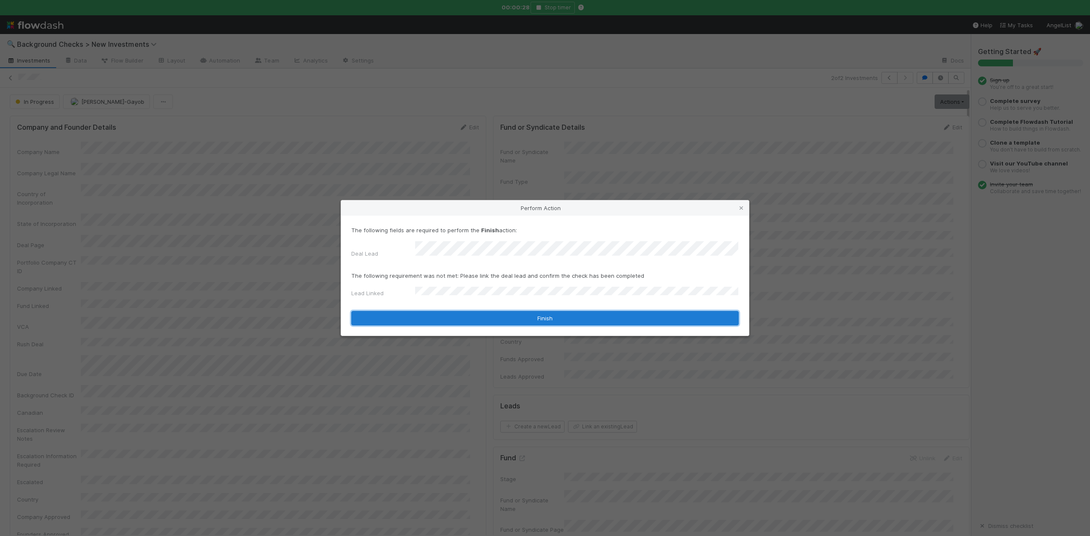
click at [452, 312] on button "Finish" at bounding box center [544, 318] width 387 height 14
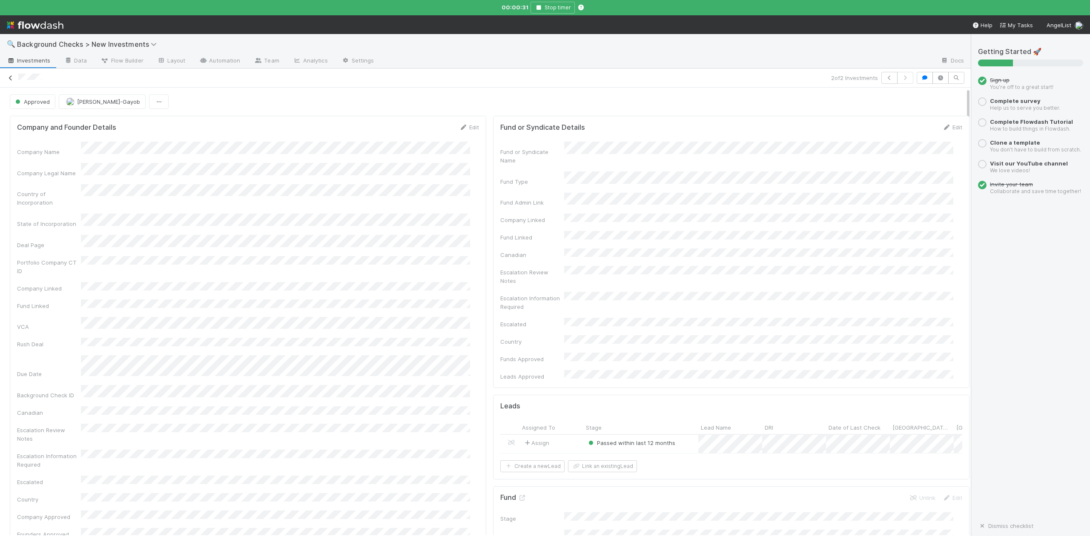
click at [11, 77] on icon at bounding box center [10, 78] width 9 height 6
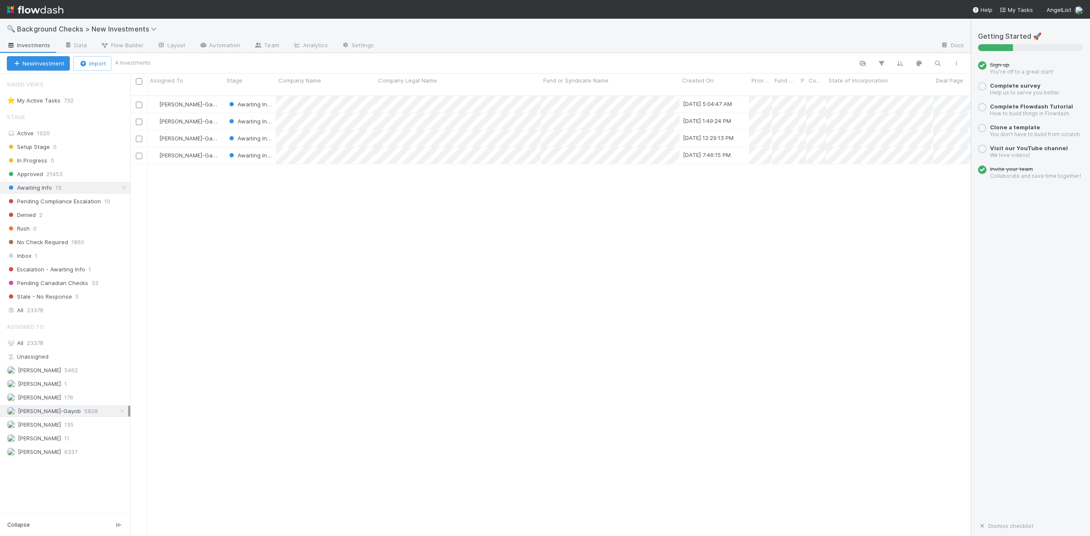
scroll to position [439, 831]
click at [389, 196] on div at bounding box center [545, 268] width 1090 height 536
click at [31, 344] on div at bounding box center [545, 268] width 1090 height 536
click at [30, 346] on span "23378" at bounding box center [35, 343] width 17 height 7
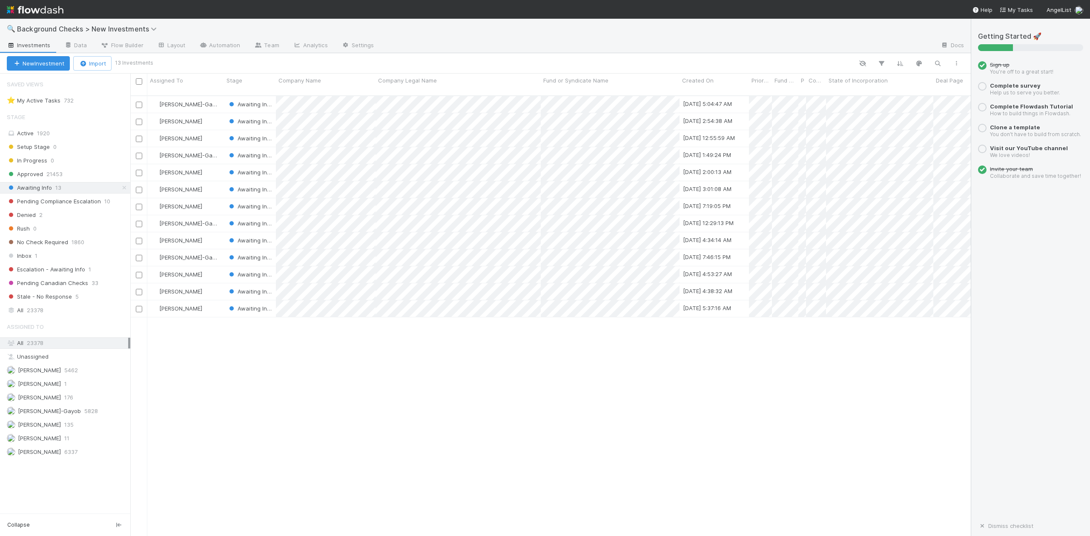
scroll to position [439, 831]
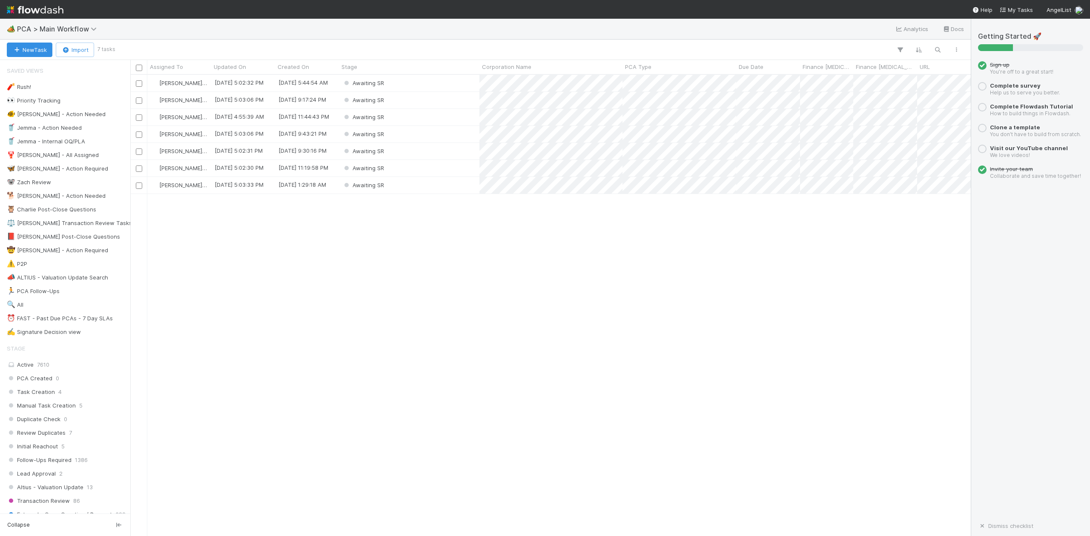
scroll to position [453, 831]
click at [398, 80] on div "Awaiting SR" at bounding box center [409, 83] width 140 height 17
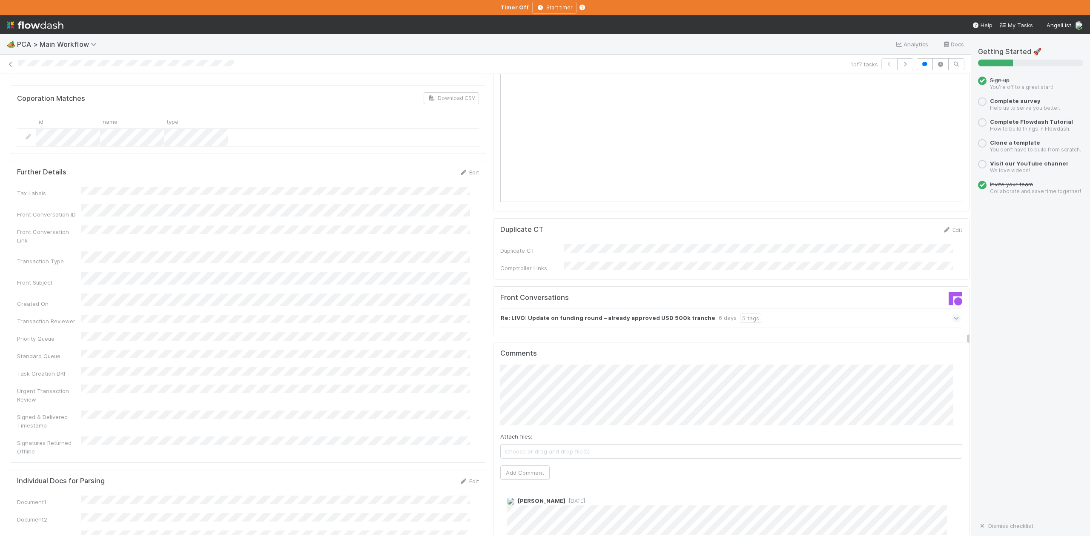
scroll to position [1069, 0]
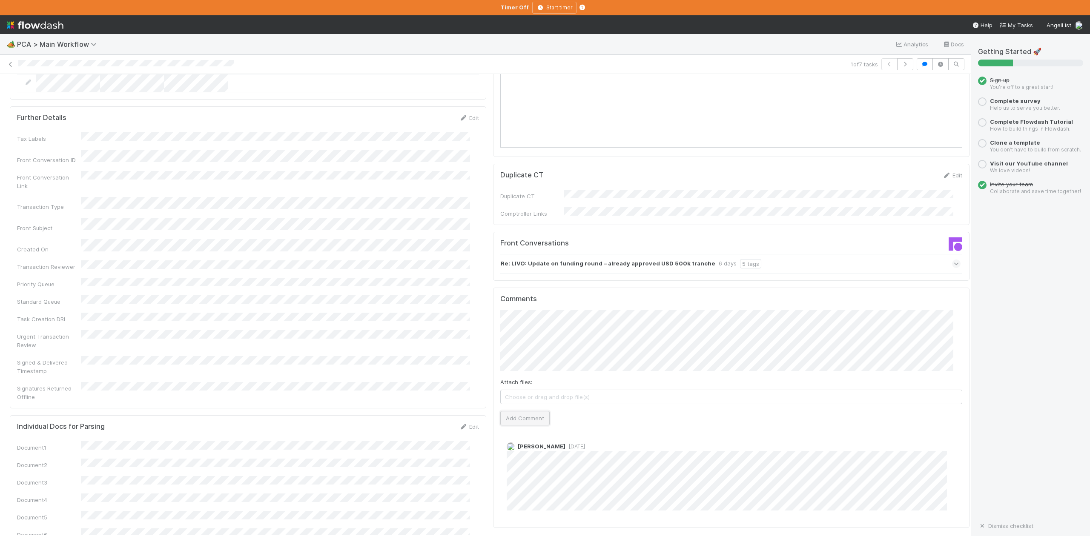
click at [521, 411] on button "Add Comment" at bounding box center [524, 418] width 49 height 14
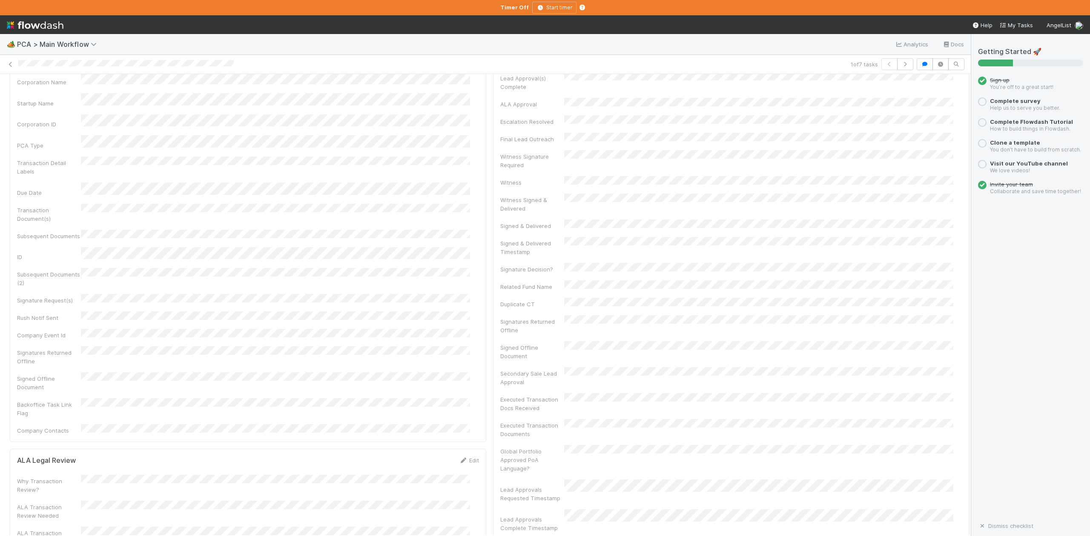
scroll to position [0, 0]
click at [901, 62] on icon "button" at bounding box center [905, 64] width 9 height 5
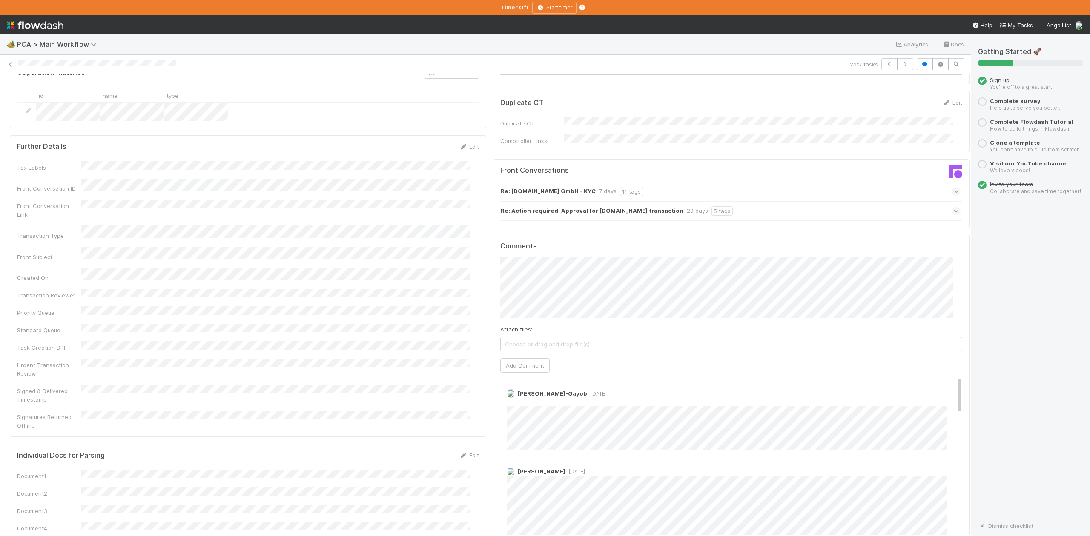
scroll to position [1135, 0]
click at [901, 66] on icon "button" at bounding box center [905, 64] width 9 height 5
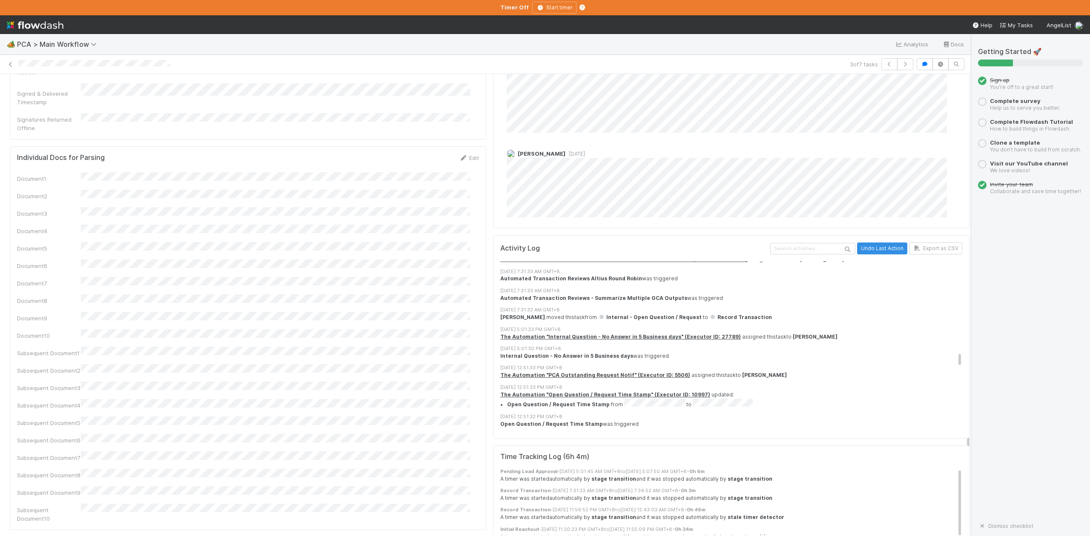
scroll to position [2326, 0]
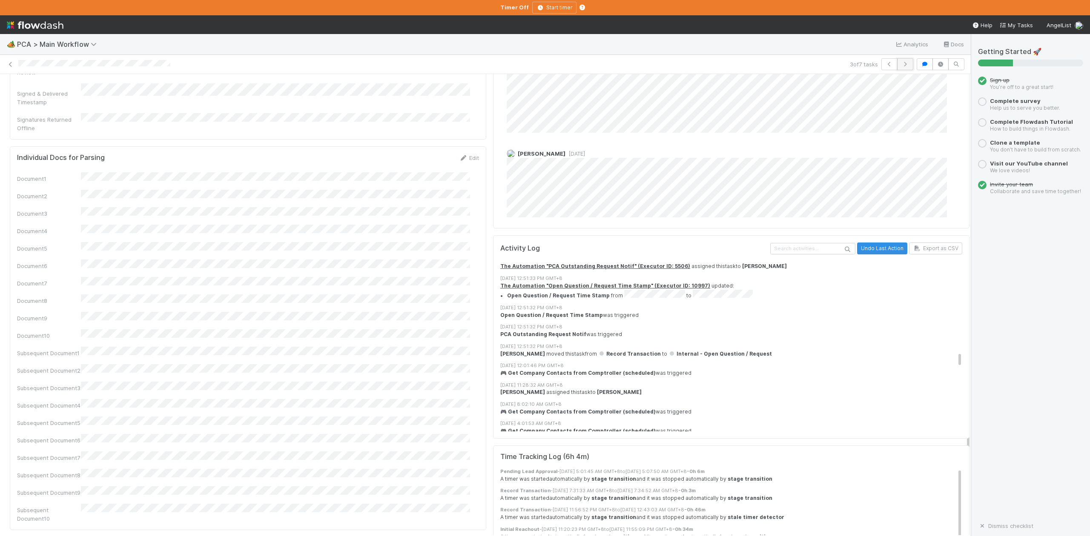
click at [901, 65] on icon "button" at bounding box center [905, 64] width 9 height 5
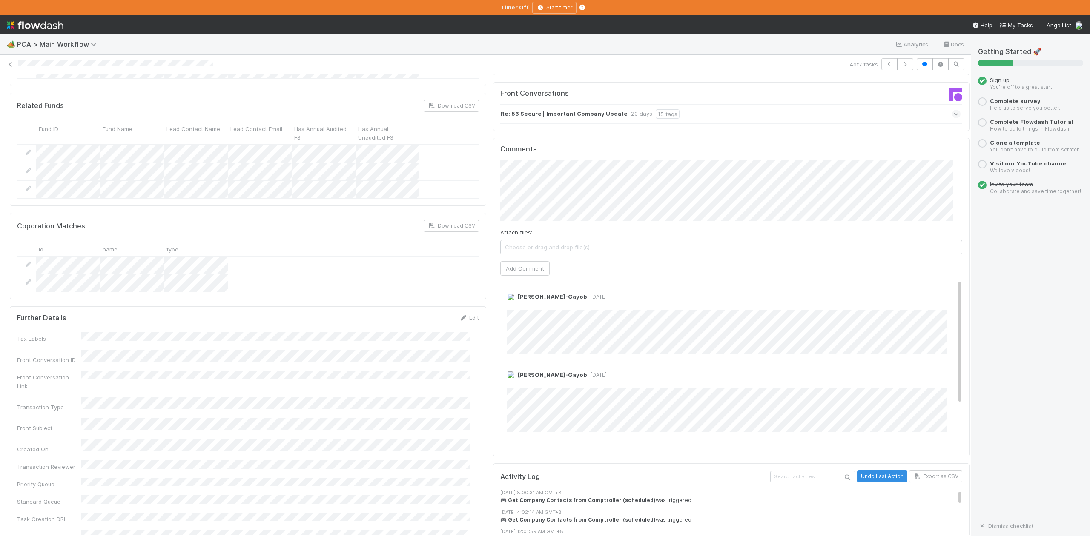
scroll to position [964, 0]
click at [901, 65] on icon "button" at bounding box center [905, 64] width 9 height 5
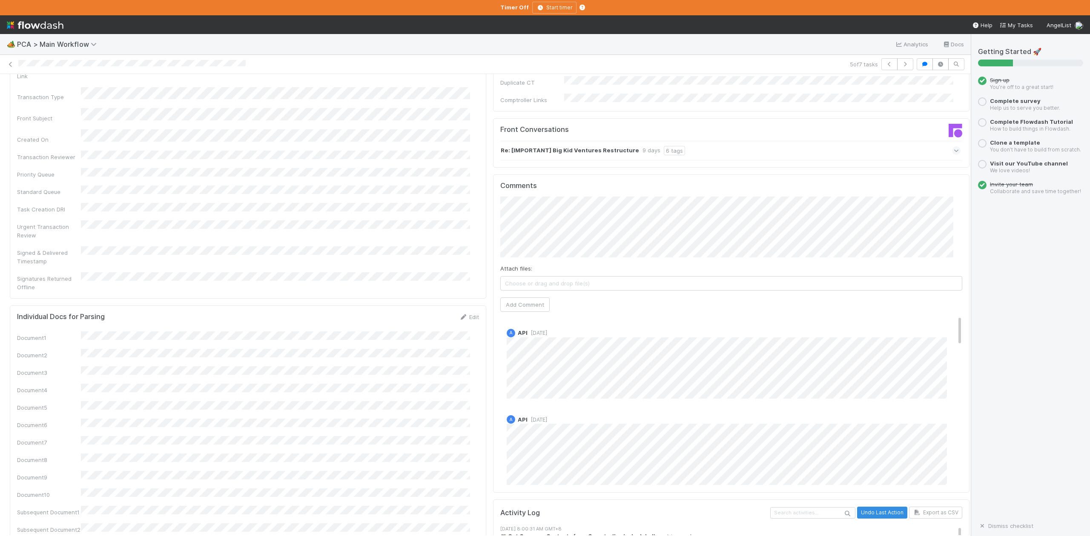
scroll to position [1248, 0]
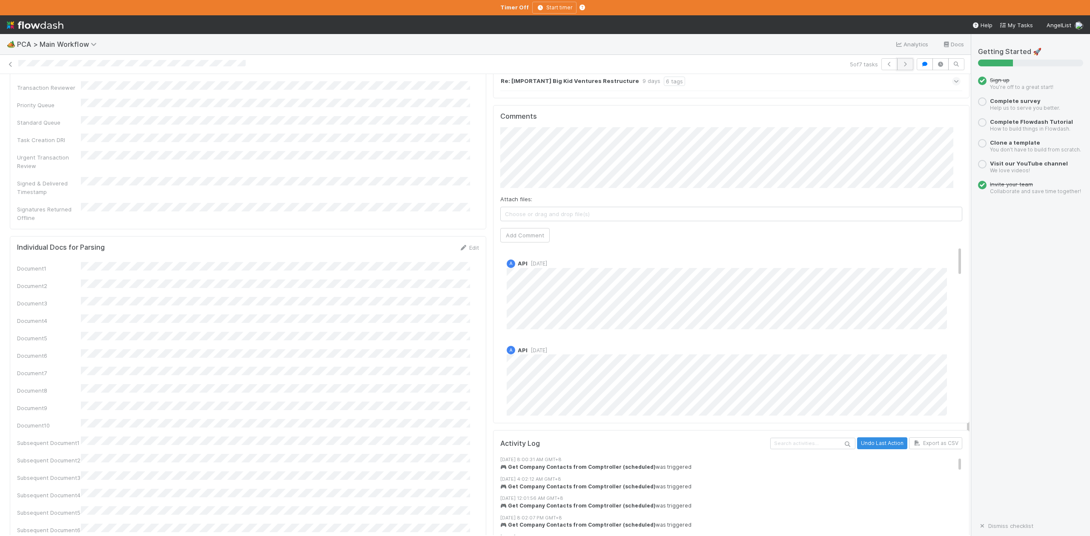
click at [901, 66] on icon "button" at bounding box center [905, 64] width 9 height 5
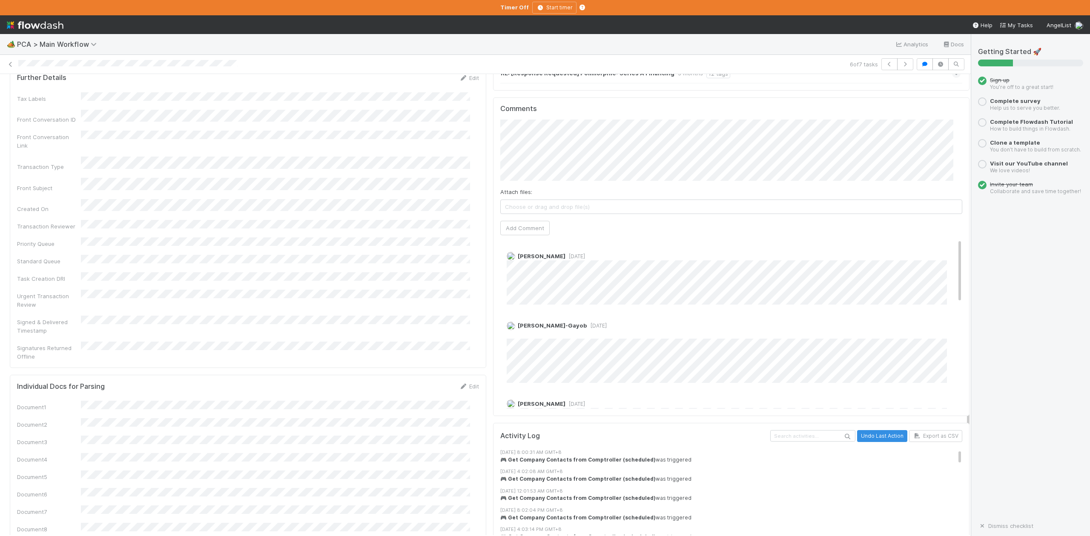
scroll to position [1248, 0]
click at [901, 63] on icon "button" at bounding box center [905, 64] width 9 height 5
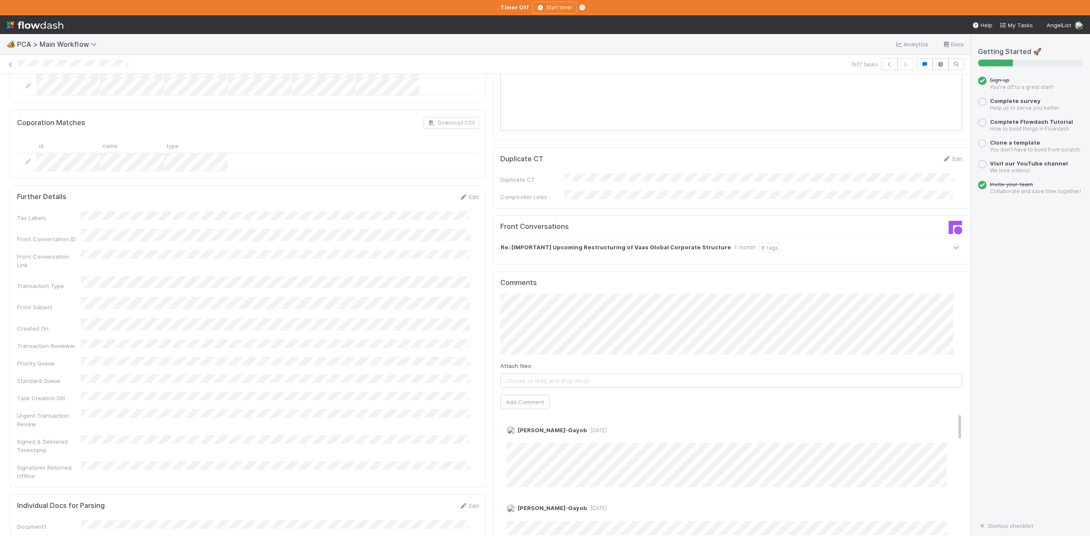
scroll to position [964, 0]
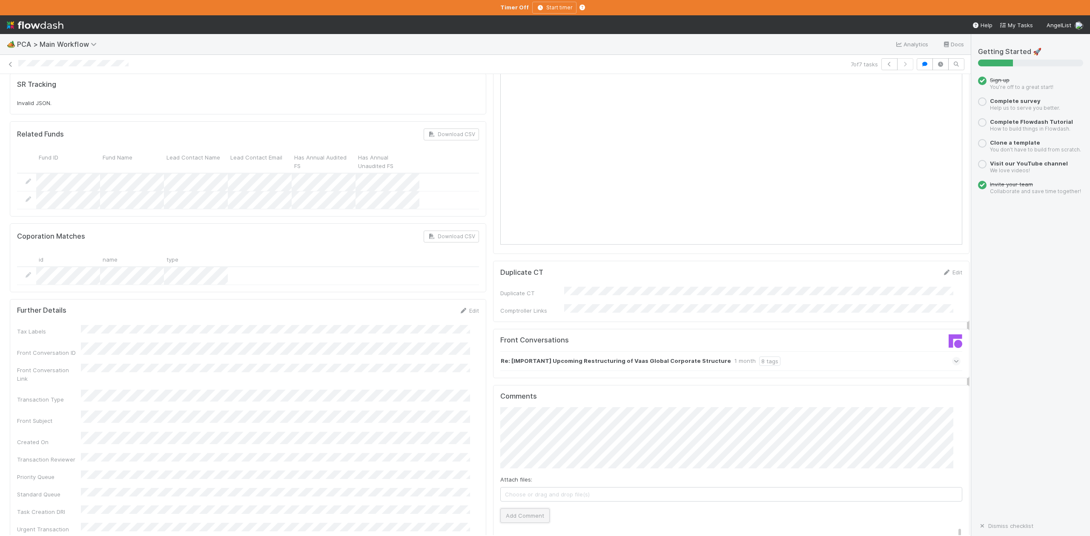
click at [529, 509] on button "Add Comment" at bounding box center [524, 516] width 49 height 14
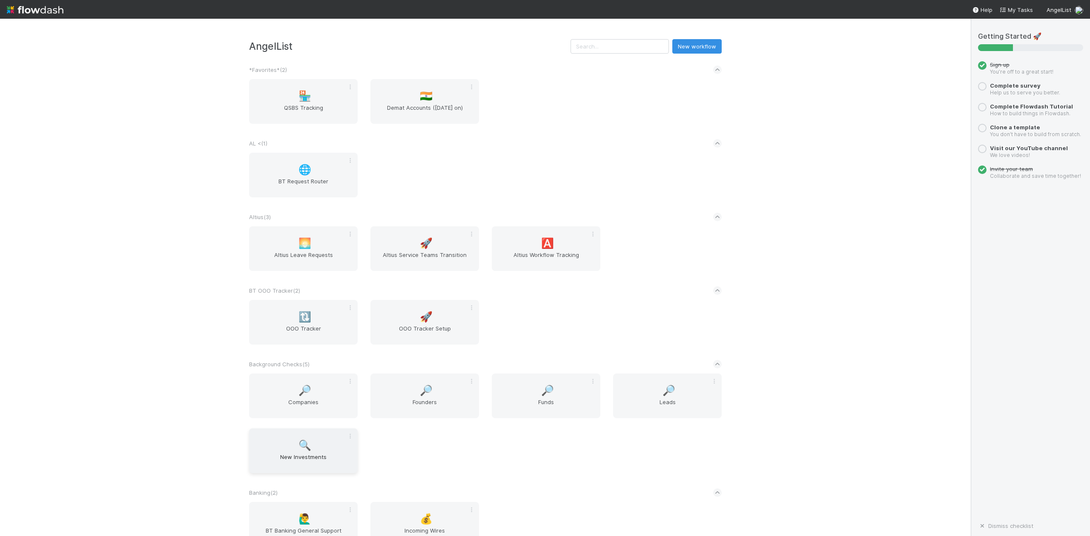
click at [304, 460] on span "New Investments" at bounding box center [303, 461] width 102 height 17
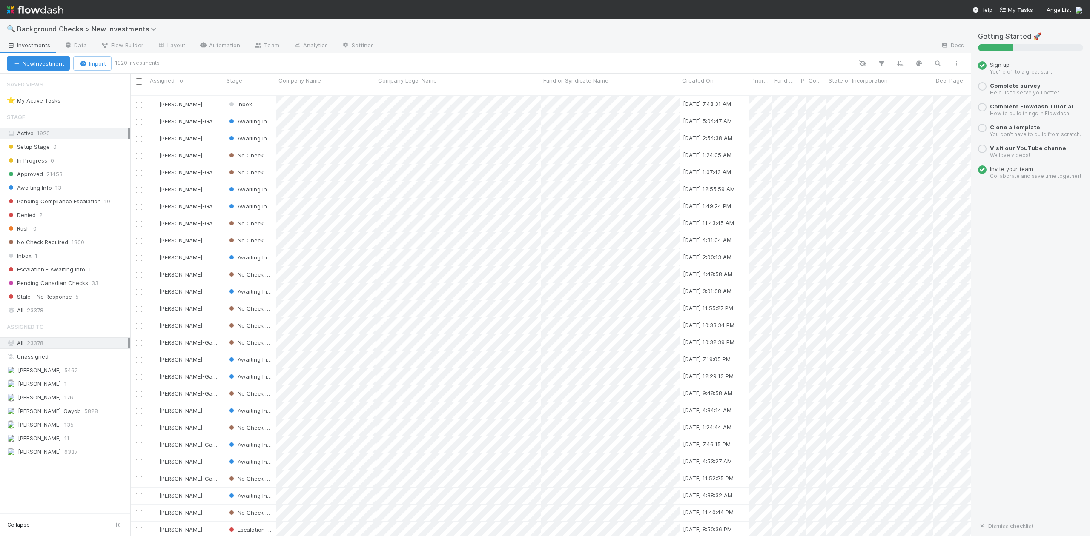
scroll to position [439, 831]
click at [29, 315] on span "23378" at bounding box center [35, 310] width 17 height 11
click at [939, 61] on icon "button" at bounding box center [937, 64] width 9 height 8
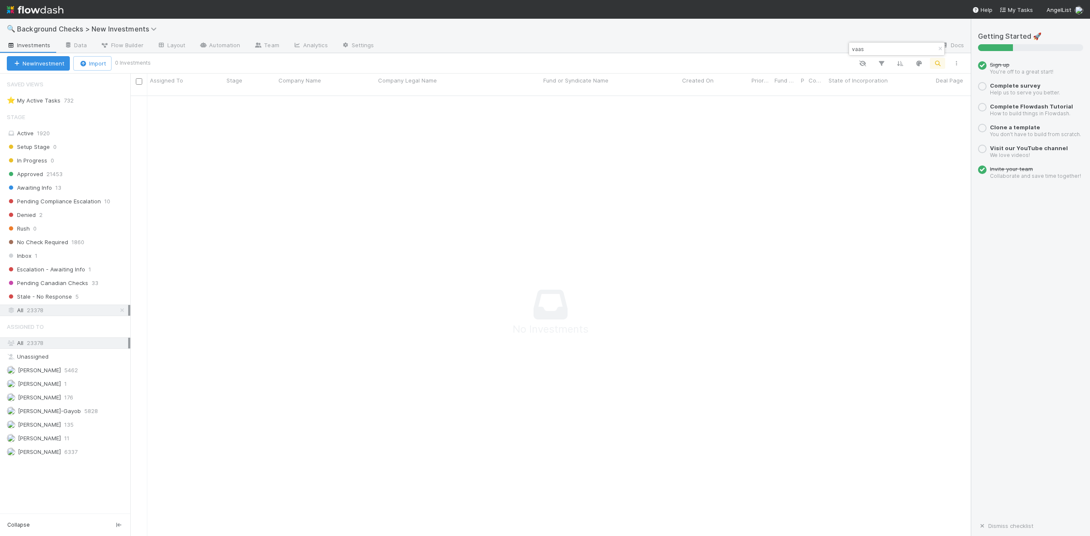
scroll to position [431, 823]
type input "vaas"
click at [149, 28] on span "Background Checks > New Investments" at bounding box center [89, 29] width 144 height 9
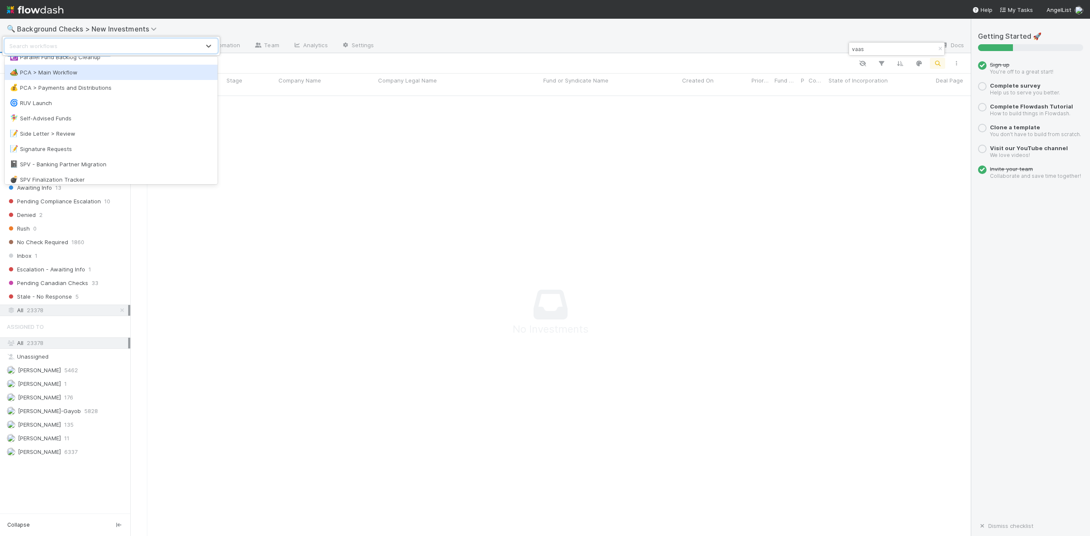
click at [42, 70] on div "🏕️ PCA > Main Workflow" at bounding box center [111, 72] width 203 height 9
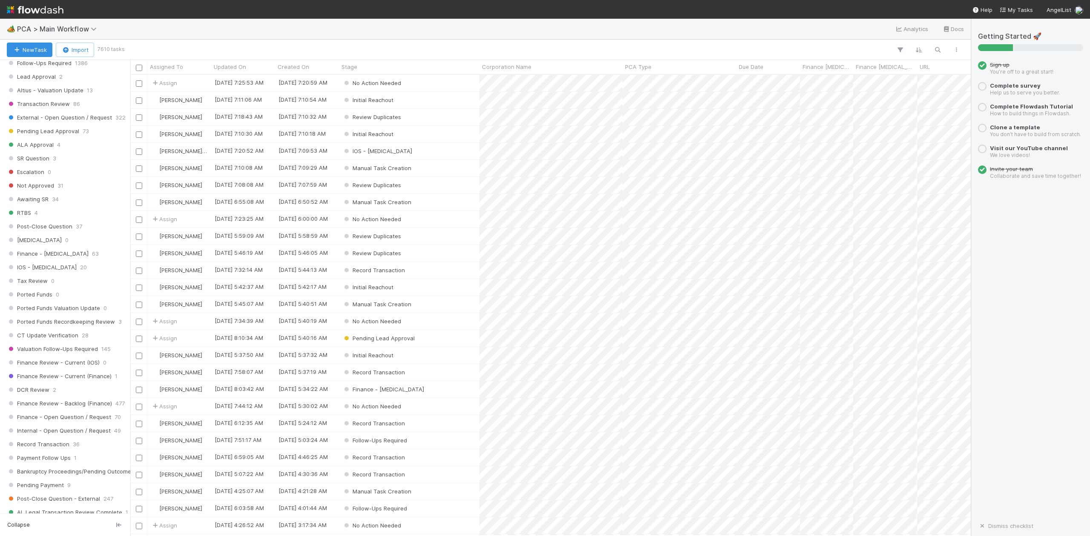
scroll to position [681, 0]
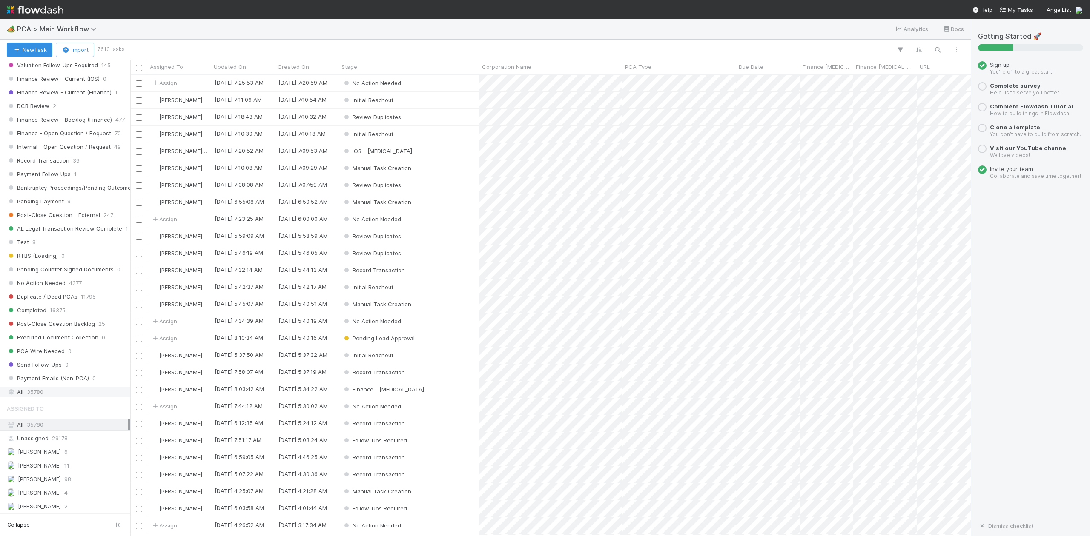
click at [35, 398] on span "35780" at bounding box center [35, 392] width 17 height 11
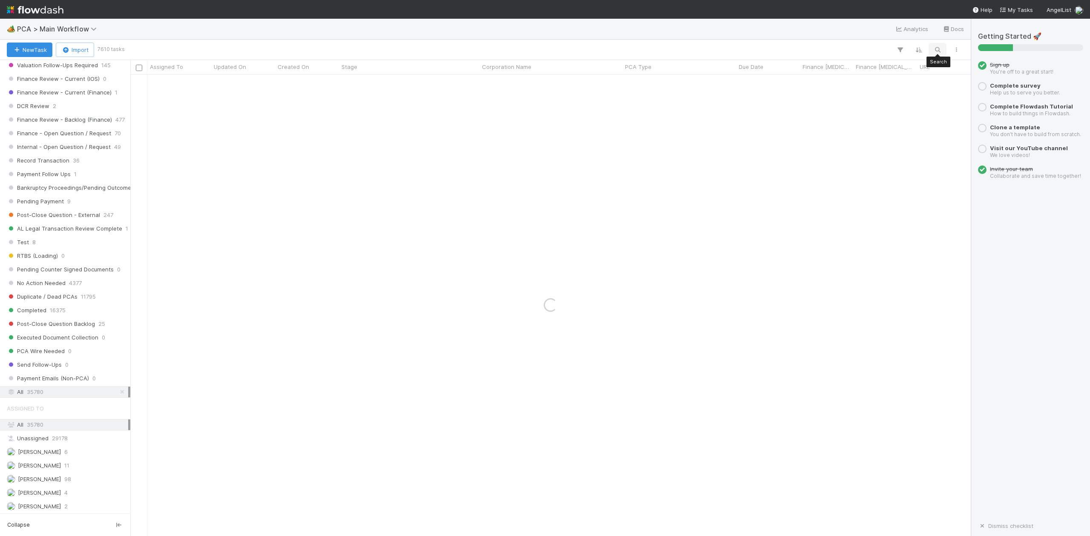
click at [937, 51] on icon "button" at bounding box center [937, 50] width 9 height 8
type input "https://app.frontapp.com/open/cnv_qr9iohz"
click at [939, 34] on icon "button" at bounding box center [940, 35] width 9 height 5
click at [936, 48] on icon "button" at bounding box center [937, 50] width 9 height 8
type input "Vaas"
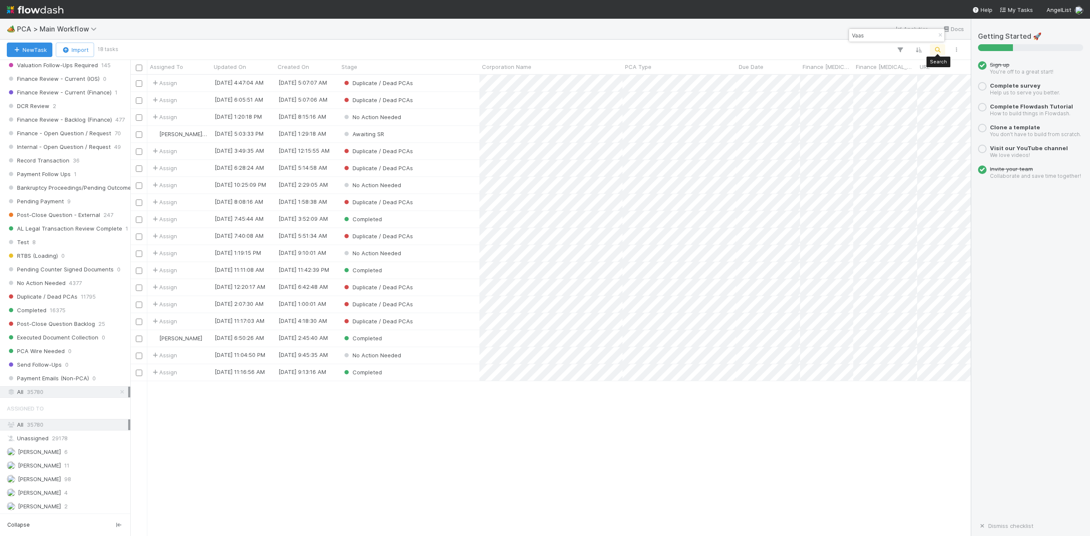
scroll to position [453, 831]
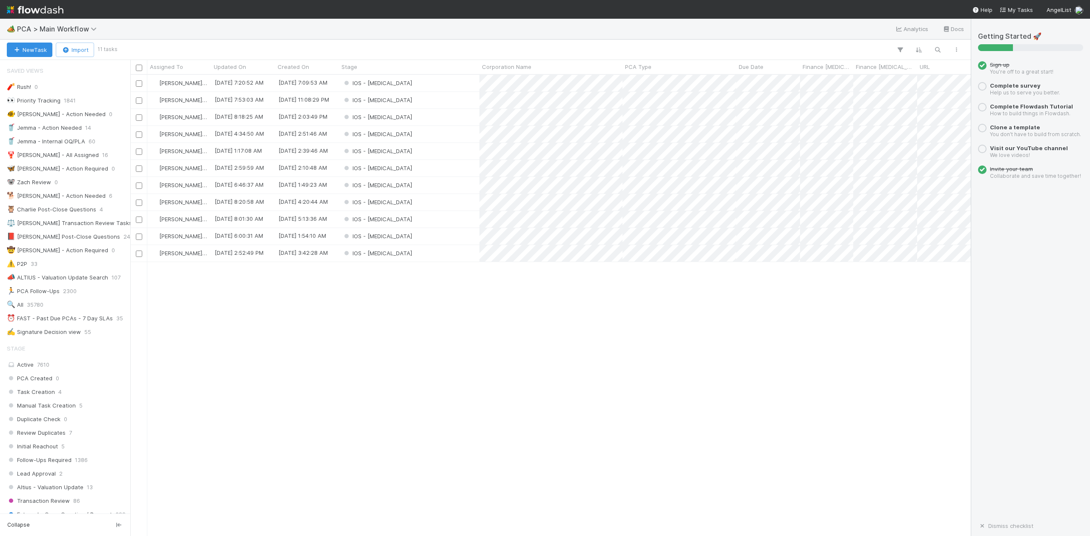
scroll to position [453, 831]
click at [390, 218] on div "IOS - [MEDICAL_DATA]" at bounding box center [409, 219] width 140 height 17
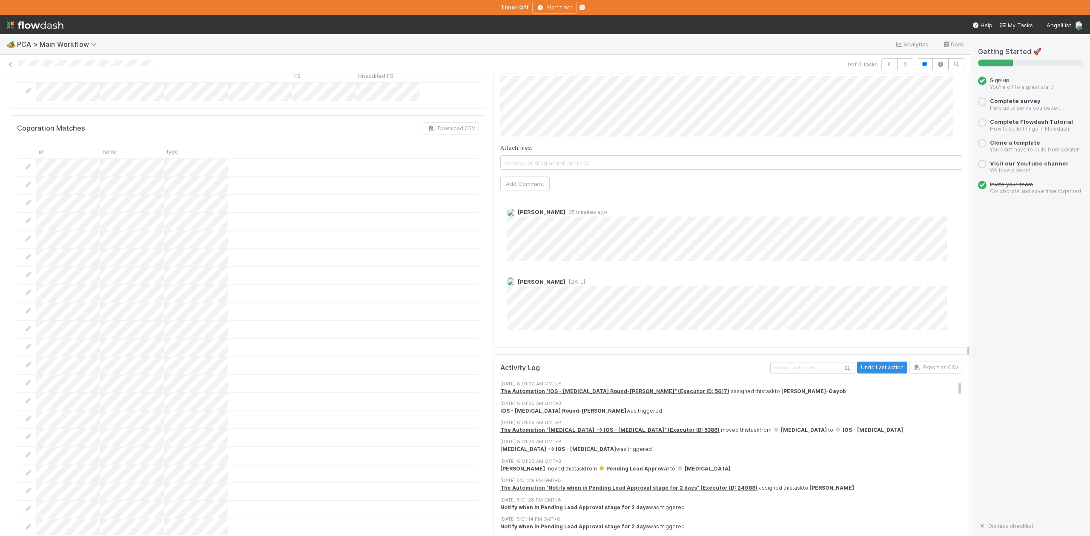
scroll to position [1475, 0]
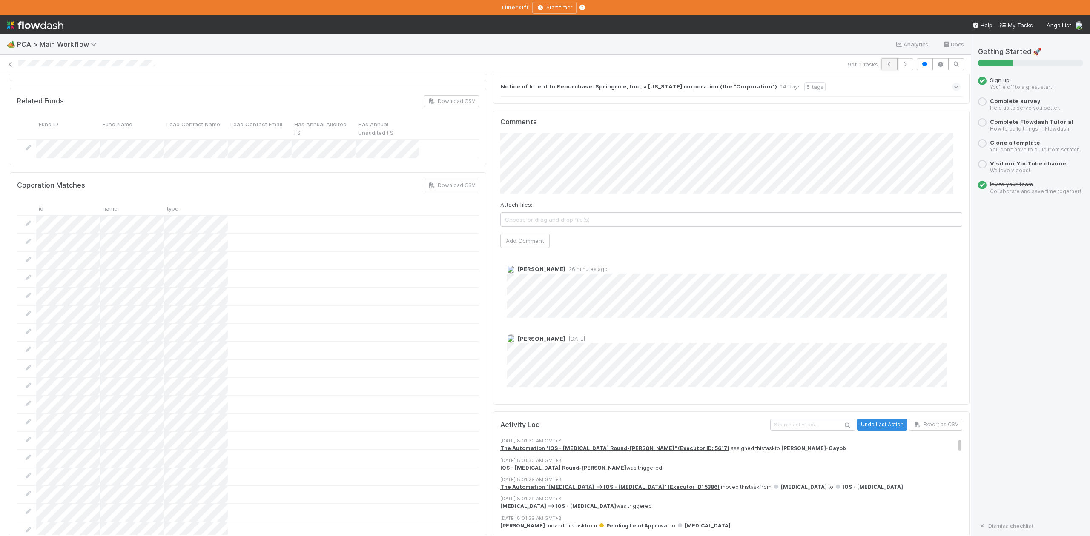
click at [885, 63] on icon "button" at bounding box center [889, 64] width 9 height 5
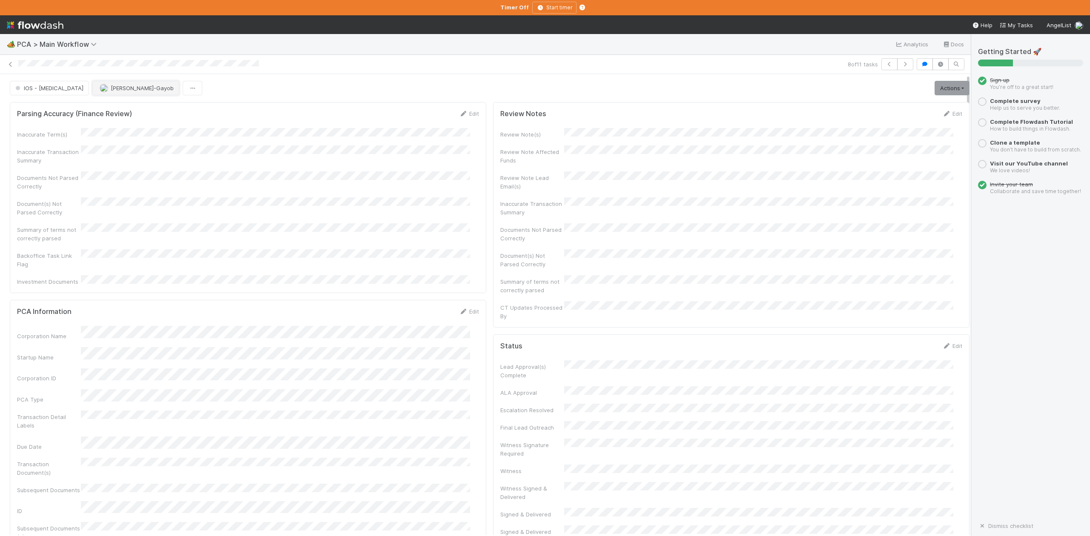
click at [111, 90] on span "[PERSON_NAME]-Gayob" at bounding box center [142, 88] width 63 height 7
click at [95, 109] on span "[PERSON_NAME]" at bounding box center [92, 110] width 43 height 7
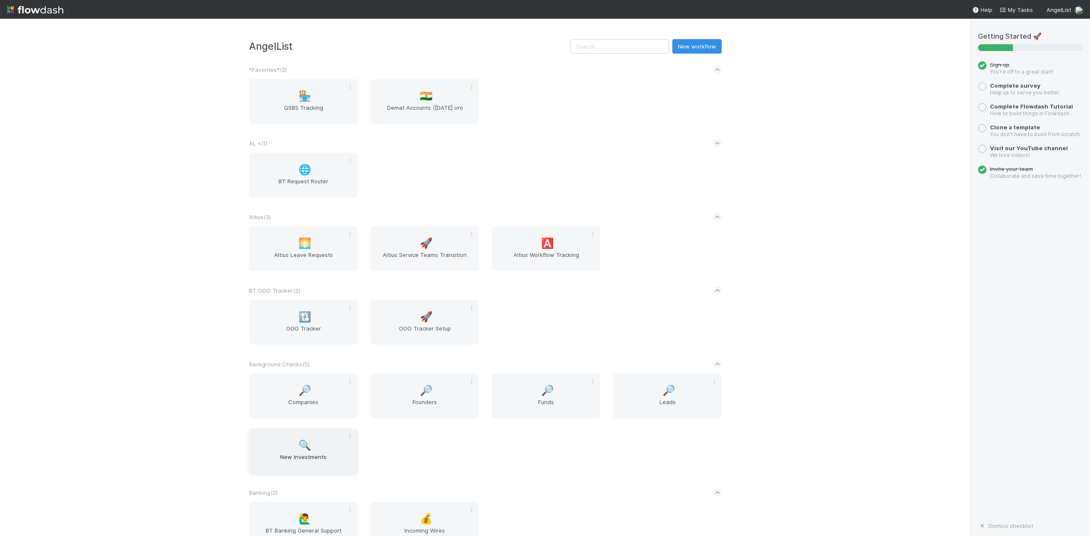
click at [298, 455] on span "New Investments" at bounding box center [303, 461] width 102 height 17
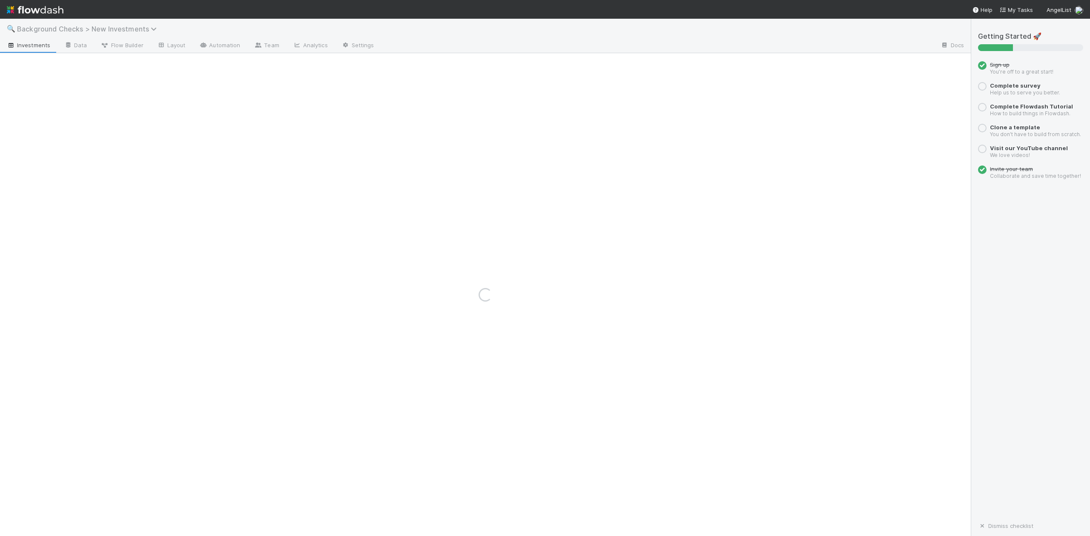
click at [154, 28] on icon at bounding box center [155, 29] width 9 height 7
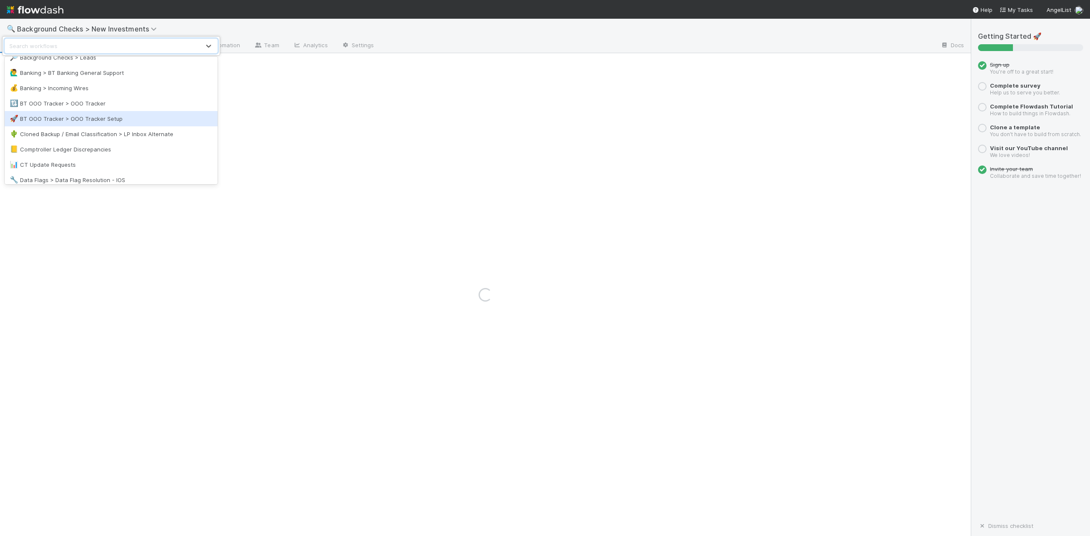
scroll to position [340, 0]
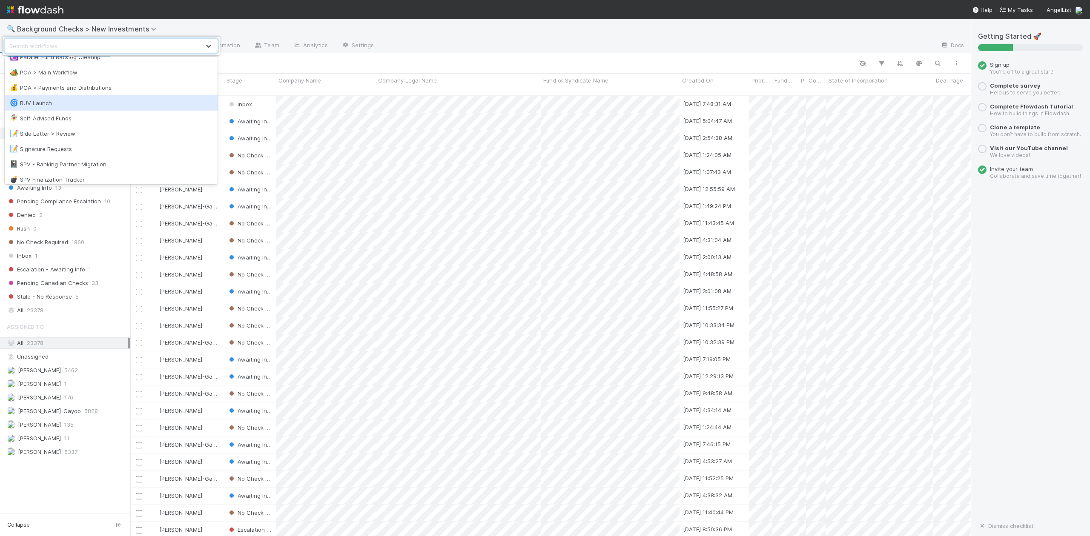
scroll to position [681, 0]
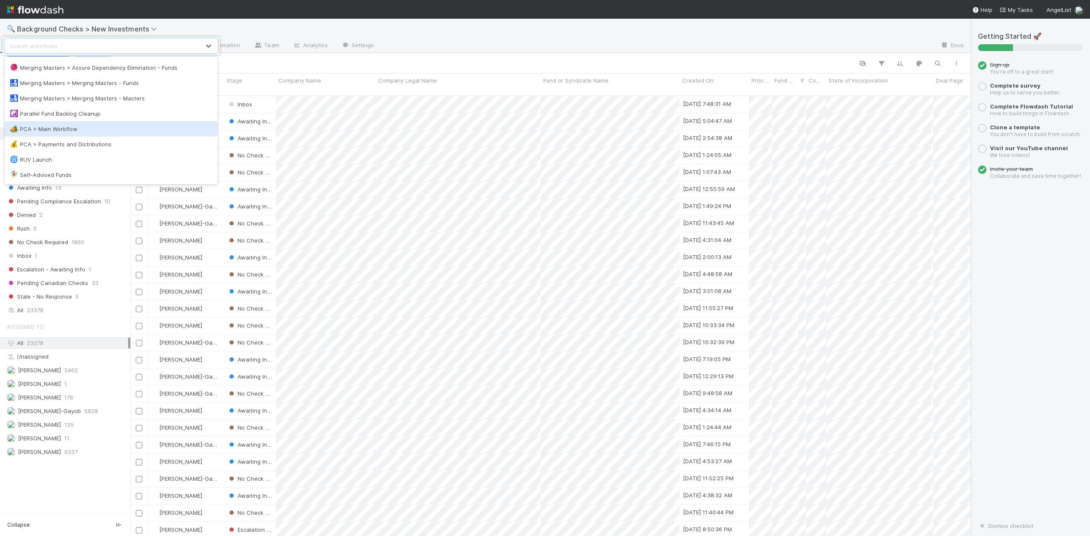
click at [70, 128] on div "🏕️ PCA > Main Workflow" at bounding box center [111, 129] width 203 height 9
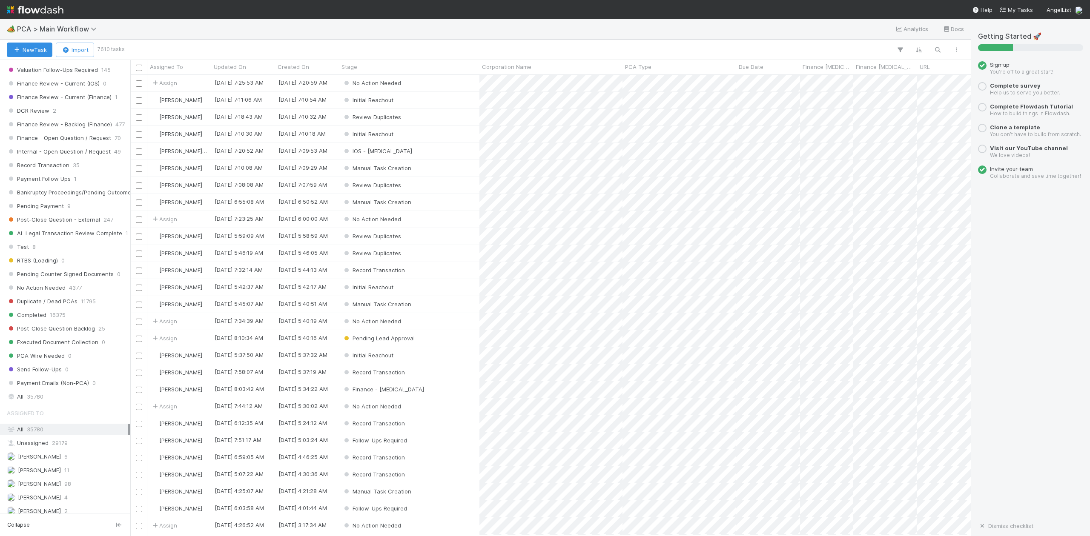
scroll to position [681, 0]
click at [31, 398] on span "35780" at bounding box center [35, 392] width 17 height 11
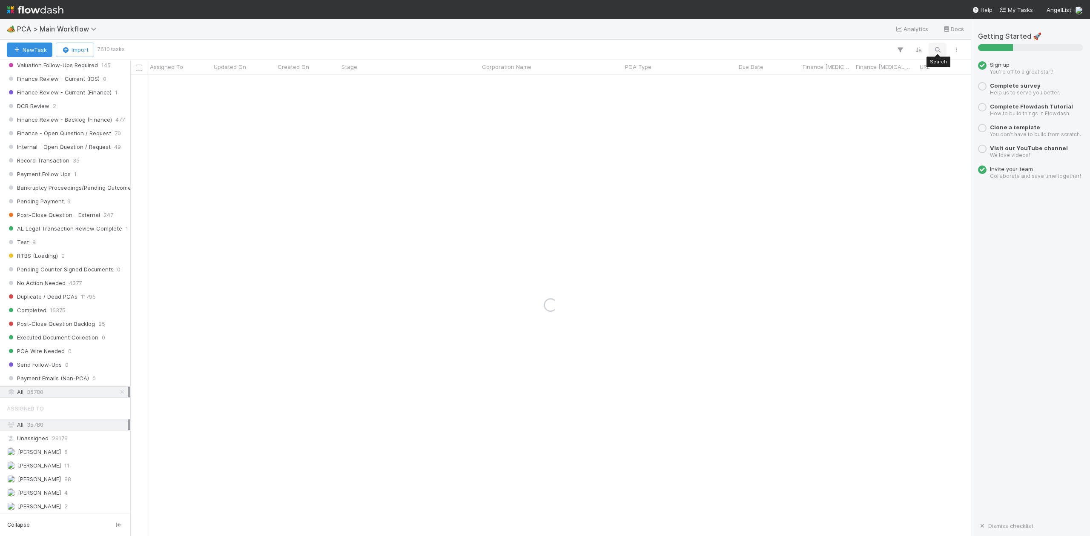
click at [937, 49] on icon "button" at bounding box center [937, 50] width 9 height 8
click at [857, 33] on input "REpurchase" at bounding box center [892, 35] width 85 height 10
type input "Repurchase"
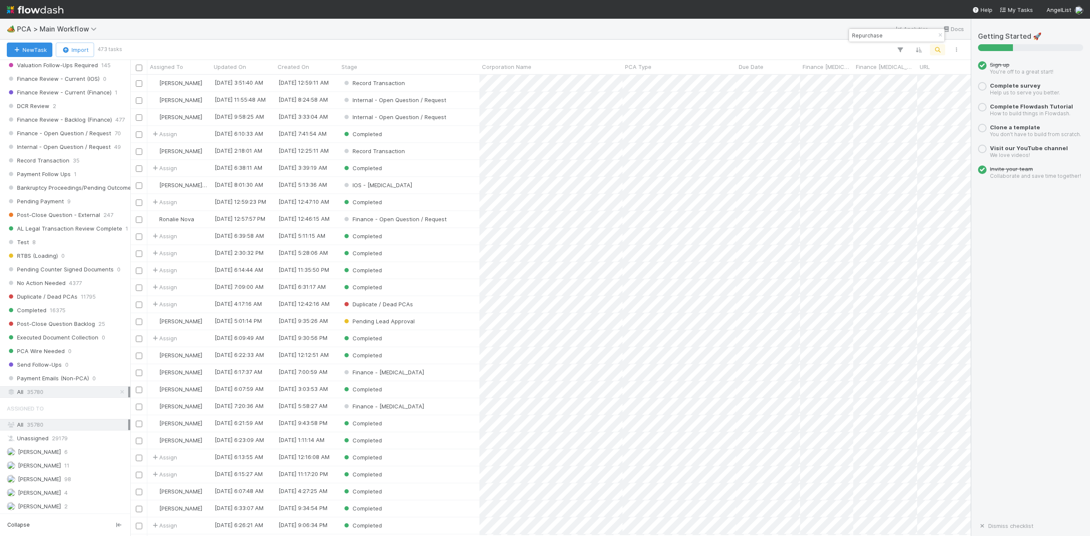
scroll to position [9, 9]
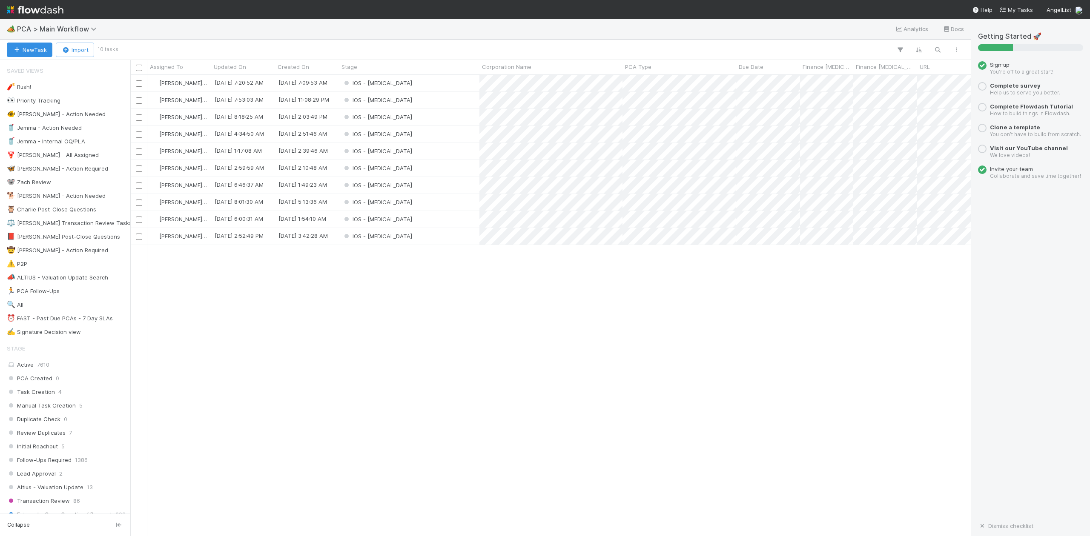
scroll to position [453, 831]
click at [387, 80] on div "IOS - [MEDICAL_DATA]" at bounding box center [409, 83] width 140 height 17
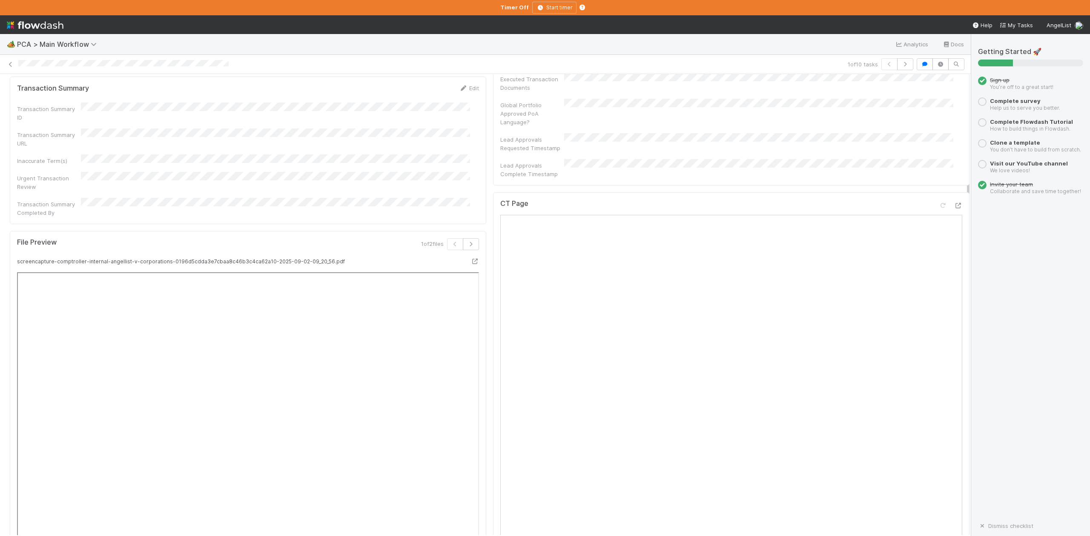
scroll to position [681, 0]
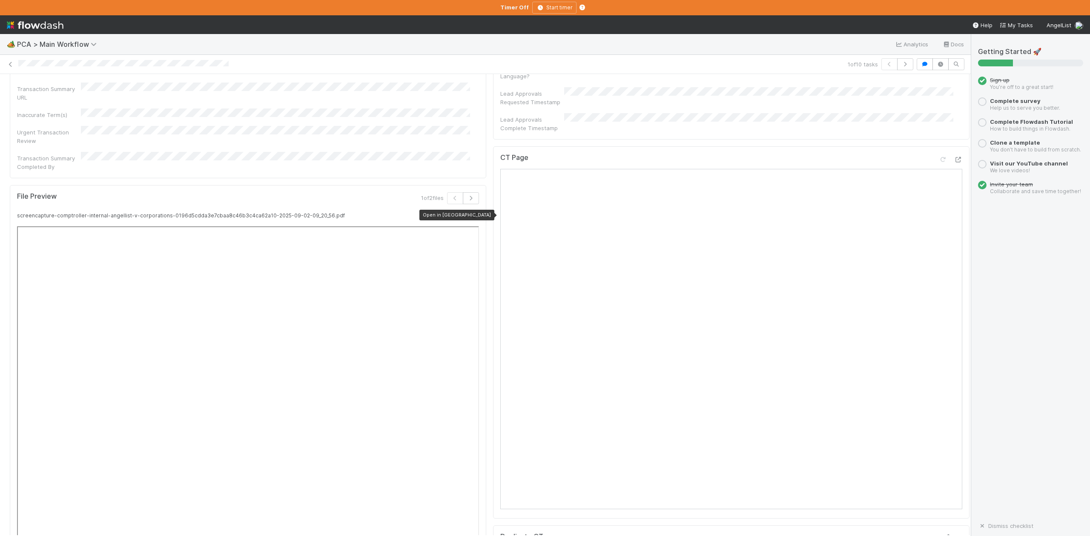
click at [470, 213] on icon at bounding box center [474, 216] width 9 height 6
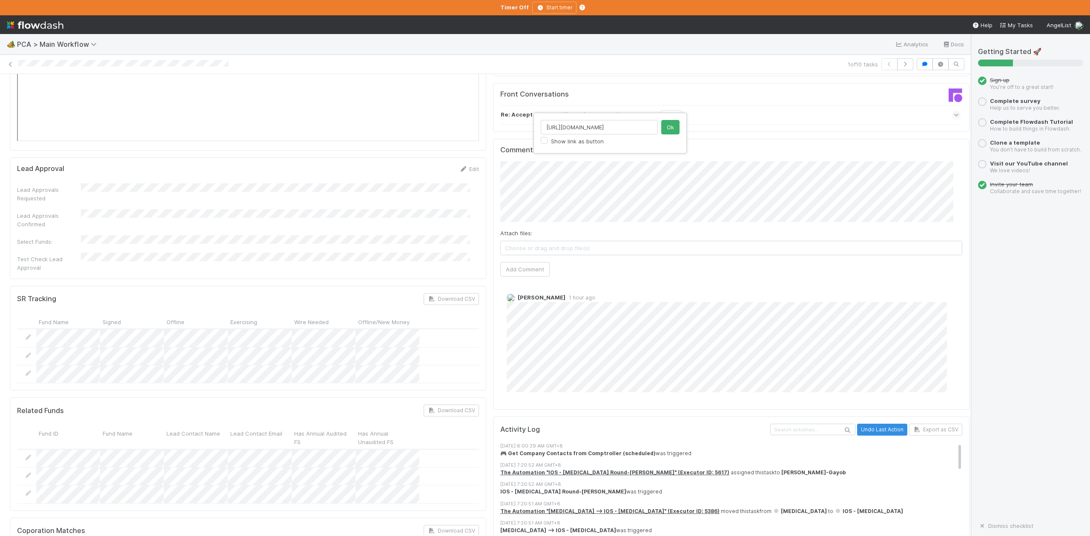
scroll to position [0, 146]
type input "[URL][DOMAIN_NAME]"
click at [671, 130] on button "Ok" at bounding box center [670, 127] width 18 height 14
type input "h"
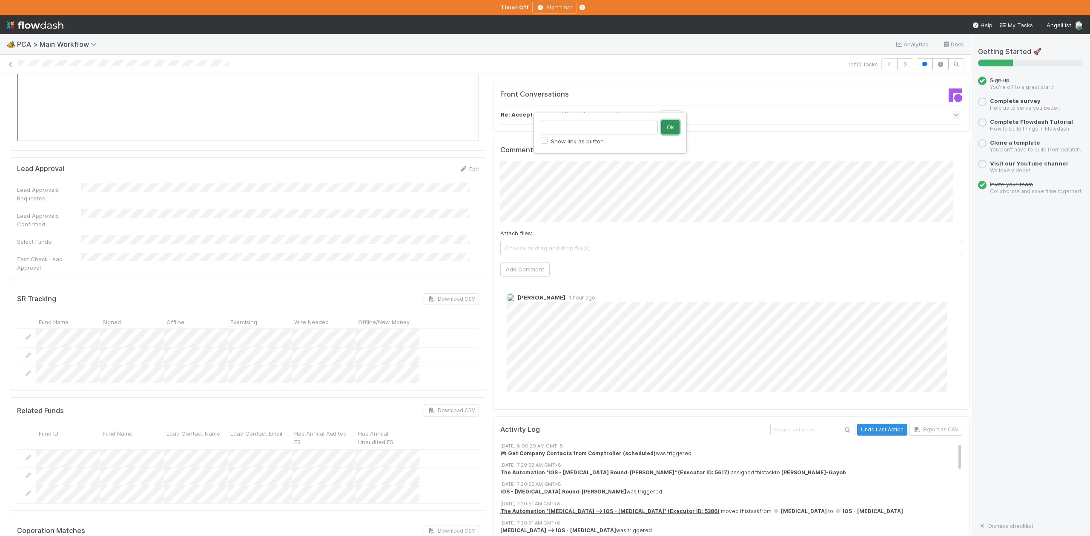
click at [672, 124] on button "Ok" at bounding box center [670, 127] width 18 height 14
type input "[URL][DOMAIN_NAME]"
click at [666, 128] on button "Ok" at bounding box center [670, 127] width 18 height 14
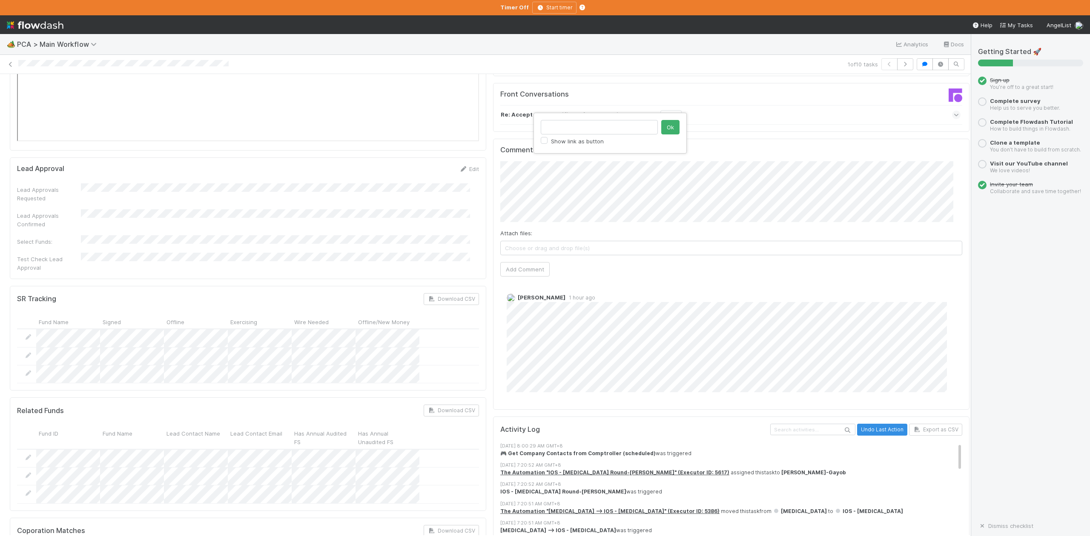
click at [921, 118] on div "Show link as button Ok" at bounding box center [545, 268] width 1090 height 536
type input "https://comptroller.internal.angellist.com/v/corporations/0196d5cdda3e7cbaa8c46…"
click at [670, 126] on button "Ok" at bounding box center [670, 127] width 18 height 14
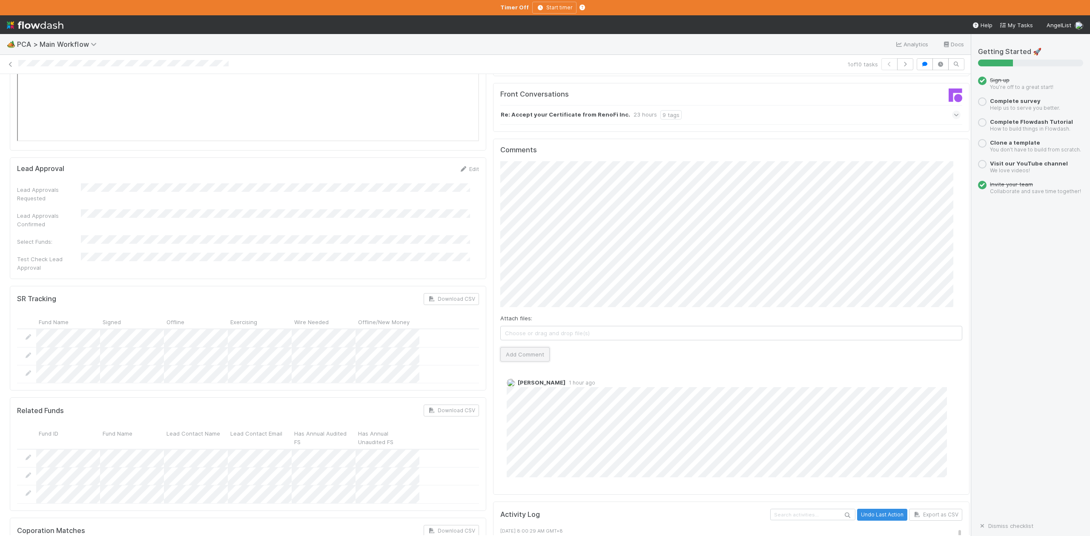
click at [517, 347] on button "Add Comment" at bounding box center [524, 354] width 49 height 14
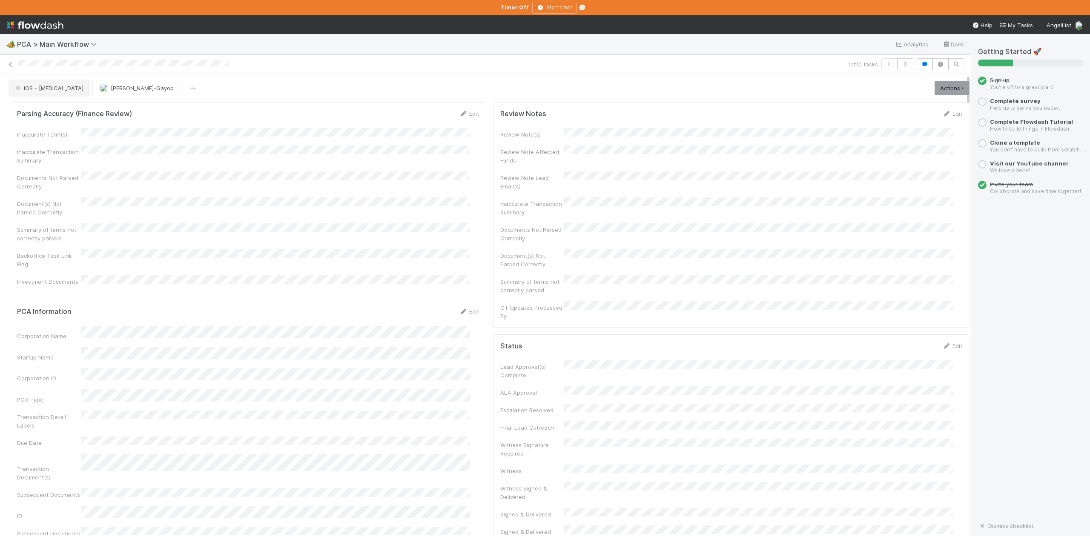
click at [41, 91] on span "IOS - [MEDICAL_DATA]" at bounding box center [49, 88] width 70 height 7
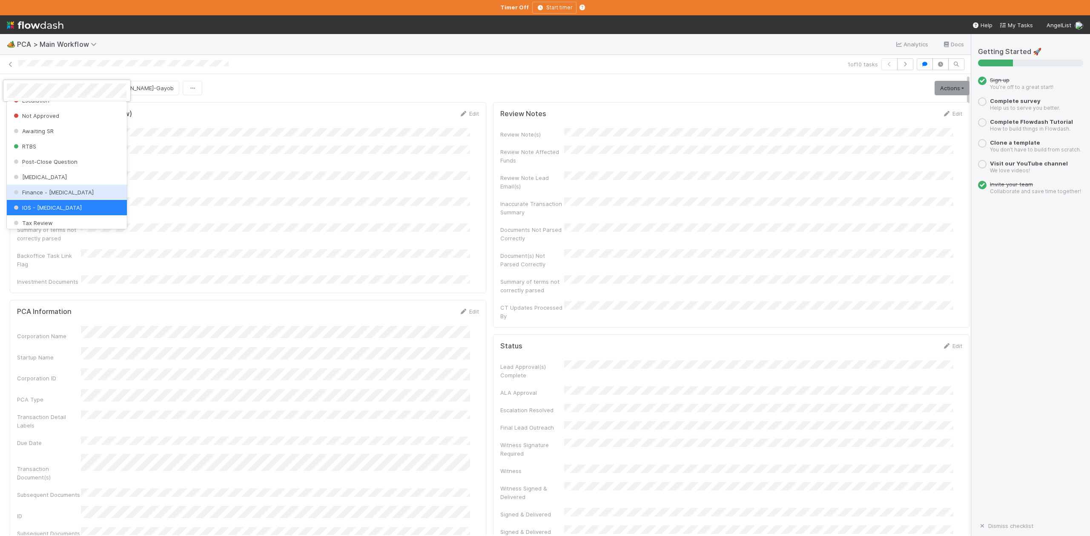
click at [49, 196] on span "Finance - [MEDICAL_DATA]" at bounding box center [53, 192] width 82 height 7
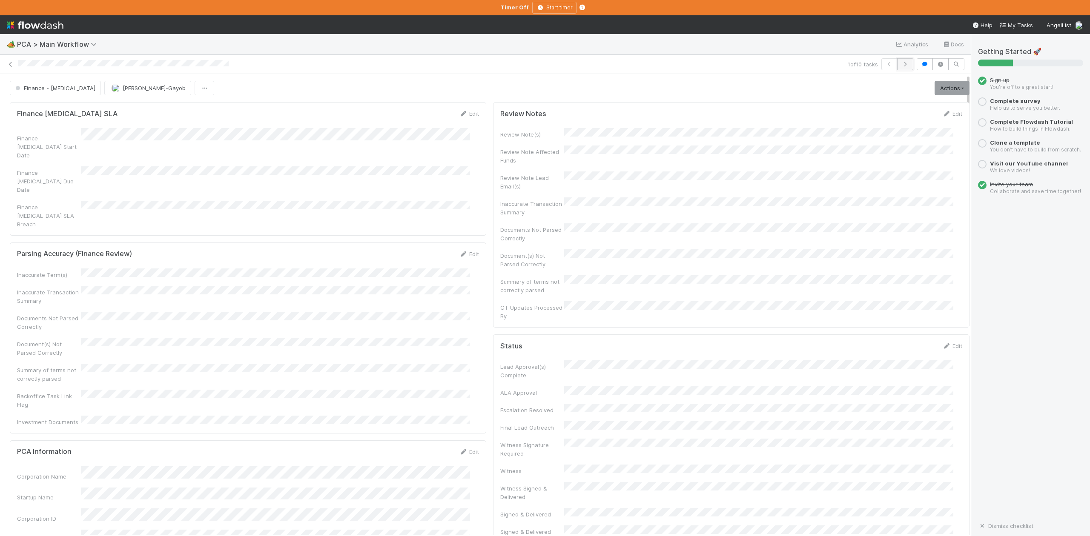
click at [901, 66] on icon "button" at bounding box center [905, 64] width 9 height 5
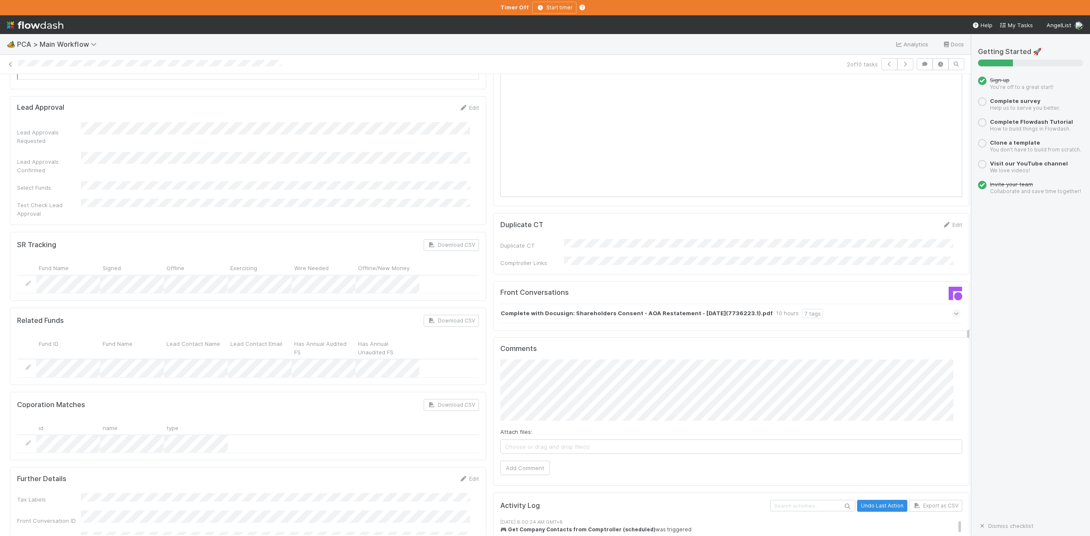
scroll to position [1305, 0]
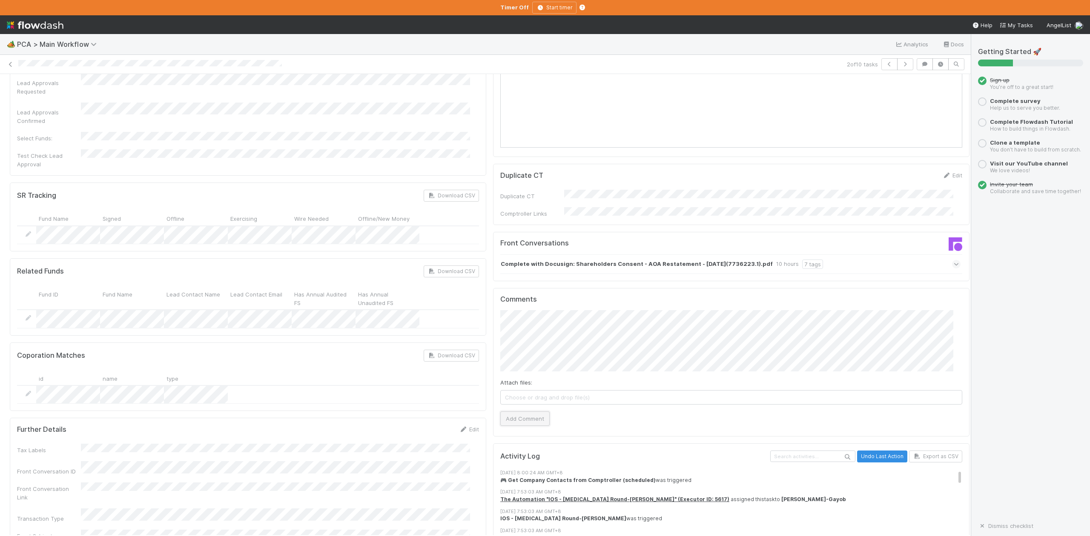
click at [526, 412] on button "Add Comment" at bounding box center [524, 419] width 49 height 14
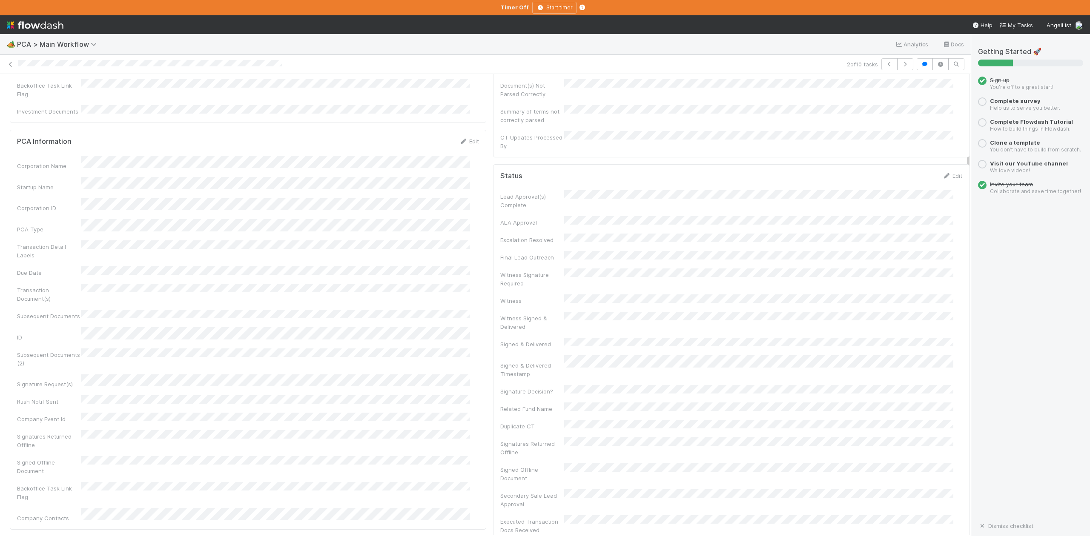
scroll to position [0, 0]
click at [39, 91] on span "IOS - [MEDICAL_DATA]" at bounding box center [49, 88] width 70 height 7
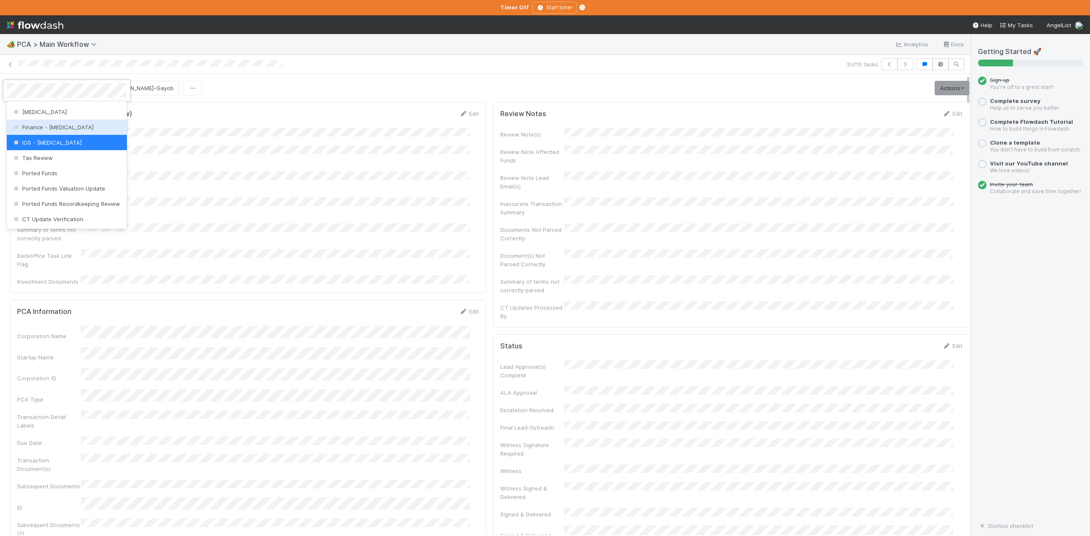
scroll to position [338, 0]
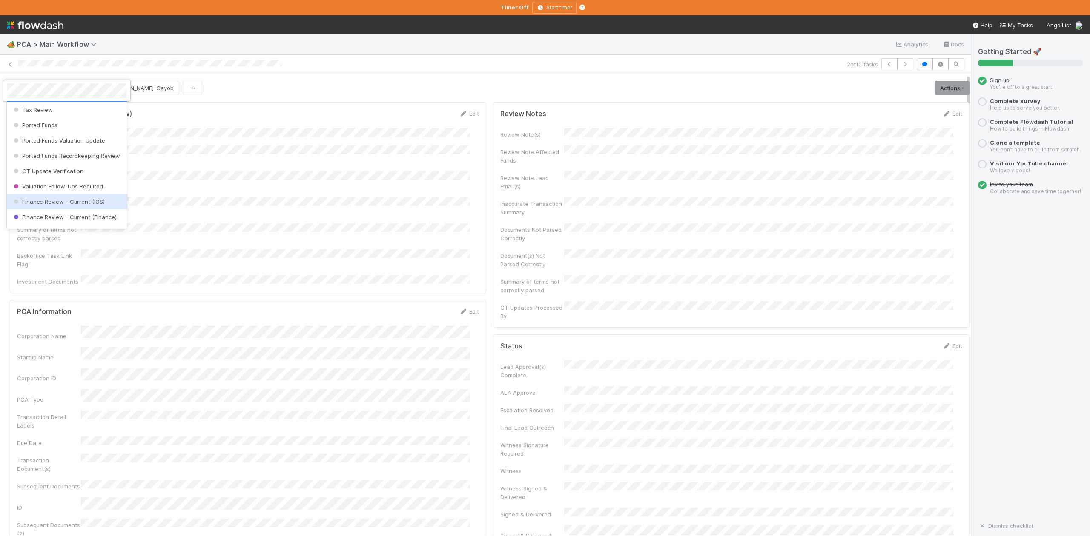
click at [72, 205] on span "Finance Review - Current (IOS)" at bounding box center [58, 201] width 93 height 7
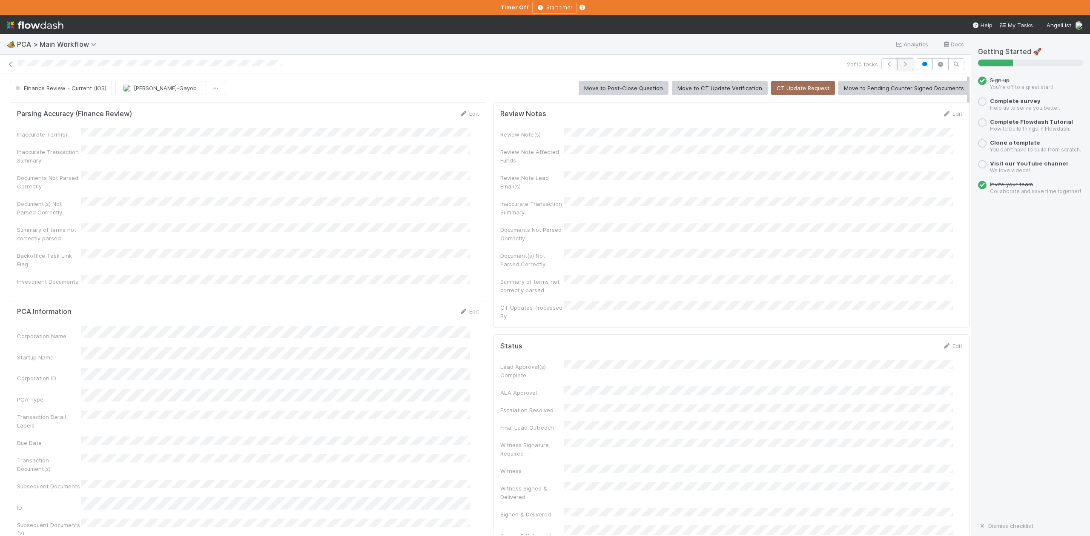
click at [901, 63] on icon "button" at bounding box center [905, 64] width 9 height 5
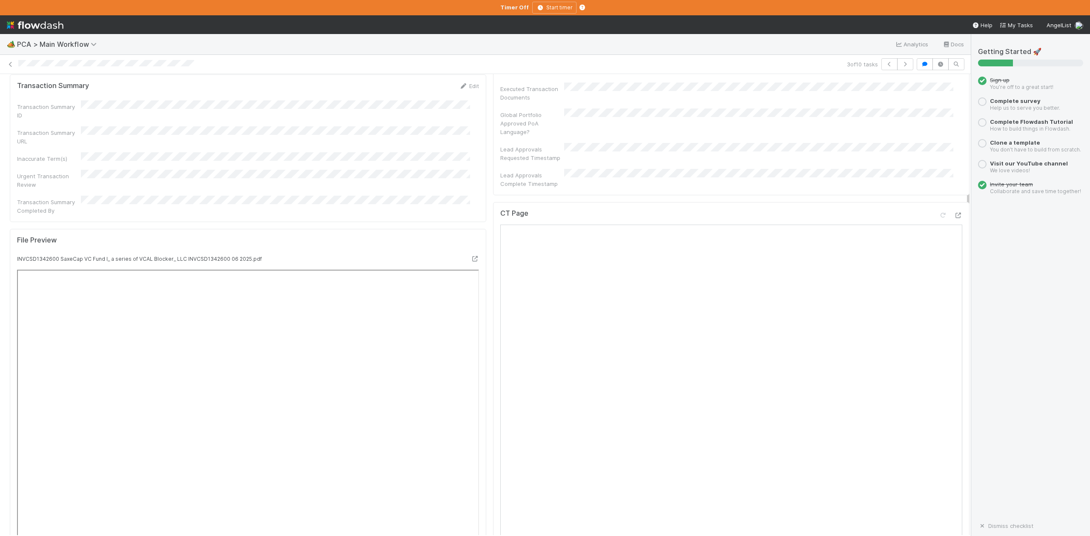
scroll to position [624, 0]
click at [953, 214] on icon at bounding box center [957, 217] width 9 height 6
click at [470, 257] on icon at bounding box center [474, 260] width 9 height 6
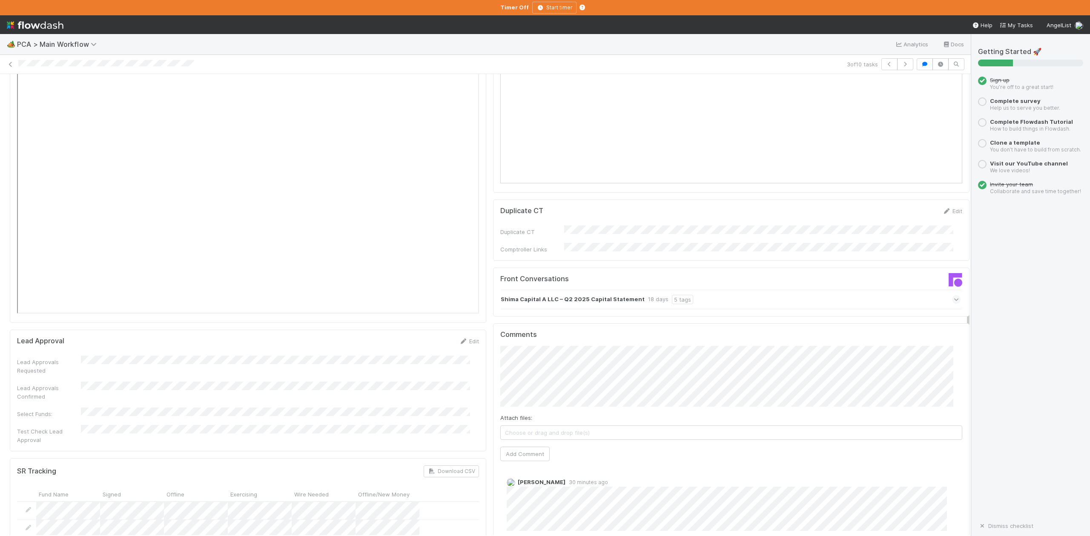
scroll to position [1135, 0]
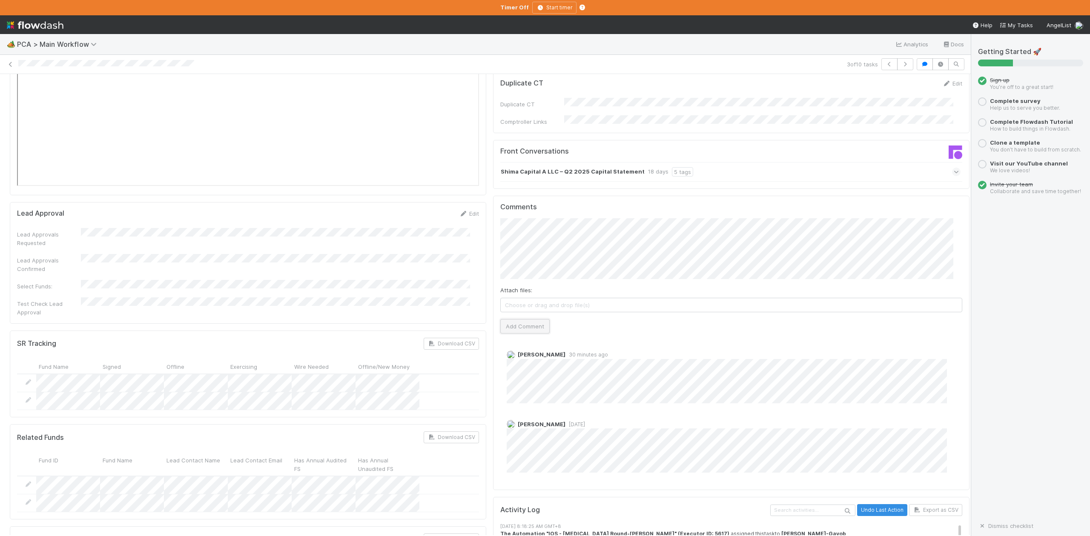
click at [506, 319] on button "Add Comment" at bounding box center [524, 326] width 49 height 14
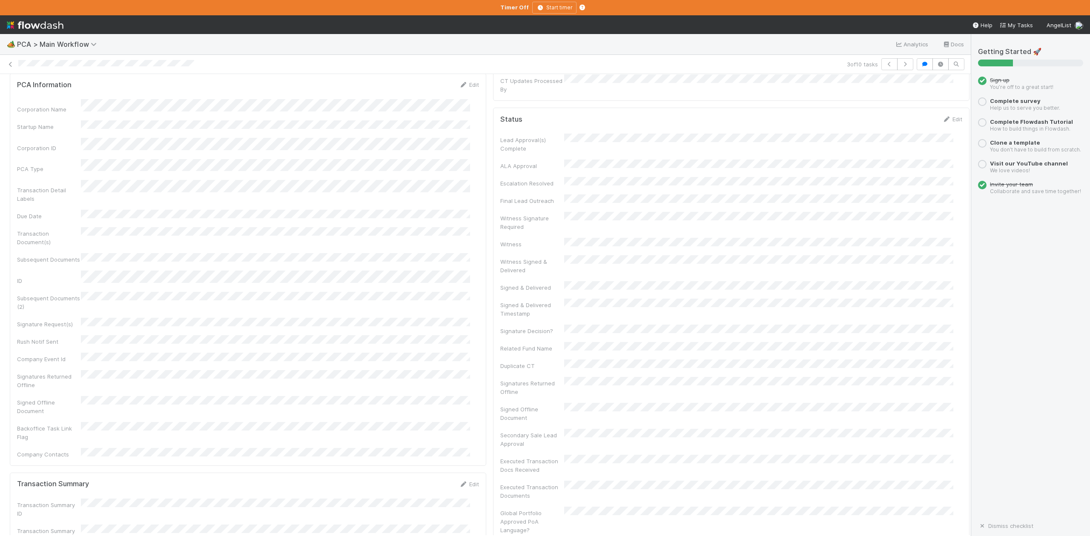
scroll to position [0, 0]
click at [37, 94] on button "IOS - ICU" at bounding box center [49, 88] width 79 height 14
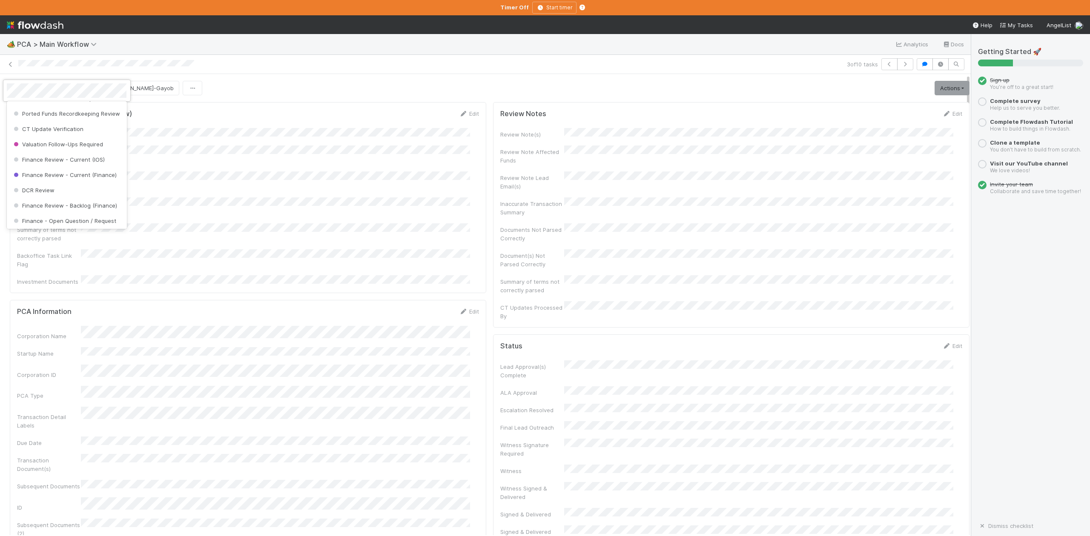
scroll to position [395, 0]
click at [53, 179] on span "DCR Review" at bounding box center [33, 175] width 43 height 7
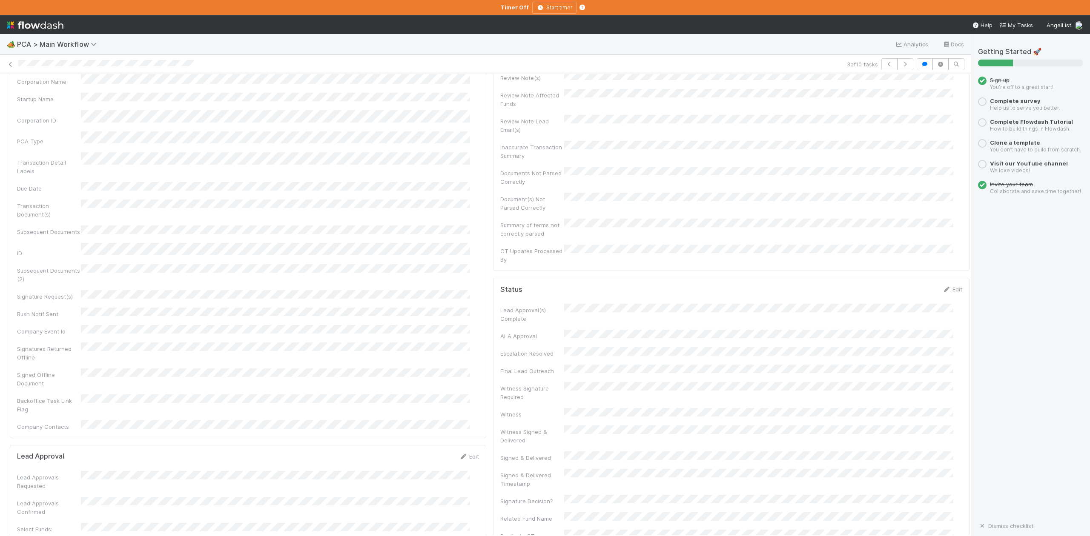
scroll to position [0, 0]
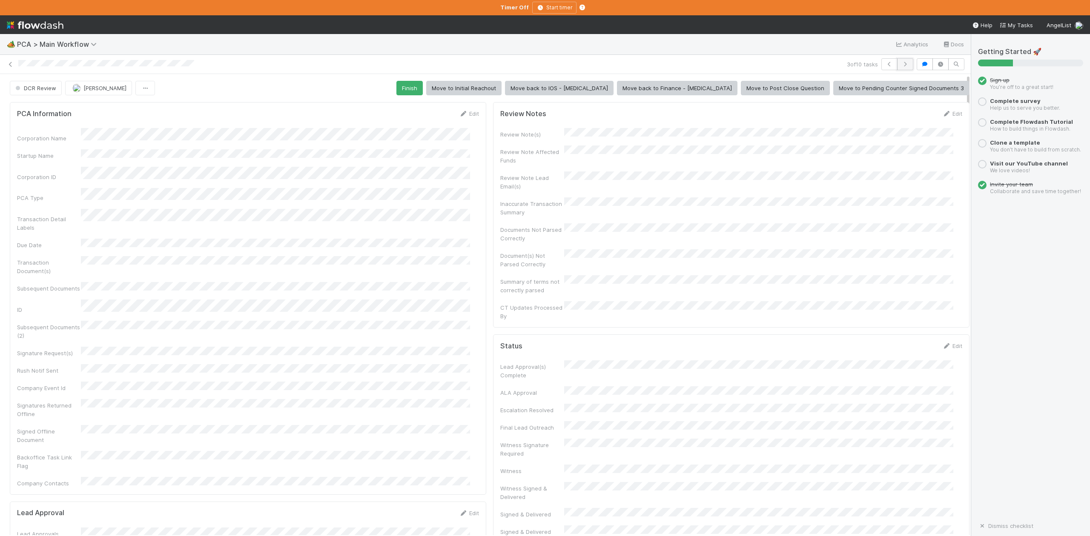
click at [901, 65] on icon "button" at bounding box center [905, 64] width 9 height 5
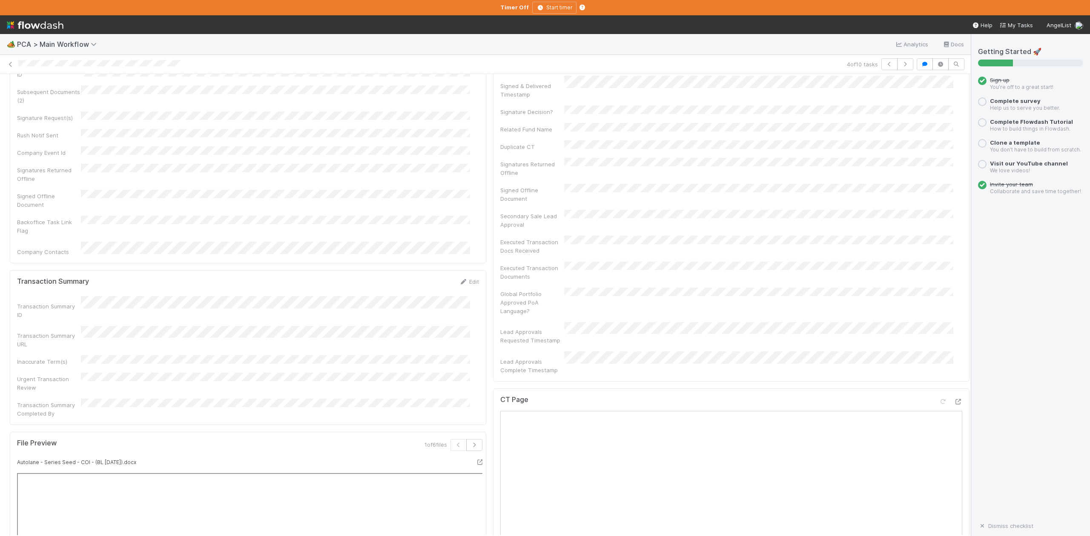
scroll to position [681, 0]
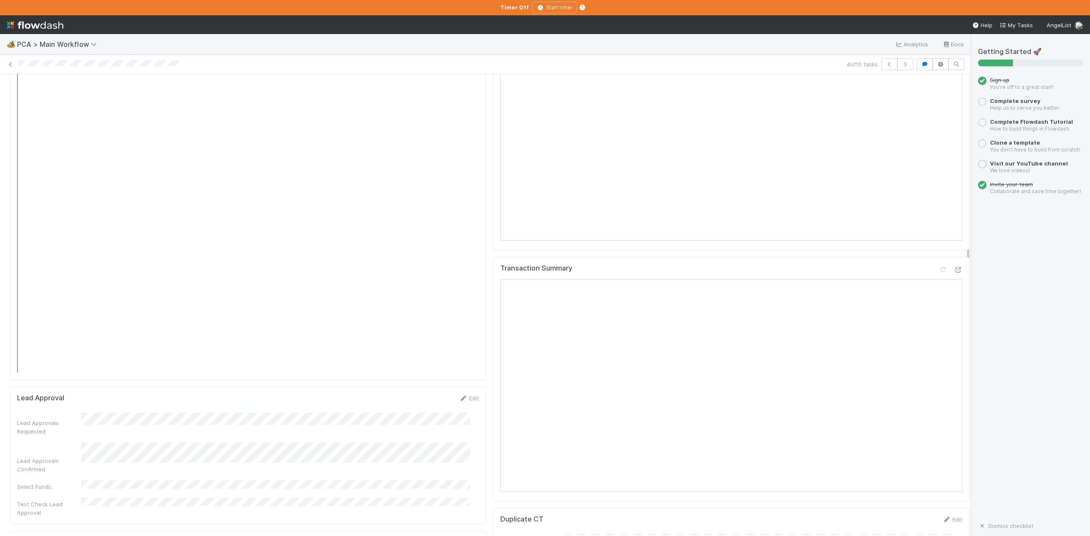
scroll to position [1135, 0]
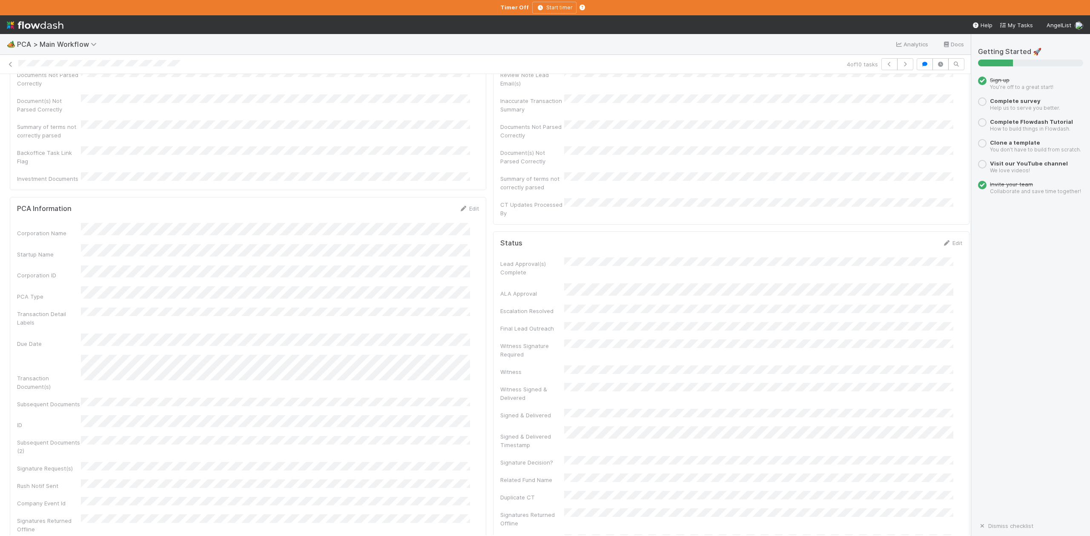
scroll to position [0, 0]
click at [46, 89] on span "IOS - ICU" at bounding box center [49, 88] width 70 height 7
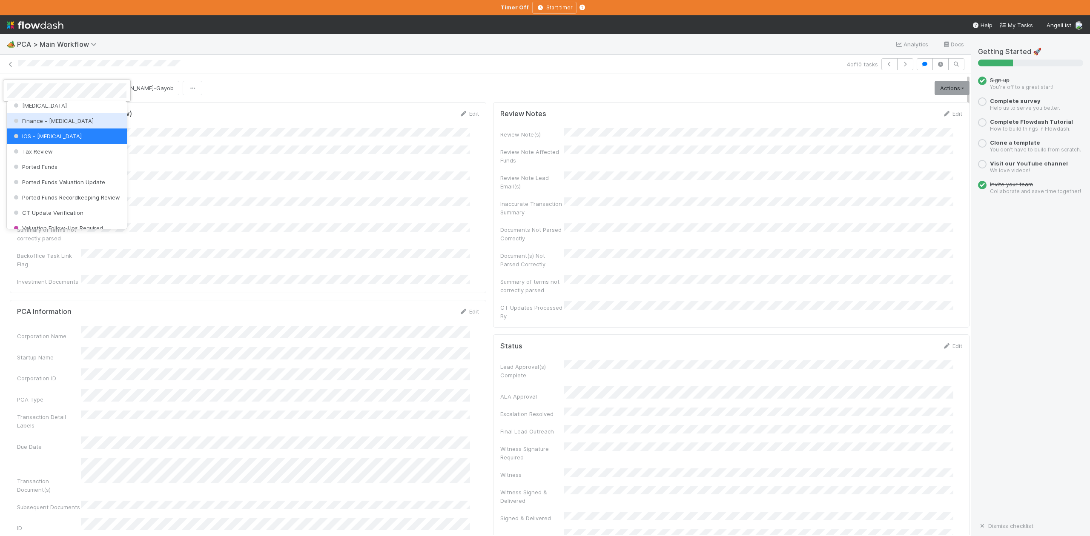
scroll to position [338, 0]
click at [82, 205] on span "Finance Review - Current (IOS)" at bounding box center [58, 201] width 93 height 7
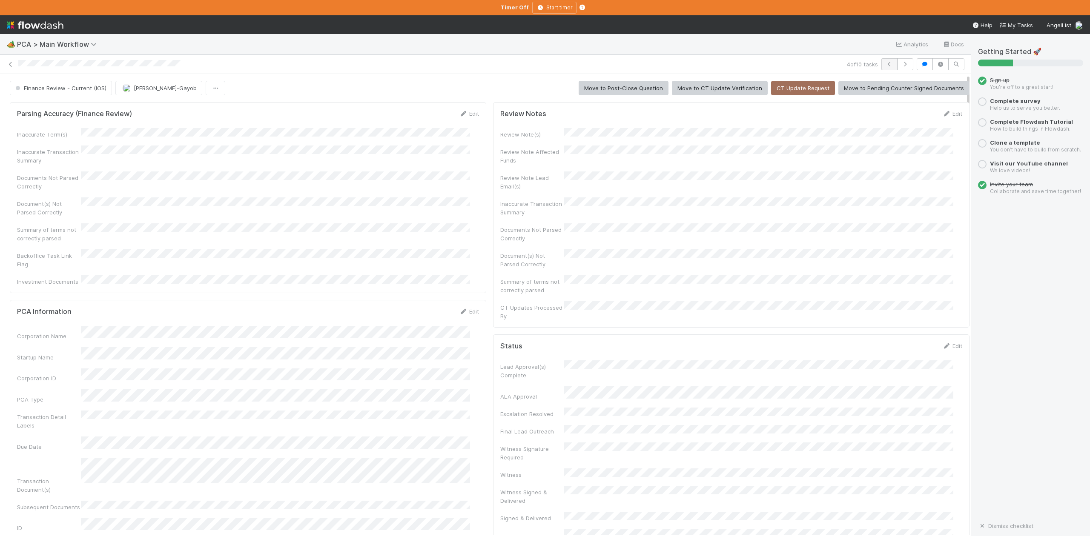
scroll to position [49, 0]
click at [901, 67] on icon "button" at bounding box center [905, 64] width 9 height 5
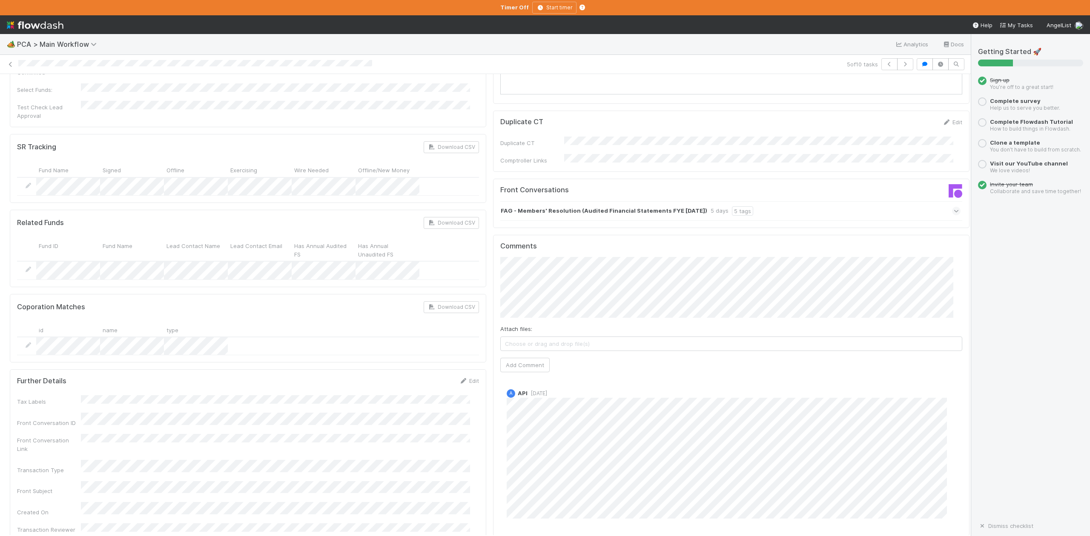
scroll to position [1248, 0]
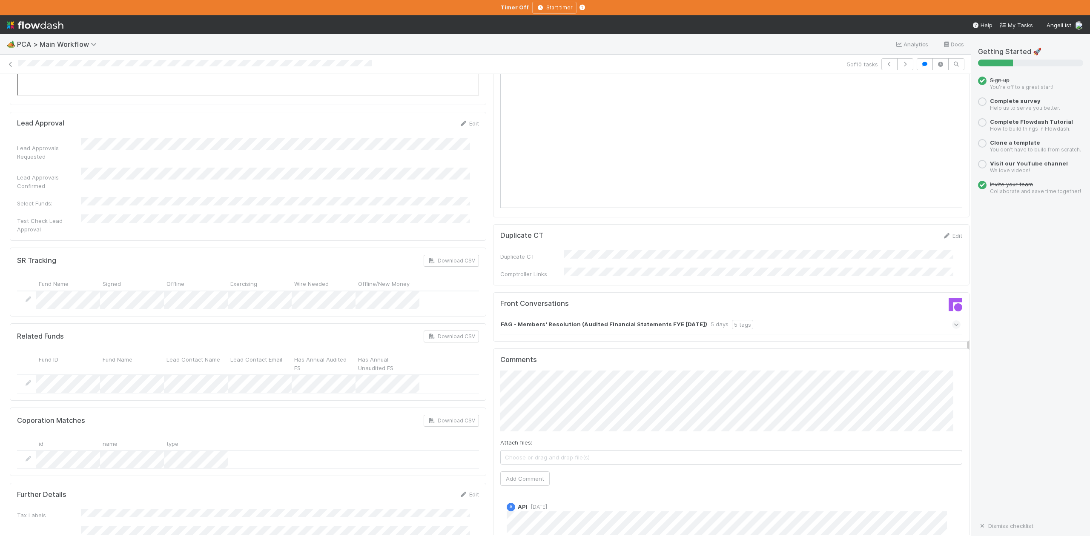
click at [953, 320] on icon at bounding box center [956, 324] width 6 height 9
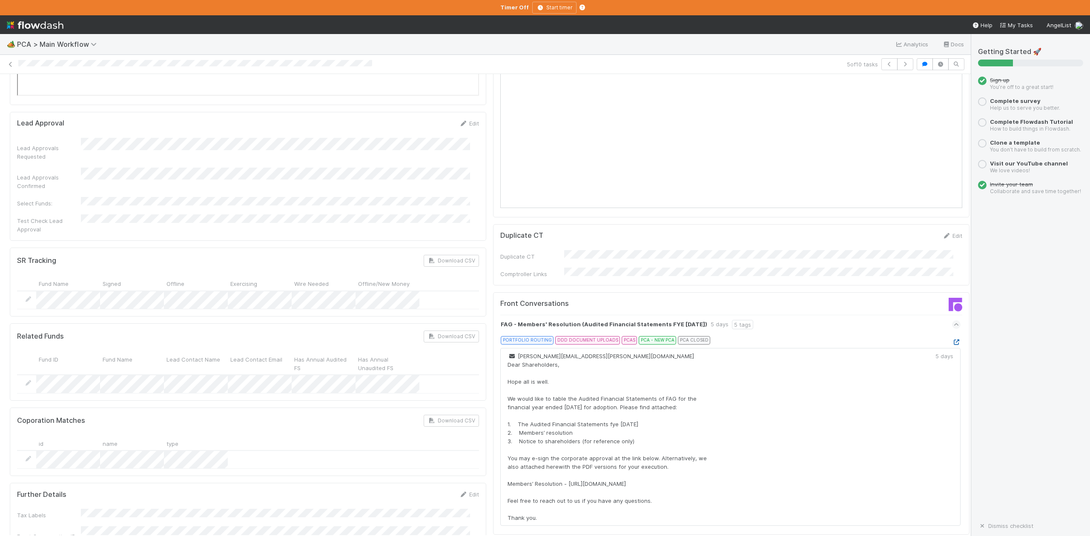
click at [952, 340] on icon at bounding box center [956, 343] width 9 height 6
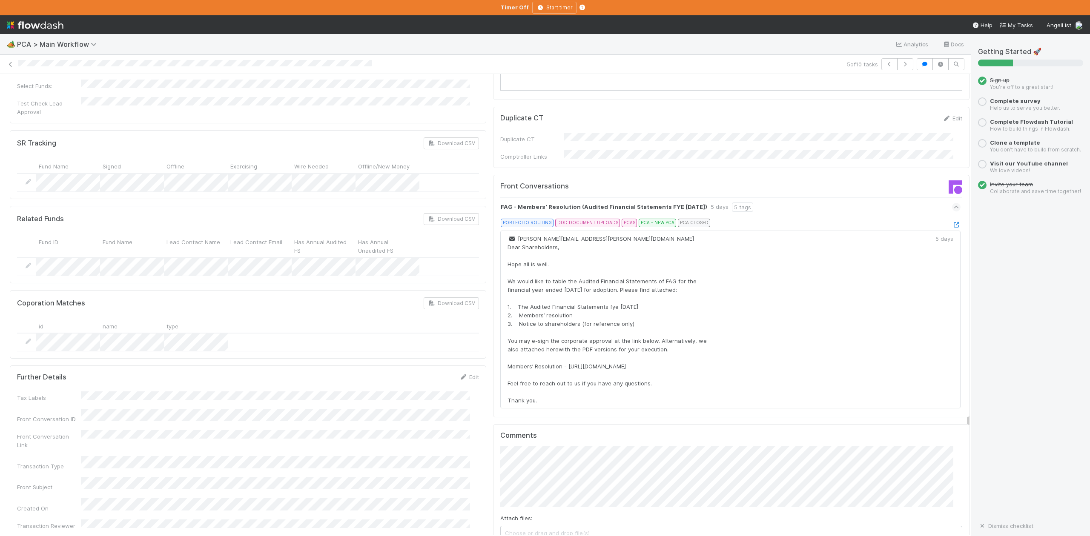
scroll to position [1475, 0]
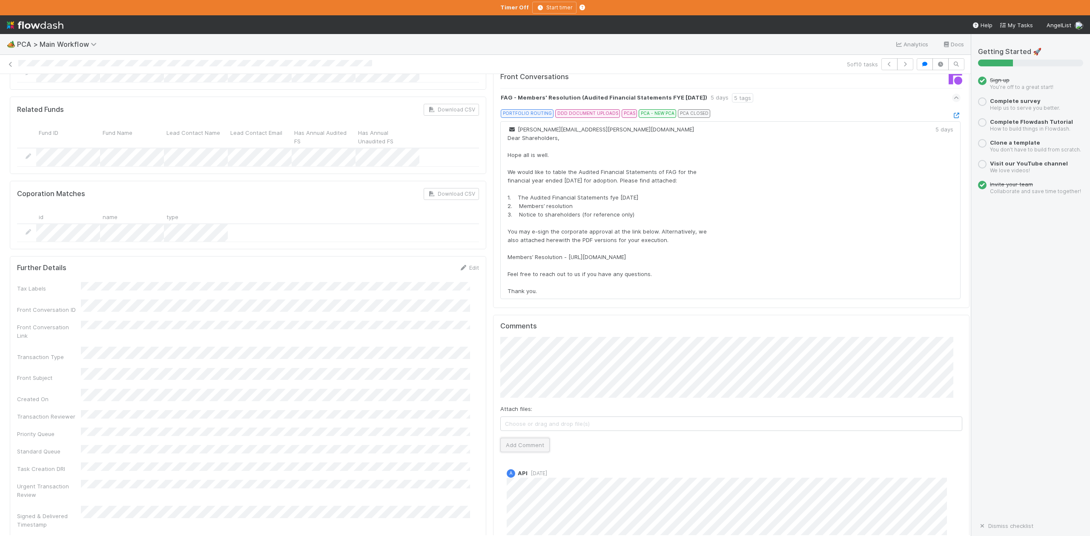
drag, startPoint x: 525, startPoint y: 378, endPoint x: 511, endPoint y: 375, distance: 14.8
click at [525, 438] on button "Add Comment" at bounding box center [524, 445] width 49 height 14
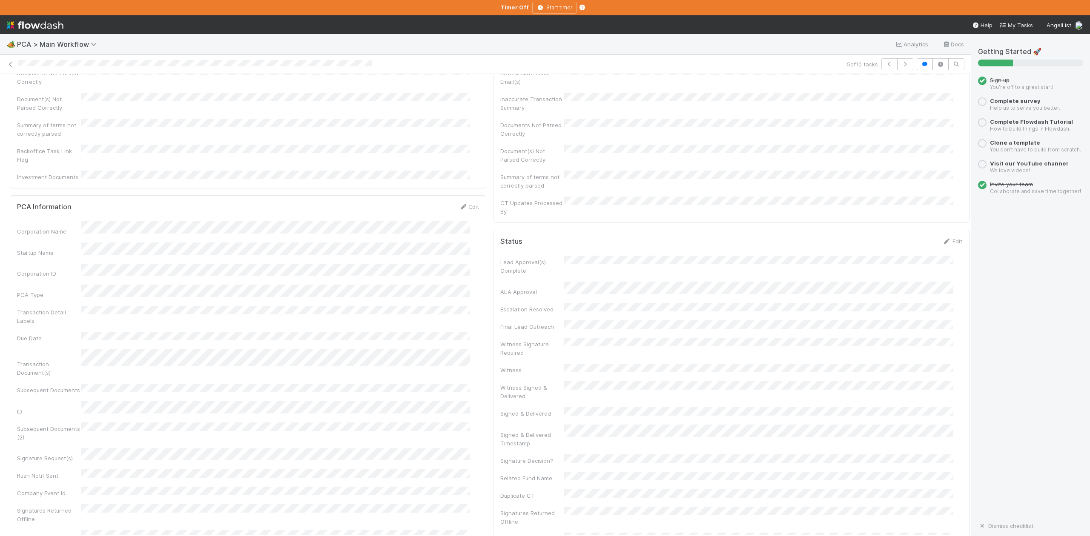
scroll to position [0, 0]
click at [41, 87] on span "IOS - ICU" at bounding box center [49, 88] width 70 height 7
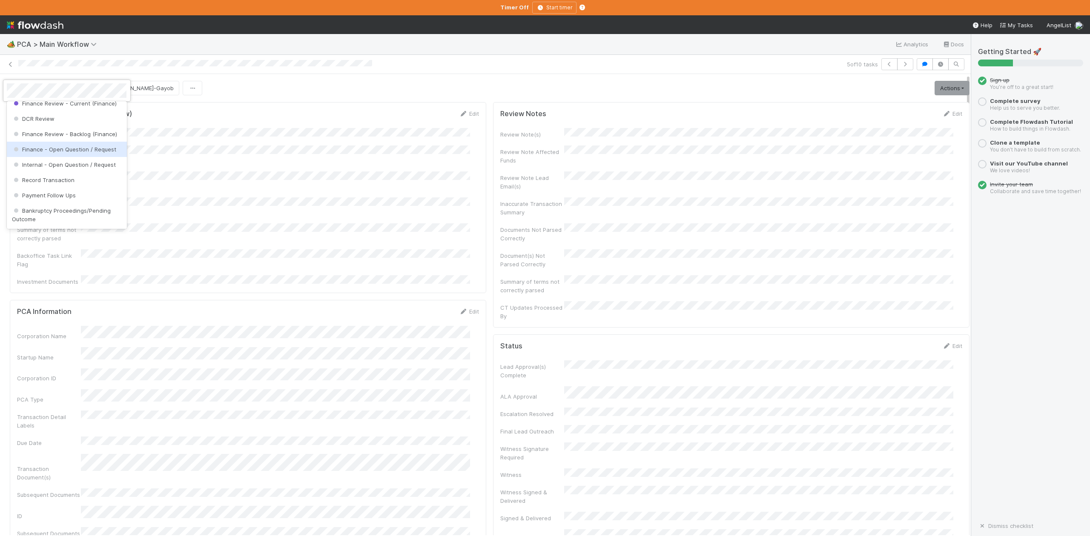
scroll to position [395, 0]
click at [91, 148] on span "Finance Review - Current (IOS)" at bounding box center [58, 144] width 93 height 7
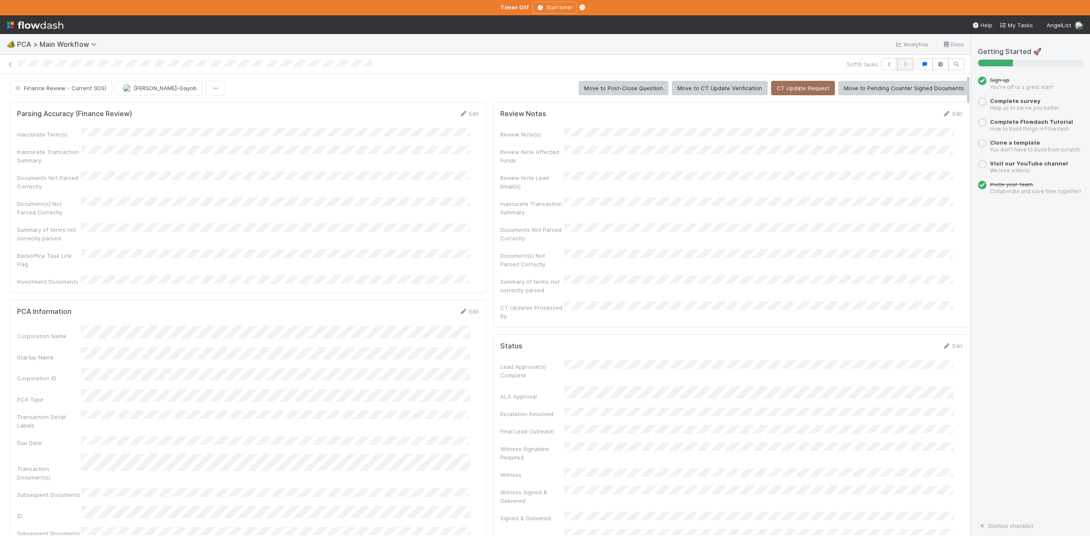
click at [901, 63] on icon "button" at bounding box center [905, 64] width 9 height 5
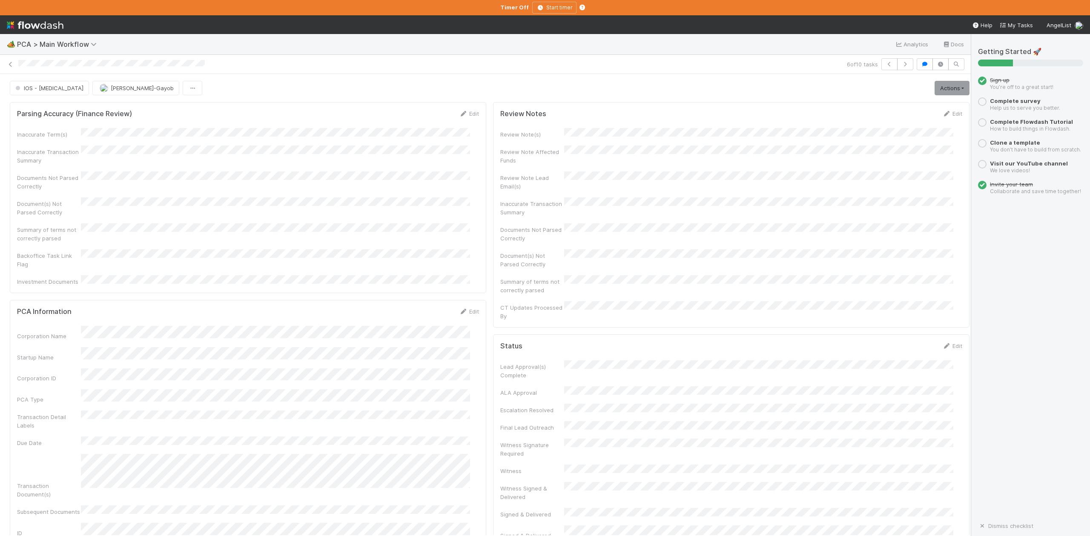
scroll to position [397, 0]
click at [885, 62] on icon "button" at bounding box center [889, 64] width 9 height 5
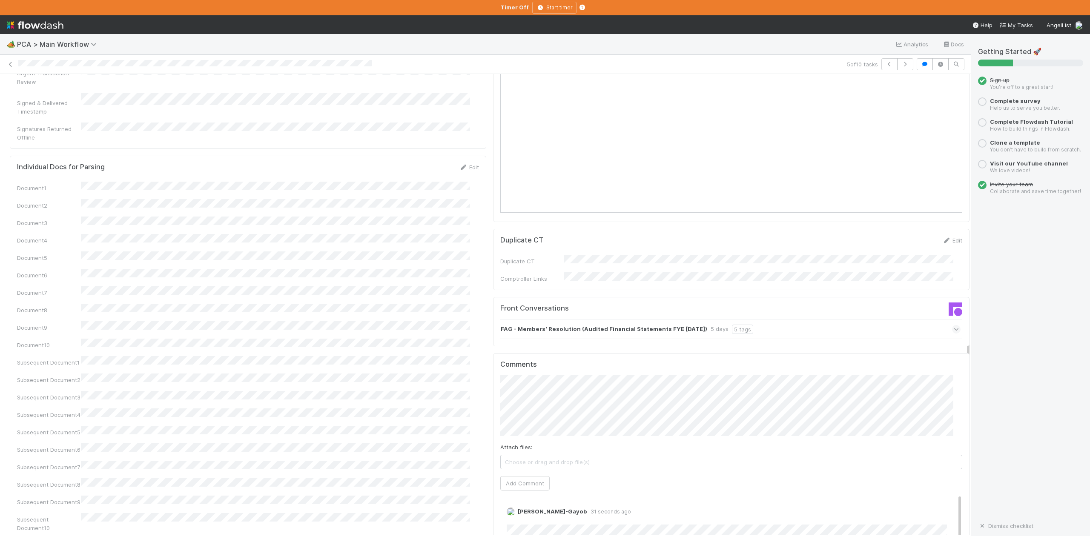
scroll to position [1248, 0]
click at [881, 66] on button "button" at bounding box center [889, 64] width 16 height 12
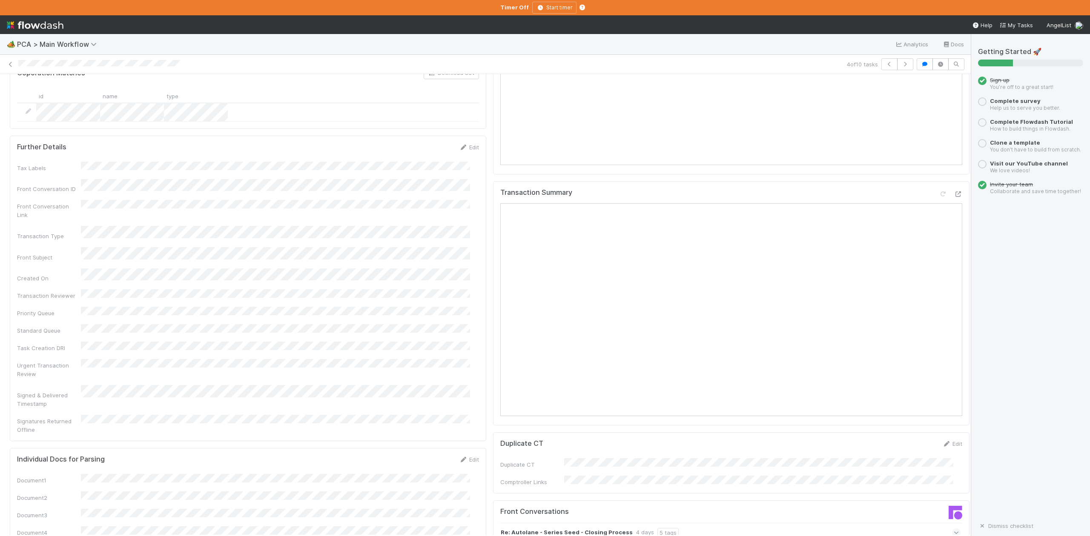
scroll to position [1021, 0]
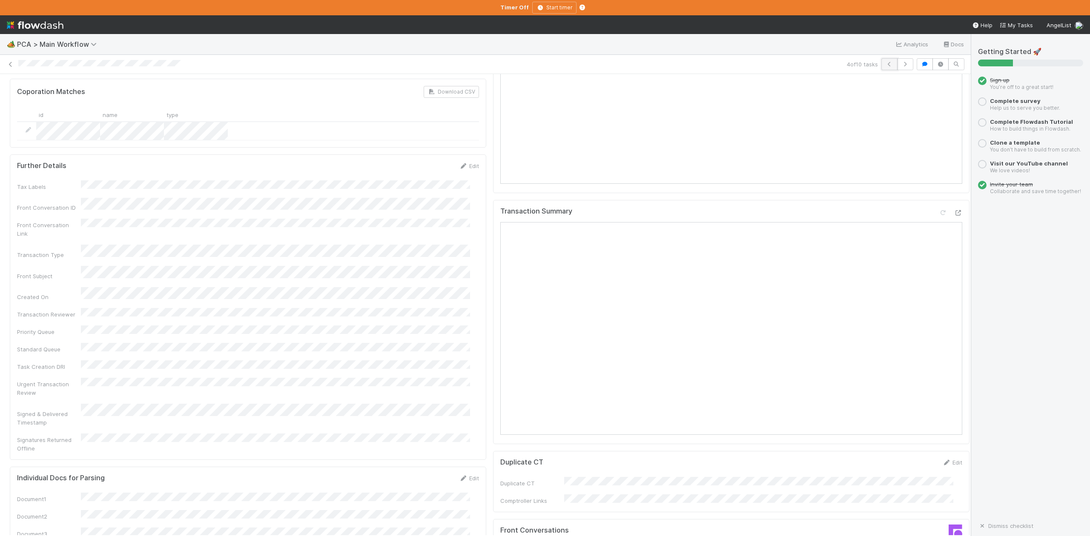
click at [885, 63] on icon "button" at bounding box center [889, 64] width 9 height 5
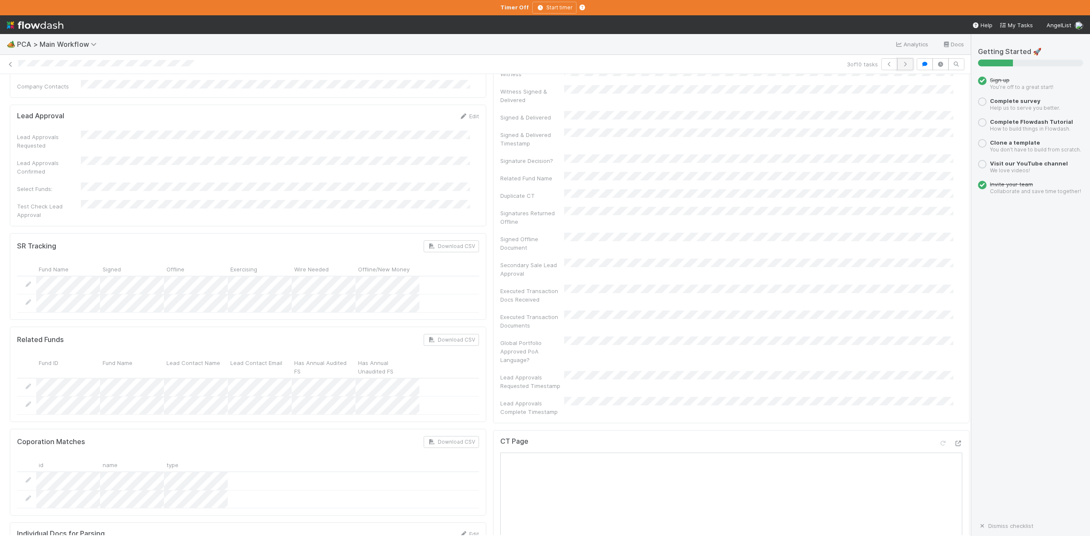
click at [901, 67] on icon "button" at bounding box center [905, 64] width 9 height 5
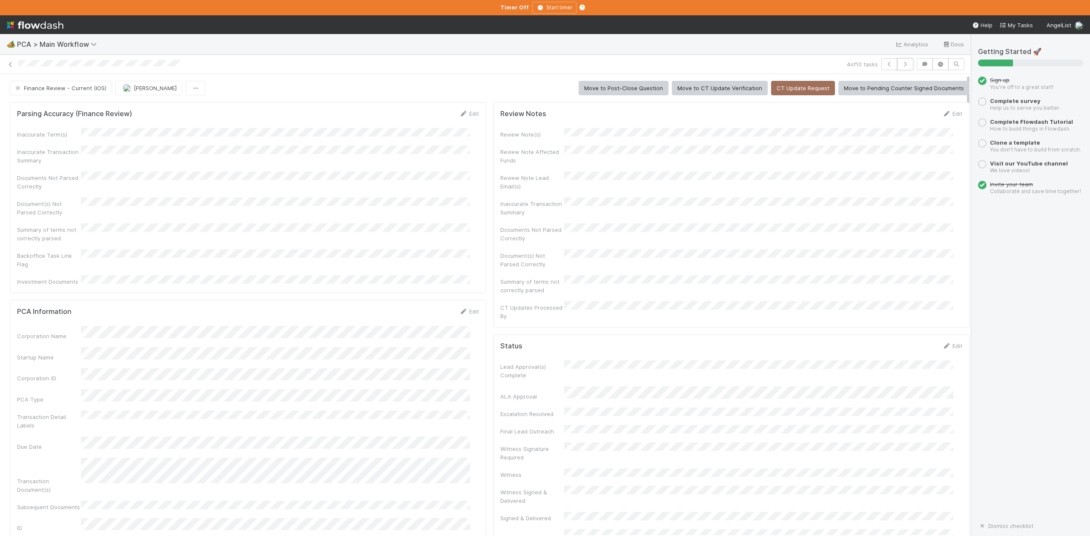
click at [901, 67] on icon "button" at bounding box center [905, 64] width 9 height 5
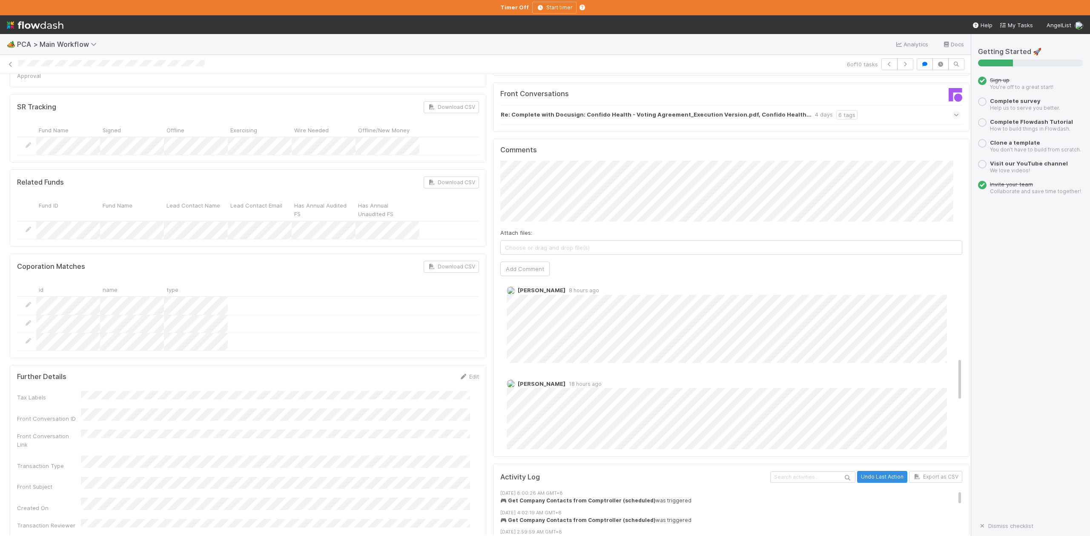
scroll to position [283, 0]
click at [503, 262] on button "Add Comment" at bounding box center [524, 269] width 49 height 14
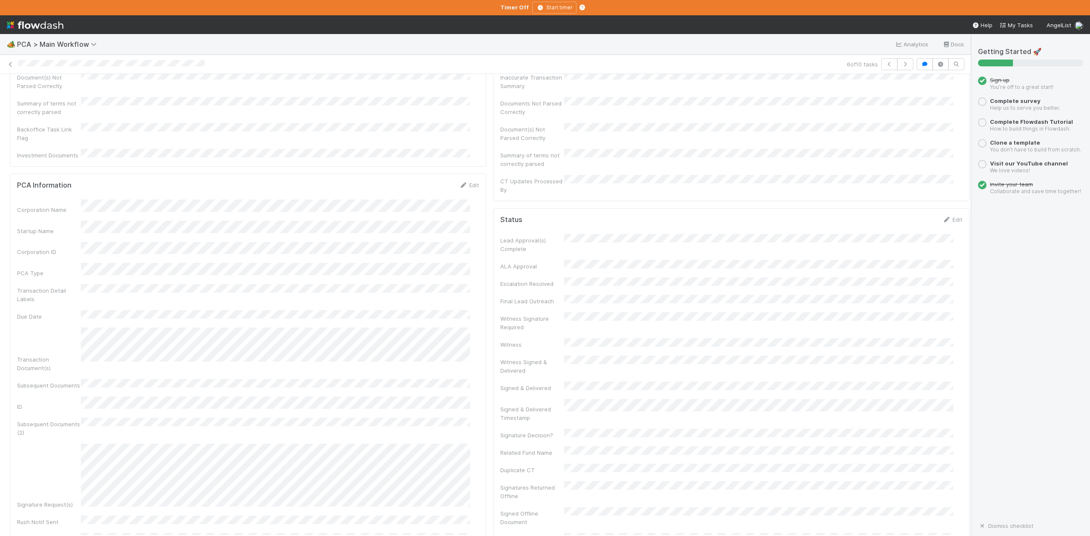
scroll to position [0, 0]
click at [33, 92] on button "IOS - ICU" at bounding box center [49, 88] width 79 height 14
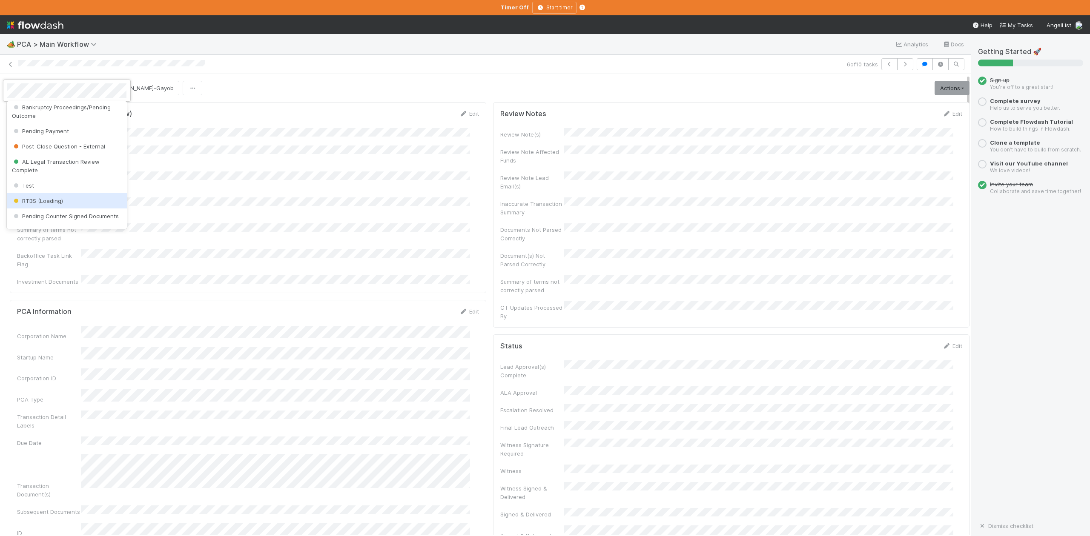
scroll to position [498, 0]
click at [60, 137] on span "Record Transaction" at bounding box center [43, 133] width 63 height 7
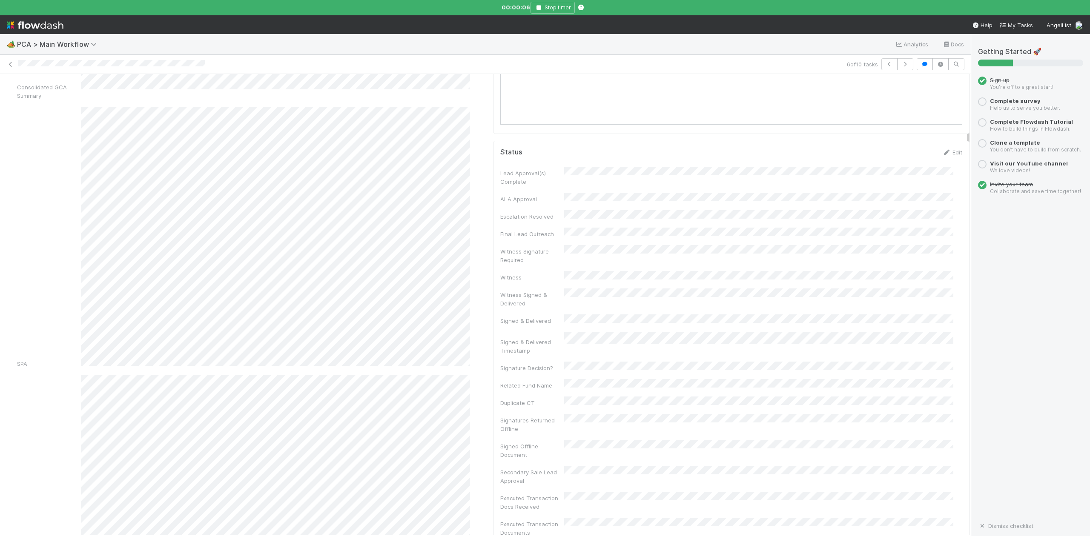
scroll to position [0, 0]
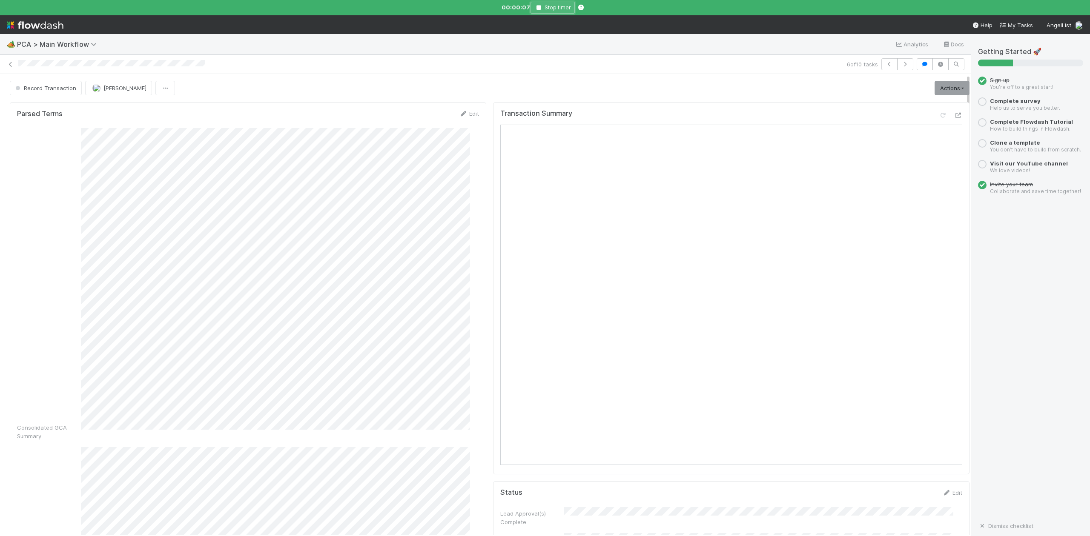
click at [535, 9] on icon "button" at bounding box center [538, 7] width 9 height 5
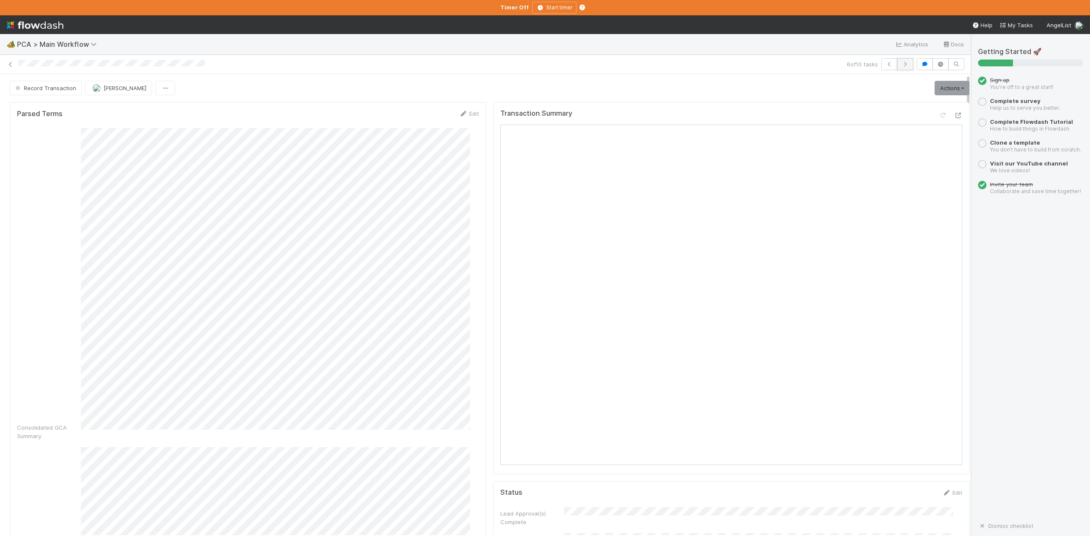
click at [901, 65] on icon "button" at bounding box center [905, 64] width 9 height 5
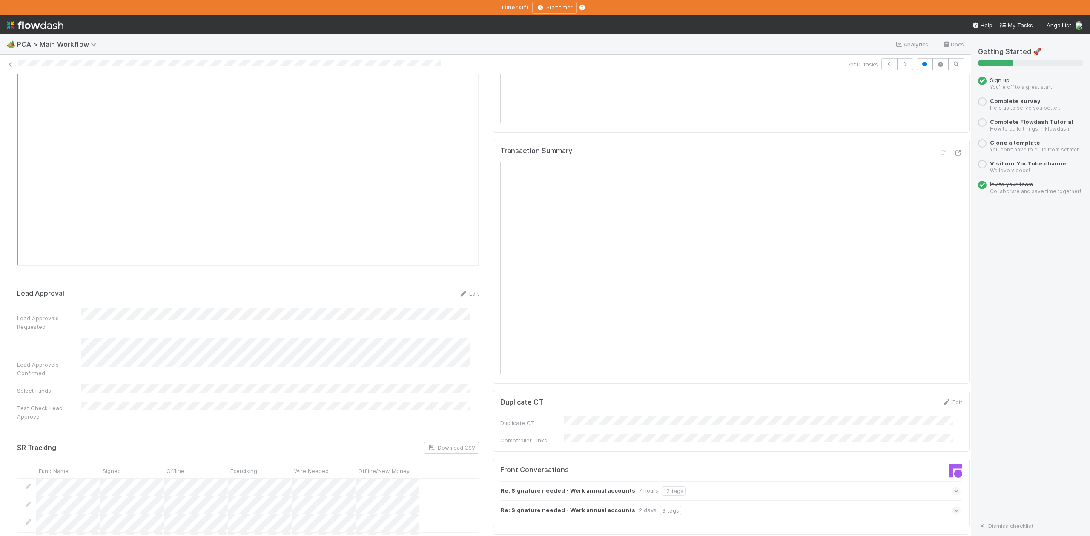
scroll to position [1419, 0]
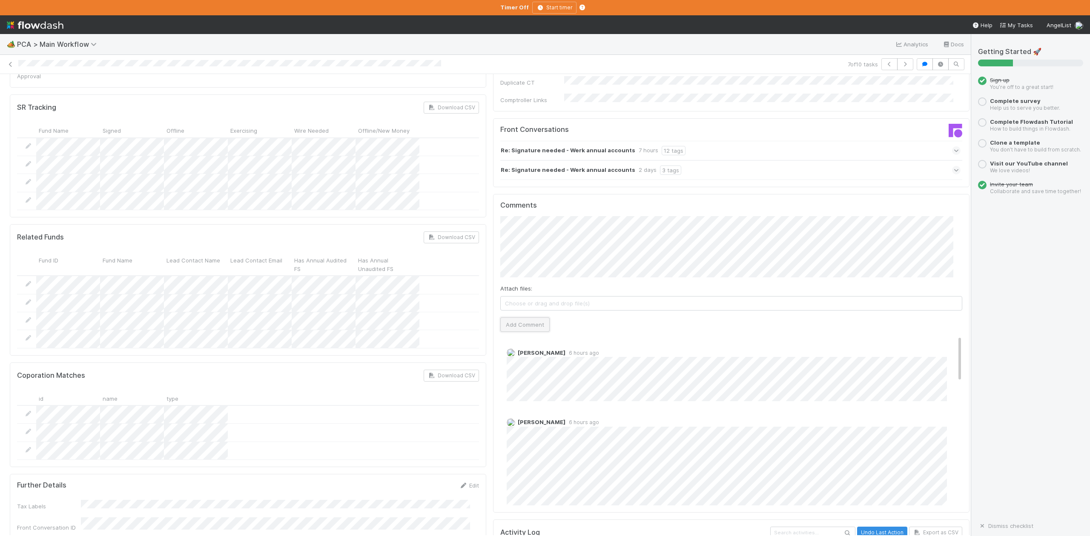
click at [529, 318] on button "Add Comment" at bounding box center [524, 325] width 49 height 14
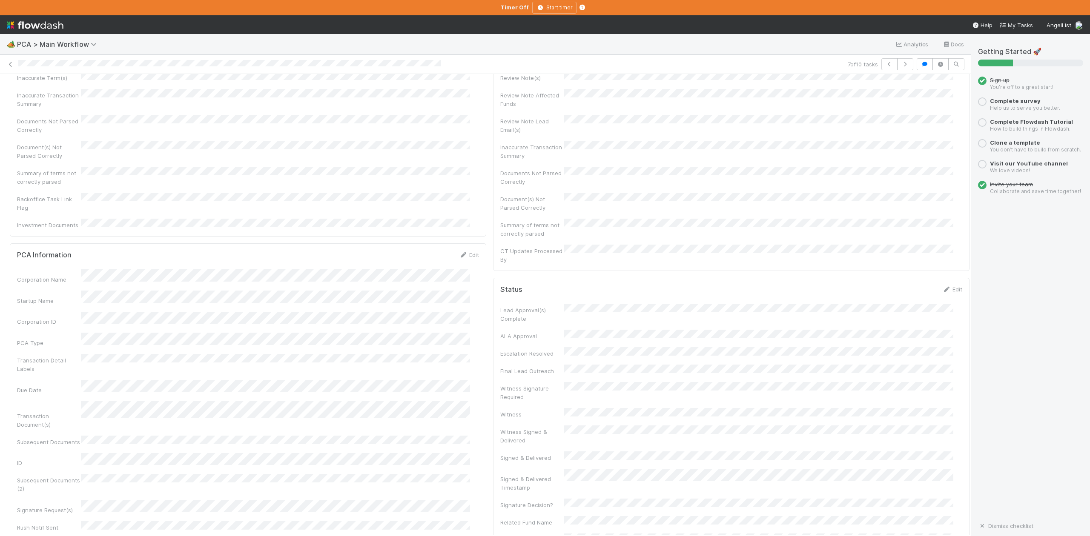
scroll to position [0, 0]
click at [34, 89] on span "IOS - ICU" at bounding box center [49, 88] width 70 height 7
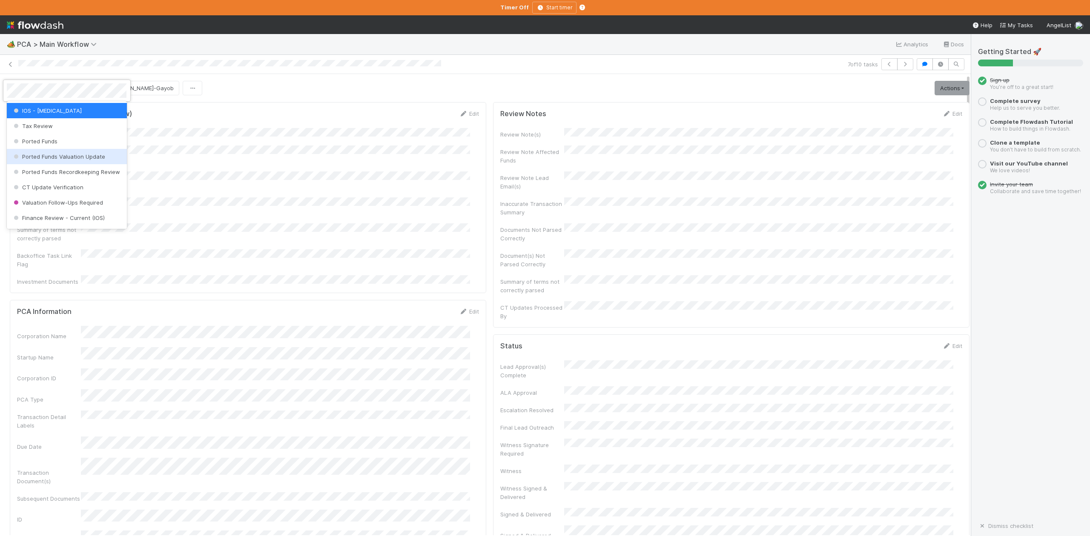
scroll to position [338, 0]
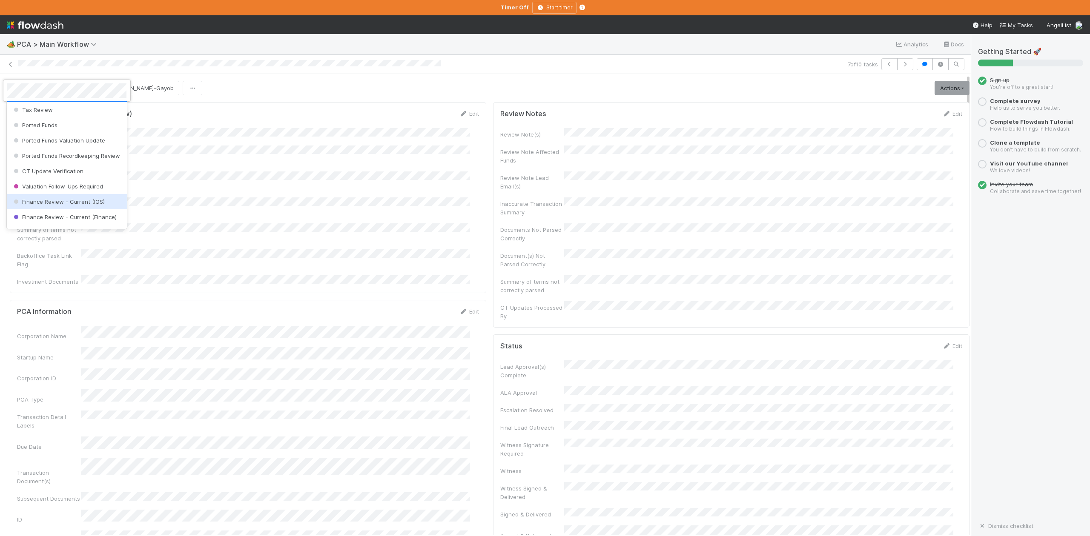
click at [94, 209] on div "Finance Review - Current (IOS)" at bounding box center [67, 201] width 120 height 15
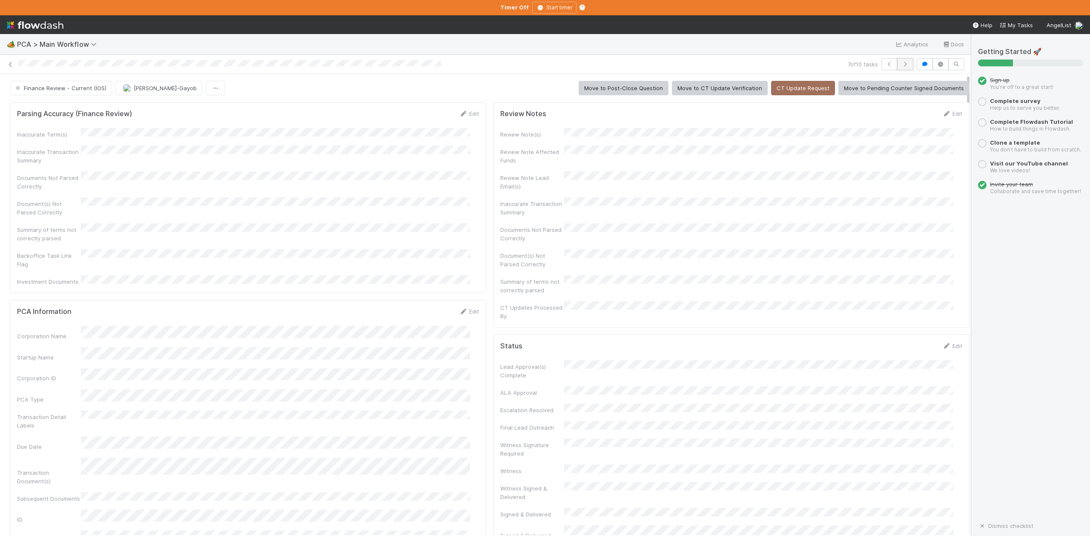
click at [901, 64] on icon "button" at bounding box center [905, 64] width 9 height 5
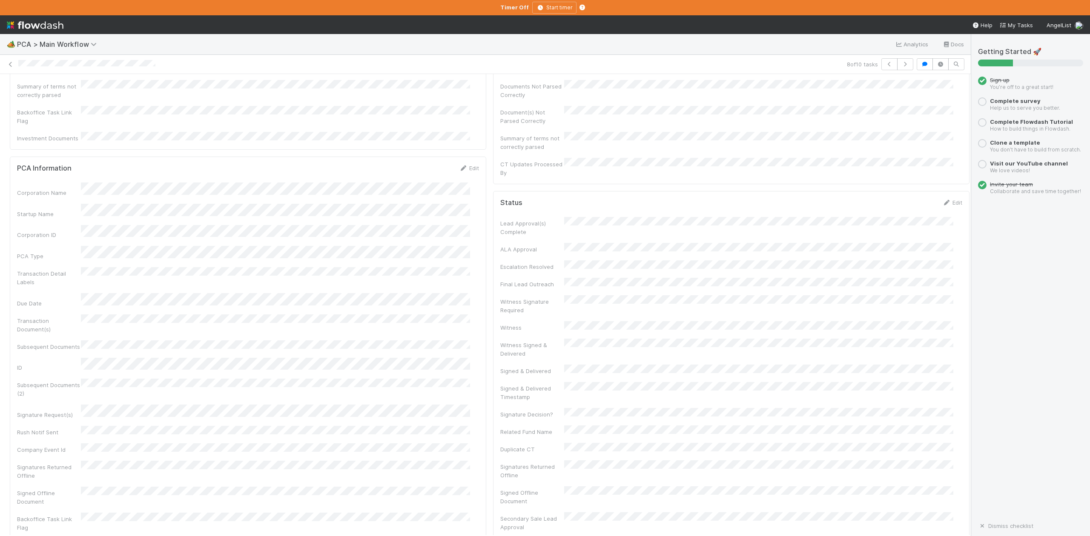
scroll to position [113, 0]
click at [9, 65] on icon at bounding box center [10, 65] width 9 height 6
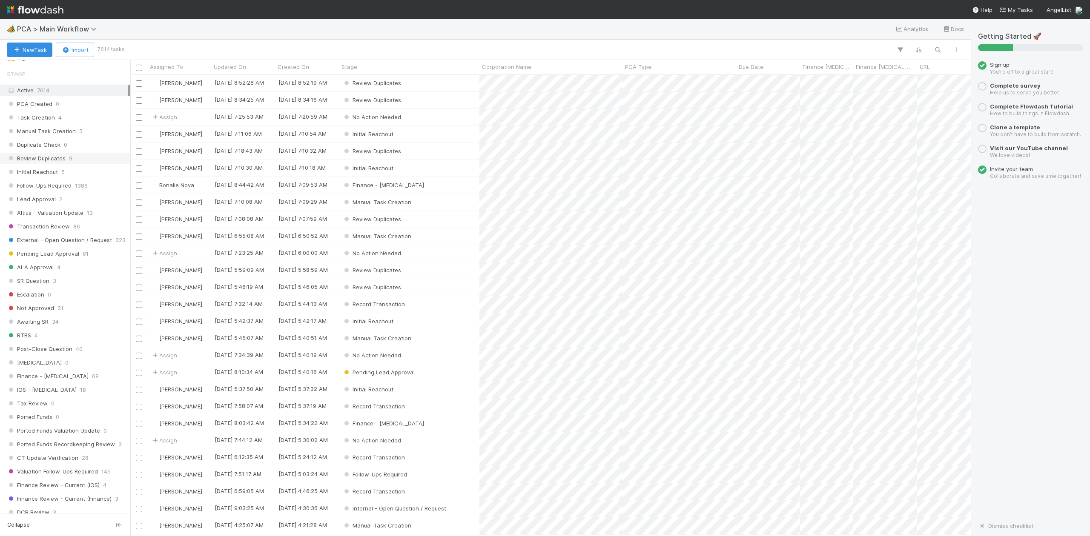
scroll to position [340, 0]
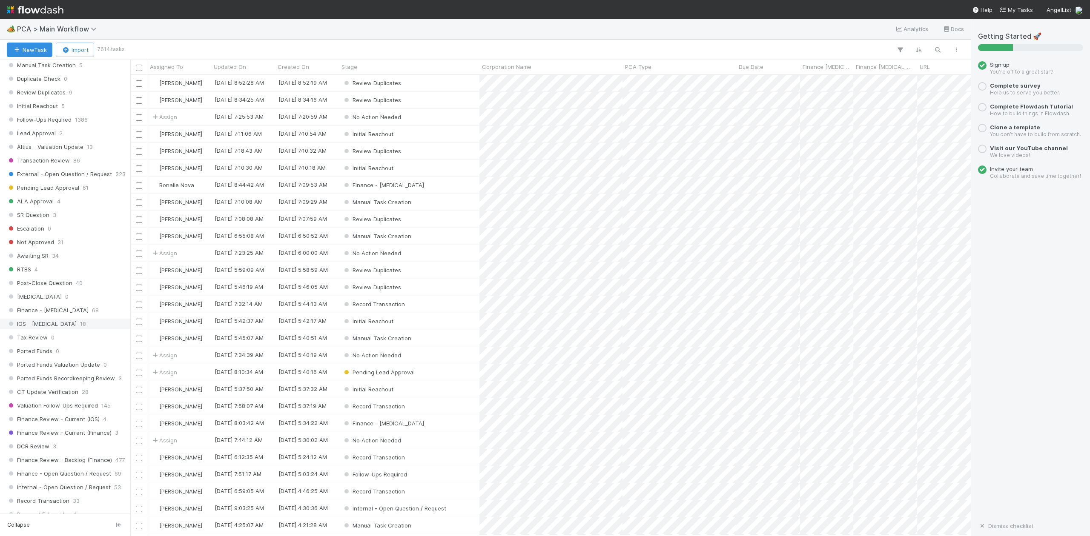
click at [34, 329] on span "IOS - ICU" at bounding box center [42, 324] width 70 height 11
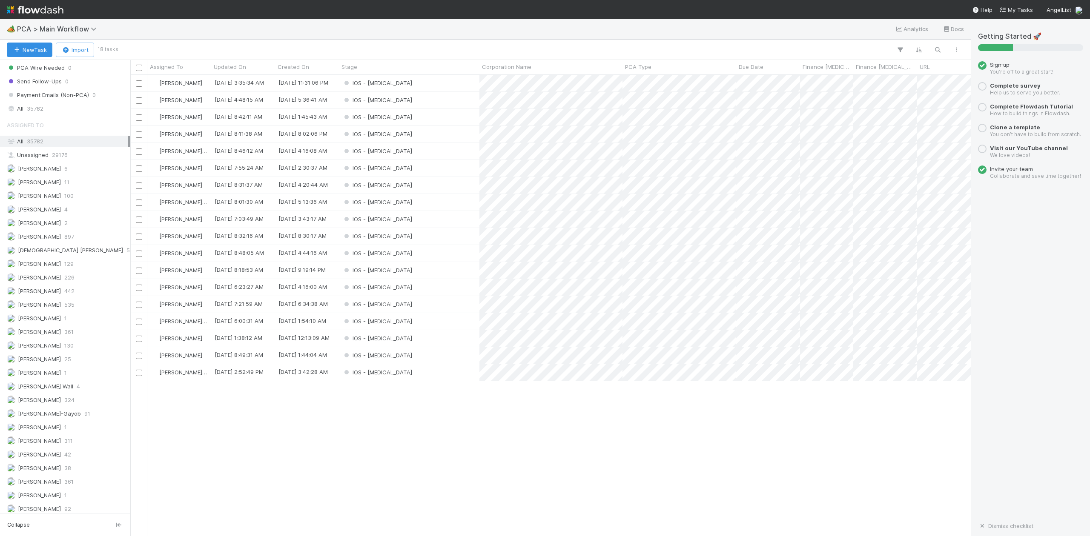
scroll to position [1021, 0]
click at [45, 360] on span "[PERSON_NAME]-Gayob" at bounding box center [49, 356] width 63 height 7
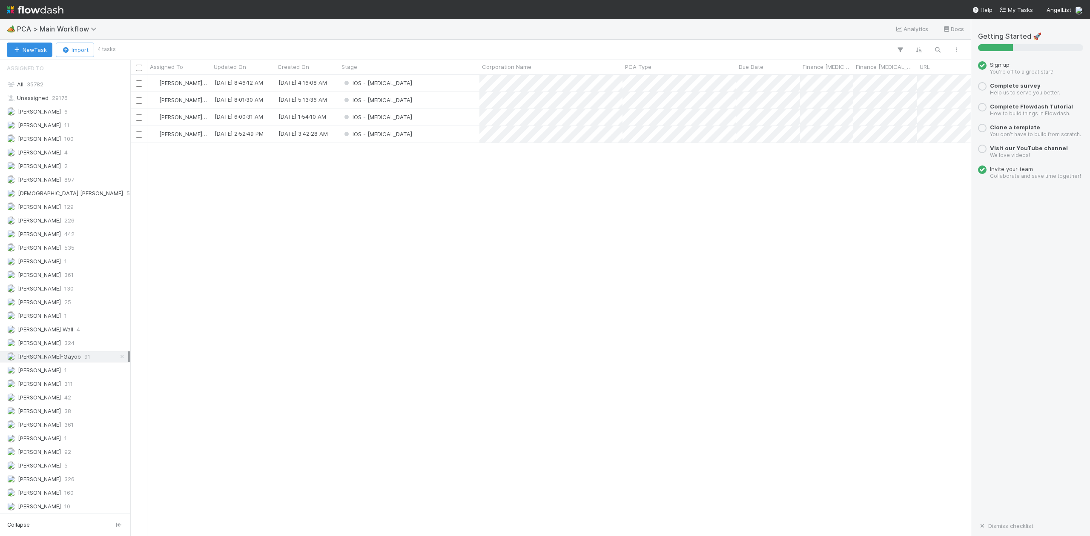
scroll to position [453, 831]
click at [420, 82] on div "IOS - ICU" at bounding box center [409, 83] width 140 height 17
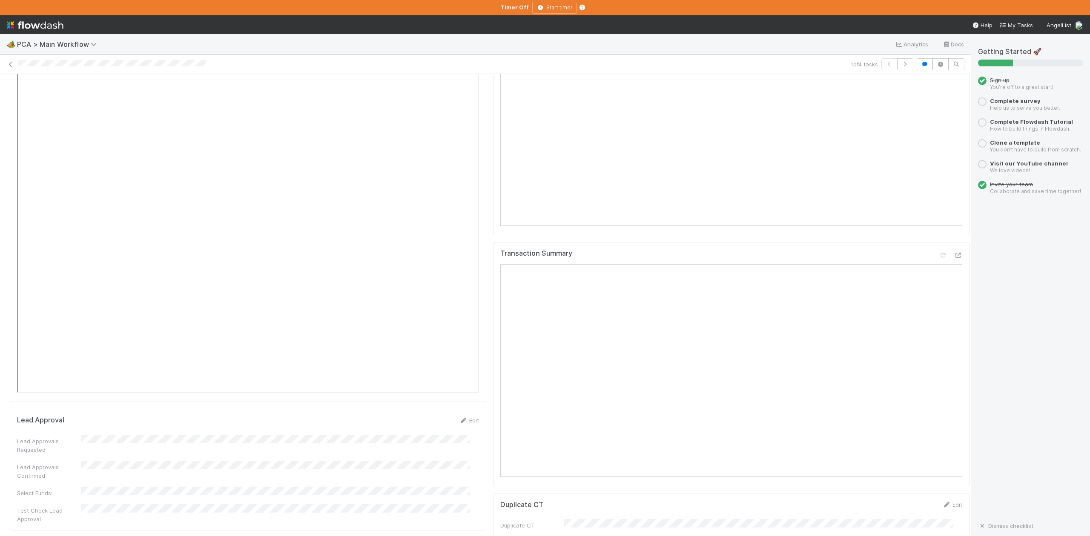
scroll to position [1192, 0]
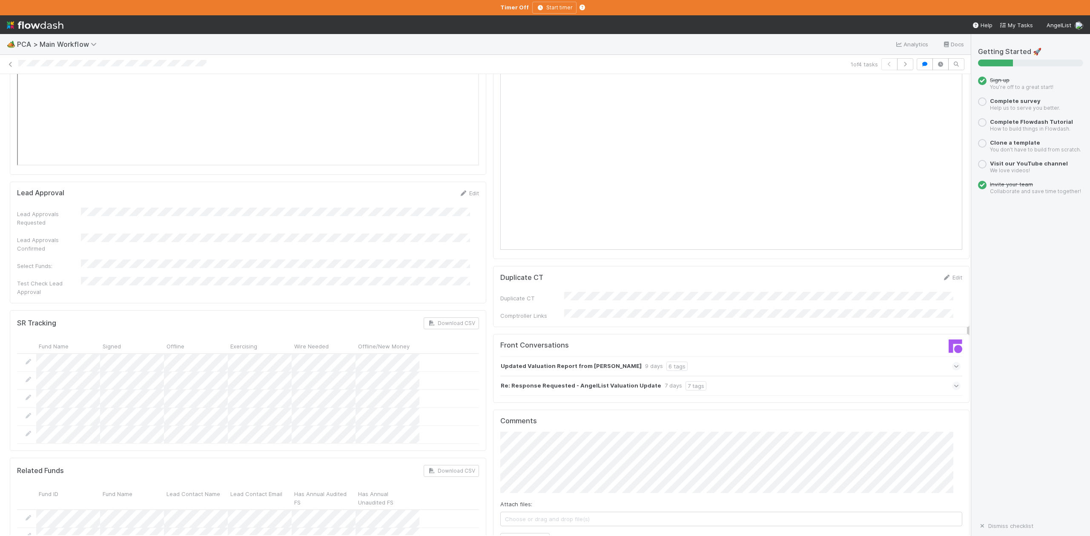
click at [685, 266] on div "Duplicate CT Edit Duplicate CT Comptroller Links" at bounding box center [731, 296] width 476 height 61
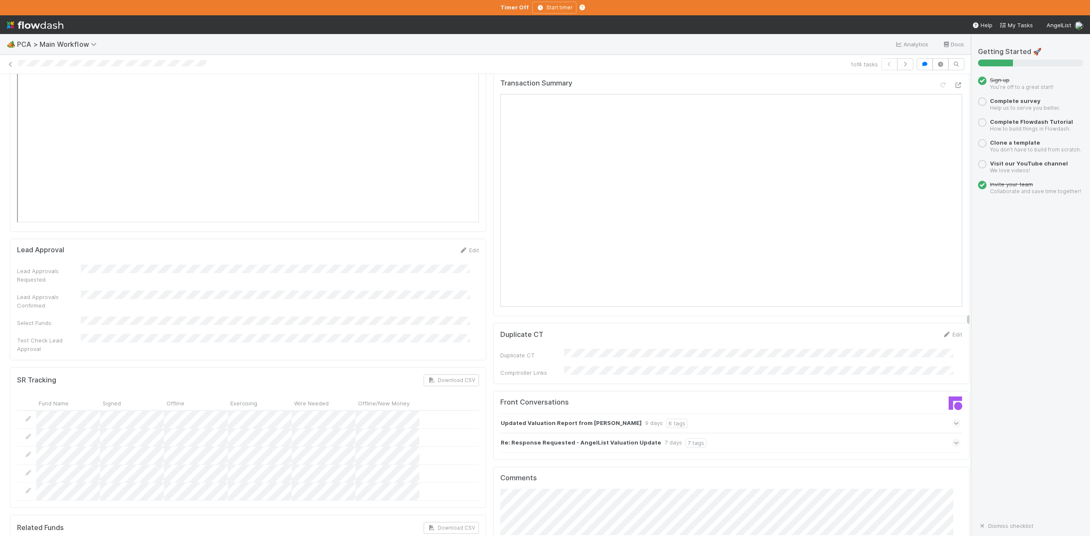
scroll to position [1362, 0]
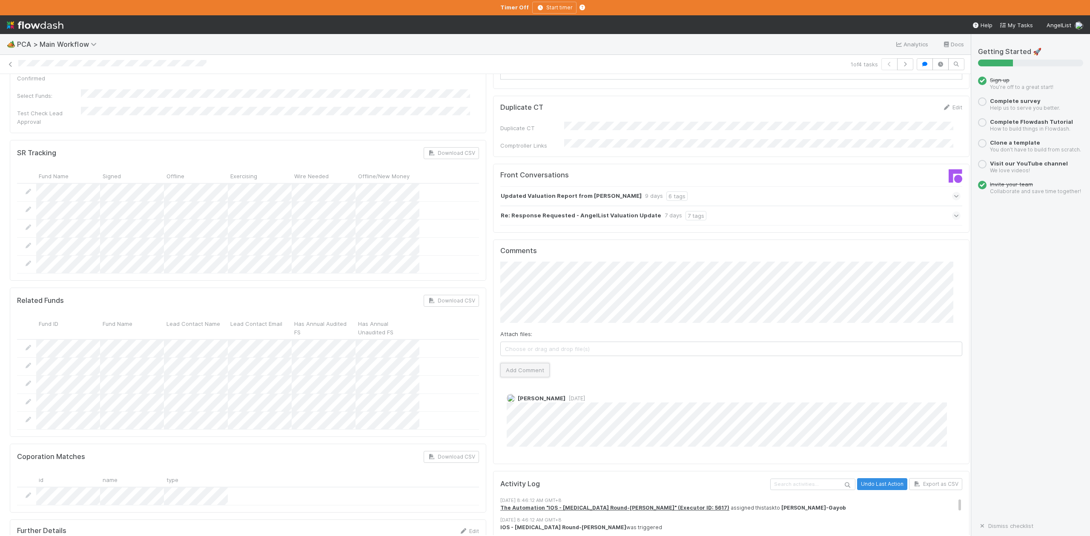
click at [522, 363] on button "Add Comment" at bounding box center [524, 370] width 49 height 14
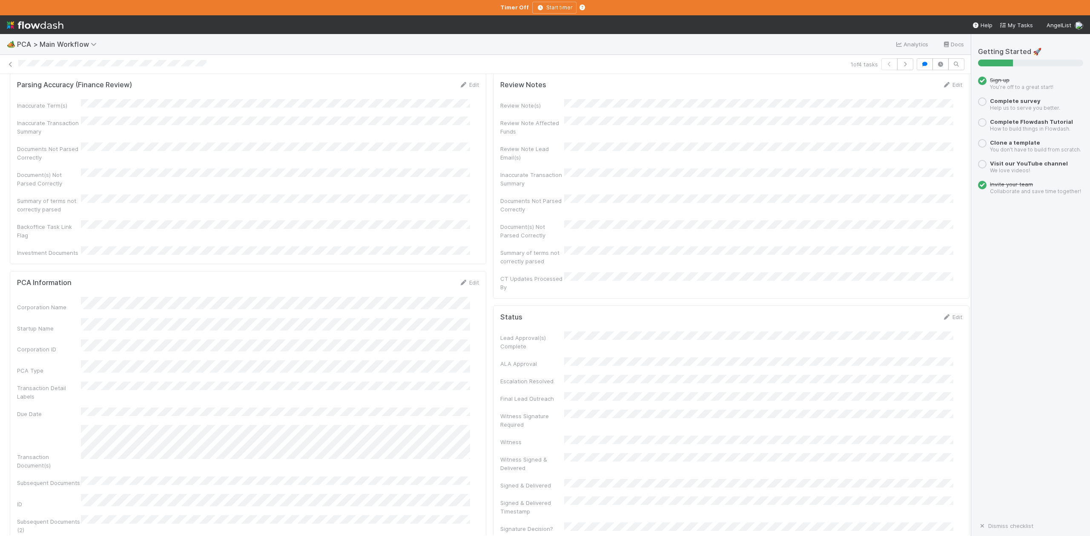
scroll to position [0, 0]
click at [40, 91] on span "IOS - ICU" at bounding box center [49, 88] width 70 height 7
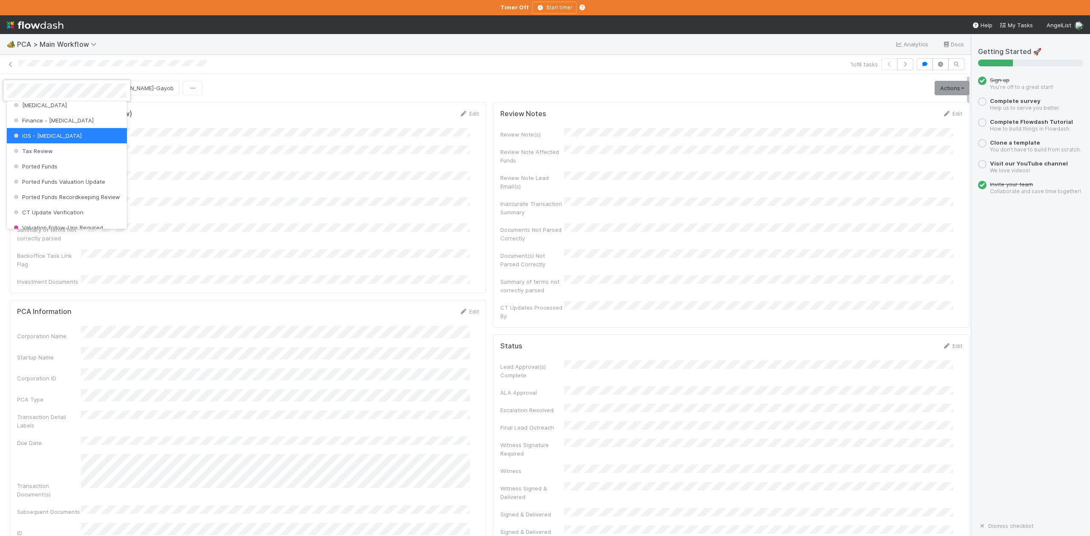
scroll to position [395, 0]
click at [51, 179] on span "DCR Review" at bounding box center [33, 175] width 43 height 7
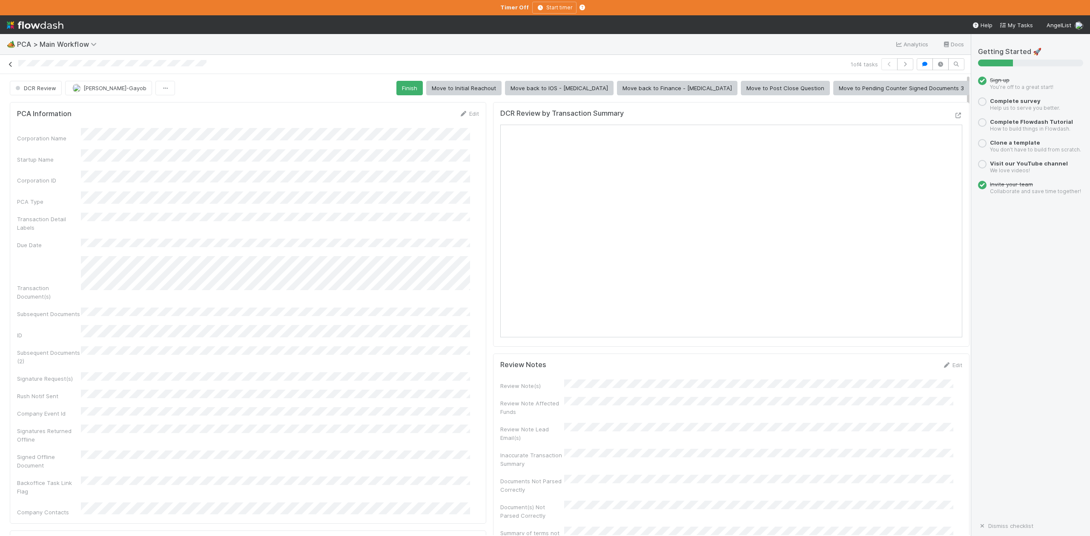
click at [9, 65] on icon at bounding box center [10, 65] width 9 height 6
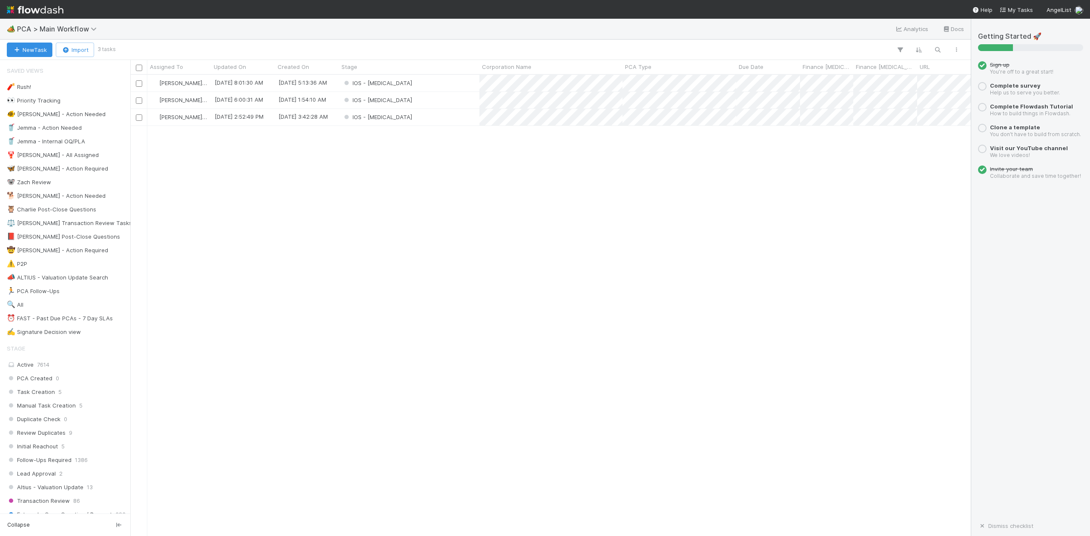
scroll to position [453, 831]
click at [392, 83] on div "IOS - ICU" at bounding box center [409, 83] width 140 height 17
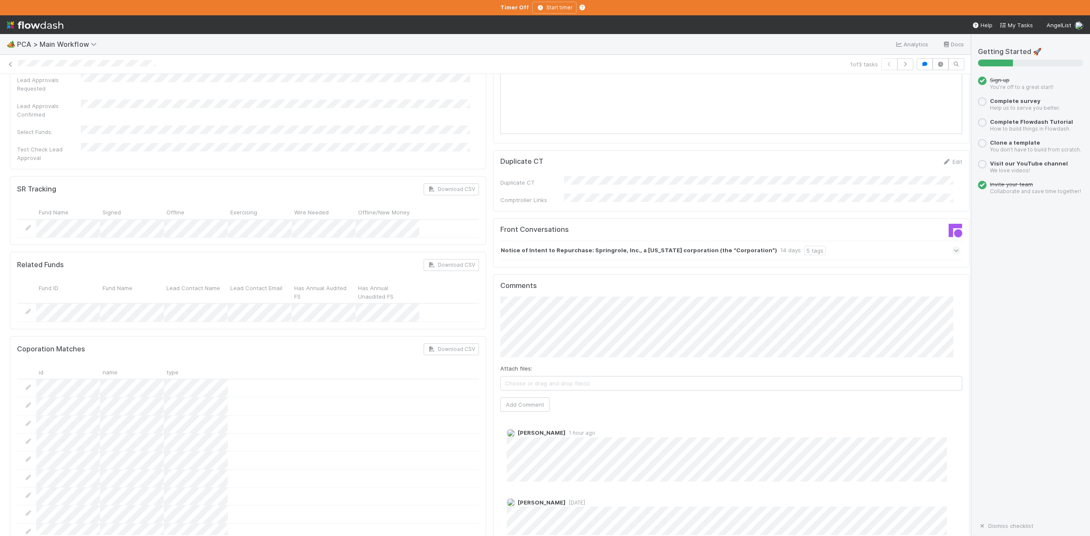
scroll to position [1362, 0]
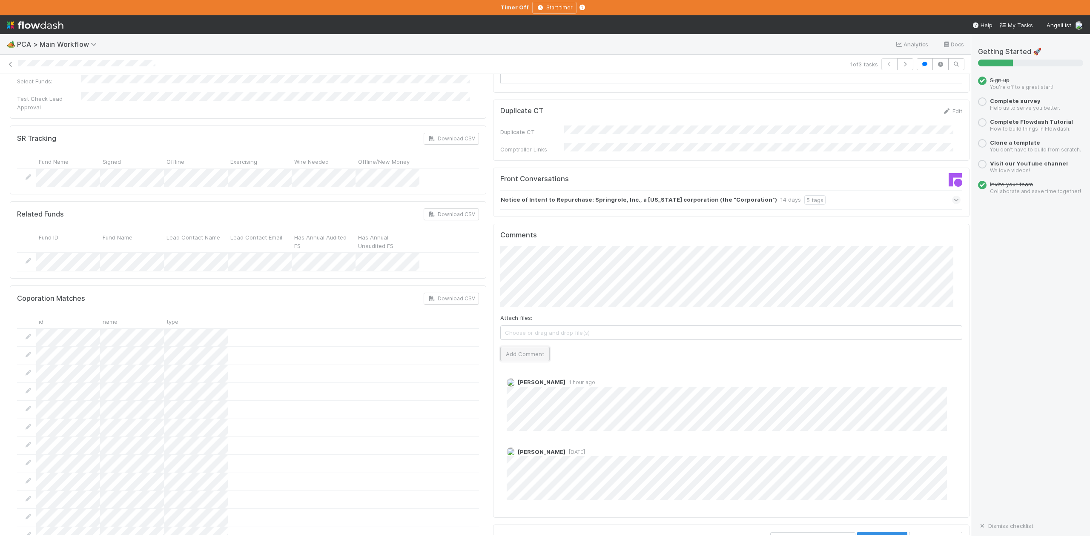
click at [520, 347] on button "Add Comment" at bounding box center [524, 354] width 49 height 14
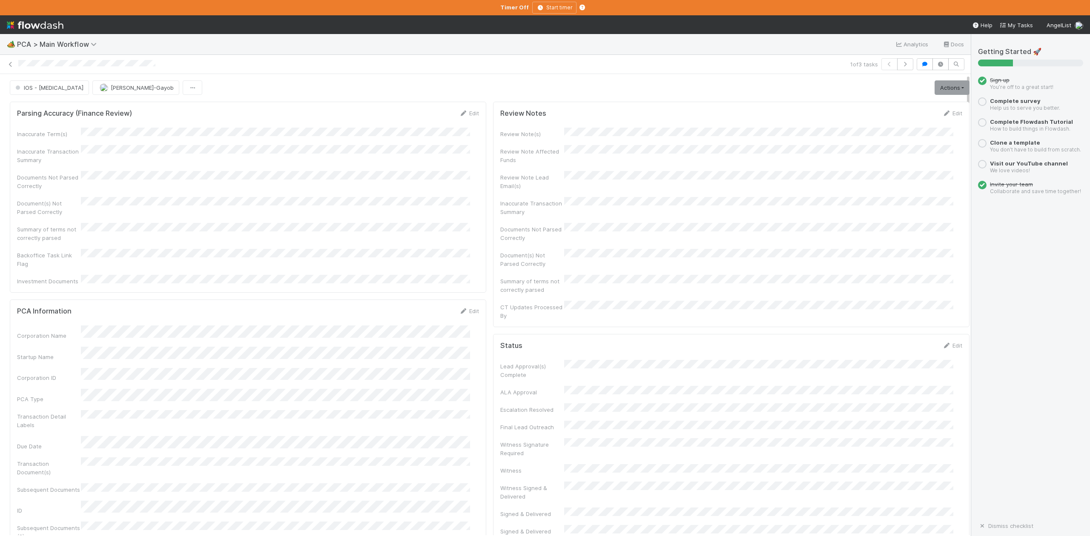
scroll to position [0, 0]
click at [38, 94] on button "IOS - ICU" at bounding box center [49, 88] width 79 height 14
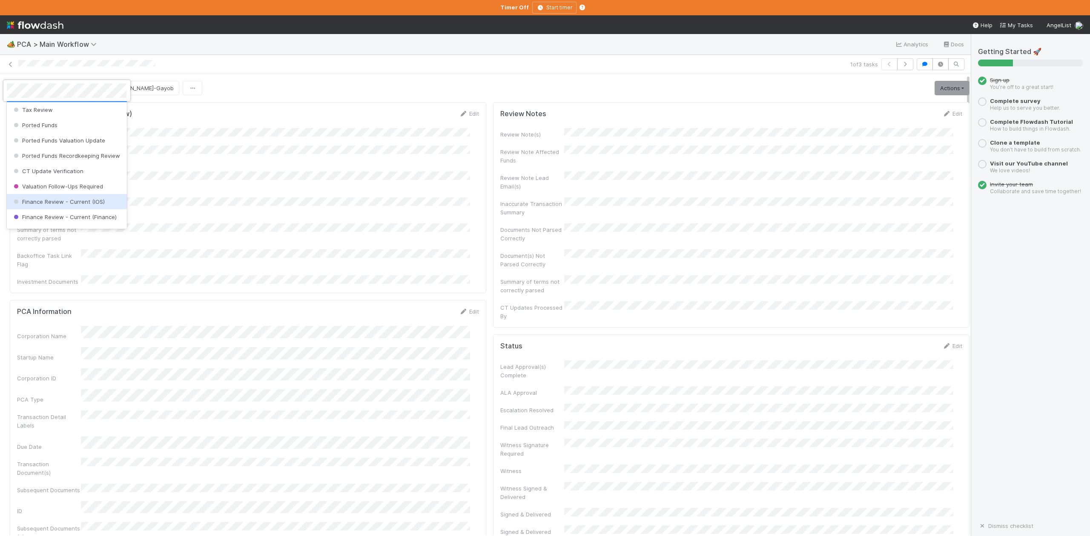
click at [79, 205] on span "Finance Review - Current (IOS)" at bounding box center [58, 201] width 93 height 7
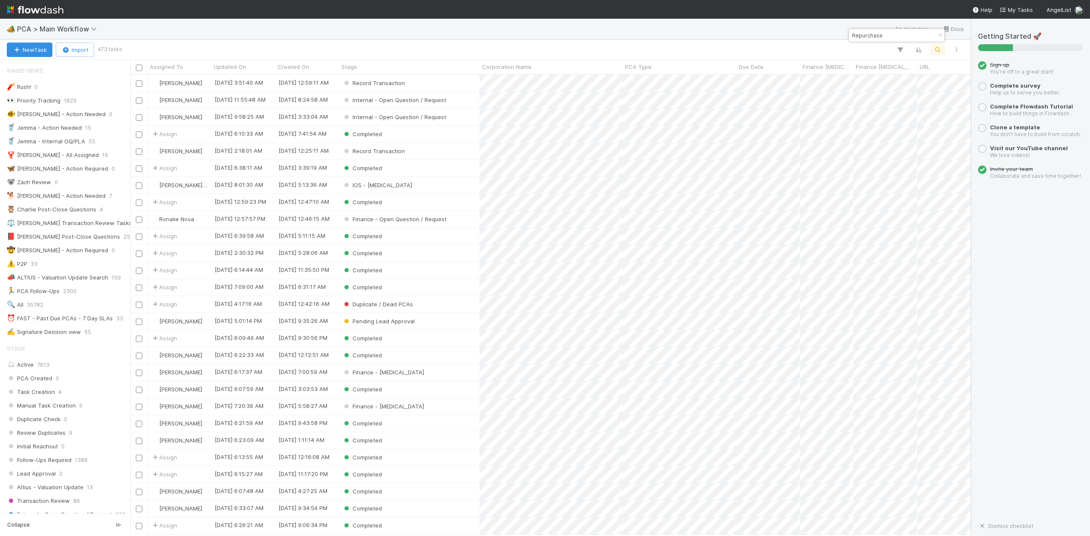
scroll to position [681, 0]
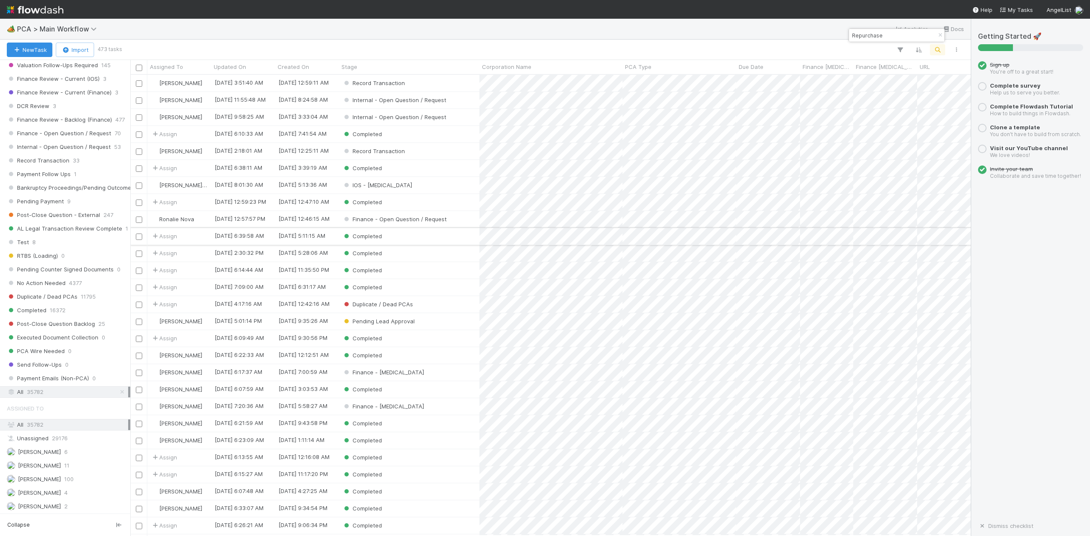
click at [398, 239] on div "Completed" at bounding box center [409, 236] width 140 height 17
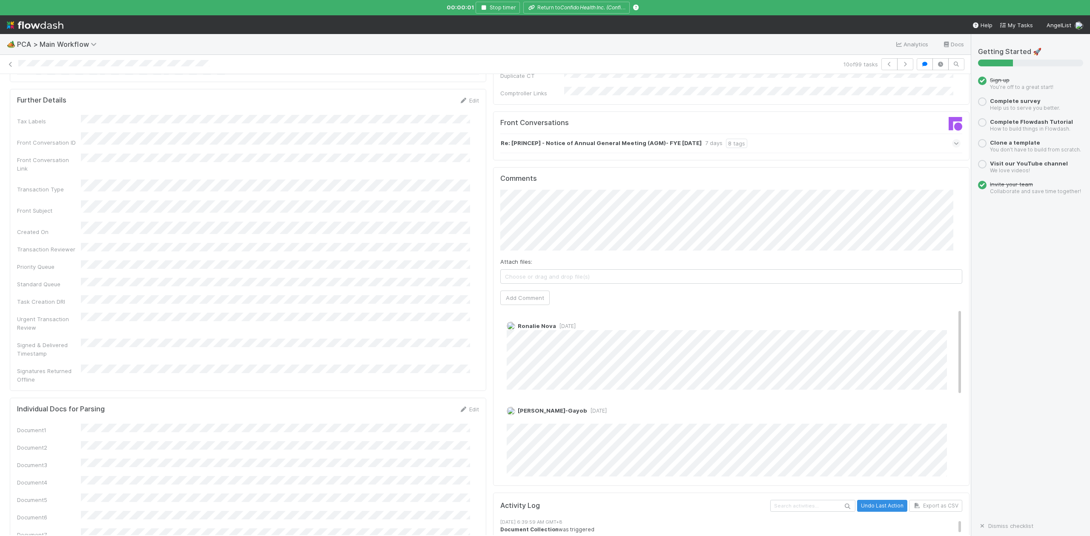
scroll to position [1192, 0]
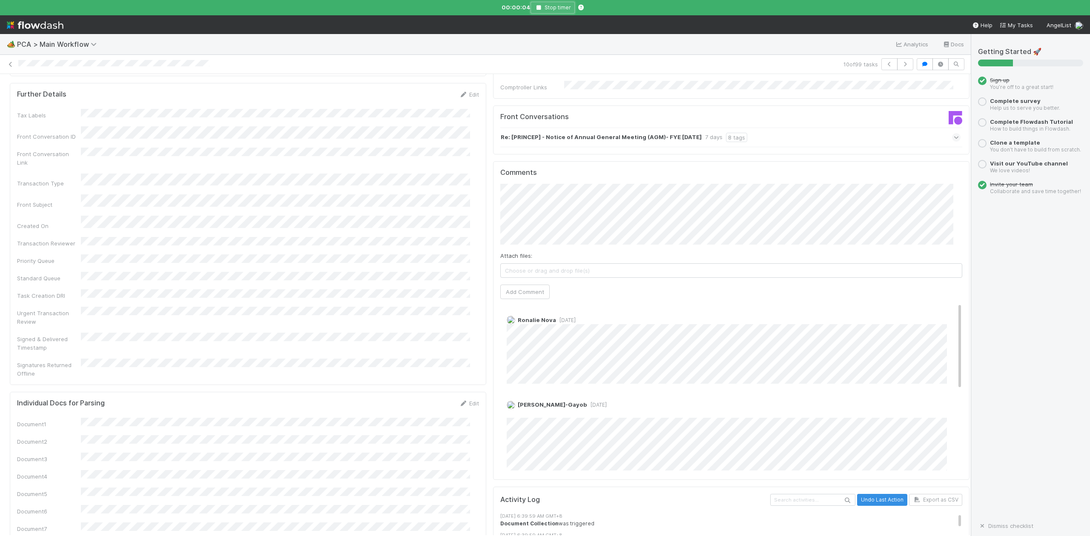
click at [541, 9] on icon "button" at bounding box center [538, 7] width 9 height 5
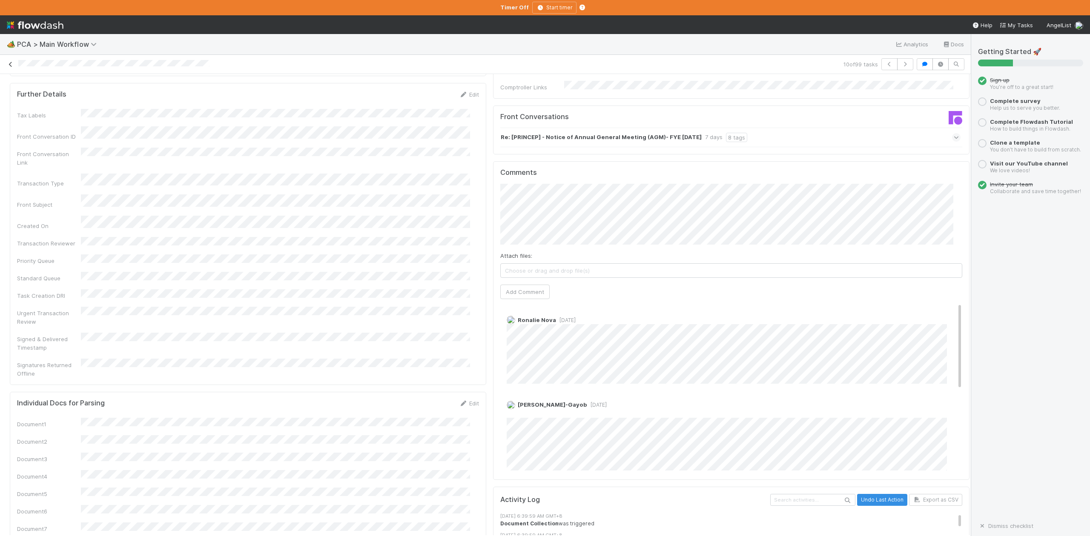
click at [9, 66] on icon at bounding box center [10, 65] width 9 height 6
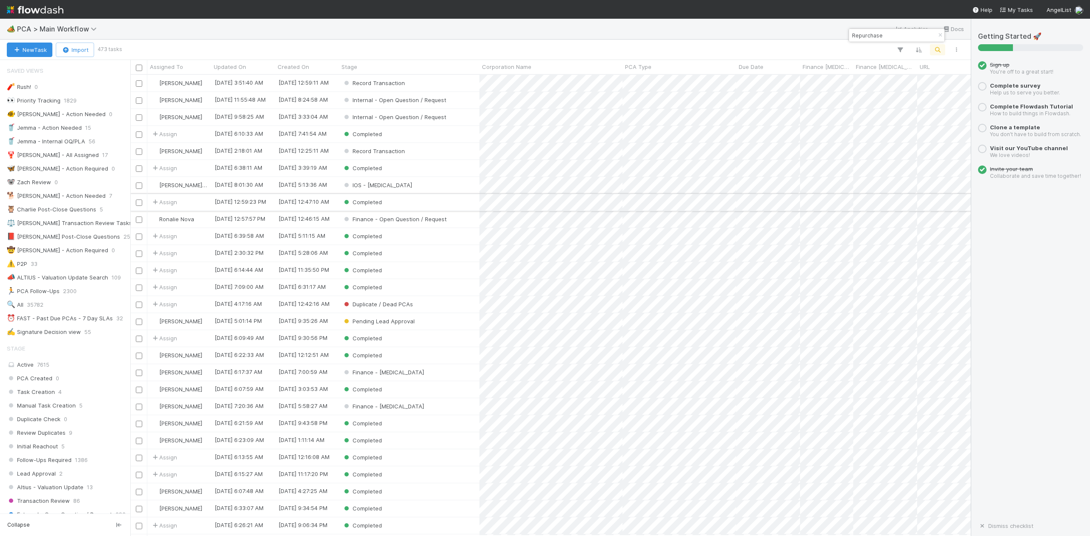
scroll to position [9, 9]
click at [405, 372] on div "Finance - [MEDICAL_DATA]" at bounding box center [409, 372] width 140 height 17
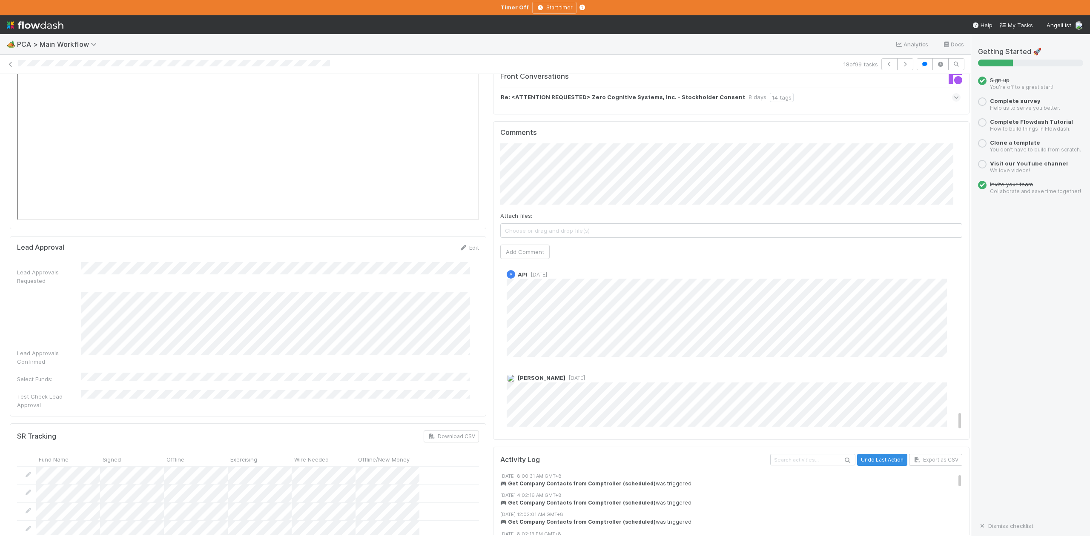
scroll to position [1251, 0]
click at [9, 66] on icon at bounding box center [10, 65] width 9 height 6
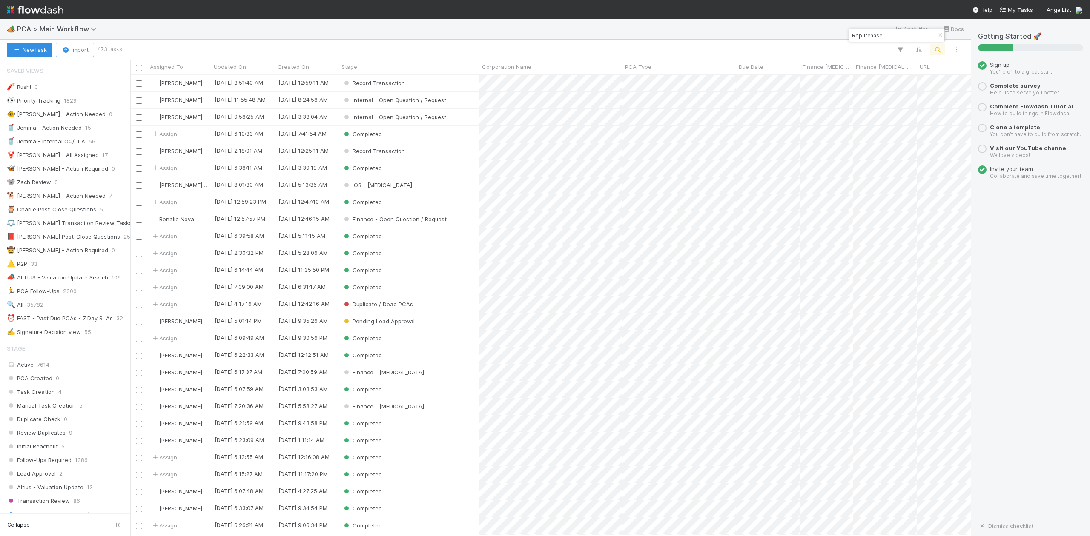
scroll to position [453, 831]
click at [392, 443] on div "Completed" at bounding box center [409, 440] width 140 height 17
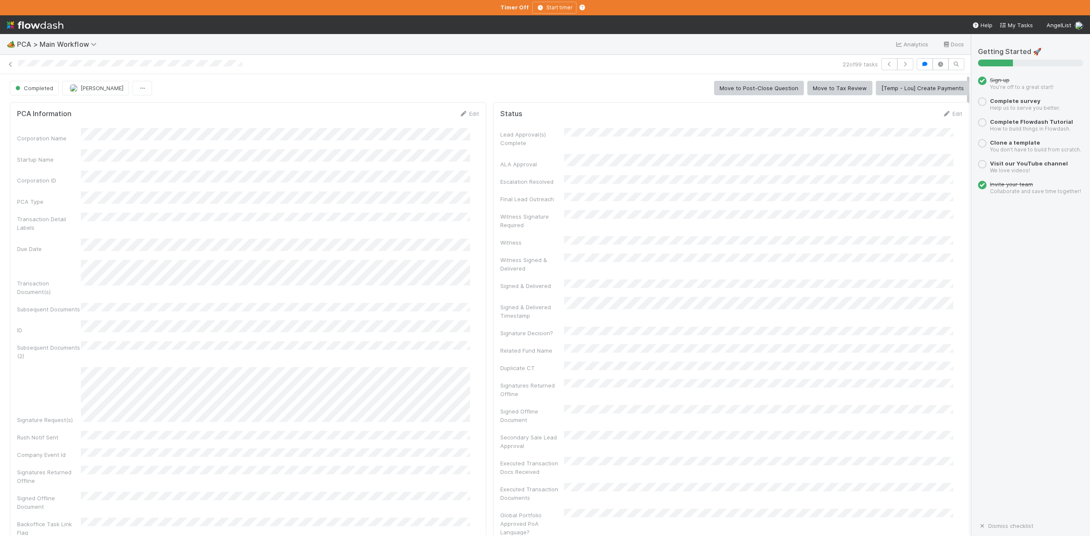
scroll to position [164, 445]
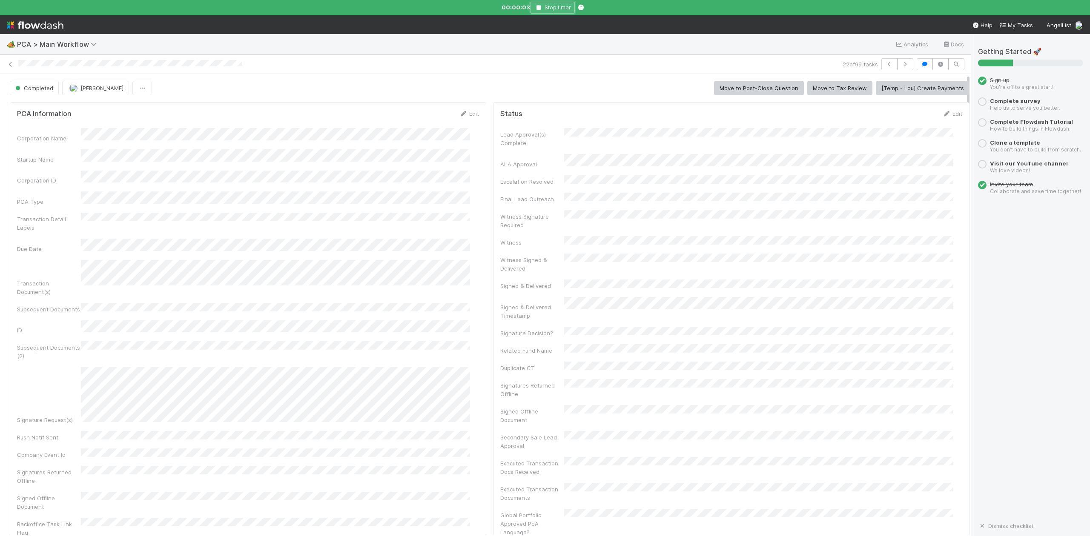
click at [538, 9] on icon "button" at bounding box center [538, 7] width 9 height 5
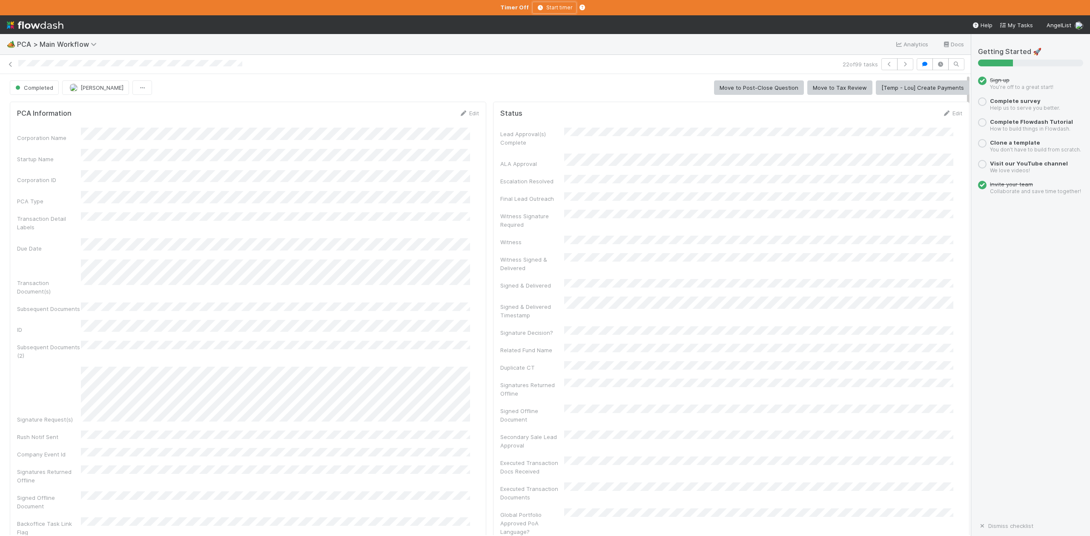
scroll to position [0, 0]
click at [901, 65] on icon "button" at bounding box center [905, 64] width 9 height 5
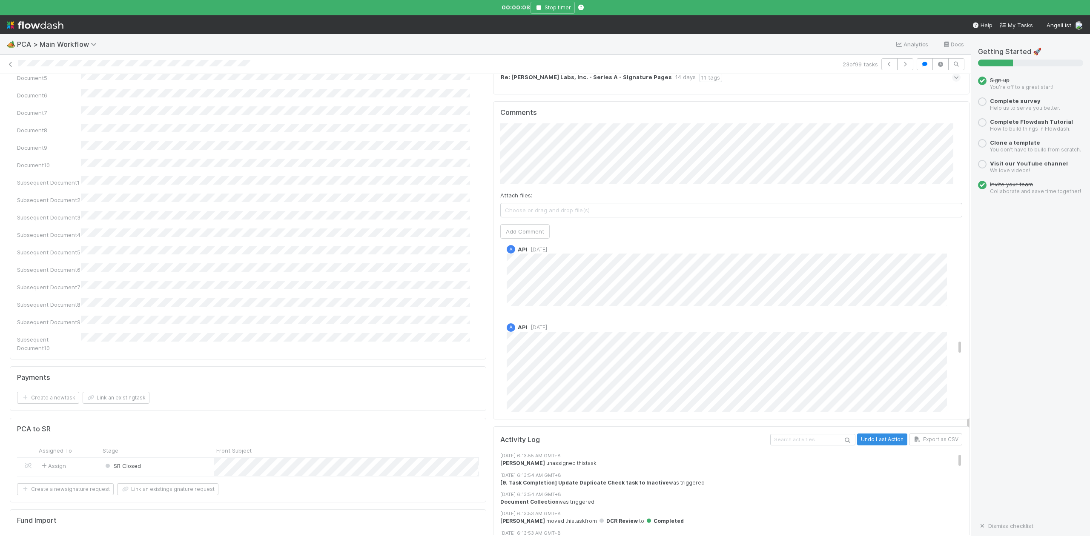
scroll to position [1248, 0]
click at [539, 7] on icon "button" at bounding box center [538, 7] width 9 height 5
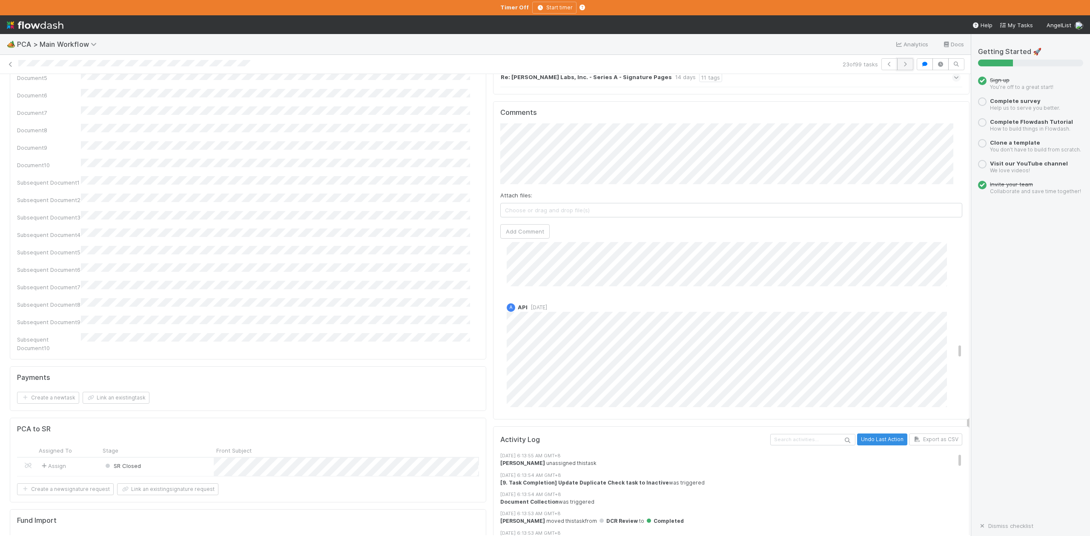
click at [901, 66] on icon "button" at bounding box center [905, 64] width 9 height 5
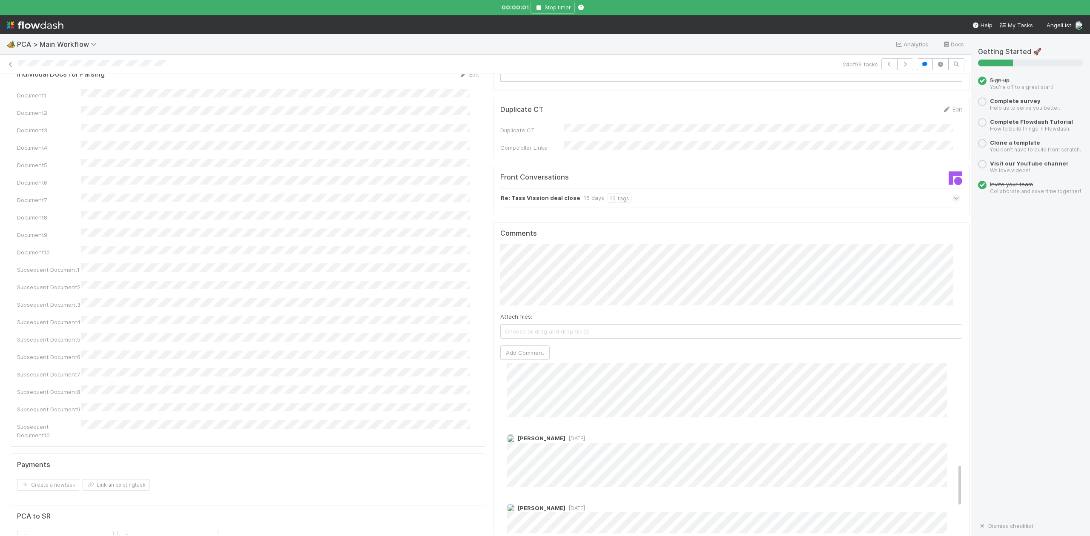
scroll to position [492, 0]
click at [541, 7] on icon "button" at bounding box center [538, 7] width 9 height 5
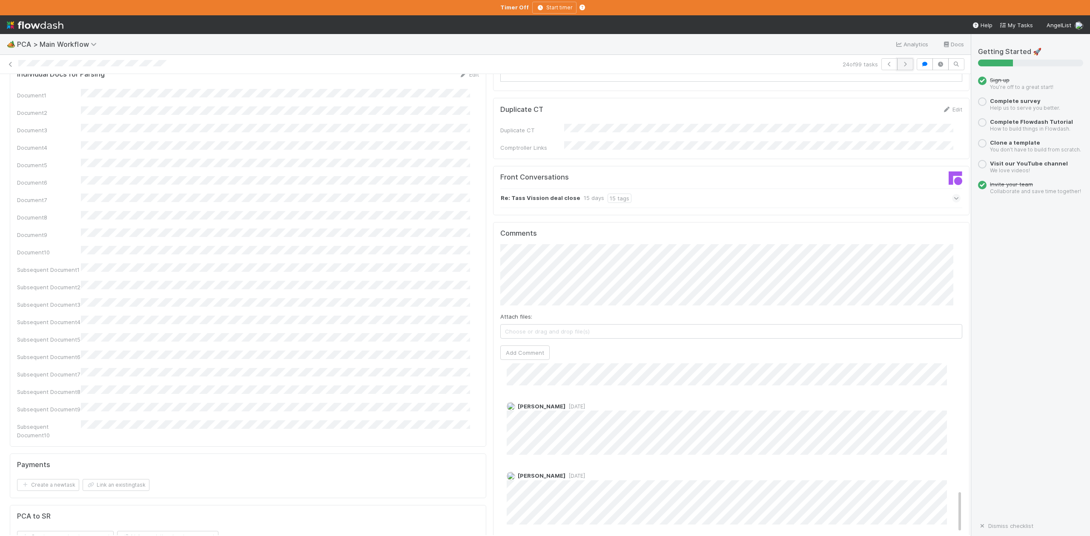
click at [901, 65] on icon "button" at bounding box center [905, 64] width 9 height 5
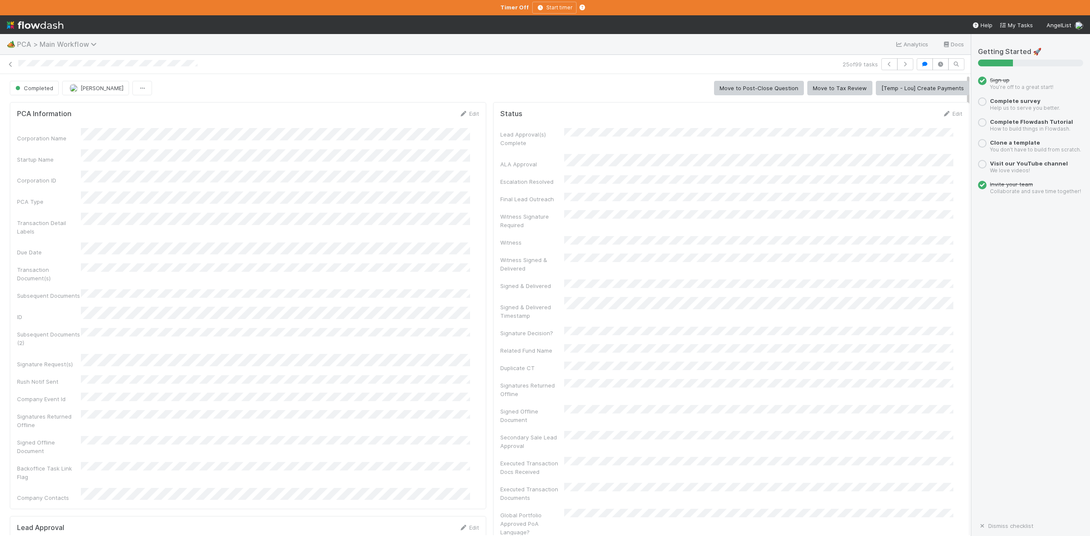
click at [96, 46] on icon at bounding box center [95, 44] width 9 height 7
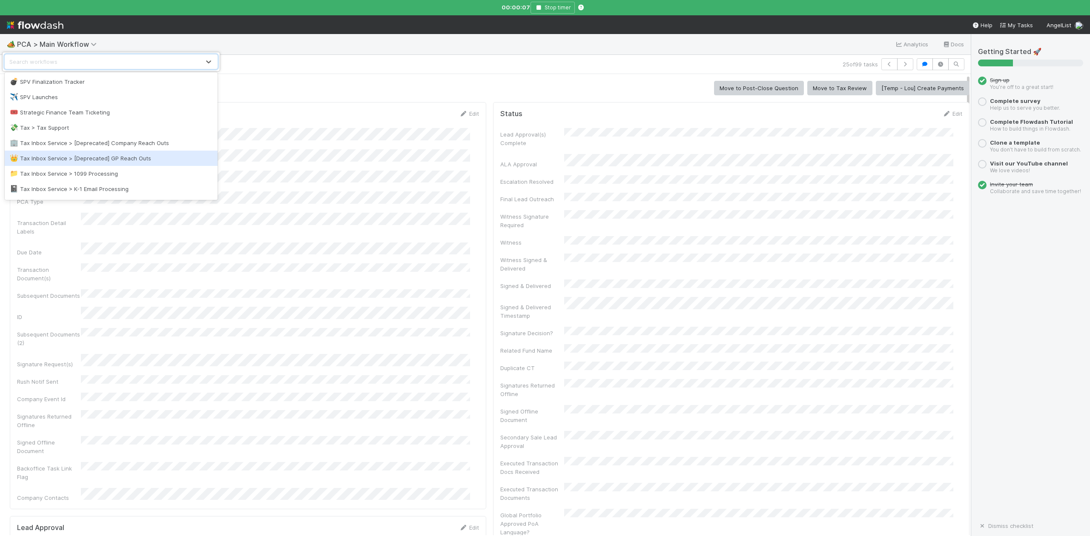
scroll to position [908, 0]
click at [103, 161] on div "📓 Tax Inbox Service > K-1 Tracking [Old]" at bounding box center [111, 163] width 203 height 9
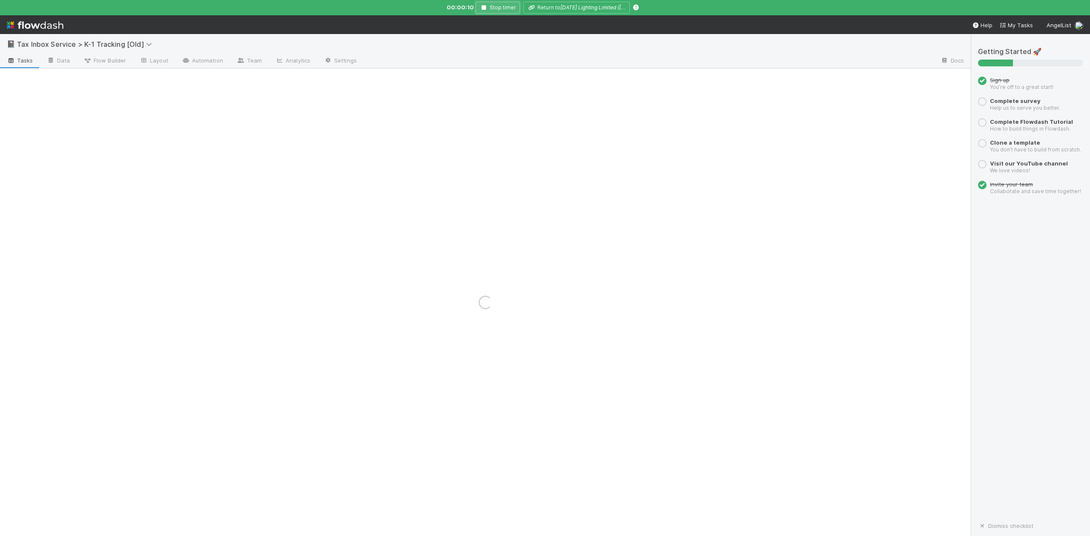
click at [486, 9] on icon "button" at bounding box center [483, 7] width 9 height 5
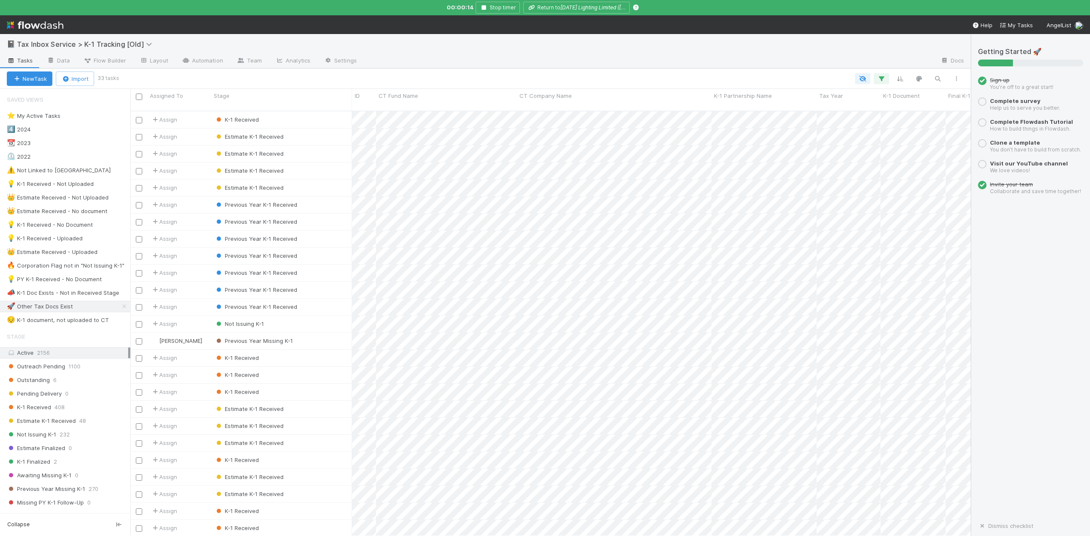
scroll to position [423, 831]
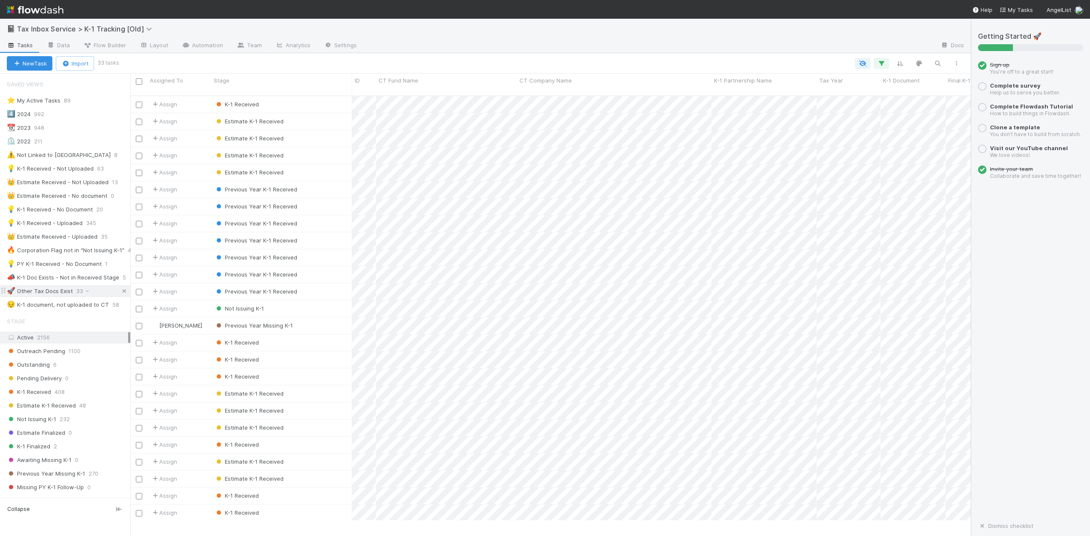
click at [120, 292] on icon at bounding box center [124, 292] width 9 height 6
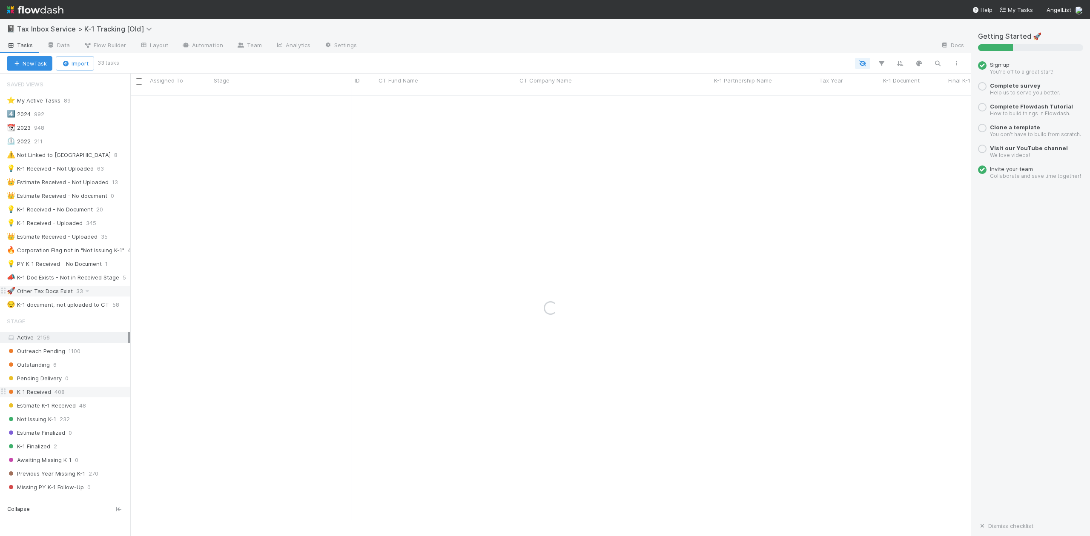
scroll to position [227, 0]
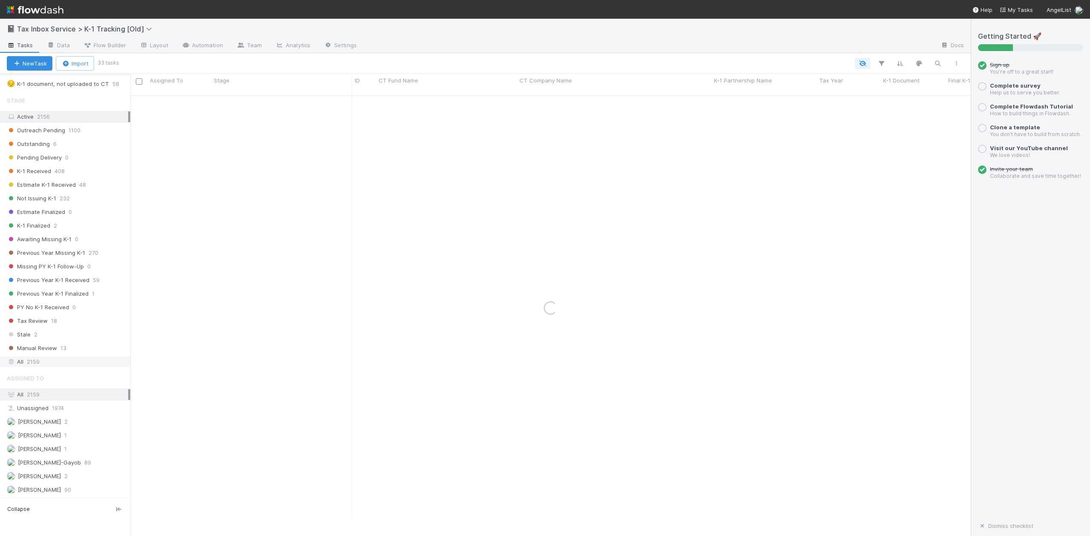
click at [27, 367] on span "2159" at bounding box center [33, 362] width 13 height 11
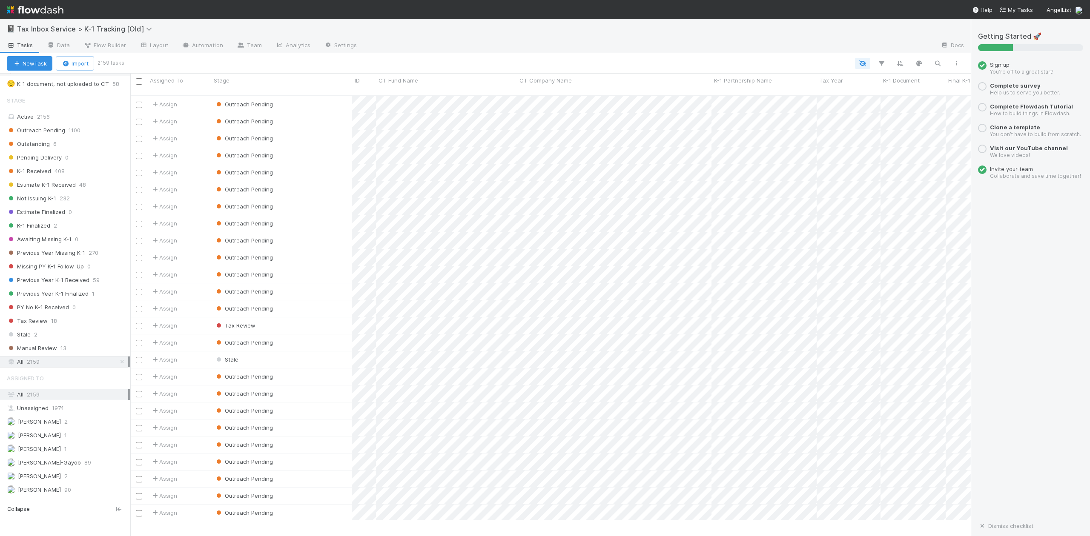
scroll to position [423, 831]
click at [937, 63] on icon "button" at bounding box center [937, 64] width 9 height 8
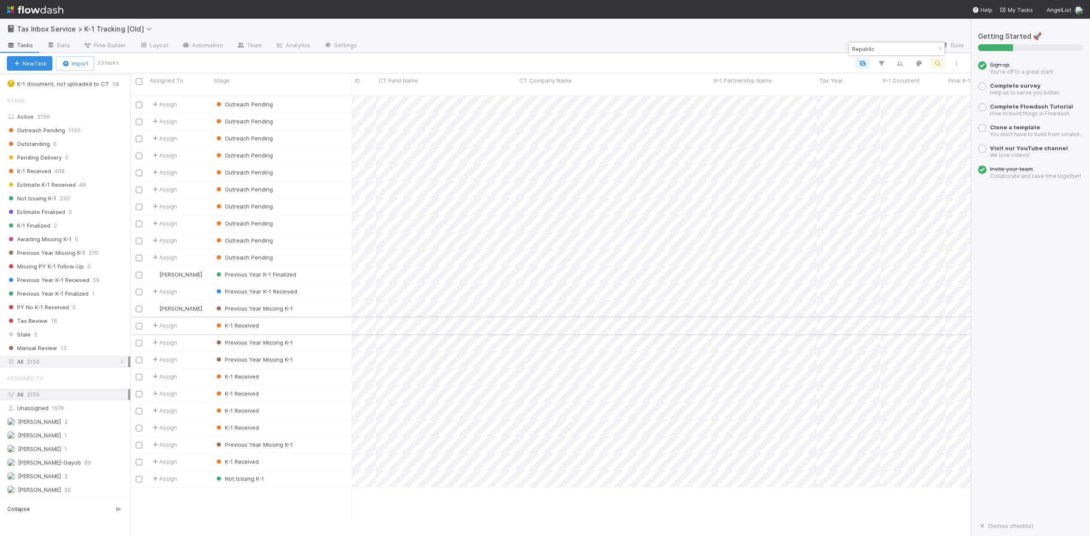
type input "Republic"
click at [318, 319] on div "K-1 Received" at bounding box center [281, 326] width 141 height 17
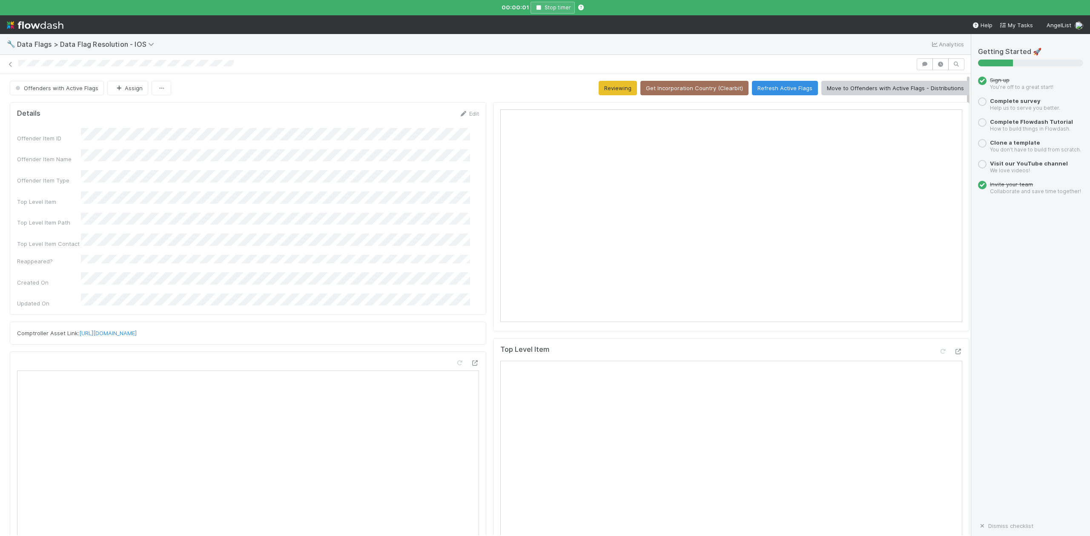
scroll to position [164, 445]
click at [538, 9] on icon "button" at bounding box center [538, 7] width 9 height 5
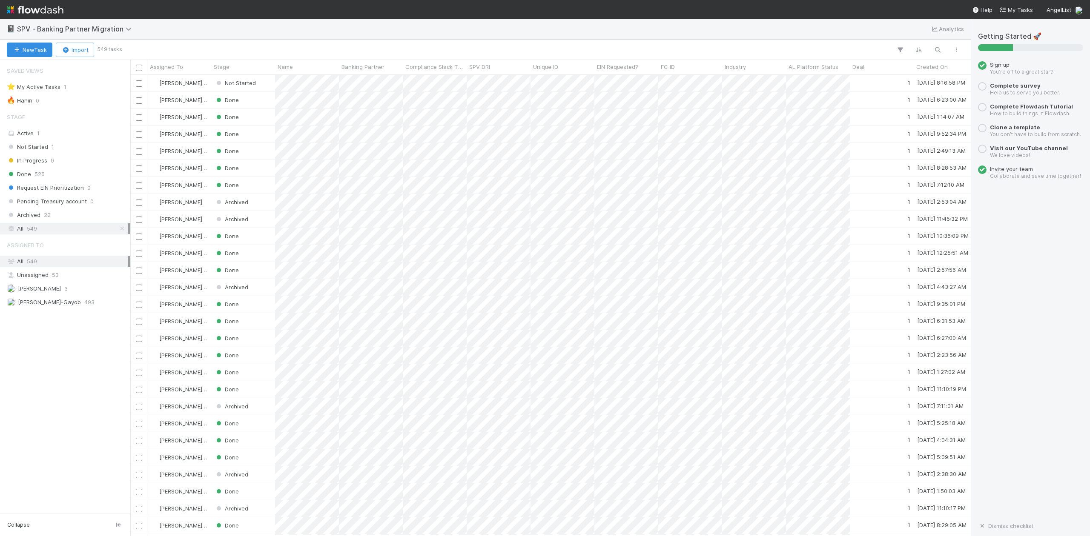
scroll to position [9, 9]
click at [268, 85] on div "Not Started" at bounding box center [243, 83] width 64 height 17
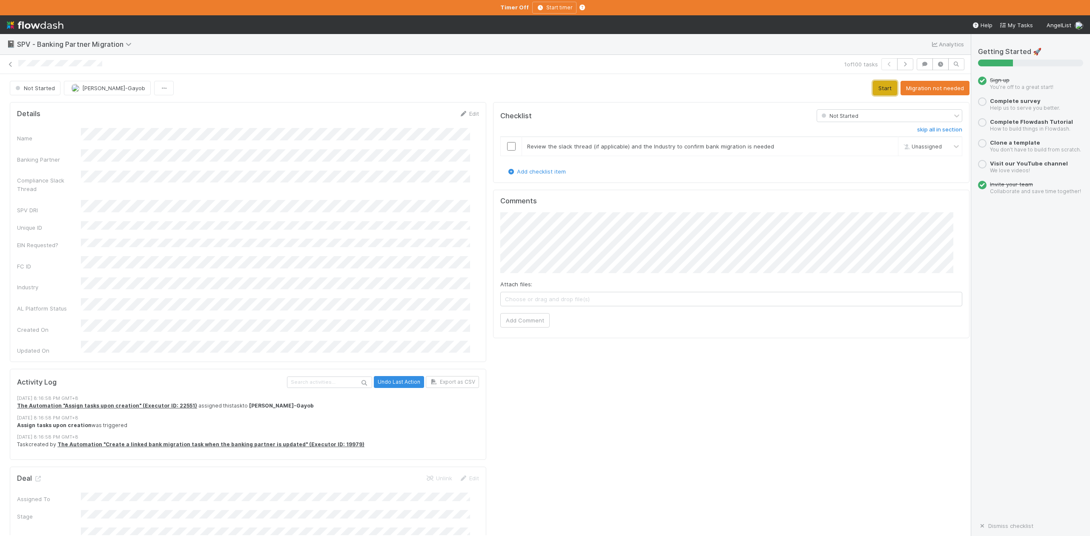
click at [873, 90] on button "Start" at bounding box center [885, 88] width 24 height 14
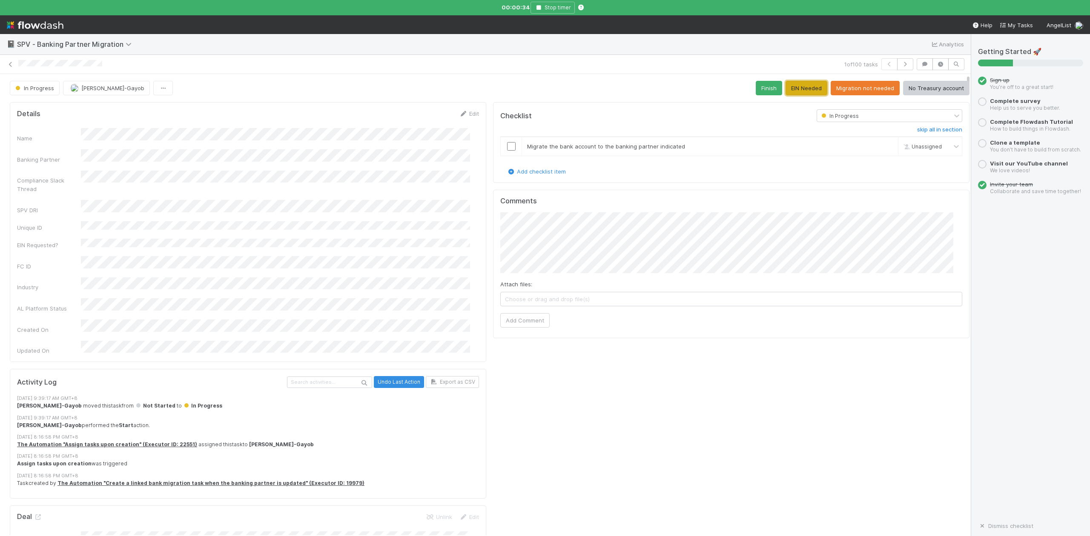
click at [797, 89] on button "EIN Needed" at bounding box center [806, 88] width 42 height 14
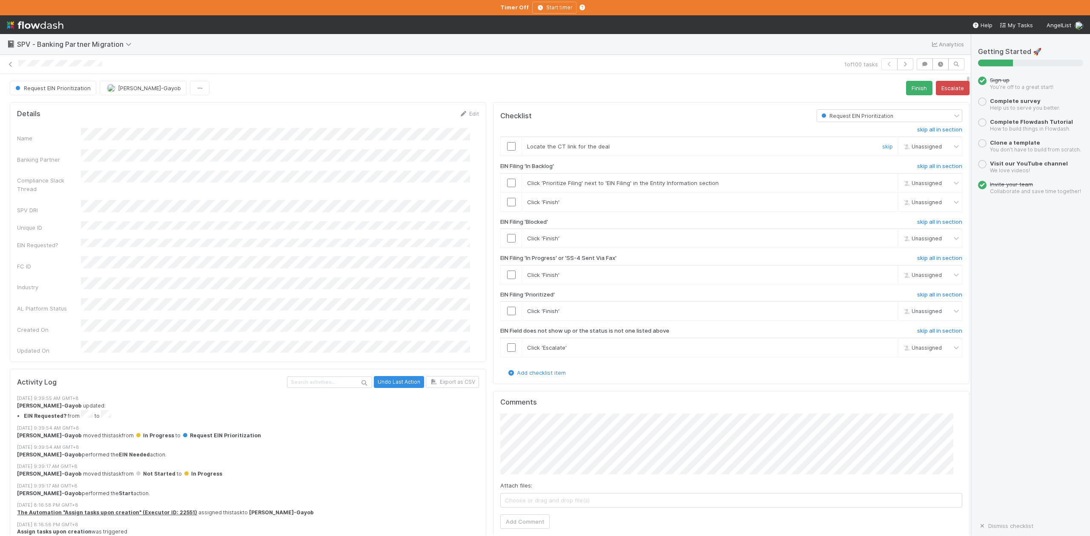
click at [507, 147] on input "checkbox" at bounding box center [511, 146] width 9 height 9
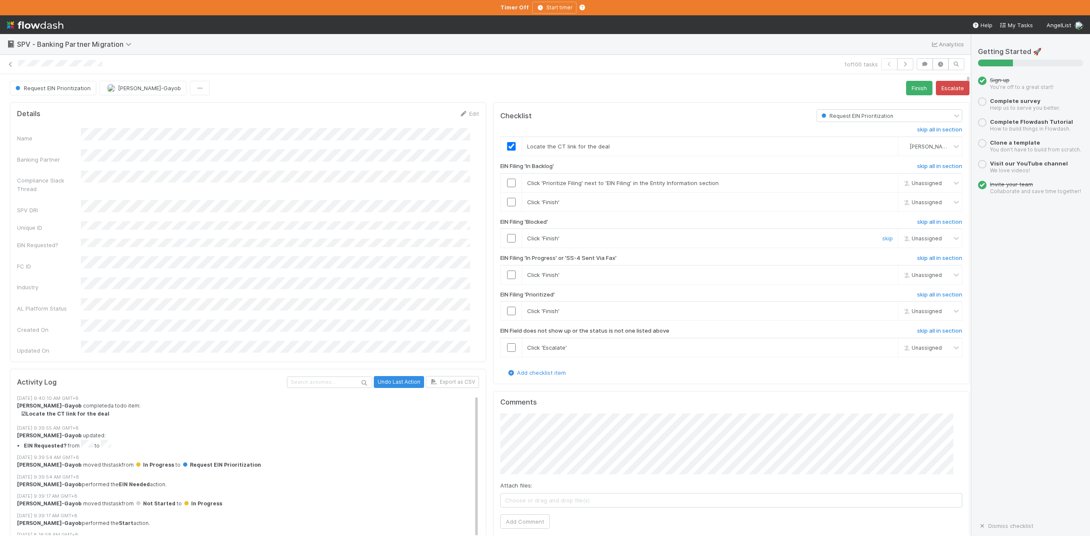
click at [507, 240] on input "checkbox" at bounding box center [511, 238] width 9 height 9
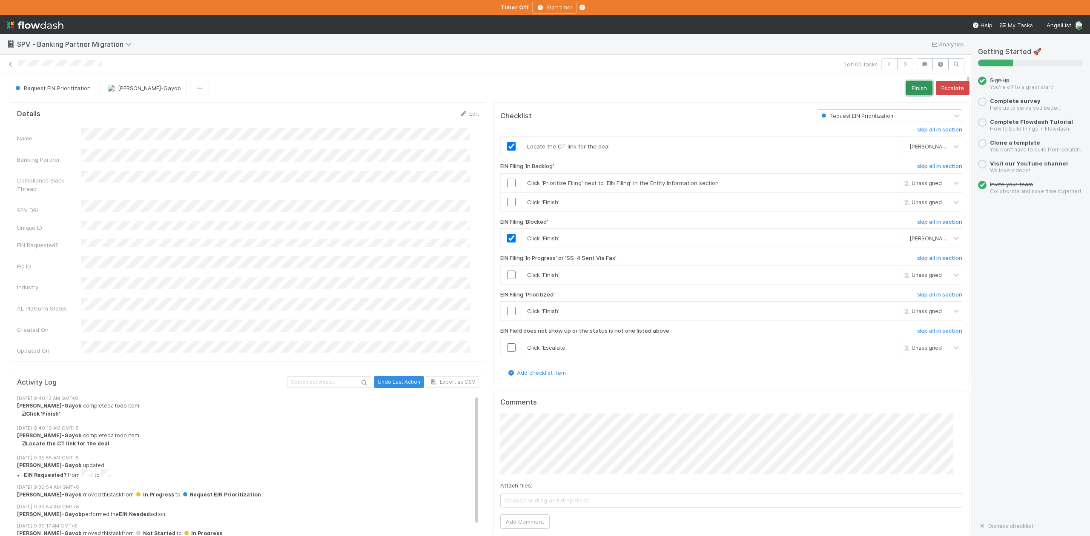
click at [906, 87] on button "Finish" at bounding box center [919, 88] width 26 height 14
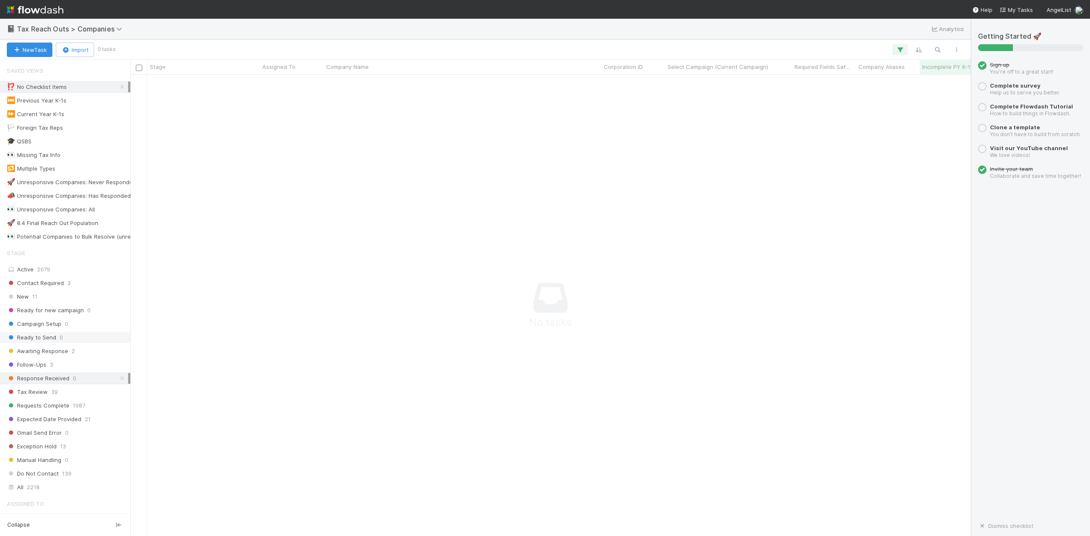
scroll to position [444, 823]
drag, startPoint x: 112, startPoint y: 88, endPoint x: 94, endPoint y: 158, distance: 72.8
click at [118, 88] on icon at bounding box center [122, 87] width 9 height 6
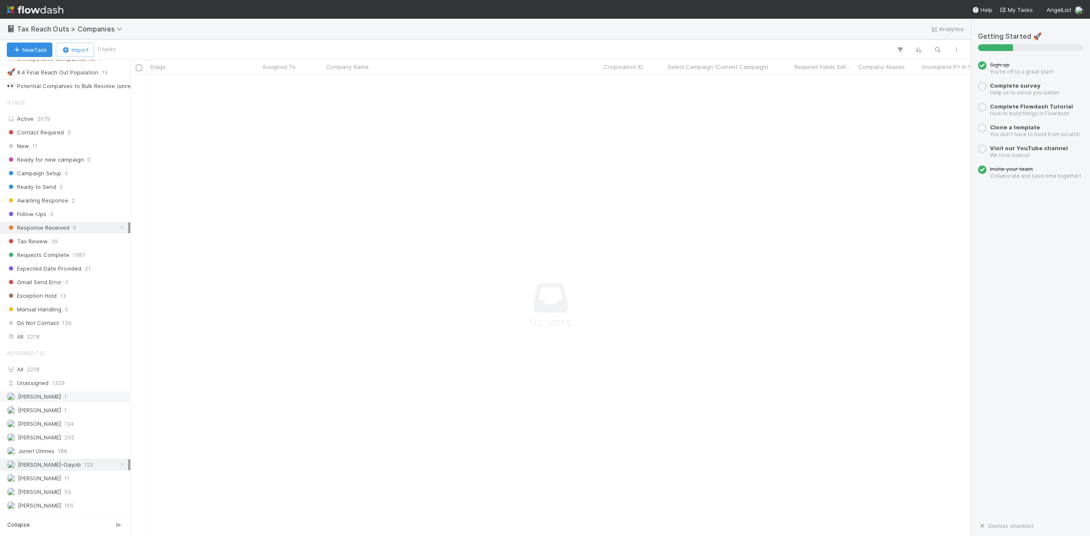
scroll to position [444, 823]
click at [34, 366] on span "2218" at bounding box center [33, 369] width 13 height 7
click at [29, 332] on span "2218" at bounding box center [33, 337] width 13 height 11
click at [938, 49] on icon "button" at bounding box center [937, 50] width 9 height 8
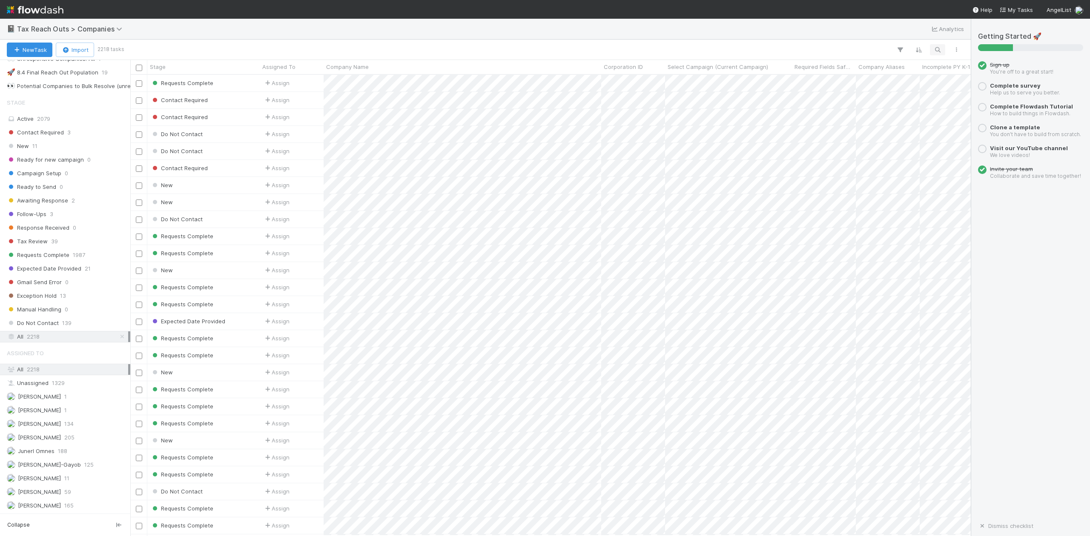
scroll to position [453, 831]
click at [936, 48] on icon "button" at bounding box center [937, 50] width 9 height 8
click at [884, 34] on input at bounding box center [892, 35] width 85 height 10
click at [858, 35] on input "REpublic" at bounding box center [892, 35] width 85 height 10
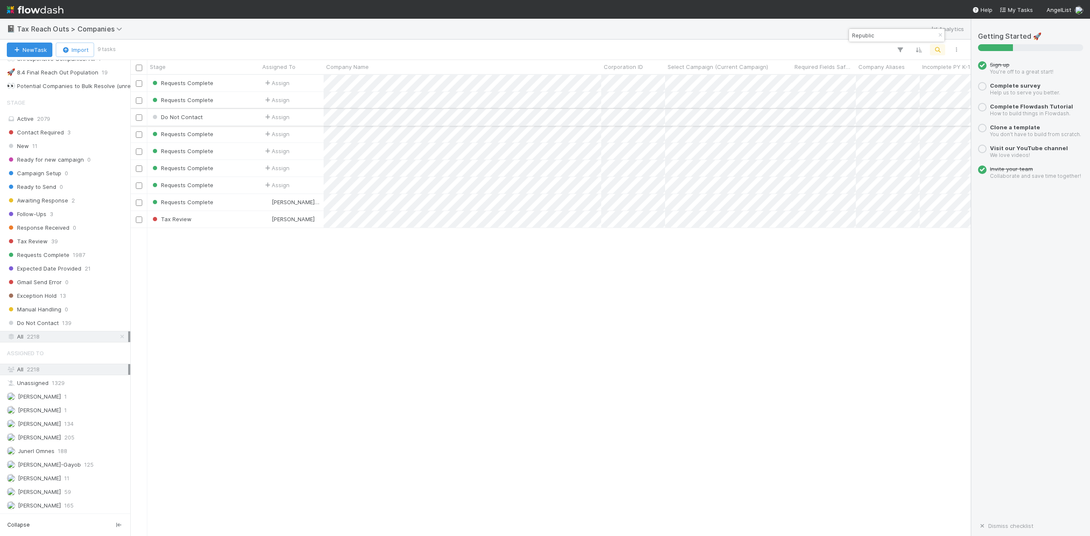
type input "Republic"
click at [314, 118] on div "Assign" at bounding box center [292, 117] width 64 height 17
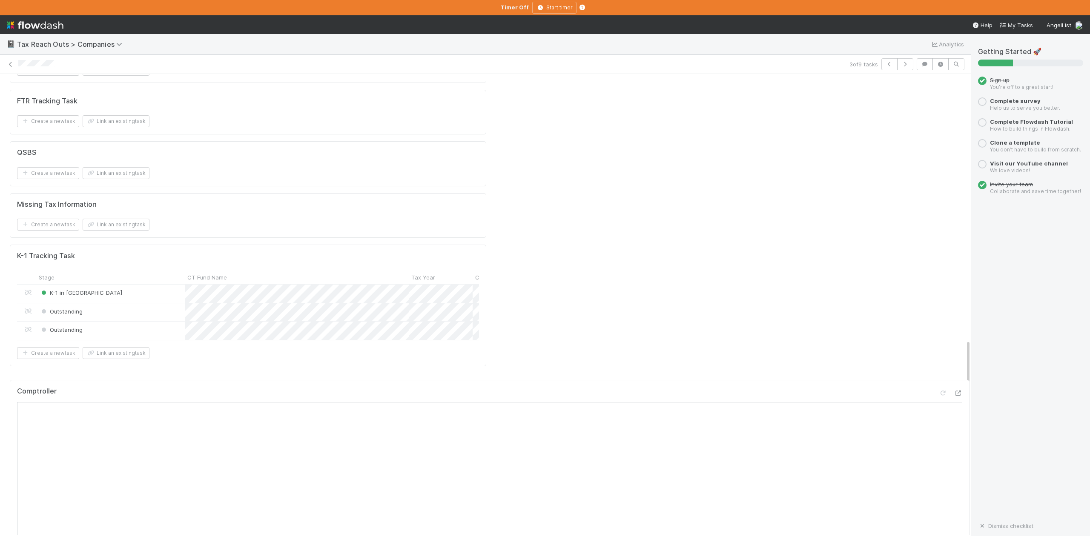
scroll to position [1305, 0]
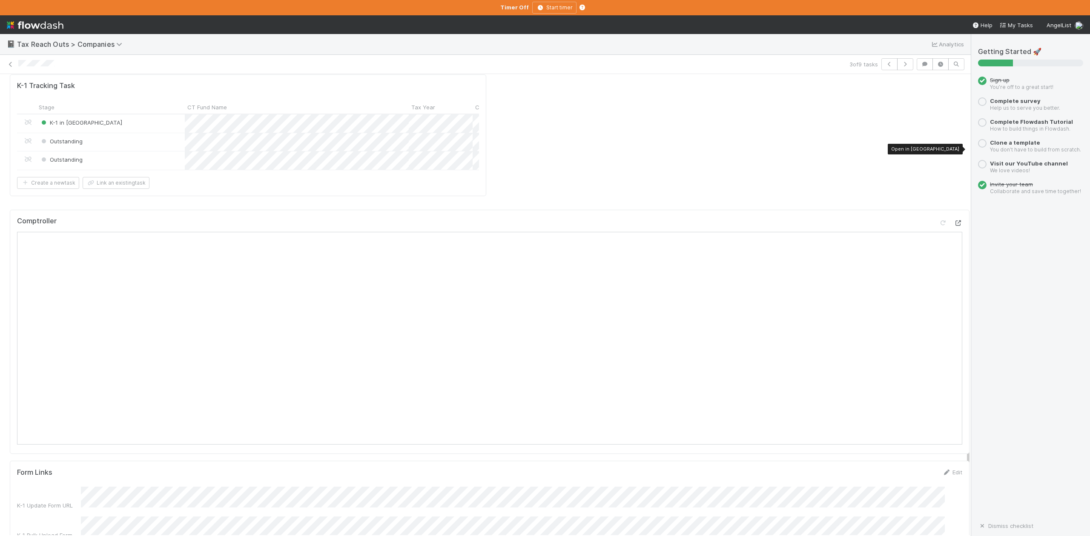
click at [953, 220] on icon at bounding box center [957, 223] width 9 height 6
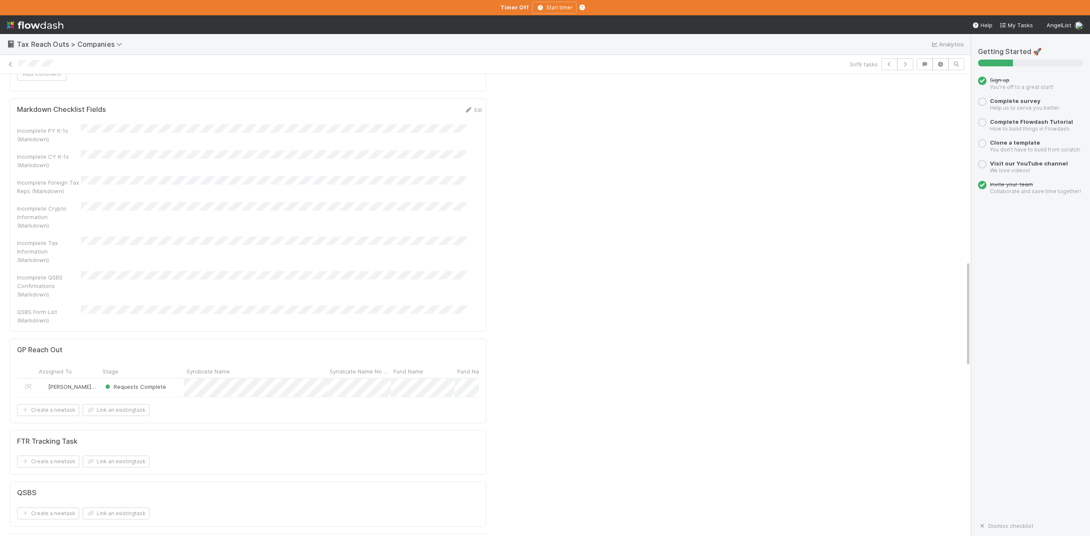
scroll to position [1021, 0]
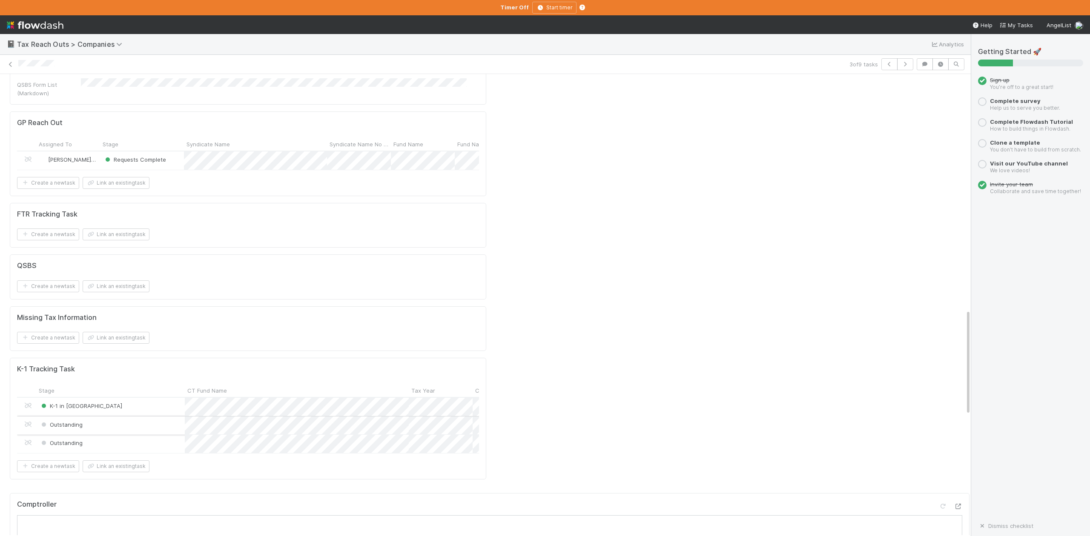
click at [149, 417] on div "Outstanding" at bounding box center [110, 426] width 149 height 18
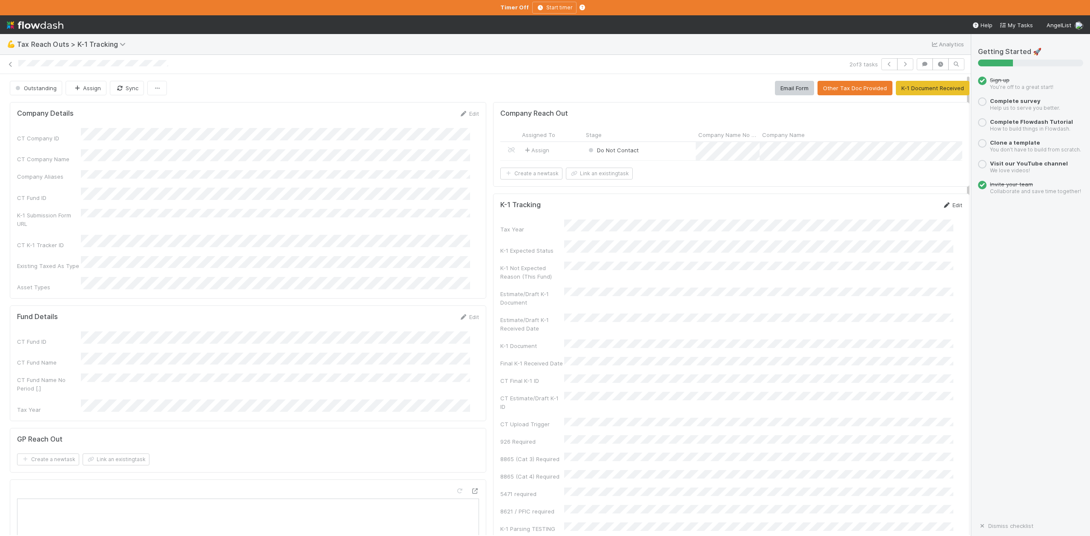
click at [942, 209] on link "Edit" at bounding box center [952, 205] width 20 height 7
click at [739, 440] on div "2" at bounding box center [737, 441] width 11 height 11
click at [904, 215] on button "Save" at bounding box center [916, 208] width 24 height 14
click at [11, 65] on icon at bounding box center [10, 65] width 9 height 6
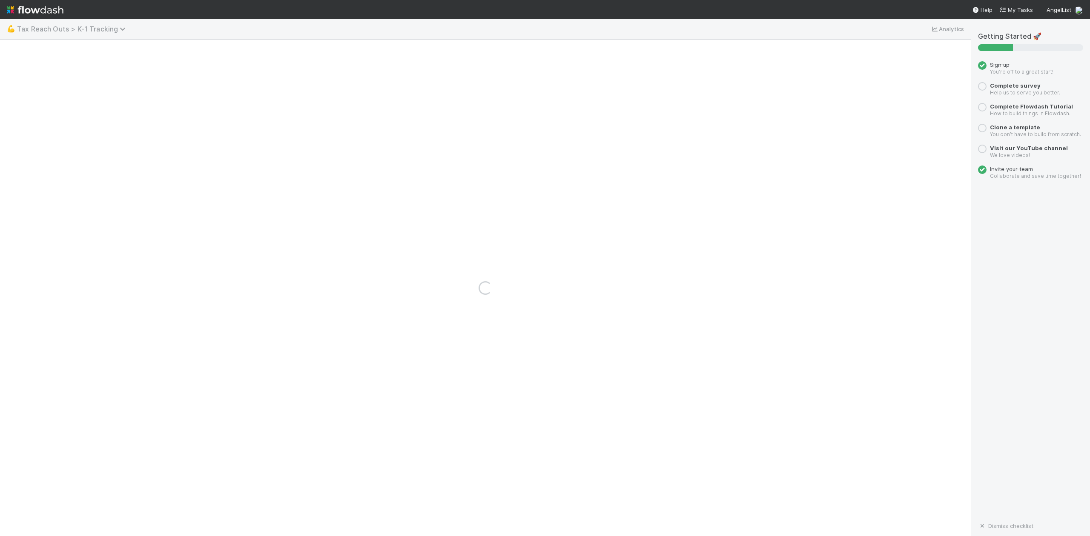
click at [121, 31] on icon at bounding box center [124, 29] width 9 height 7
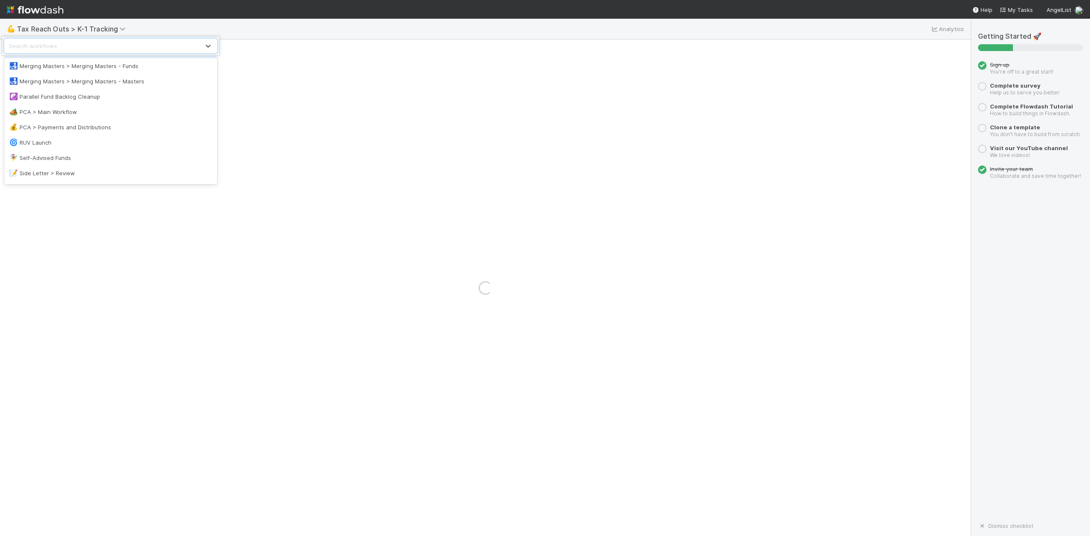
scroll to position [794, 0]
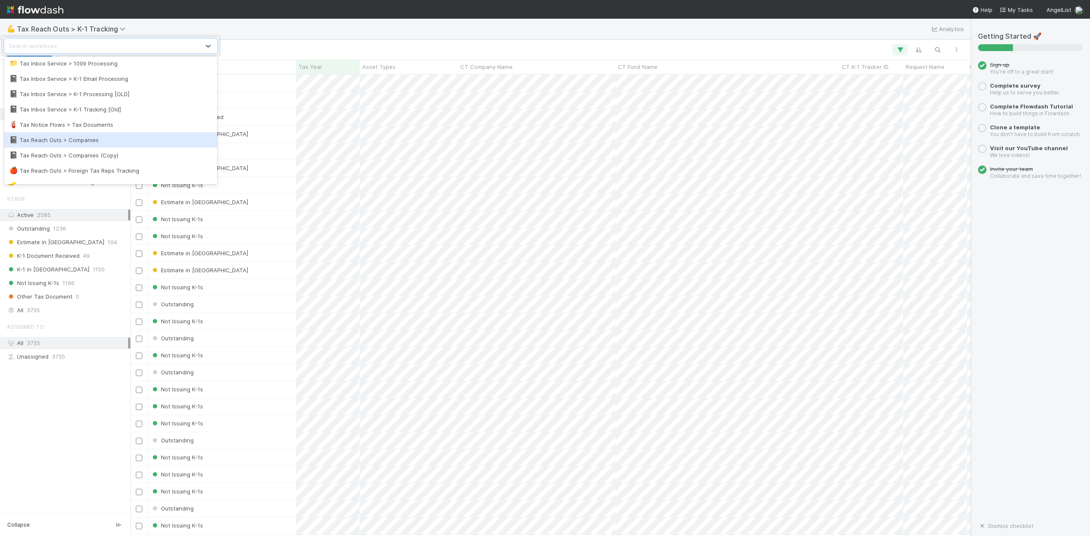
scroll to position [1018, 0]
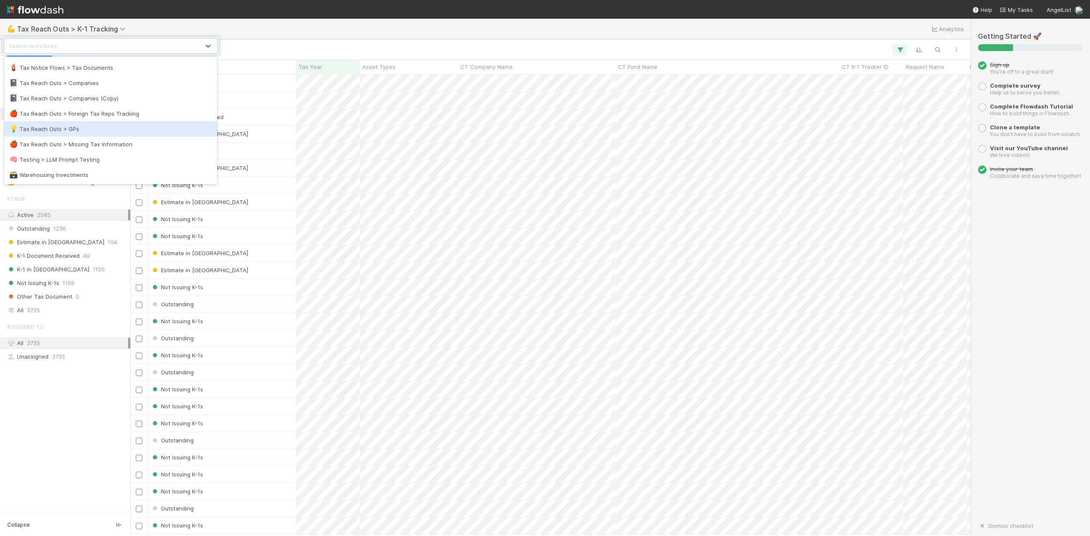
click at [74, 131] on div "💡 Tax Reach Outs > GPs" at bounding box center [110, 129] width 203 height 9
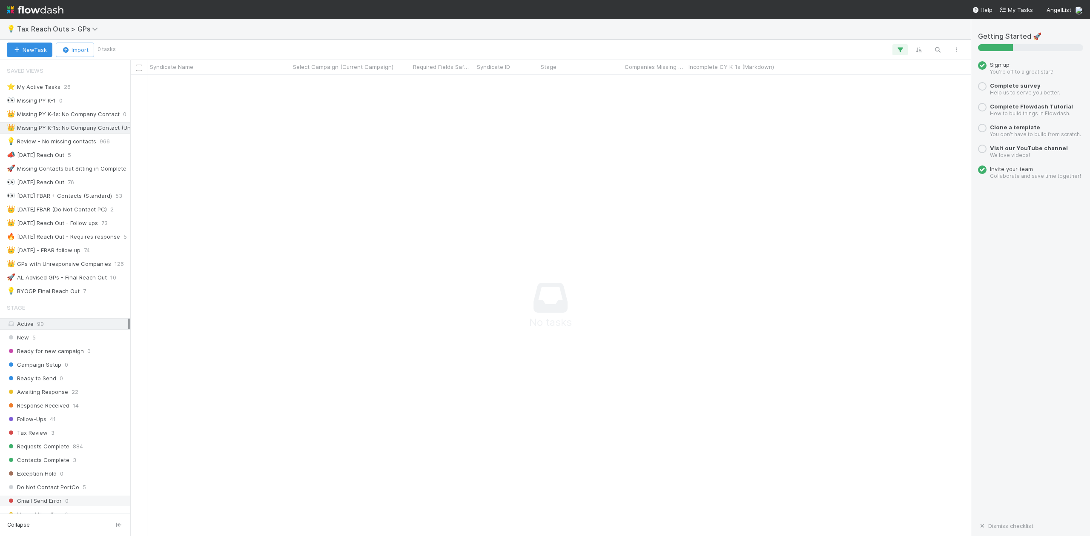
scroll to position [149, 0]
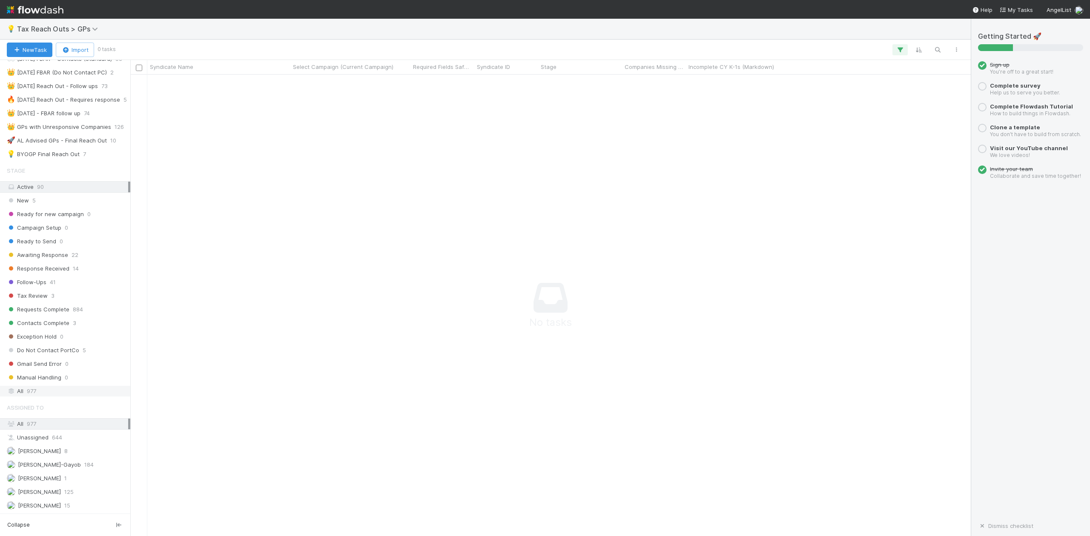
click at [27, 389] on span "977" at bounding box center [31, 391] width 9 height 11
click at [937, 50] on icon "button" at bounding box center [937, 50] width 9 height 8
type input "Impatient"
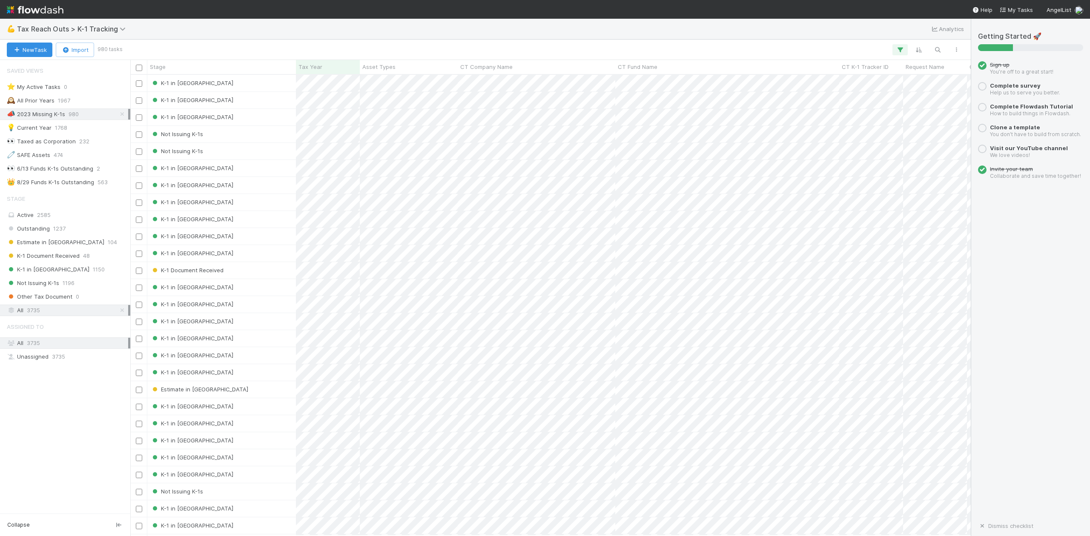
scroll to position [453, 831]
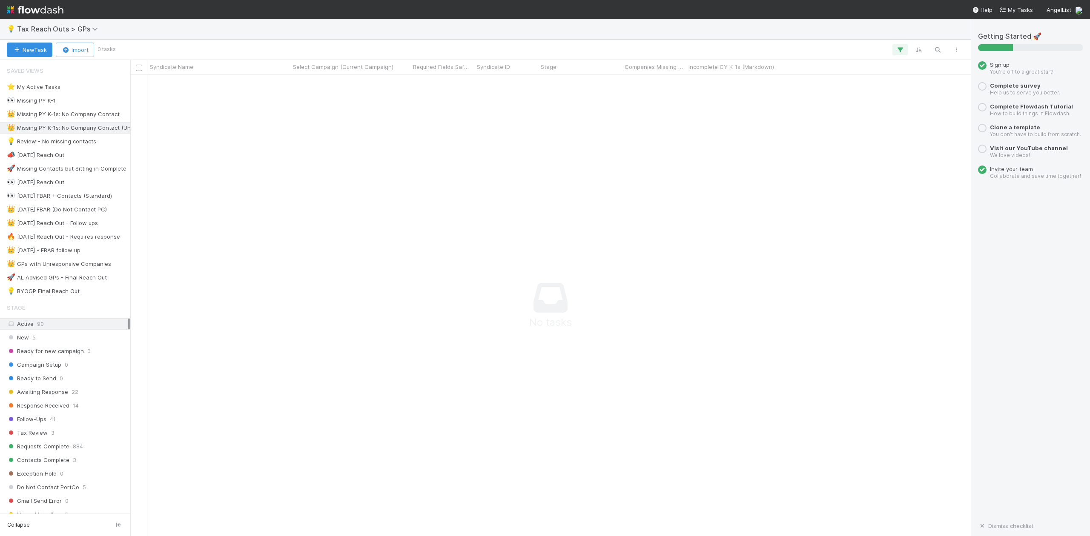
scroll to position [444, 823]
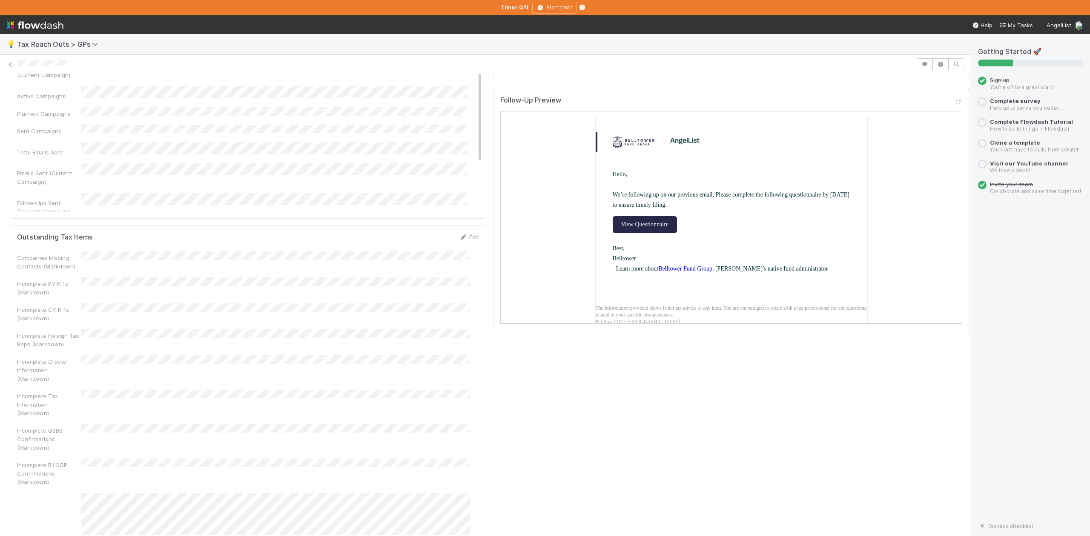
scroll to position [511, 0]
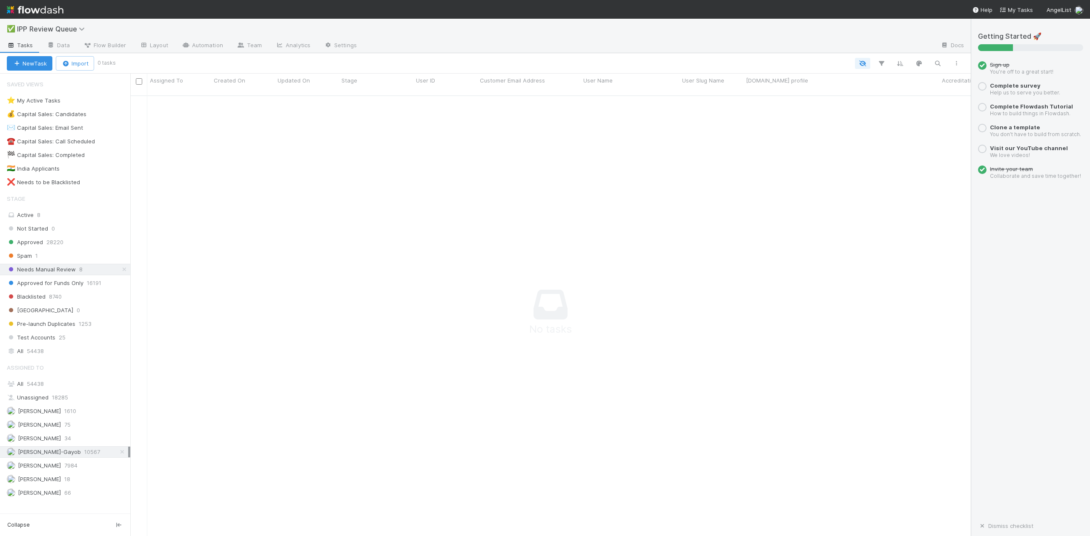
scroll to position [9, 9]
click at [37, 354] on span "54438" at bounding box center [35, 351] width 17 height 11
click at [37, 389] on div "All 54438" at bounding box center [67, 384] width 121 height 11
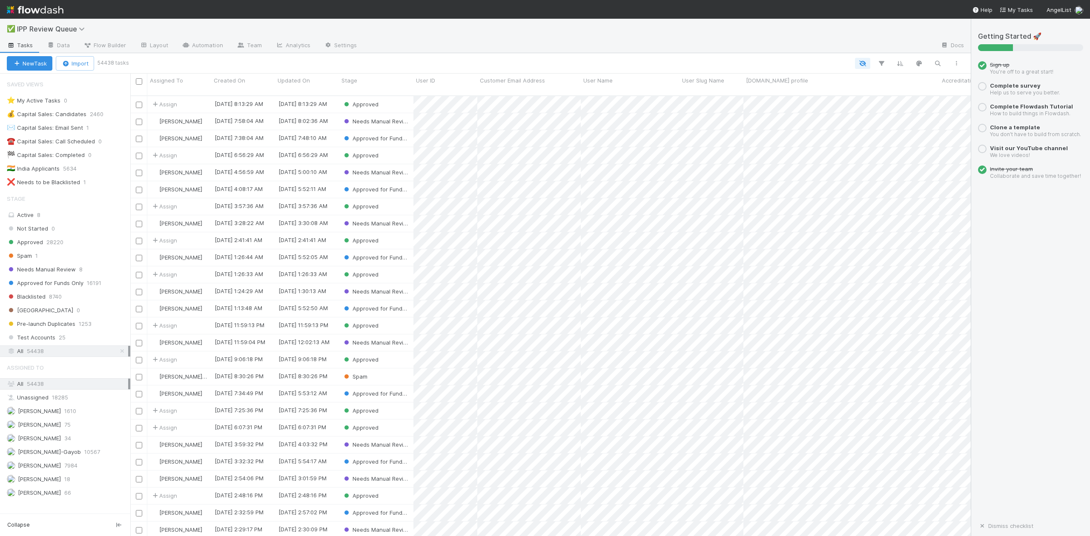
scroll to position [439, 831]
click at [938, 63] on icon "button" at bounding box center [937, 64] width 9 height 8
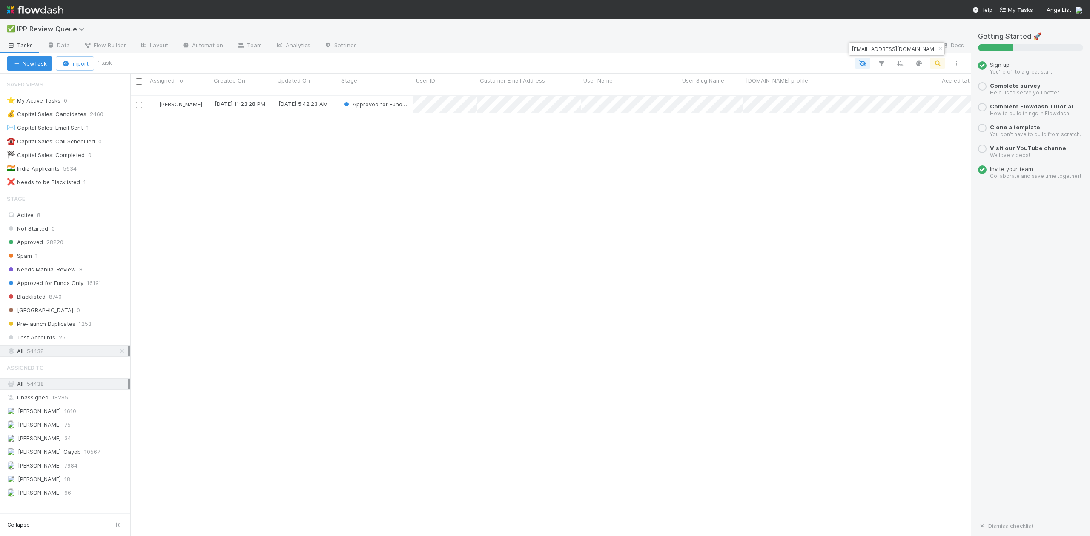
type input "[EMAIL_ADDRESS][DOMAIN_NAME]"
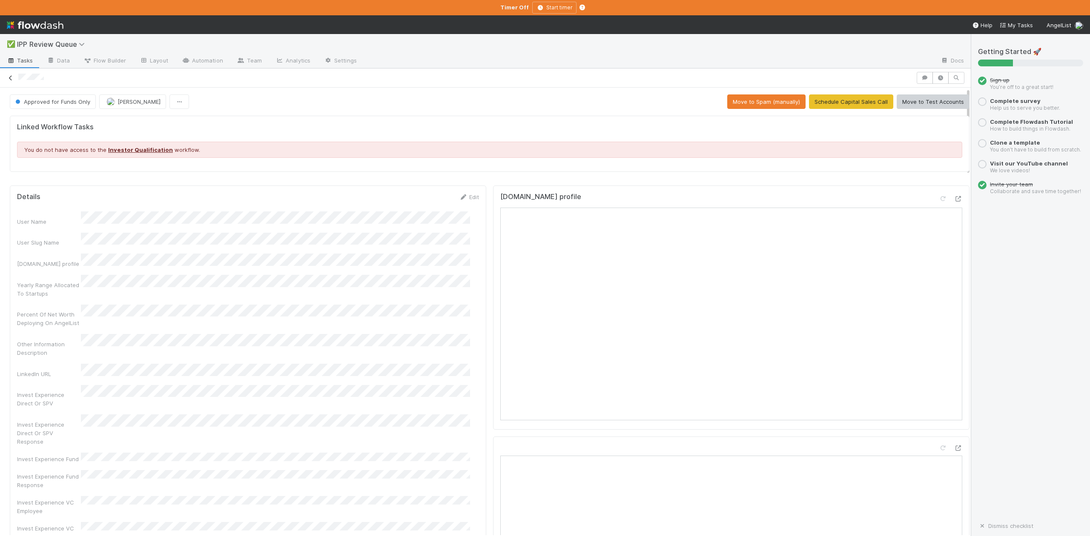
click at [9, 80] on icon at bounding box center [10, 78] width 9 height 6
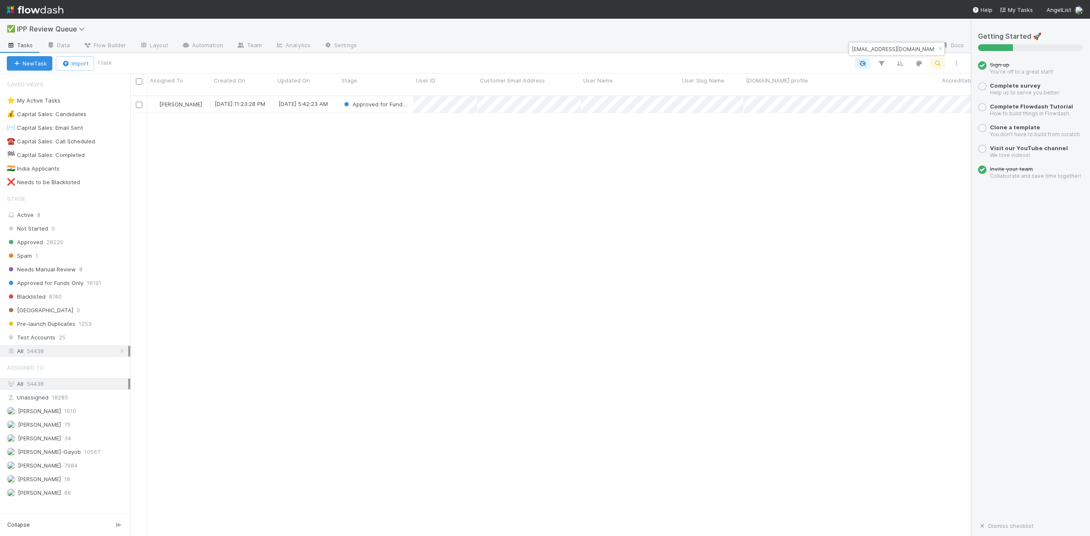
scroll to position [439, 831]
drag, startPoint x: 938, startPoint y: 50, endPoint x: 938, endPoint y: 55, distance: 5.1
click at [938, 50] on icon "button" at bounding box center [940, 48] width 9 height 5
click at [937, 63] on icon "button" at bounding box center [937, 64] width 9 height 8
type input "[EMAIL_ADDRESS][DOMAIN_NAME]"
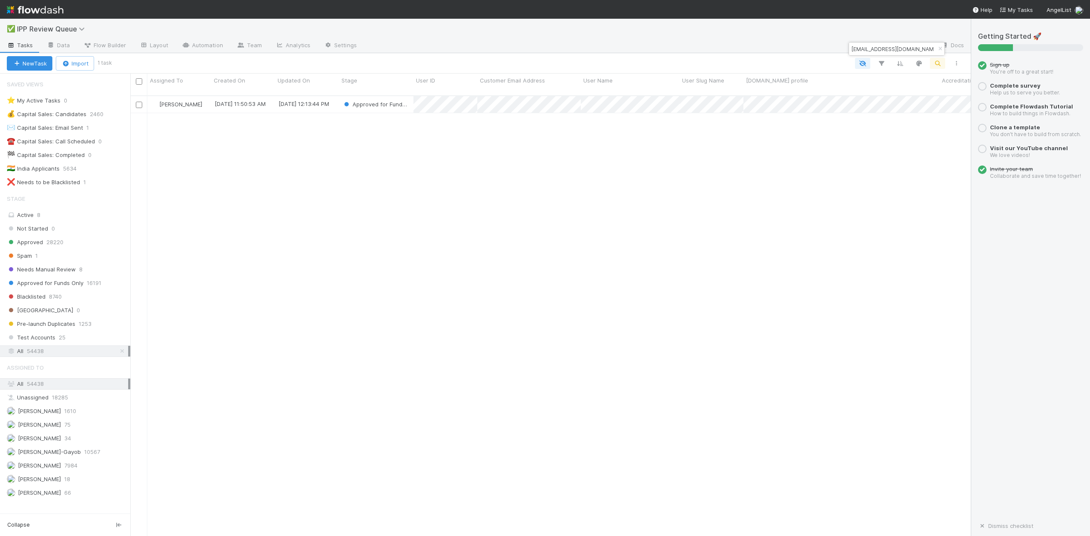
scroll to position [0, 0]
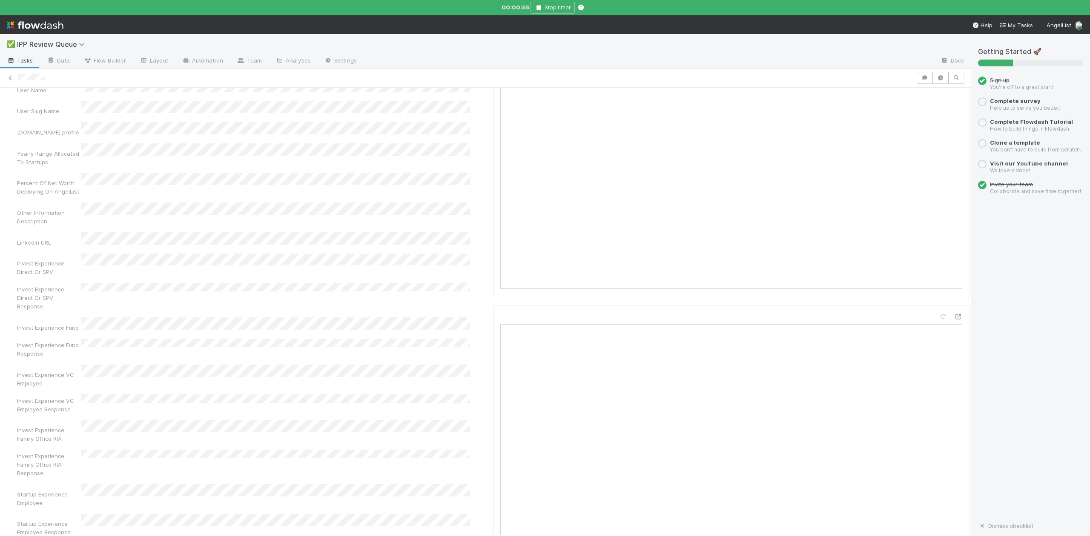
scroll to position [113, 0]
click at [232, 4] on div "00:04:47 Stop timer" at bounding box center [545, 7] width 1090 height 15
click at [539, 8] on icon "button" at bounding box center [538, 7] width 9 height 5
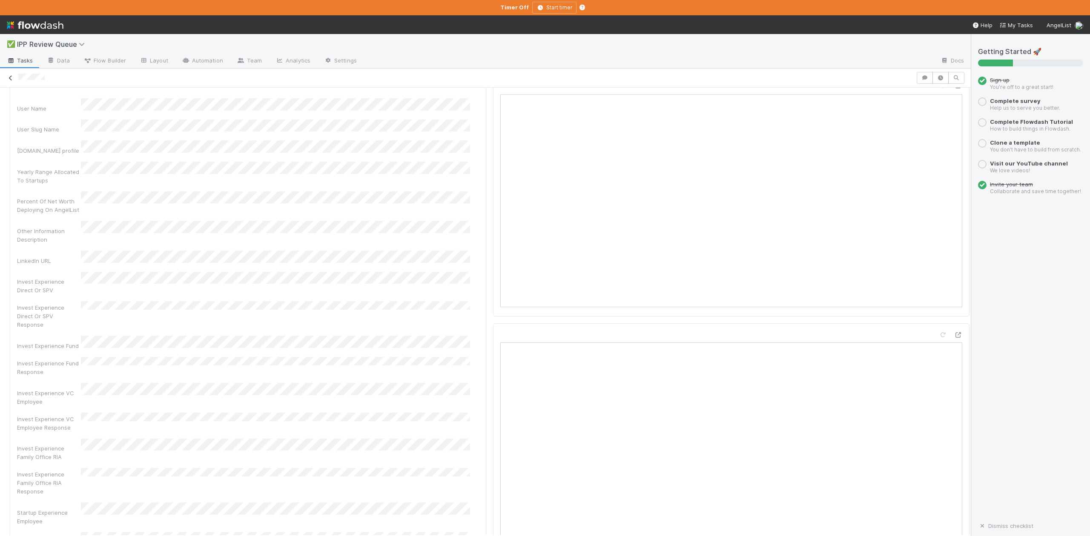
click at [12, 77] on icon at bounding box center [10, 78] width 9 height 6
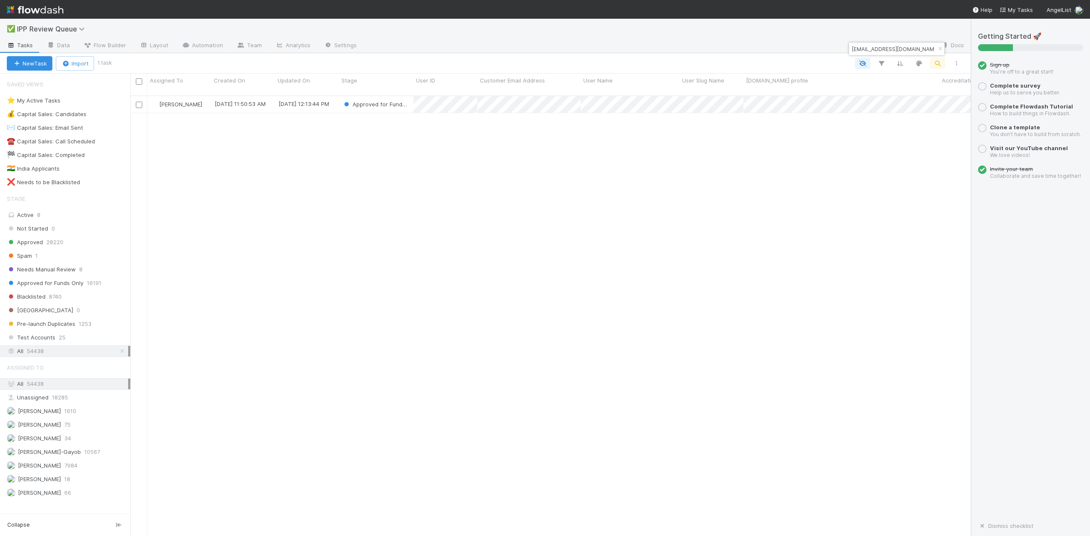
scroll to position [439, 831]
click at [31, 259] on span "Spam" at bounding box center [19, 256] width 25 height 11
click at [940, 45] on button "button" at bounding box center [939, 49] width 9 height 10
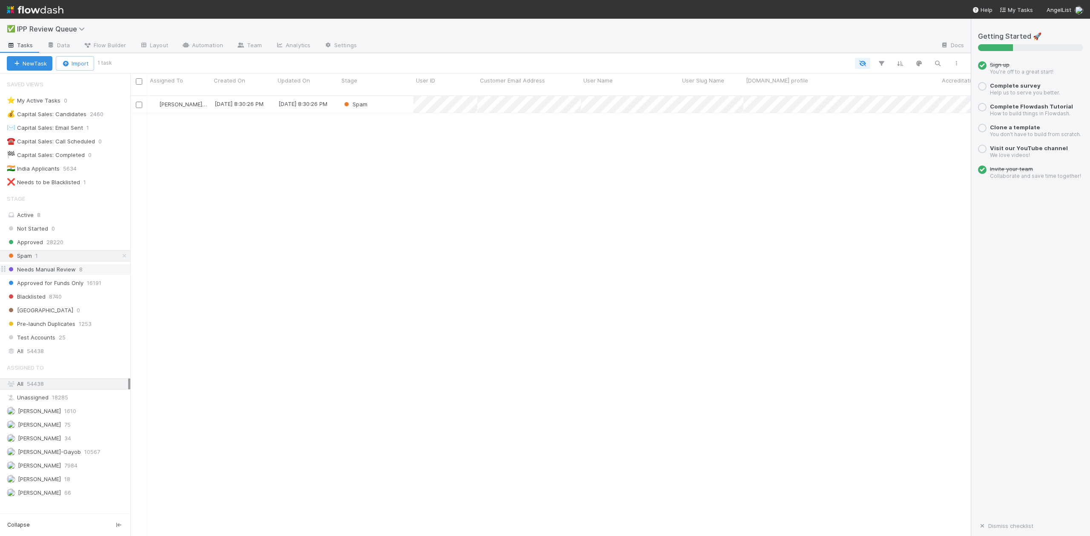
click at [45, 274] on span "Needs Manual Review" at bounding box center [41, 269] width 69 height 11
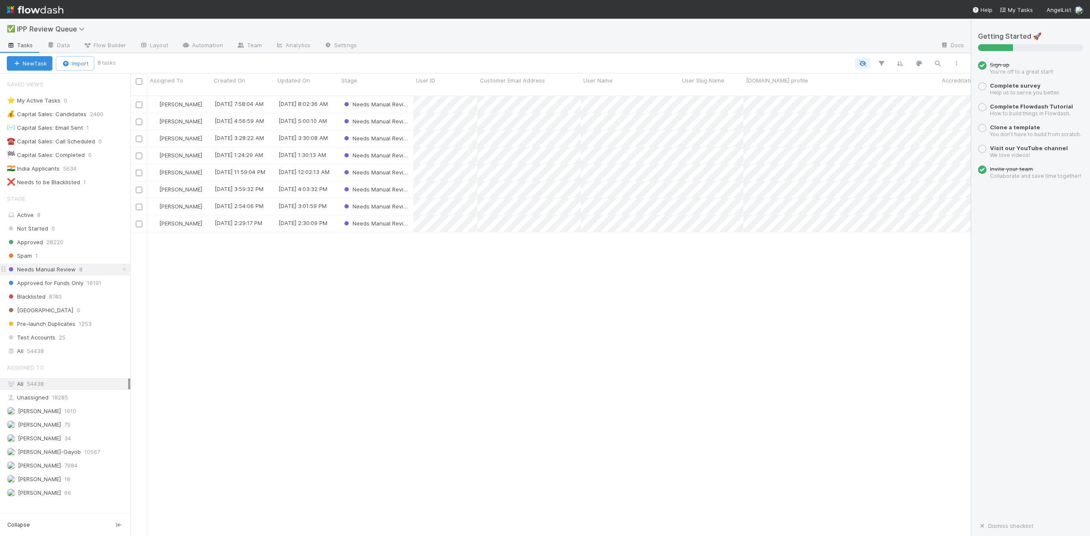
scroll to position [439, 831]
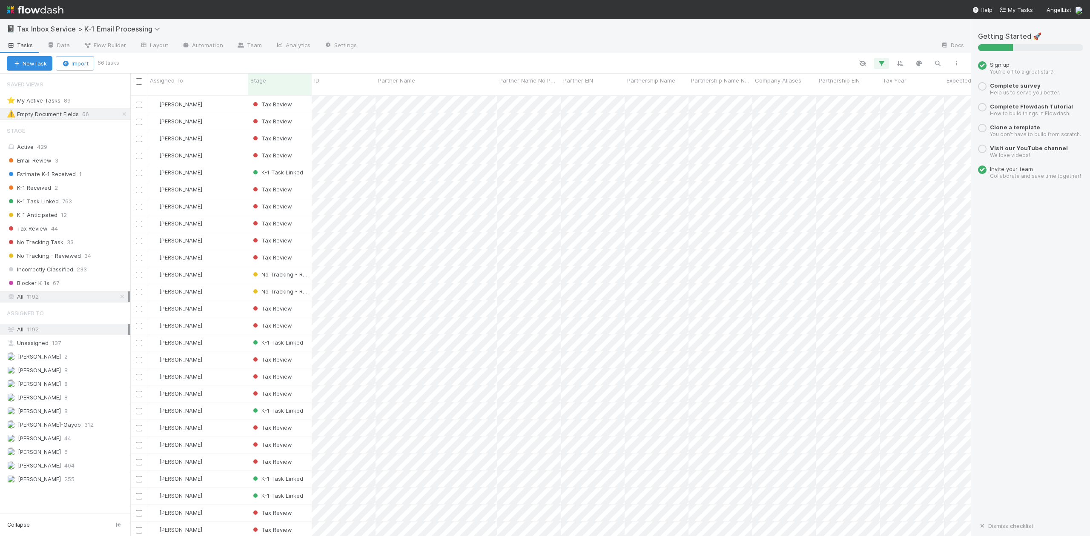
scroll to position [439, 831]
click at [47, 158] on span "Email Review" at bounding box center [29, 160] width 45 height 11
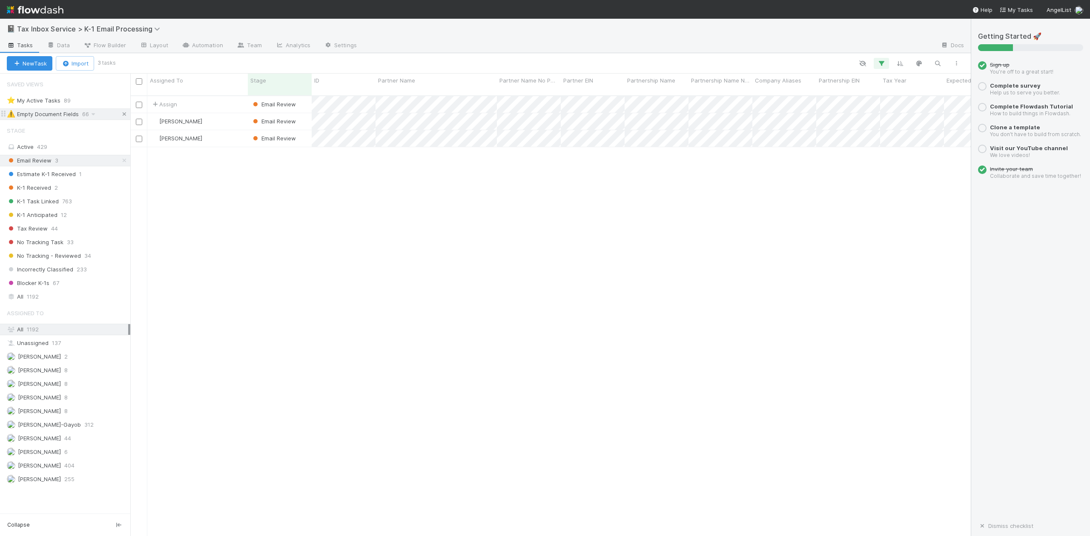
scroll to position [439, 831]
click at [123, 113] on icon at bounding box center [124, 115] width 9 height 6
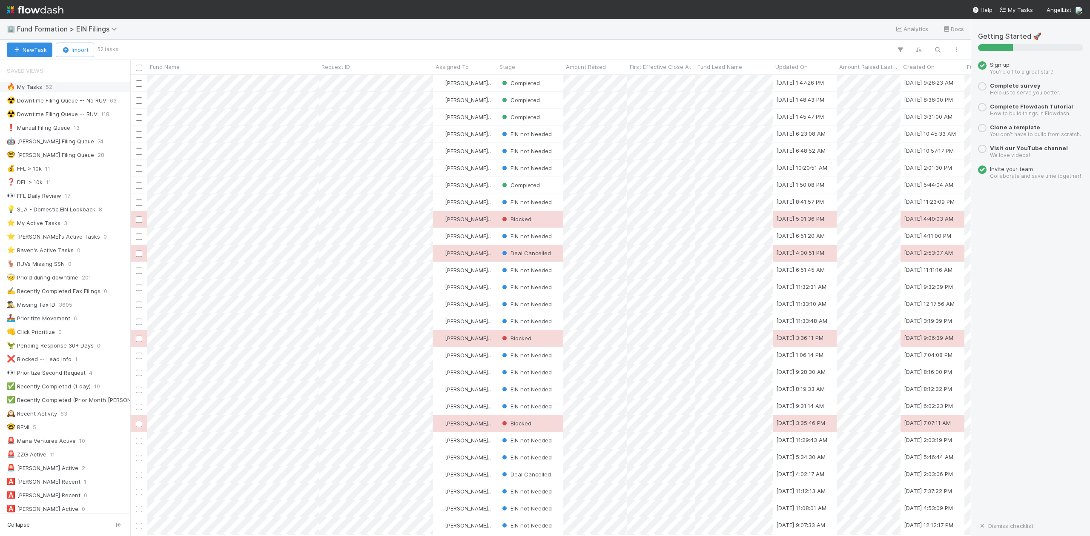
click at [40, 89] on div "🔥 My Tasks" at bounding box center [24, 87] width 35 height 11
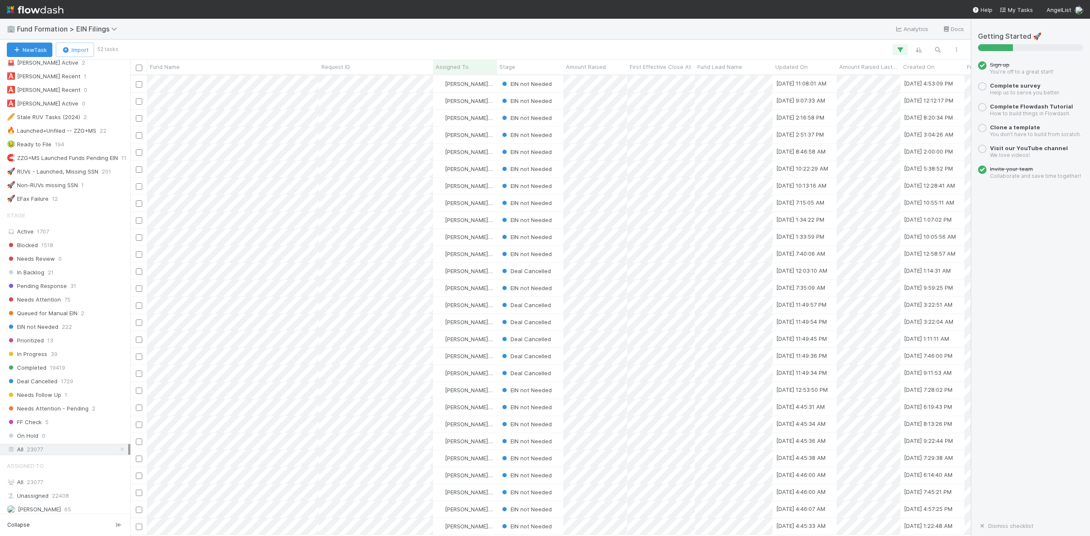
scroll to position [552, 0]
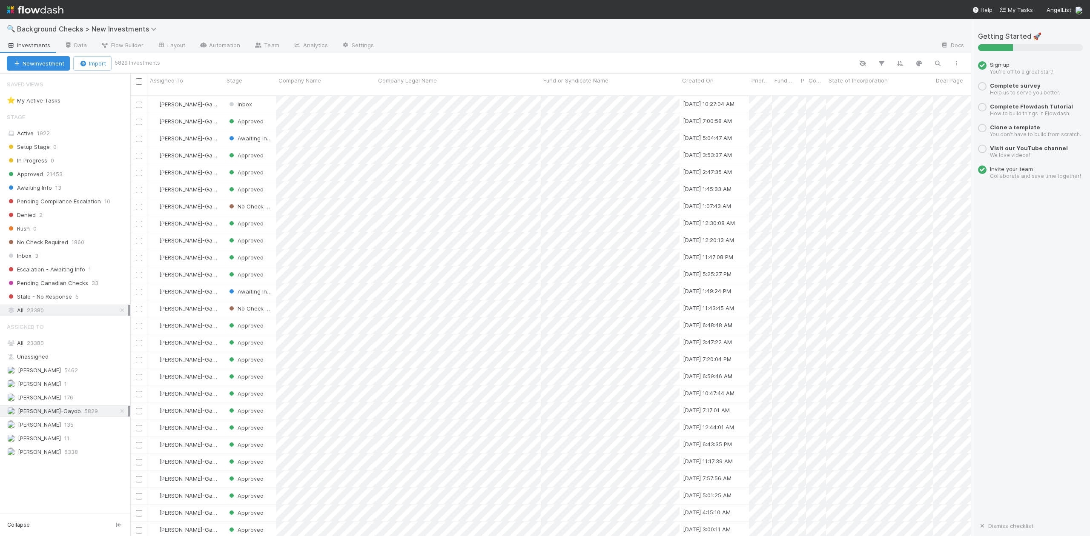
scroll to position [439, 831]
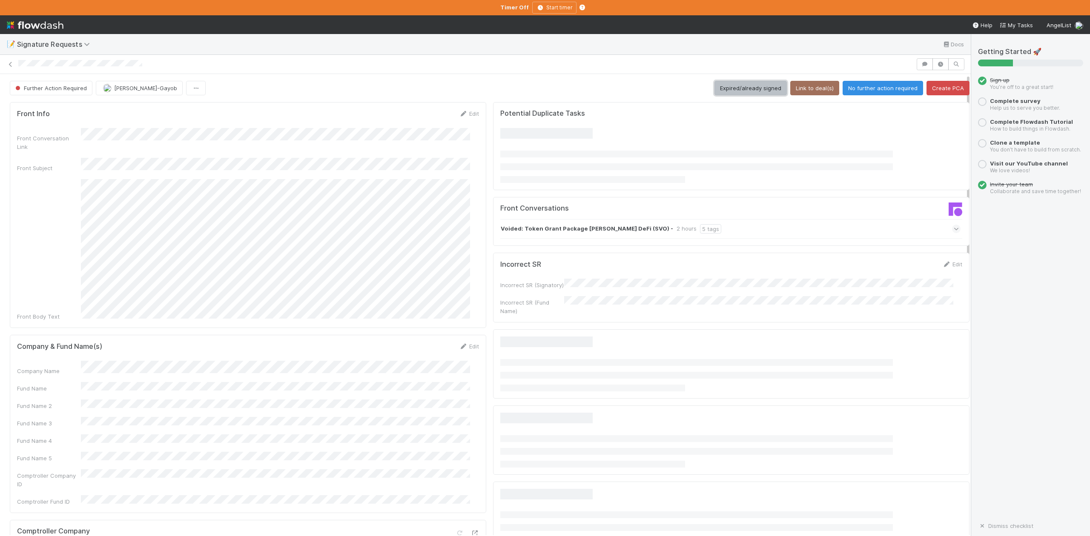
click at [721, 89] on button "Expired/already signed" at bounding box center [750, 88] width 72 height 14
click at [465, 420] on link "Edit" at bounding box center [469, 423] width 20 height 7
click at [424, 419] on button "Save" at bounding box center [433, 426] width 24 height 14
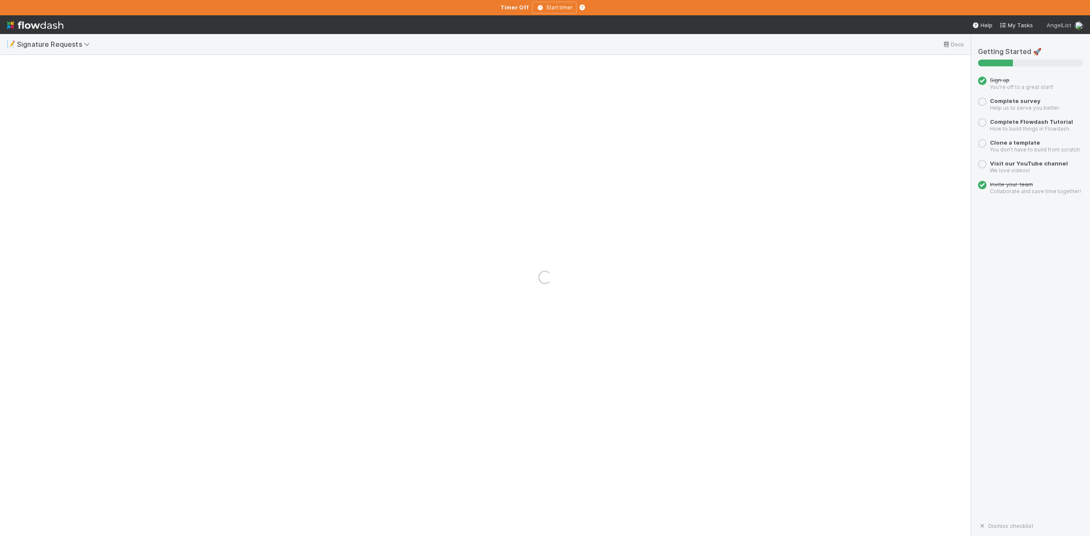
click at [1059, 26] on span "AngelList" at bounding box center [1058, 25] width 25 height 7
click at [1046, 97] on link "Logout" at bounding box center [1060, 95] width 73 height 13
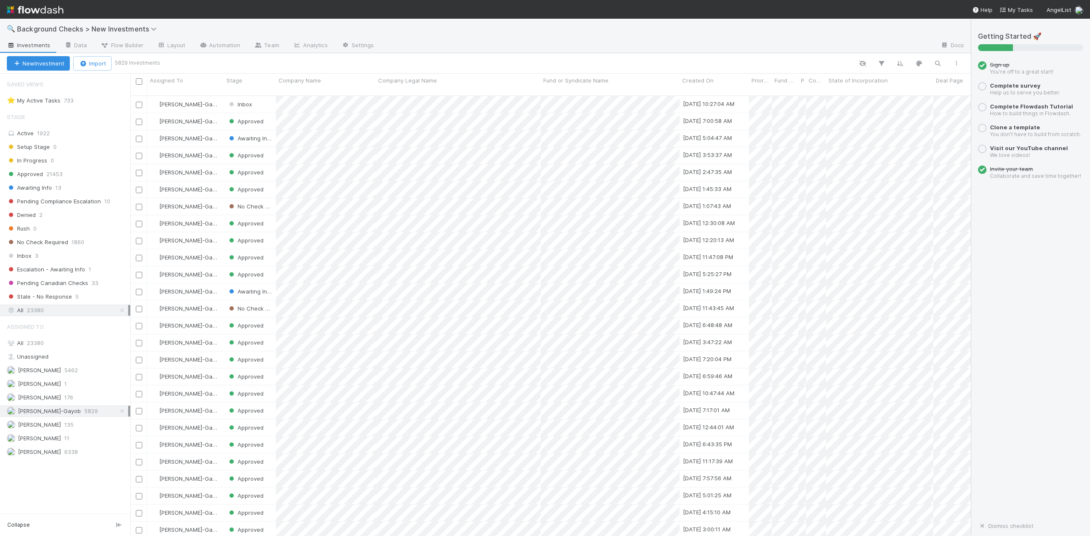
scroll to position [439, 831]
click at [24, 260] on span "Inbox" at bounding box center [19, 256] width 25 height 11
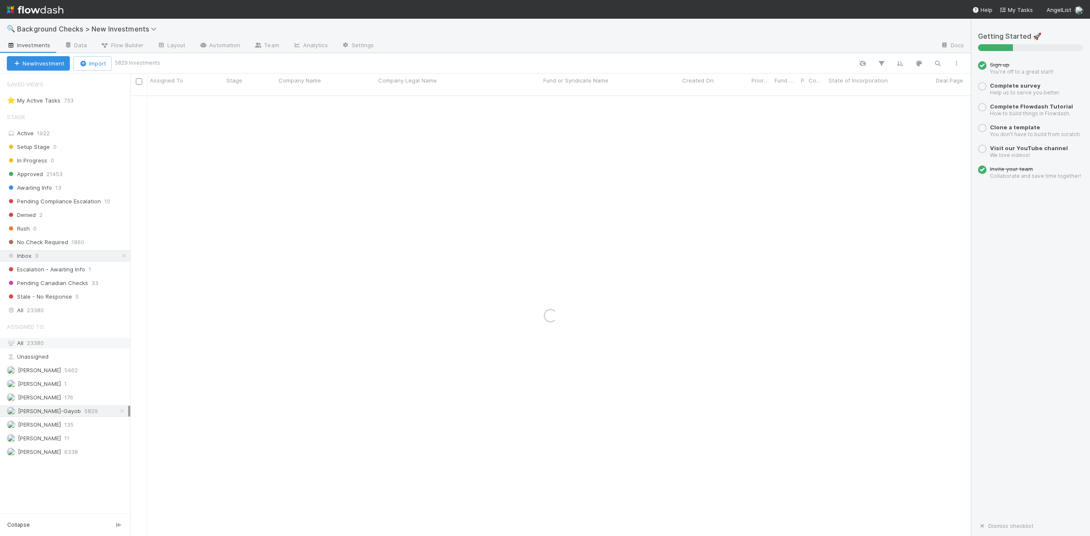
click at [34, 346] on span "23380" at bounding box center [35, 343] width 17 height 7
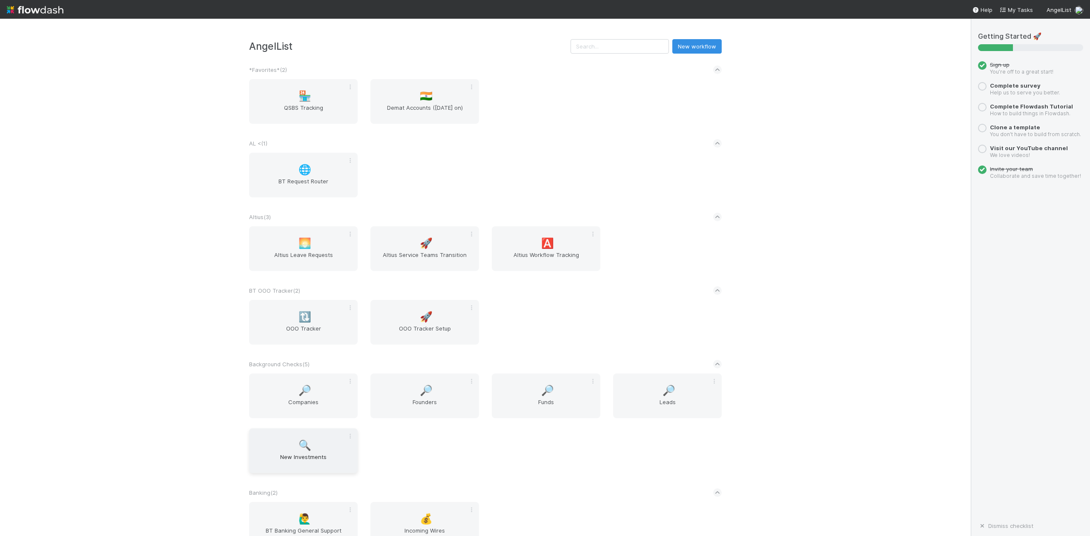
click at [303, 449] on span "🔍" at bounding box center [304, 445] width 13 height 11
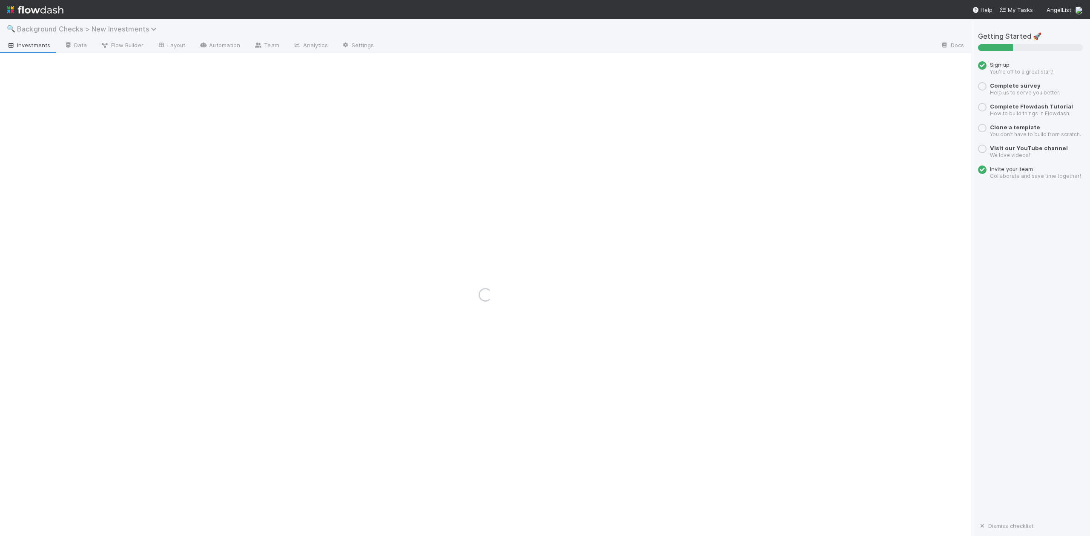
click at [155, 29] on icon at bounding box center [155, 29] width 9 height 7
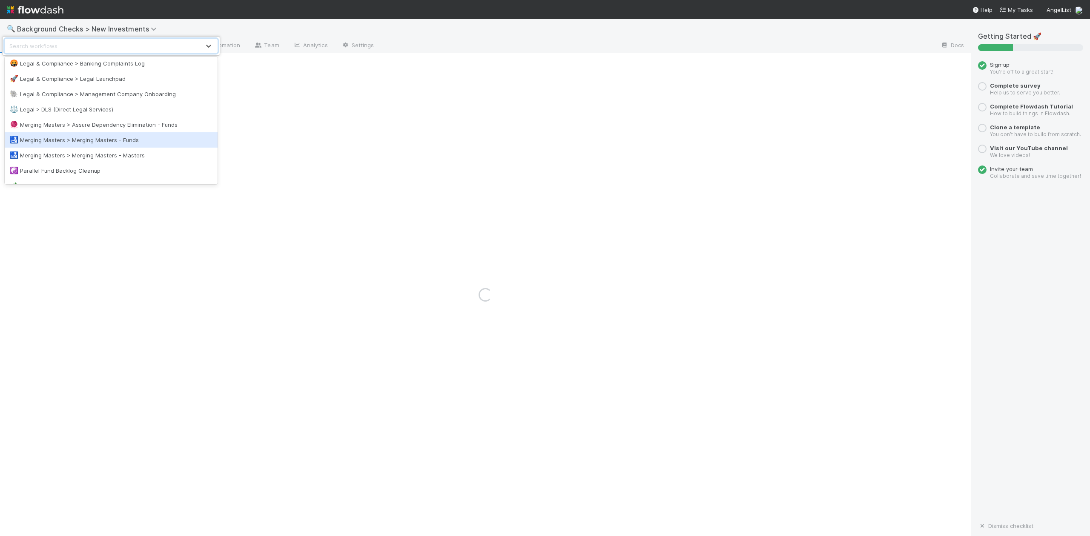
scroll to position [681, 0]
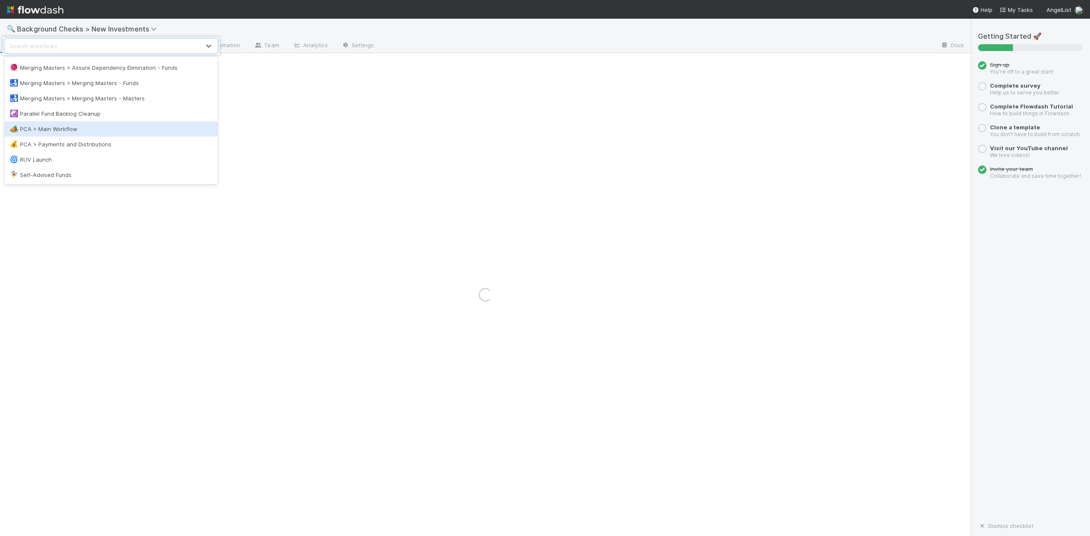
click at [71, 126] on div "🏕️ PCA > Main Workflow" at bounding box center [111, 129] width 203 height 9
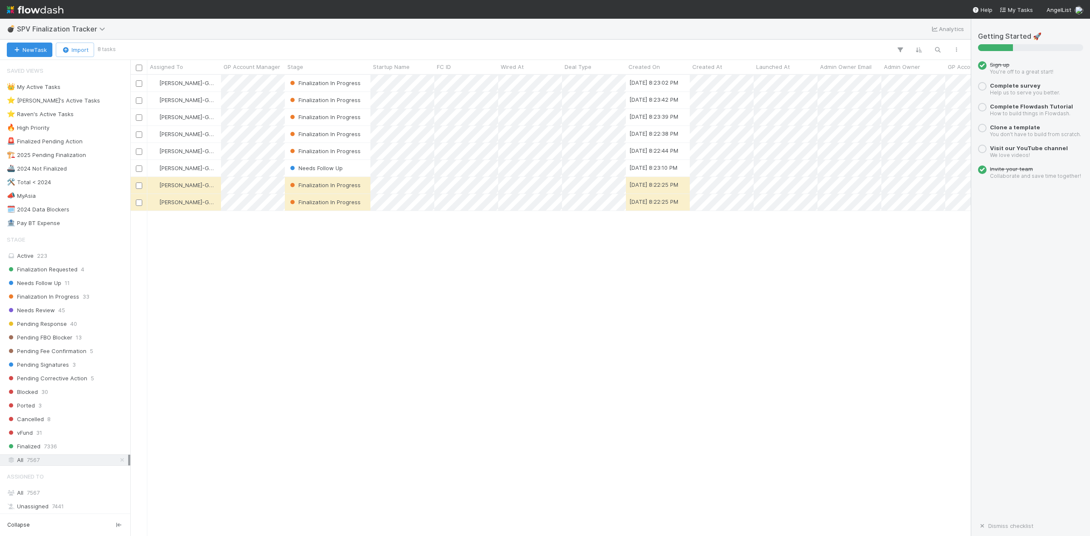
scroll to position [453, 831]
